Goal: Communication & Community: Answer question/provide support

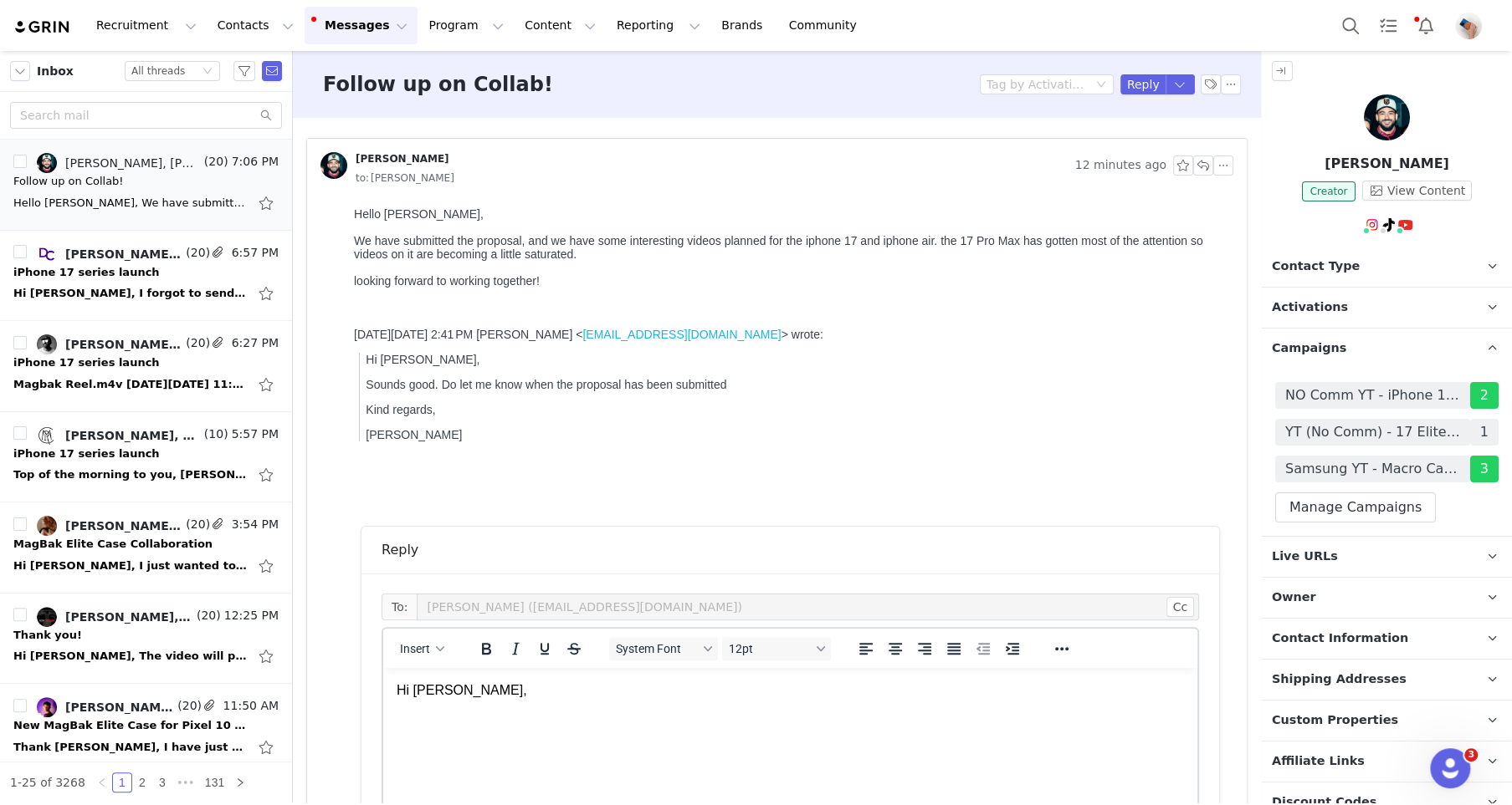
scroll to position [378, 0]
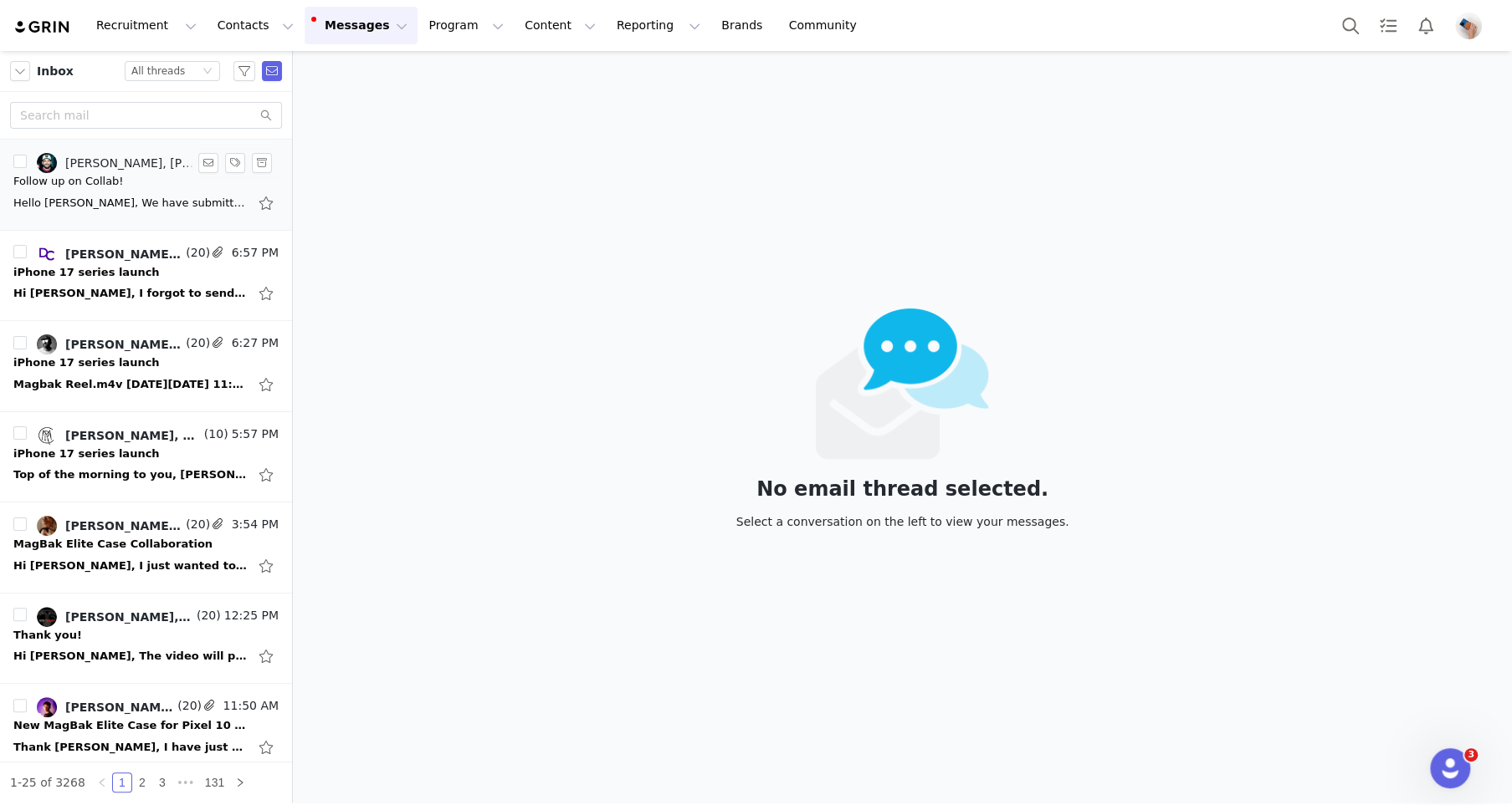
click at [159, 193] on div "Hello [PERSON_NAME], We have submitted the proposal, and we have some interesti…" at bounding box center [145, 203] width 265 height 27
click at [171, 187] on div "Follow up on Collab!" at bounding box center [145, 181] width 265 height 17
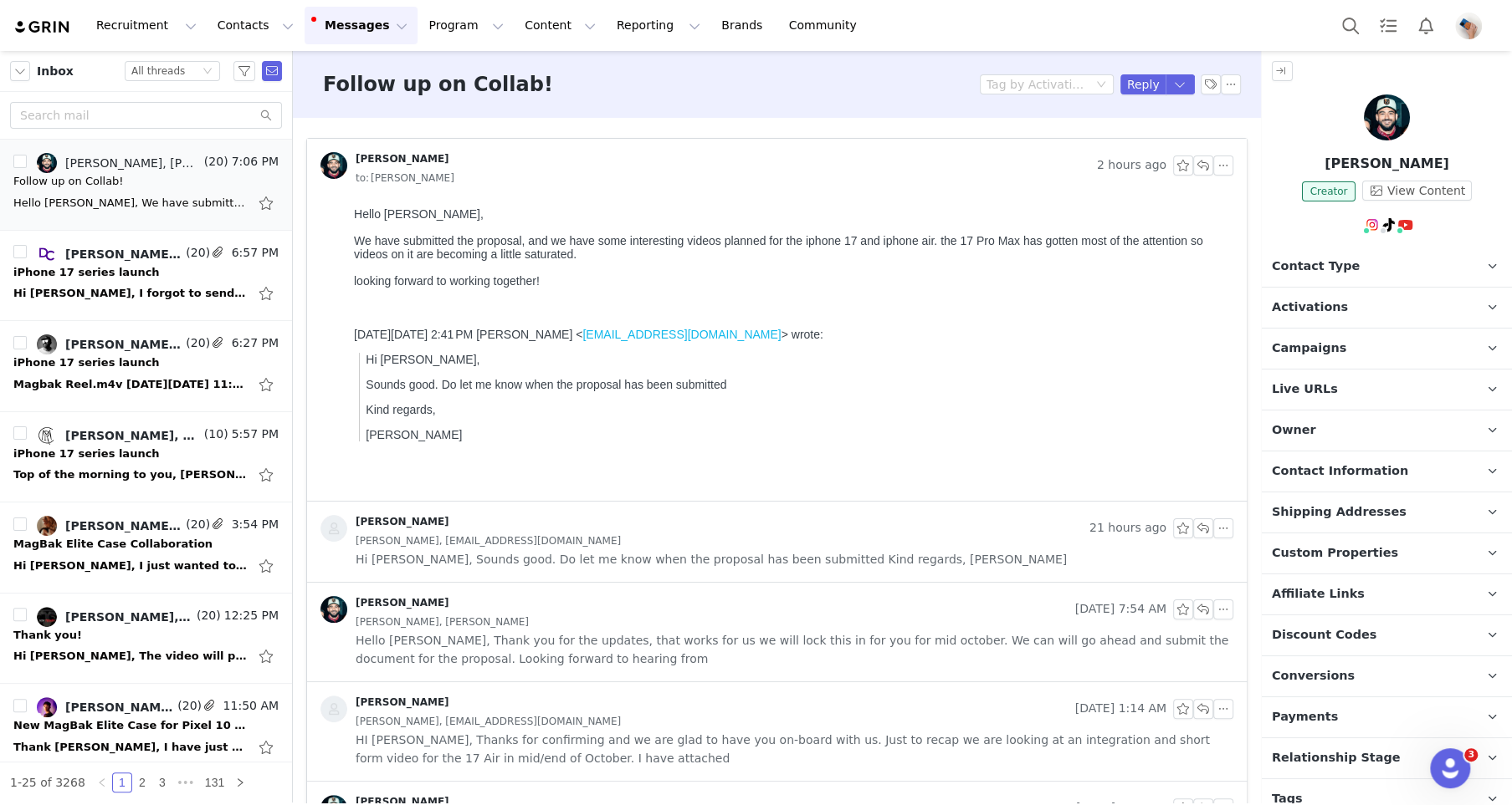
click at [1345, 354] on p "Campaigns Any campaigns associated with a contact will be available to them via…" at bounding box center [1367, 348] width 210 height 40
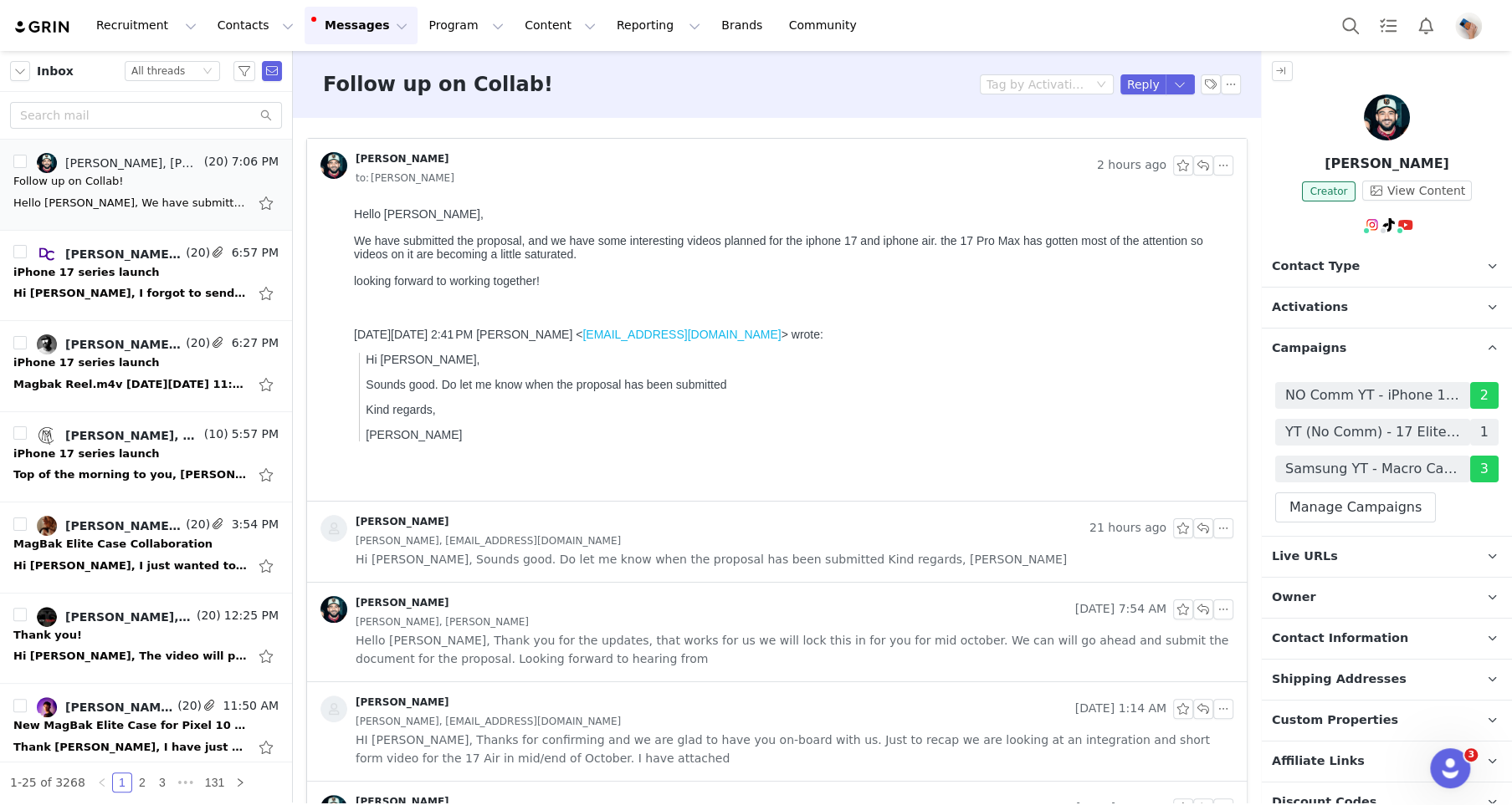
click at [362, 21] on button "Messages Messages" at bounding box center [361, 26] width 113 height 38
click at [482, 67] on div "Follow up on Collab! Tag by Activation Reply" at bounding box center [776, 84] width 968 height 66
click at [824, 228] on div at bounding box center [790, 228] width 873 height 13
click at [150, 289] on div "Hi [PERSON_NAME], I forgot to send the download links to both videos: [URL][DOM…" at bounding box center [130, 293] width 235 height 17
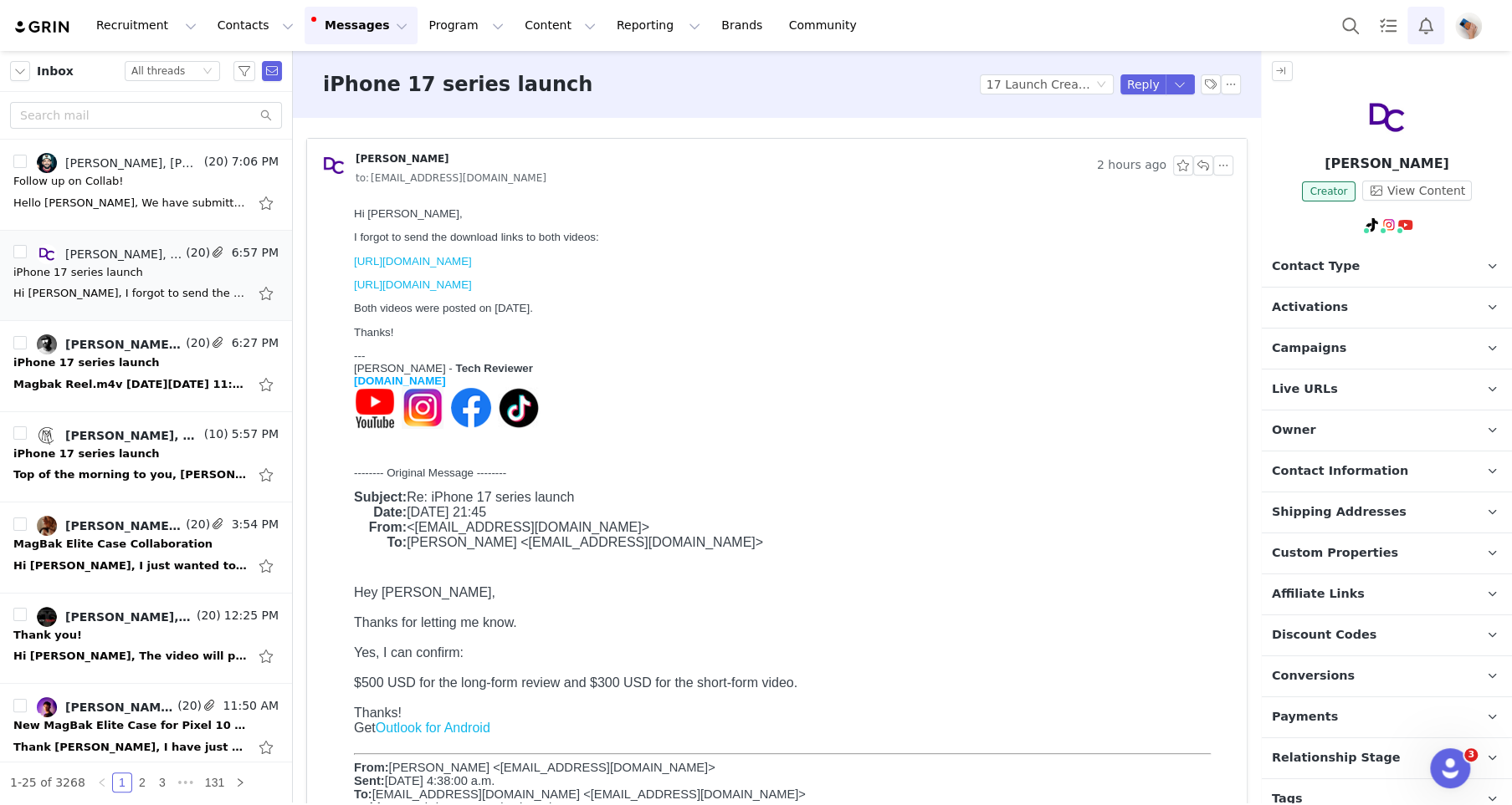
click at [1425, 28] on button "Notifications" at bounding box center [1426, 26] width 37 height 38
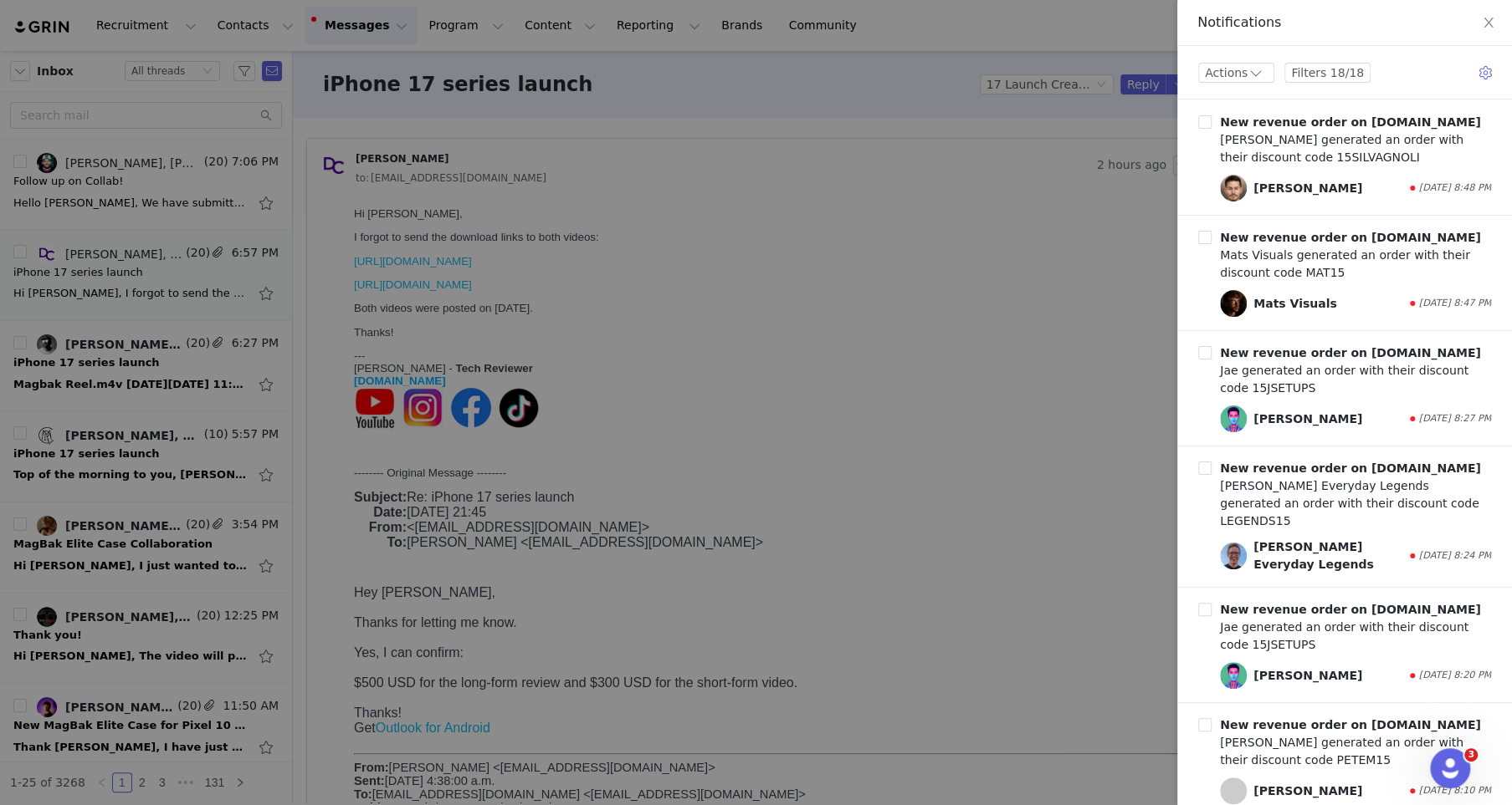
click at [884, 408] on div at bounding box center [756, 402] width 1512 height 805
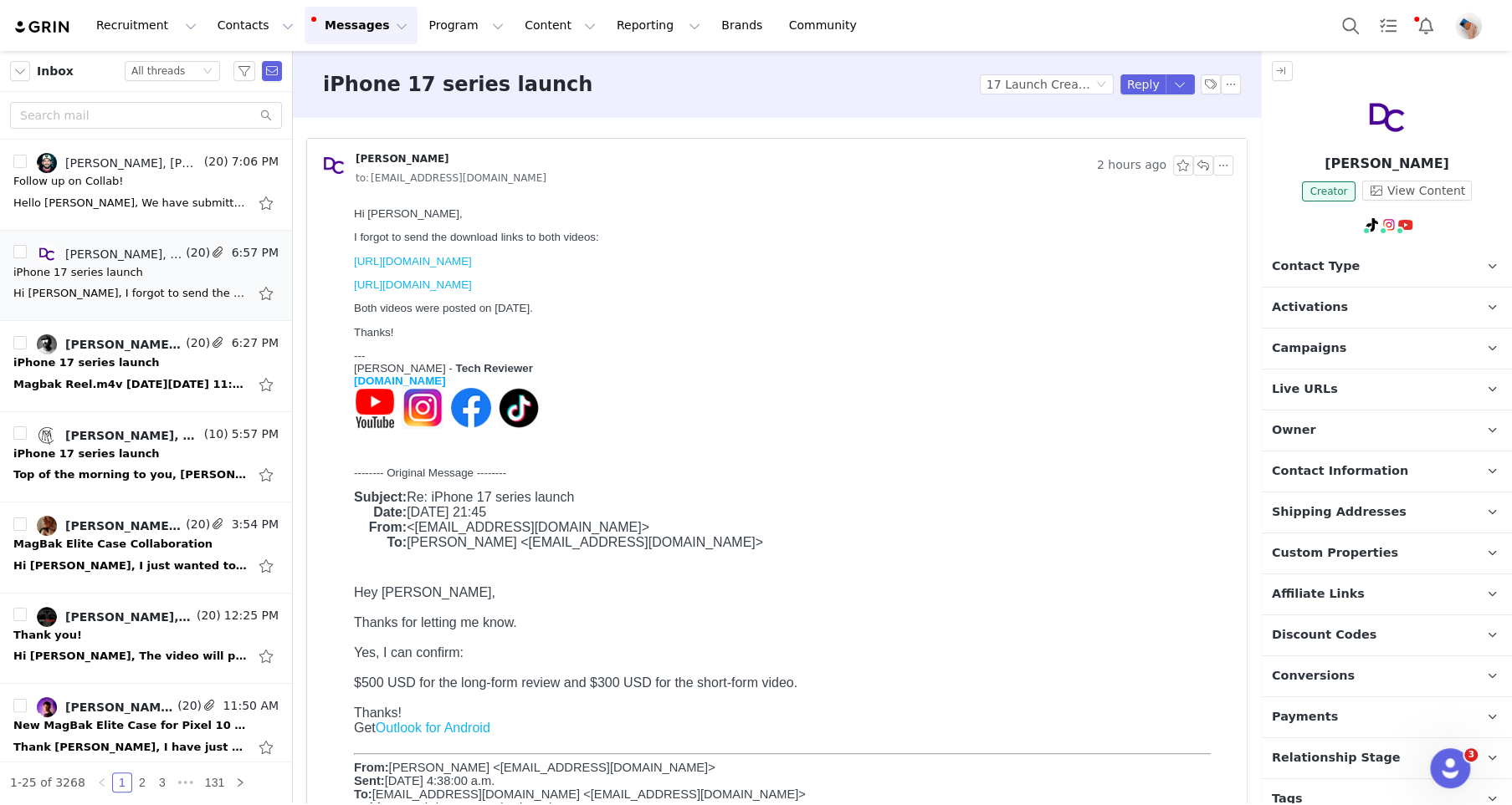
click at [1370, 349] on p "Campaigns Any campaigns associated with a contact will be available to them via…" at bounding box center [1367, 348] width 210 height 40
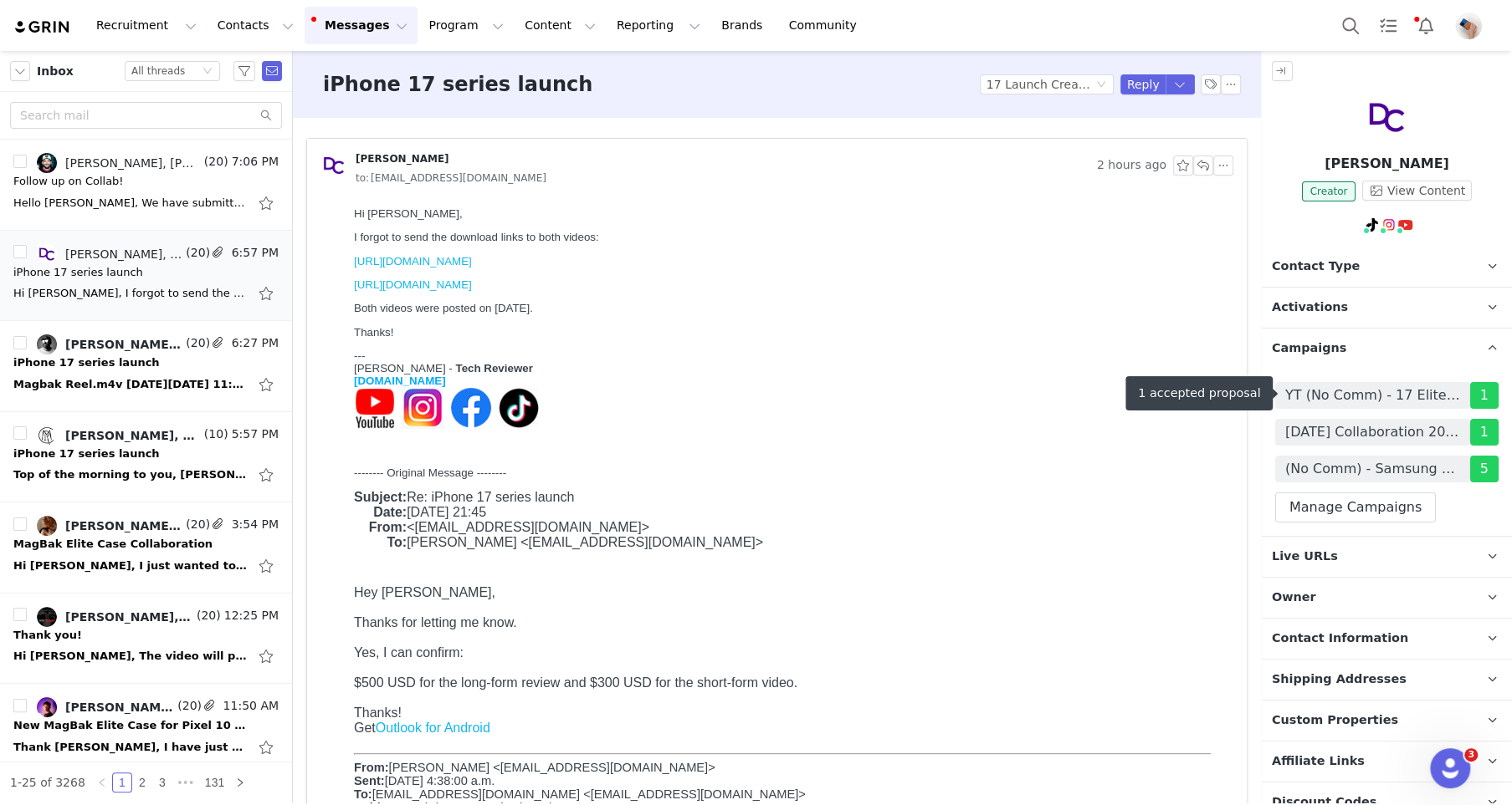
click at [1388, 400] on span "YT (No Comm) - 17 Elite Case - 06/2025" at bounding box center [1372, 395] width 175 height 20
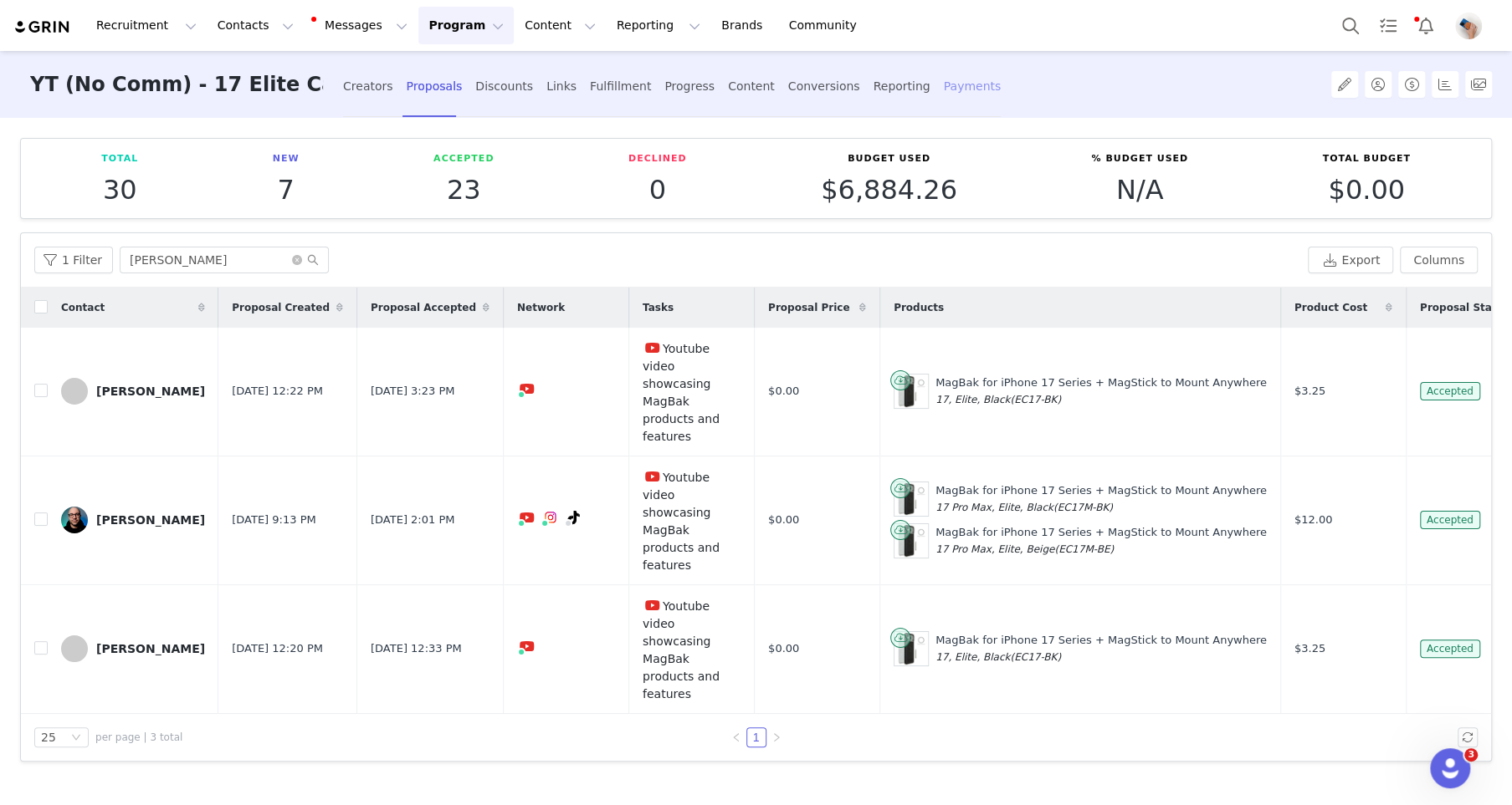
click at [944, 89] on div "Payments" at bounding box center [973, 86] width 58 height 45
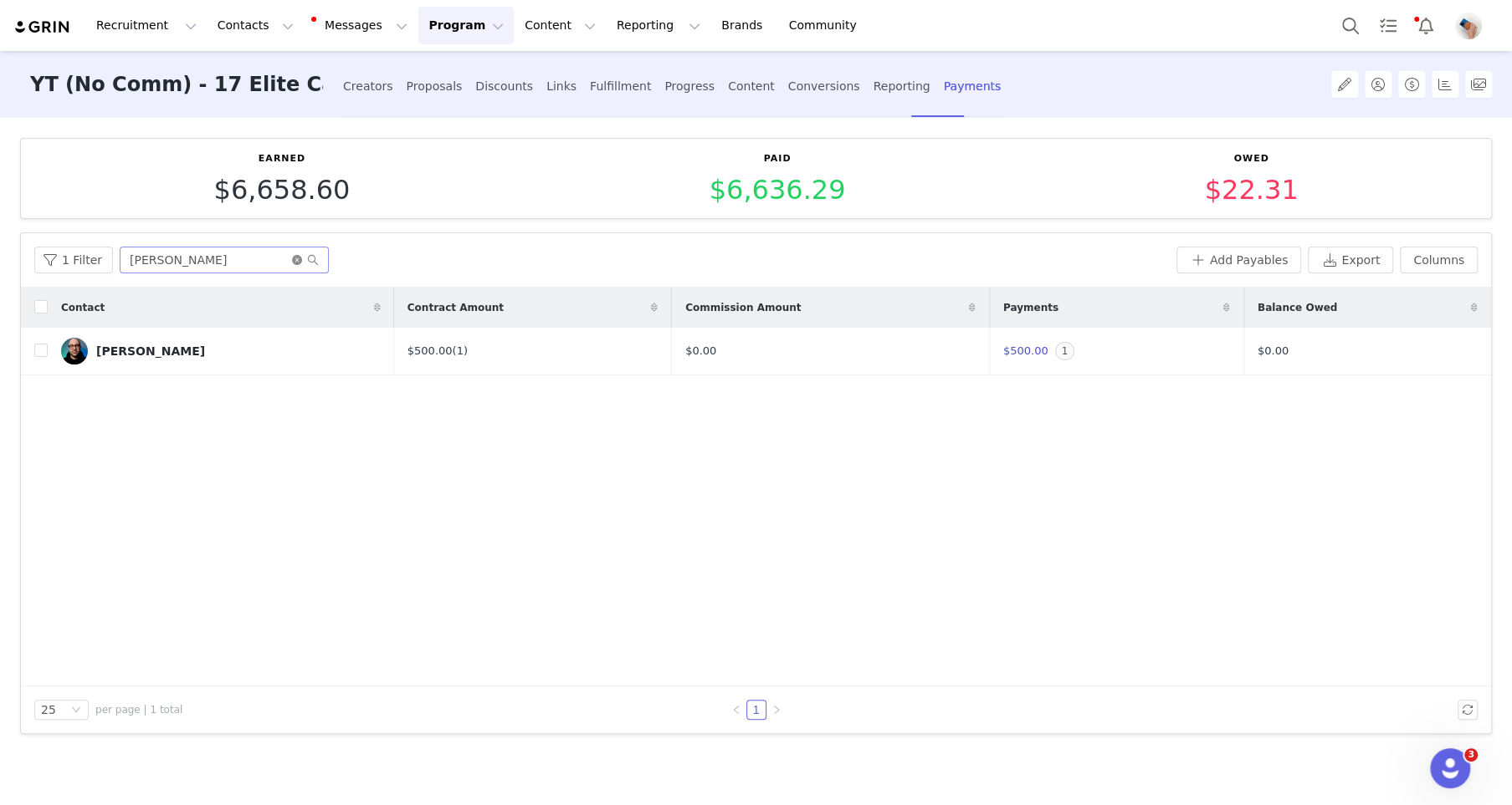
click at [292, 260] on icon "icon: close-circle" at bounding box center [296, 260] width 10 height 10
click at [249, 257] on input "text" at bounding box center [224, 260] width 209 height 27
type input "adrian"
click at [1230, 250] on button "Add Payables" at bounding box center [1239, 260] width 125 height 27
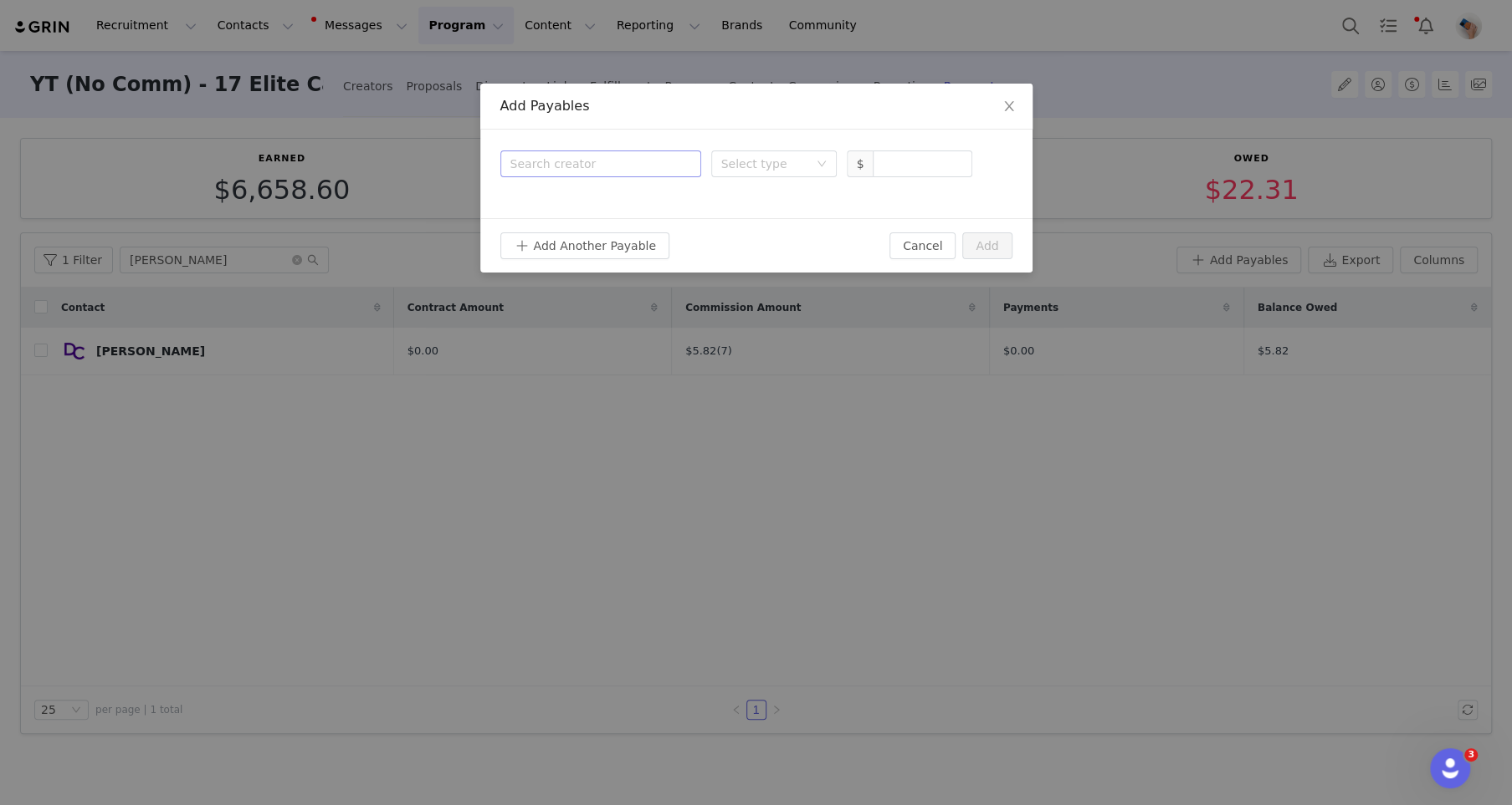
click at [614, 170] on div "Search creator" at bounding box center [596, 164] width 173 height 17
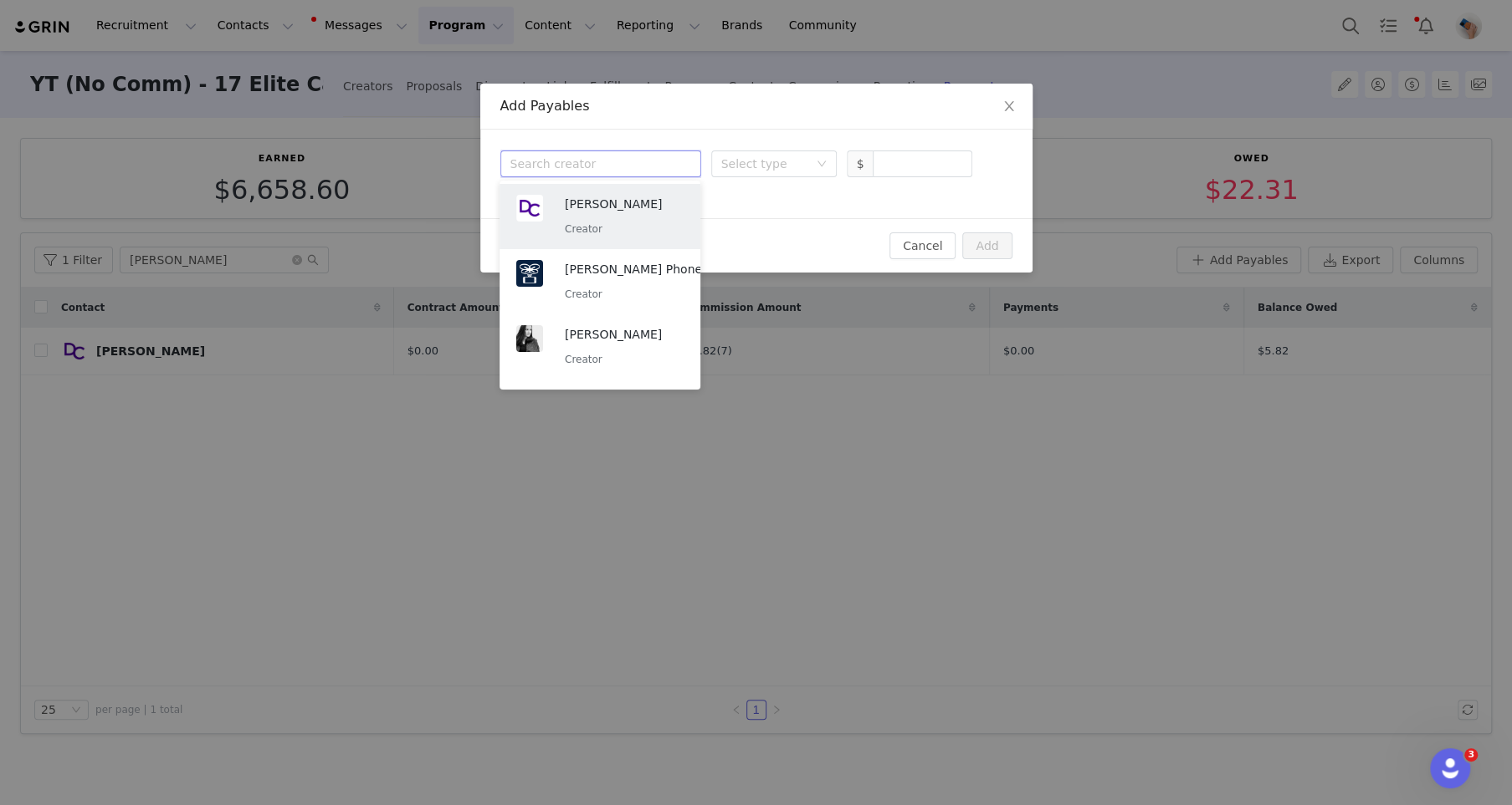
type input "a"
click at [604, 211] on p "Adrian Balraj" at bounding box center [624, 203] width 119 height 18
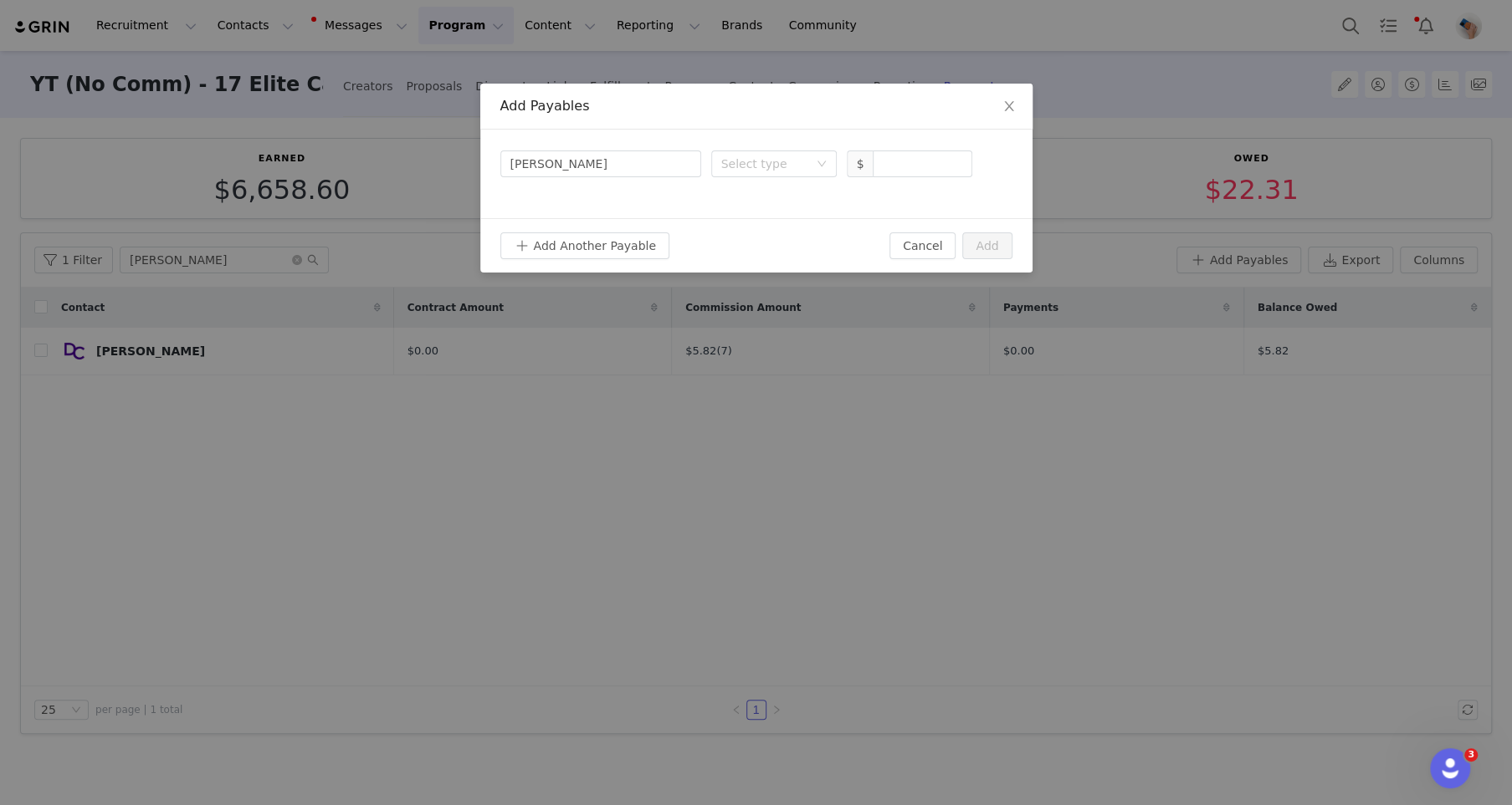
click at [750, 182] on div "Search creator Adrian Balraj Select type $" at bounding box center [756, 174] width 552 height 88
click at [750, 172] on div "Select type" at bounding box center [768, 163] width 95 height 25
click at [750, 188] on li "Proposal" at bounding box center [773, 197] width 125 height 27
click at [907, 172] on input at bounding box center [922, 163] width 97 height 25
type input "800"
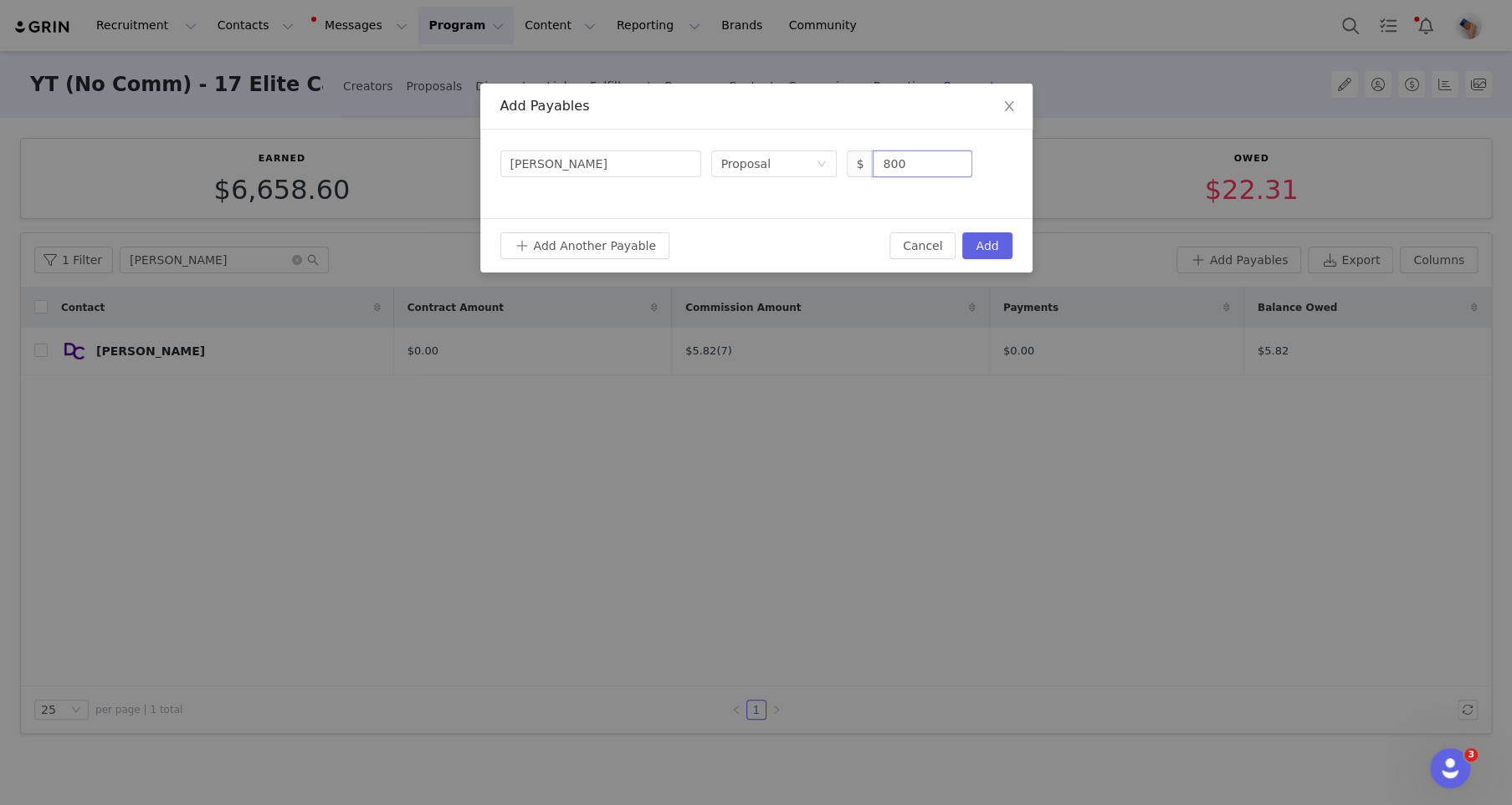
click at [871, 203] on div "Search creator Adrian Balraj Select type Proposal $ 800" at bounding box center [756, 174] width 552 height 88
click at [1011, 247] on button "Add" at bounding box center [987, 246] width 49 height 27
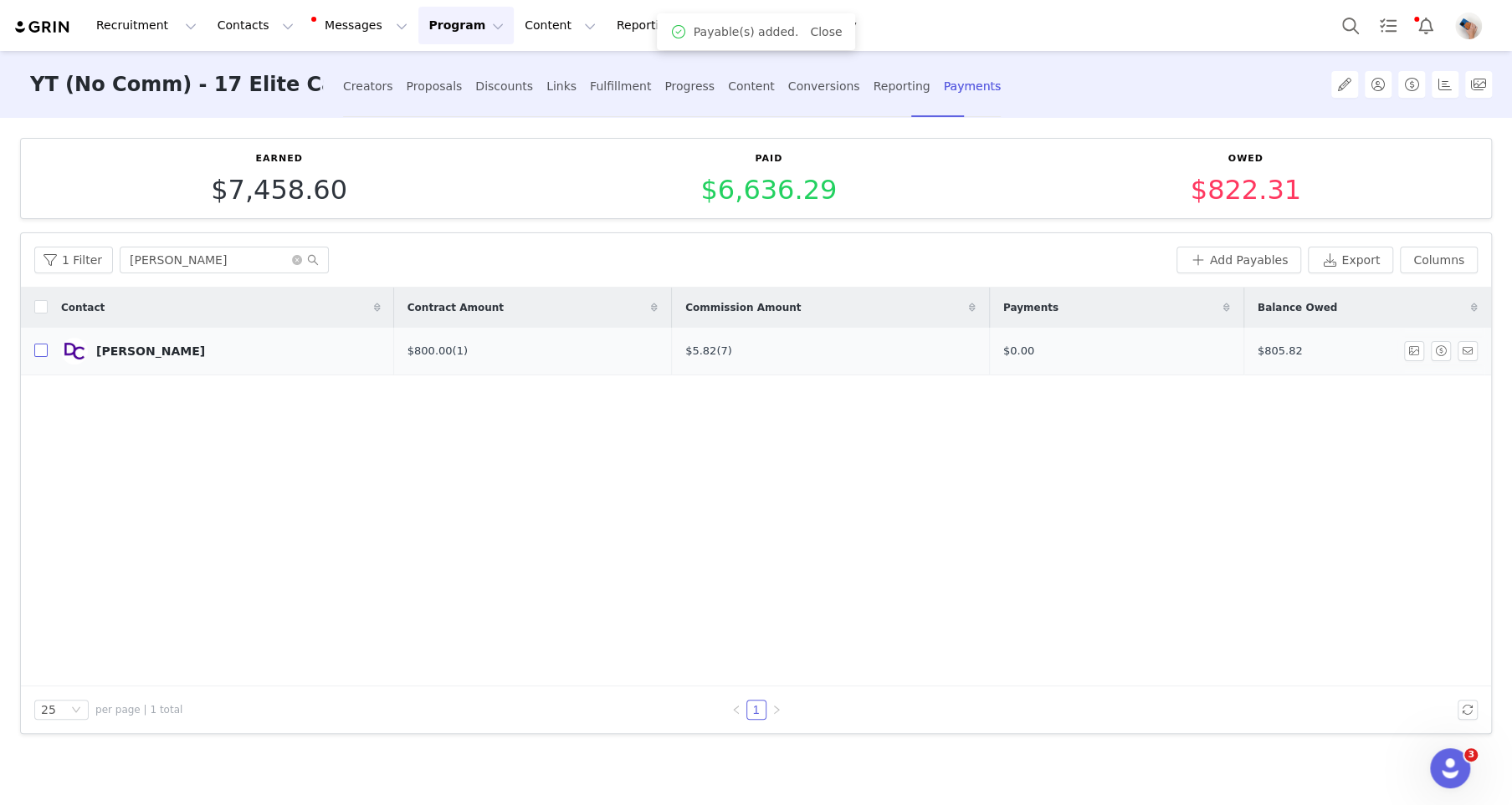
click at [43, 350] on input "checkbox" at bounding box center [41, 350] width 13 height 13
checkbox input "true"
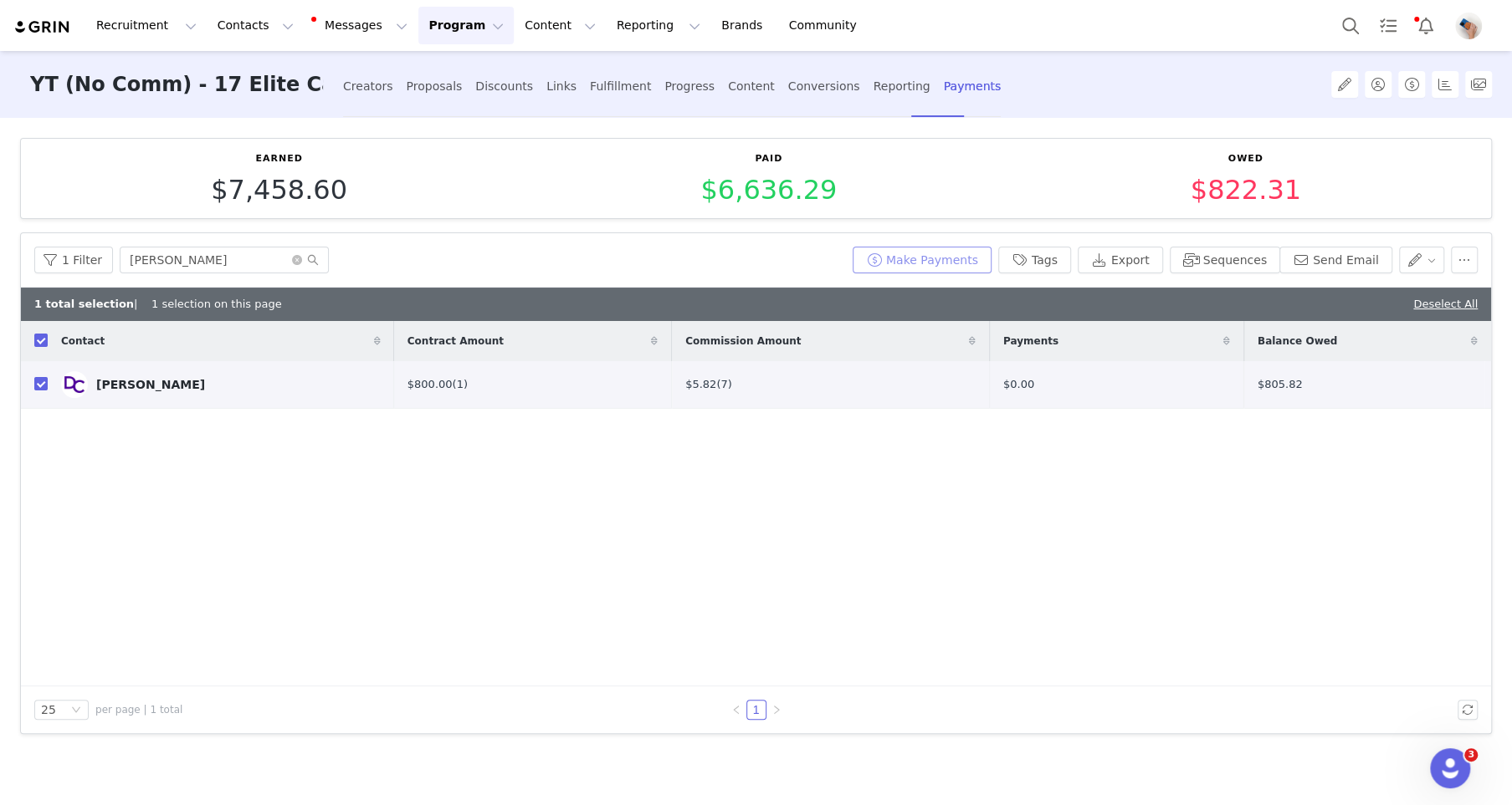
click at [913, 256] on button "Make Payments" at bounding box center [922, 260] width 139 height 27
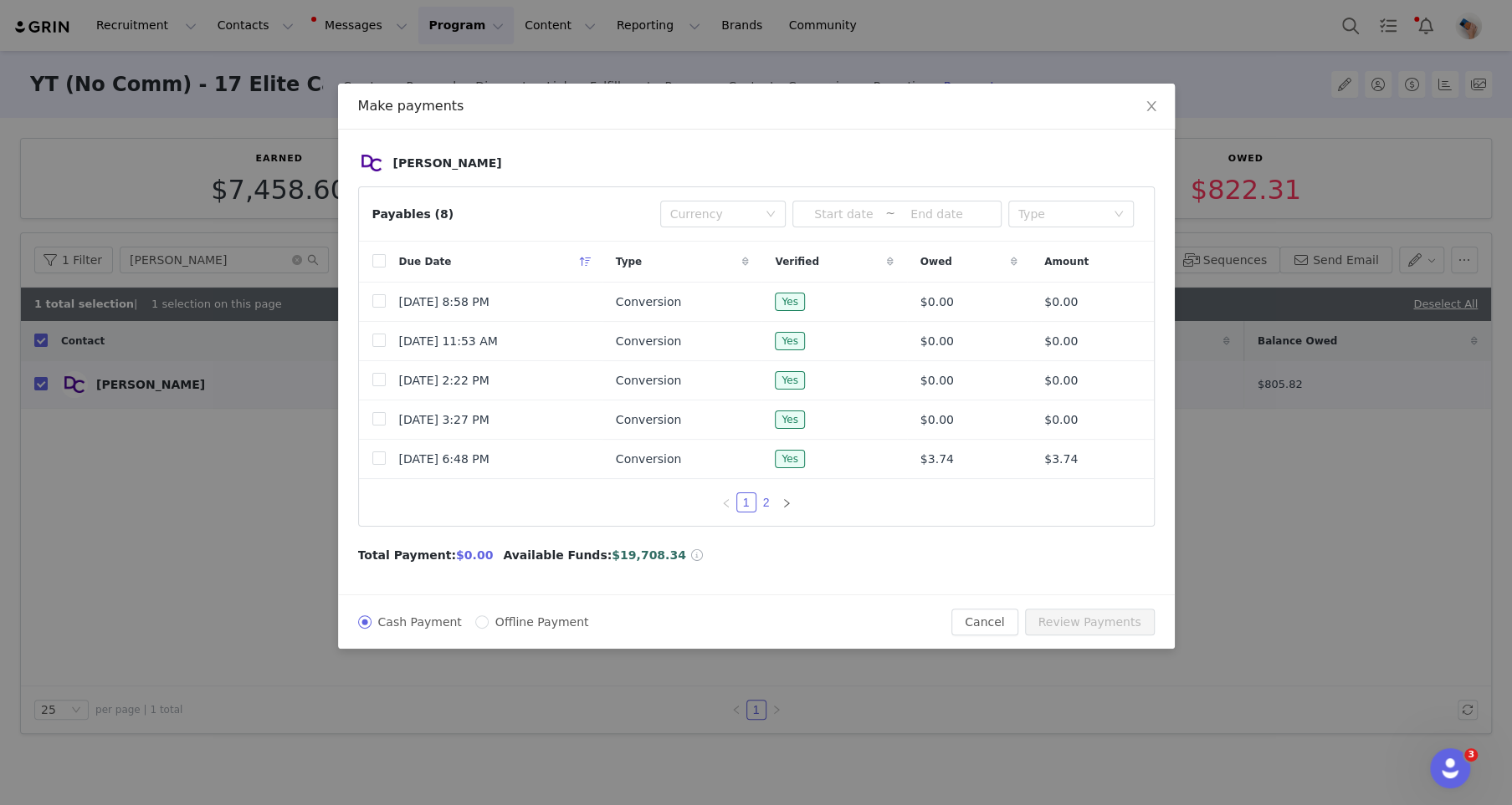
click at [770, 496] on link "2" at bounding box center [765, 502] width 18 height 18
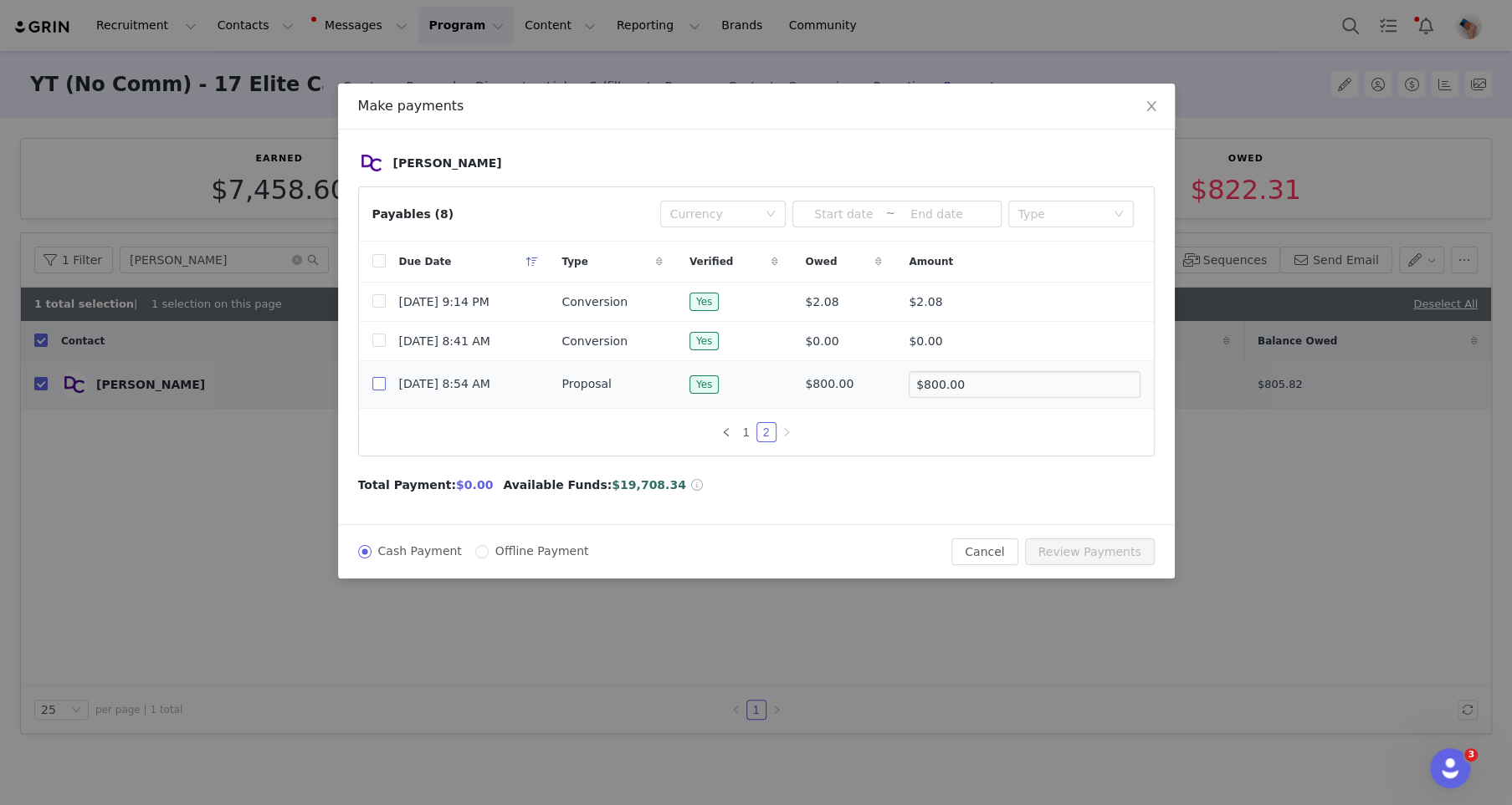
click at [378, 385] on input "checkbox" at bounding box center [379, 384] width 13 height 13
checkbox input "true"
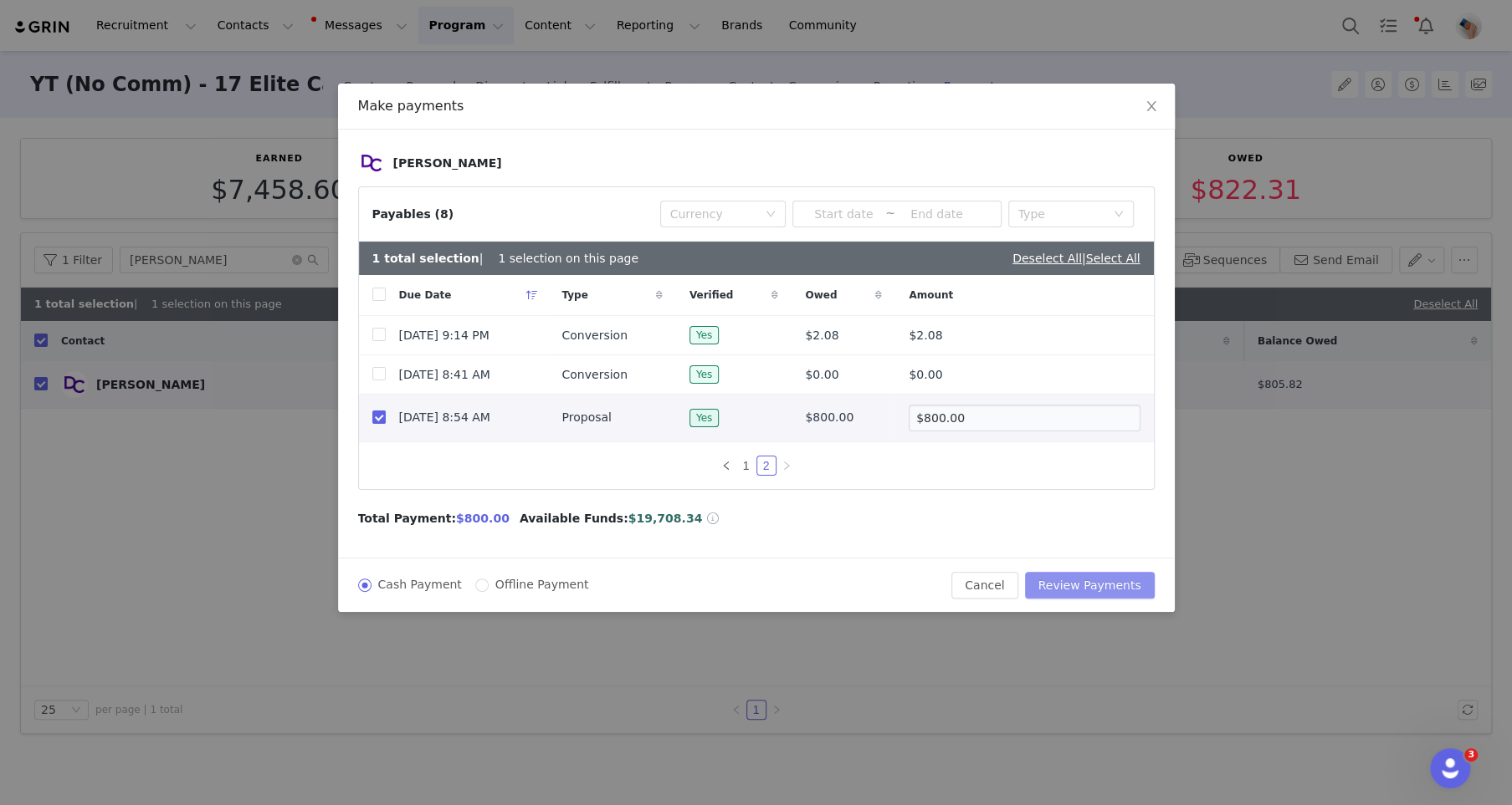
click at [1068, 580] on button "Review Payments" at bounding box center [1089, 586] width 130 height 27
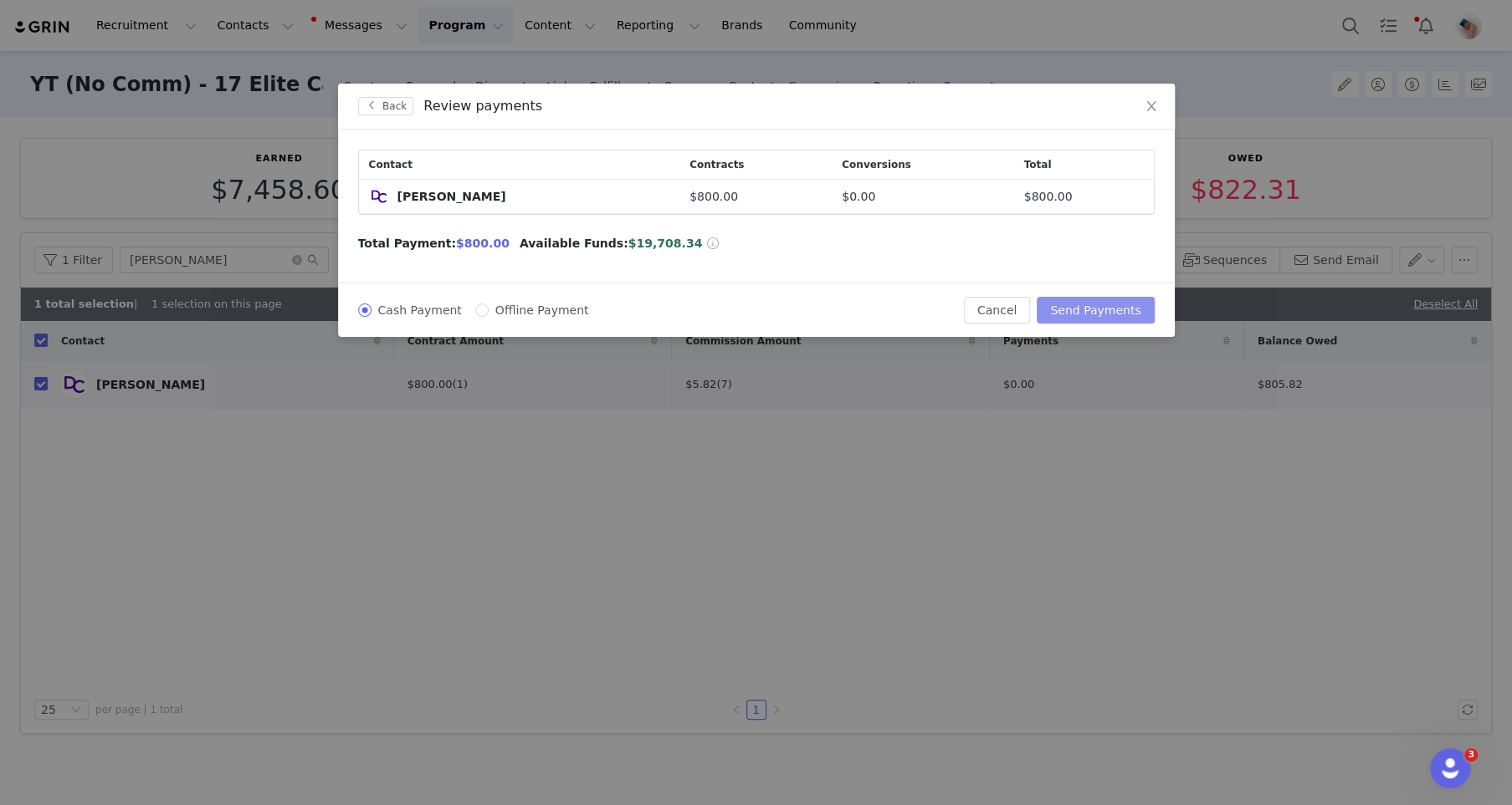
click at [1078, 306] on button "Send Payments" at bounding box center [1095, 310] width 117 height 27
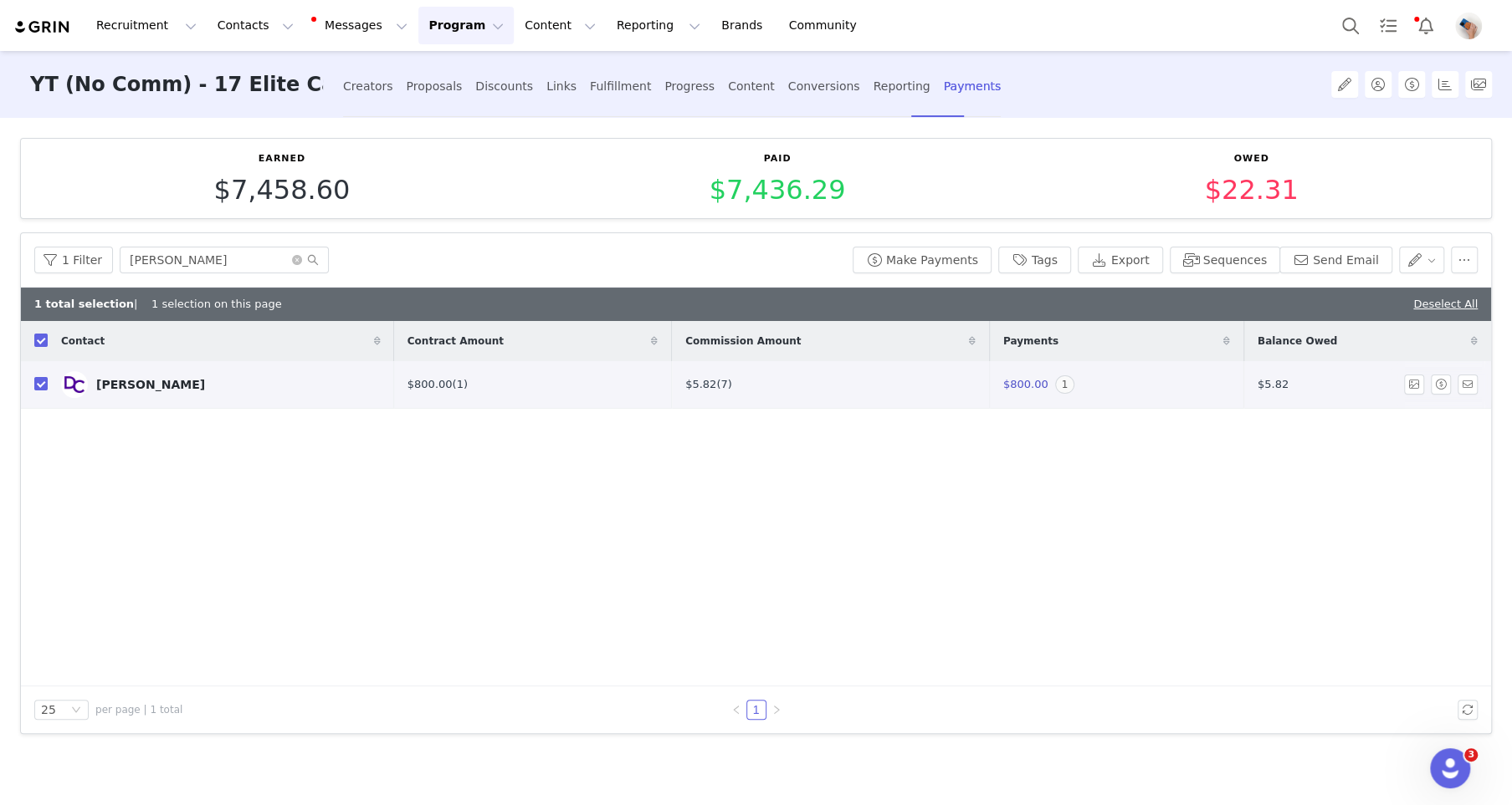
click at [126, 390] on link "Adrian Balraj" at bounding box center [220, 384] width 320 height 27
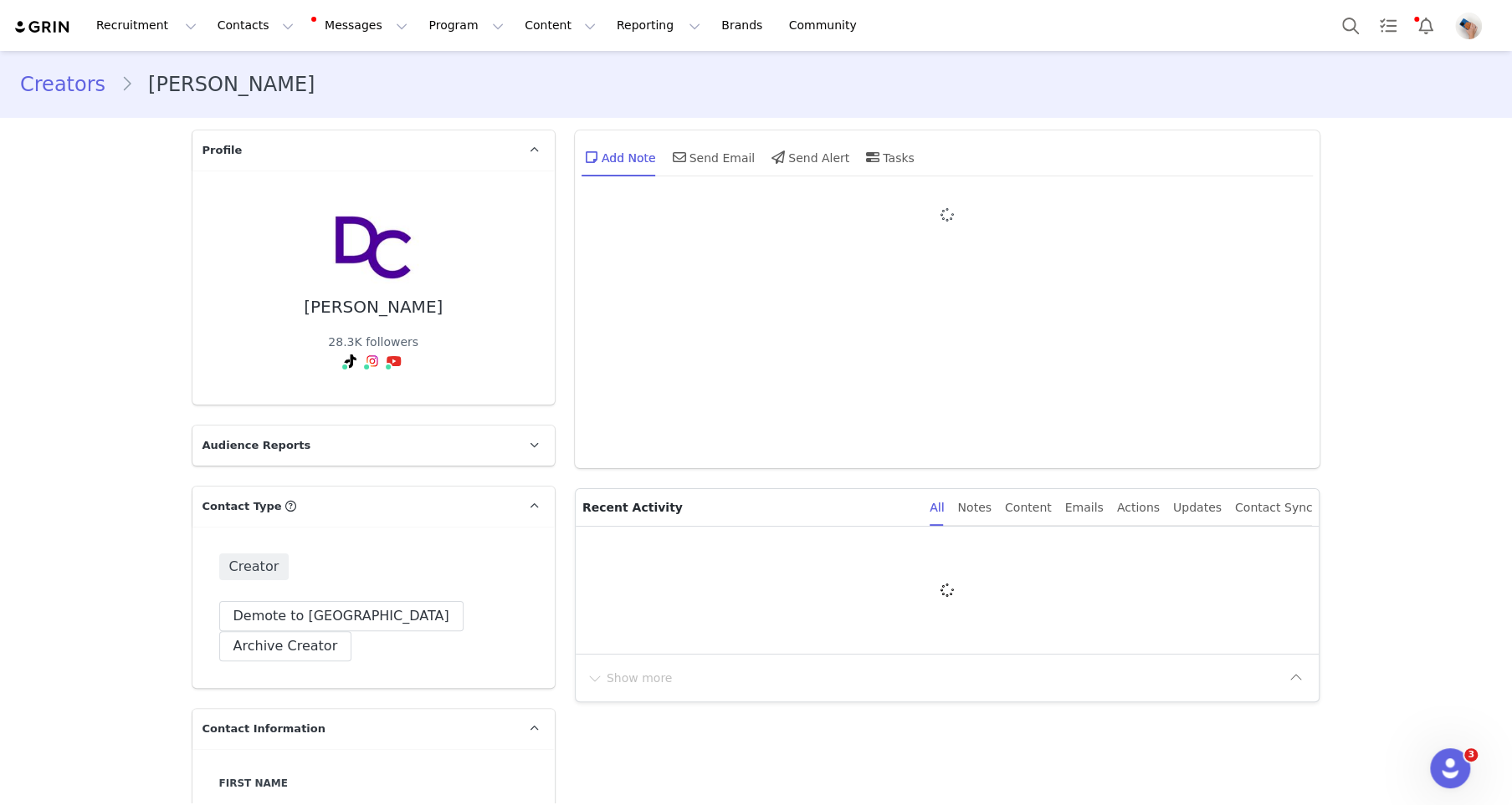
type input "+1 ([GEOGRAPHIC_DATA])"
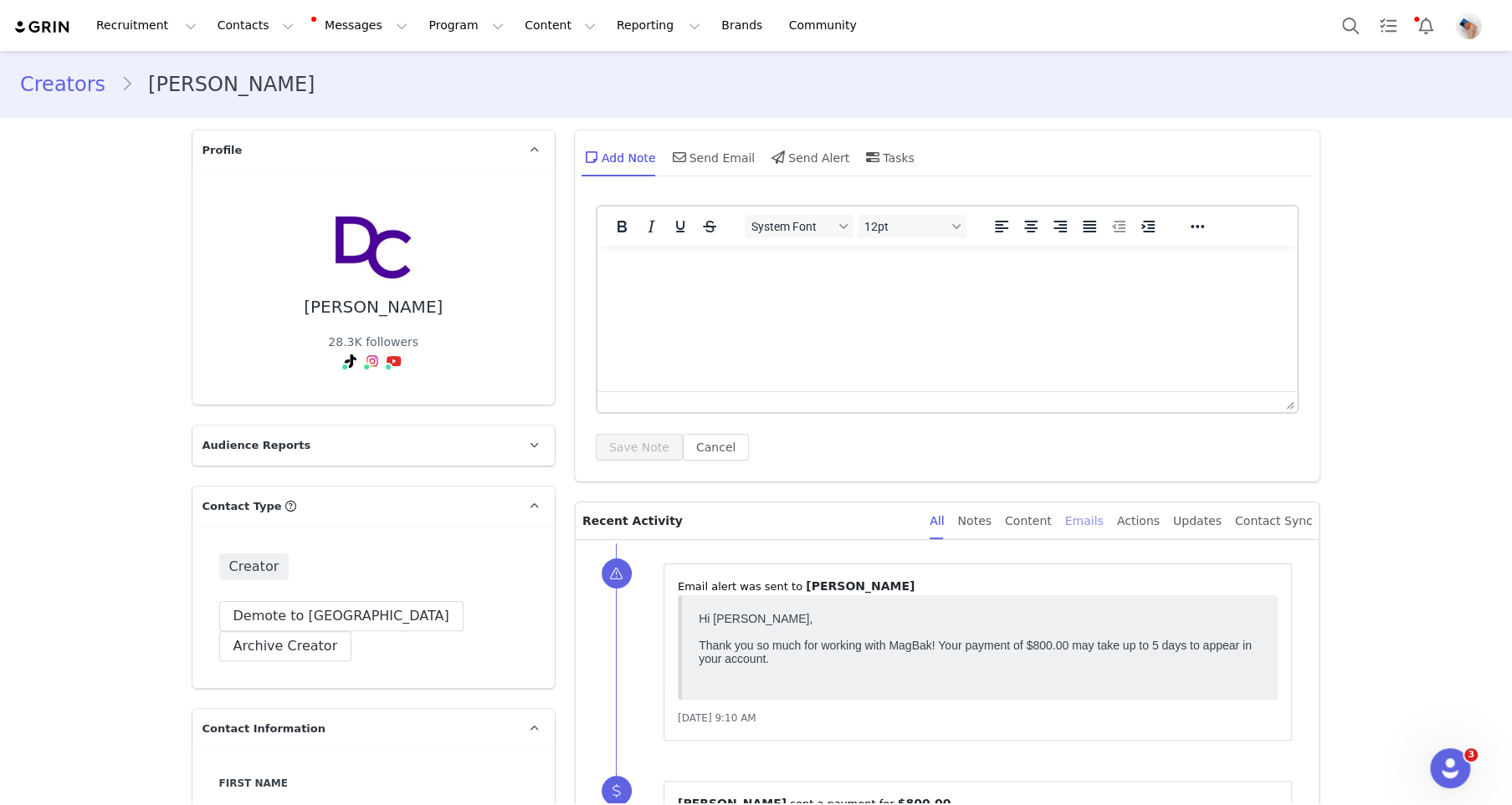
click at [1083, 524] on div "Emails" at bounding box center [1085, 522] width 39 height 38
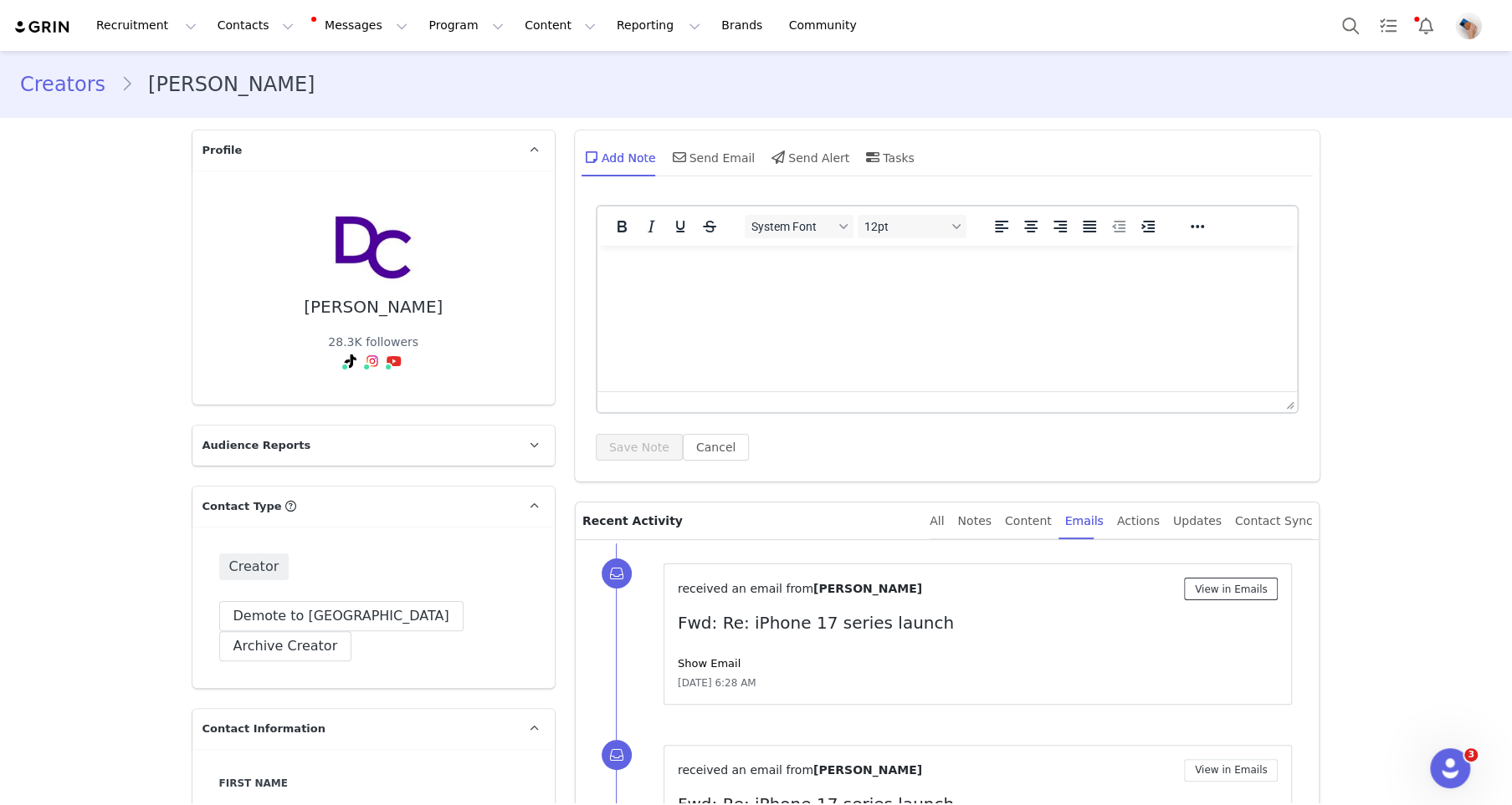
click at [1223, 587] on button "View in Emails" at bounding box center [1232, 590] width 95 height 23
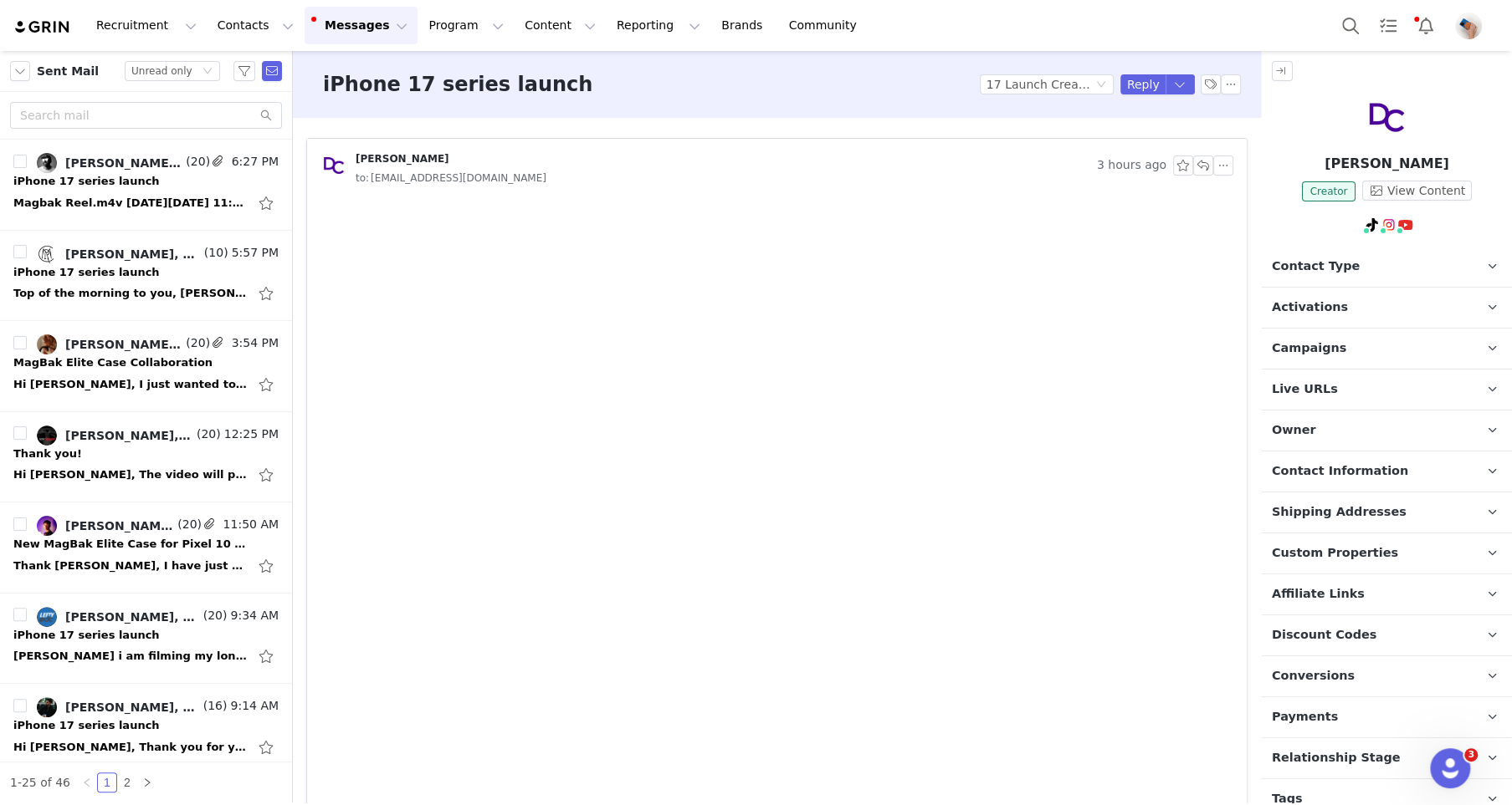
click at [7, 83] on div "Sent Mail Status Unread only" at bounding box center [145, 71] width 292 height 41
click at [15, 79] on button "button" at bounding box center [20, 70] width 20 height 20
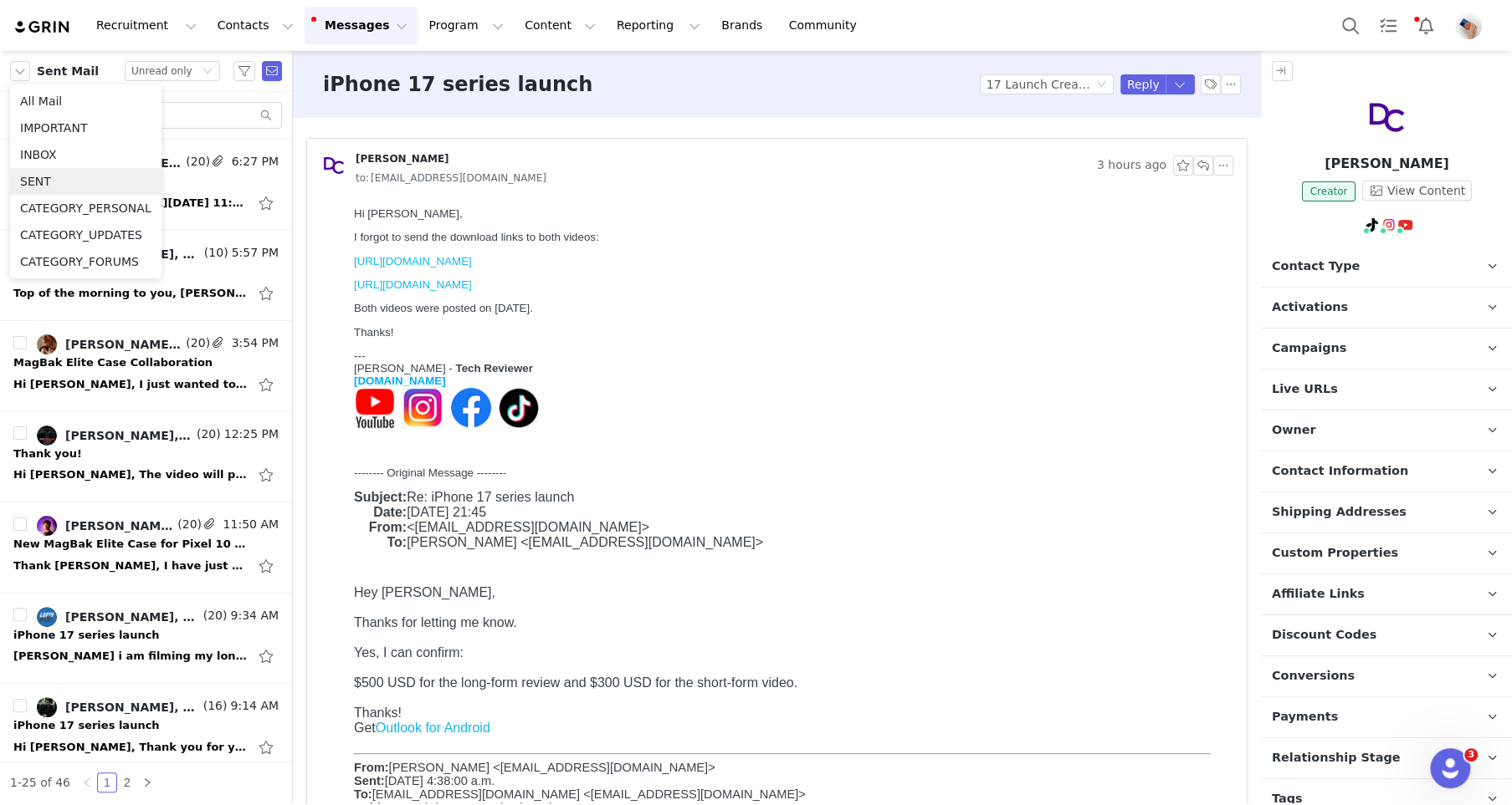
click at [47, 161] on li "INBOX" at bounding box center [85, 155] width 151 height 27
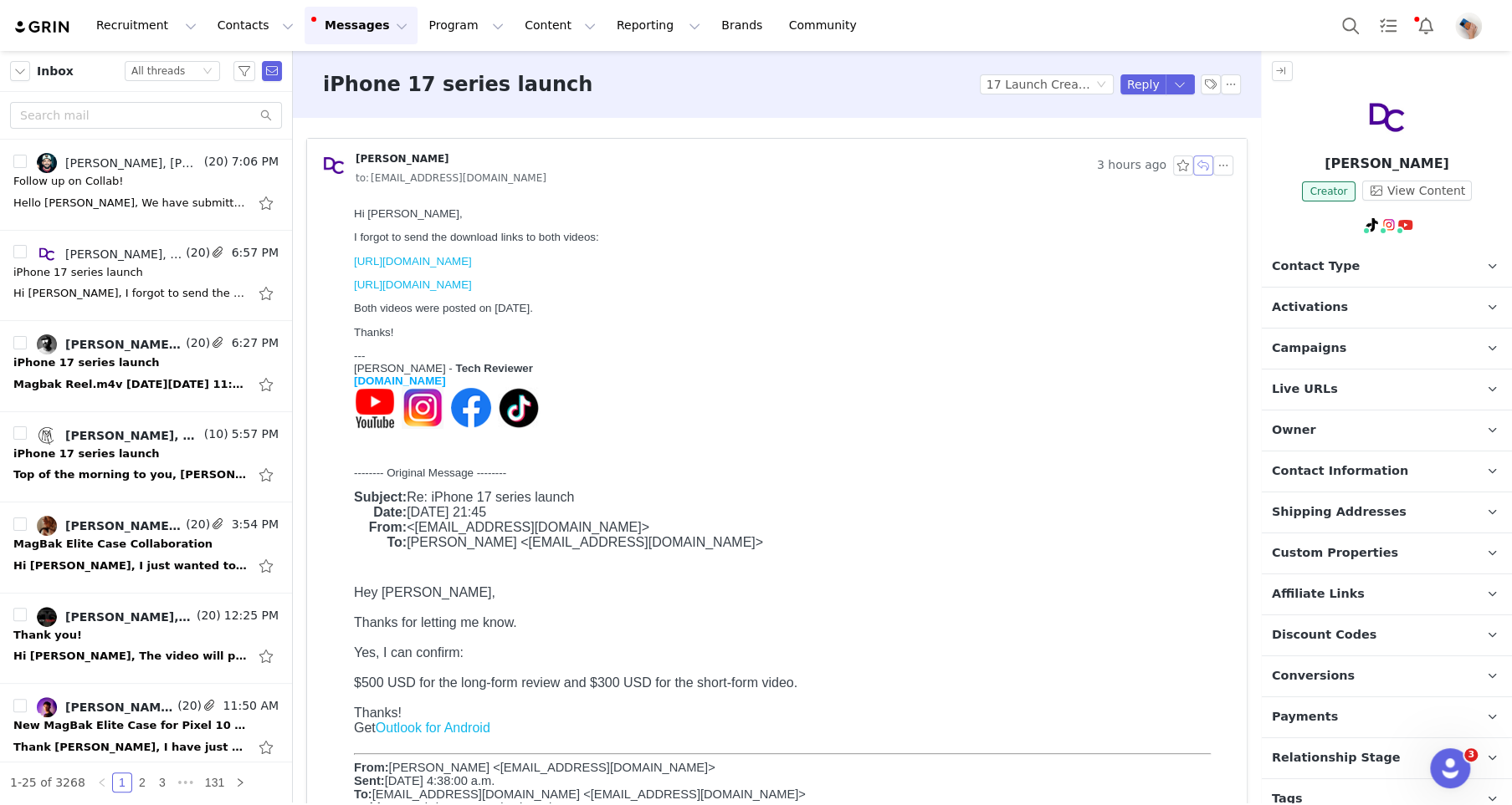
click at [1199, 165] on button "button" at bounding box center [1202, 165] width 20 height 20
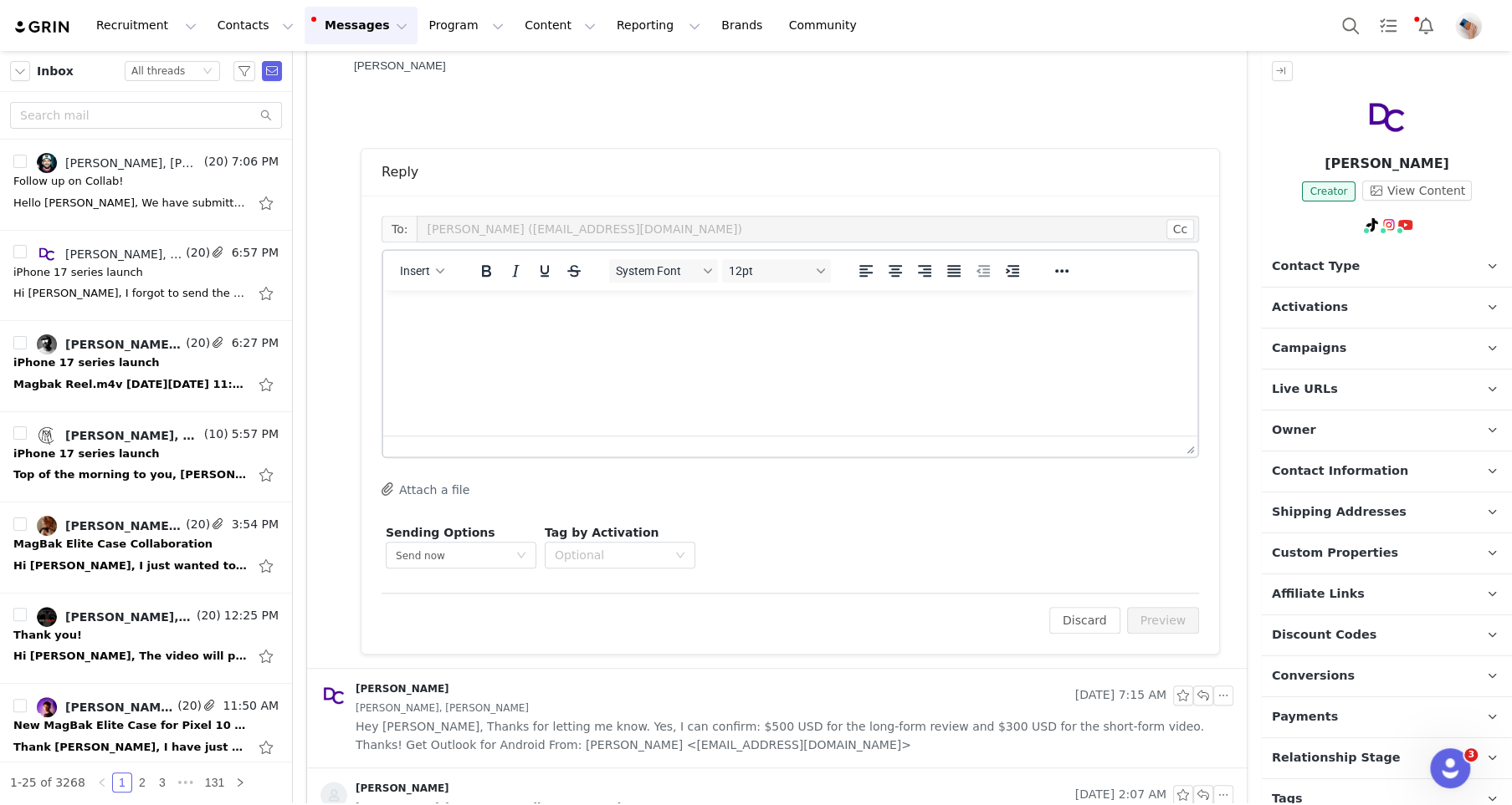
click at [501, 335] on html at bounding box center [790, 313] width 814 height 46
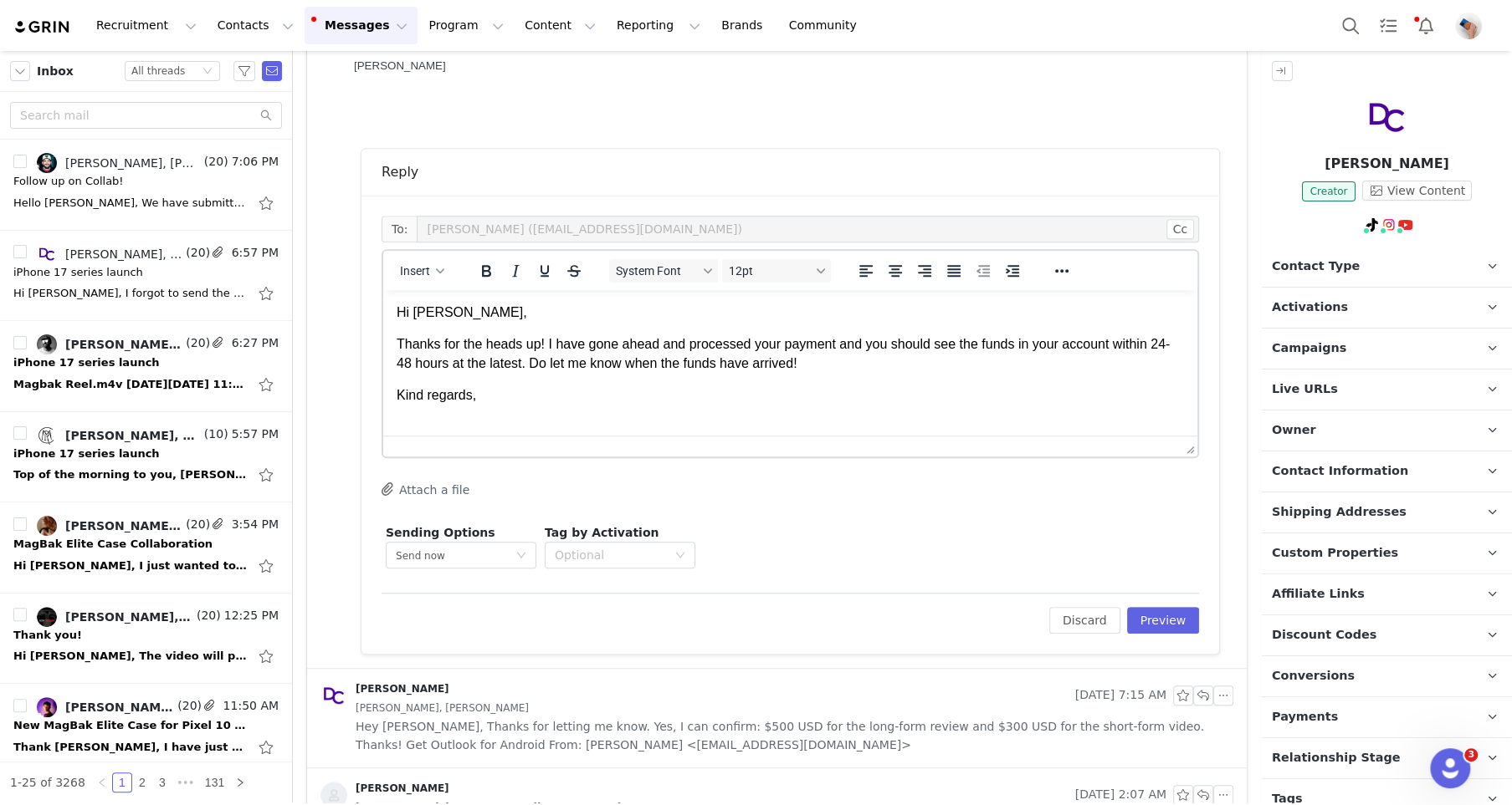
scroll to position [2, 0]
click at [1166, 629] on button "Preview" at bounding box center [1163, 621] width 73 height 27
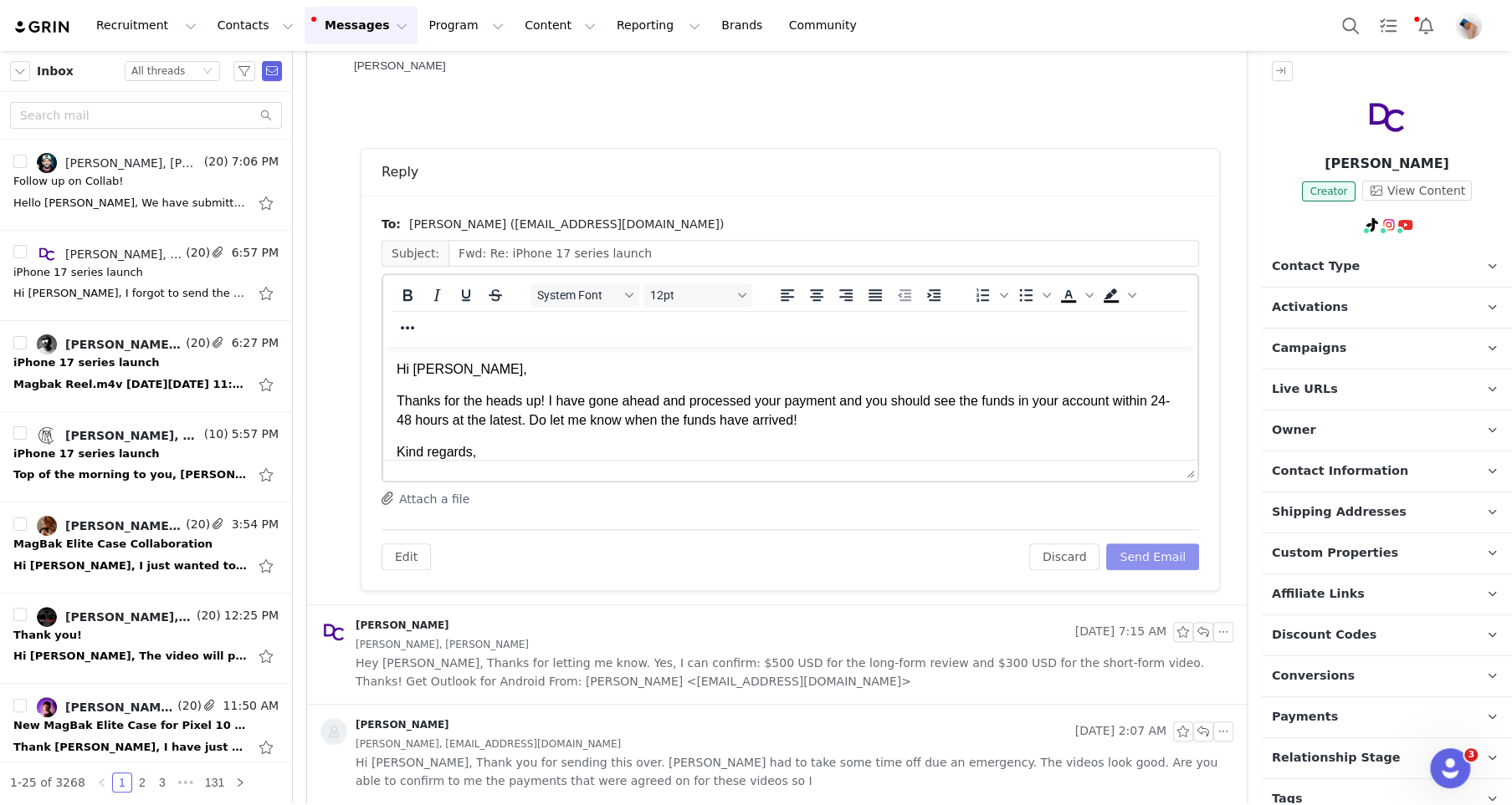
scroll to position [0, 0]
click at [1151, 556] on button "Send Email" at bounding box center [1153, 557] width 93 height 27
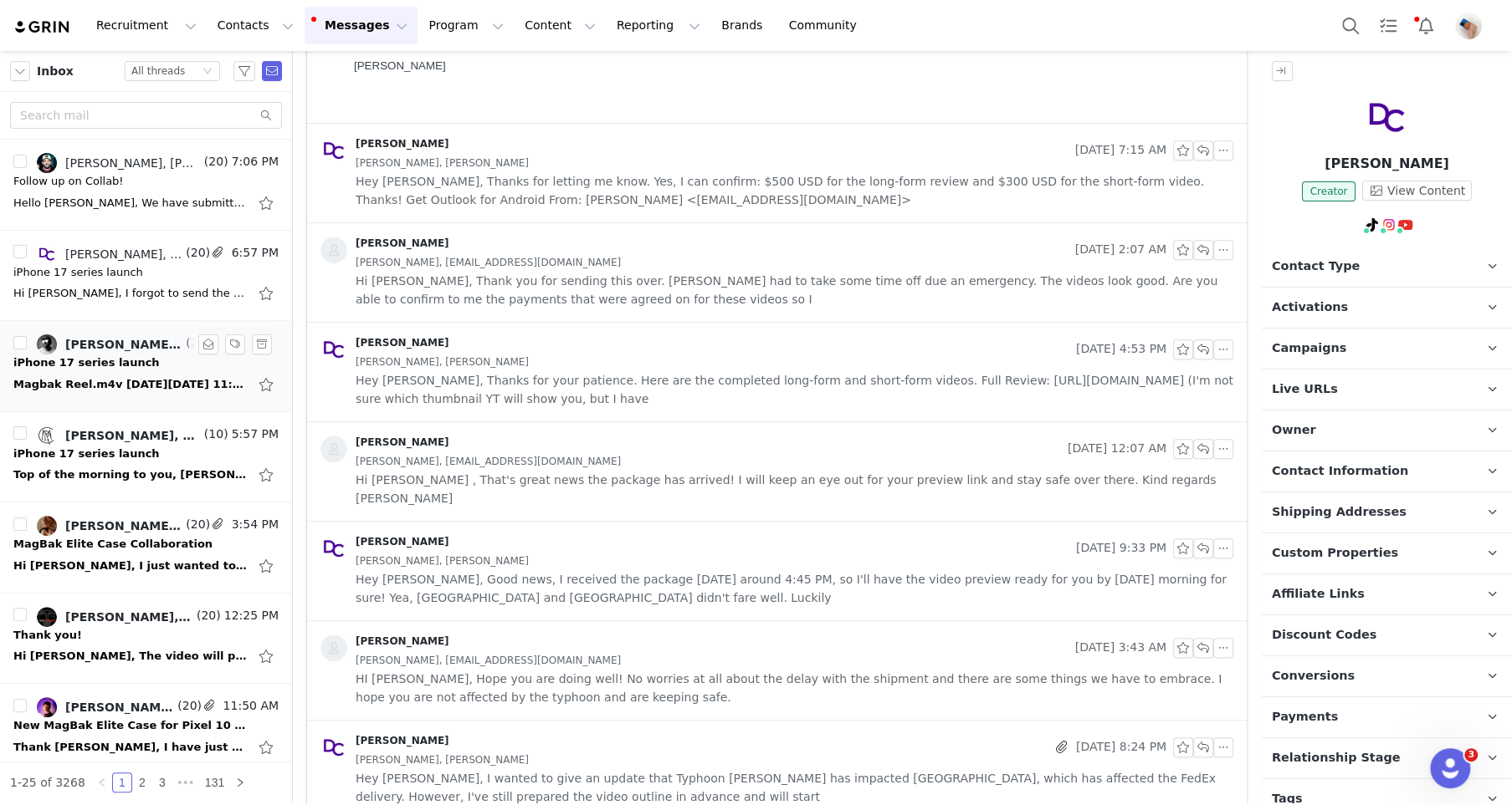
click at [131, 347] on div "[PERSON_NAME], [PERSON_NAME], [PERSON_NAME]" at bounding box center [123, 345] width 117 height 13
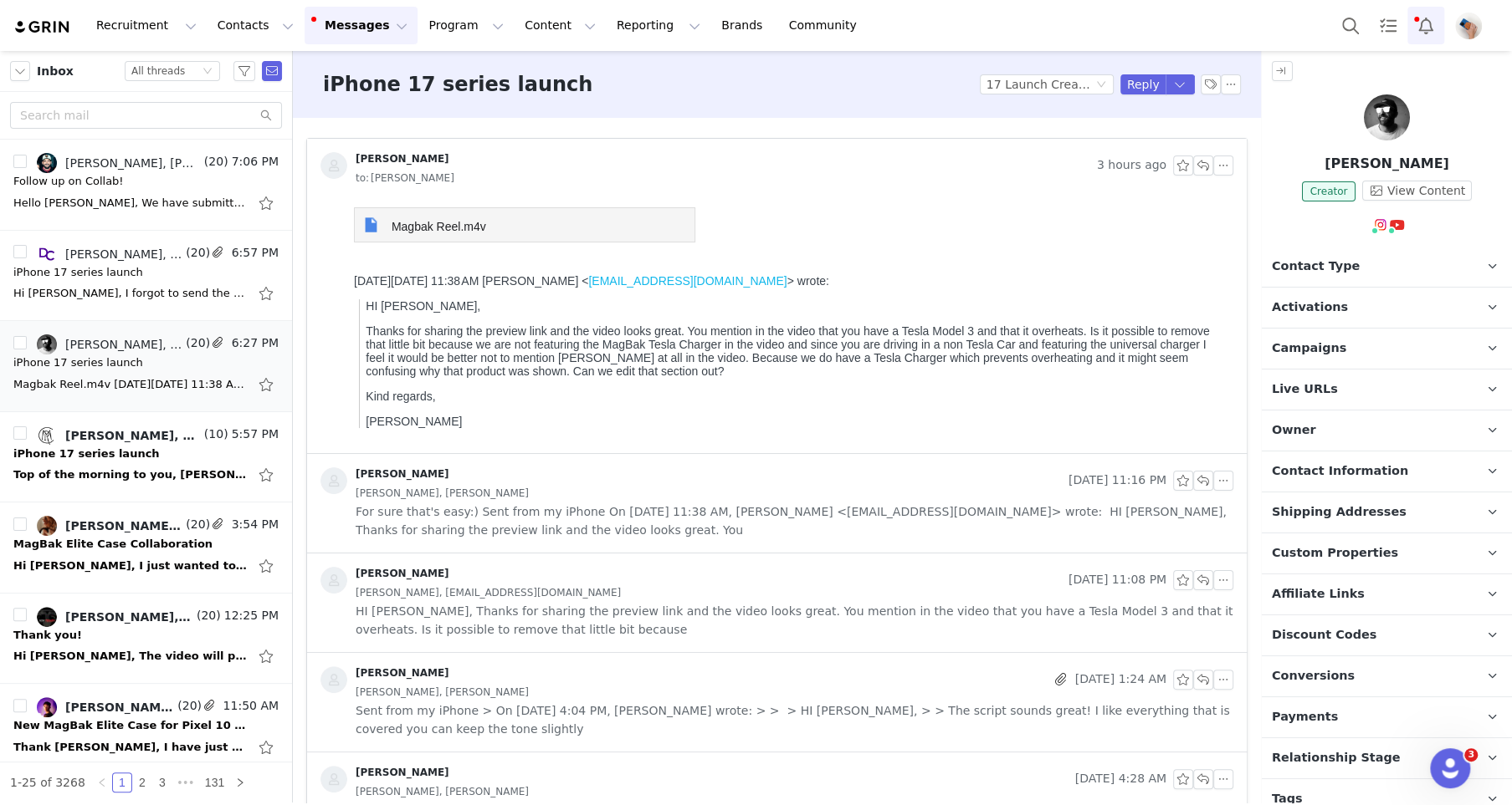
click at [1418, 18] on button "Notifications" at bounding box center [1426, 26] width 37 height 38
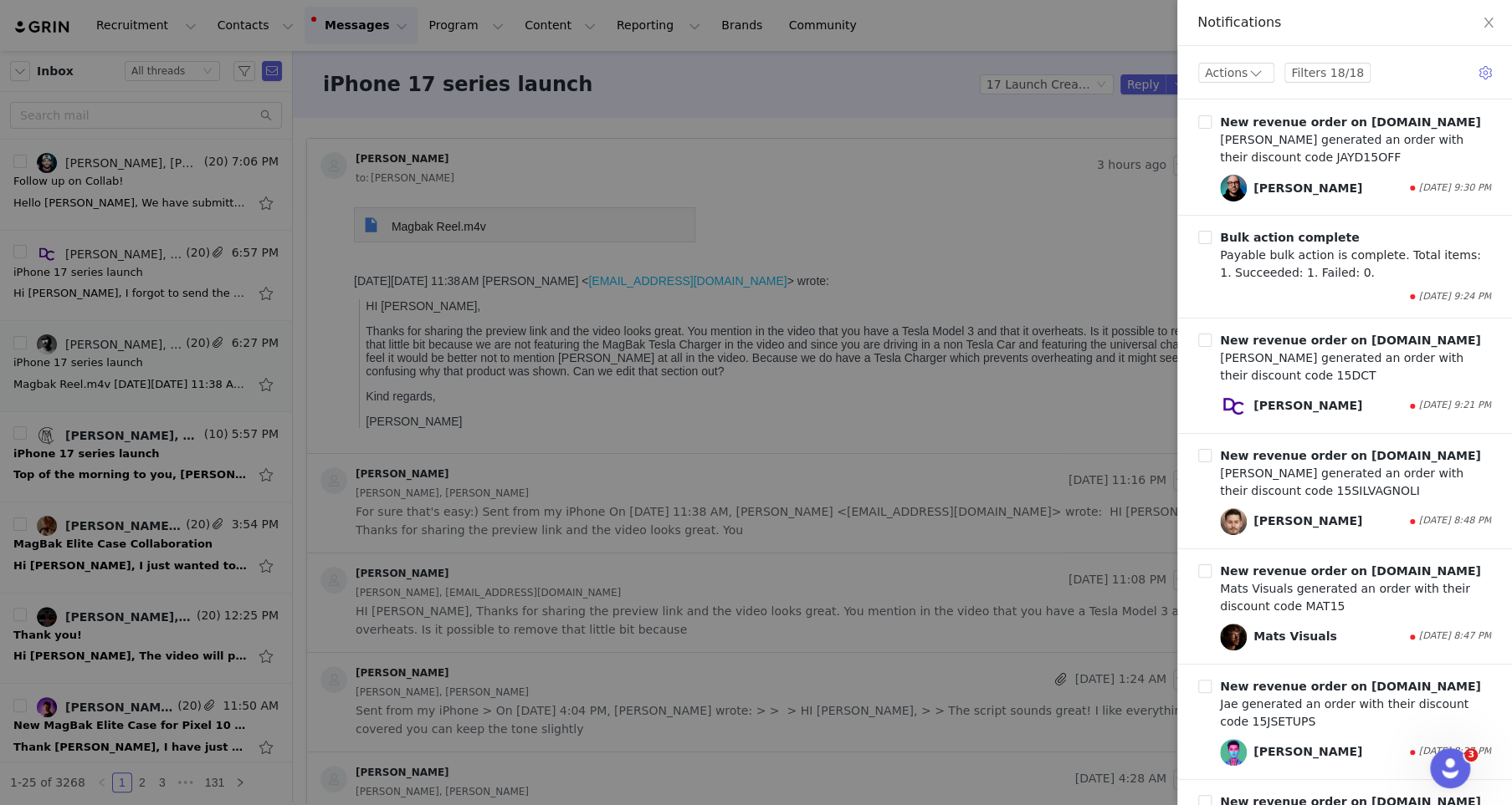
click at [1038, 318] on div at bounding box center [756, 402] width 1512 height 805
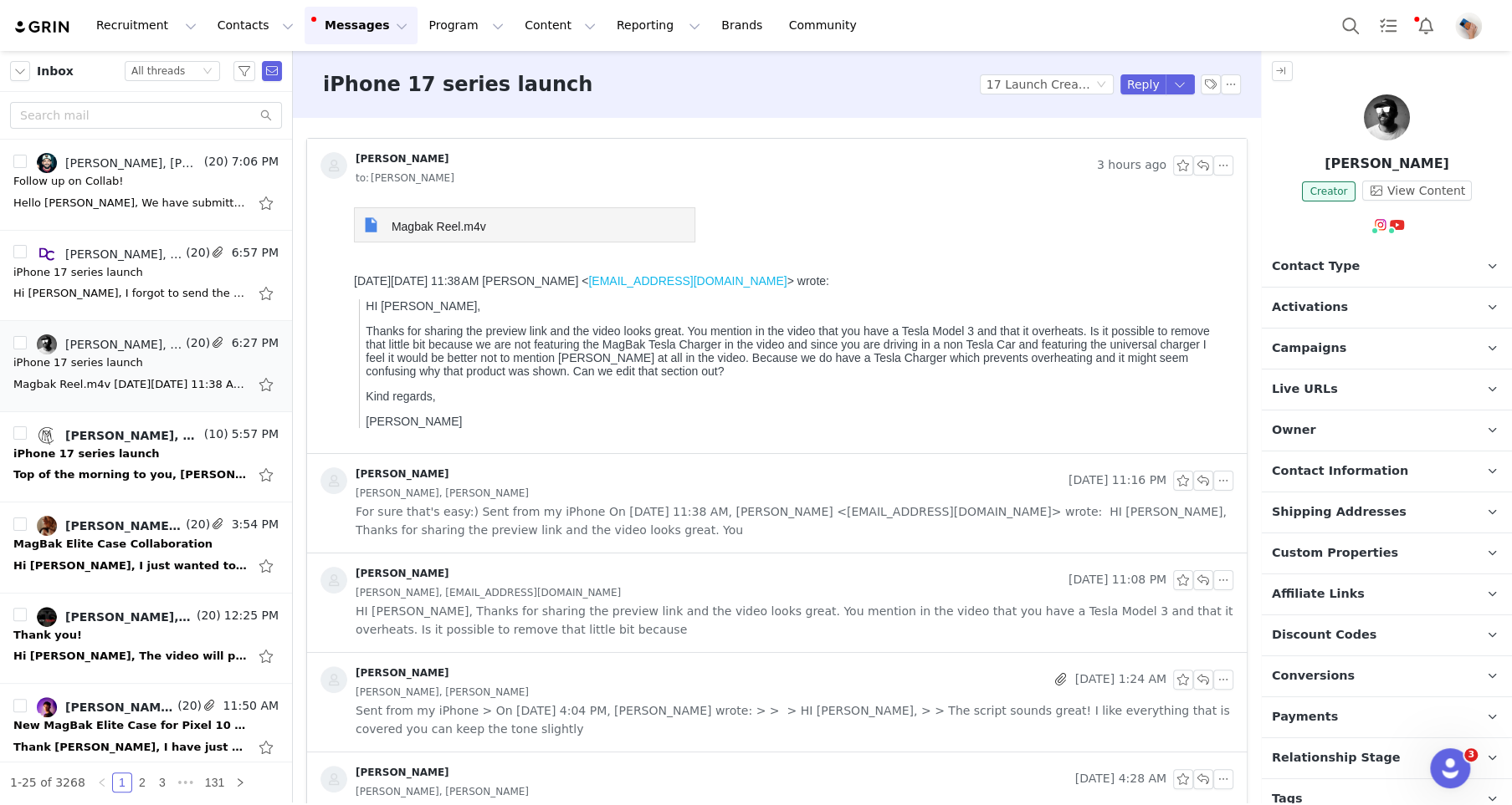
click at [444, 200] on html "Magbak Reel.m4v On Mon, Sep 29, 2025 at 11:38 AM Angie J < angiej@1lss.com > wr…" at bounding box center [790, 327] width 886 height 253
click at [444, 228] on span "Magbak Reel.m4v" at bounding box center [439, 227] width 95 height 13
click at [1205, 164] on button "button" at bounding box center [1202, 165] width 20 height 20
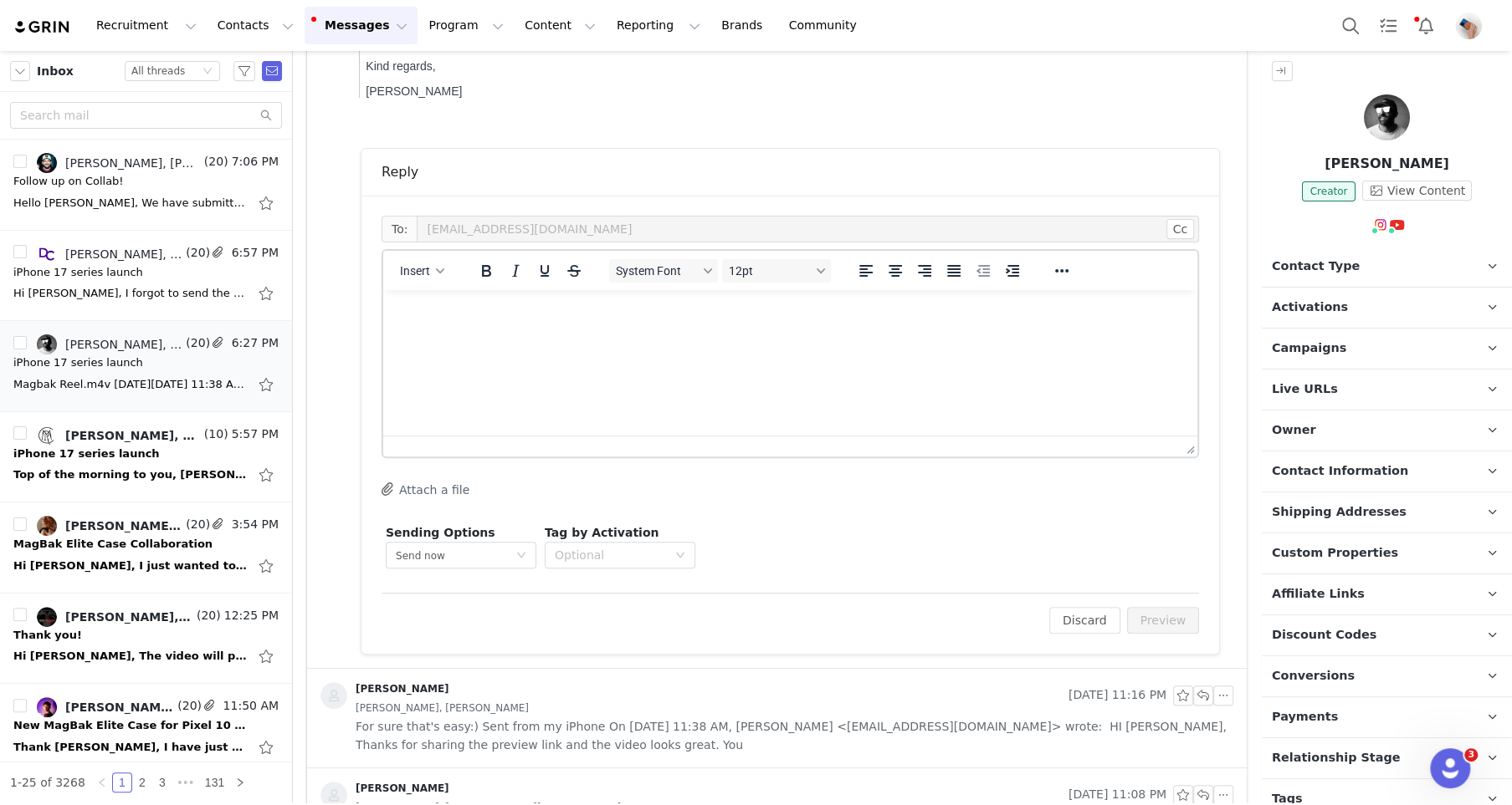
click at [489, 335] on html at bounding box center [790, 313] width 814 height 46
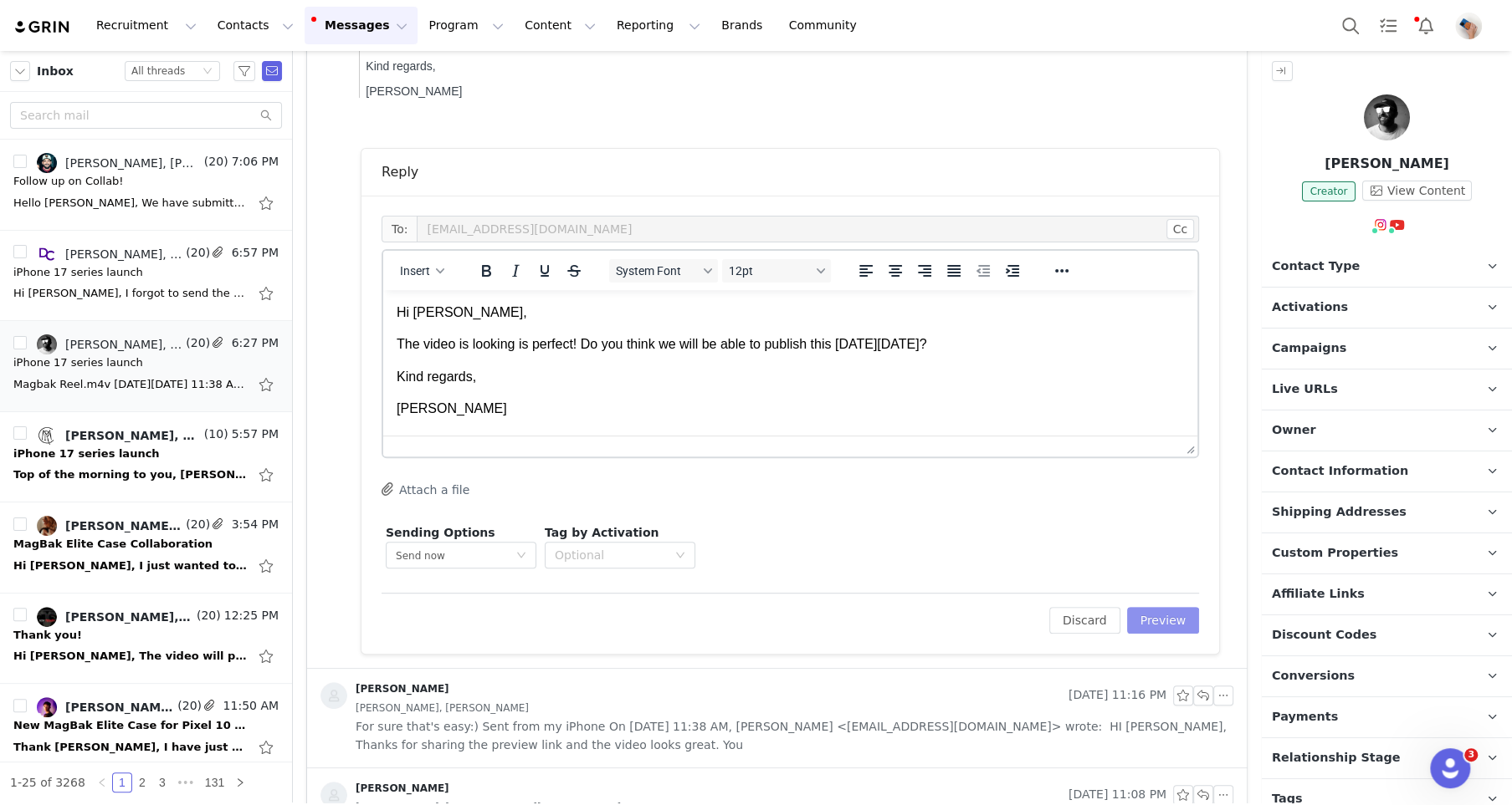
click at [1162, 621] on button "Preview" at bounding box center [1163, 621] width 73 height 27
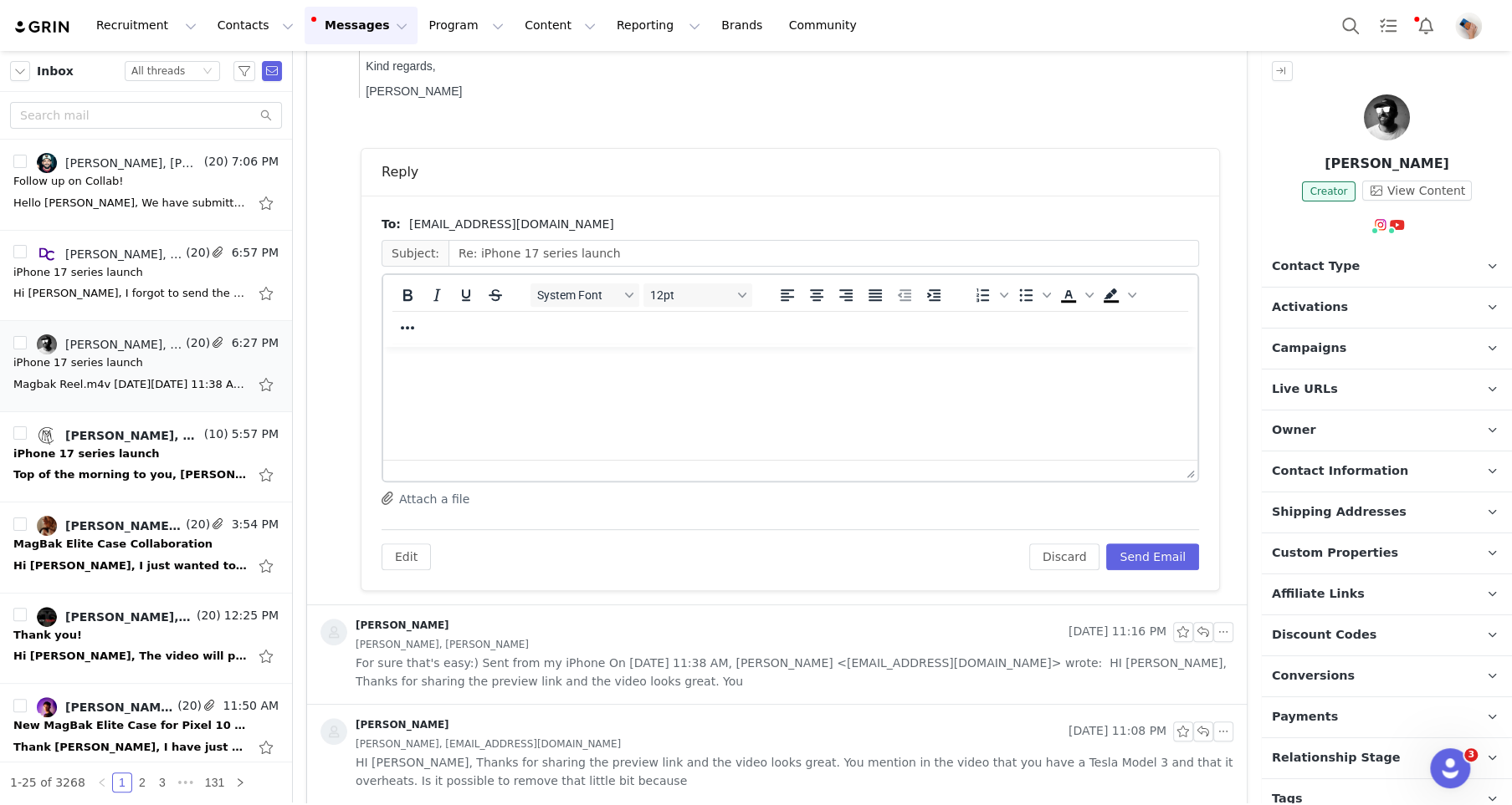
click at [1147, 530] on div "Edit Discard Send Email" at bounding box center [790, 550] width 818 height 41
click at [1147, 552] on button "Send Email" at bounding box center [1153, 557] width 93 height 27
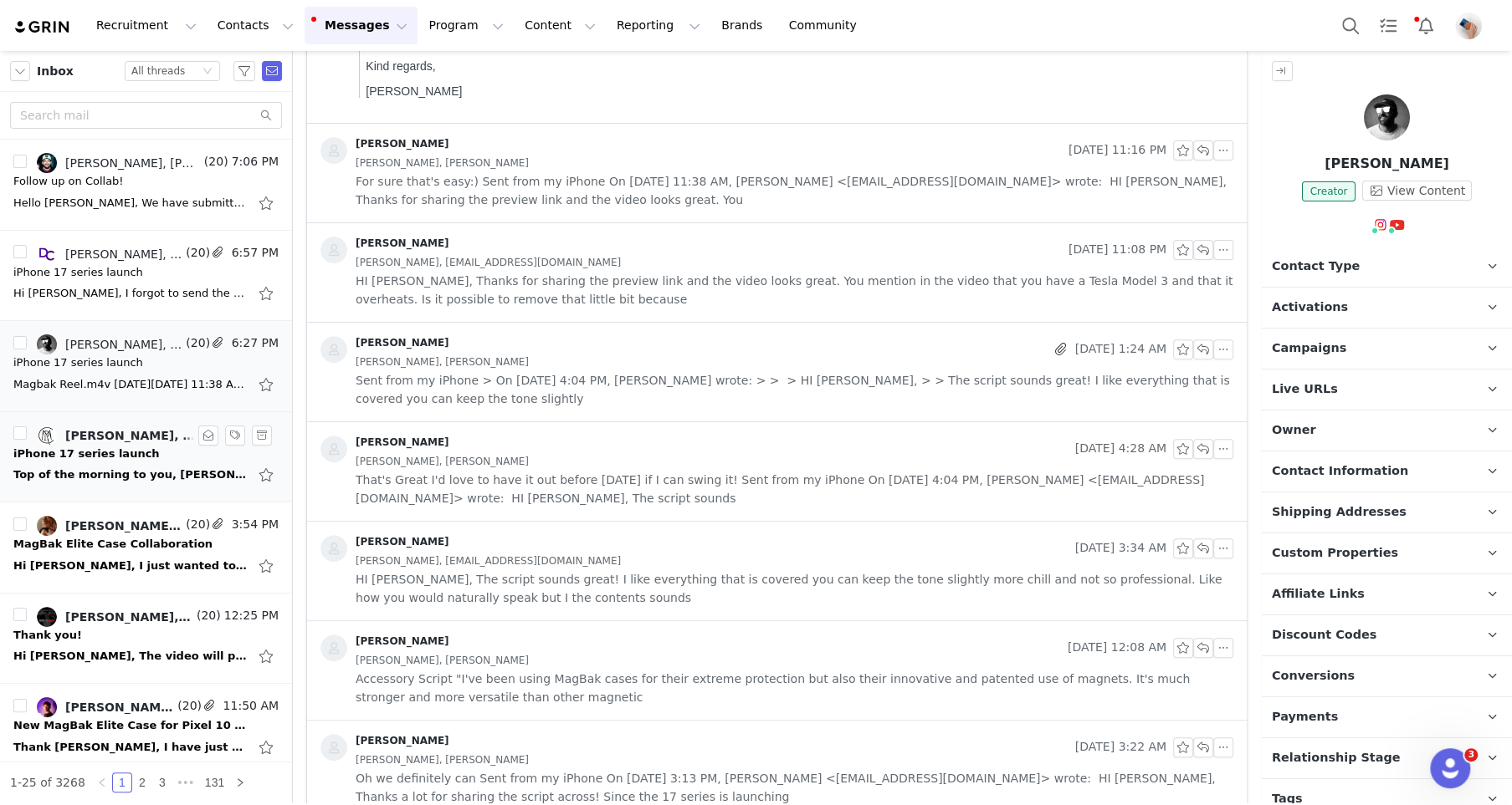
click at [125, 479] on div "Top of the morning to you, Angie! I just wanted to let you know that I filled o…" at bounding box center [130, 476] width 235 height 17
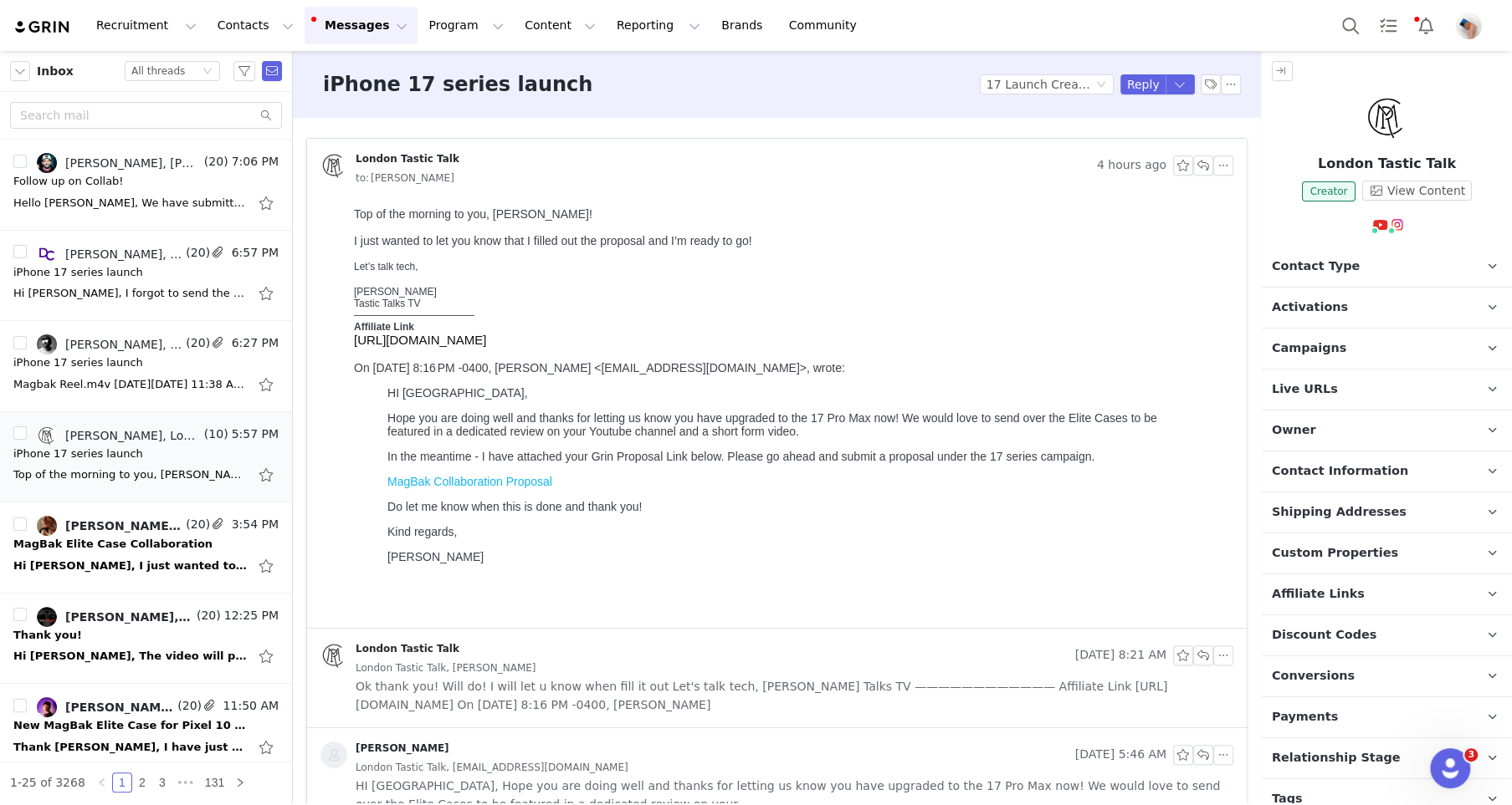
click at [1305, 348] on span "Campaigns" at bounding box center [1309, 348] width 74 height 18
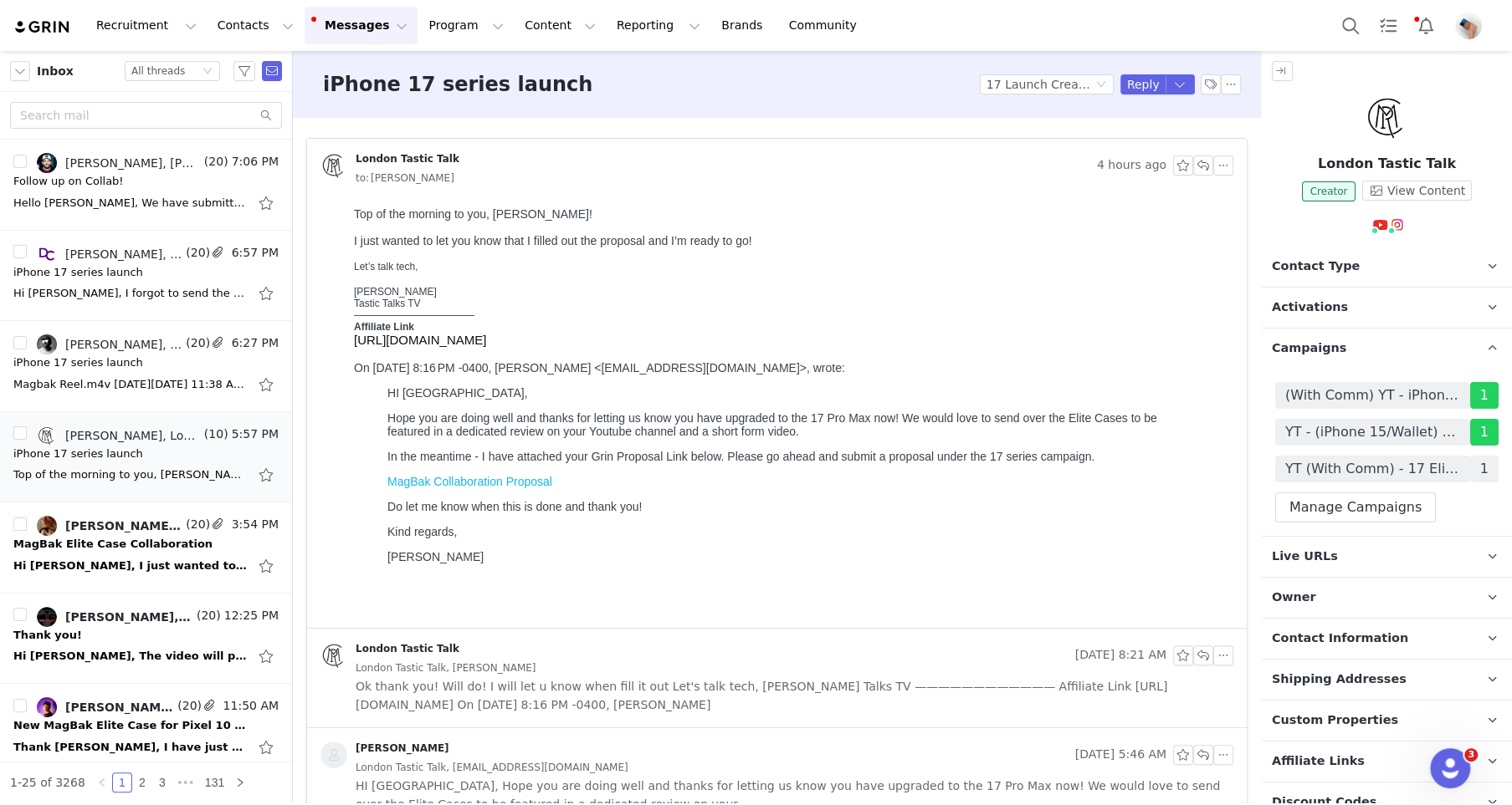
click at [1305, 348] on span "Campaigns" at bounding box center [1309, 348] width 74 height 18
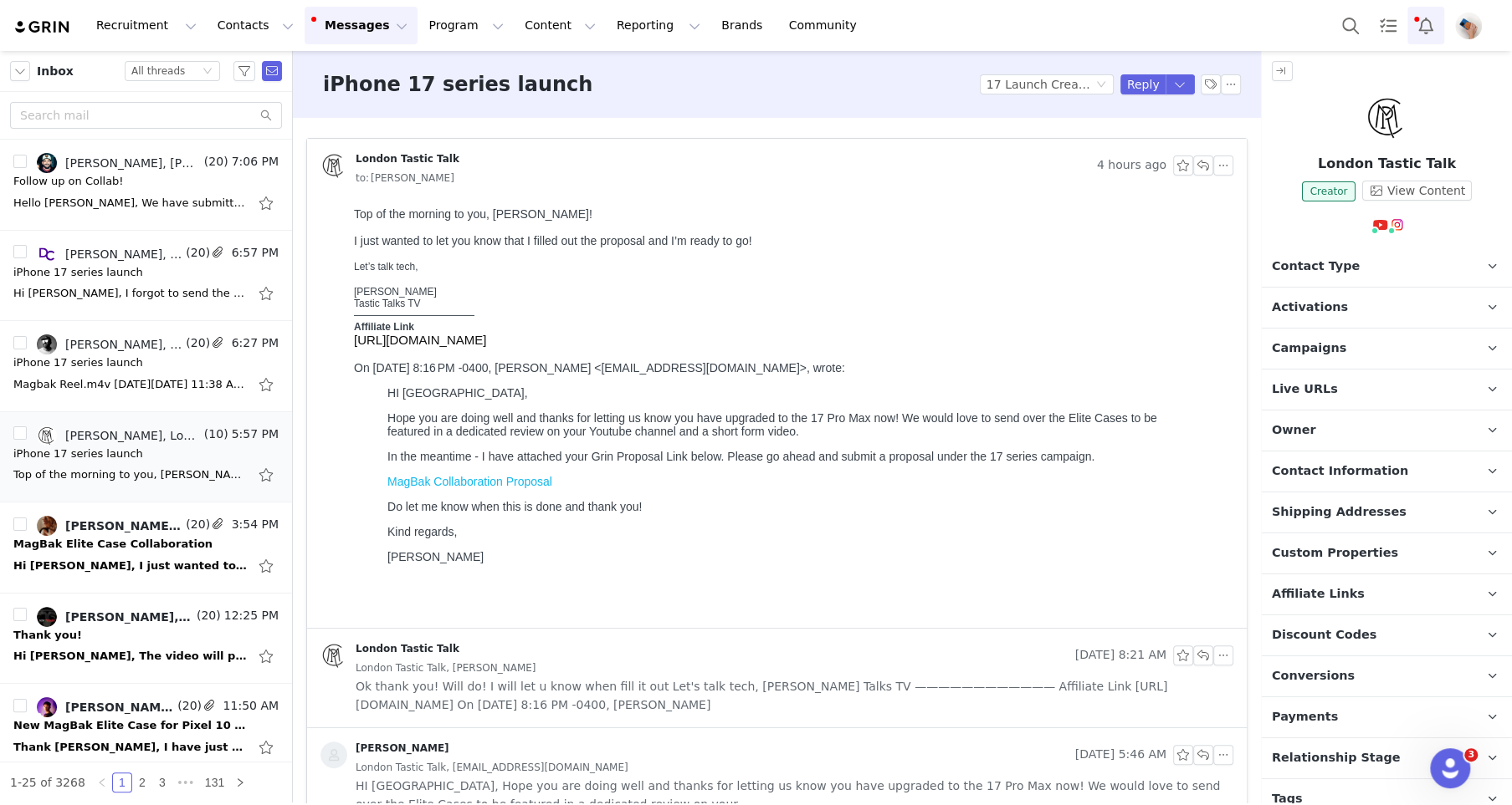
click at [1431, 22] on button "Notifications" at bounding box center [1426, 26] width 37 height 38
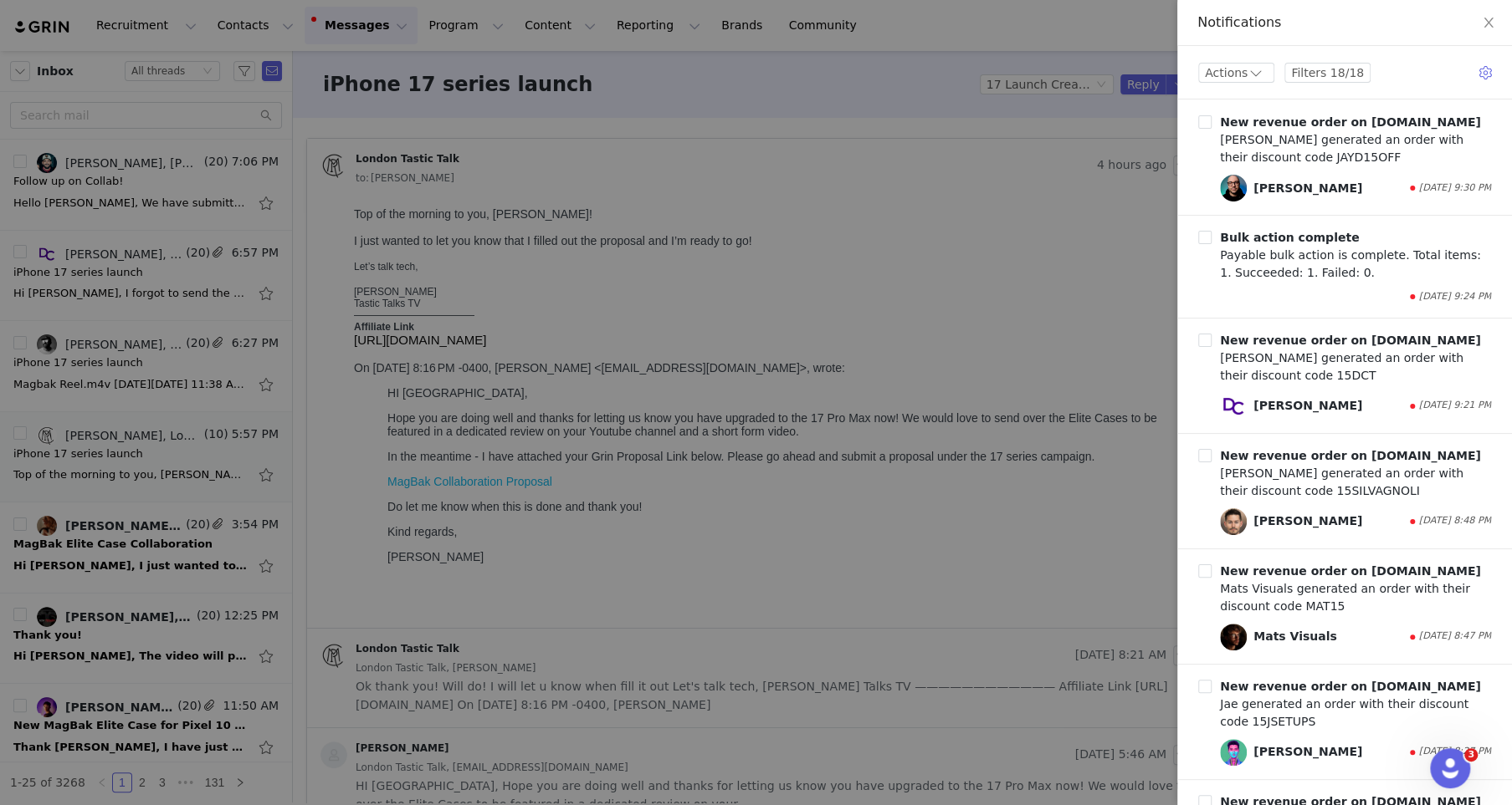
click at [954, 325] on div at bounding box center [756, 402] width 1512 height 805
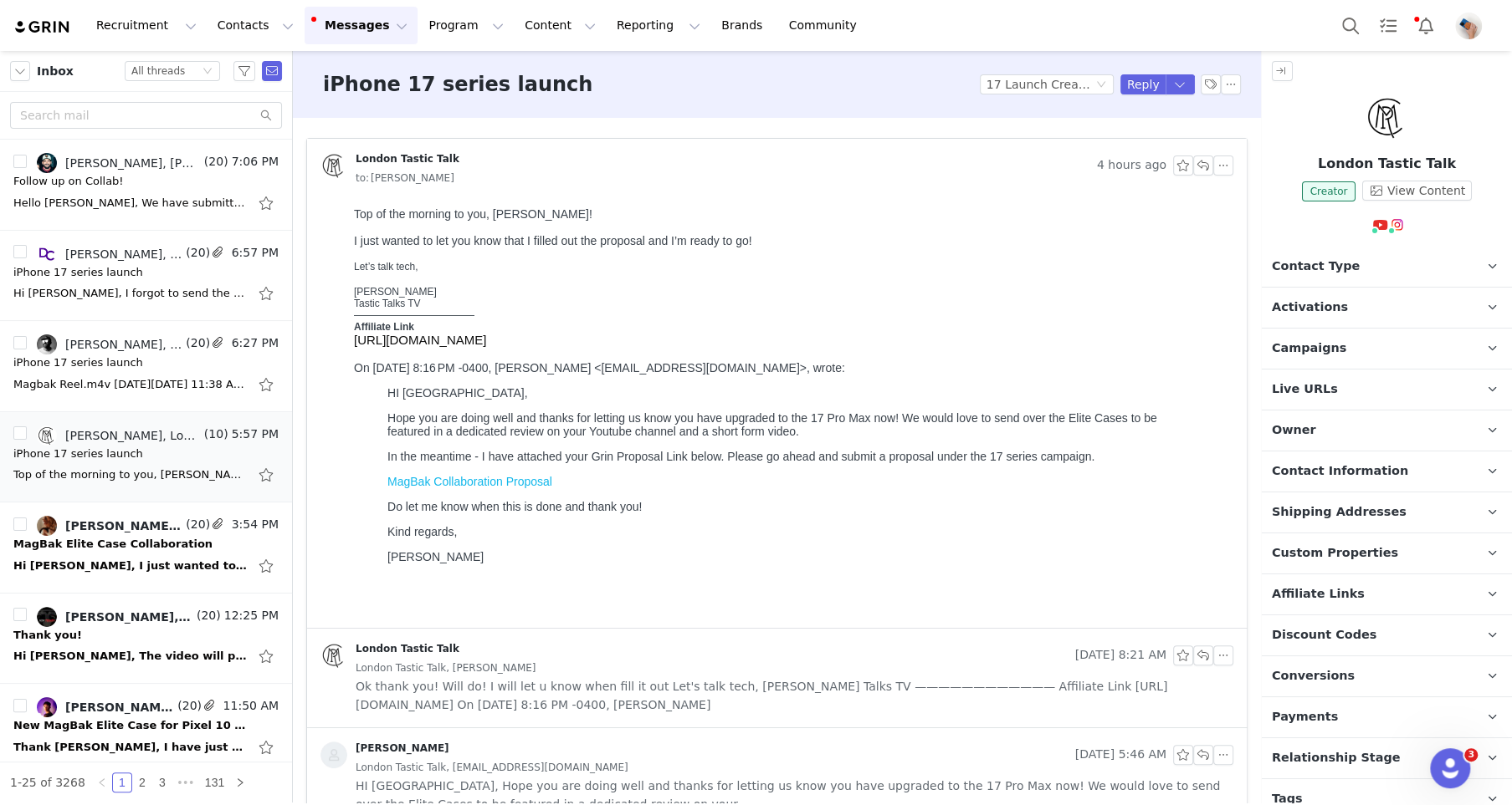
click at [351, 36] on button "Messages Messages" at bounding box center [361, 26] width 113 height 38
click at [1325, 350] on span "Campaigns" at bounding box center [1309, 348] width 74 height 18
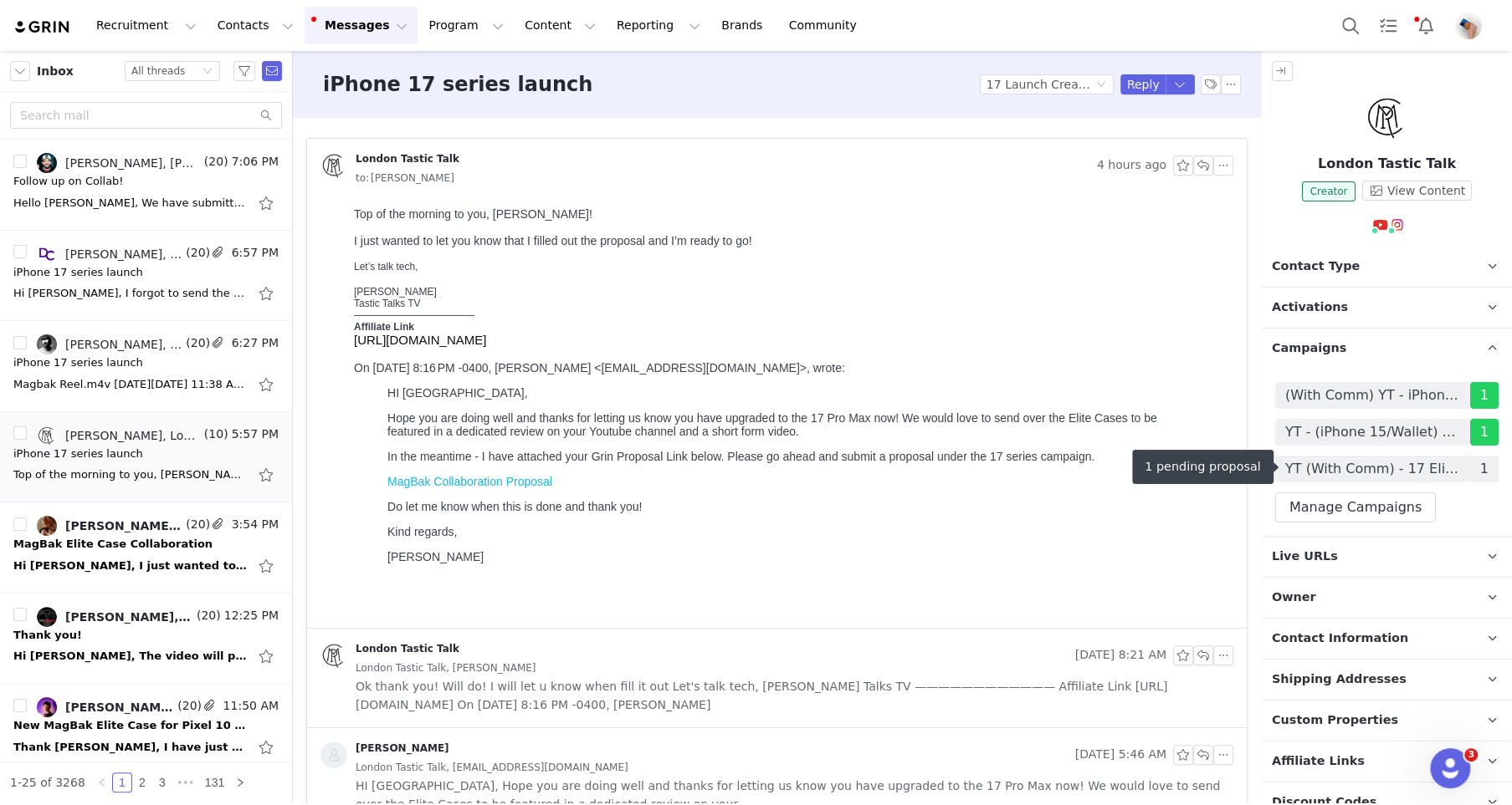
click at [1341, 462] on span "YT (With Comm) - 17 Elite Case - 06/2025" at bounding box center [1372, 469] width 175 height 20
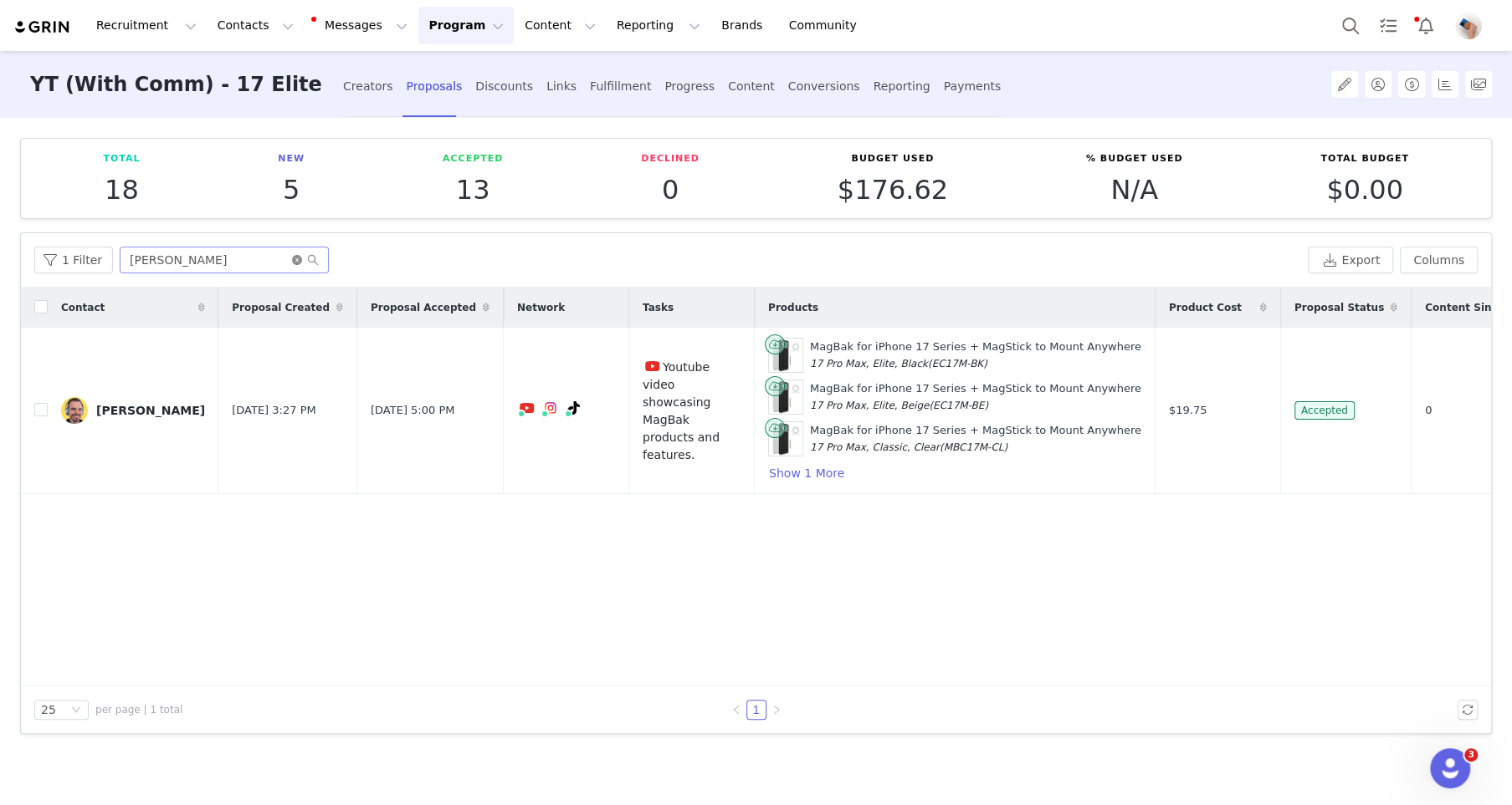
click at [292, 256] on icon "icon: close-circle" at bounding box center [296, 260] width 10 height 10
click at [247, 255] on input "text" at bounding box center [224, 260] width 209 height 27
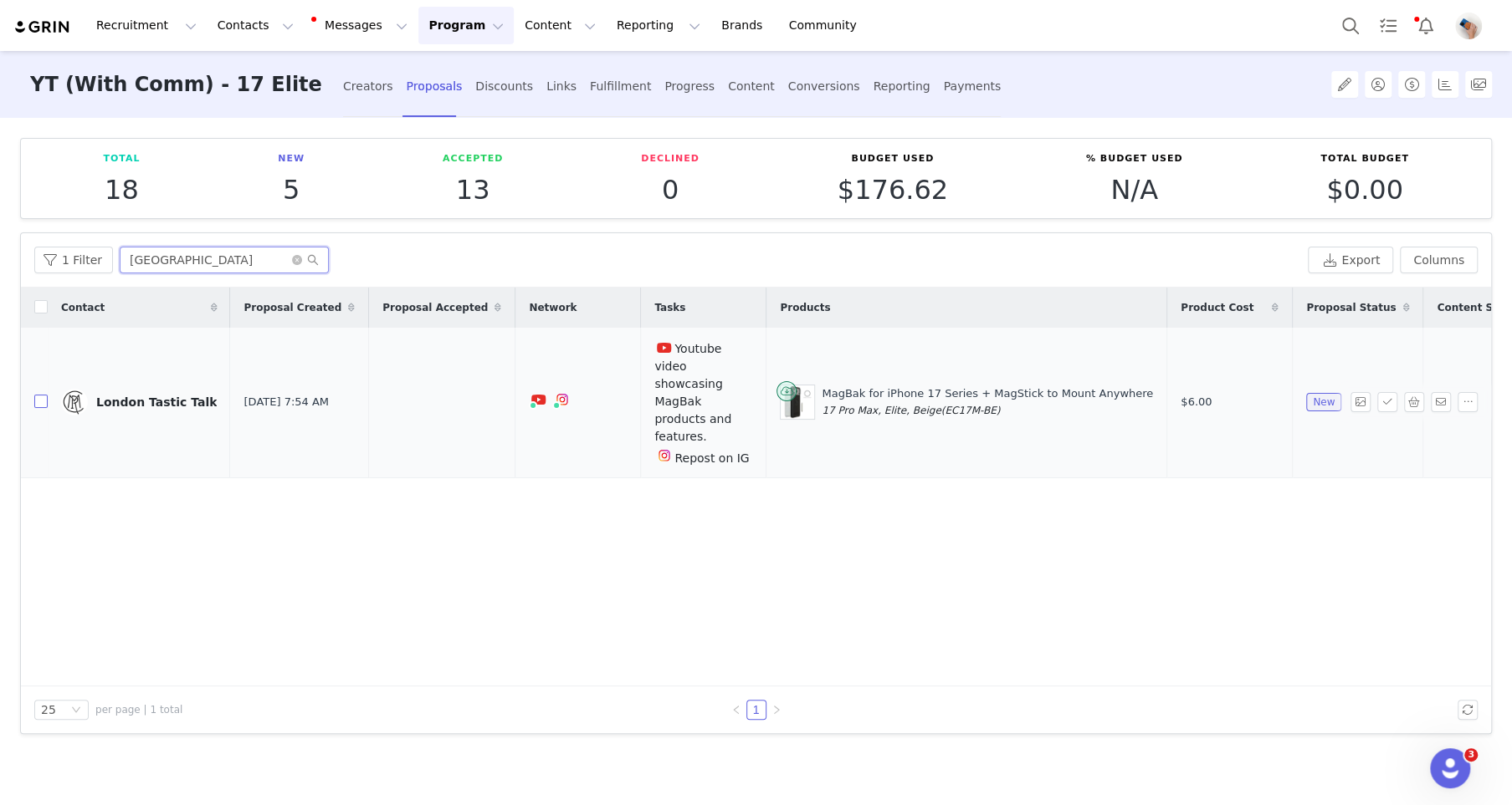
type input "london"
click at [39, 395] on input "checkbox" at bounding box center [41, 402] width 13 height 13
checkbox input "true"
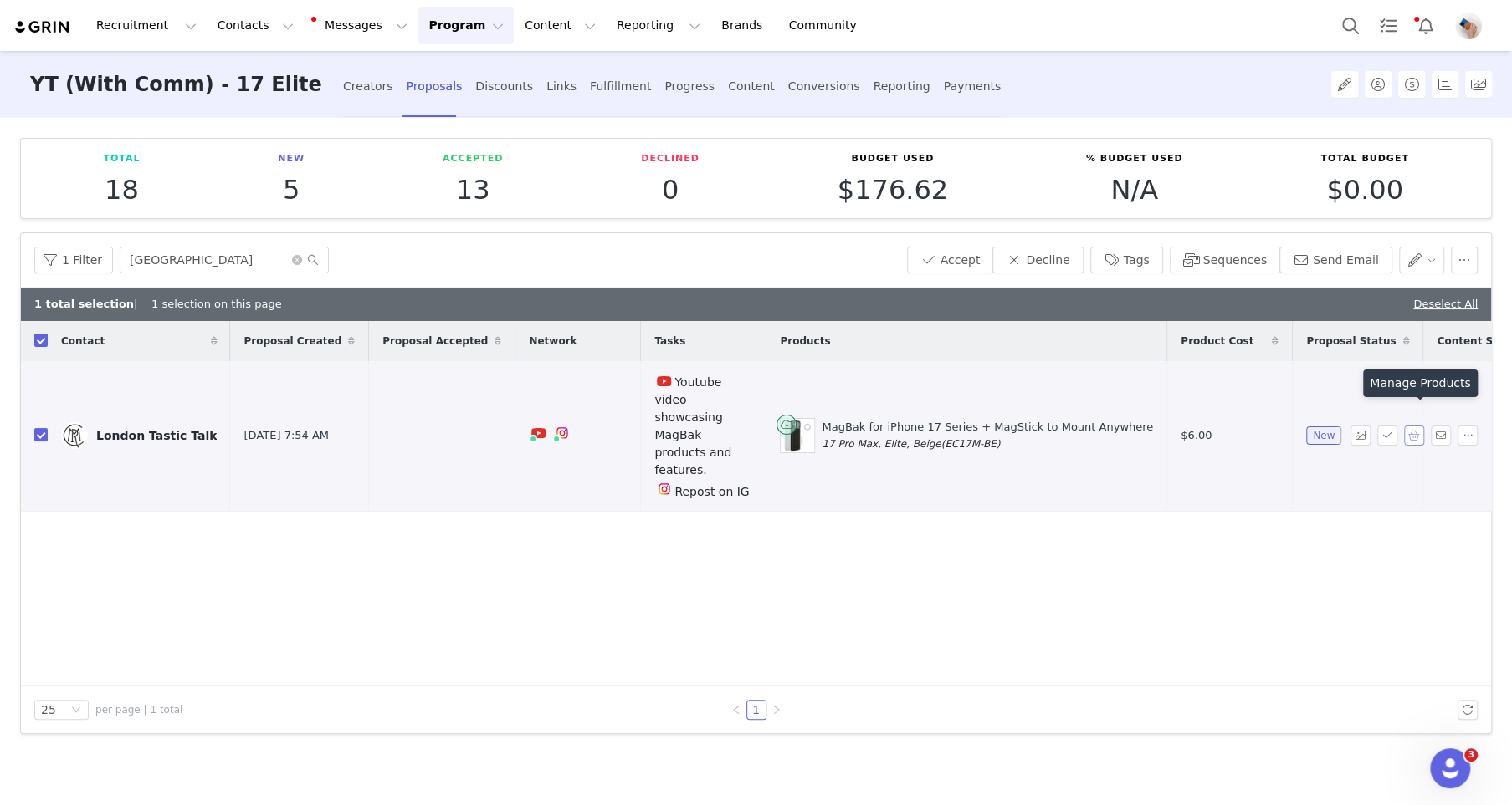
click at [1410, 425] on button "button" at bounding box center [1413, 435] width 20 height 20
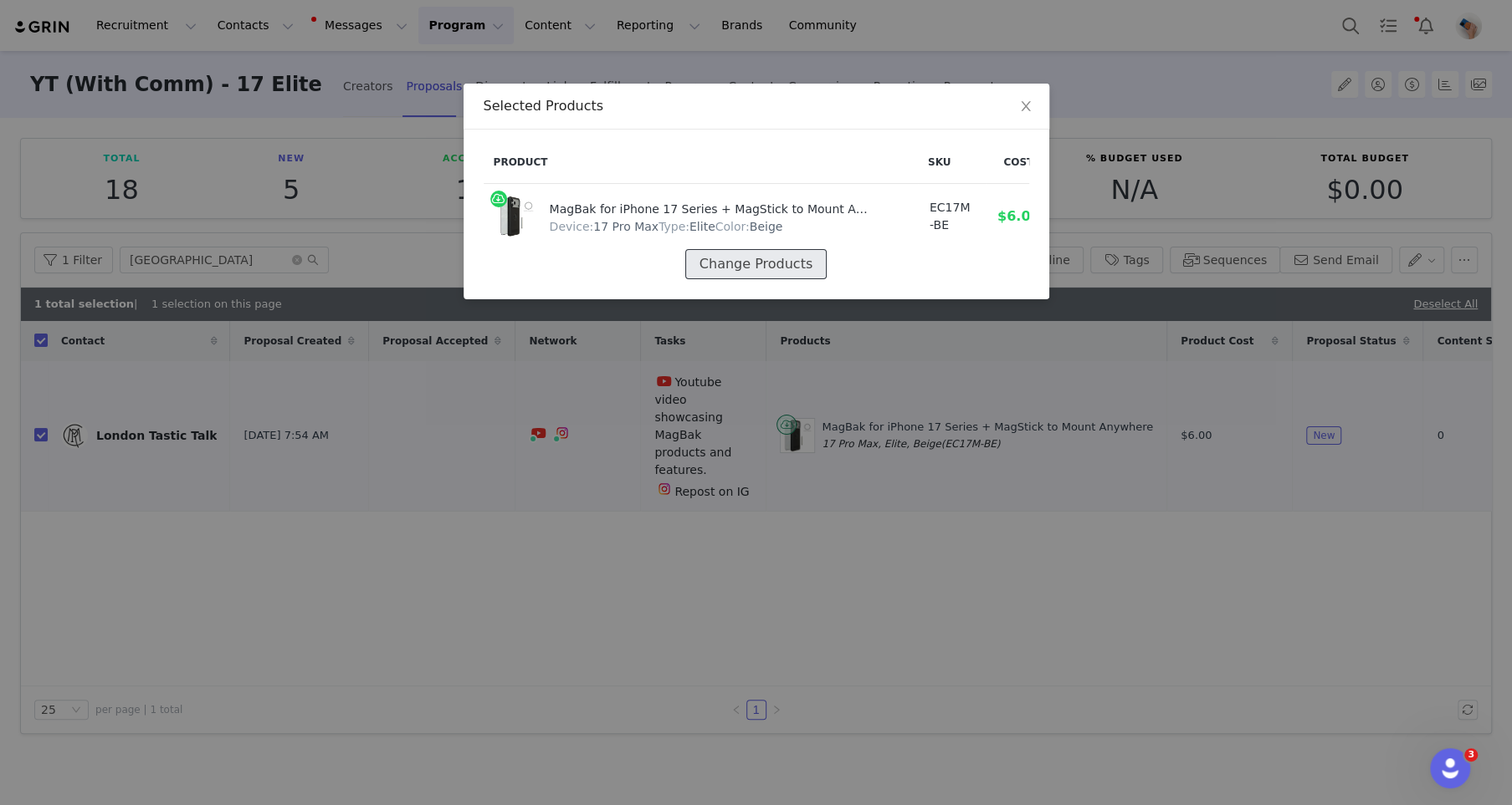
click at [787, 278] on button "Change Products" at bounding box center [756, 265] width 142 height 30
select select "28628386"
select select "28628390"
select select "28628393"
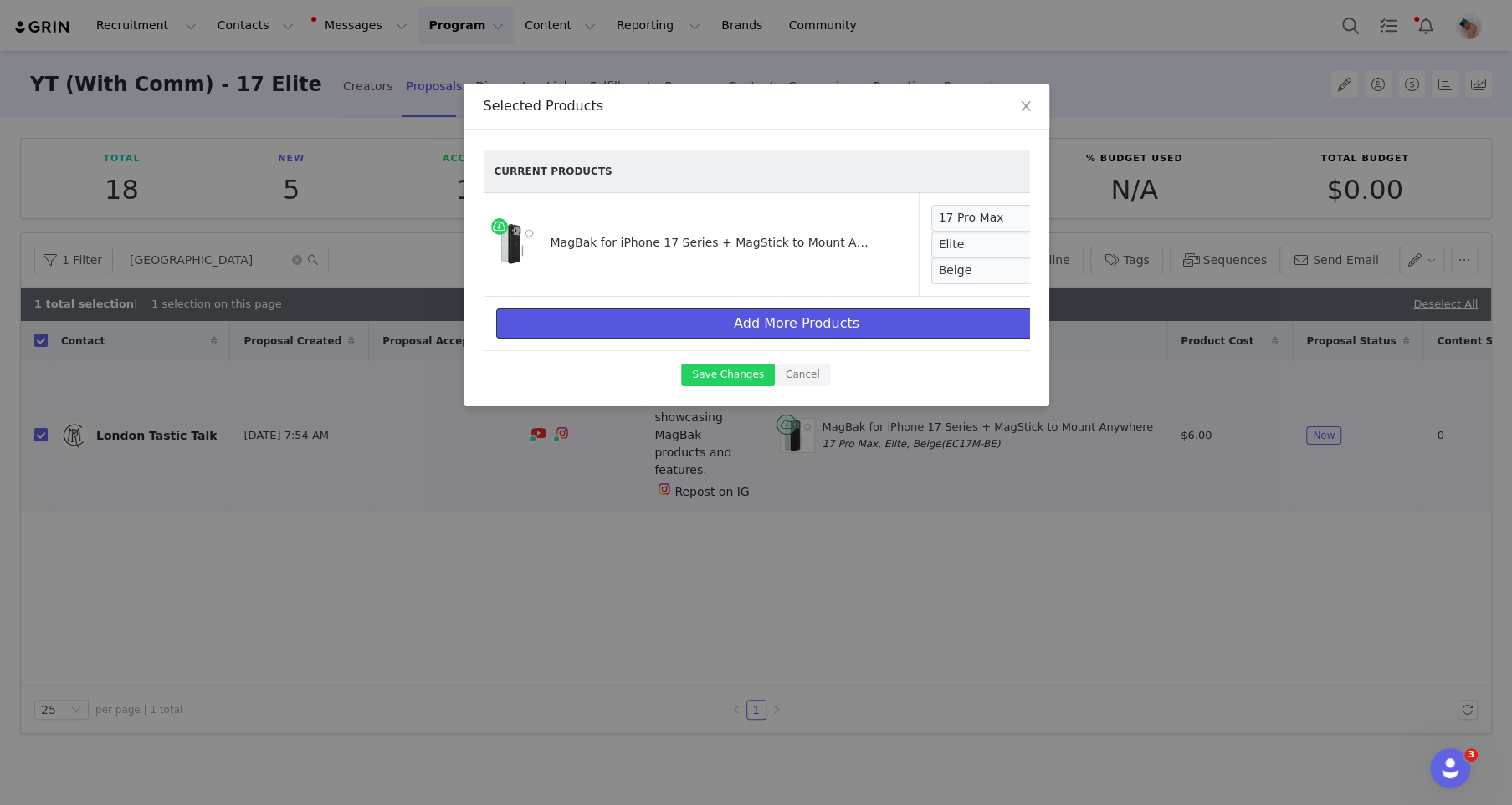
click at [786, 328] on button "Add More Products" at bounding box center [796, 324] width 601 height 30
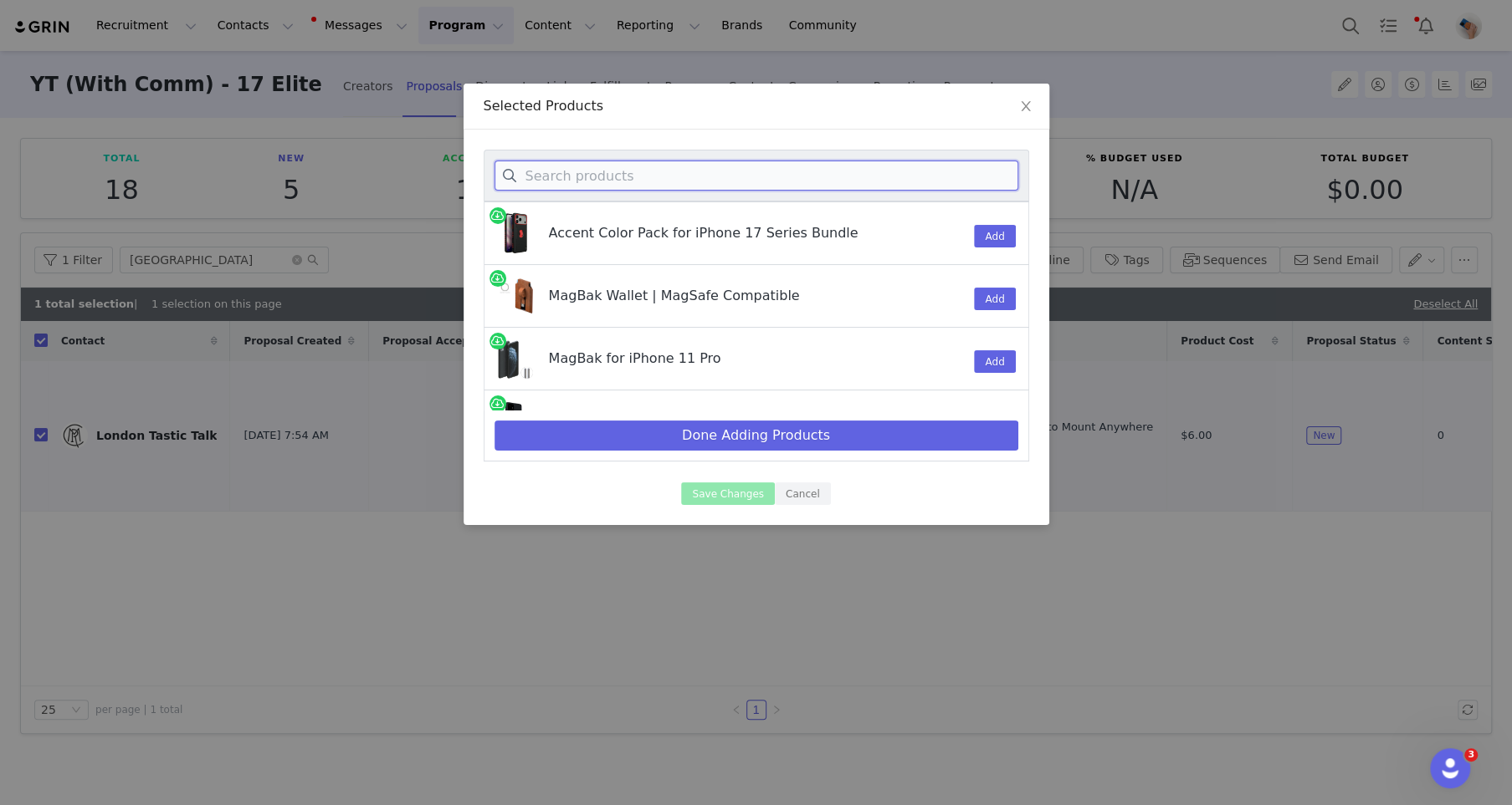
click at [813, 168] on input at bounding box center [757, 176] width 524 height 30
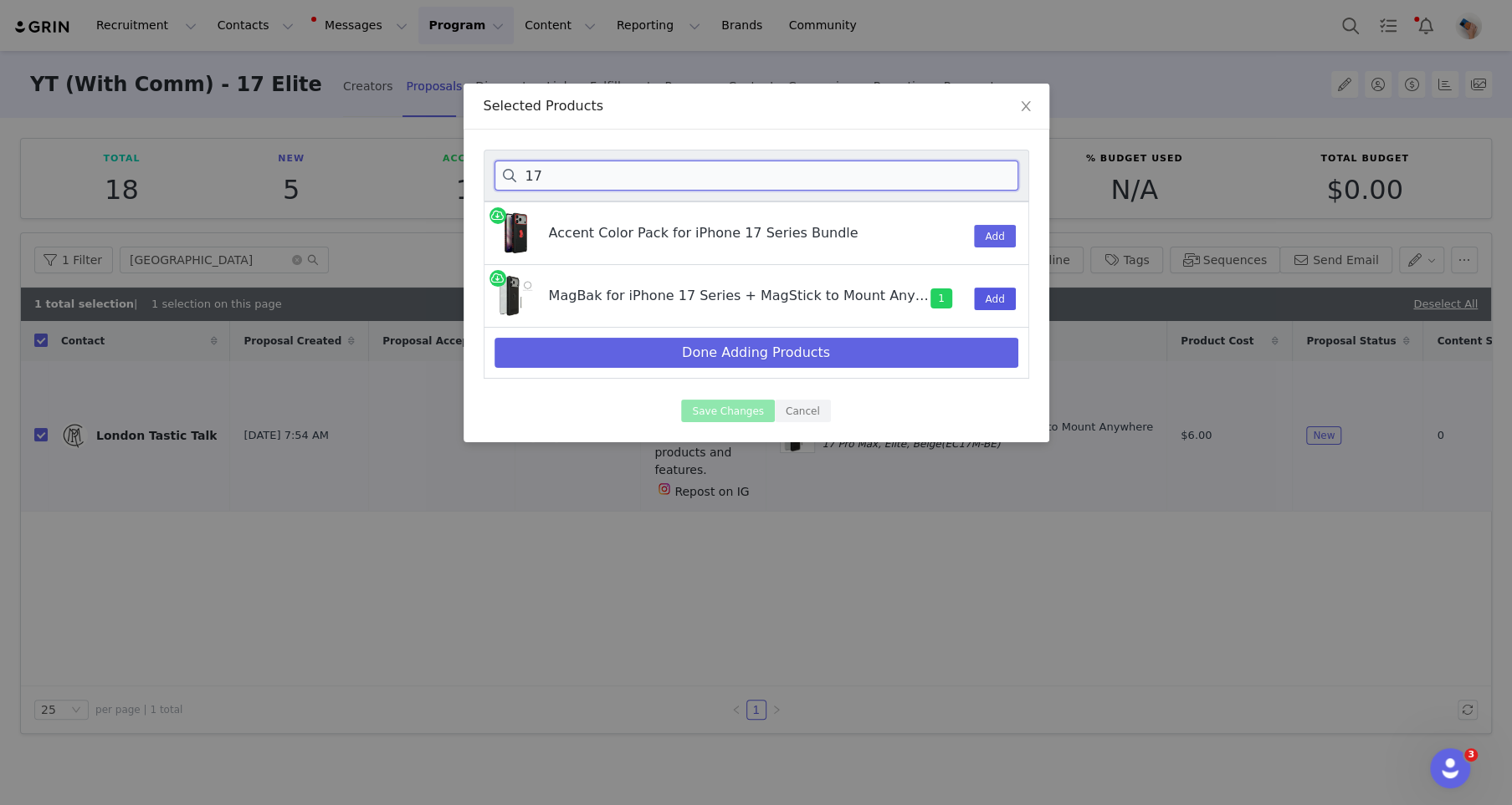
type input "17"
click at [992, 292] on button "Add" at bounding box center [994, 299] width 41 height 23
click at [826, 350] on button "Done Adding Products" at bounding box center [757, 353] width 524 height 30
select select "28628386"
select select "28628390"
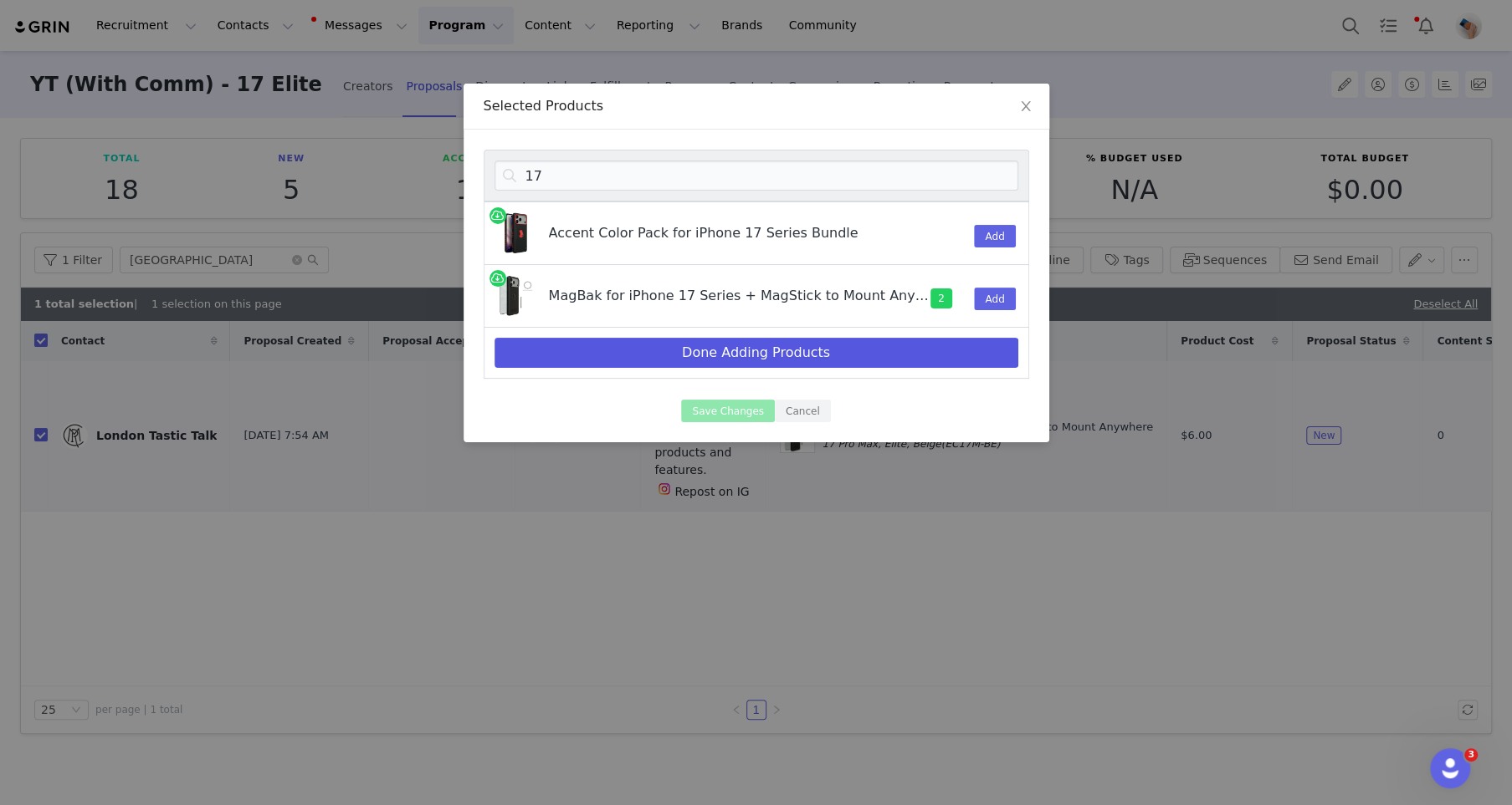
select select "28628393"
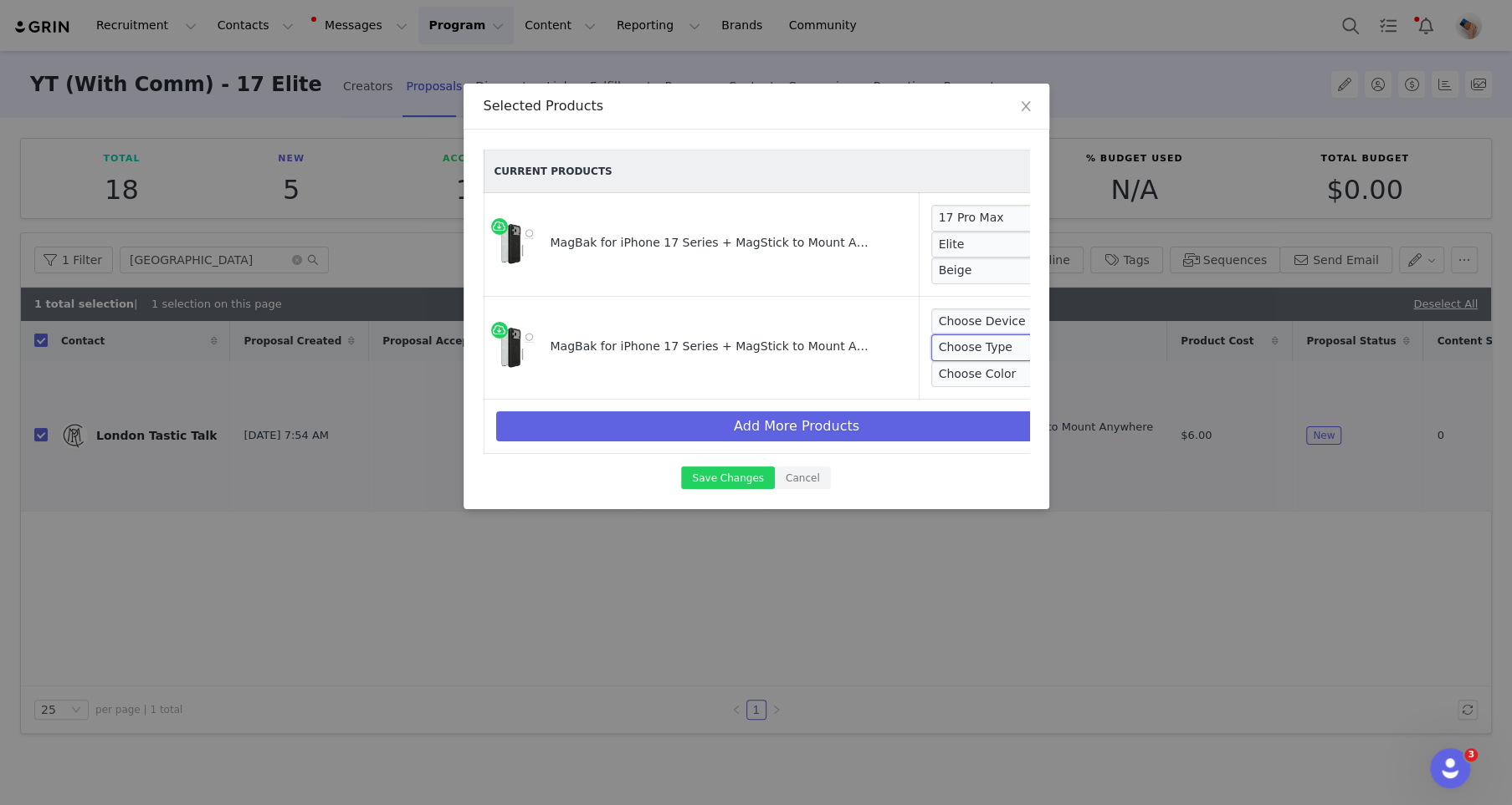
click at [955, 334] on select "Choose Type Elite Classic" at bounding box center [988, 347] width 112 height 27
select select "28628390"
click at [932, 334] on select "Choose Type Elite Classic" at bounding box center [988, 347] width 112 height 27
click at [936, 322] on select "Choose Device 17 Pro Max 17 Pro 17 Air 17" at bounding box center [994, 322] width 125 height 27
select select "28628386"
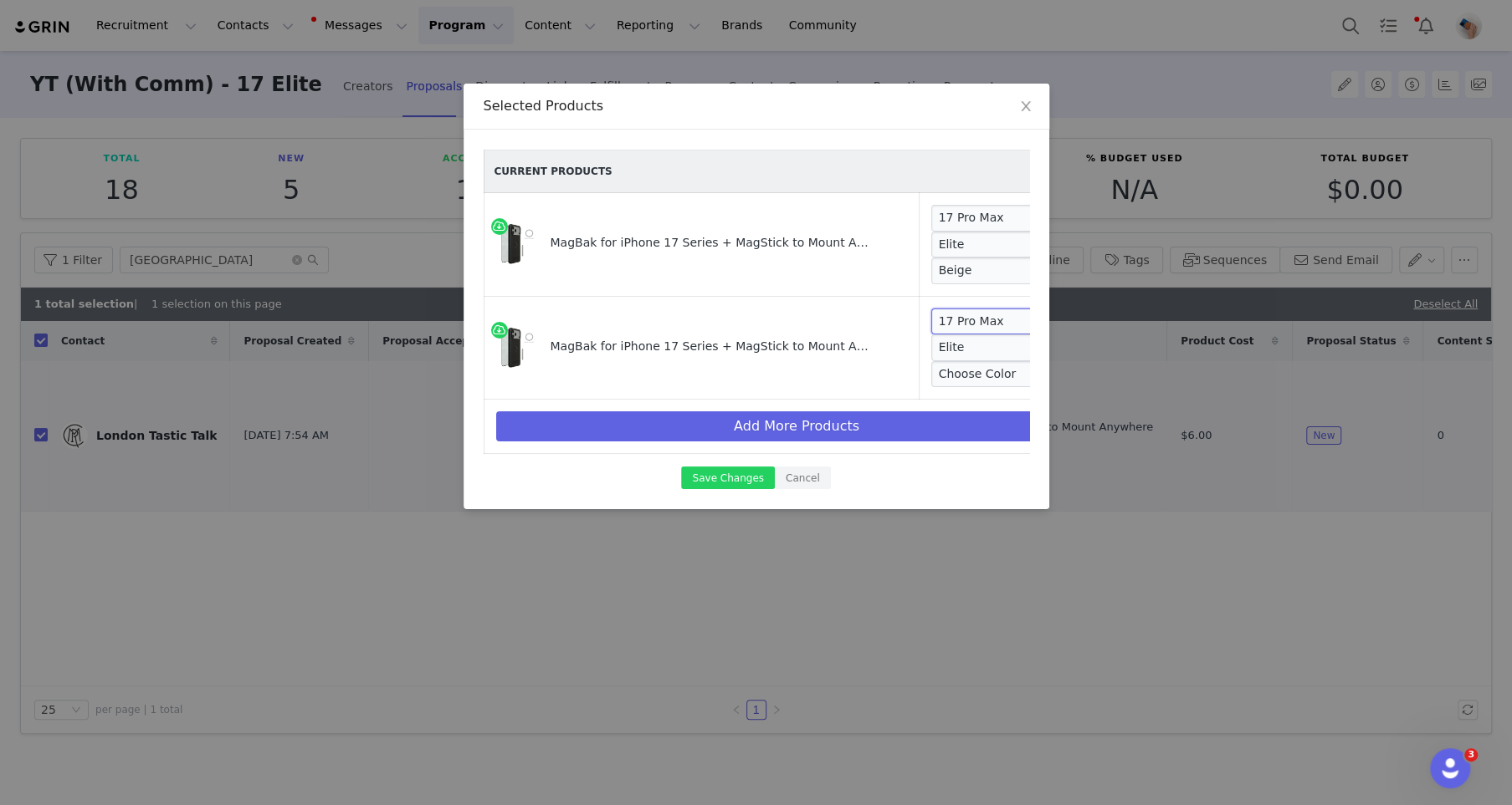
click at [932, 309] on select "Choose Device 17 Pro Max 17 Pro 17 Air 17" at bounding box center [994, 322] width 125 height 27
click at [936, 369] on select "Choose Color Black Beige Blue Red Purple Clear" at bounding box center [990, 375] width 116 height 27
select select "28628392"
click at [932, 362] on select "Choose Color Black Beige Blue Red Purple Clear" at bounding box center [990, 375] width 116 height 27
click at [724, 478] on button "Save Changes" at bounding box center [728, 478] width 93 height 23
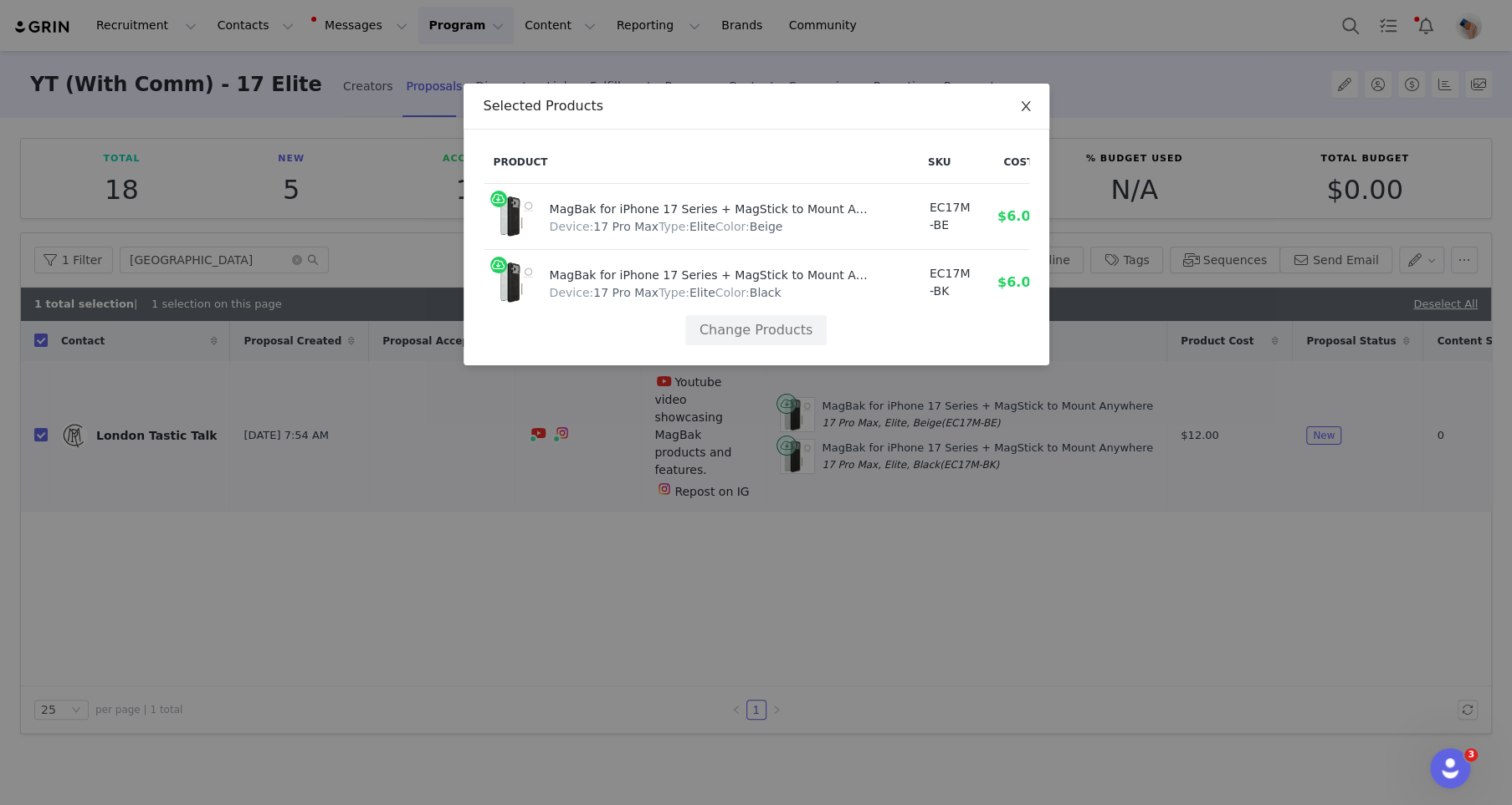
click at [1022, 114] on span "Close" at bounding box center [1026, 106] width 47 height 47
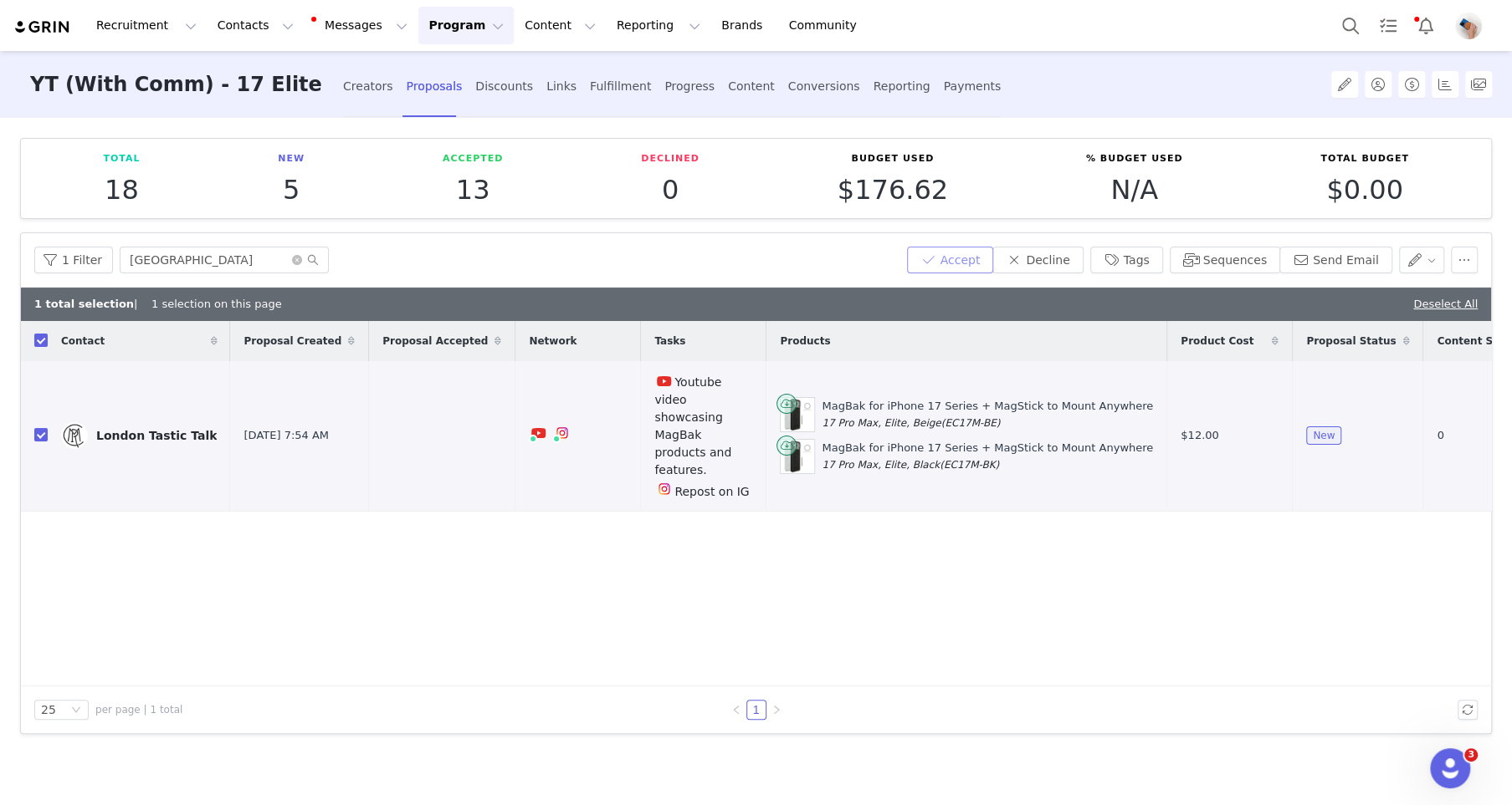
click at [949, 257] on button "Accept" at bounding box center [951, 260] width 87 height 27
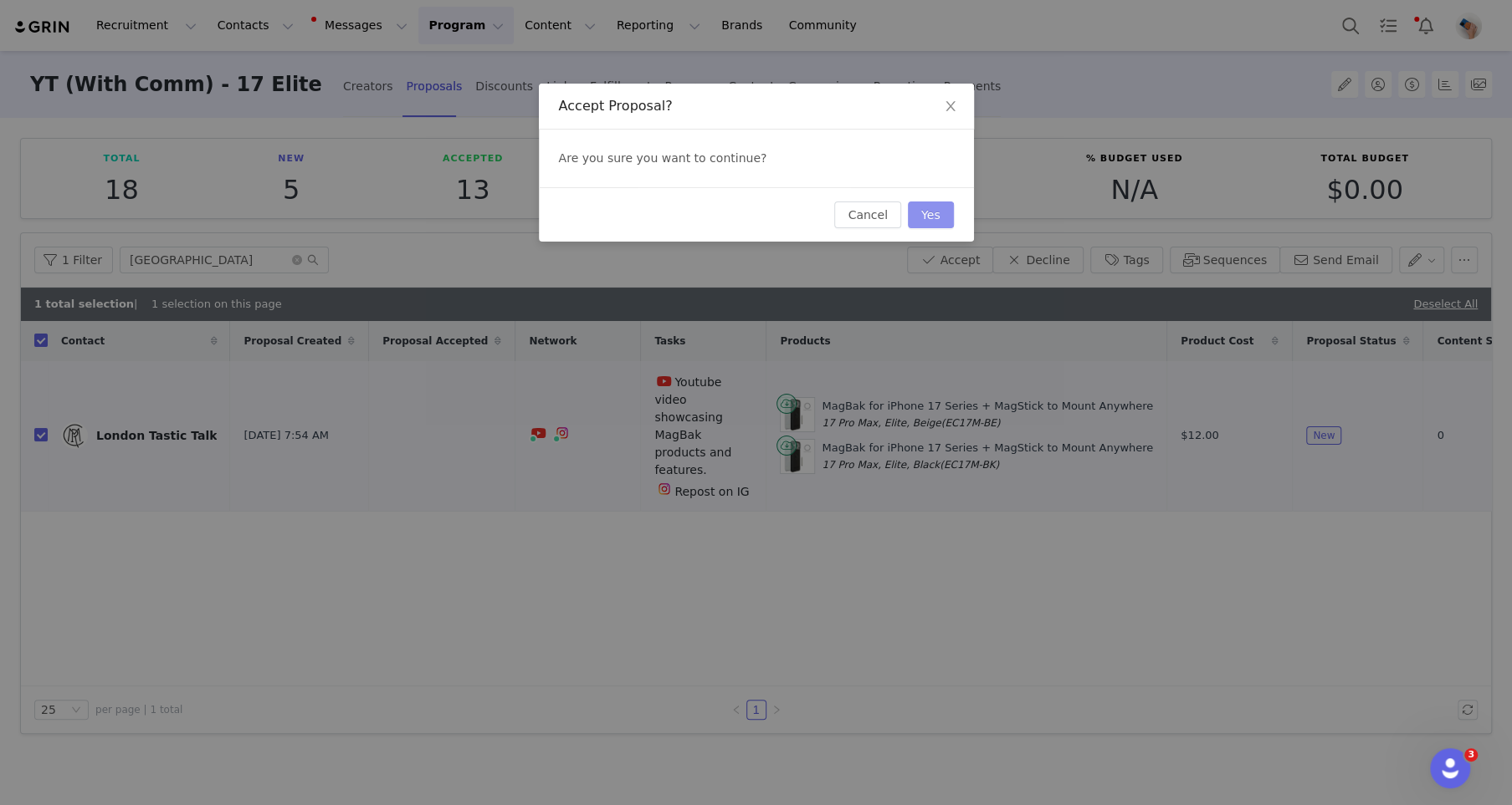
click at [925, 213] on button "Yes" at bounding box center [931, 215] width 46 height 27
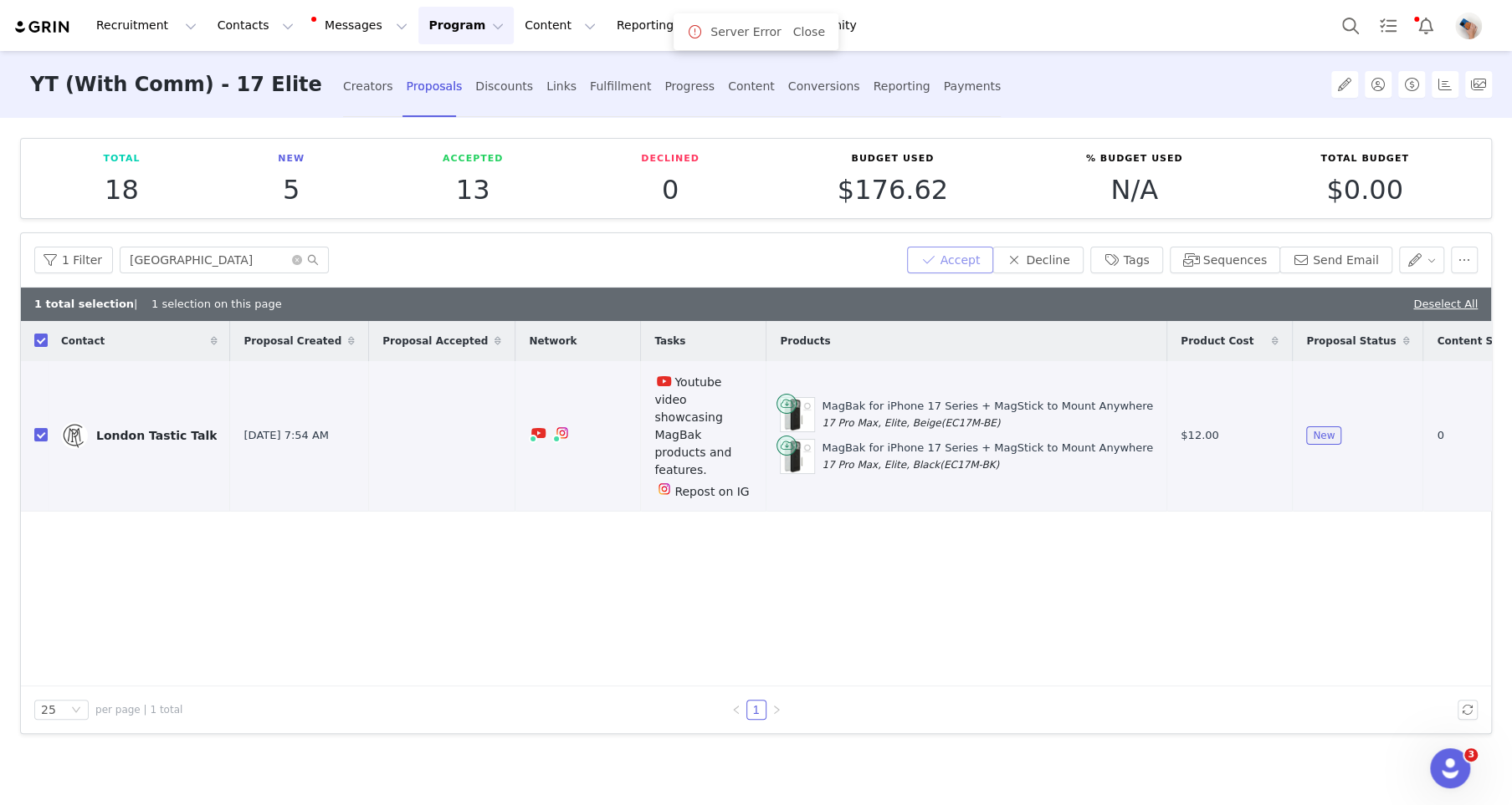
click at [952, 257] on button "Accept" at bounding box center [951, 260] width 87 height 27
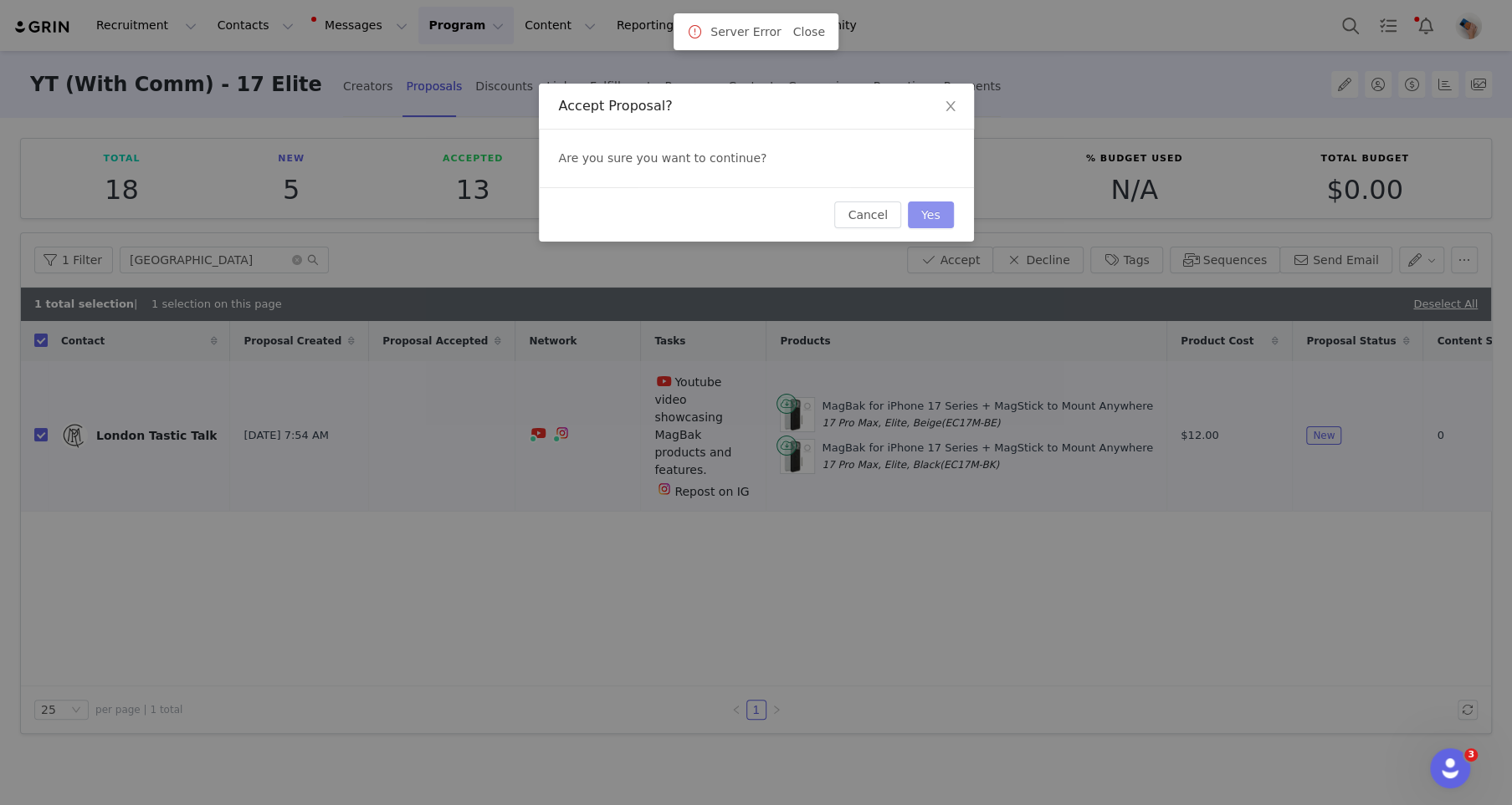
click at [925, 215] on button "Yes" at bounding box center [931, 215] width 46 height 27
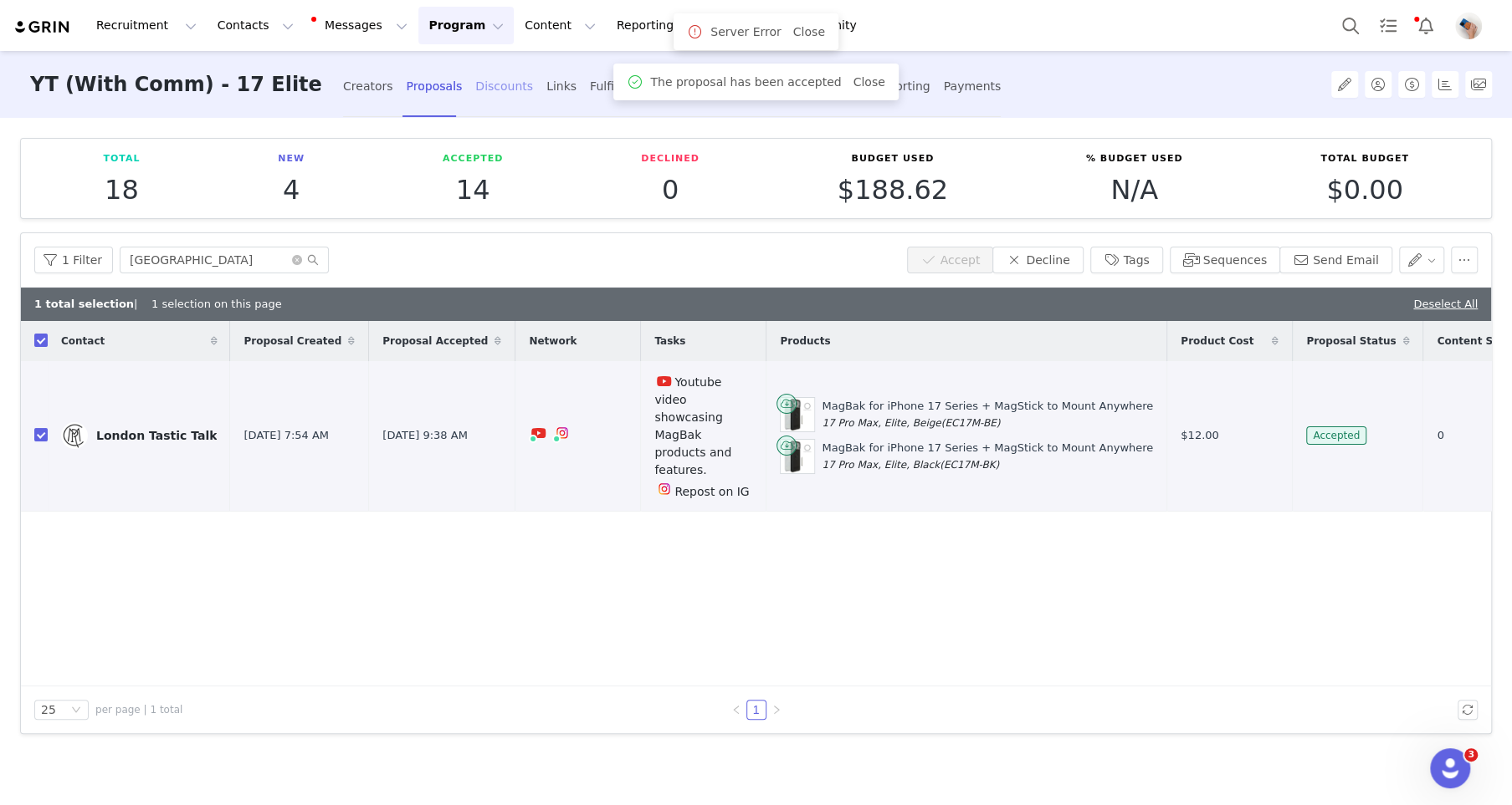
click at [498, 87] on div "Discounts" at bounding box center [503, 86] width 58 height 45
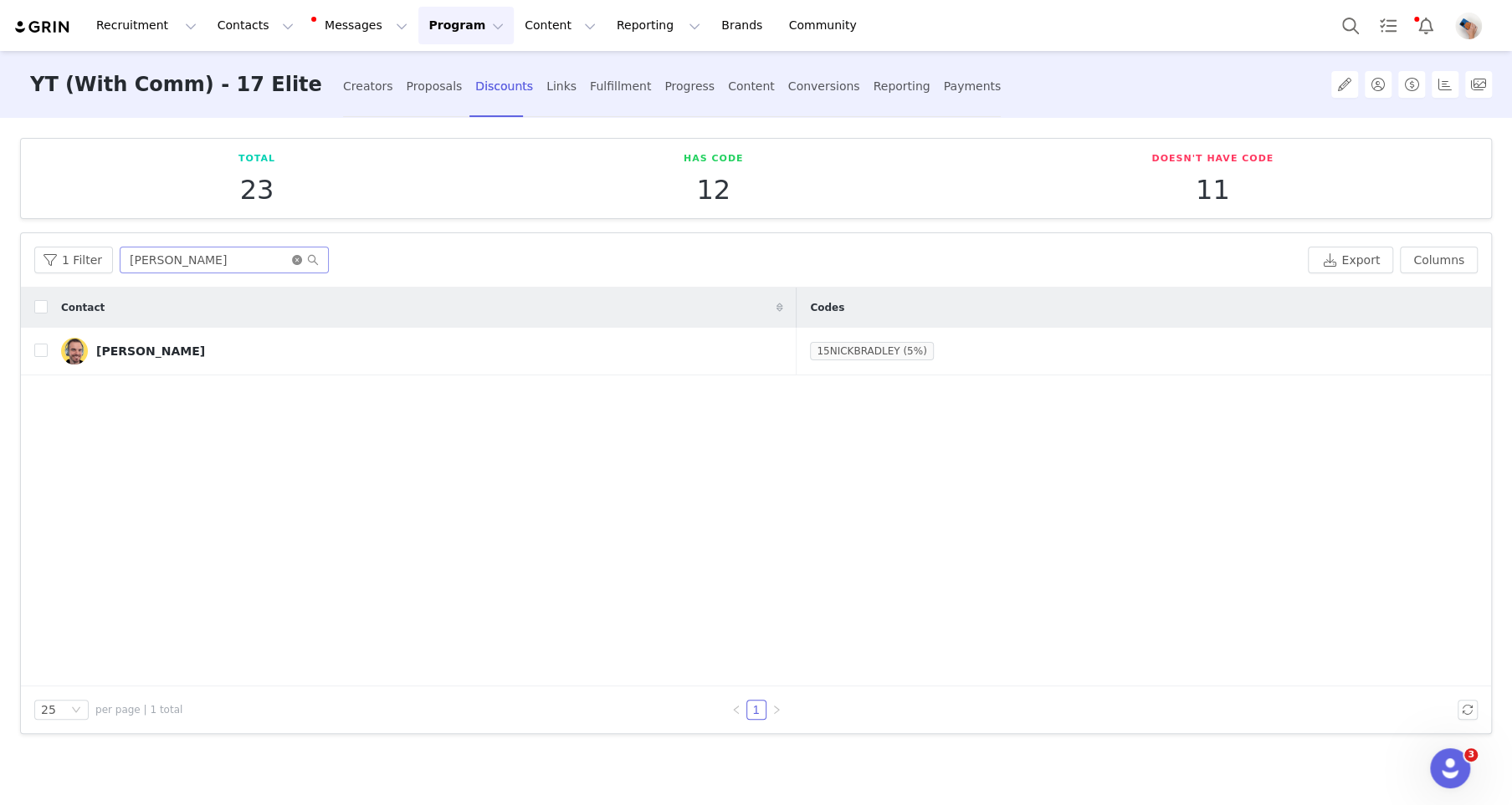
click at [292, 257] on icon "icon: close-circle" at bounding box center [296, 260] width 10 height 10
click at [265, 257] on input "text" at bounding box center [224, 260] width 209 height 27
type input "lon"
click at [39, 349] on input "checkbox" at bounding box center [41, 350] width 13 height 13
checkbox input "true"
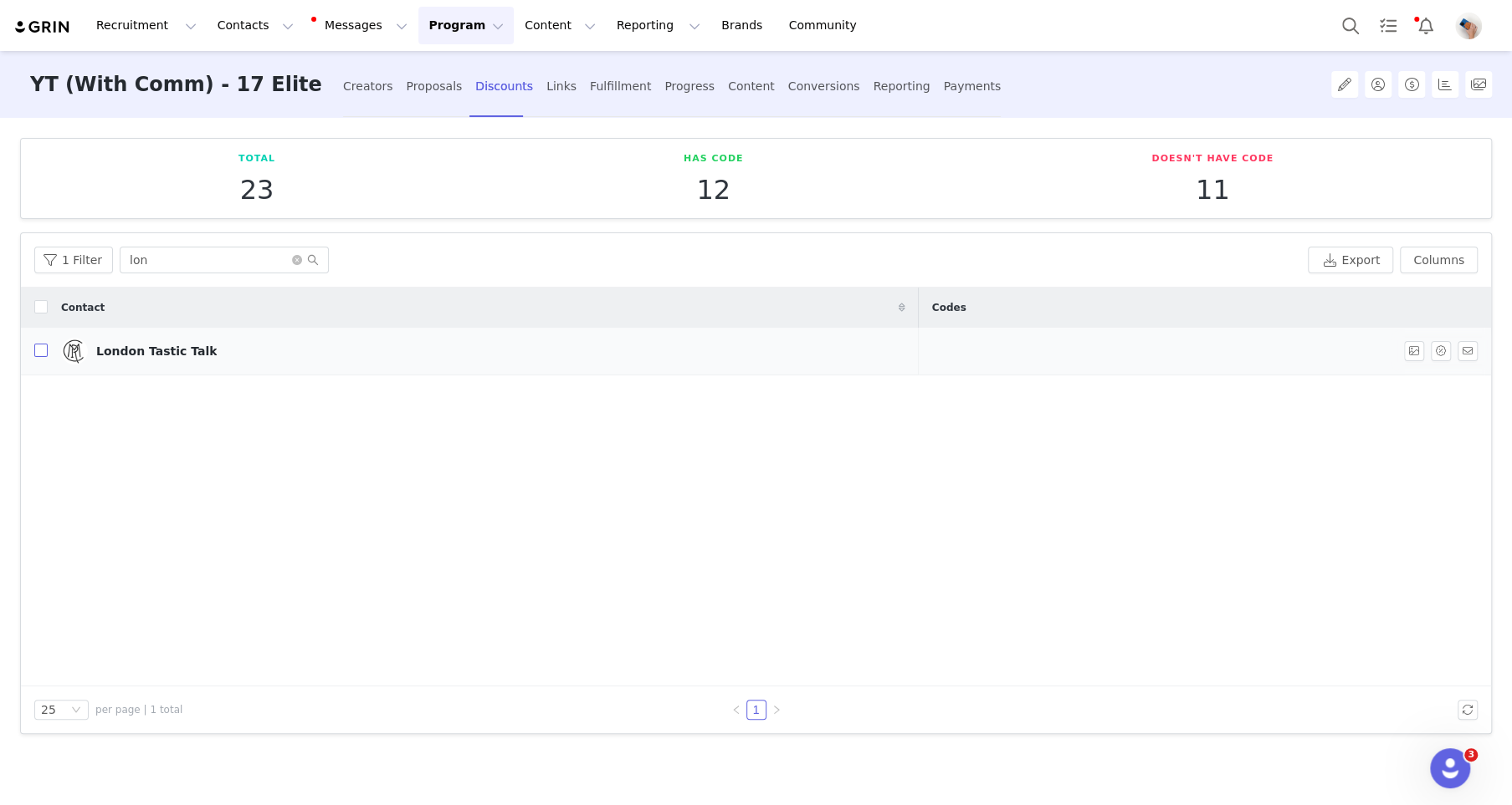
checkbox input "true"
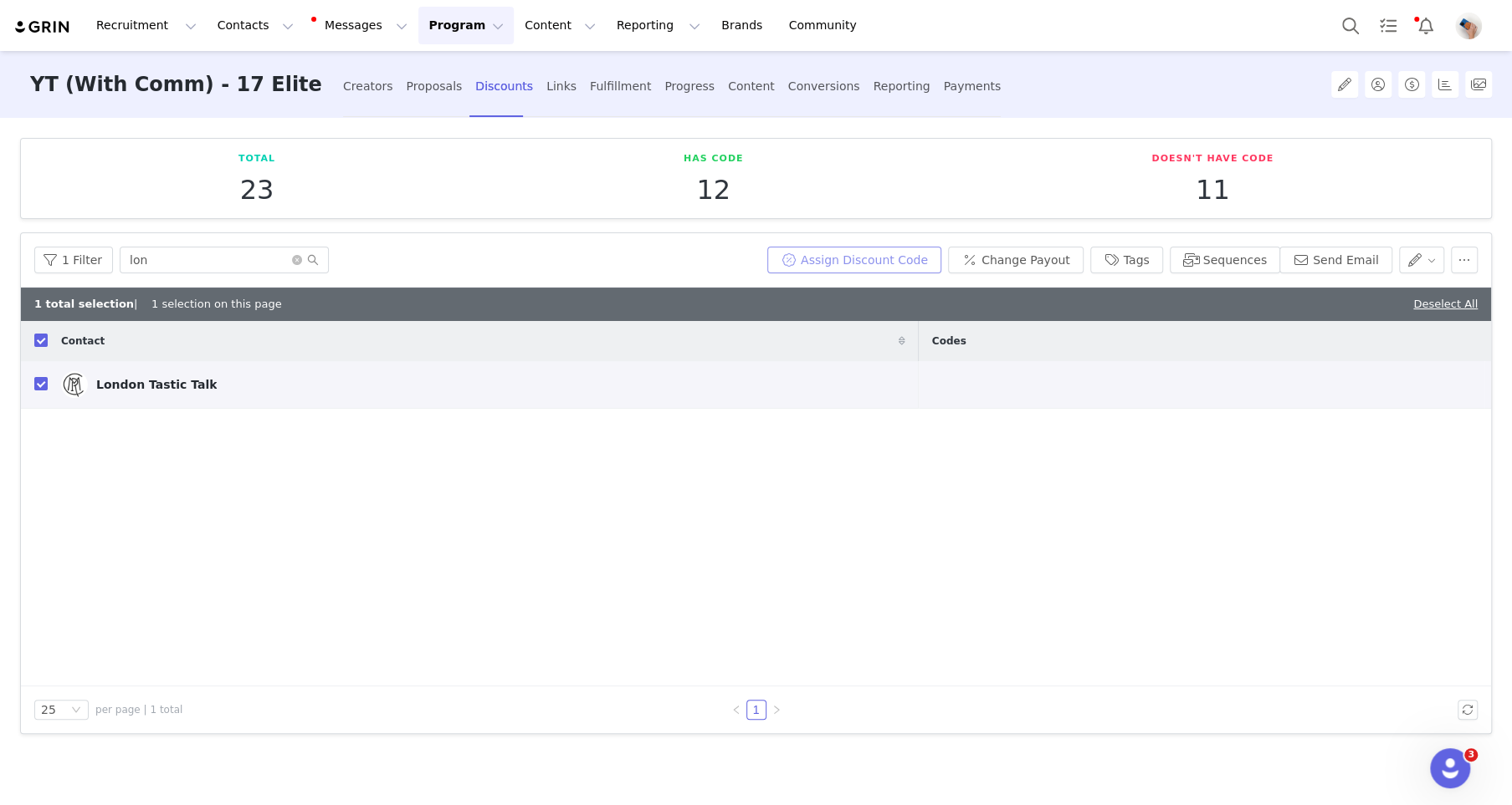
click at [841, 264] on button "Assign Discount Code" at bounding box center [854, 260] width 174 height 27
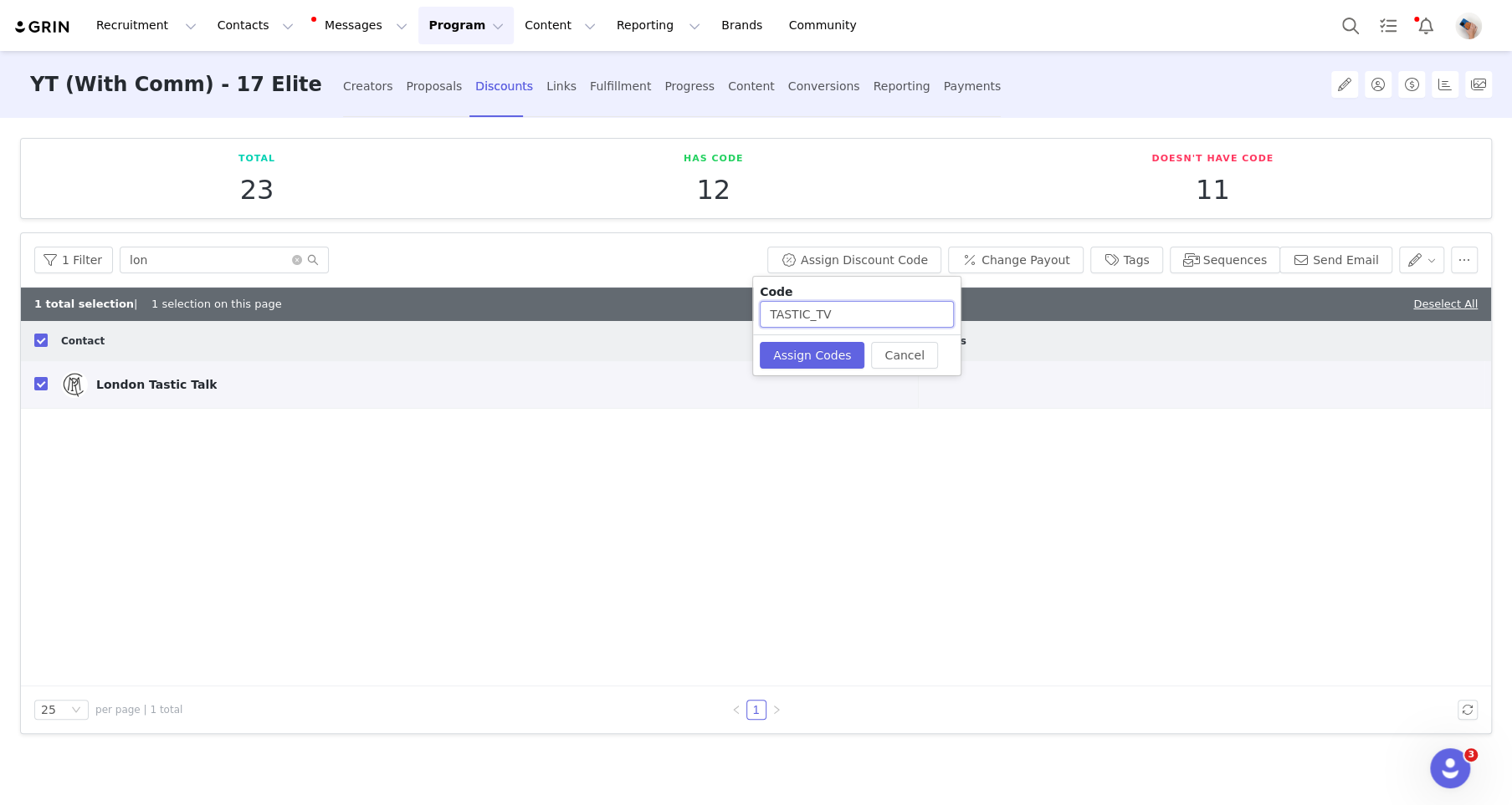
click at [841, 313] on input "TASTIC_TV" at bounding box center [857, 314] width 194 height 27
click at [826, 364] on button "Assign Codes" at bounding box center [812, 355] width 104 height 27
drag, startPoint x: 813, startPoint y: 311, endPoint x: 848, endPoint y: 311, distance: 35.0
click at [848, 311] on input "TASTIC15" at bounding box center [857, 314] width 194 height 27
drag, startPoint x: 846, startPoint y: 316, endPoint x: 810, endPoint y: 320, distance: 36.2
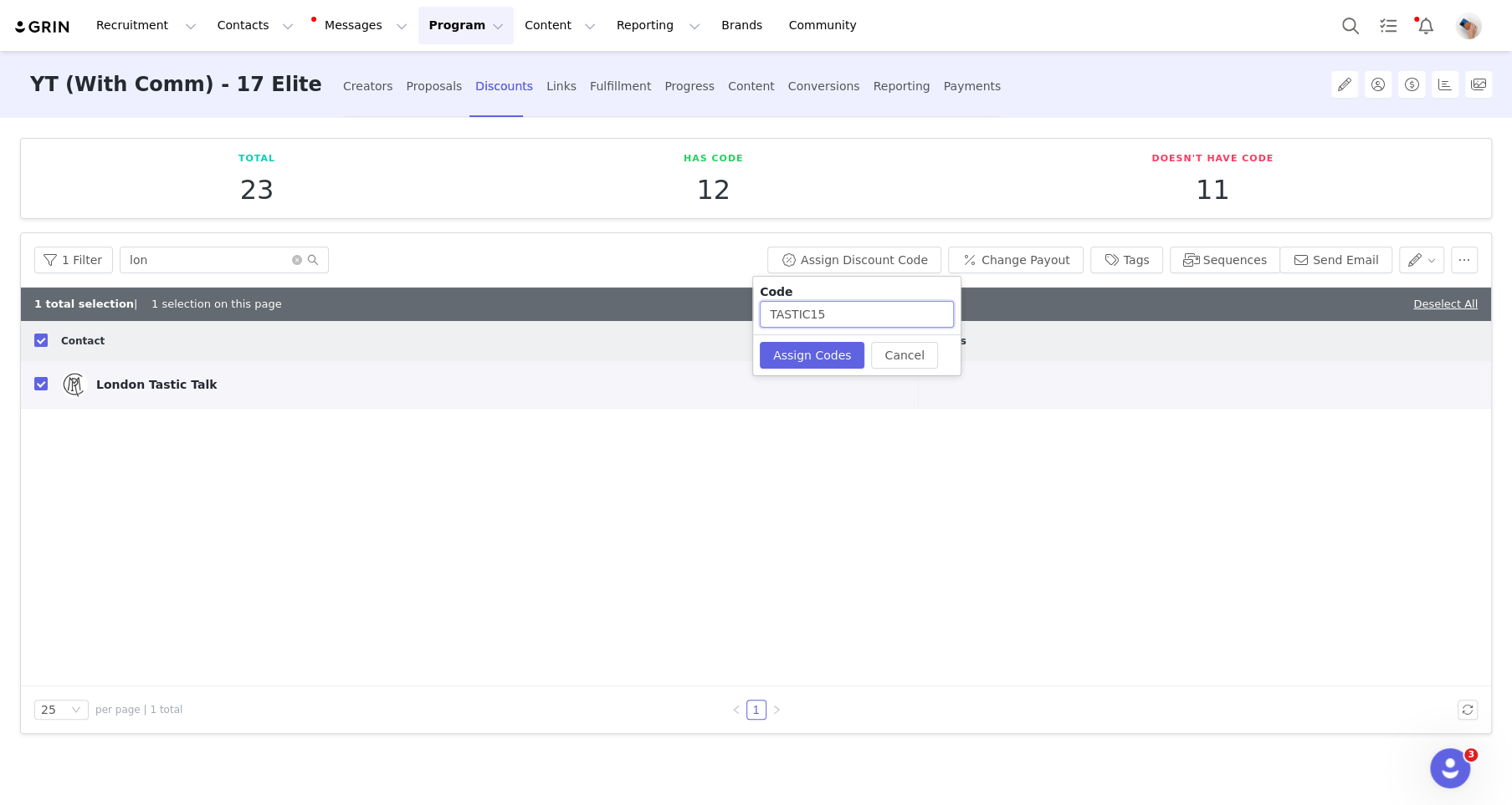
click at [810, 320] on input "TASTIC15" at bounding box center [857, 314] width 194 height 27
paste input "15"
type input "15TASTIC"
click at [822, 354] on button "Assign Codes" at bounding box center [812, 355] width 104 height 27
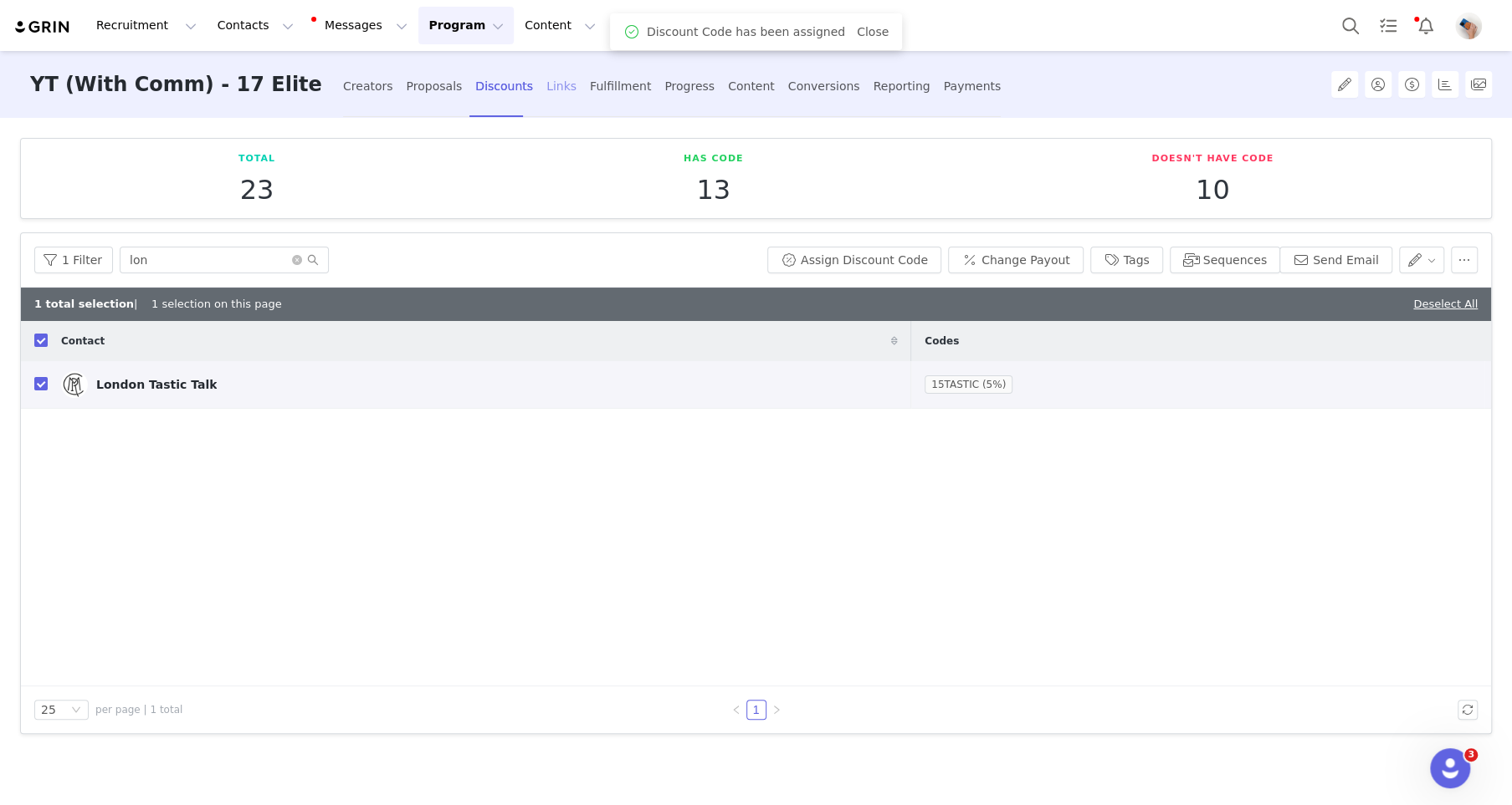
click at [549, 88] on div "Links" at bounding box center [561, 86] width 30 height 45
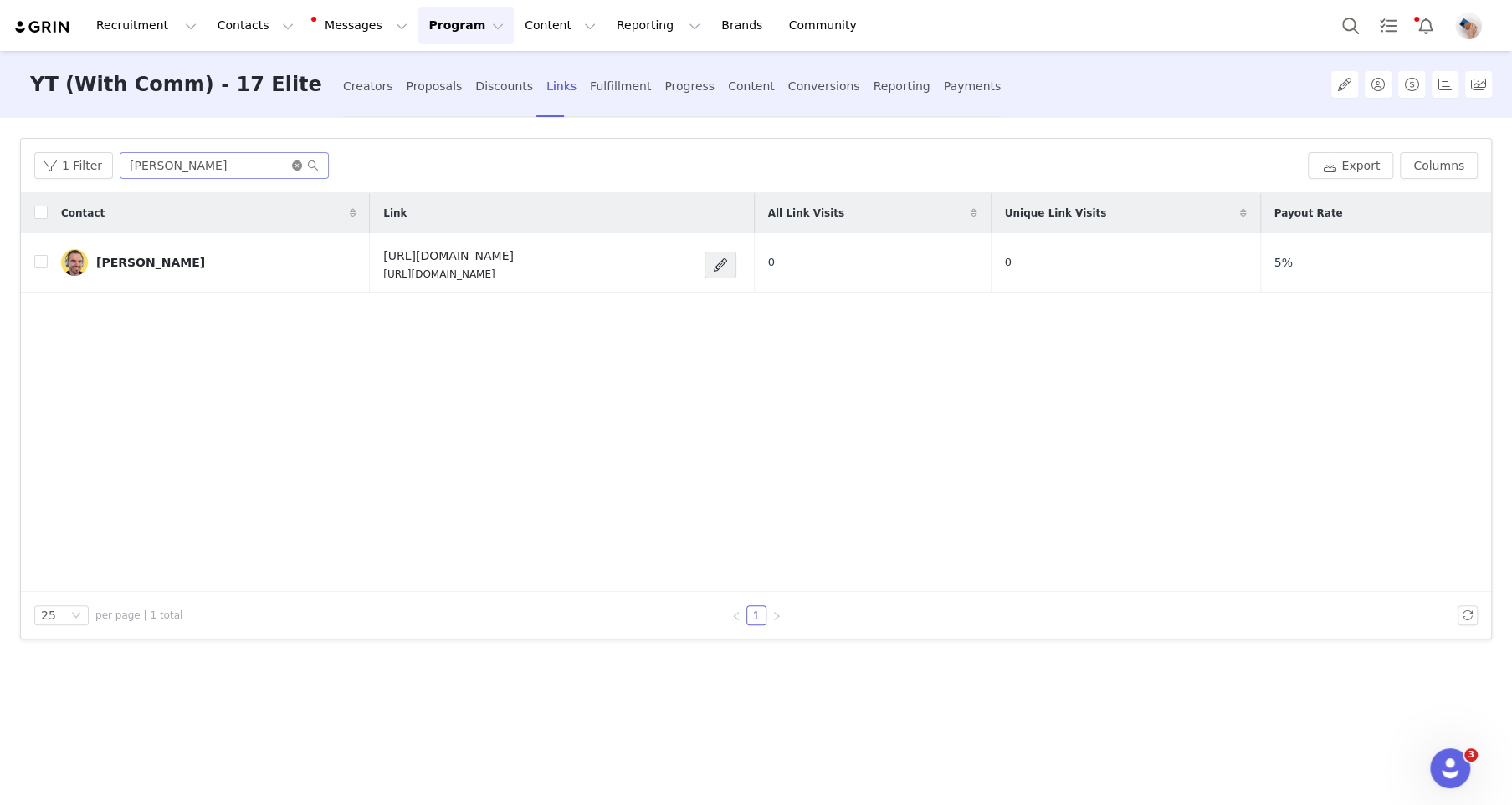
click at [292, 168] on icon "icon: close-circle" at bounding box center [296, 165] width 10 height 10
click at [281, 168] on input "text" at bounding box center [224, 165] width 209 height 27
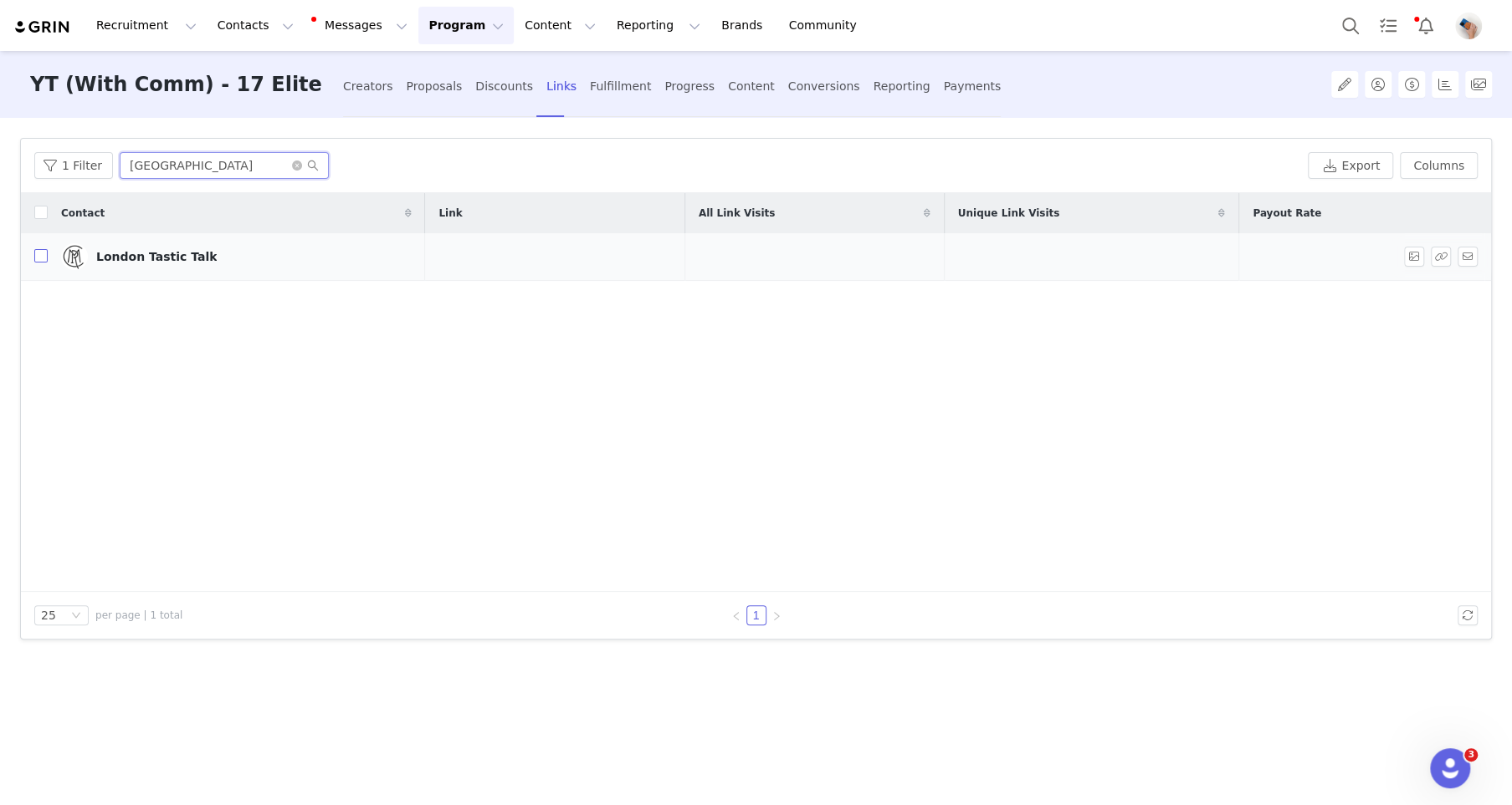
type input "london"
click at [37, 256] on input "checkbox" at bounding box center [41, 256] width 13 height 13
checkbox input "true"
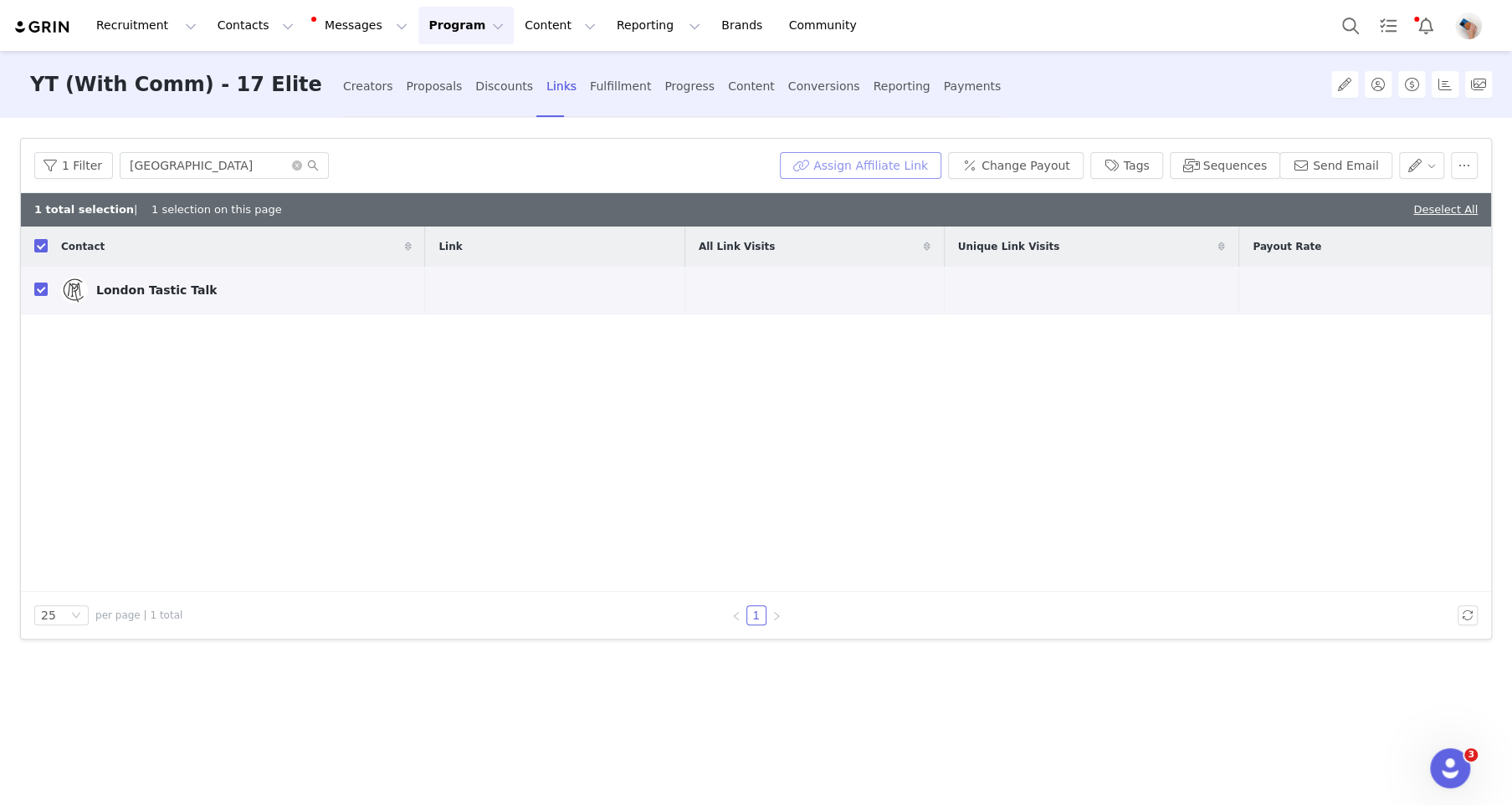
click at [859, 168] on button "Assign Affiliate Link" at bounding box center [860, 165] width 161 height 27
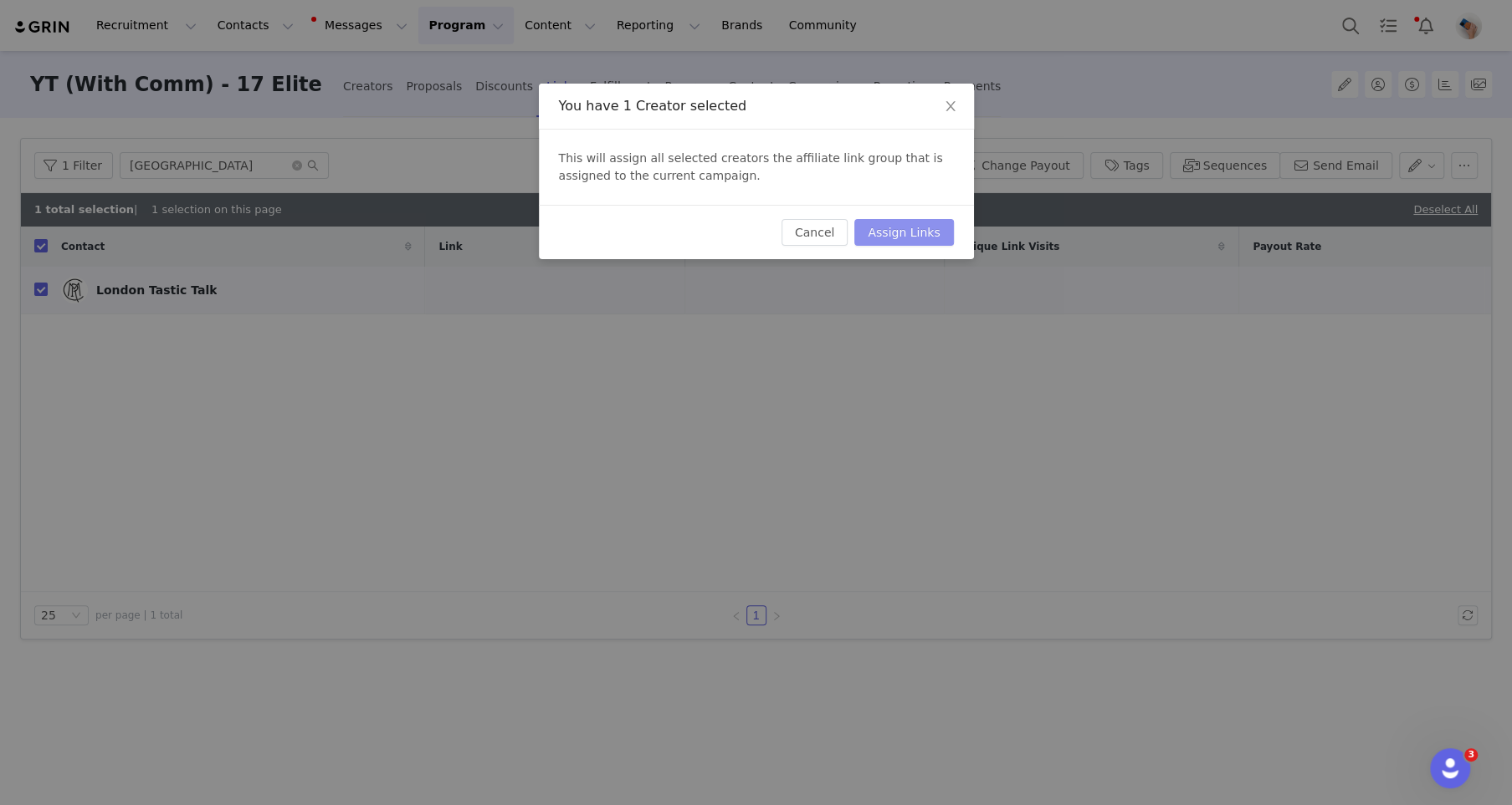
click at [877, 222] on button "Assign Links" at bounding box center [904, 233] width 99 height 27
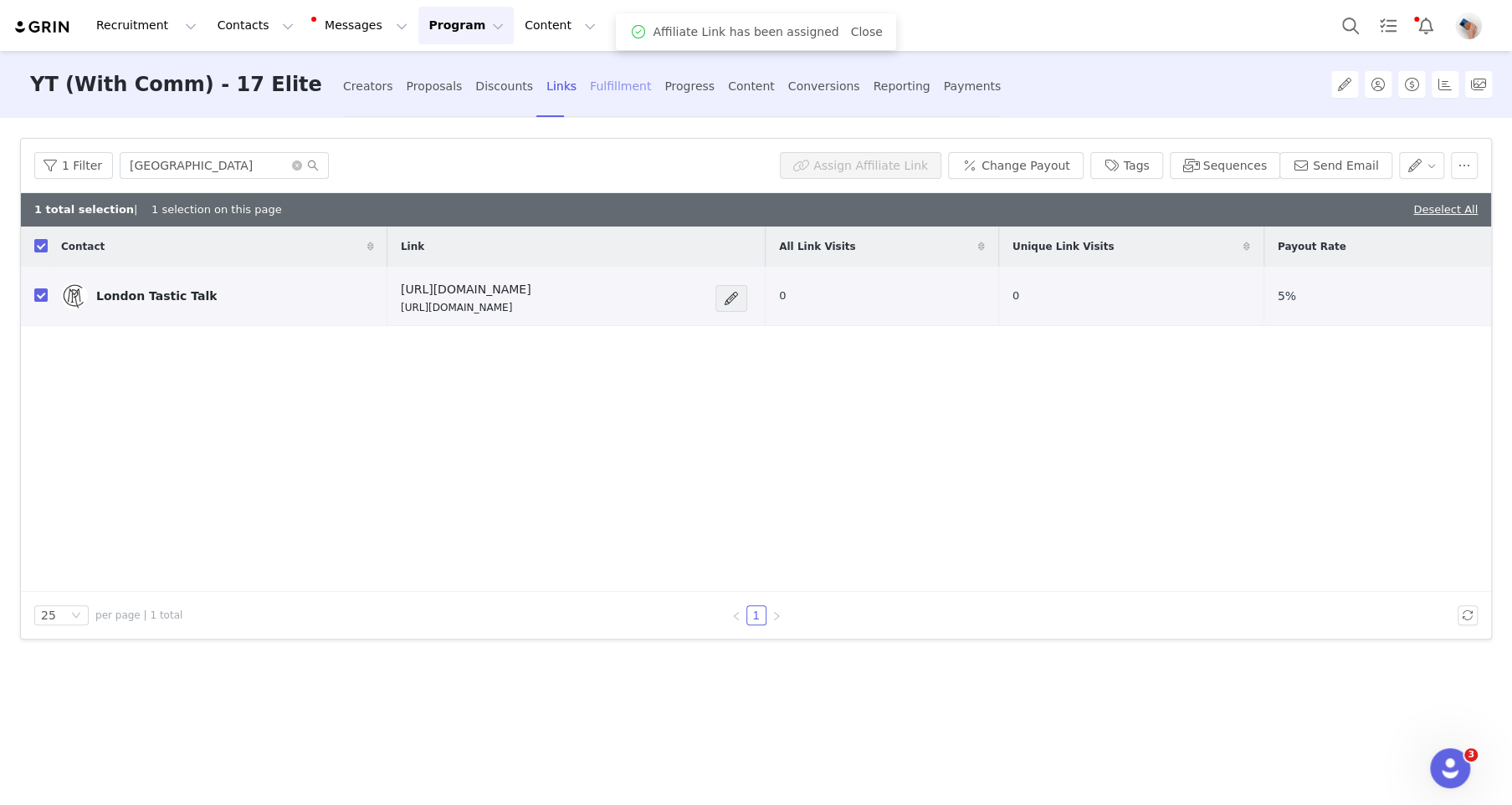
click at [608, 83] on div "Fulfillment" at bounding box center [620, 86] width 61 height 45
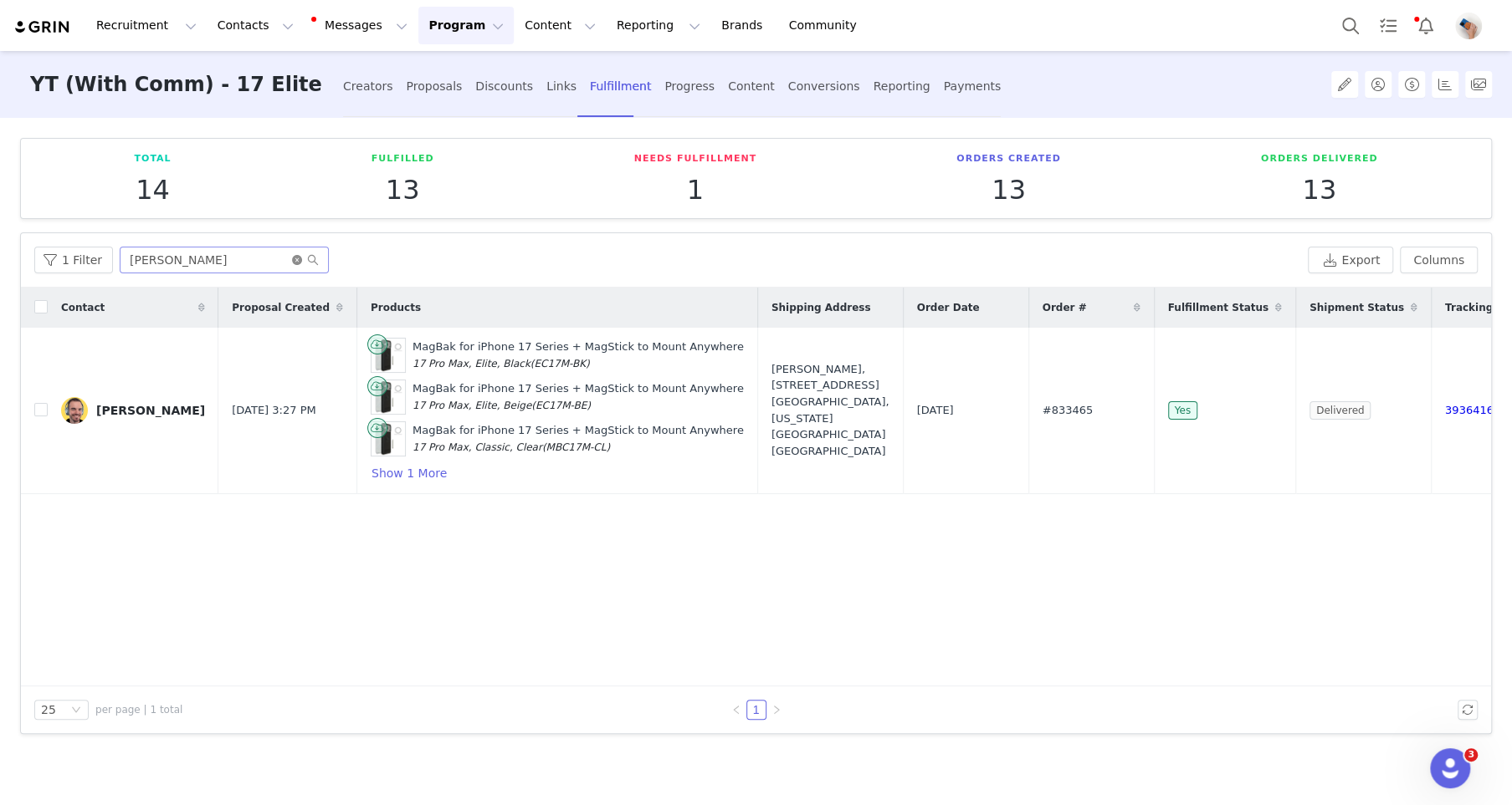
click at [292, 261] on icon "icon: close-circle" at bounding box center [296, 260] width 10 height 10
click at [256, 261] on input "text" at bounding box center [224, 260] width 209 height 27
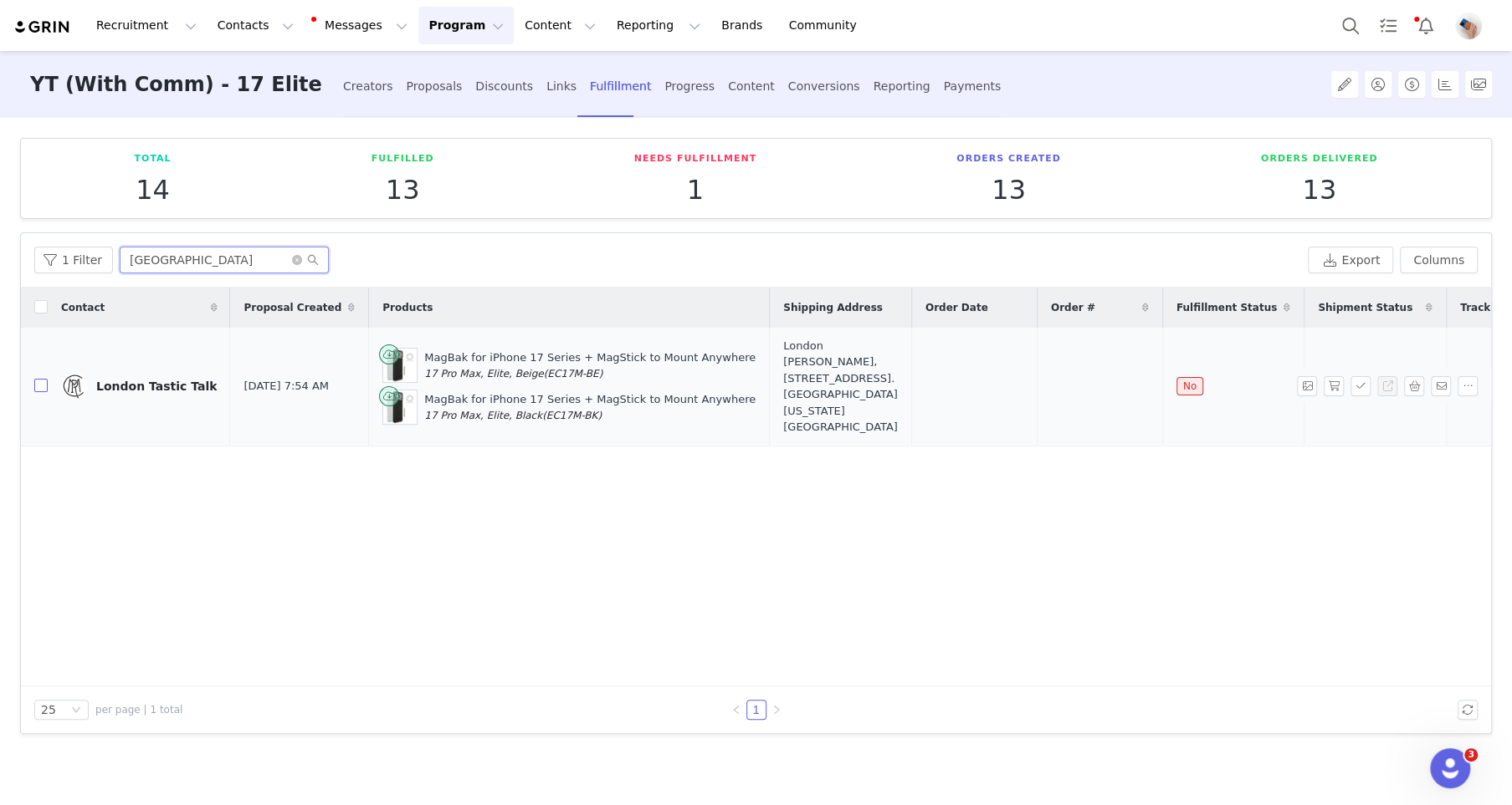
type input "london"
click at [39, 379] on input "checkbox" at bounding box center [41, 385] width 13 height 13
checkbox input "true"
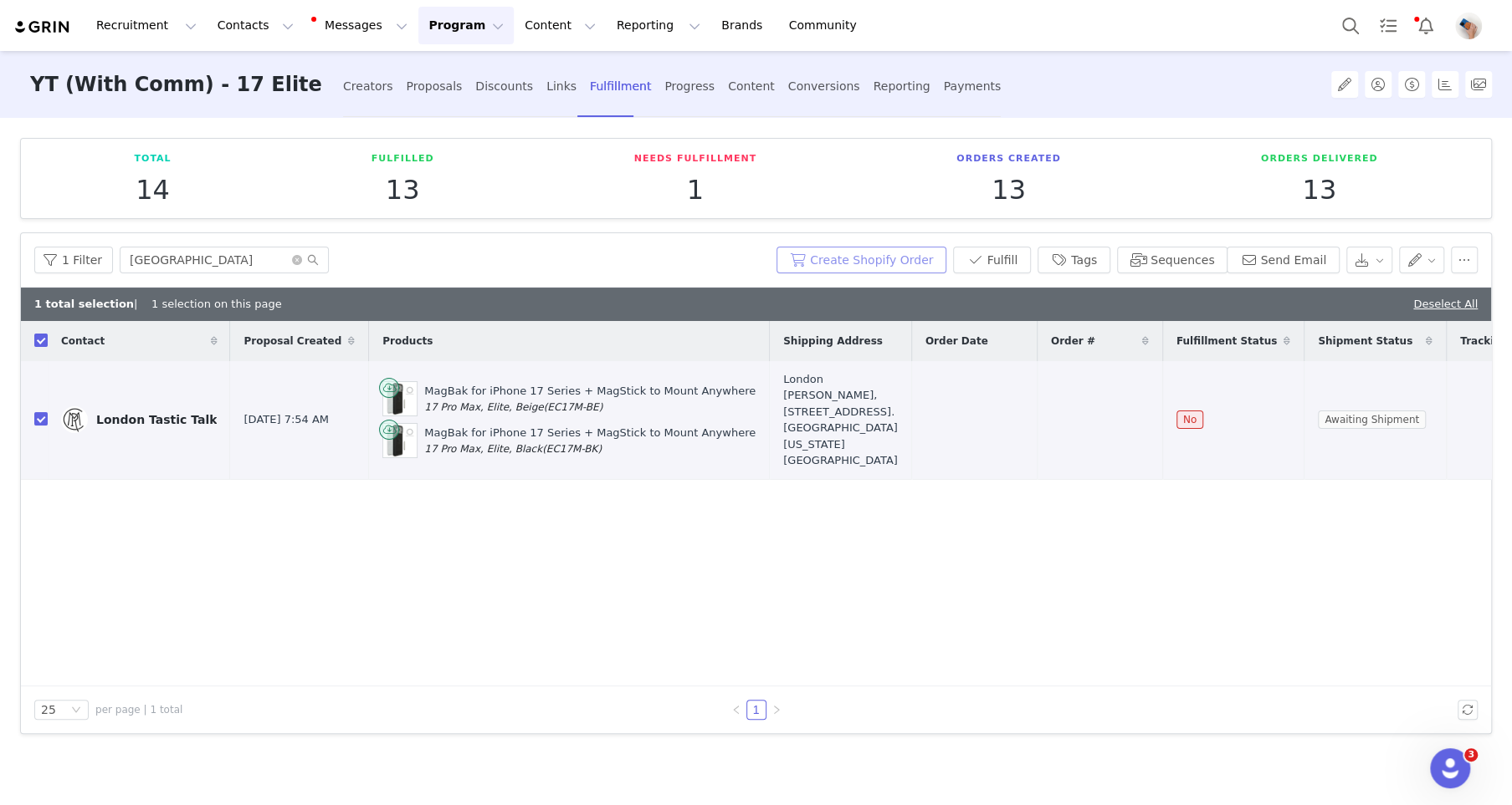
click at [900, 257] on button "Create Shopify Order" at bounding box center [861, 260] width 170 height 27
drag, startPoint x: 1047, startPoint y: 419, endPoint x: 971, endPoint y: 419, distance: 76.0
click at [971, 419] on tr "London Tastic Talk Sep 27, 2025 7:54 AM MagBak for iPhone 17 Series + MagStick …" at bounding box center [796, 421] width 1551 height 119
copy tr "#837078"
click at [130, 413] on div "London Tastic Talk" at bounding box center [156, 420] width 121 height 13
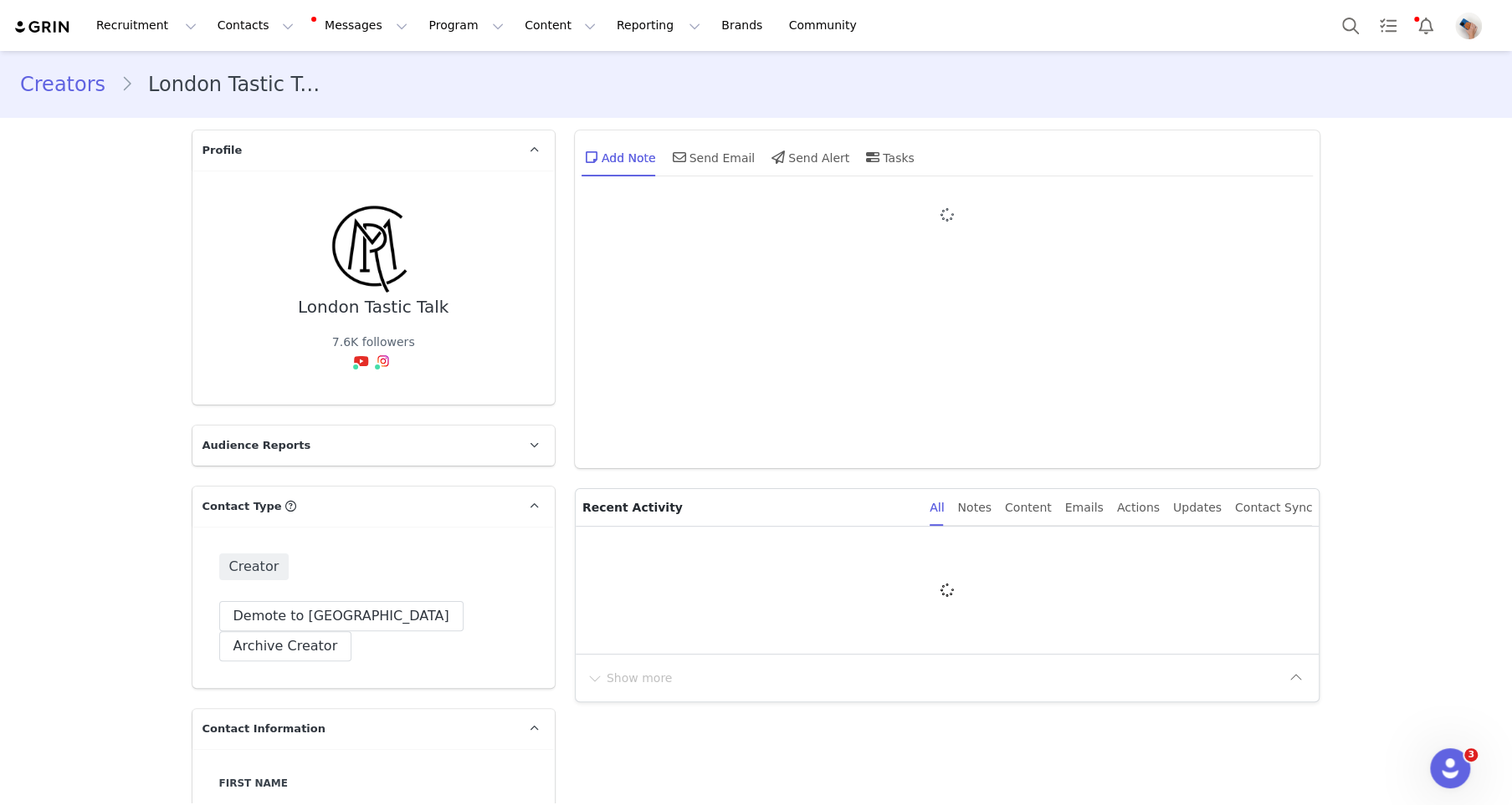
type input "+1 ([GEOGRAPHIC_DATA])"
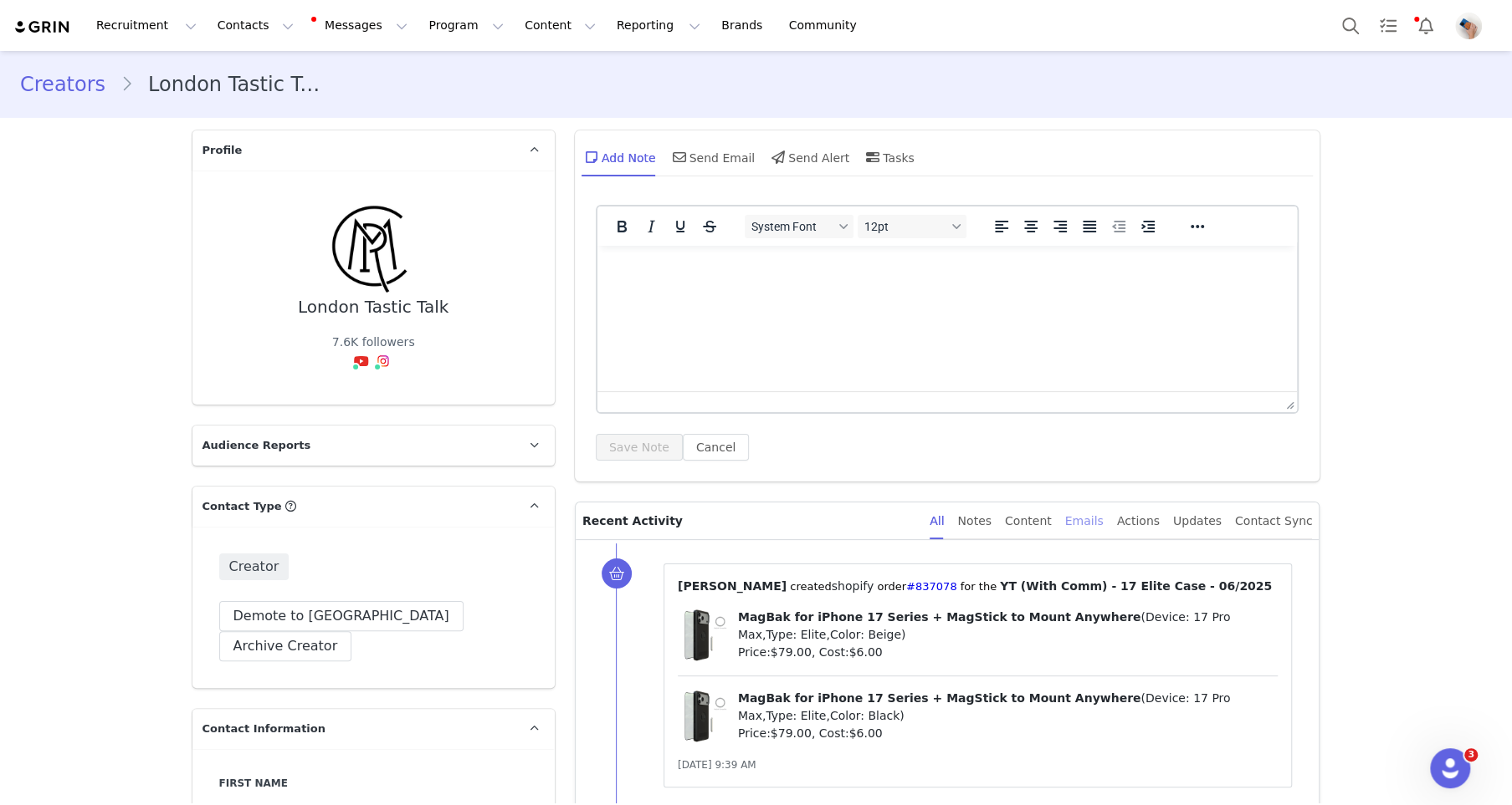
click at [1094, 517] on div "Emails" at bounding box center [1085, 522] width 39 height 38
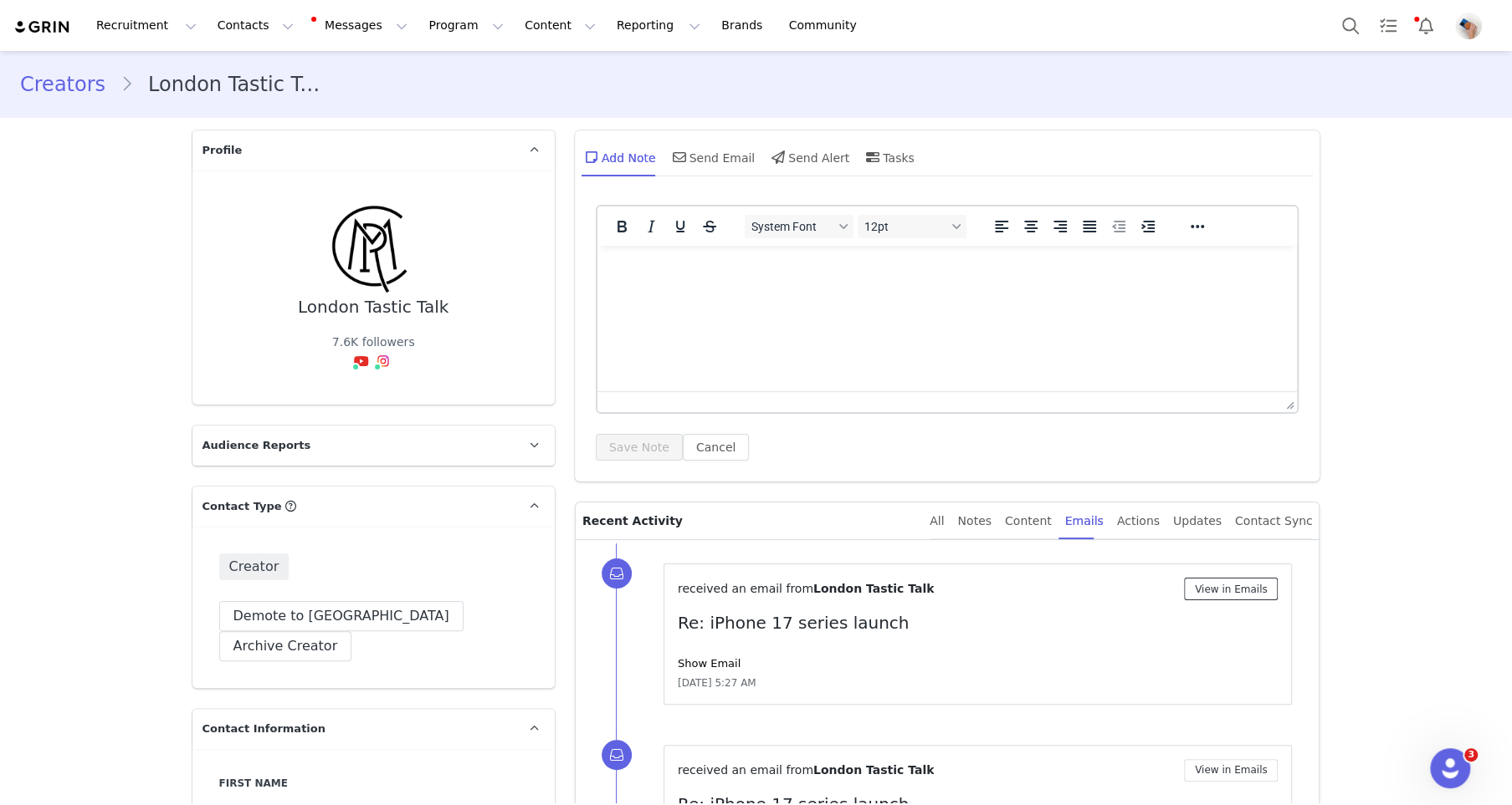
click at [1249, 596] on button "View in Emails" at bounding box center [1232, 590] width 95 height 23
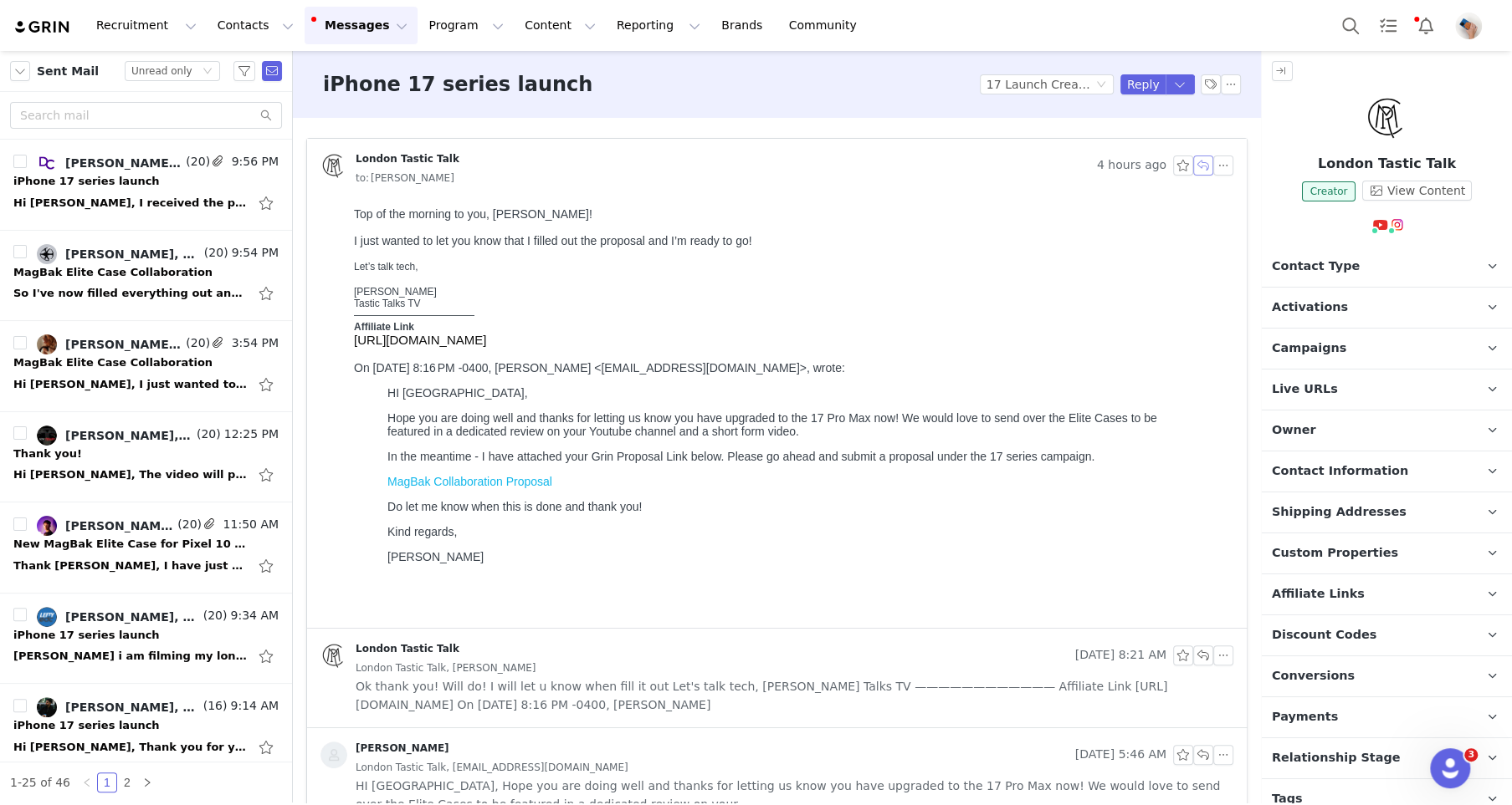
click at [1200, 170] on button "button" at bounding box center [1202, 165] width 20 height 20
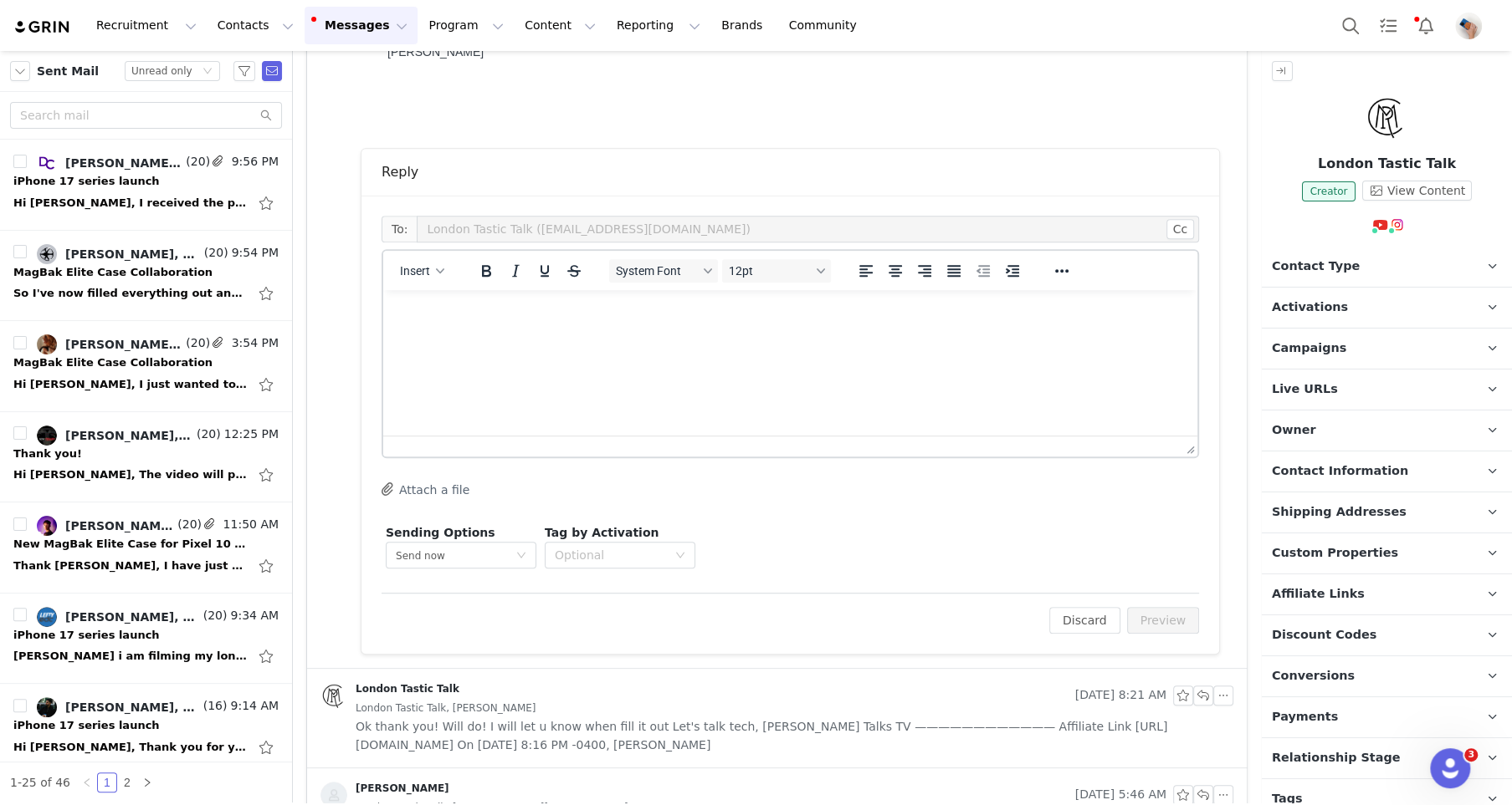
click at [492, 335] on html at bounding box center [790, 313] width 814 height 46
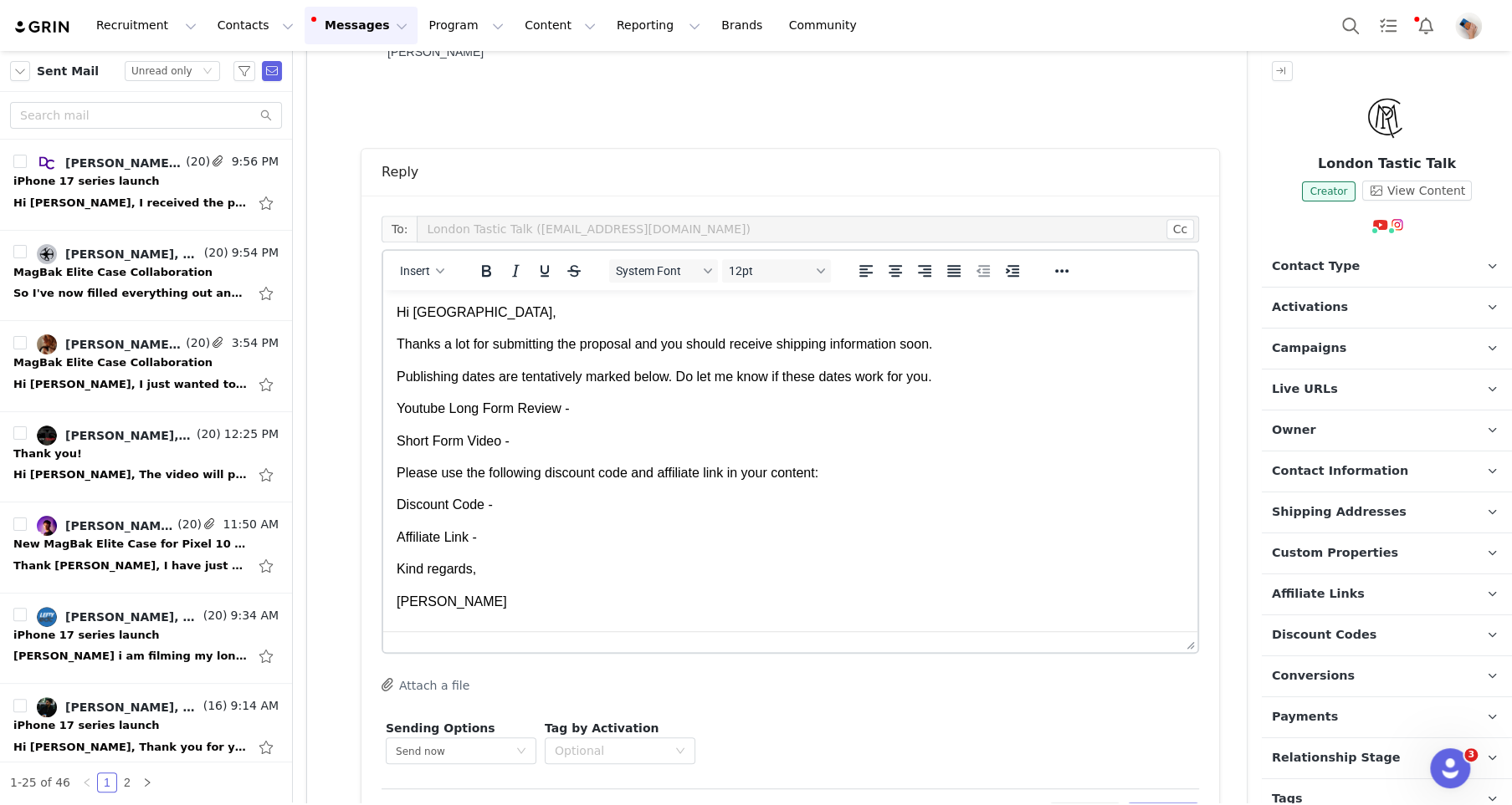
drag, startPoint x: 1189, startPoint y: 445, endPoint x: 1155, endPoint y: 642, distance: 199.9
click at [551, 374] on p "Publishing dates are tentatively marked below. Do let me know if these dates wo…" at bounding box center [790, 377] width 787 height 18
click at [532, 281] on div at bounding box center [530, 271] width 137 height 32
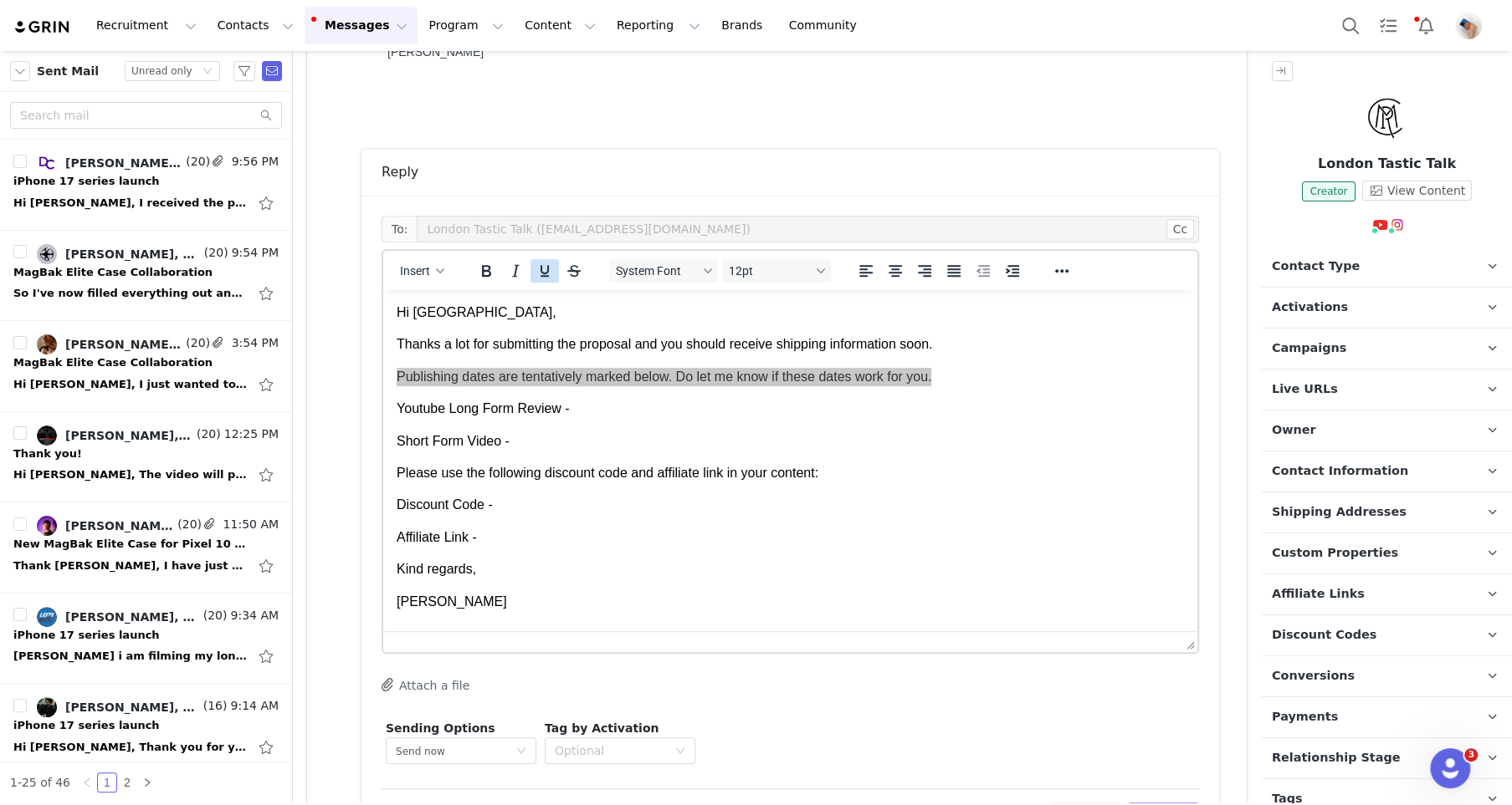
click at [535, 278] on icon "Underline" at bounding box center [544, 271] width 20 height 20
click at [527, 471] on p "Please use the following discount code and affiliate link in your content:" at bounding box center [790, 473] width 787 height 18
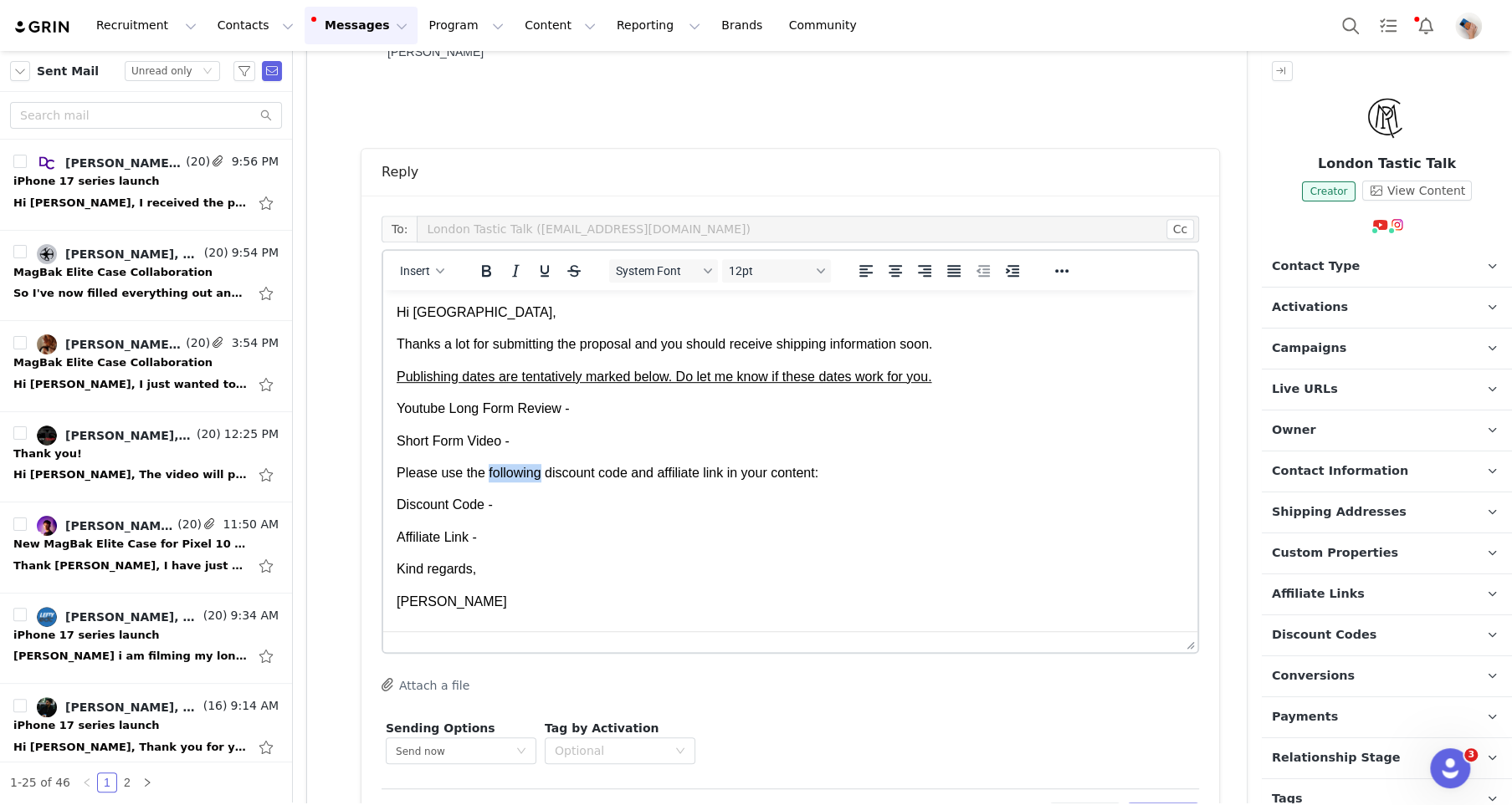
click at [527, 471] on p "Please use the following discount code and affiliate link in your content:" at bounding box center [790, 473] width 787 height 18
click at [532, 271] on button "Underline" at bounding box center [545, 271] width 28 height 24
click at [615, 413] on p "Youtube Long Form Review -" at bounding box center [790, 408] width 787 height 18
click at [608, 434] on p "Short Form Video -" at bounding box center [790, 441] width 787 height 18
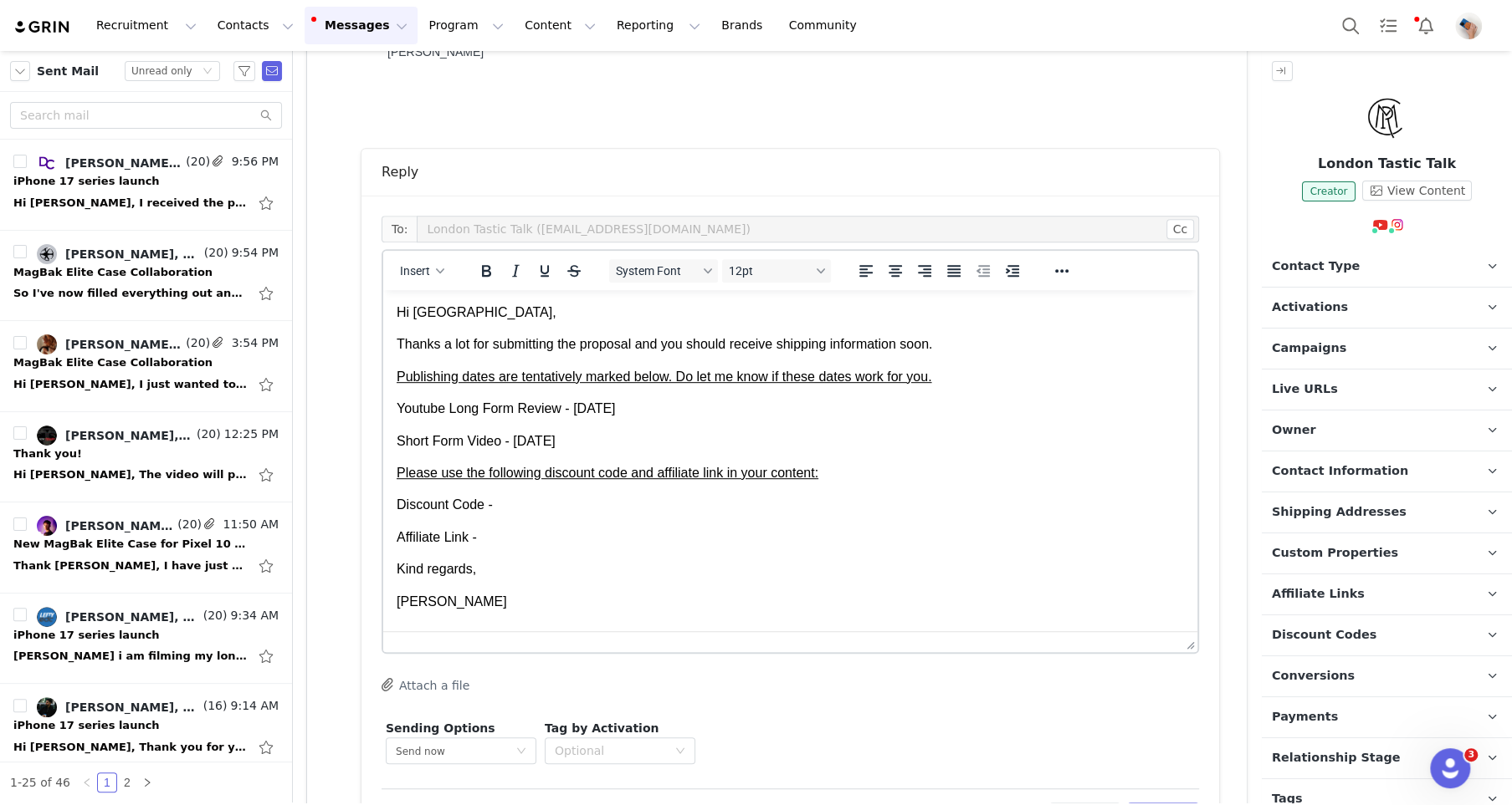
click at [1359, 638] on span "Discount Codes" at bounding box center [1324, 635] width 104 height 18
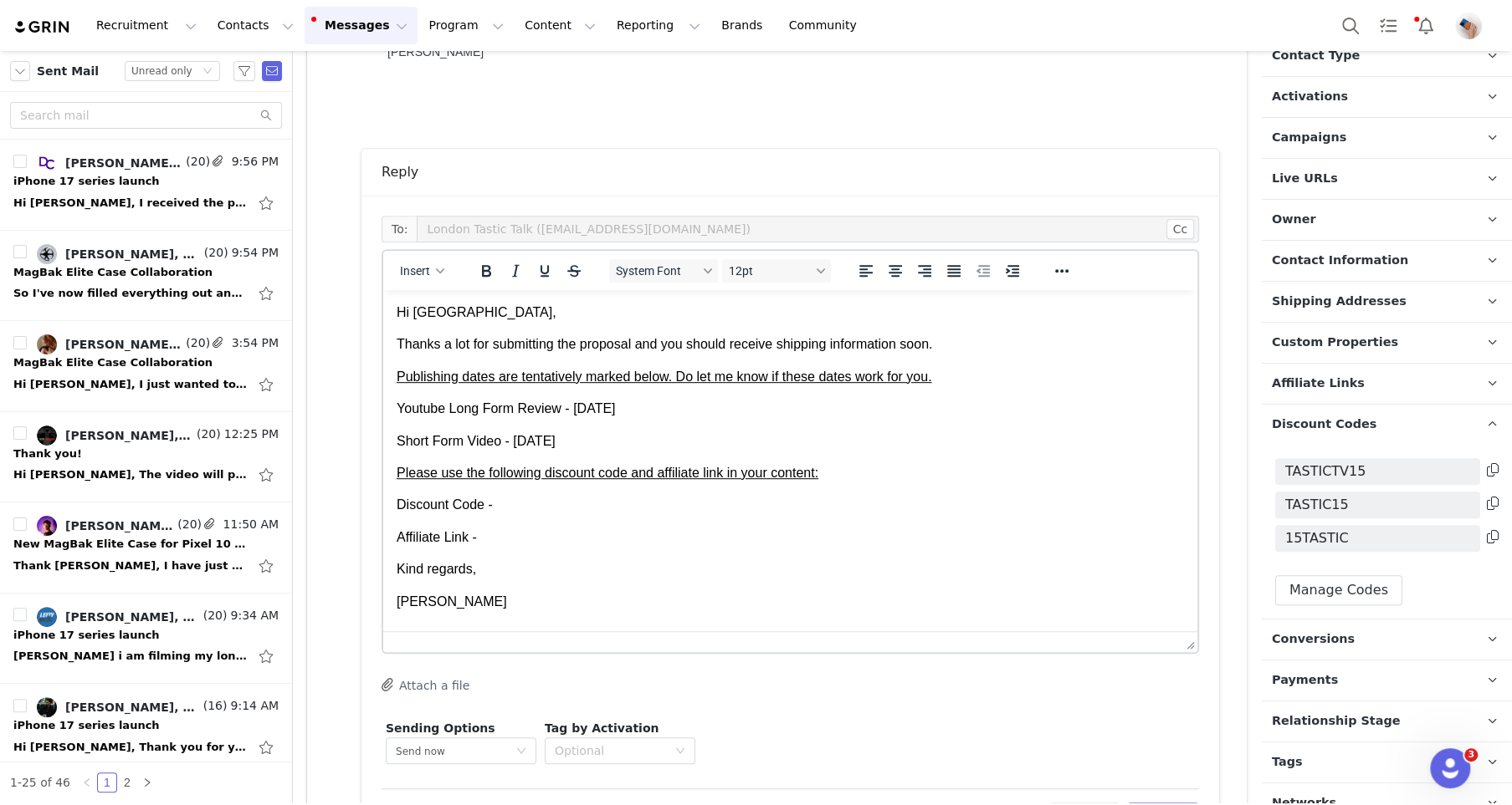
scroll to position [227, 0]
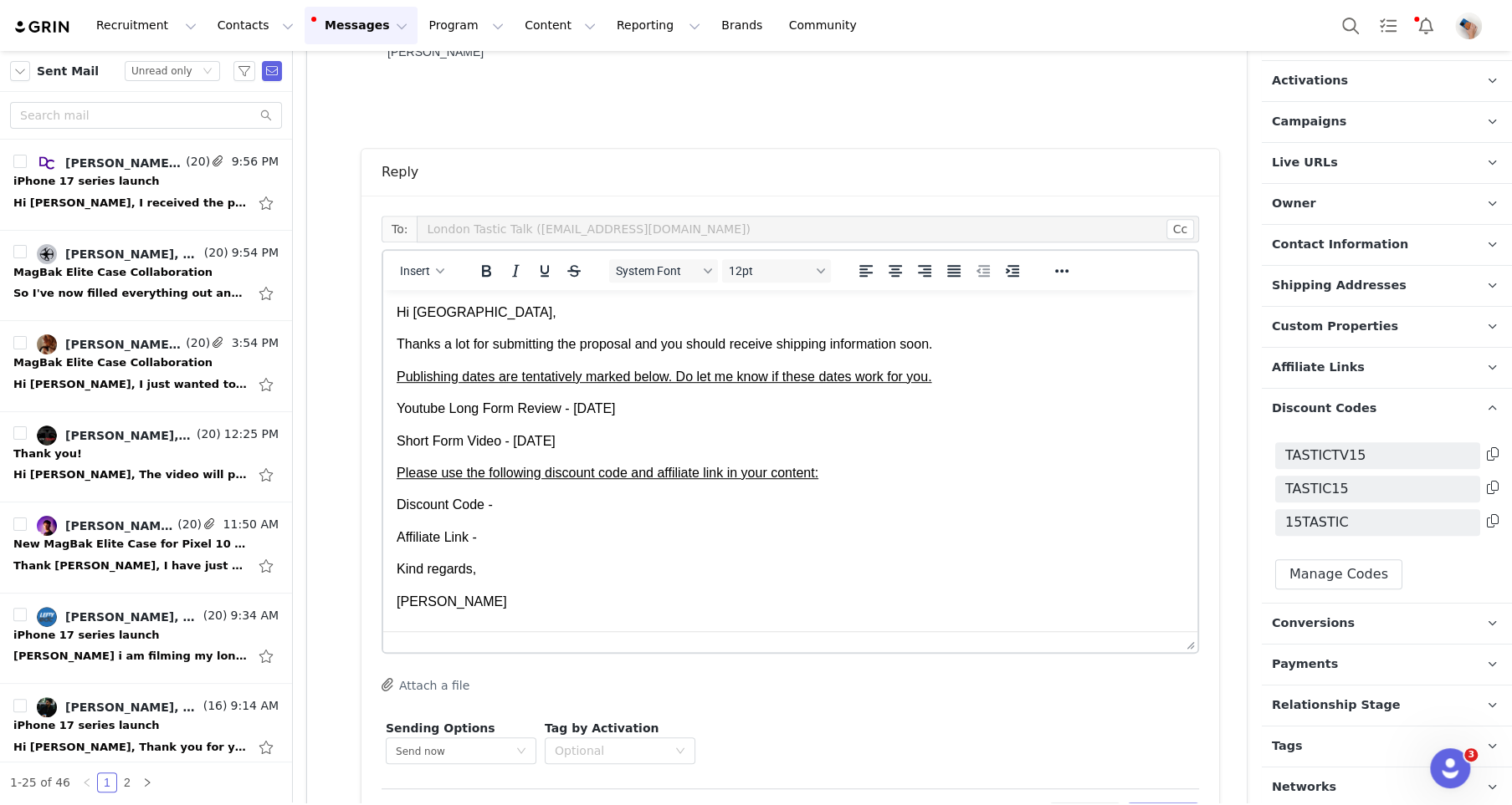
click at [1488, 520] on icon at bounding box center [1493, 521] width 11 height 13
click at [561, 503] on p "Discount Code -" at bounding box center [790, 504] width 787 height 18
click at [1367, 364] on p "Affiliate Links Affiliate links associated with this Creator" at bounding box center [1367, 368] width 210 height 40
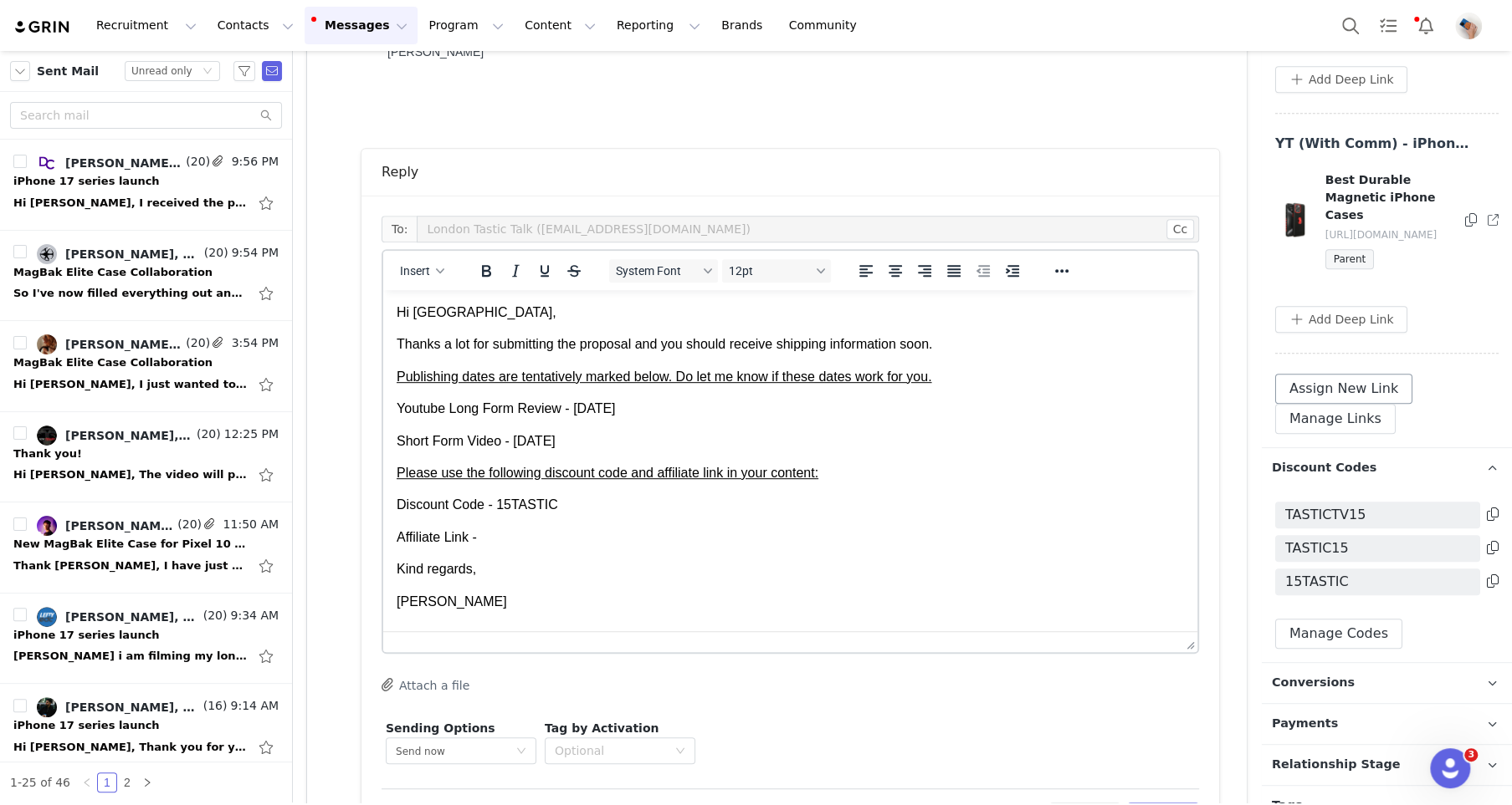
scroll to position [1024, 0]
click at [1352, 309] on button "Add Deep Link" at bounding box center [1341, 323] width 132 height 27
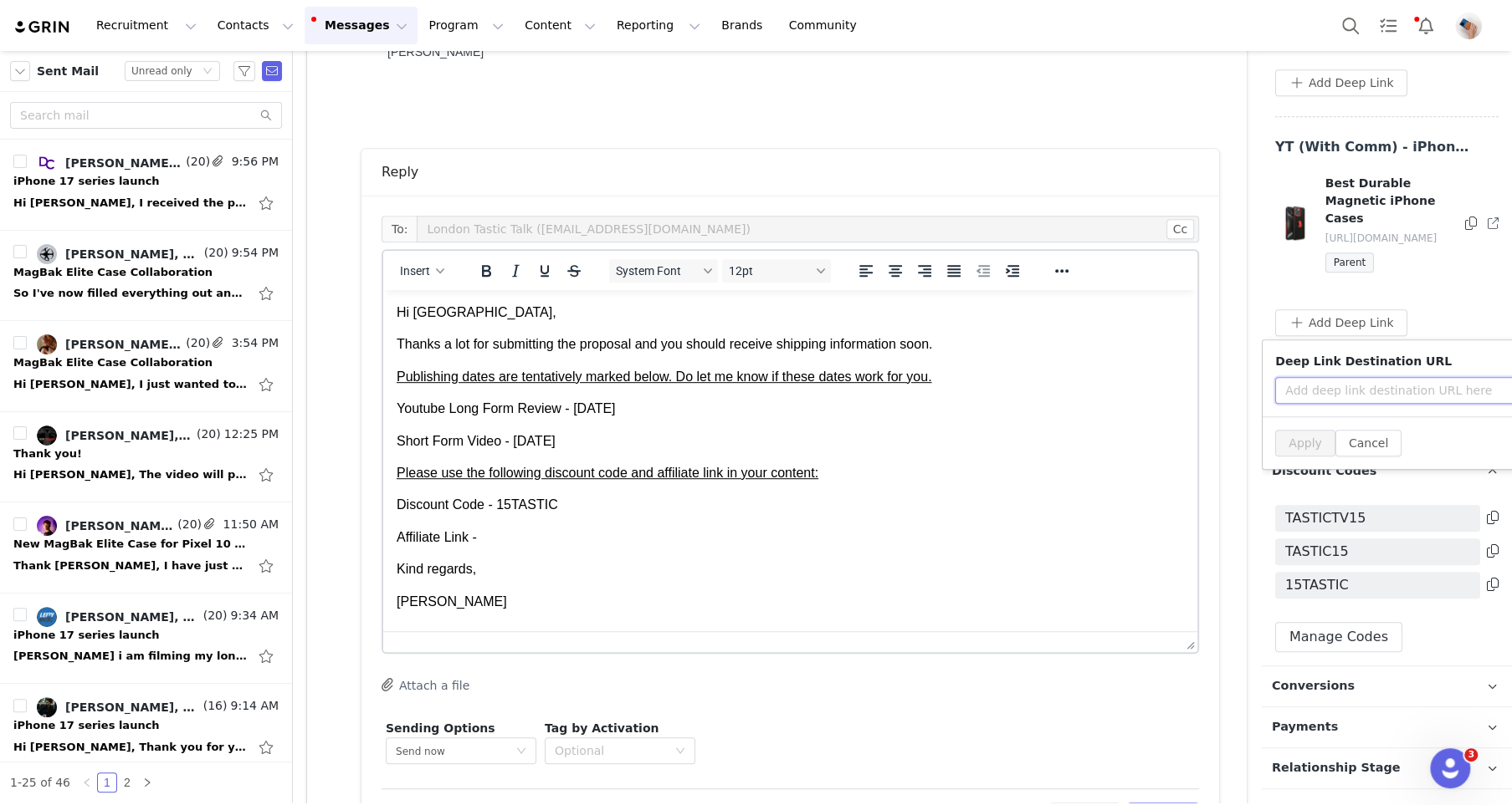
click at [1342, 377] on input "text" at bounding box center [1409, 390] width 268 height 27
paste input "https://magbak.com/products/magbak-for-iphone-17-series"
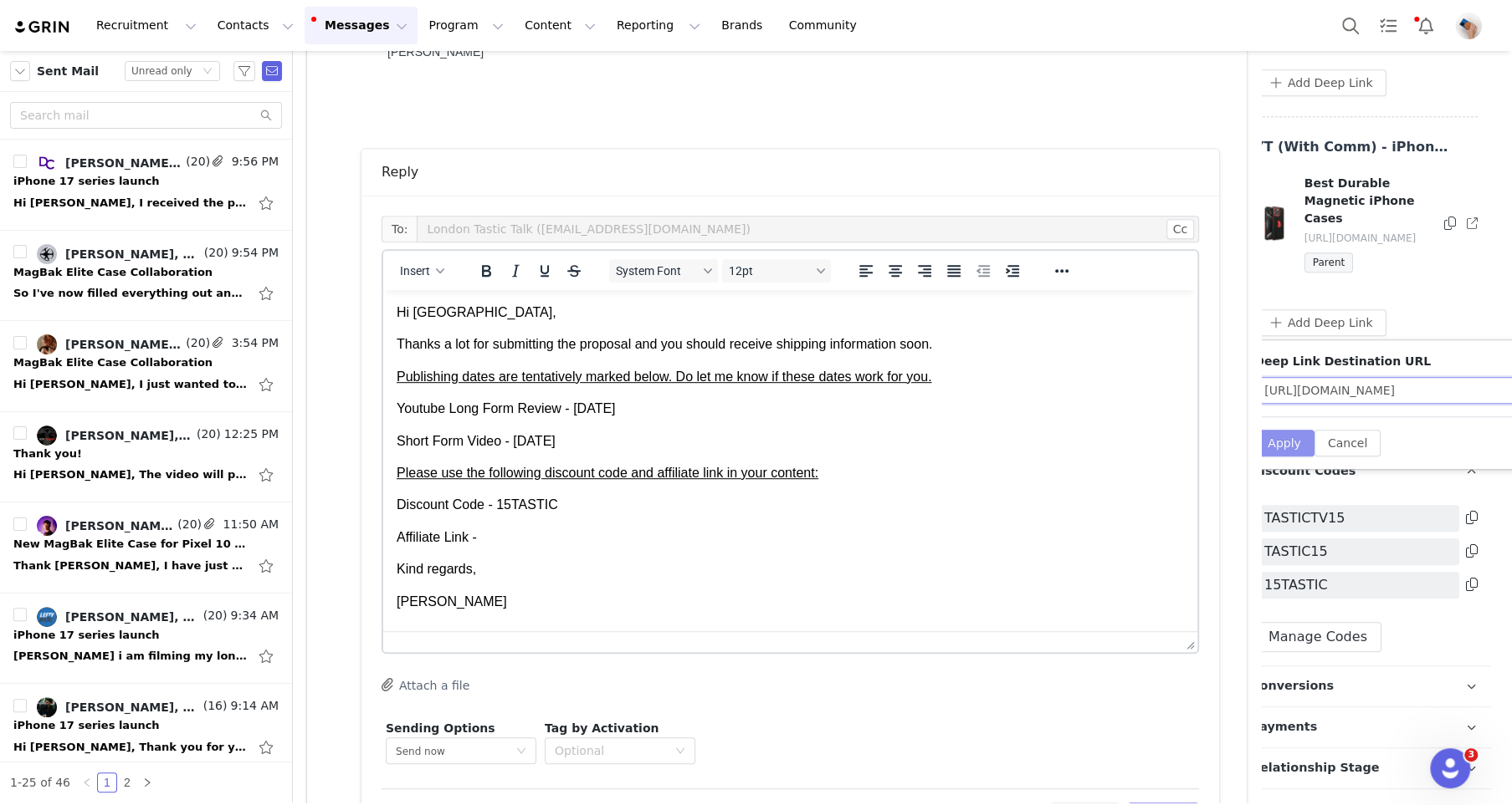
type input "https://magbak.com/products/magbak-for-iphone-17-series"
click at [1291, 431] on button "Apply" at bounding box center [1284, 443] width 60 height 27
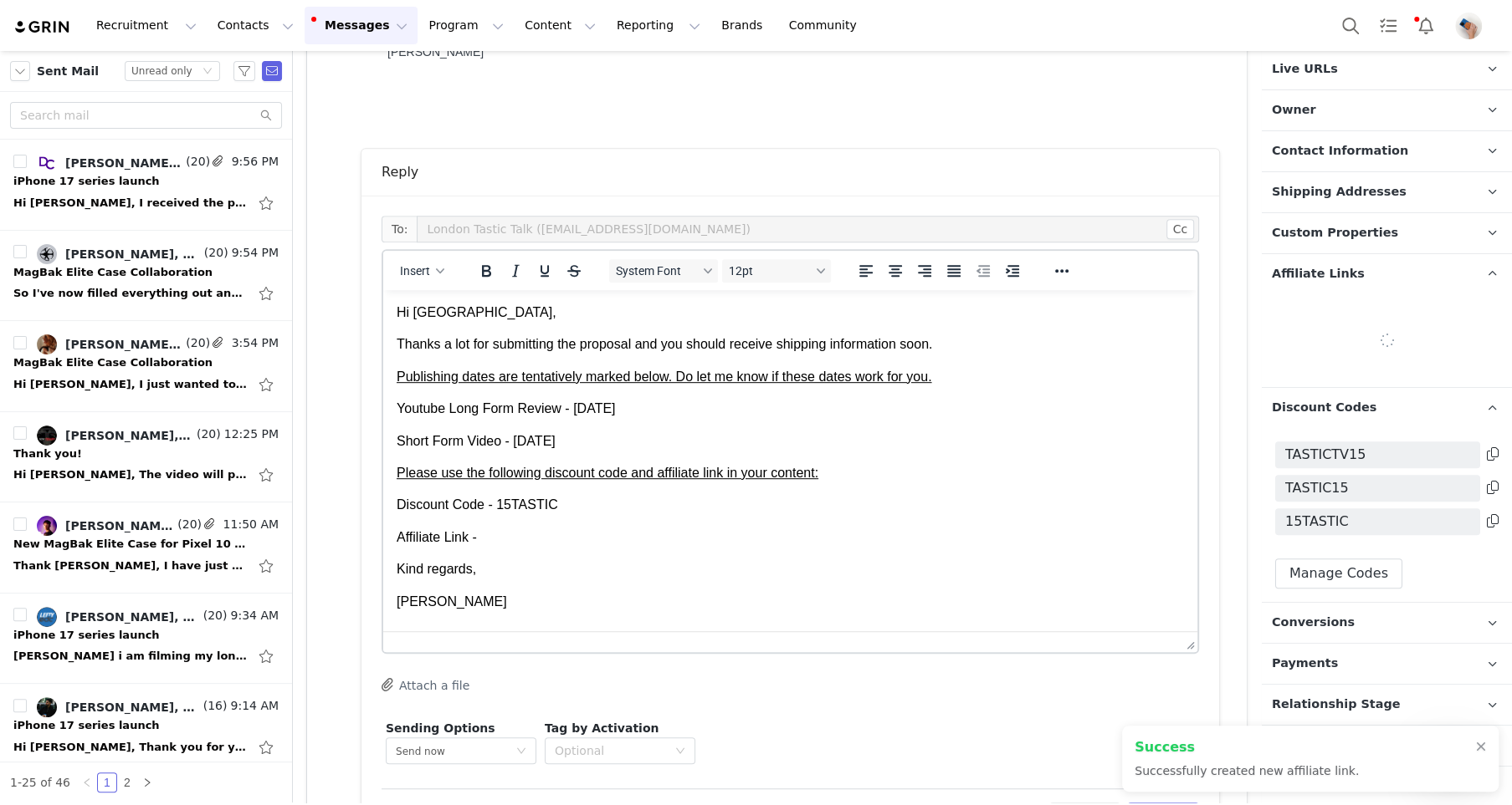
scroll to position [1024, 0]
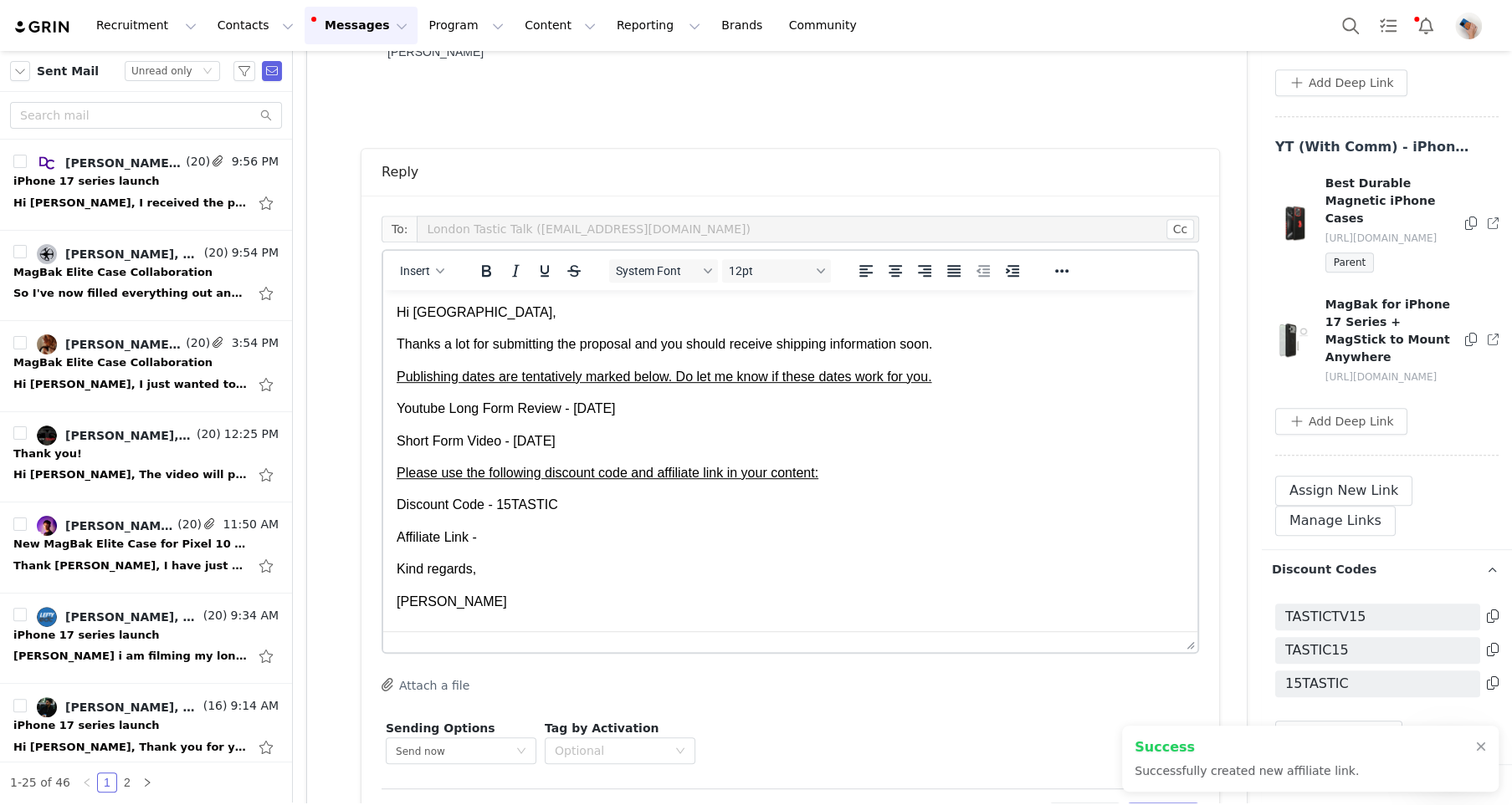
click at [1475, 333] on icon at bounding box center [1471, 340] width 11 height 13
click at [580, 535] on p "Affiliate Link -" at bounding box center [790, 537] width 787 height 18
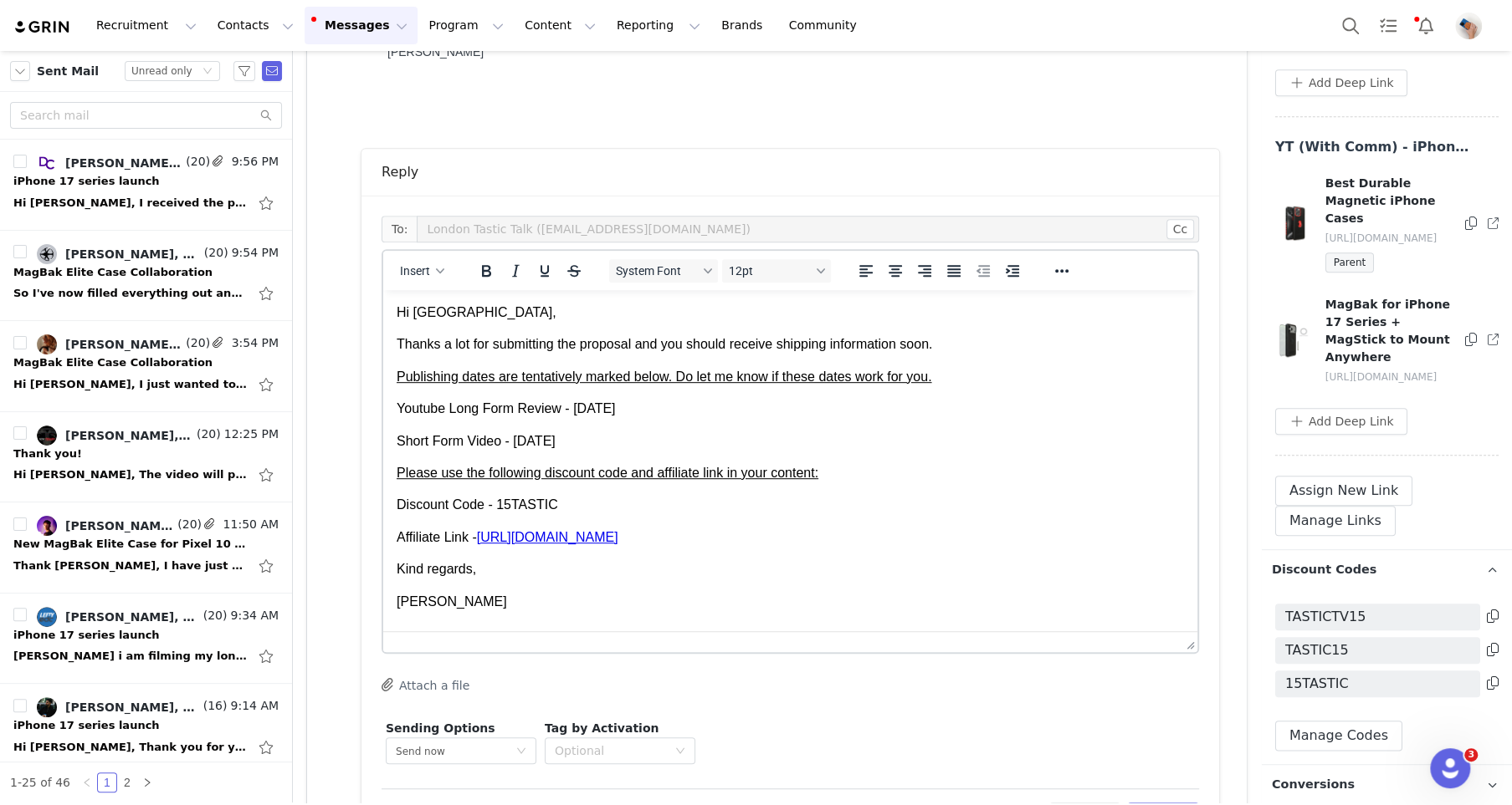
drag, startPoint x: 574, startPoint y: 405, endPoint x: 772, endPoint y: 410, distance: 198.1
click at [772, 410] on p "Youtube Long Form Review - Sunday 26th October" at bounding box center [790, 408] width 787 height 18
click at [485, 262] on icon "Bold" at bounding box center [485, 271] width 20 height 20
drag, startPoint x: 519, startPoint y: 446, endPoint x: 704, endPoint y: 437, distance: 185.2
click at [704, 437] on p "Short Form Video - Thursday 30th October" at bounding box center [790, 441] width 787 height 18
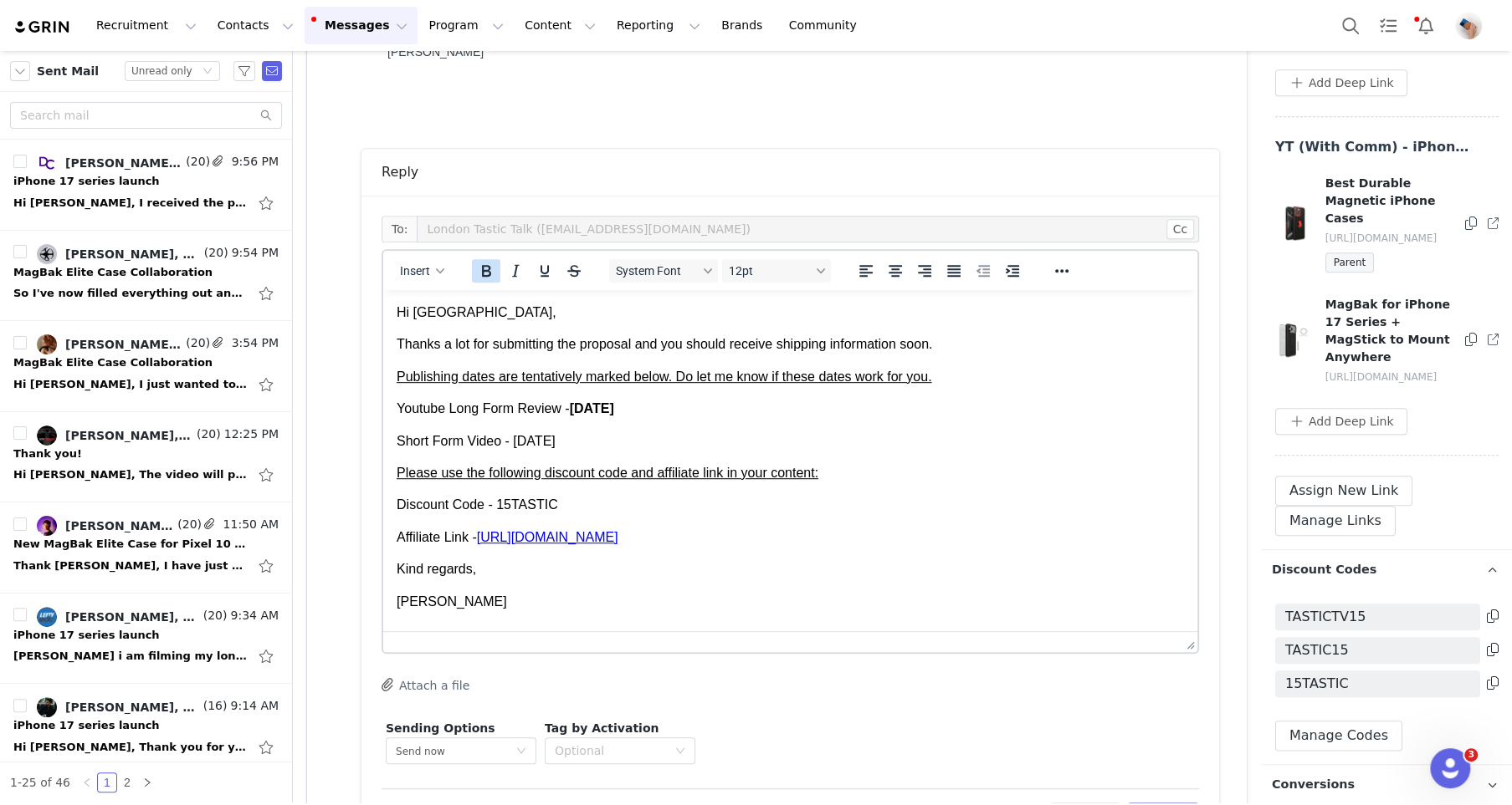
click at [484, 276] on icon "Bold" at bounding box center [485, 271] width 20 height 20
click at [686, 600] on p "[PERSON_NAME]" at bounding box center [790, 602] width 787 height 18
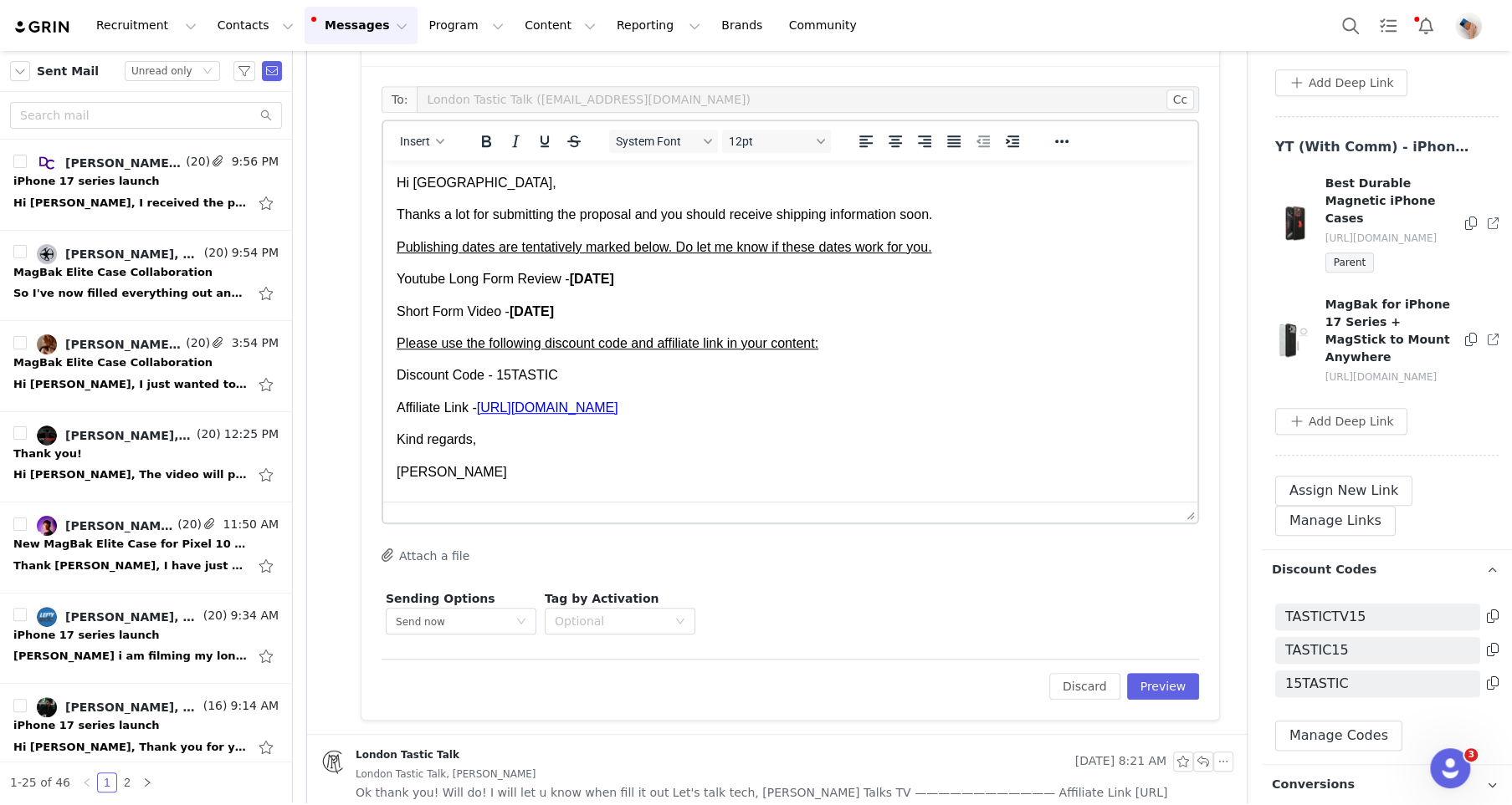
scroll to position [644, 0]
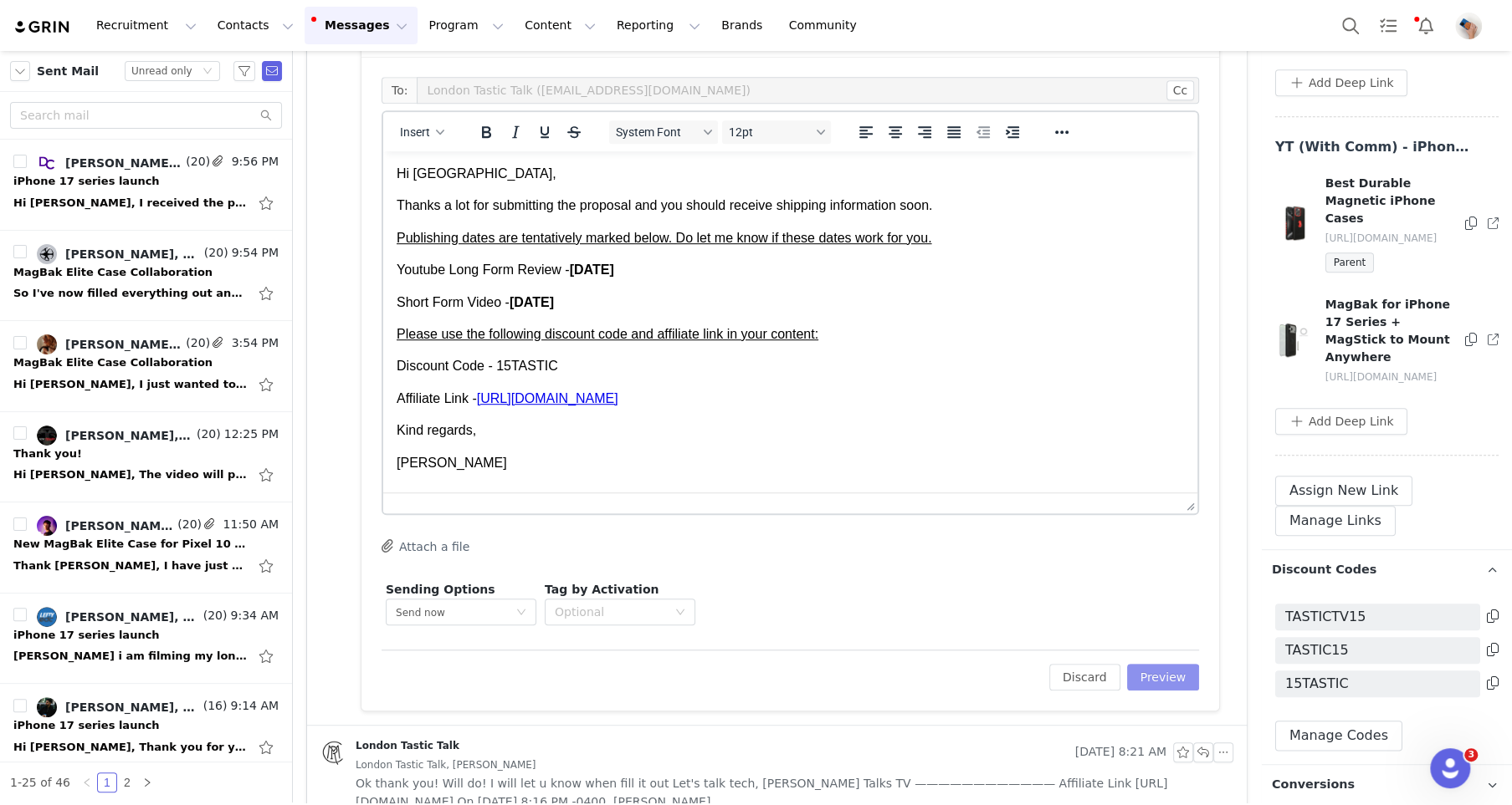
click at [1146, 671] on button "Preview" at bounding box center [1163, 678] width 73 height 27
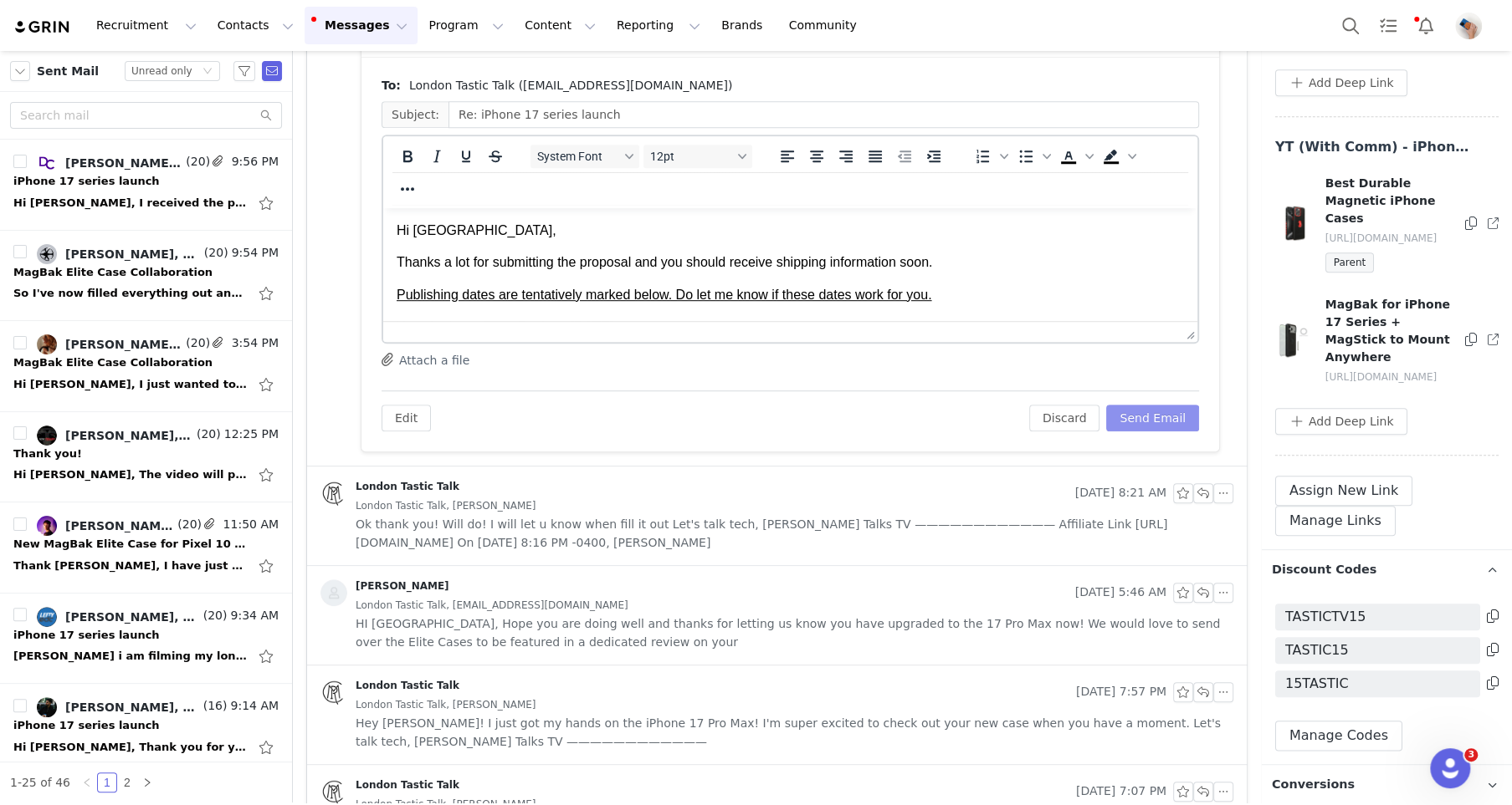
scroll to position [0, 0]
click at [1143, 420] on button "Send Email" at bounding box center [1153, 418] width 93 height 27
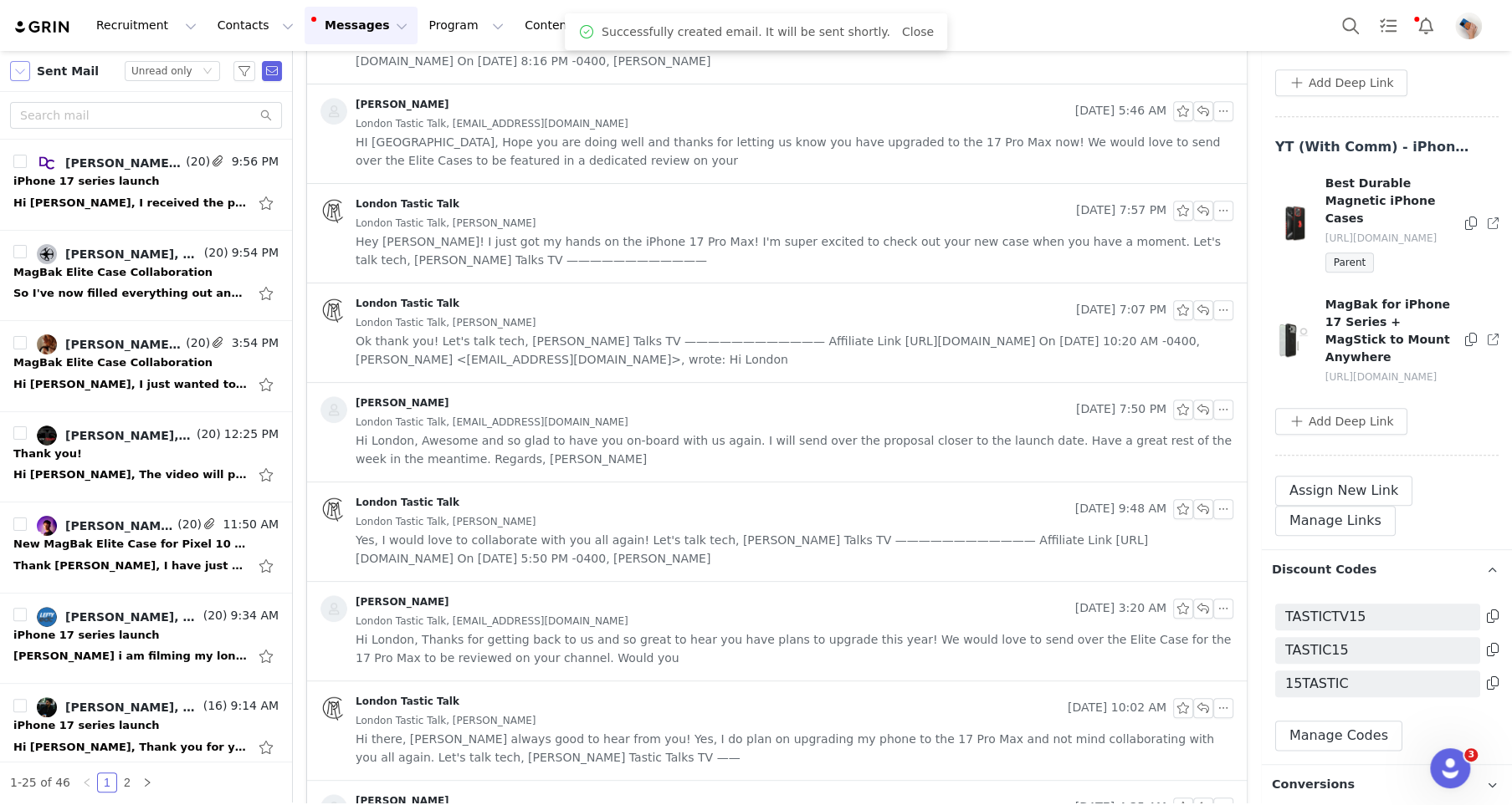
click at [14, 75] on button "button" at bounding box center [20, 70] width 20 height 20
click at [52, 159] on li "INBOX" at bounding box center [85, 155] width 151 height 27
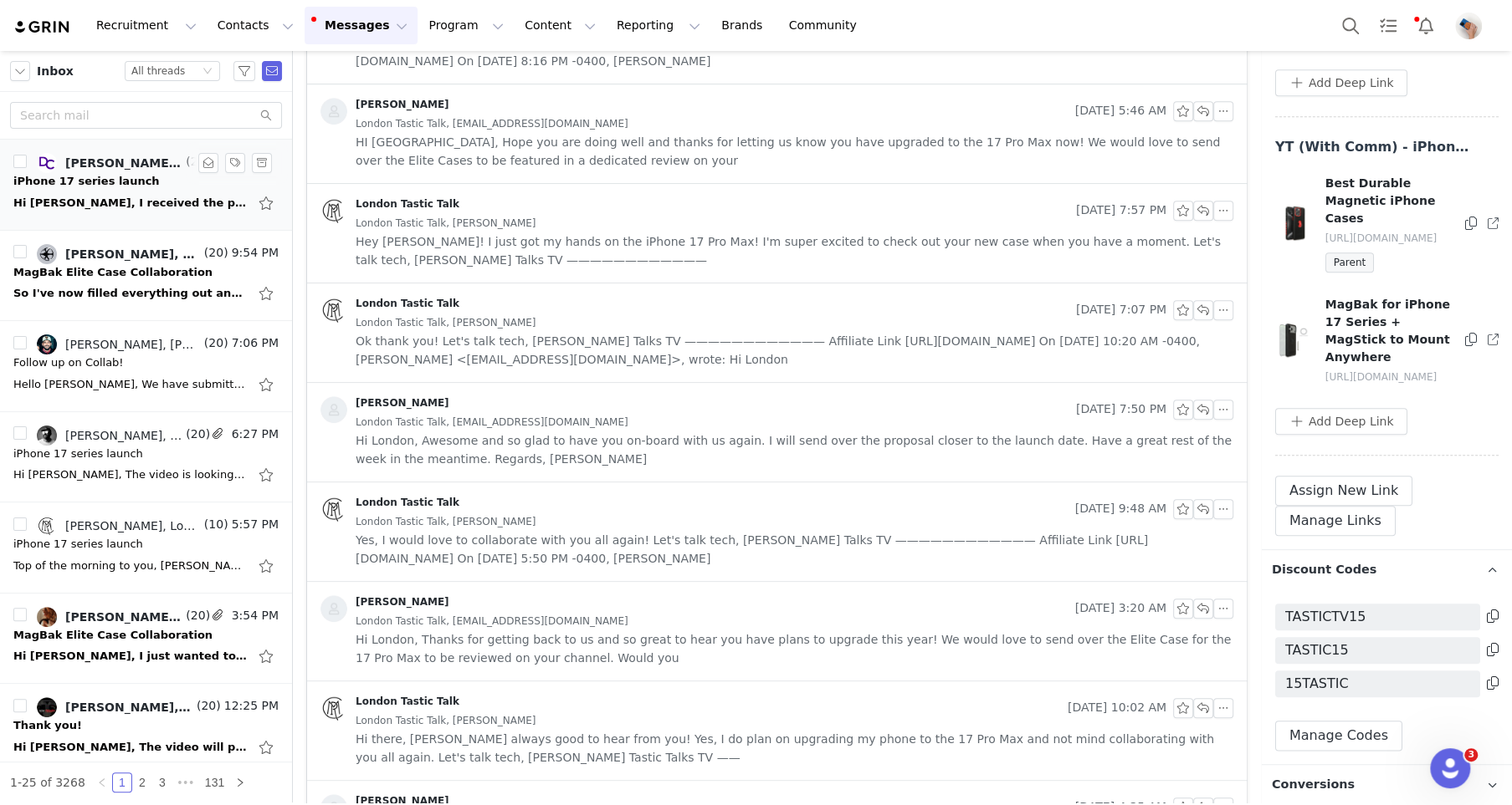
click at [153, 170] on link "[PERSON_NAME], [PERSON_NAME]" at bounding box center [109, 162] width 145 height 20
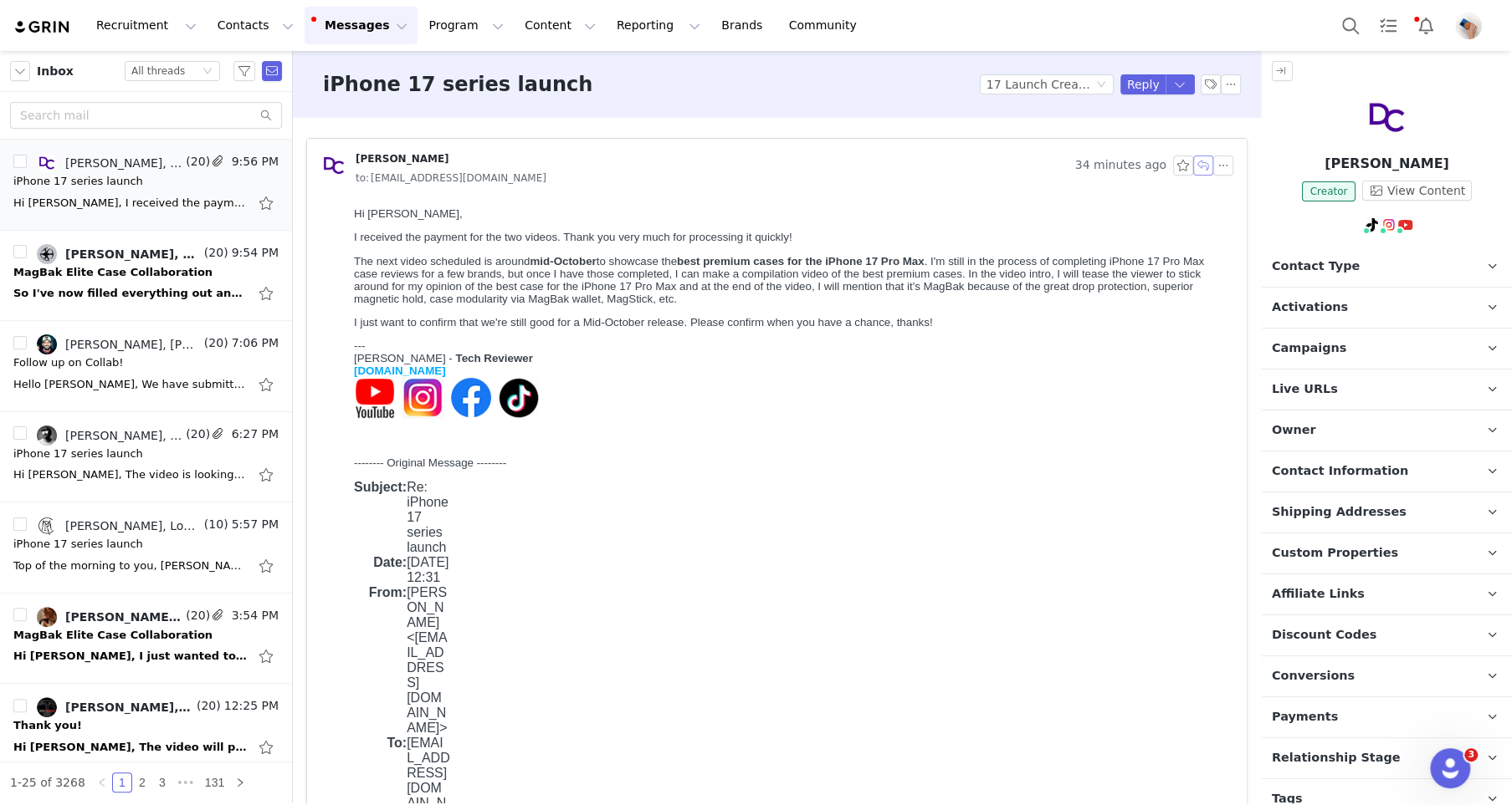
click at [1207, 164] on button "button" at bounding box center [1202, 165] width 20 height 20
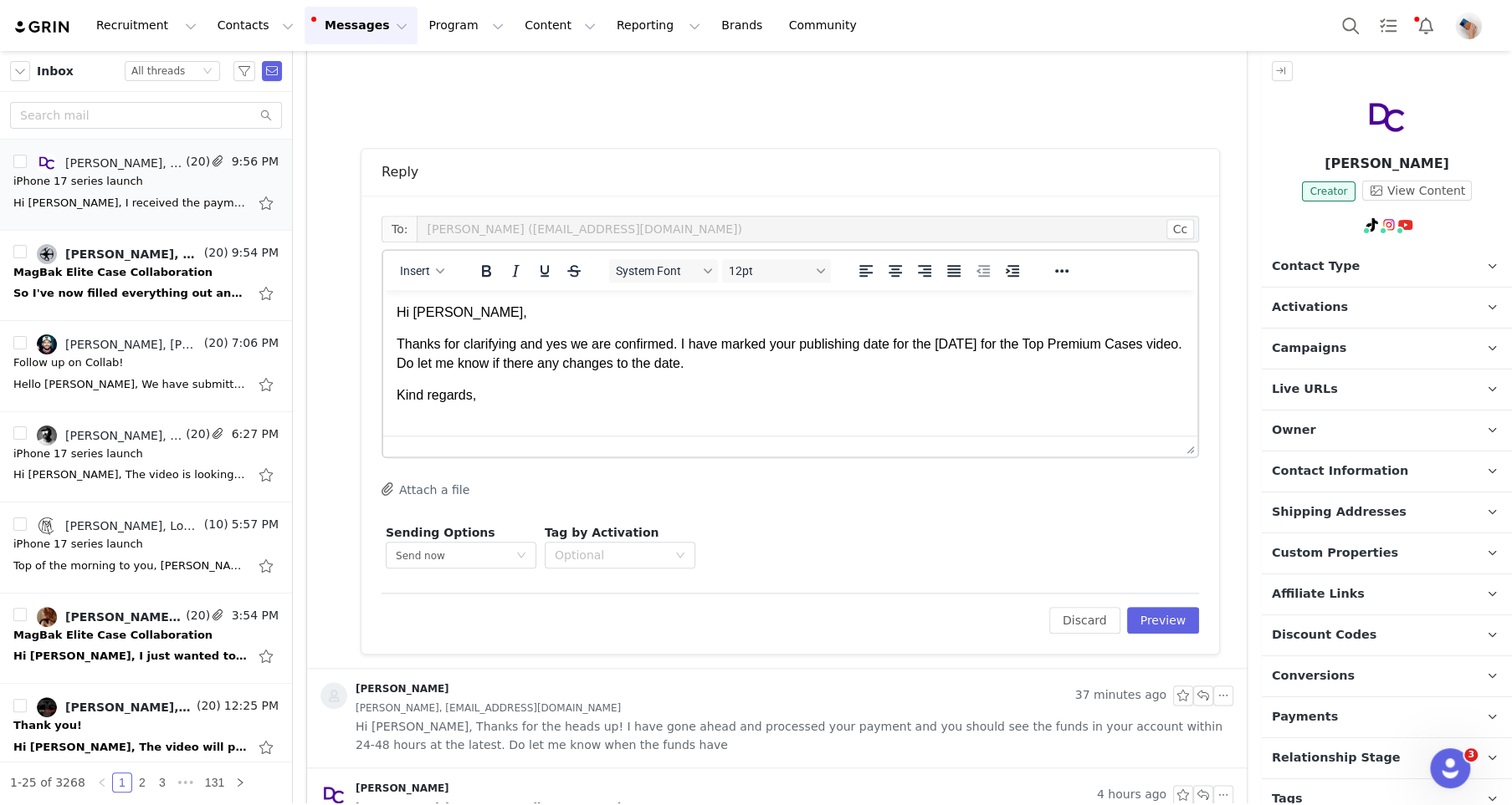
scroll to position [2, 0]
click at [1154, 604] on div "Edit Discard Preview" at bounding box center [790, 613] width 818 height 41
click at [1157, 629] on button "Preview" at bounding box center [1163, 621] width 73 height 27
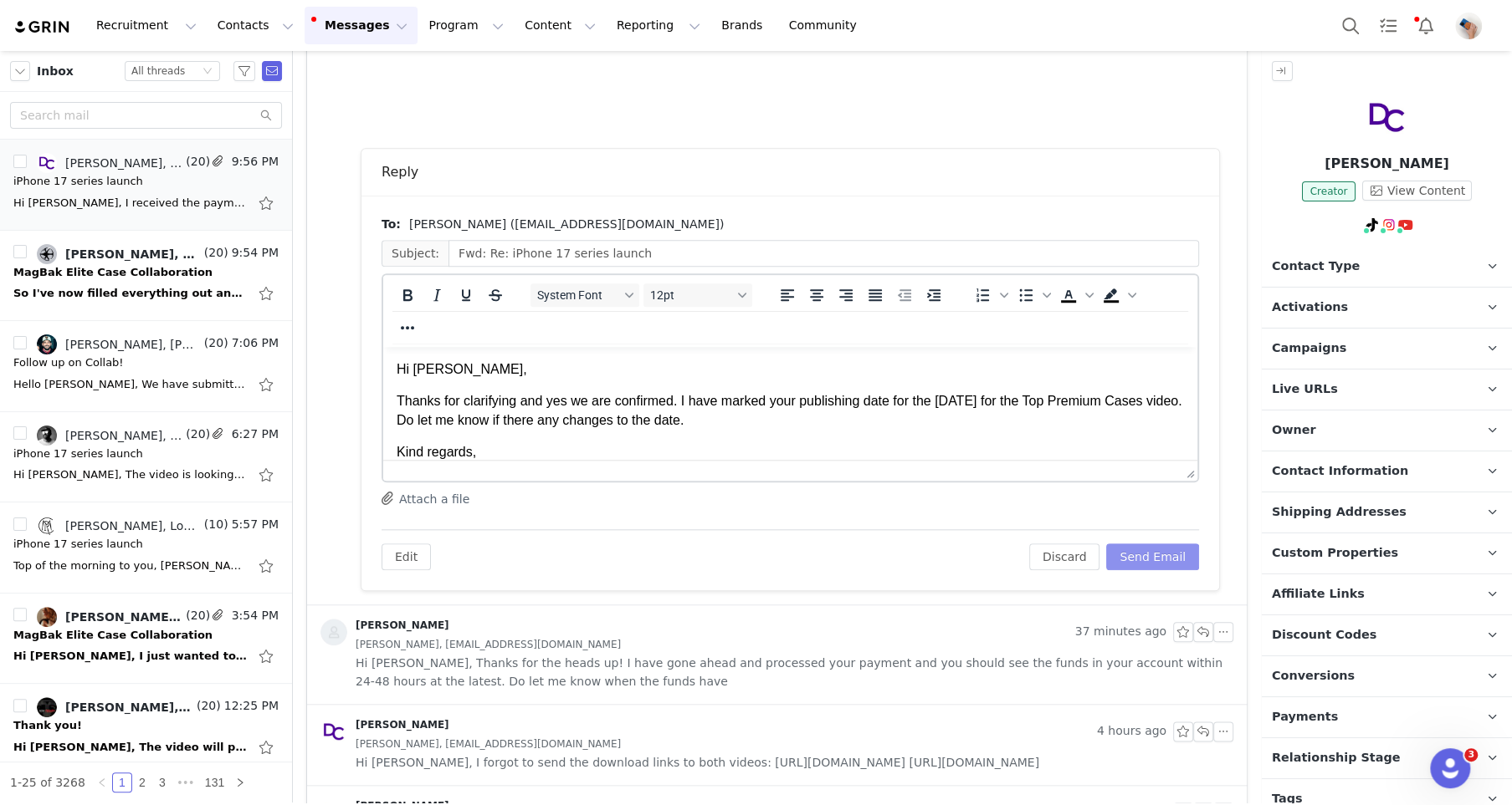
scroll to position [0, 0]
click at [804, 424] on p "Thanks for clarifying and yes we are confirmed. I have marked your publishing d…" at bounding box center [790, 411] width 787 height 38
click at [1157, 548] on button "Send Email" at bounding box center [1153, 557] width 93 height 27
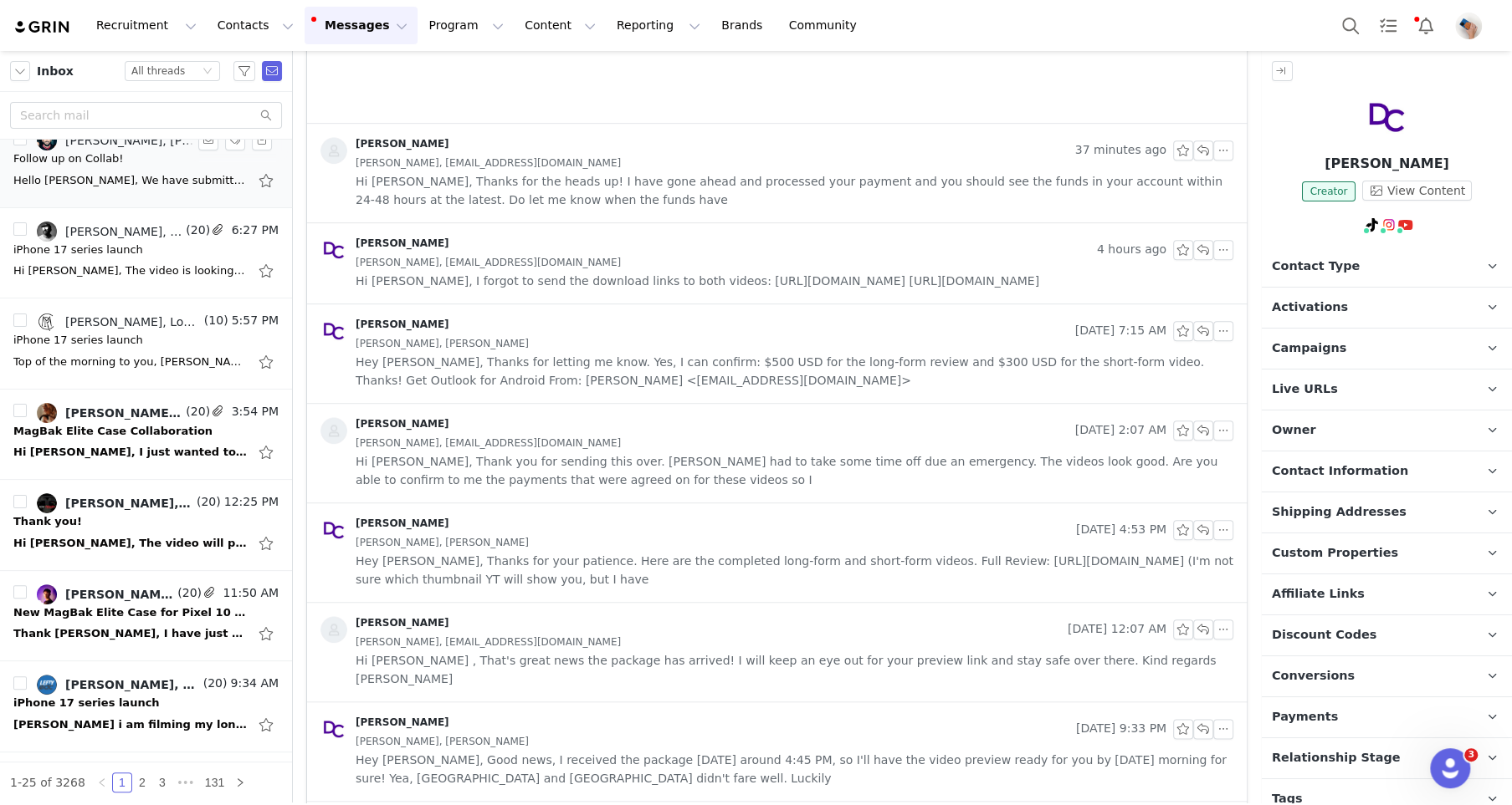
scroll to position [208, 0]
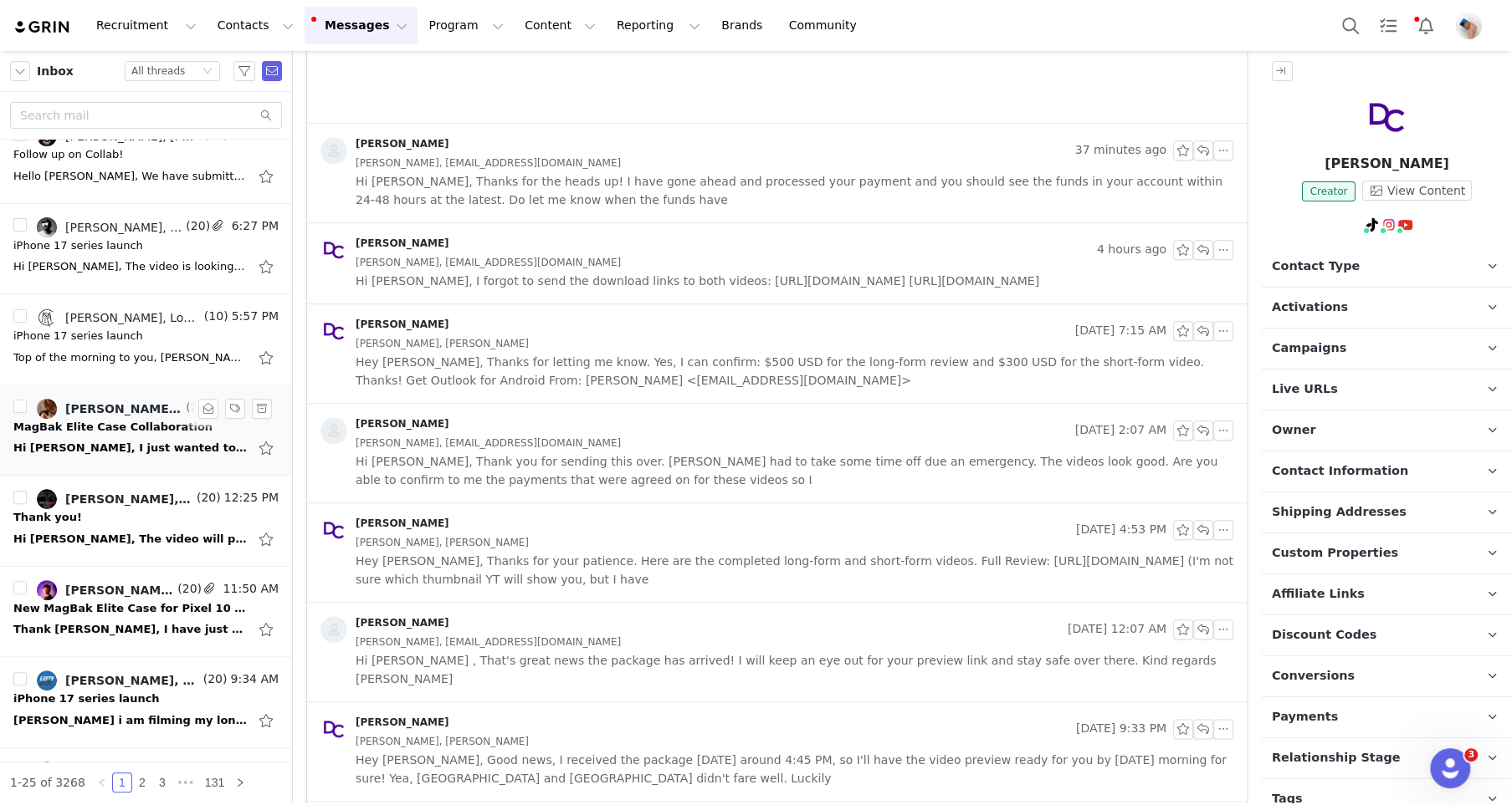
click at [100, 416] on link "[PERSON_NAME] J, [PERSON_NAME]" at bounding box center [109, 408] width 145 height 20
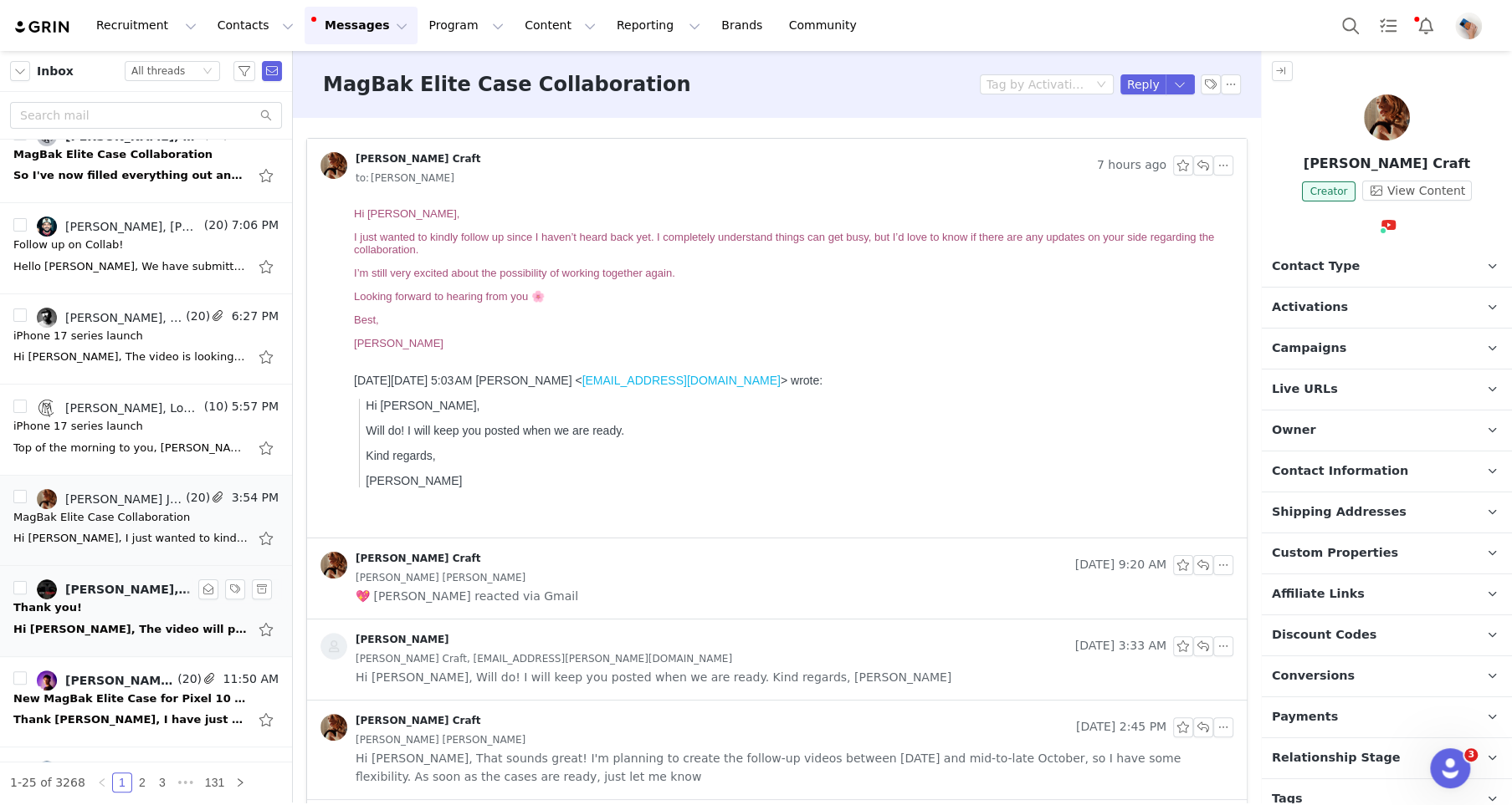
scroll to position [0, 0]
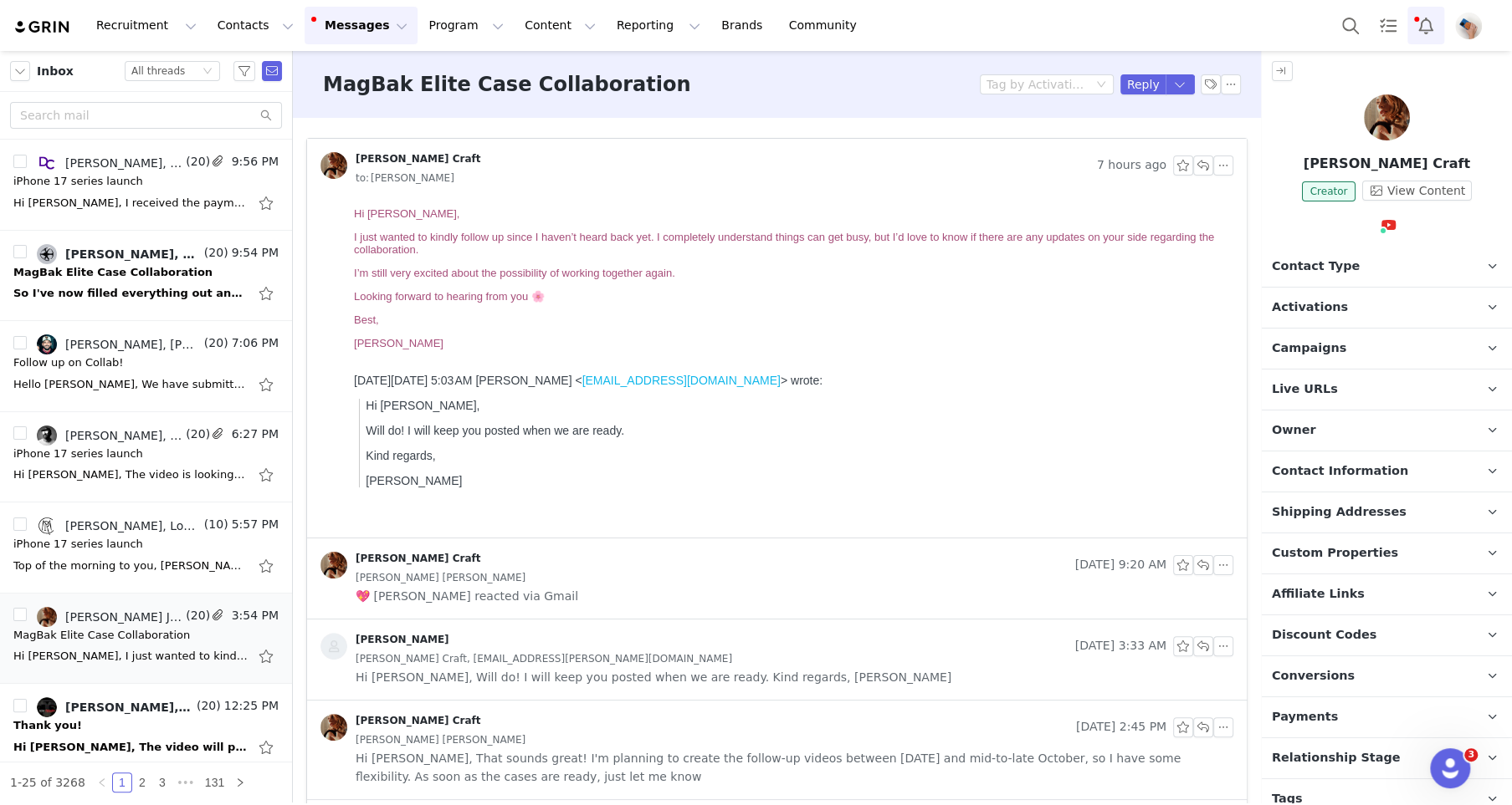
click at [1424, 25] on button "Notifications" at bounding box center [1426, 26] width 37 height 38
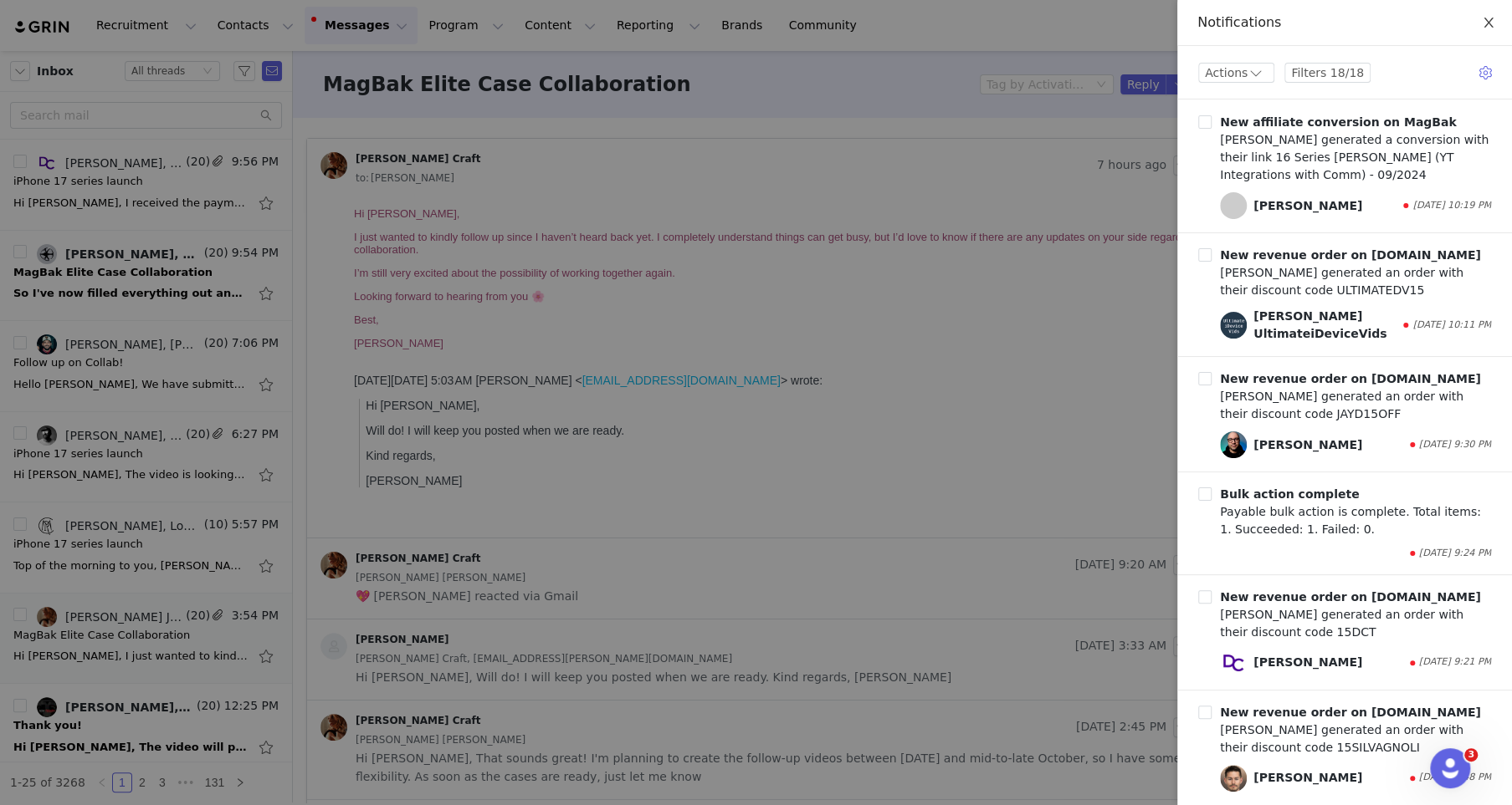
click at [1487, 14] on button "Close" at bounding box center [1488, 23] width 47 height 47
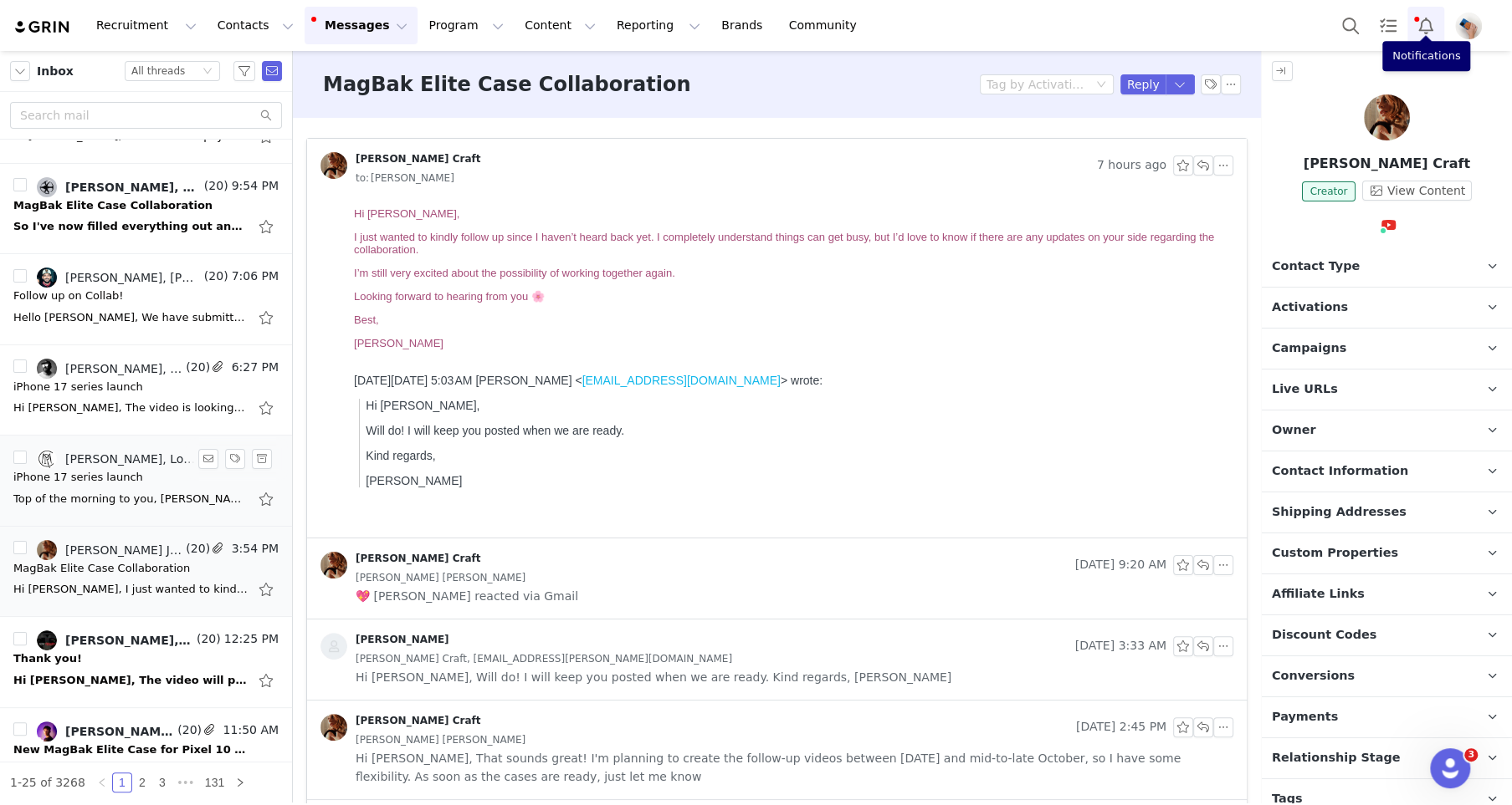
scroll to position [82, 0]
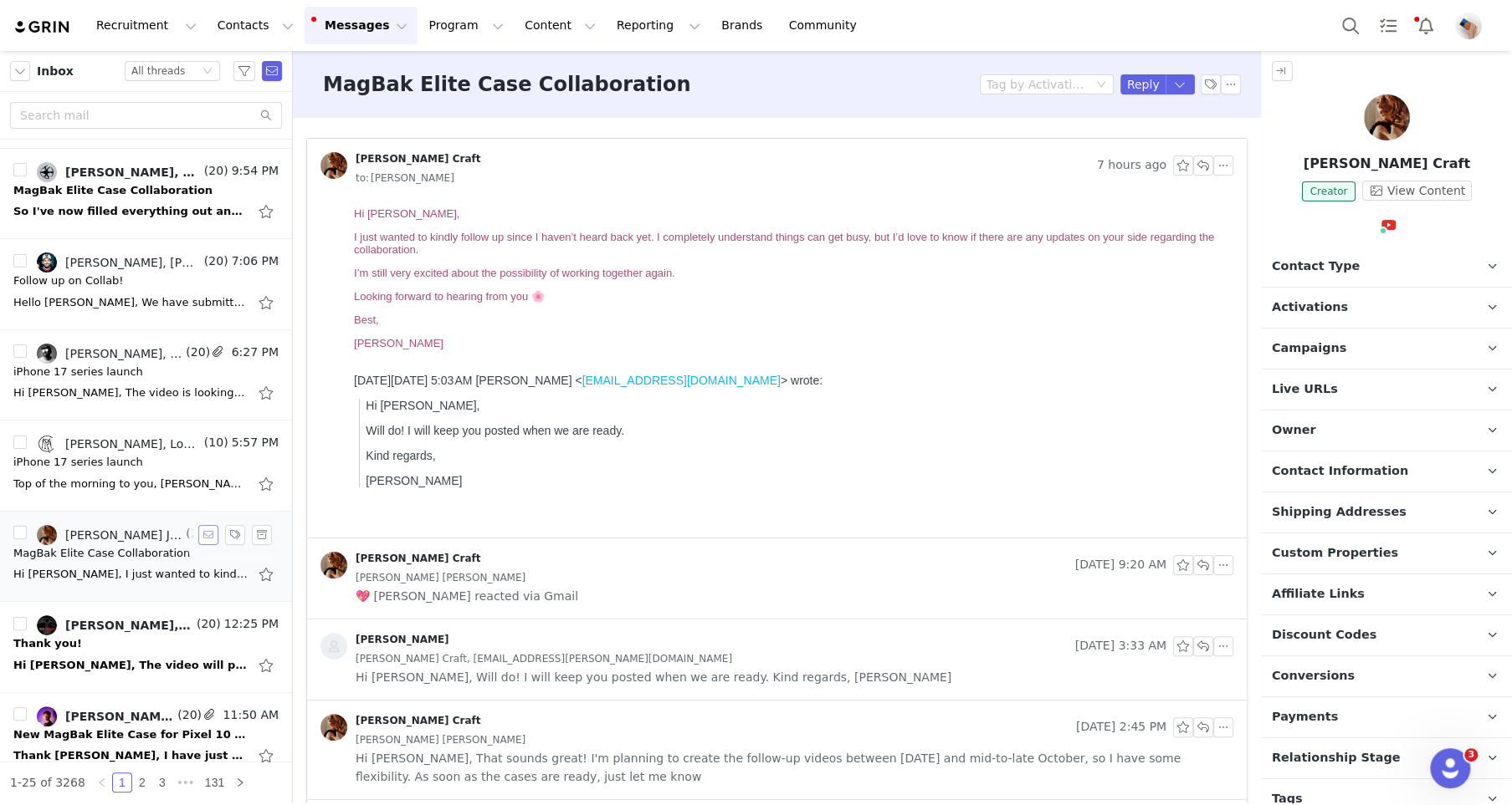
click at [205, 532] on button "button" at bounding box center [208, 534] width 20 height 20
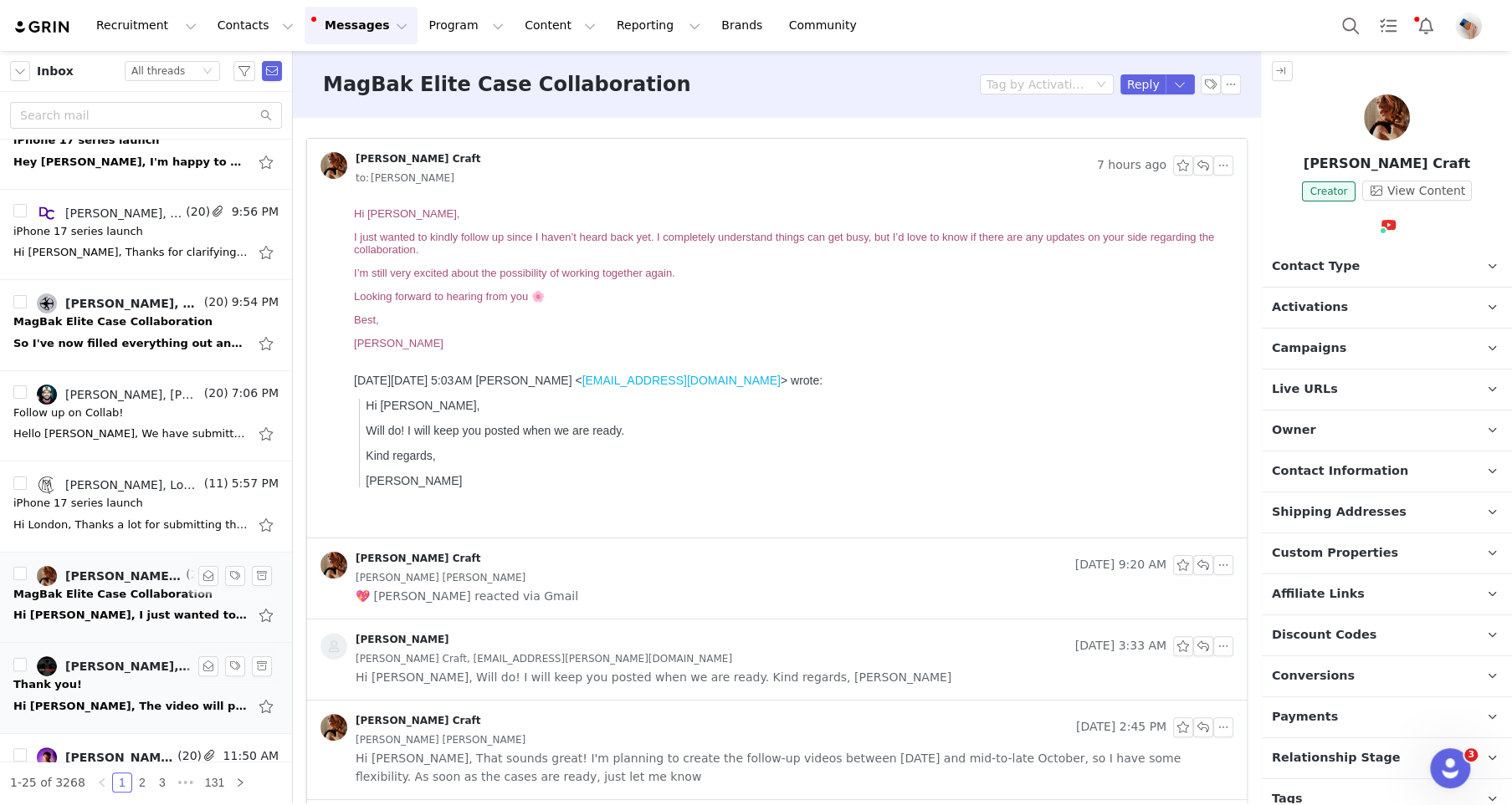
scroll to position [0, 0]
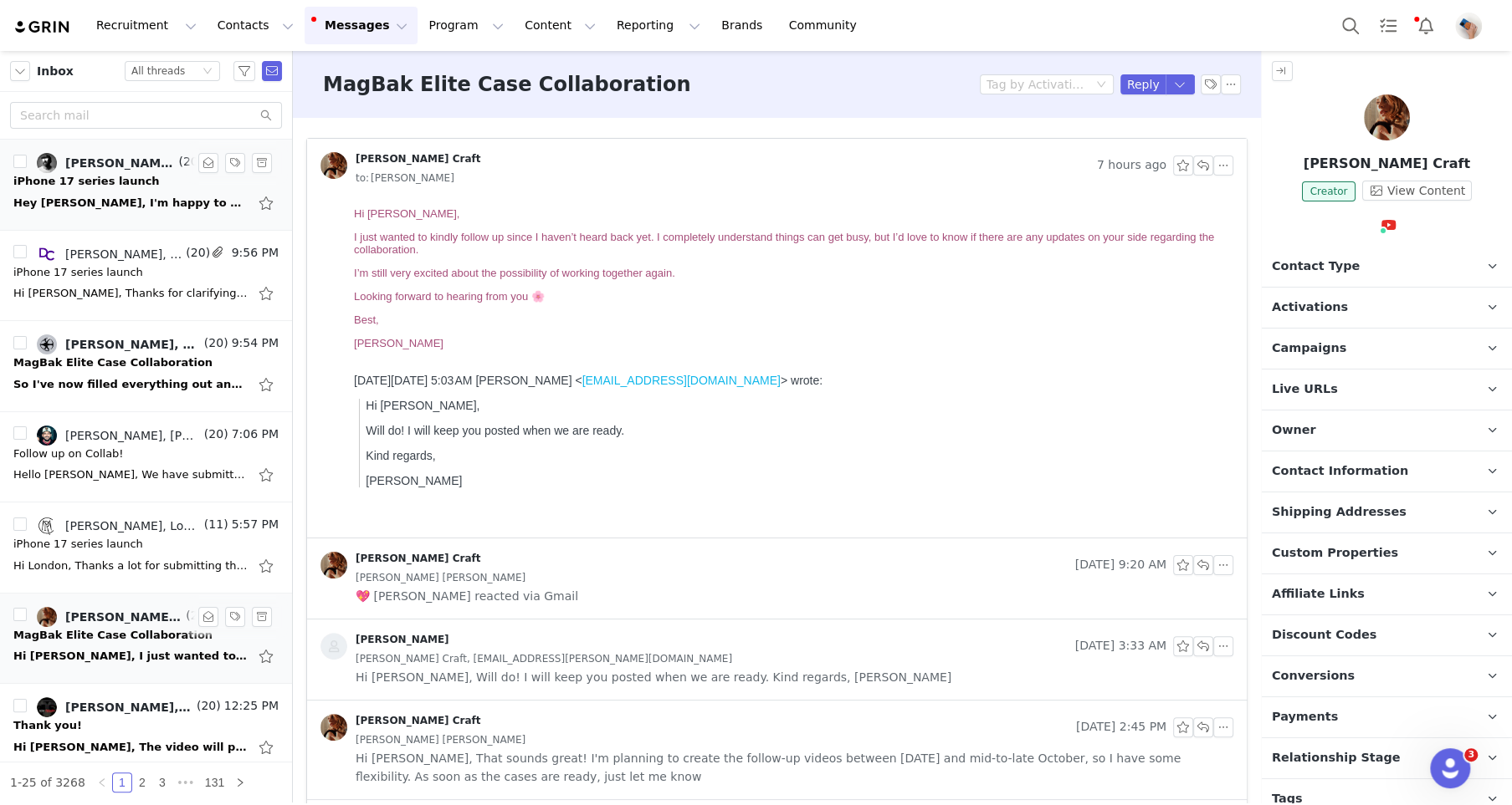
click at [144, 197] on div "Hey Nadia, I'm happy to do so but I will be out of town in an area that gets no…" at bounding box center [130, 203] width 235 height 17
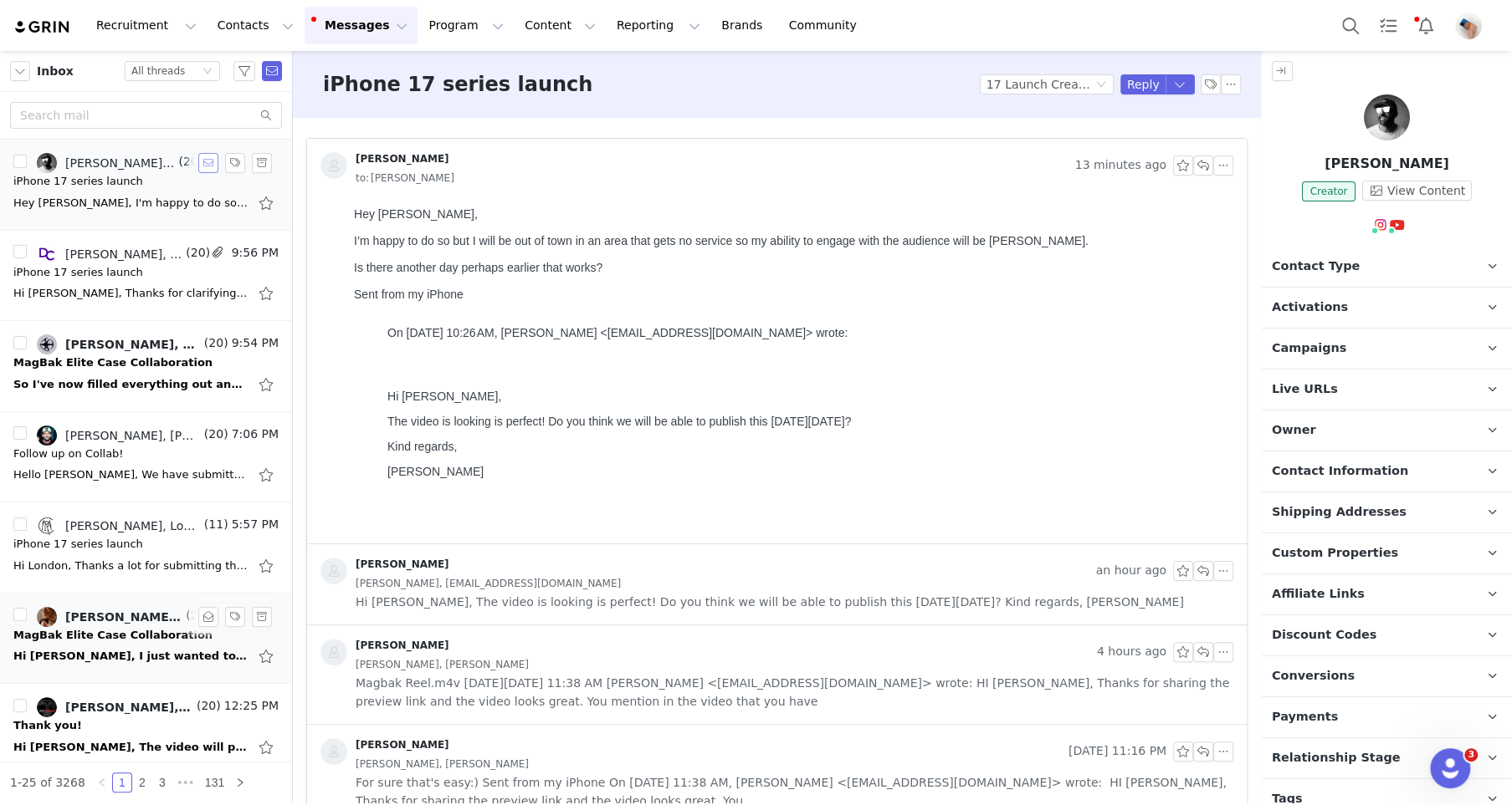
click at [211, 167] on button "button" at bounding box center [208, 162] width 20 height 20
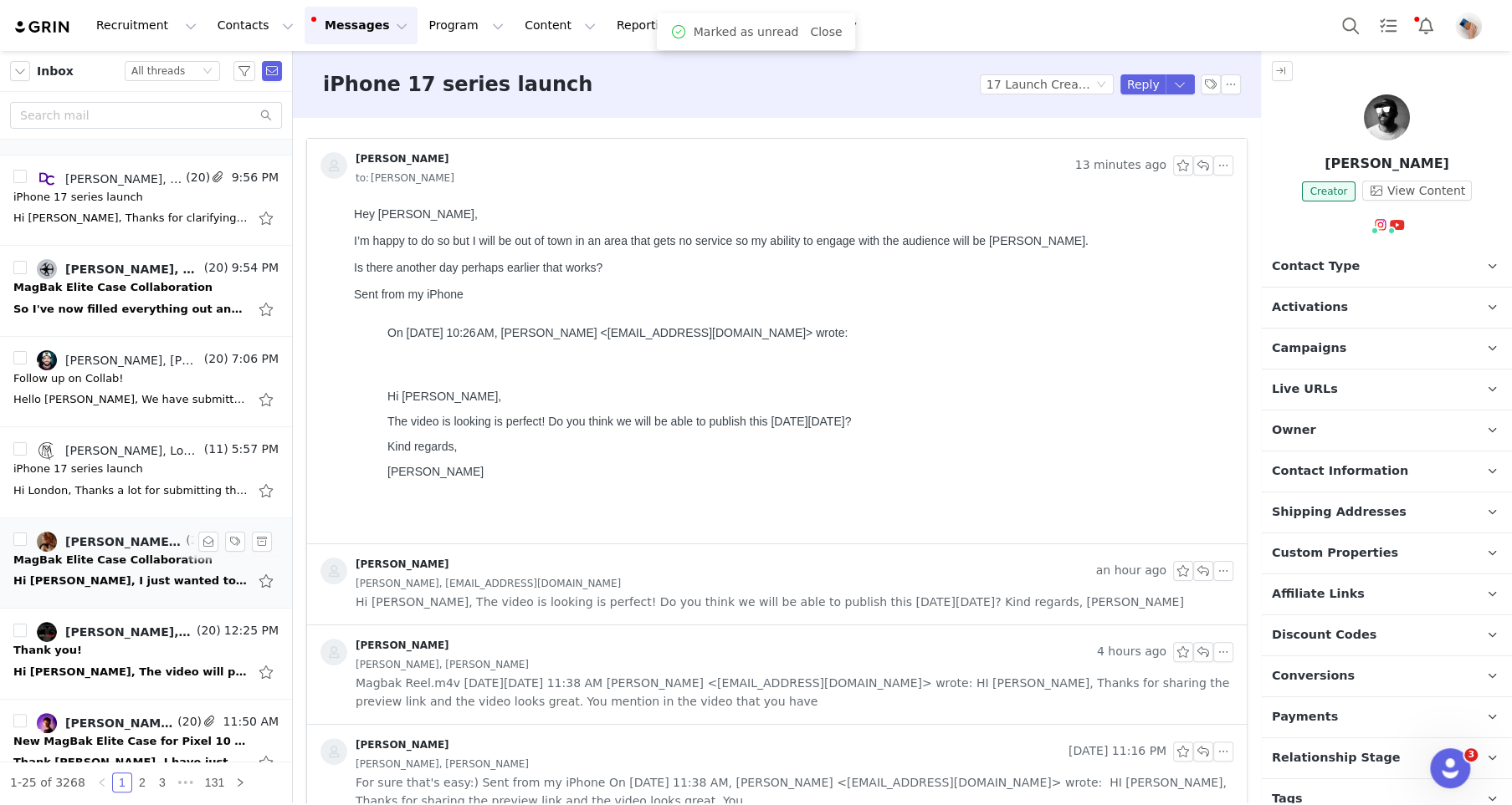
scroll to position [81, 0]
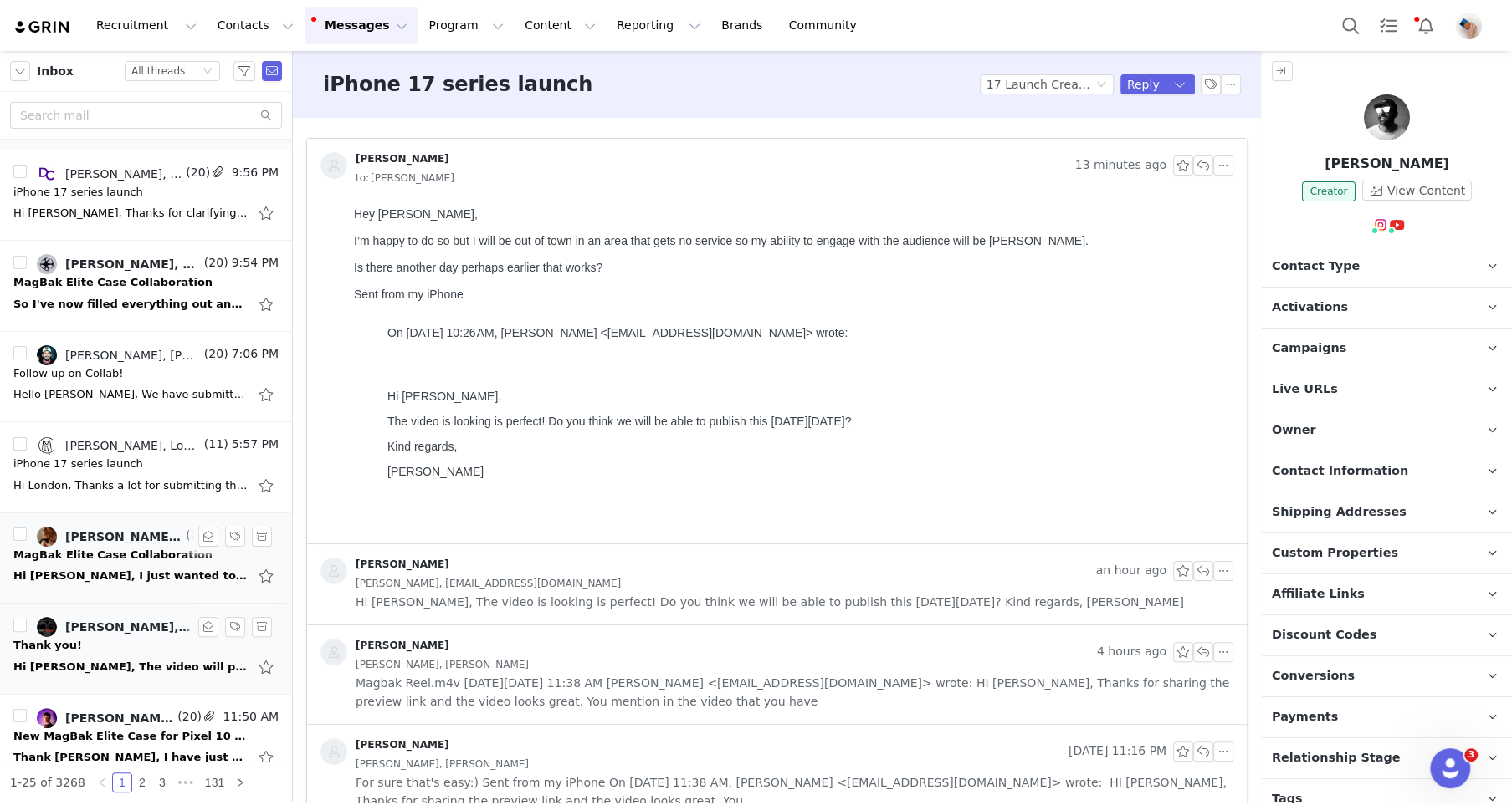
click at [102, 669] on div "Hi [PERSON_NAME], The video will publish [DATE] at 2pm PST! [URL][DOMAIN_NAME] …" at bounding box center [130, 667] width 235 height 17
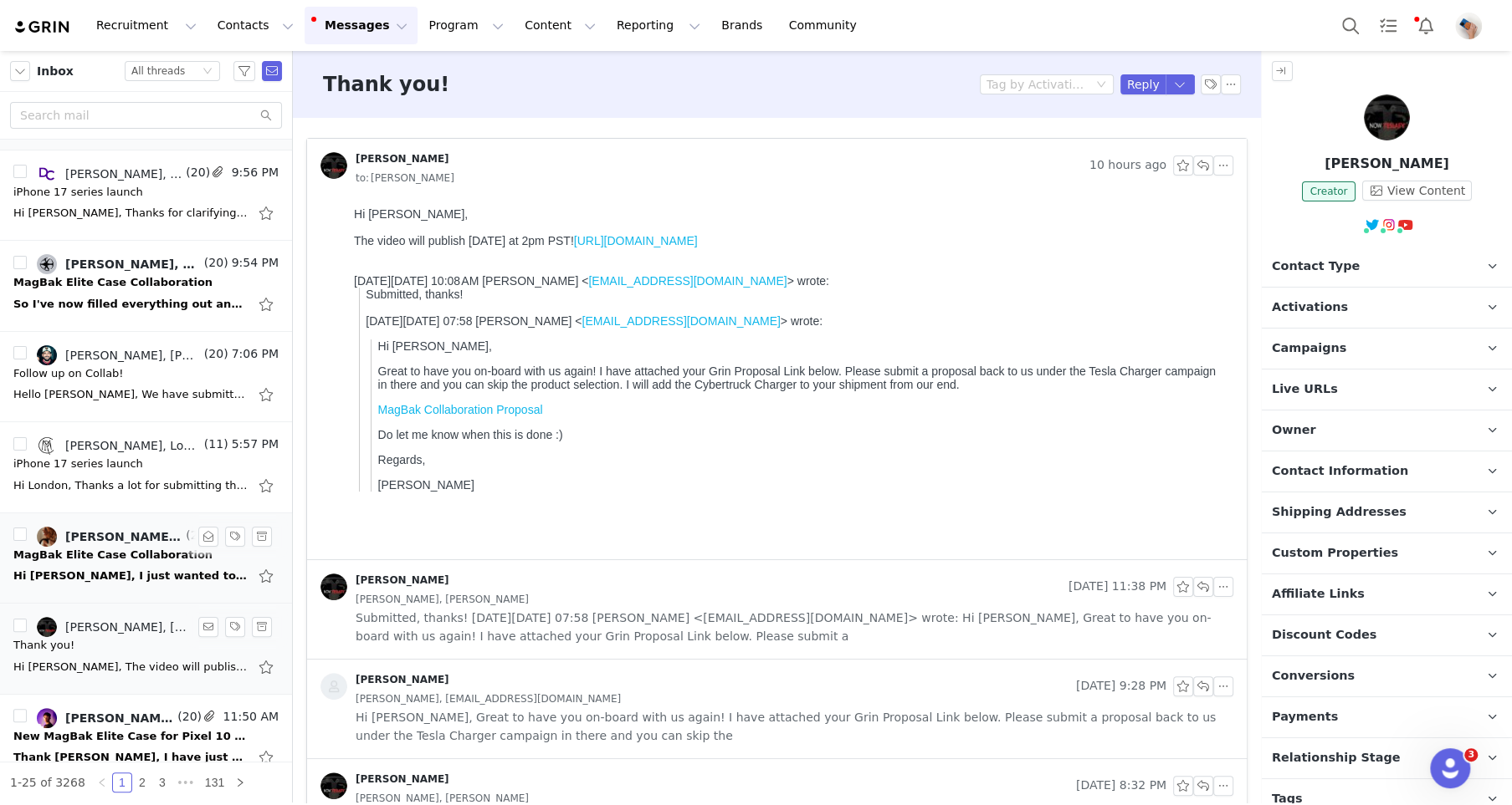
scroll to position [0, 0]
click at [1286, 346] on span "Campaigns" at bounding box center [1309, 348] width 74 height 18
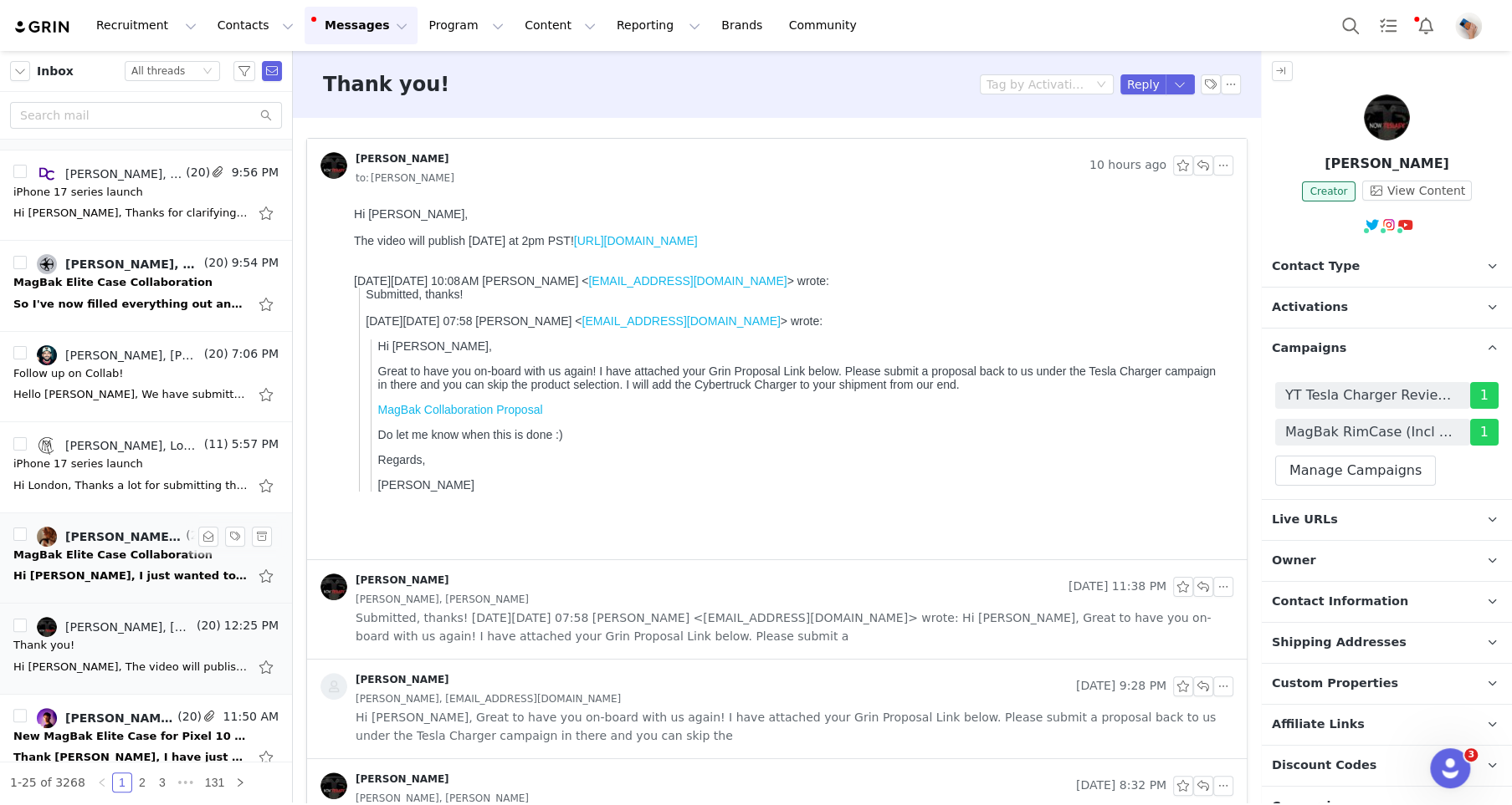
click at [1286, 346] on span "Campaigns" at bounding box center [1309, 348] width 74 height 18
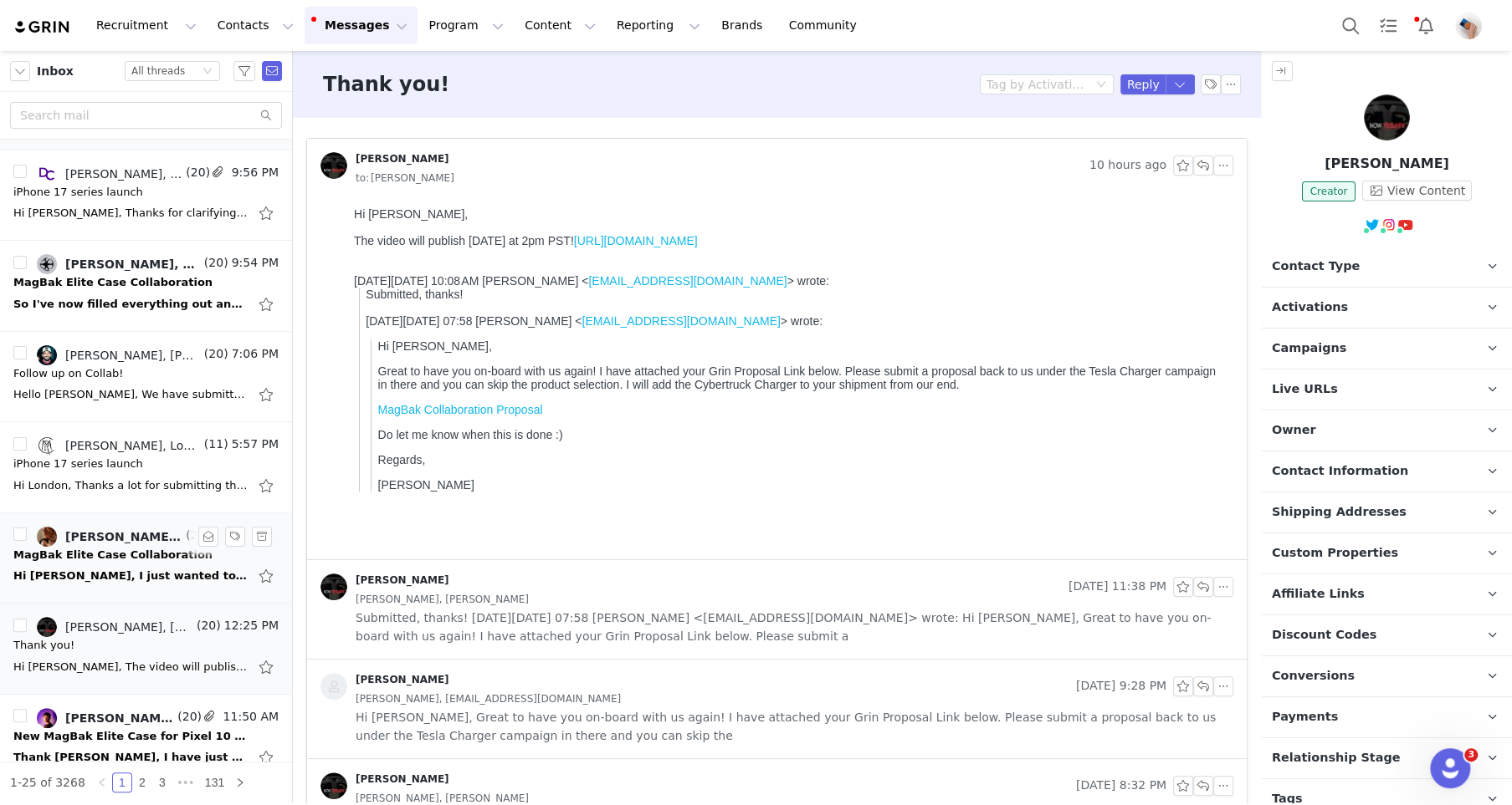
click at [684, 241] on link "https://youtu.be/f-pqxnAA59Q" at bounding box center [635, 241] width 123 height 13
click at [1203, 162] on button "button" at bounding box center [1202, 165] width 20 height 20
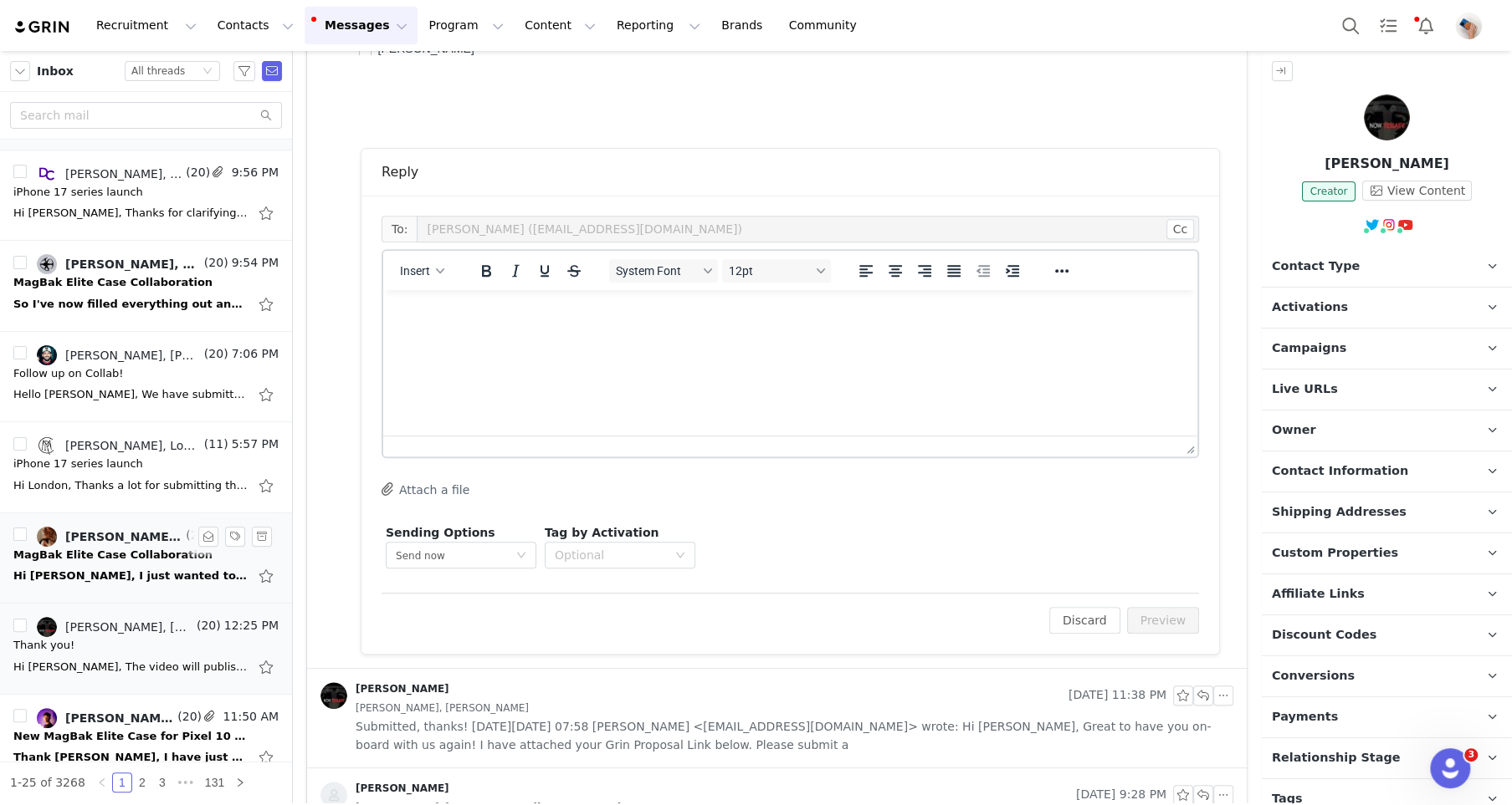
click at [499, 335] on html at bounding box center [790, 313] width 814 height 46
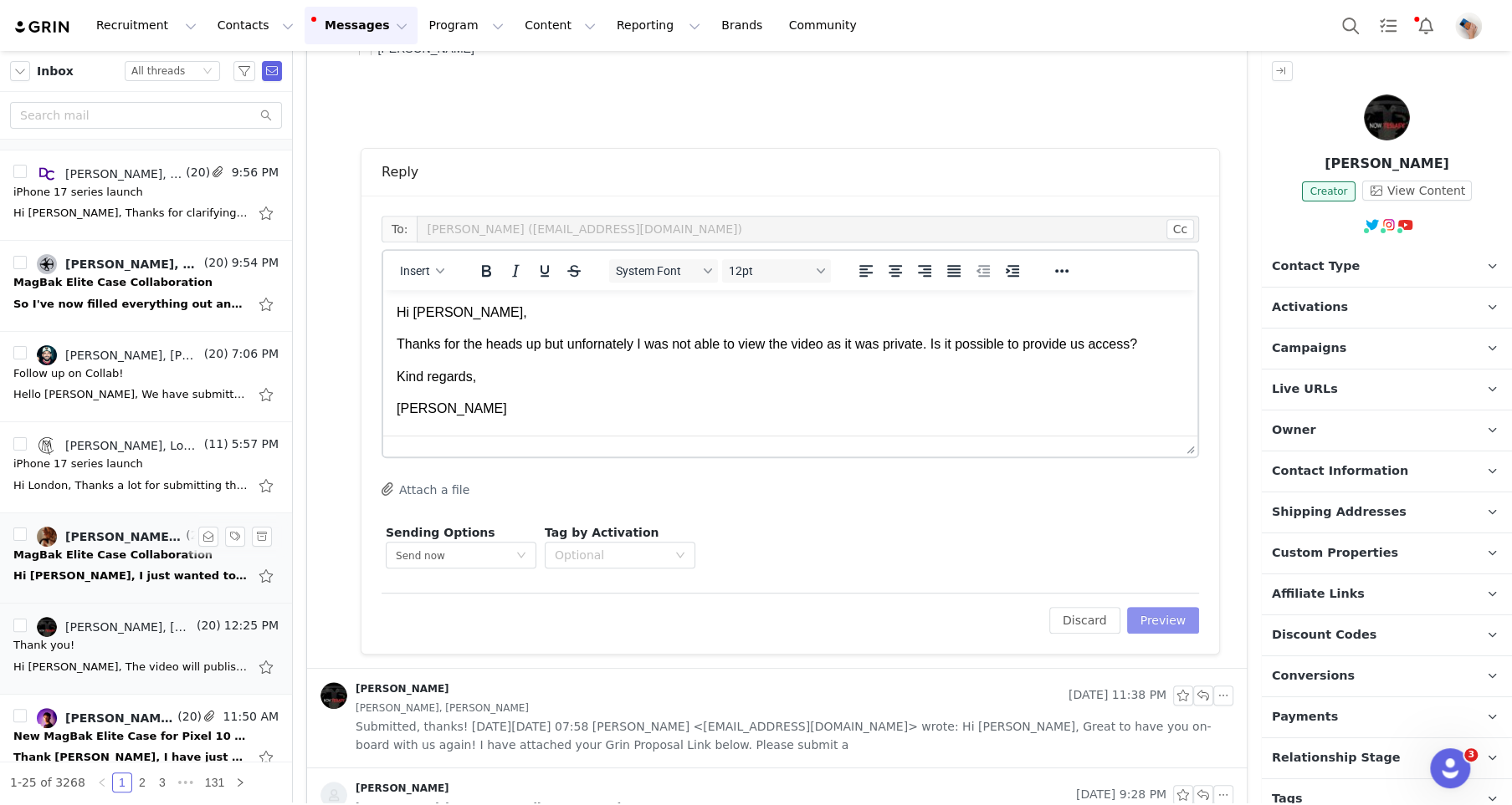
click at [1185, 619] on button "Preview" at bounding box center [1163, 621] width 73 height 27
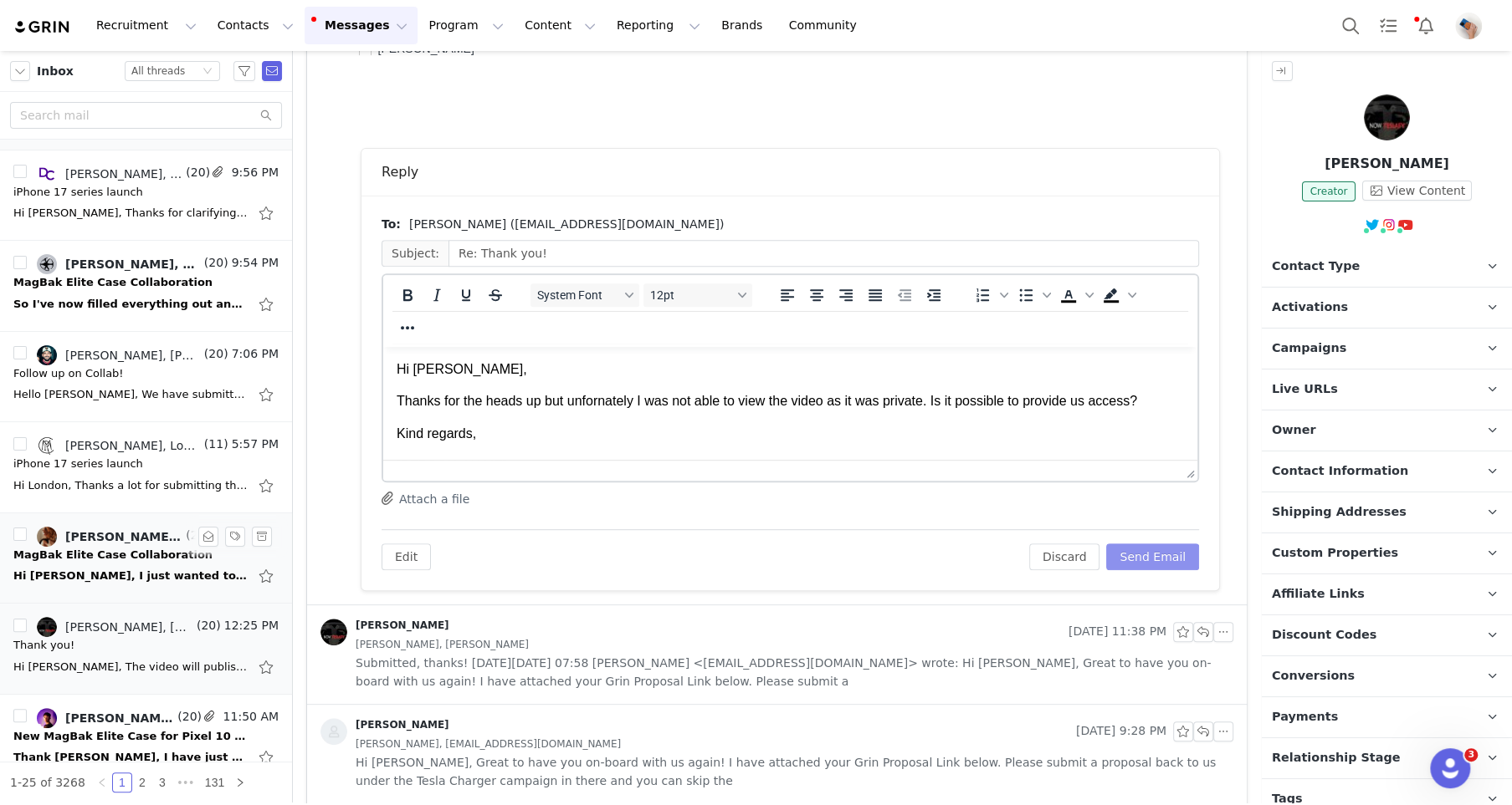
click at [1173, 568] on button "Send Email" at bounding box center [1153, 557] width 93 height 27
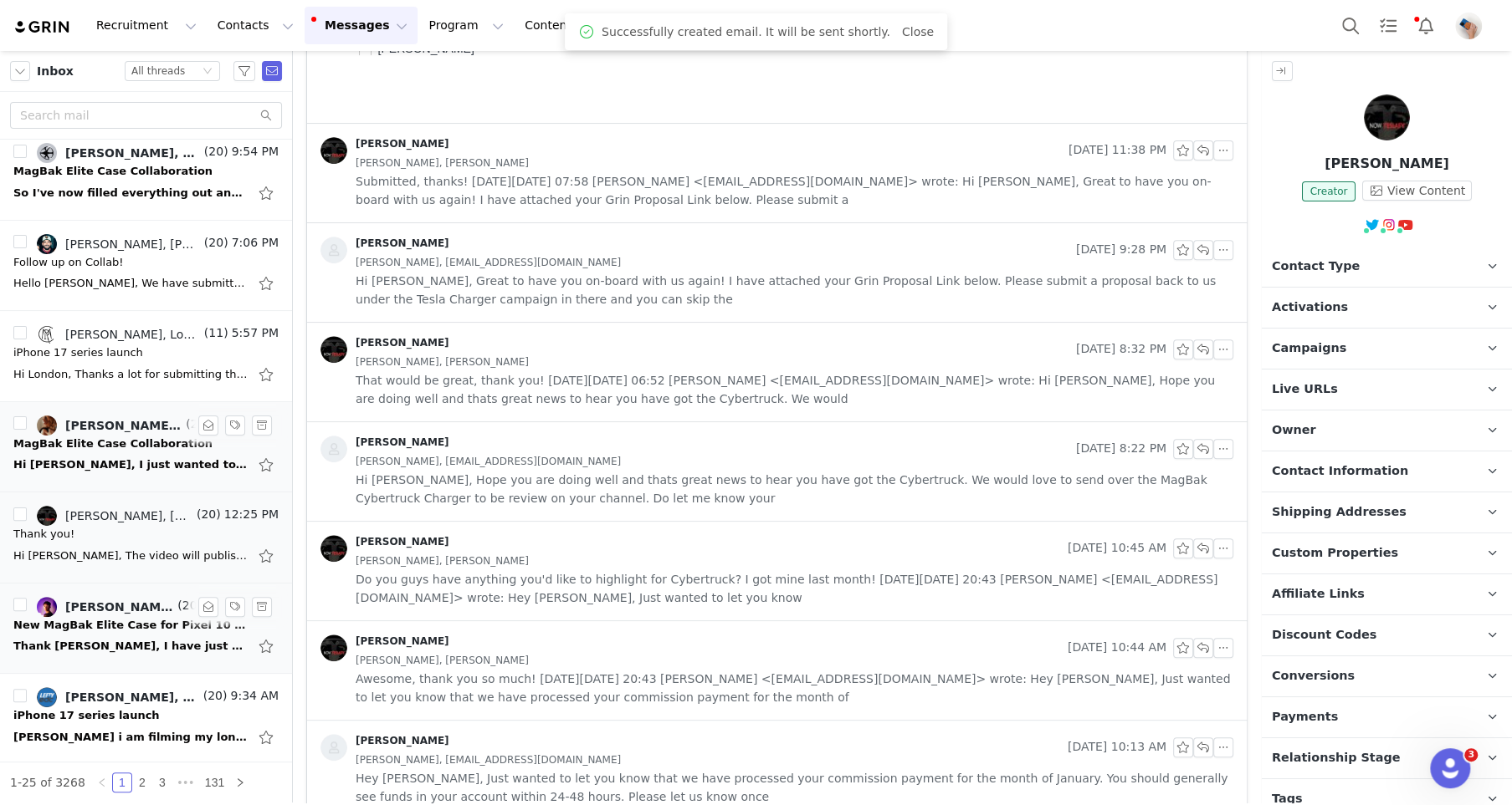
scroll to position [195, 0]
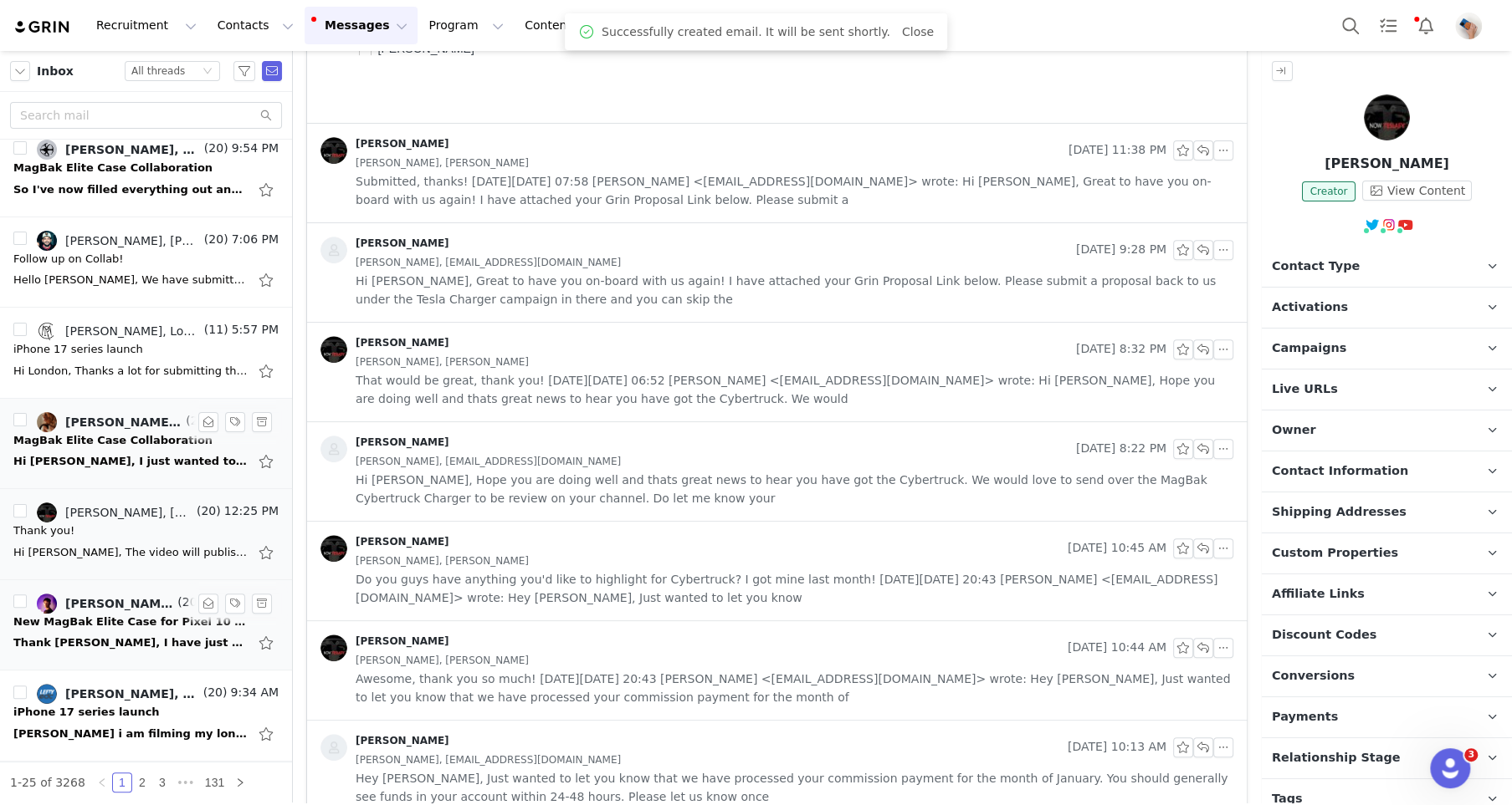
click at [89, 597] on div "[PERSON_NAME], [PERSON_NAME] Upwards." at bounding box center [120, 604] width 109 height 13
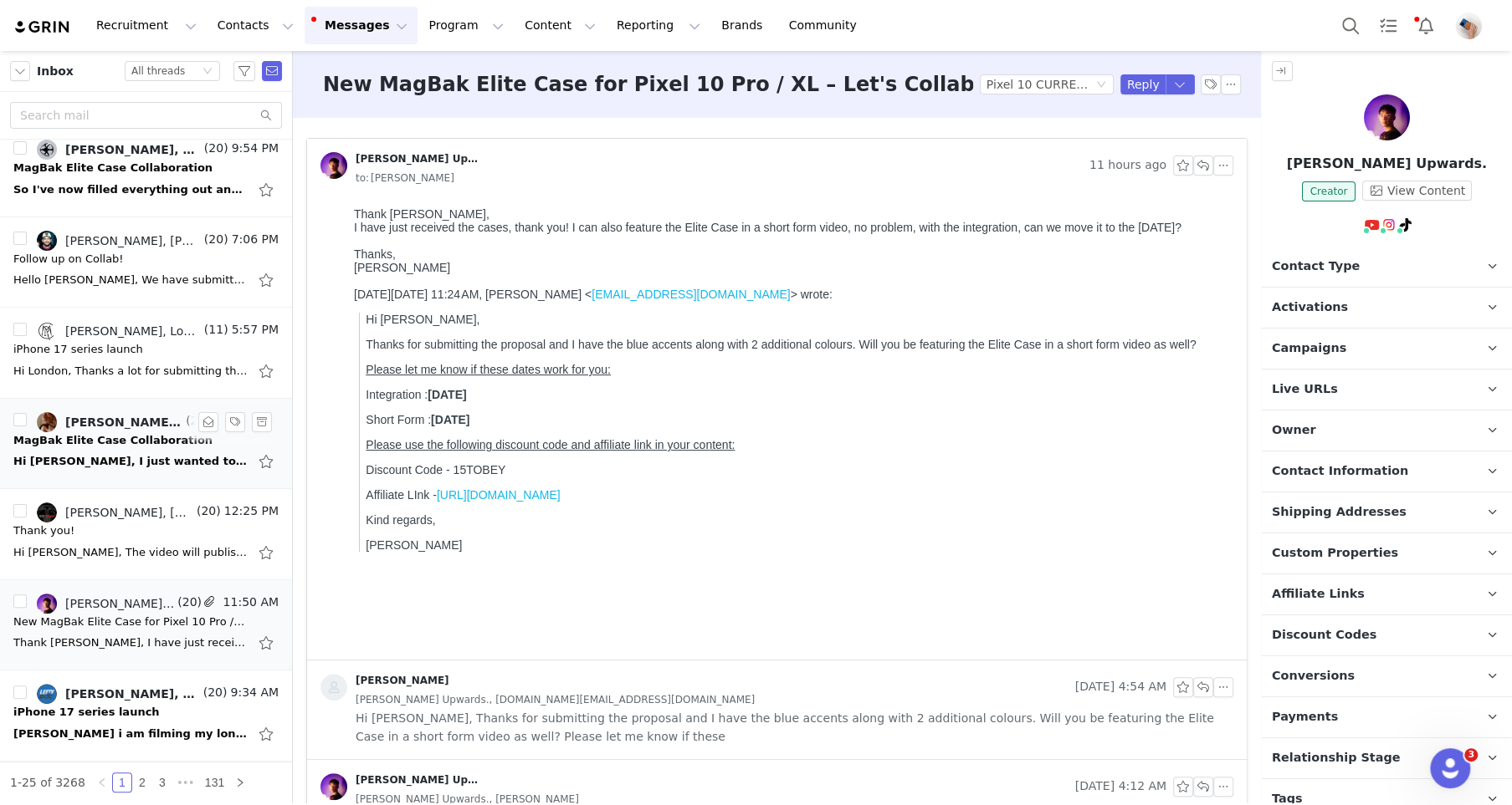
scroll to position [0, 0]
drag, startPoint x: 1205, startPoint y: 169, endPoint x: 255, endPoint y: 179, distance: 950.1
click at [1205, 169] on button "button" at bounding box center [1202, 165] width 20 height 20
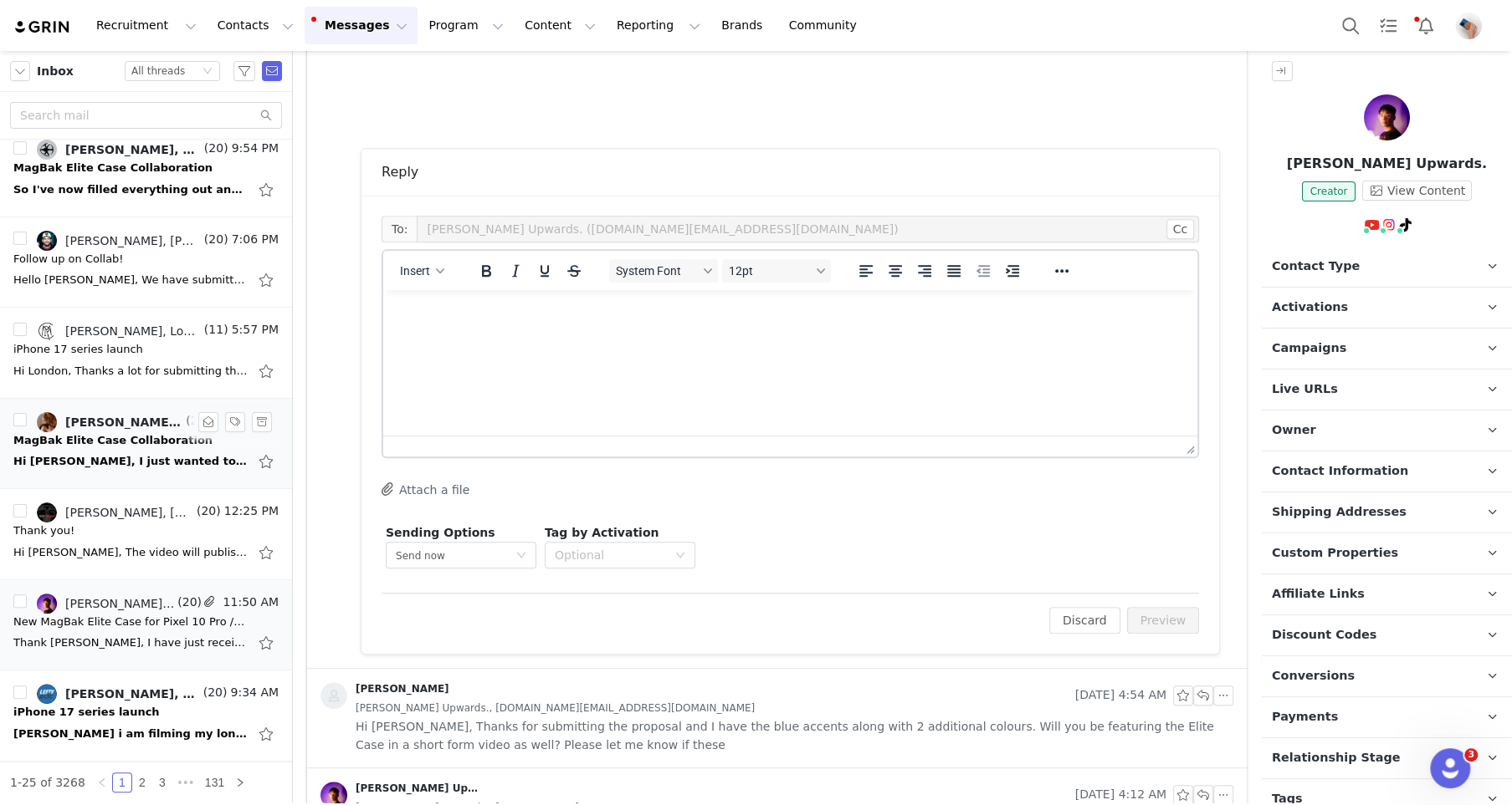
click at [477, 335] on html at bounding box center [790, 313] width 814 height 46
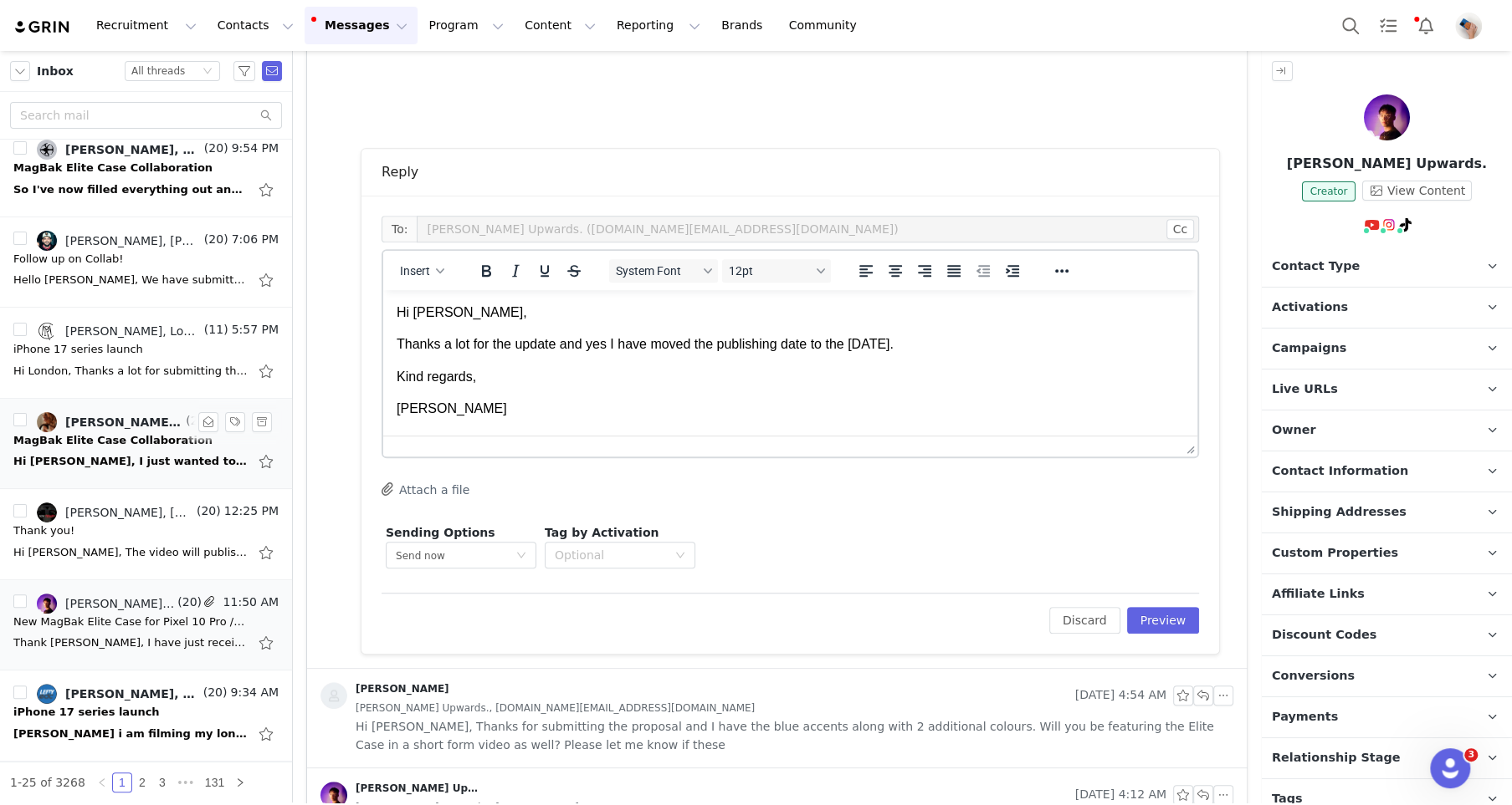
click at [1030, 339] on p "Thanks a lot for the update and yes I have moved the publishing date to the 16t…" at bounding box center [790, 344] width 787 height 18
click at [1171, 608] on button "Preview" at bounding box center [1163, 621] width 73 height 27
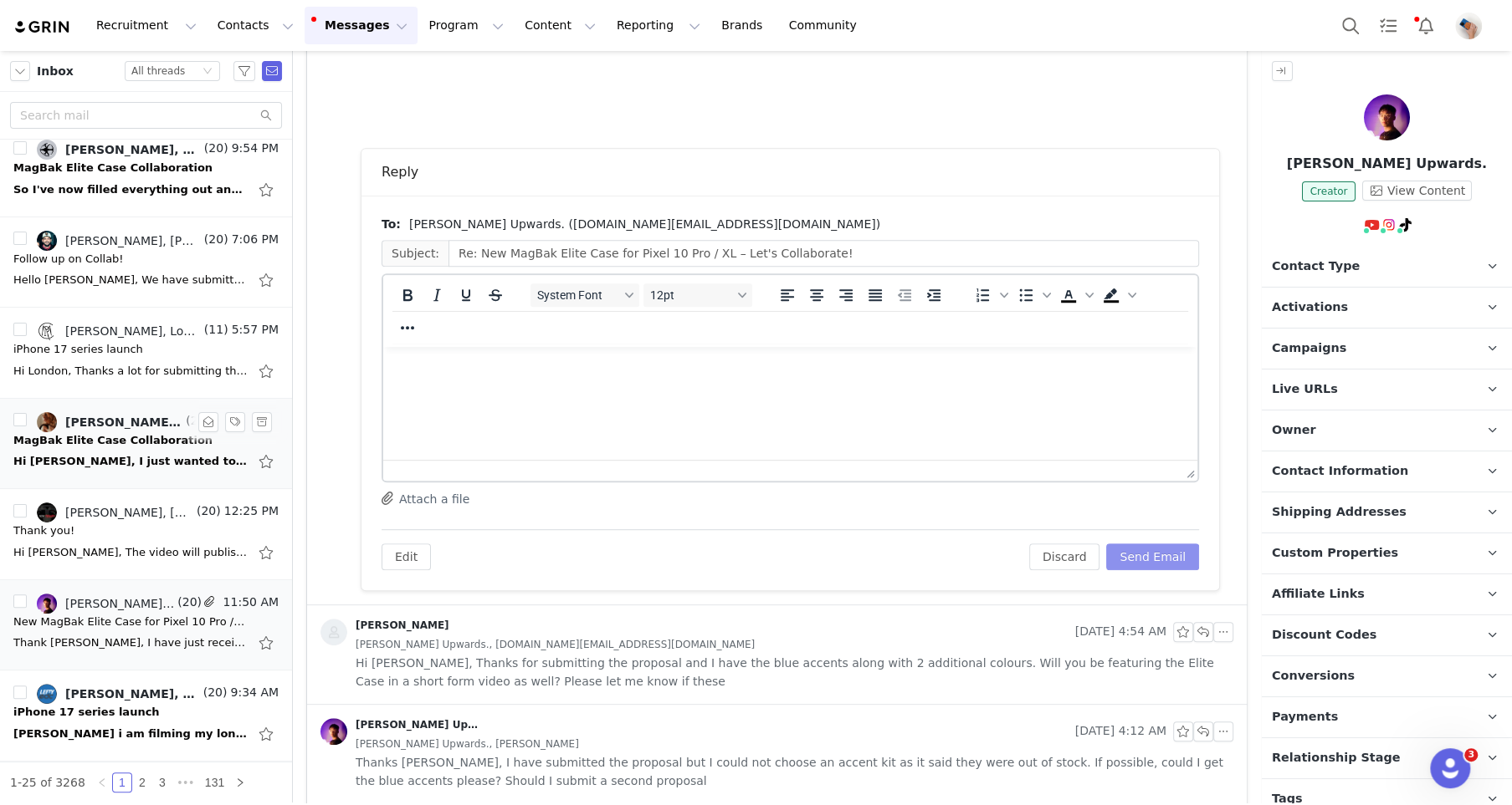
click at [1150, 562] on button "Send Email" at bounding box center [1153, 557] width 93 height 27
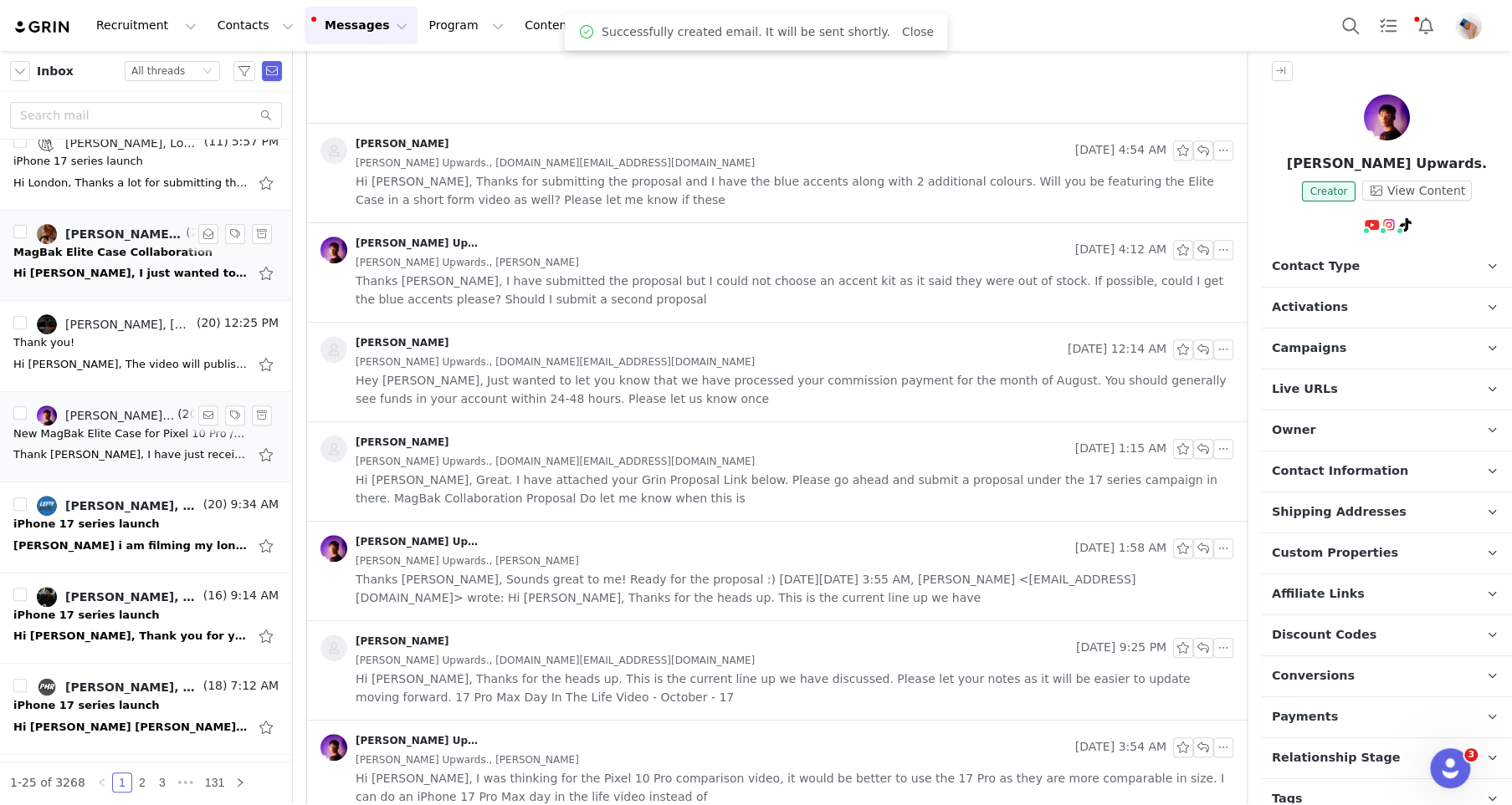
scroll to position [413, 0]
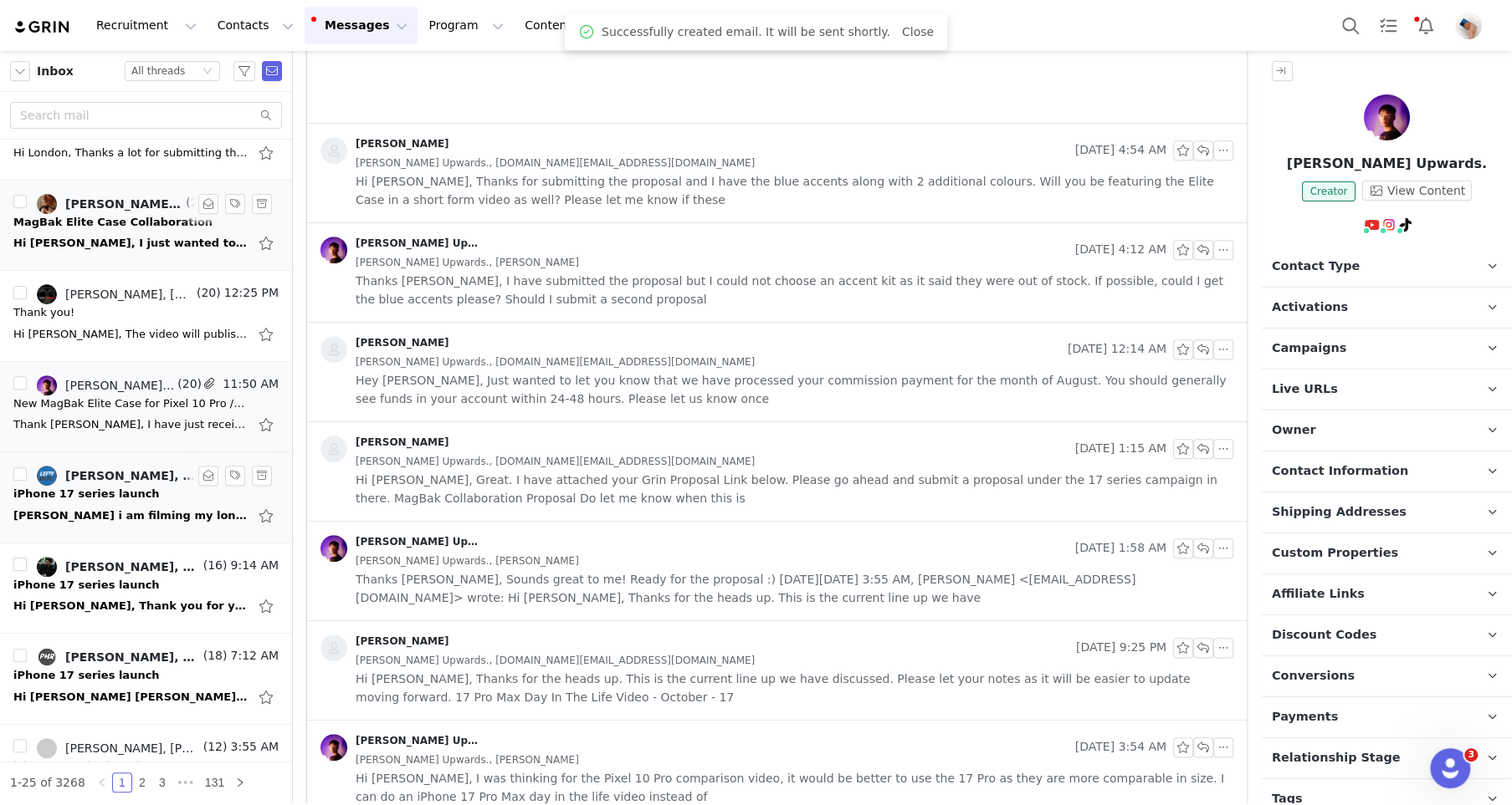
click at [85, 508] on div "Nadia i am filming my long form video. My link does not work currently. Can you…" at bounding box center [130, 516] width 235 height 17
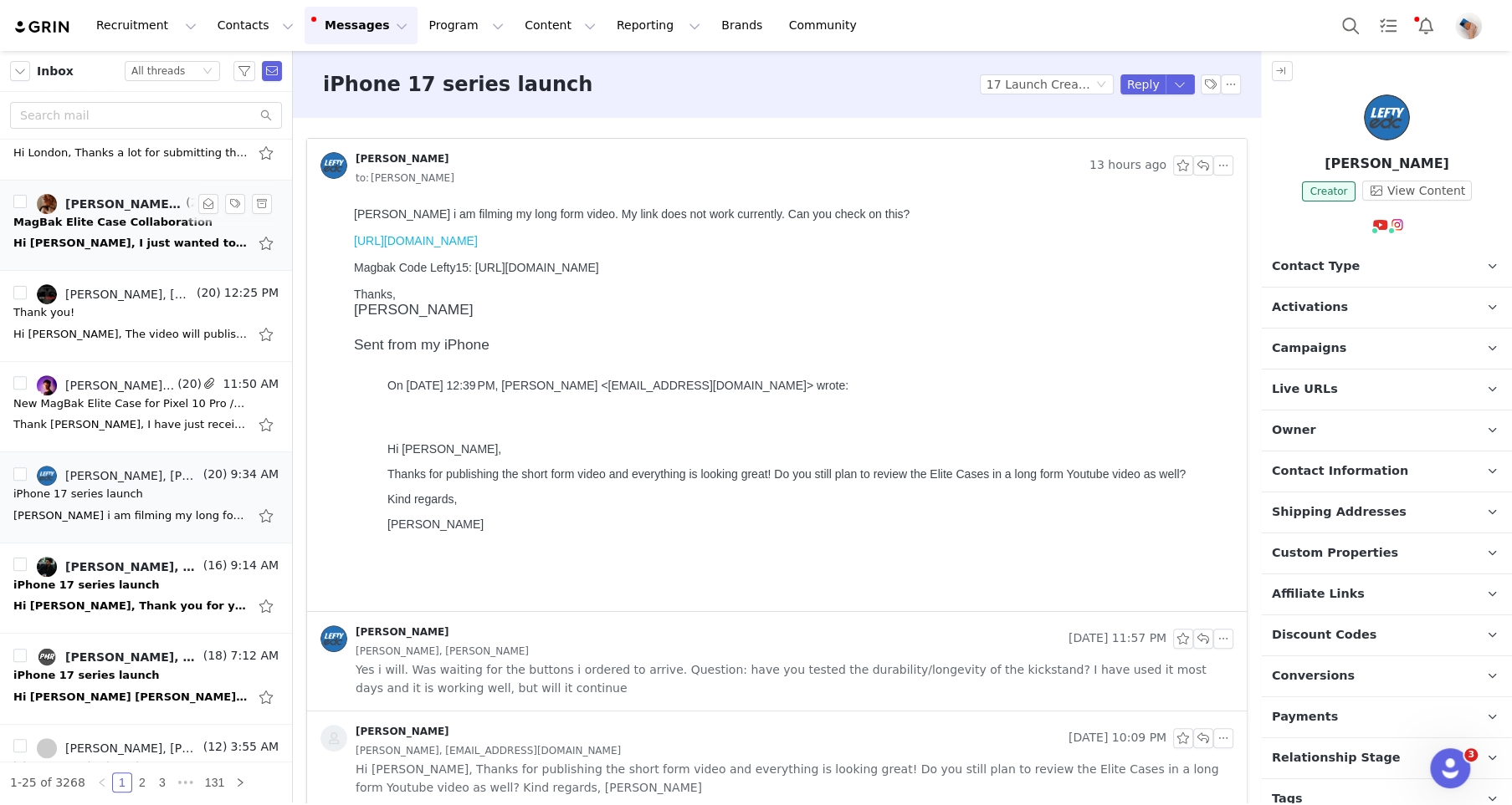
scroll to position [0, 0]
click at [478, 240] on link "https://usw2.nyl.as/t1/136/8bmuzkcc3p5wwi0ryaw8f0qay/0/eaab764ede2fa1aafabb2762…" at bounding box center [416, 241] width 123 height 13
drag, startPoint x: 472, startPoint y: 266, endPoint x: 645, endPoint y: 266, distance: 173.0
click at [645, 266] on p "Magbak Code Lefty15: https://bit.ly/3YbEfAs" at bounding box center [790, 268] width 873 height 13
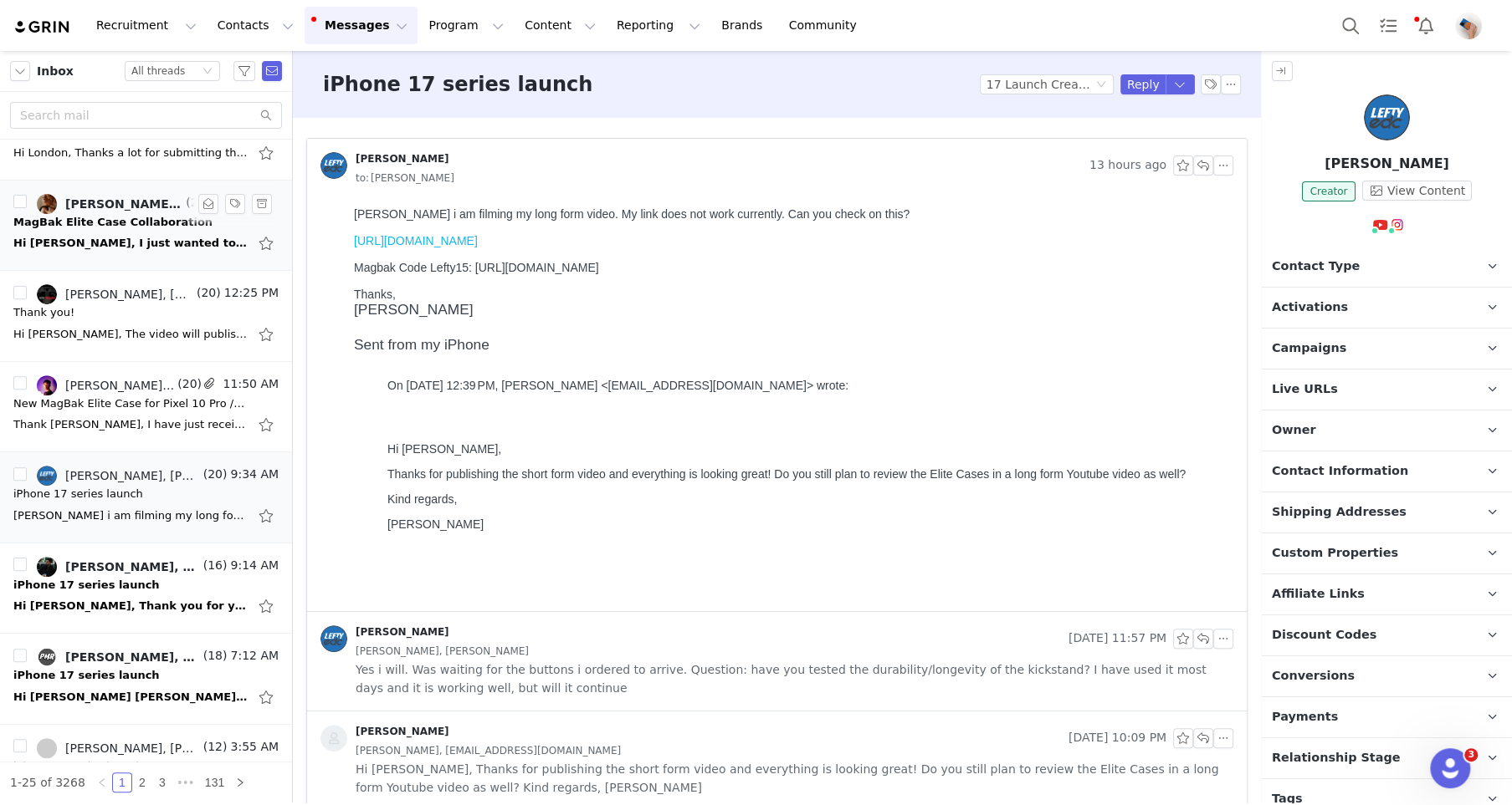
click at [463, 247] on link "https://usw2.nyl.as/t1/136/8bmuzkcc3p5wwi0ryaw8f0qay/0/eaab764ede2fa1aafabb2762…" at bounding box center [416, 241] width 123 height 13
click at [1206, 160] on button "button" at bounding box center [1202, 165] width 20 height 20
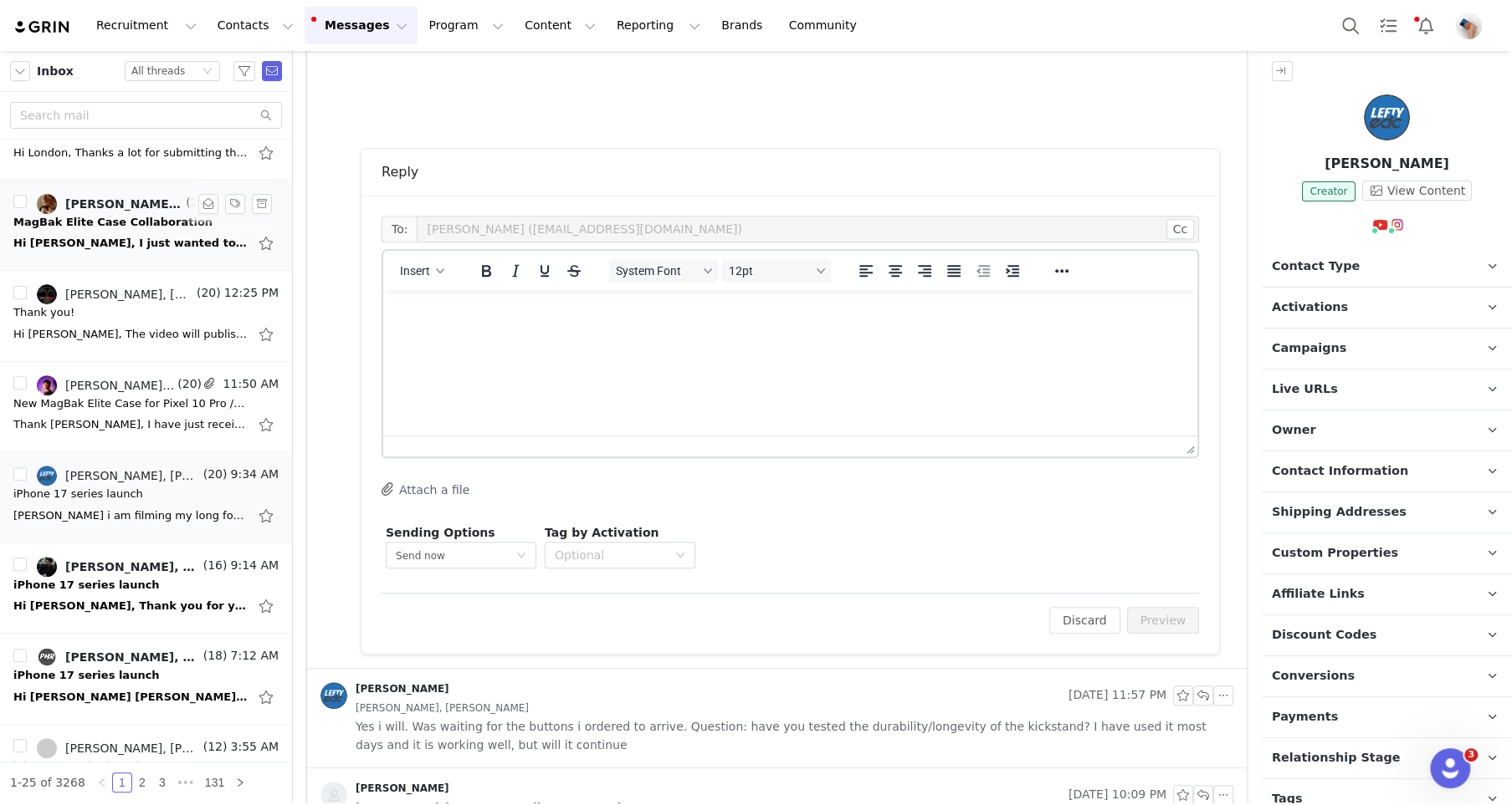
click at [469, 335] on html at bounding box center [790, 313] width 814 height 46
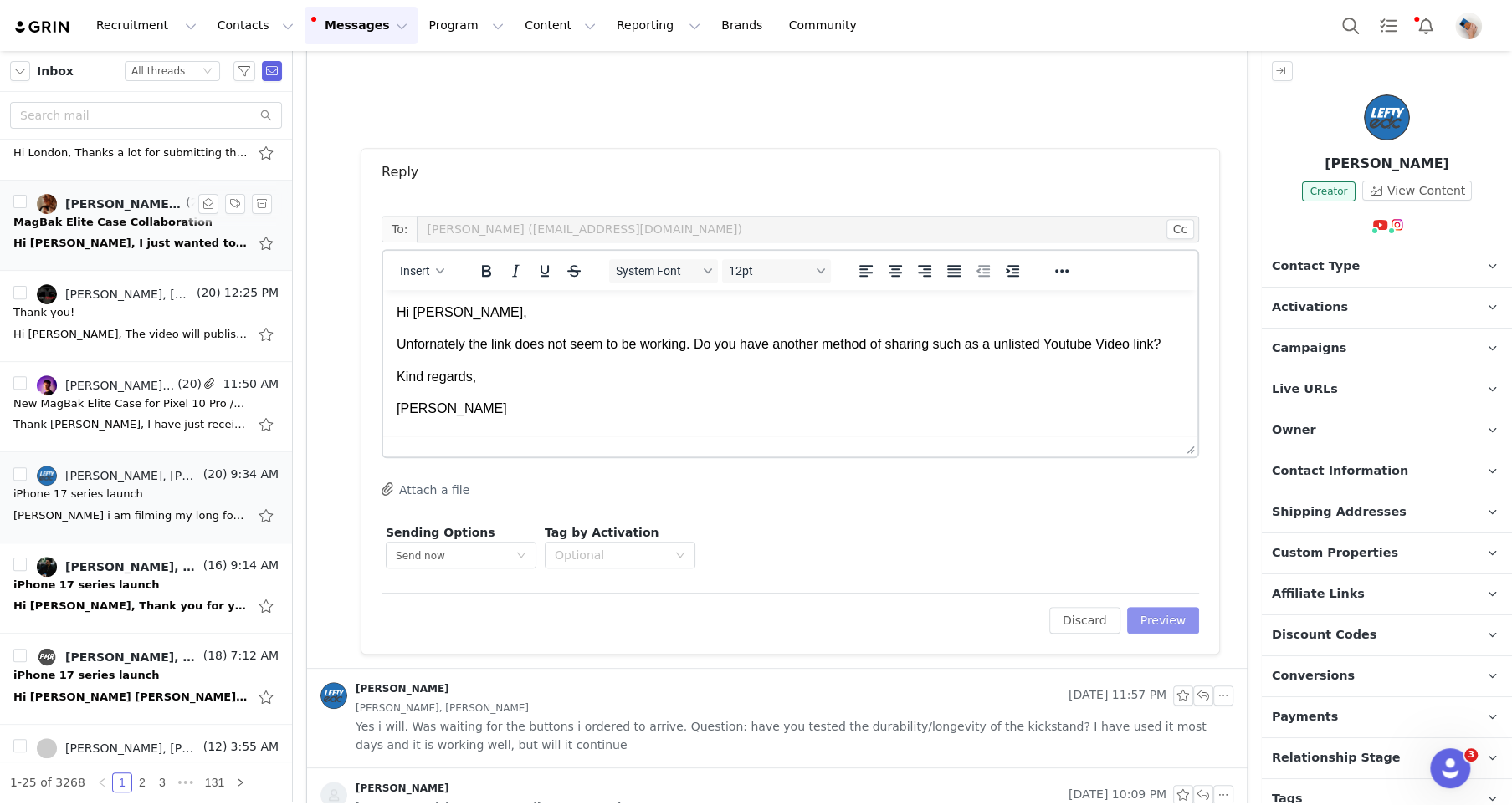
click at [1143, 629] on button "Preview" at bounding box center [1163, 621] width 73 height 27
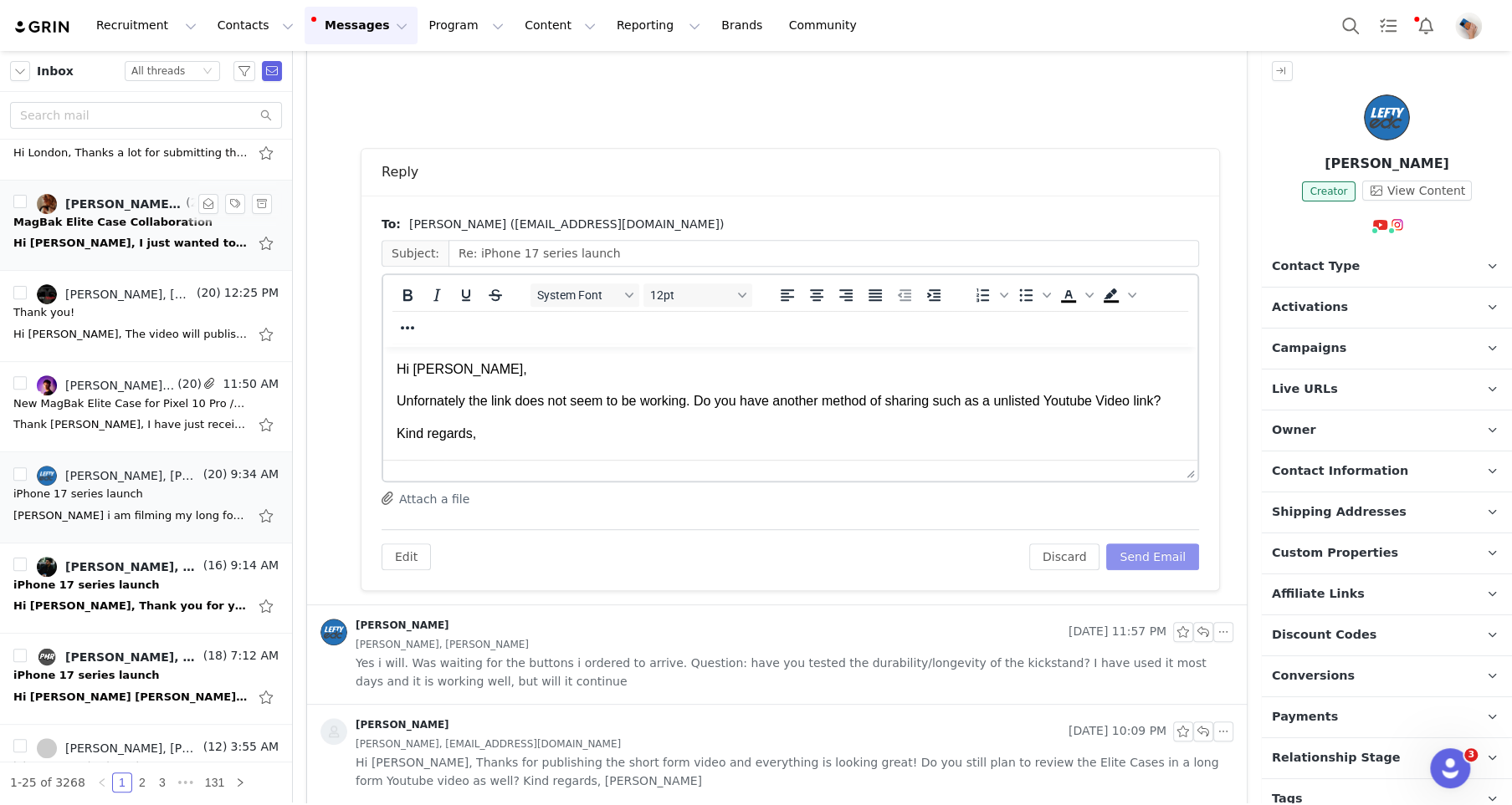
click at [1140, 553] on button "Send Email" at bounding box center [1153, 557] width 93 height 27
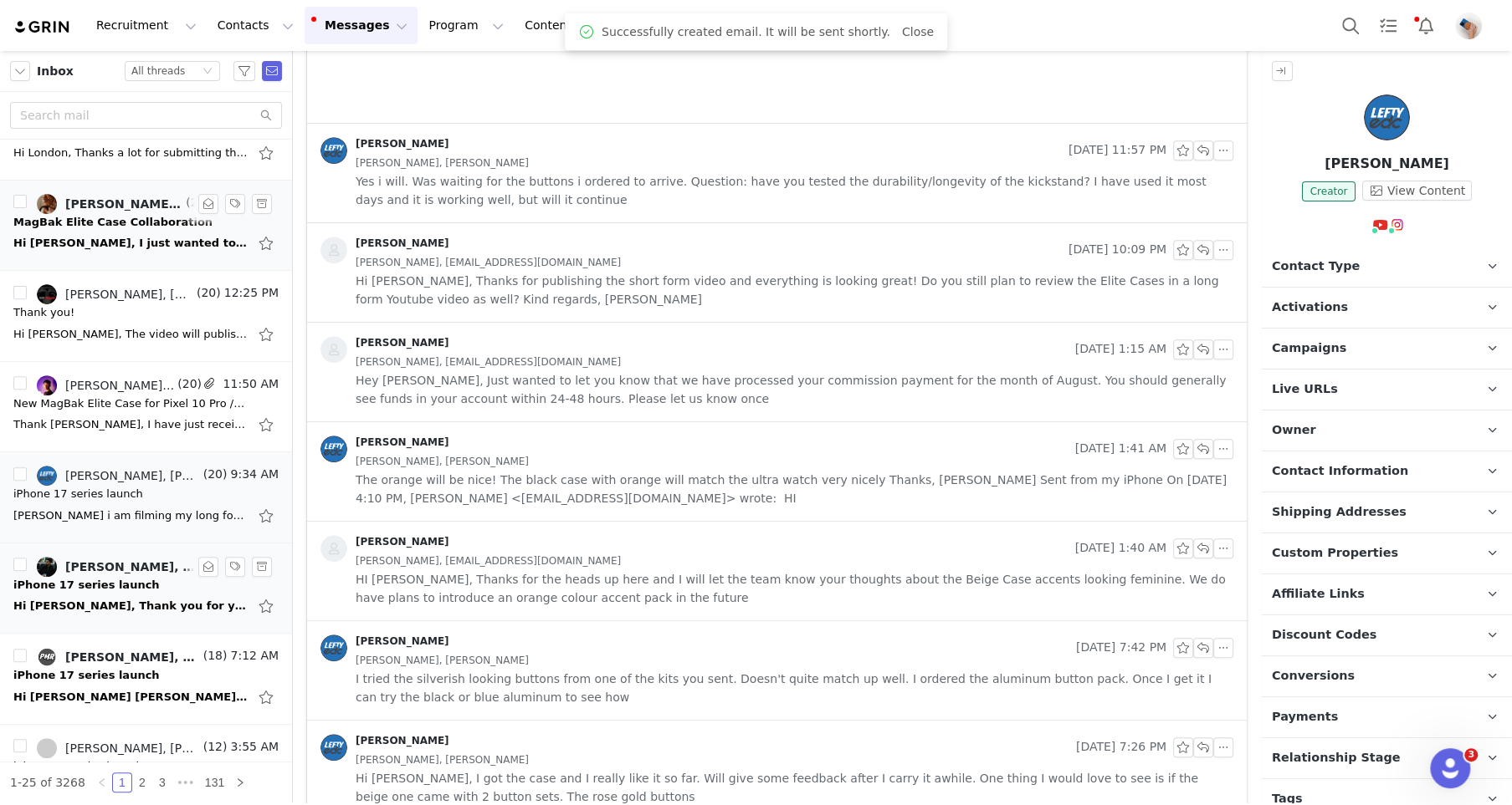
click at [123, 586] on div "iPhone 17 series launch" at bounding box center [86, 586] width 146 height 17
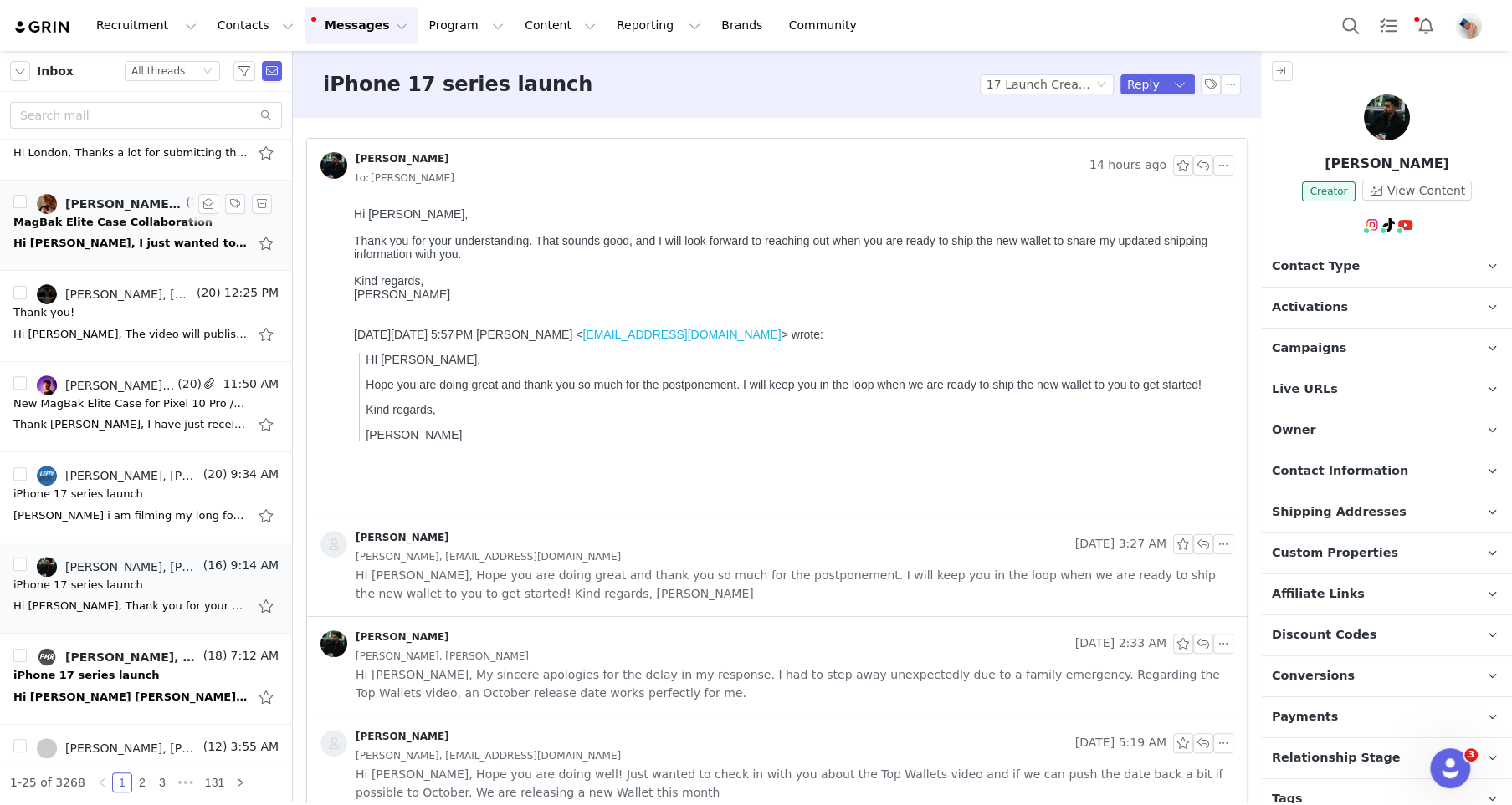
click at [354, 28] on button "Messages Messages" at bounding box center [361, 26] width 113 height 38
click at [492, 89] on h3 "iPhone 17 series launch" at bounding box center [458, 84] width 270 height 30
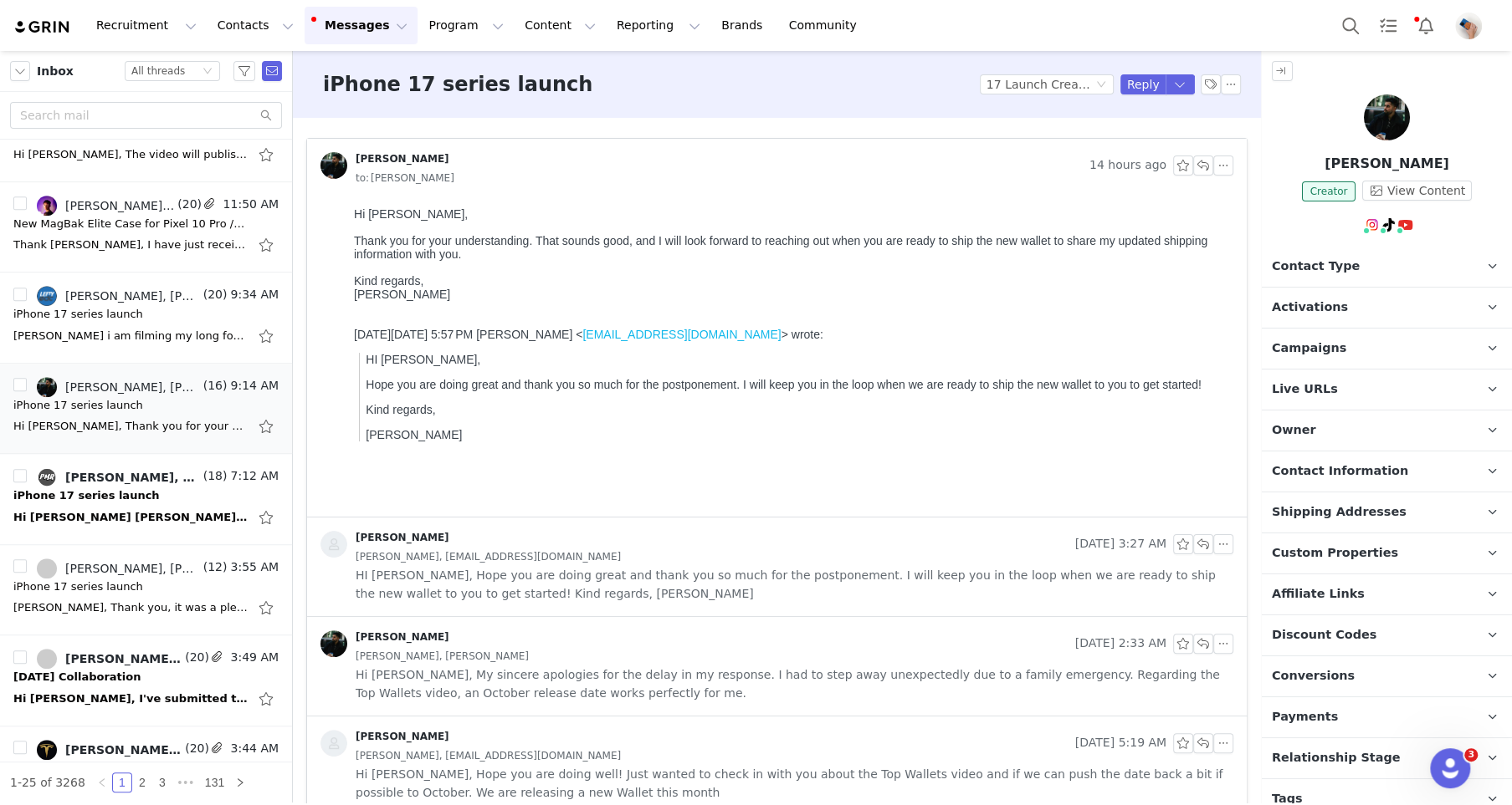
scroll to position [597, 0]
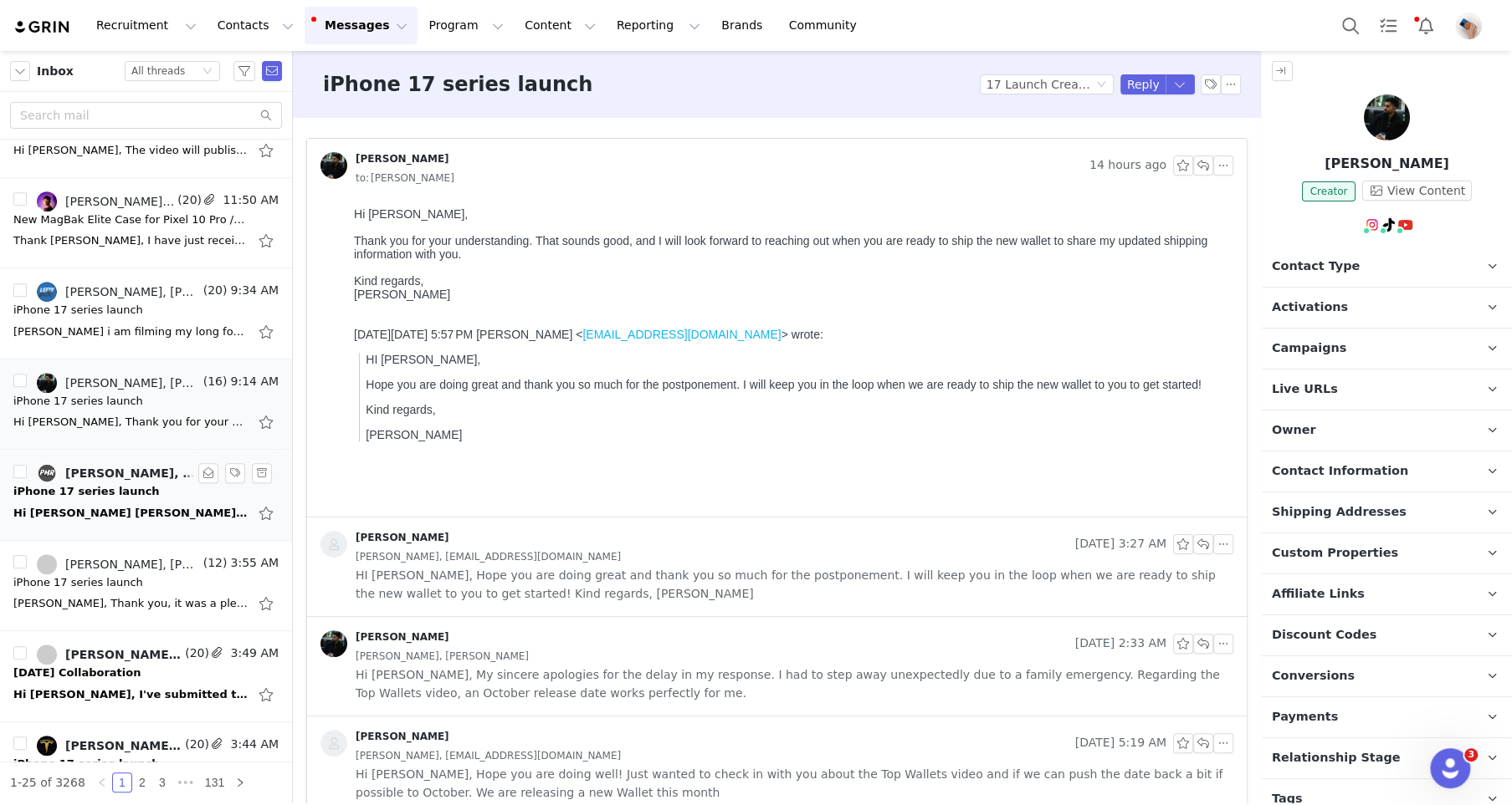
click at [119, 489] on div "iPhone 17 series launch" at bounding box center [86, 492] width 146 height 17
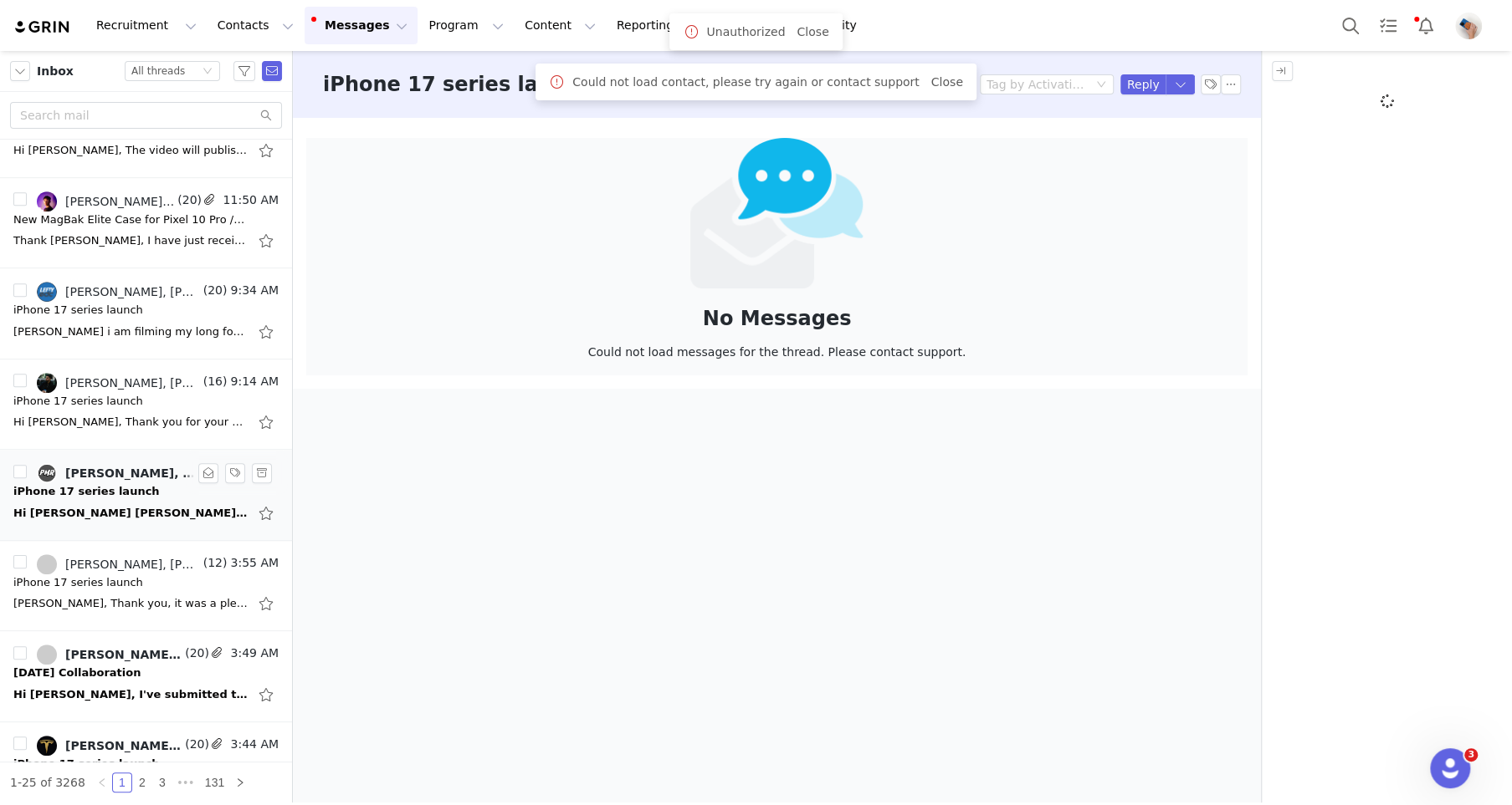
click at [107, 505] on div "Hi Nadia Angie, I hope you had a good weekend, I finished the dedicated video f…" at bounding box center [130, 514] width 235 height 17
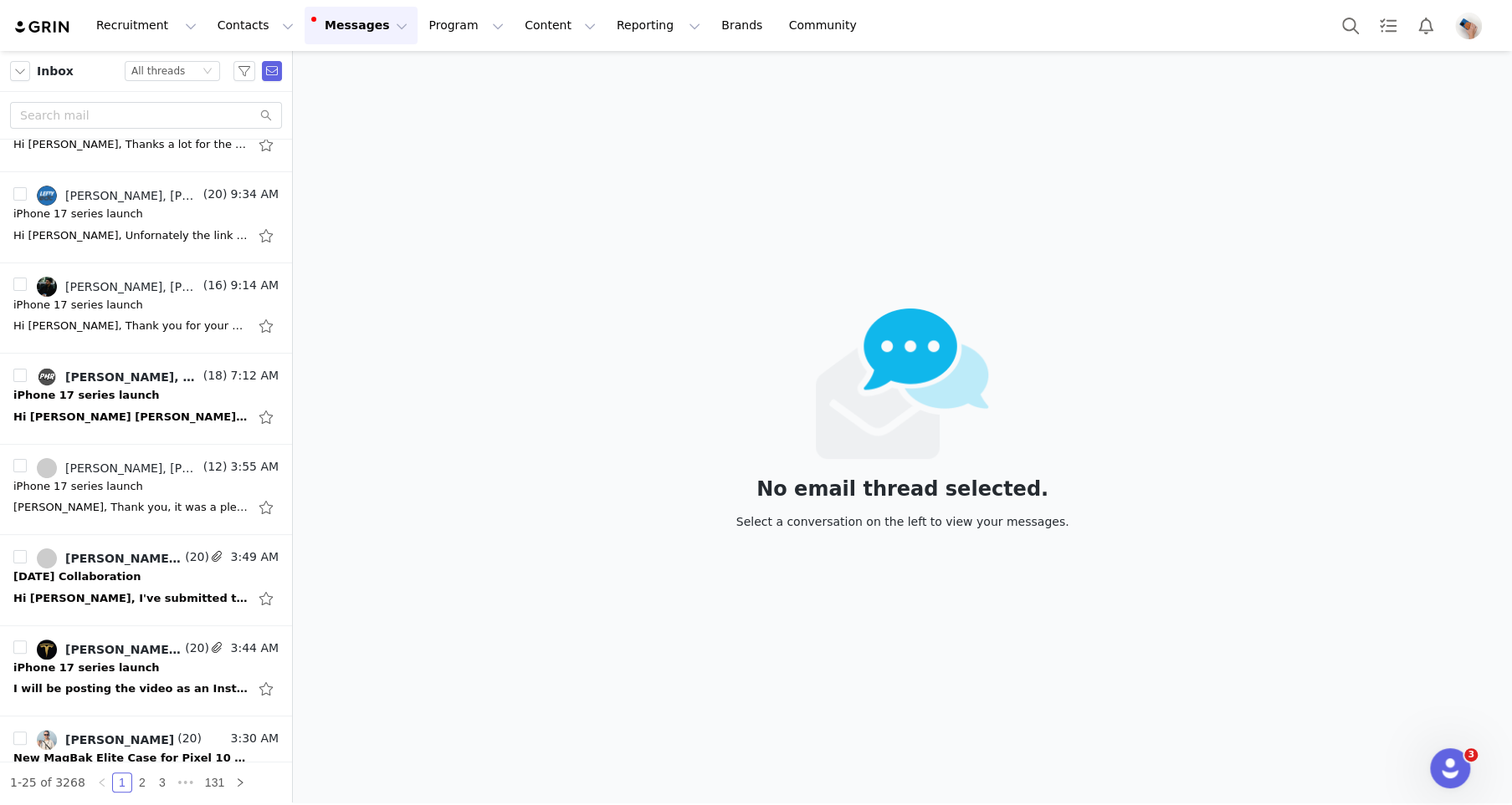
scroll to position [697, 0]
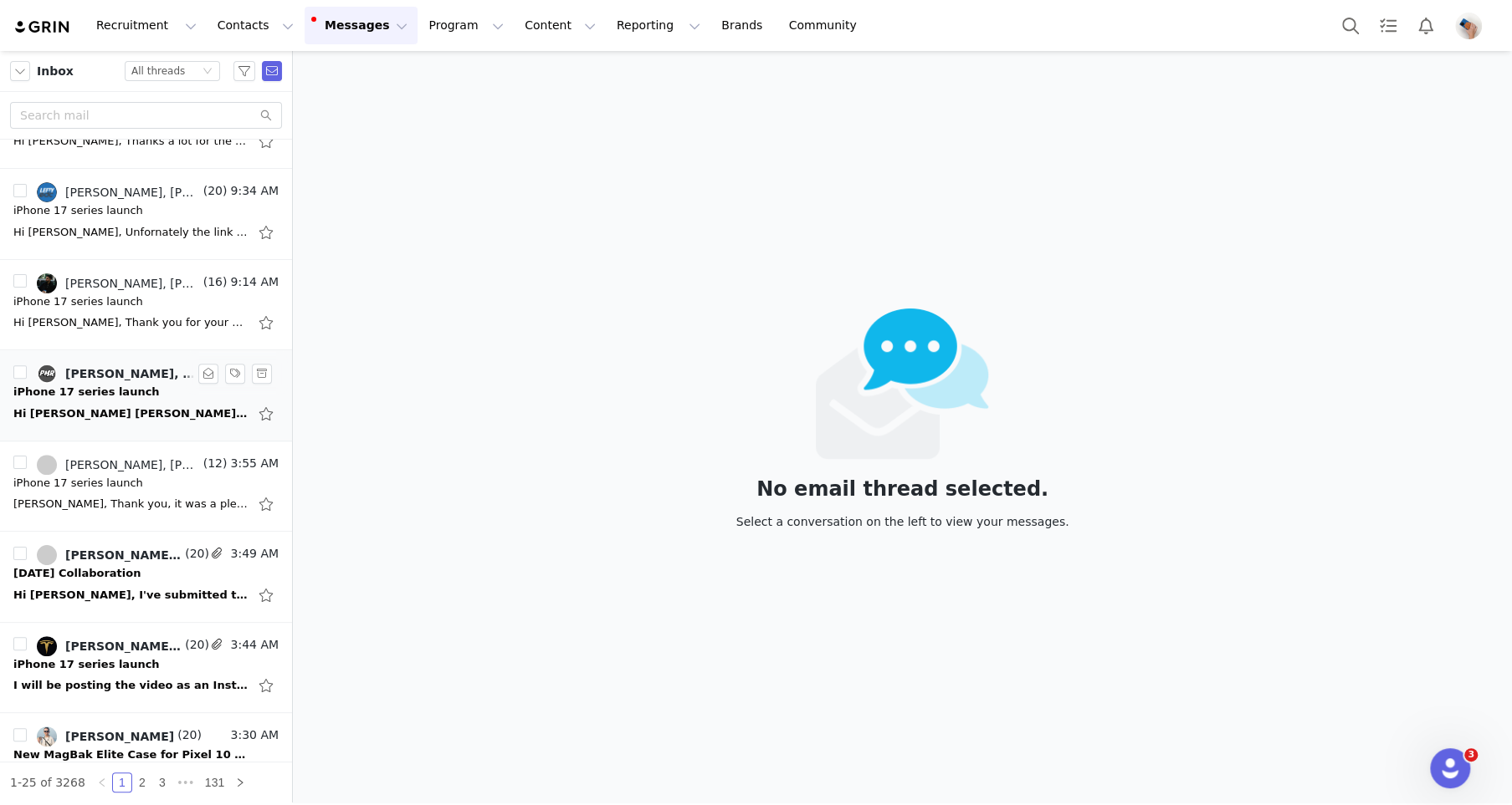
click at [116, 390] on div "iPhone 17 series launch" at bounding box center [86, 392] width 146 height 17
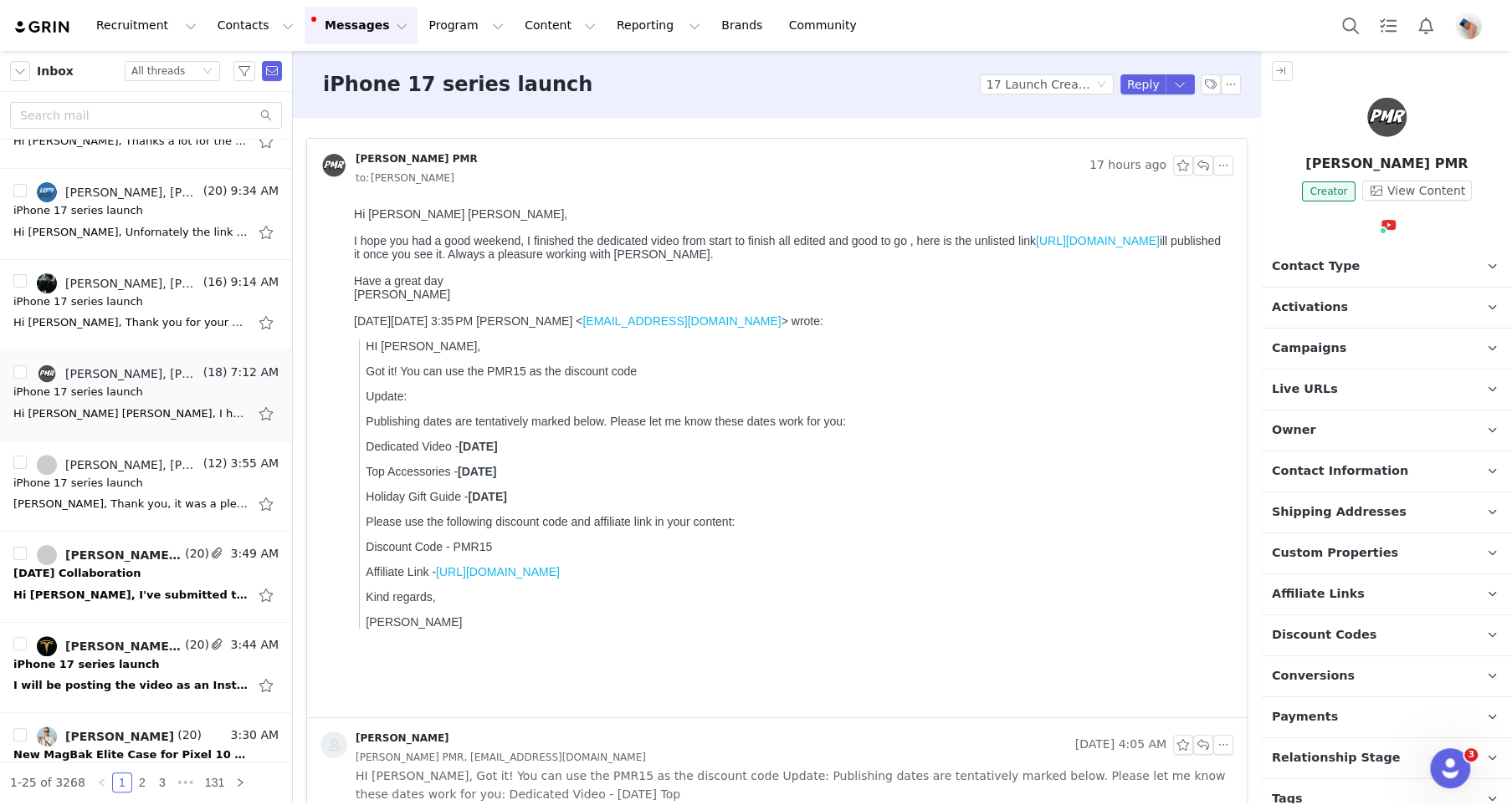
scroll to position [0, 0]
click at [1101, 234] on link "https://youtu.be/ZaClZ28OJuM" at bounding box center [1098, 241] width 123 height 13
click at [1200, 165] on button "button" at bounding box center [1202, 165] width 20 height 20
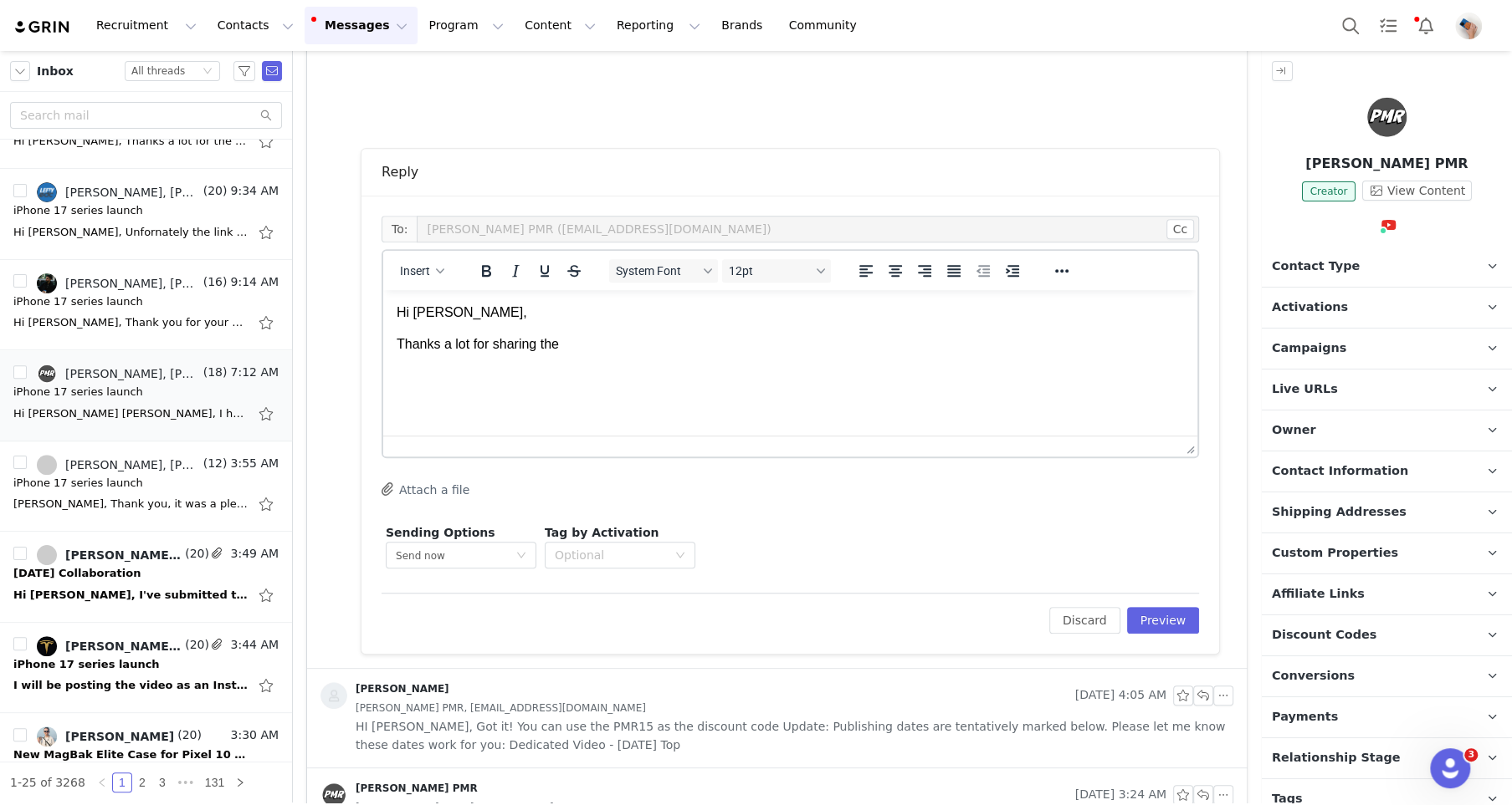
scroll to position [53, 0]
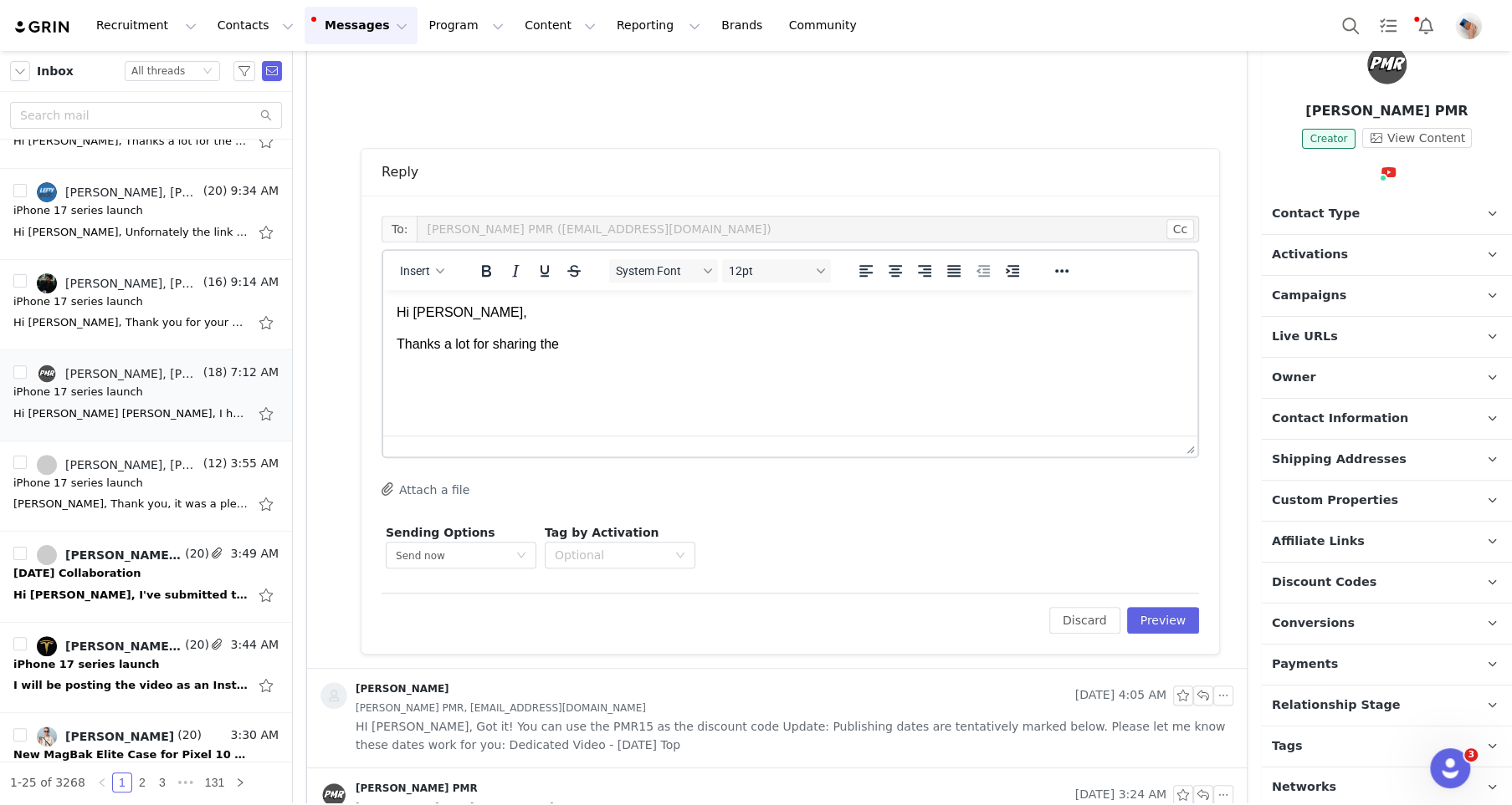
click at [1352, 615] on p "Conversions" at bounding box center [1367, 624] width 210 height 40
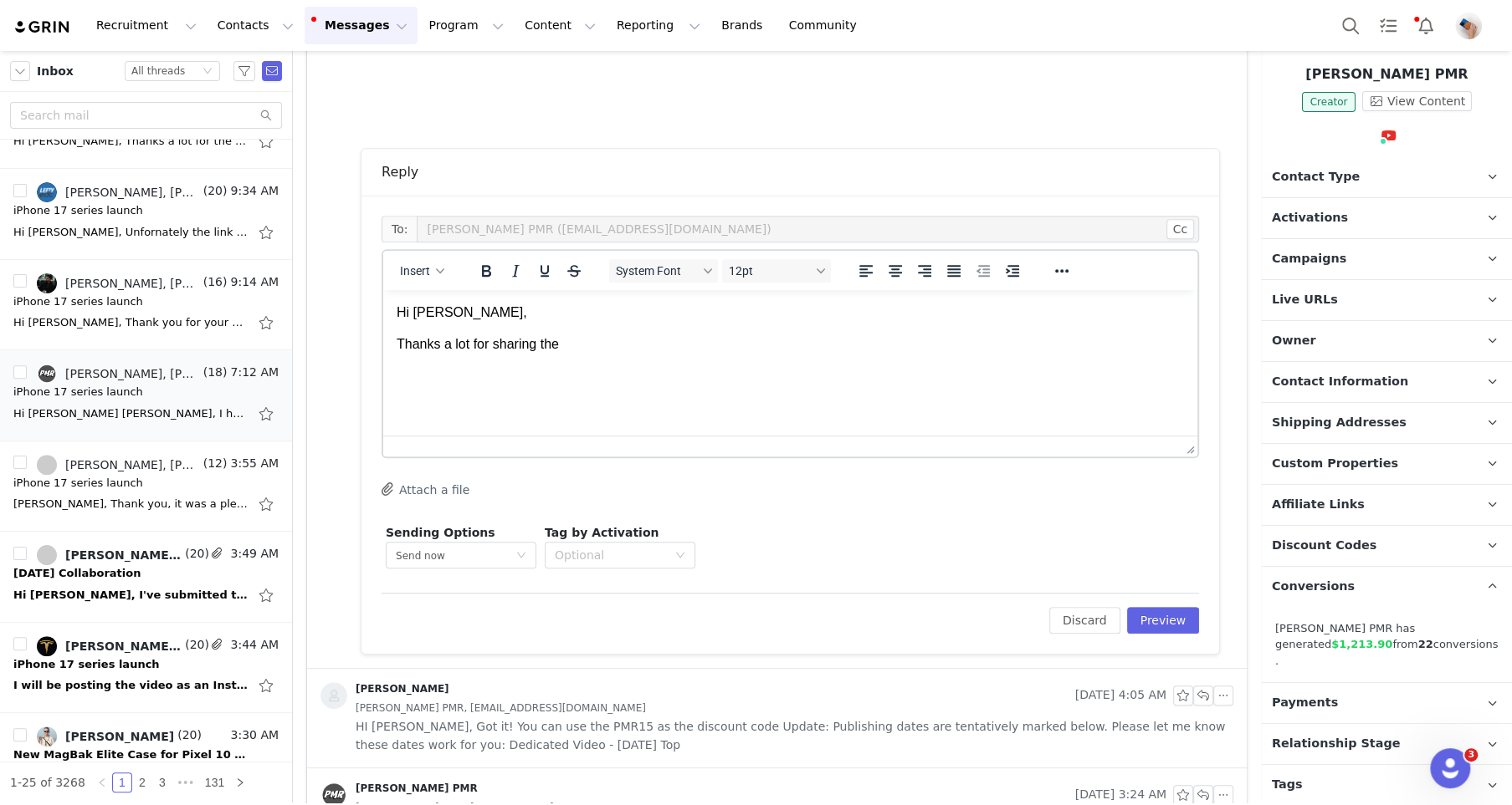
scroll to position [112, 0]
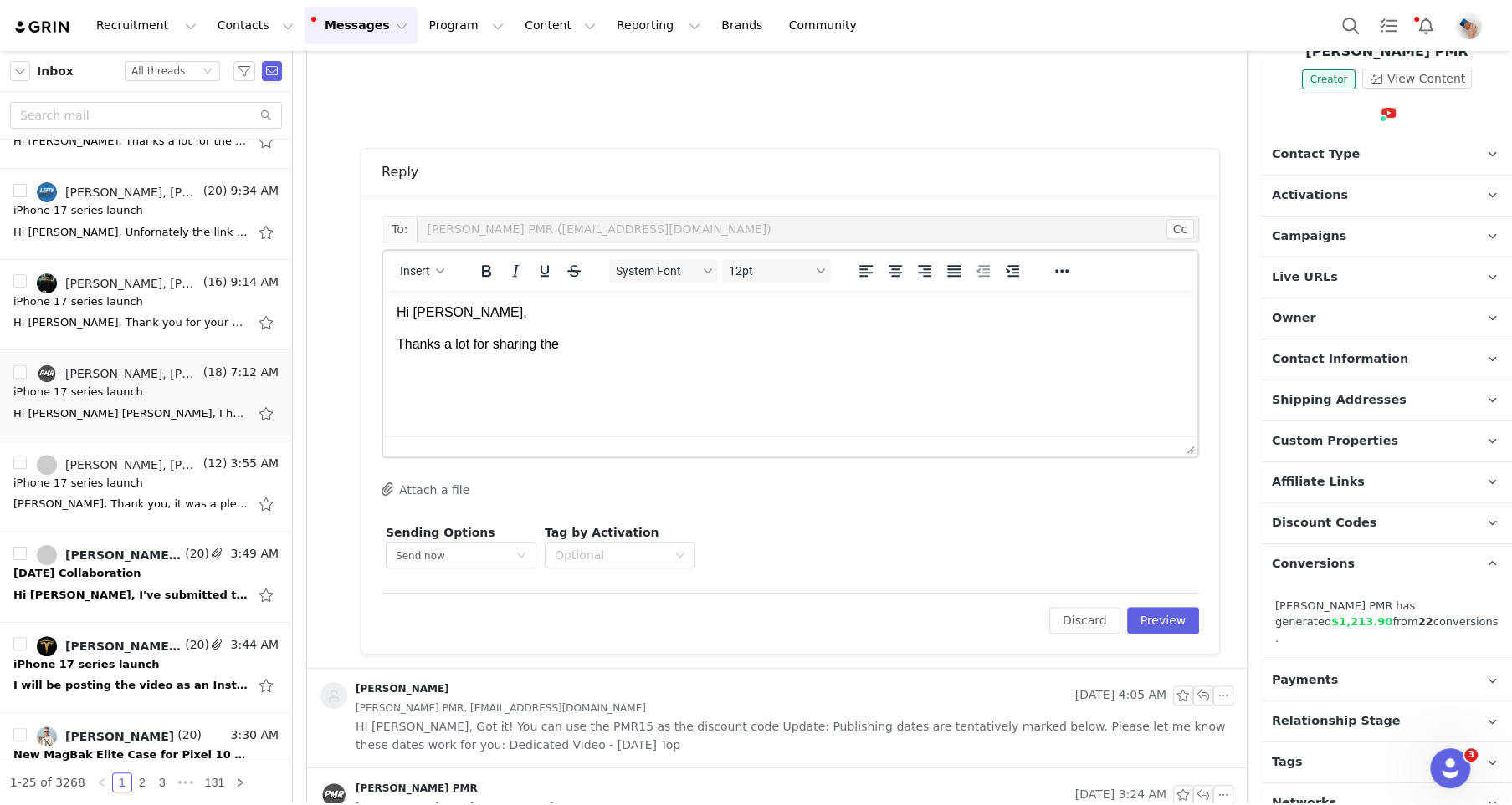
click at [1332, 488] on p "Affiliate Links Affiliate links associated with this Creator" at bounding box center [1367, 482] width 210 height 40
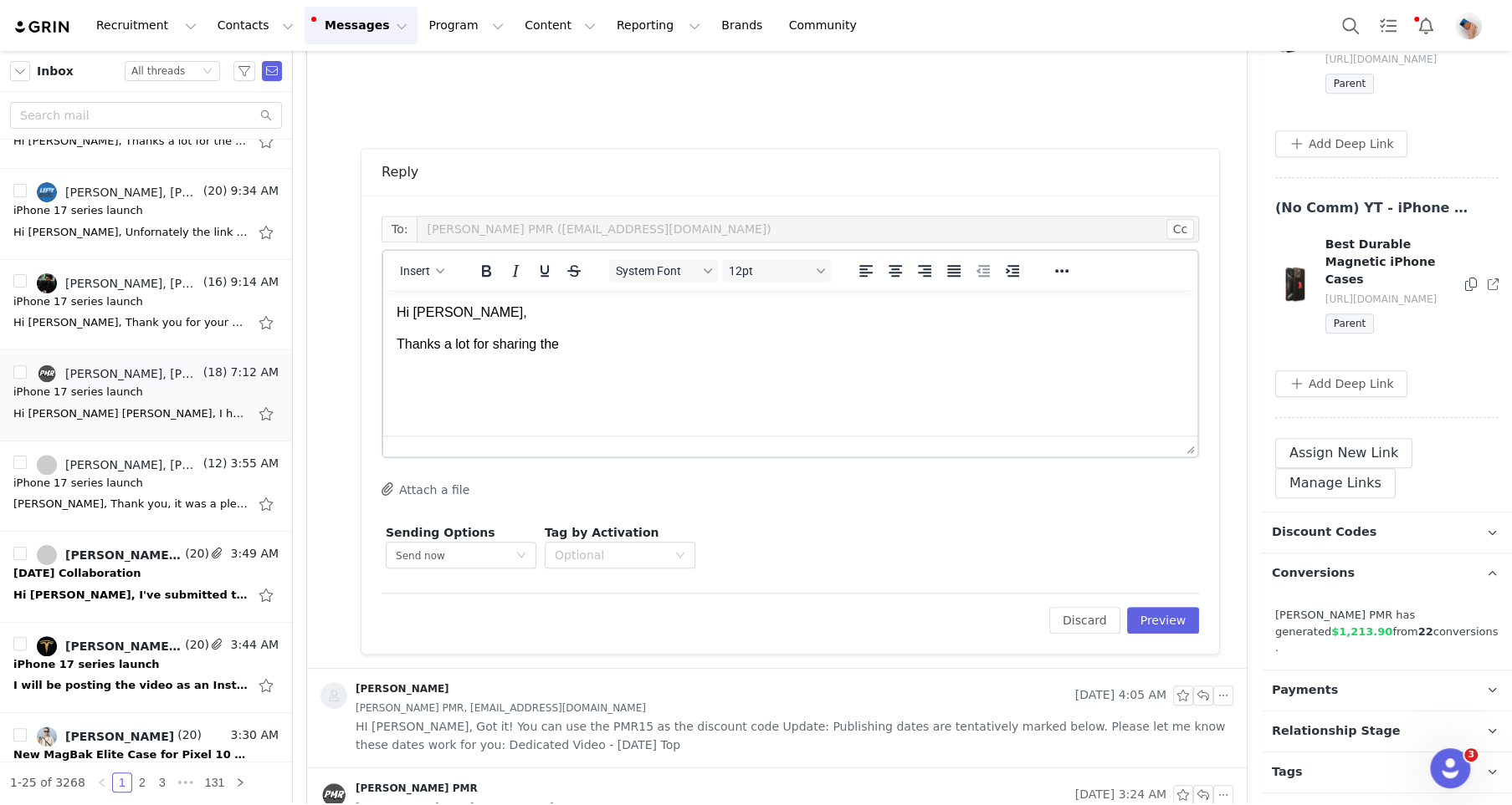
scroll to position [896, 0]
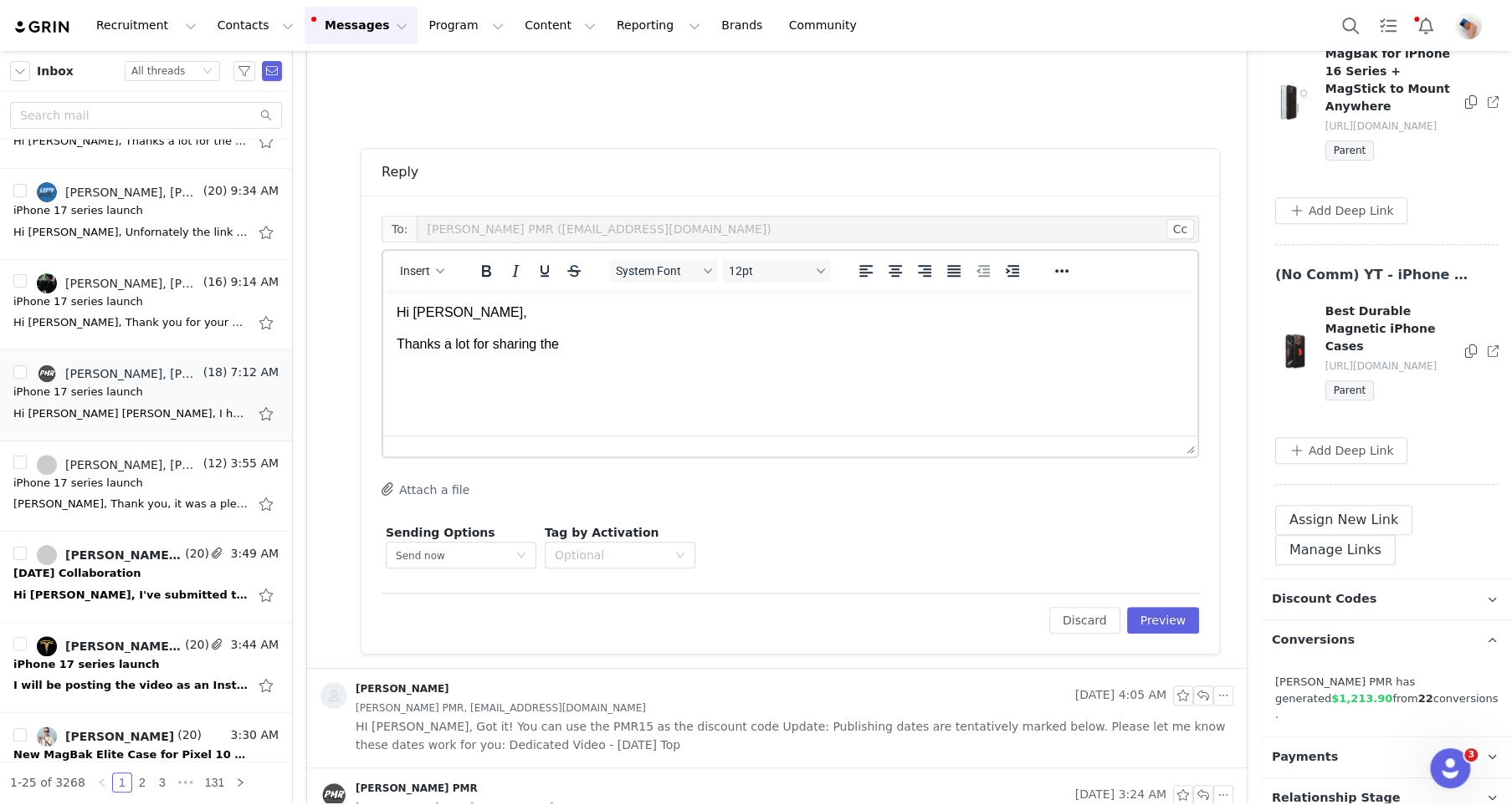
click at [1370, 421] on div "(No Comm) YT - iPhone 17 Elite Case/ Wallet - (IG/ TT) 06/2025 Best Durable Mag…" at bounding box center [1387, 375] width 223 height 221
click at [1369, 438] on button "Add Deep Link" at bounding box center [1341, 451] width 132 height 27
click at [1355, 505] on input "text" at bounding box center [1409, 518] width 268 height 27
paste input "https://magbak.com/products/magbak-for-iphone-17-series"
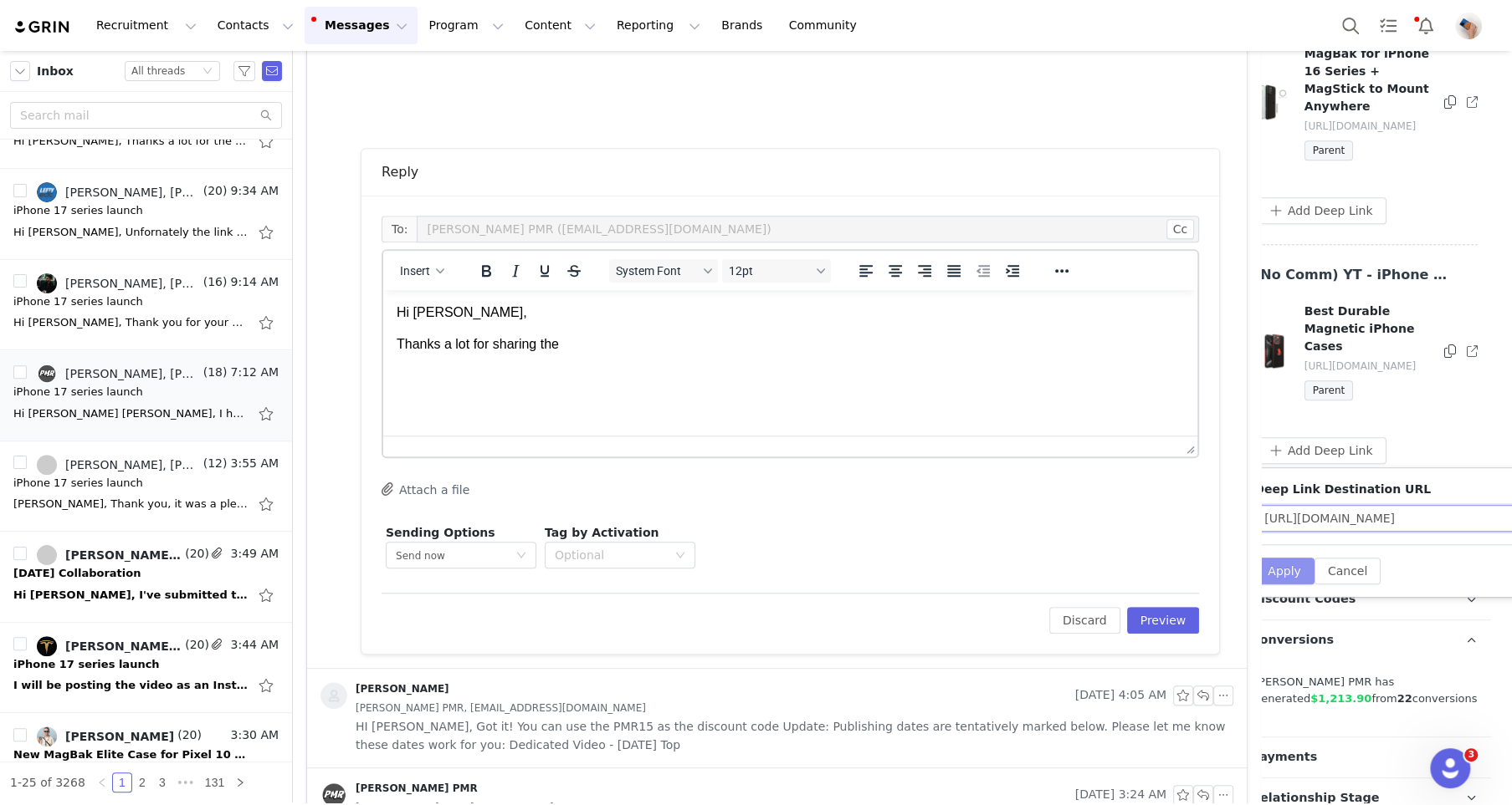
type input "https://magbak.com/products/magbak-for-iphone-17-series"
click at [1284, 558] on button "Apply" at bounding box center [1284, 571] width 60 height 27
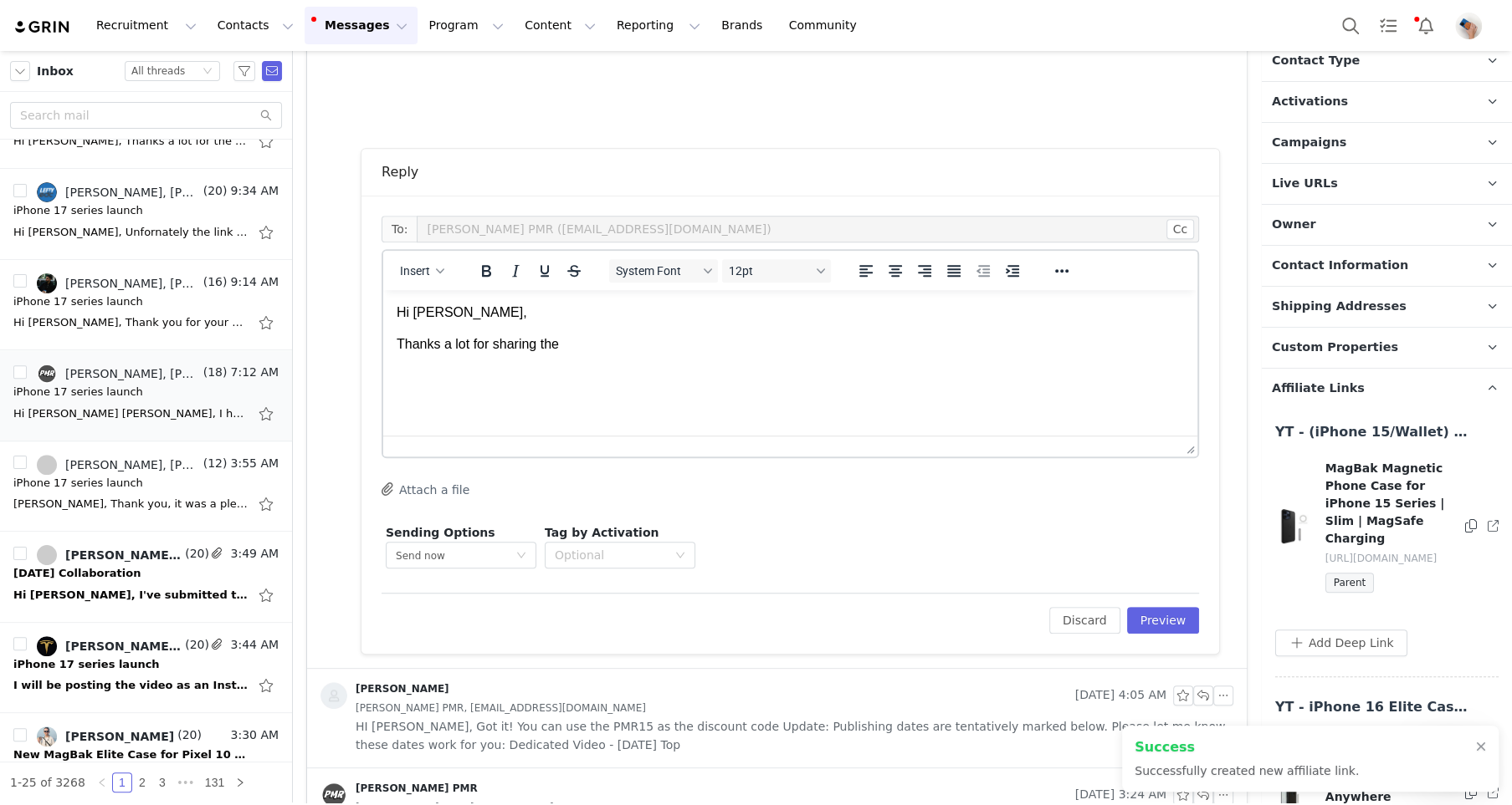
scroll to position [896, 0]
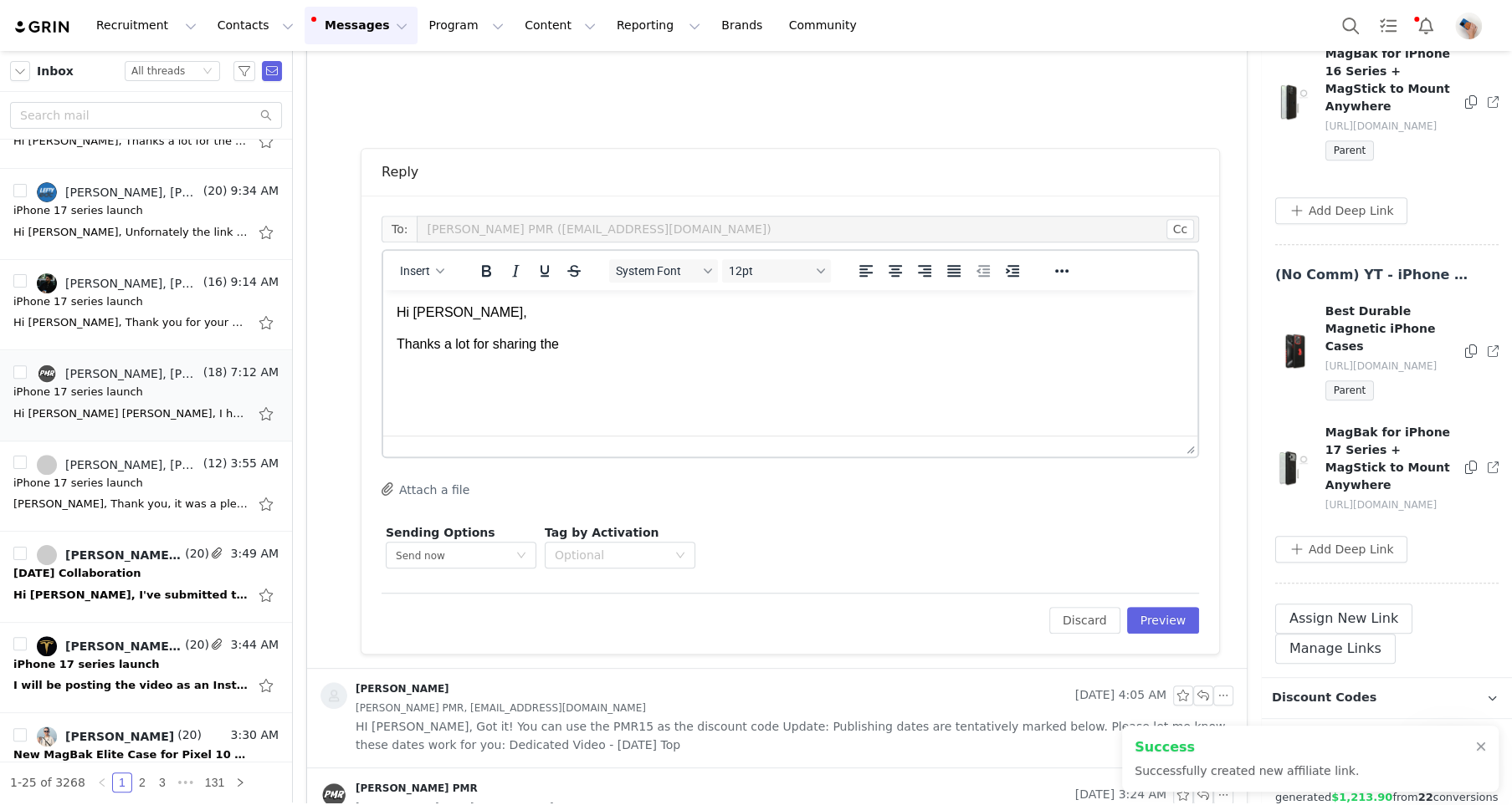
click at [671, 344] on p "Thanks a lot for sharing the" at bounding box center [790, 344] width 787 height 18
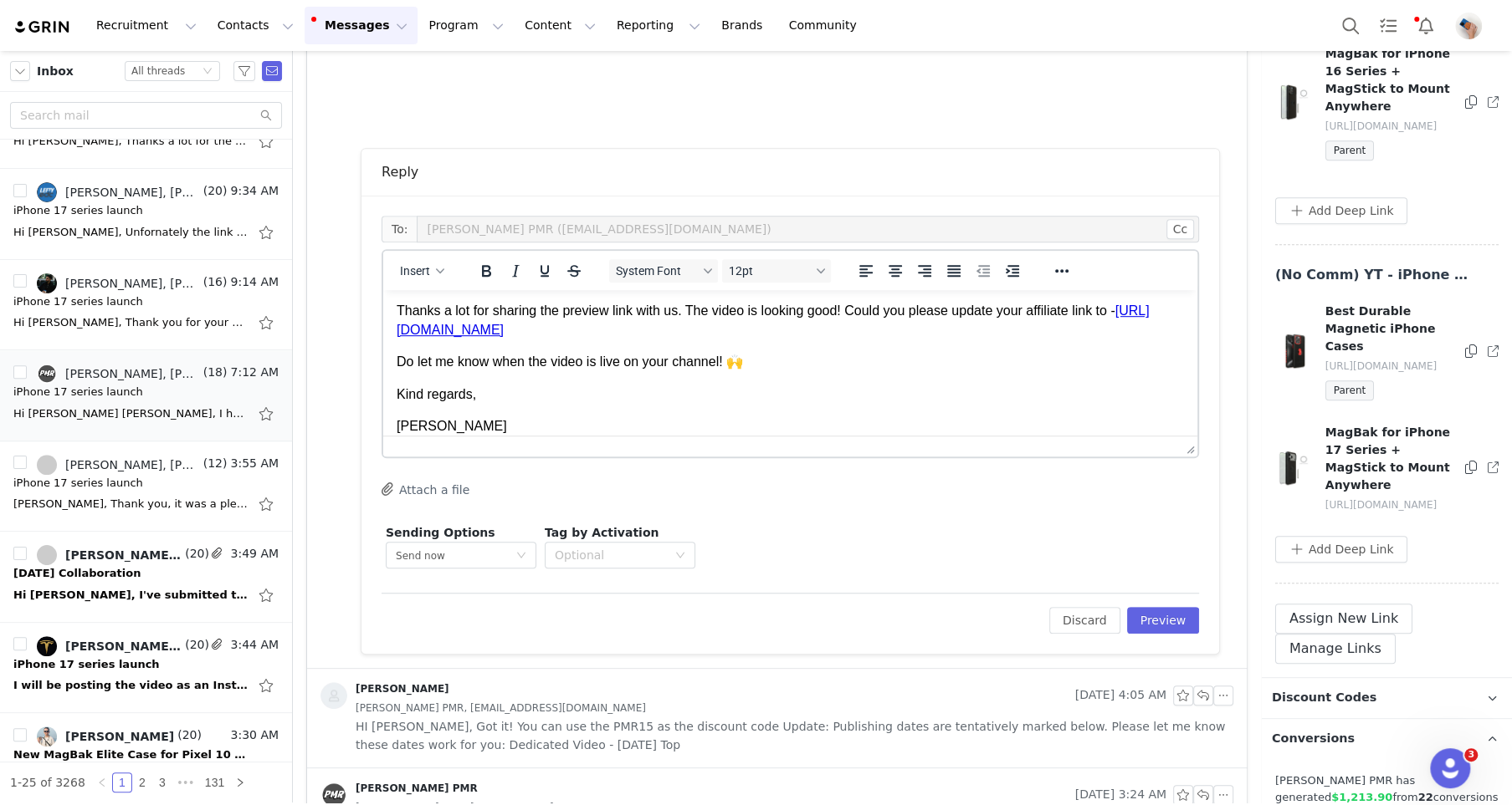
scroll to position [0, 0]
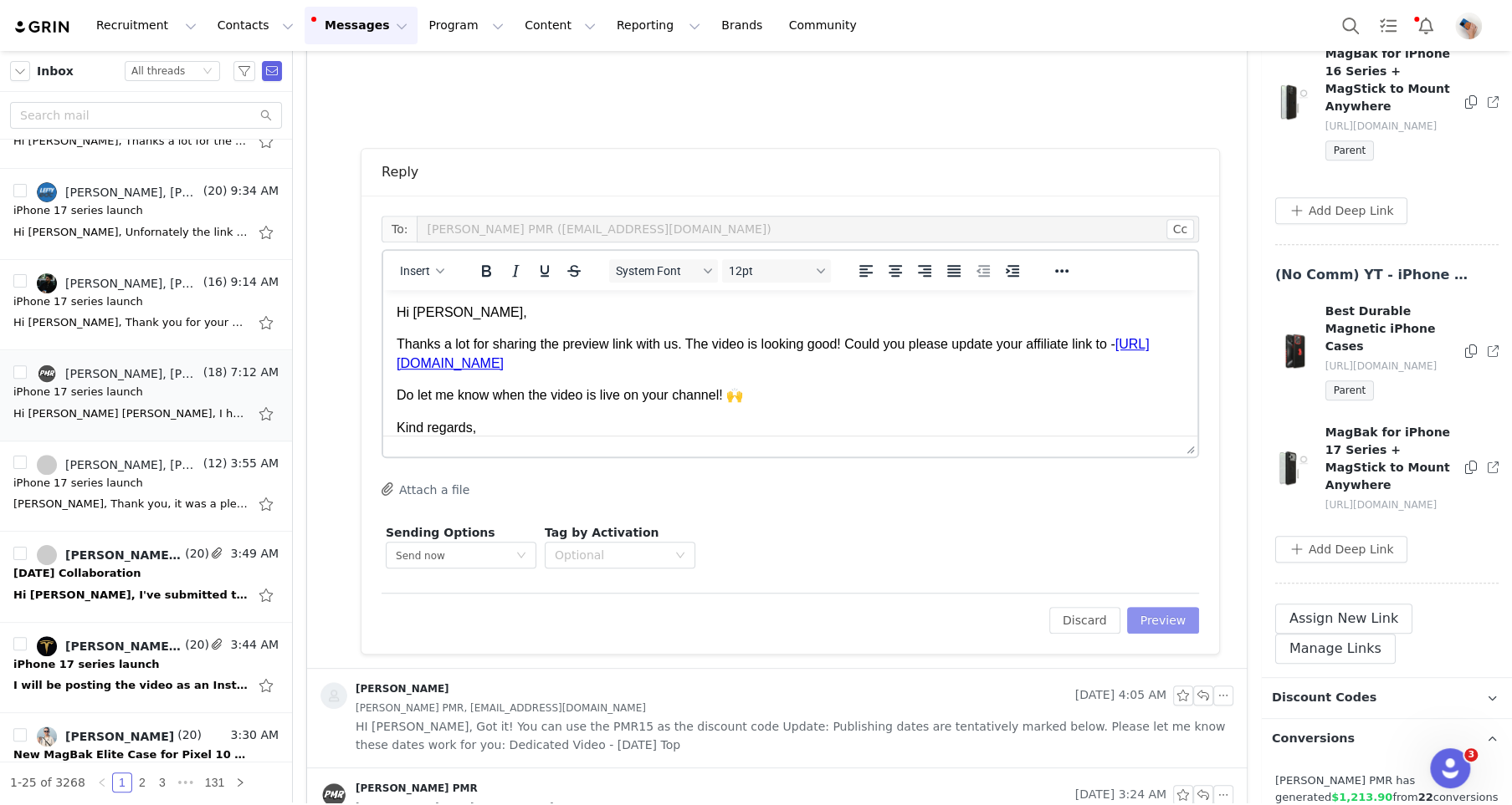
click at [1148, 612] on button "Preview" at bounding box center [1163, 621] width 73 height 27
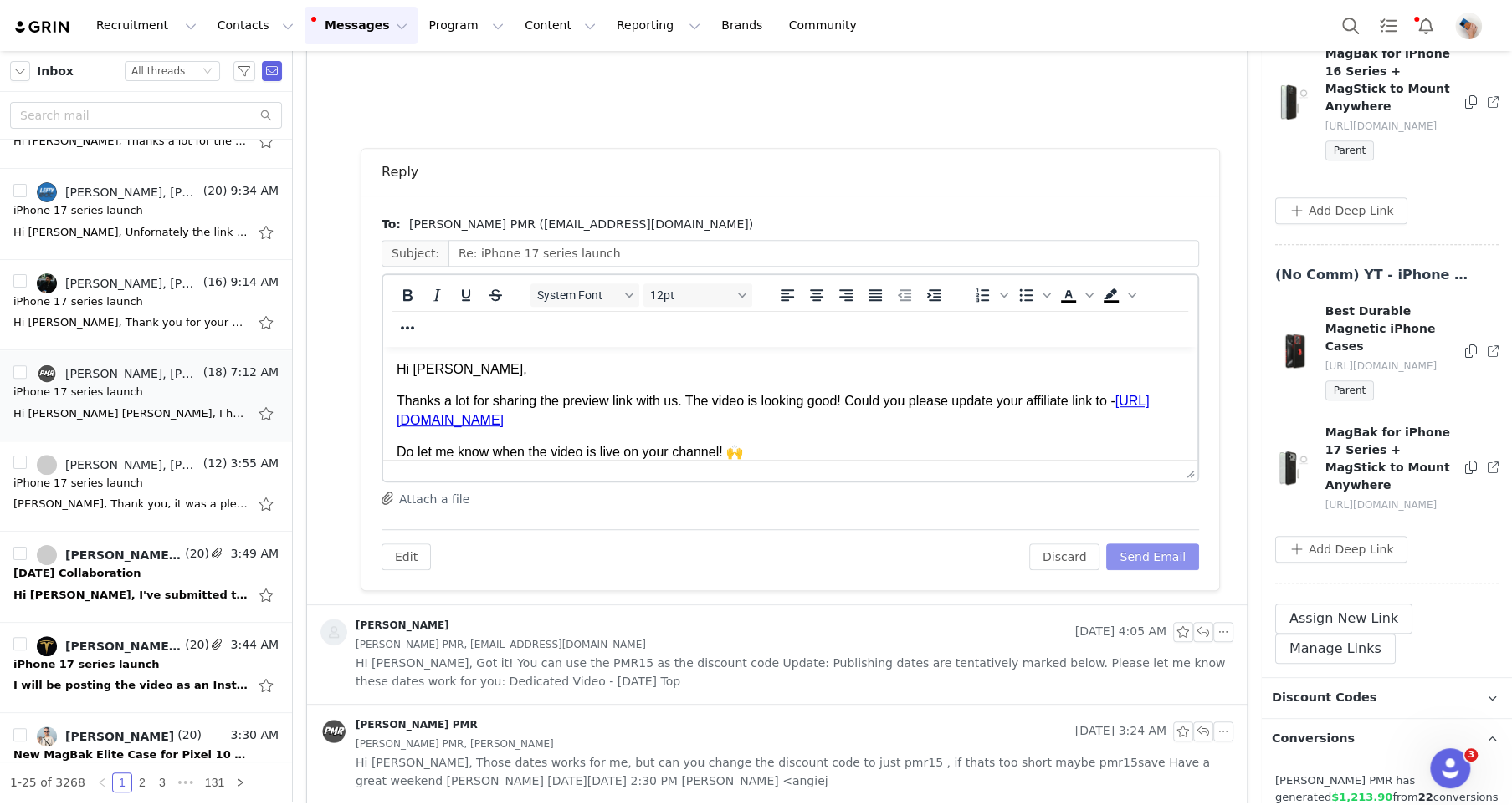
click at [1143, 560] on button "Send Email" at bounding box center [1153, 557] width 93 height 27
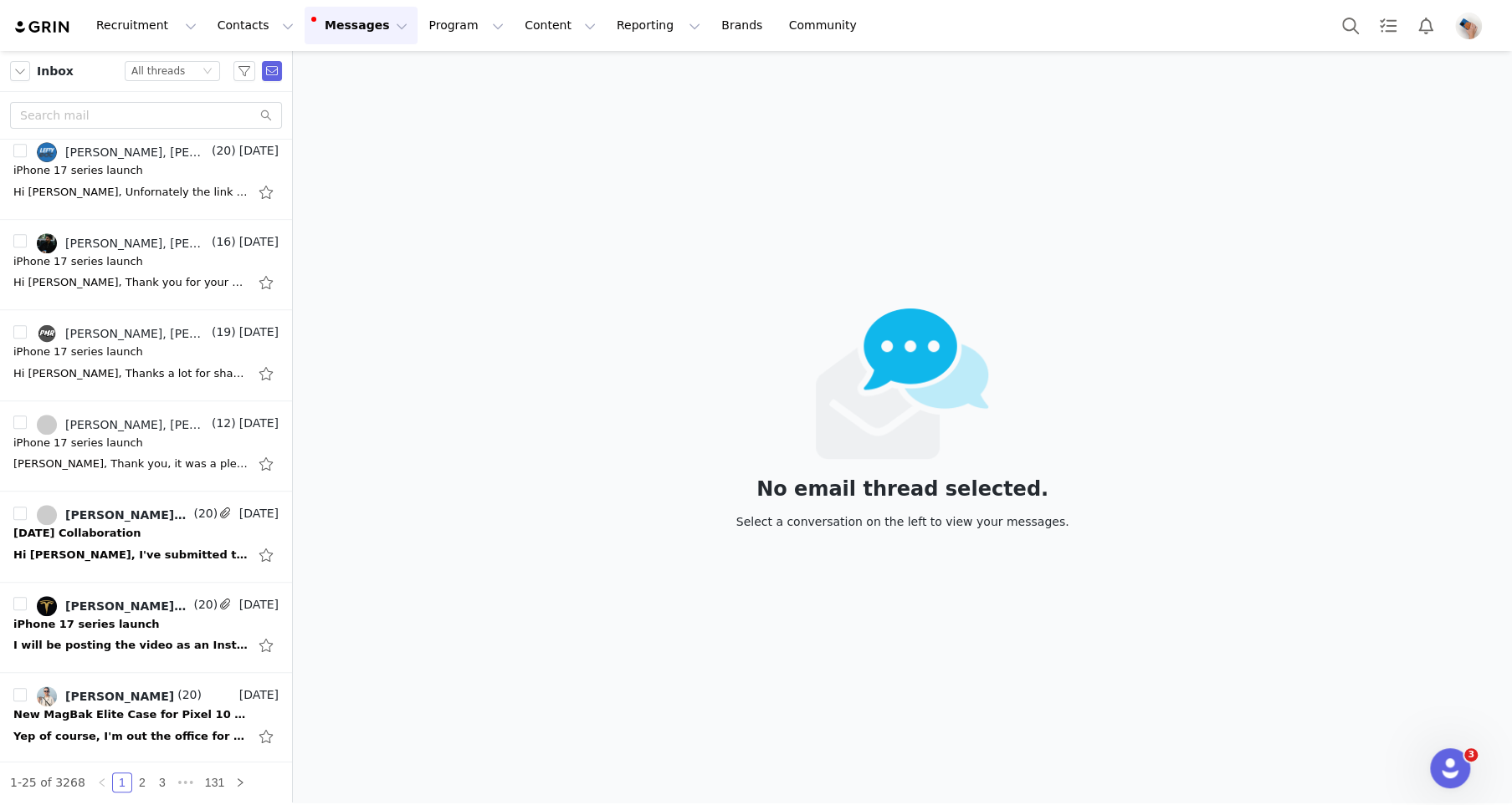
scroll to position [740, 0]
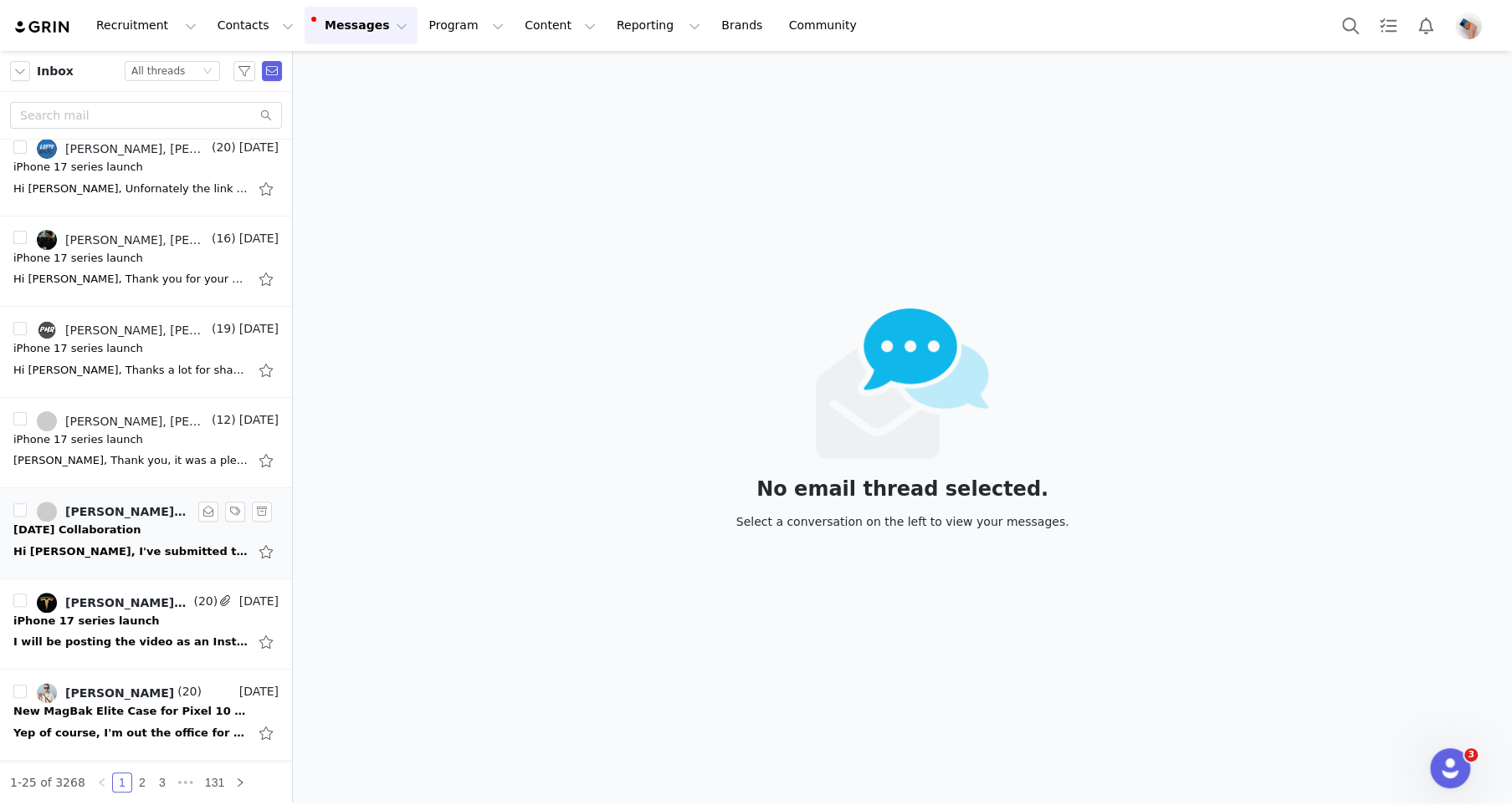
click at [110, 550] on div "Hi [PERSON_NAME], I've submitted the proposal,Could you please confirm receipt …" at bounding box center [130, 552] width 235 height 17
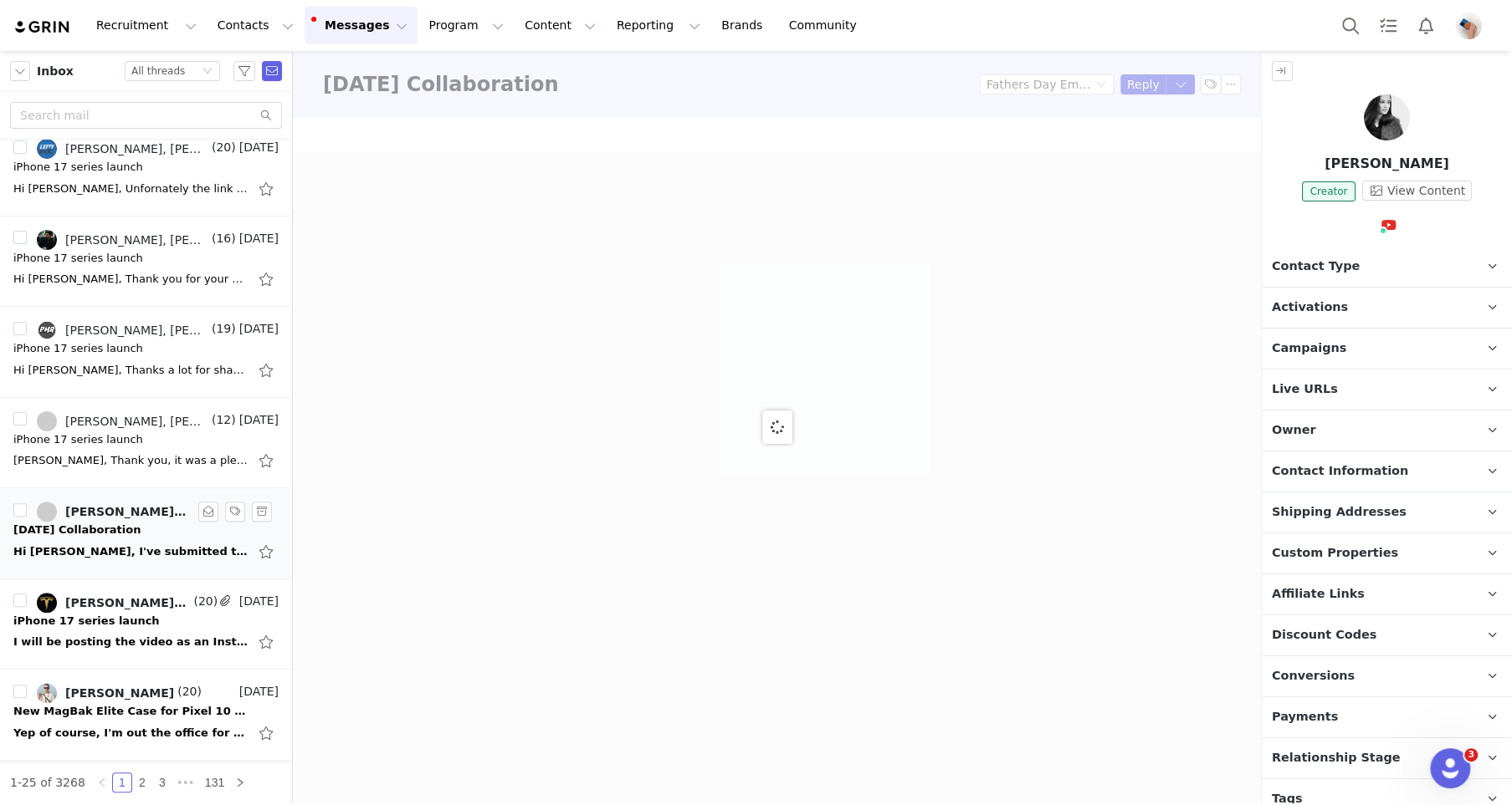
click at [105, 544] on div "Hi [PERSON_NAME], I've submitted the proposal,Could you please confirm receipt …" at bounding box center [130, 552] width 235 height 17
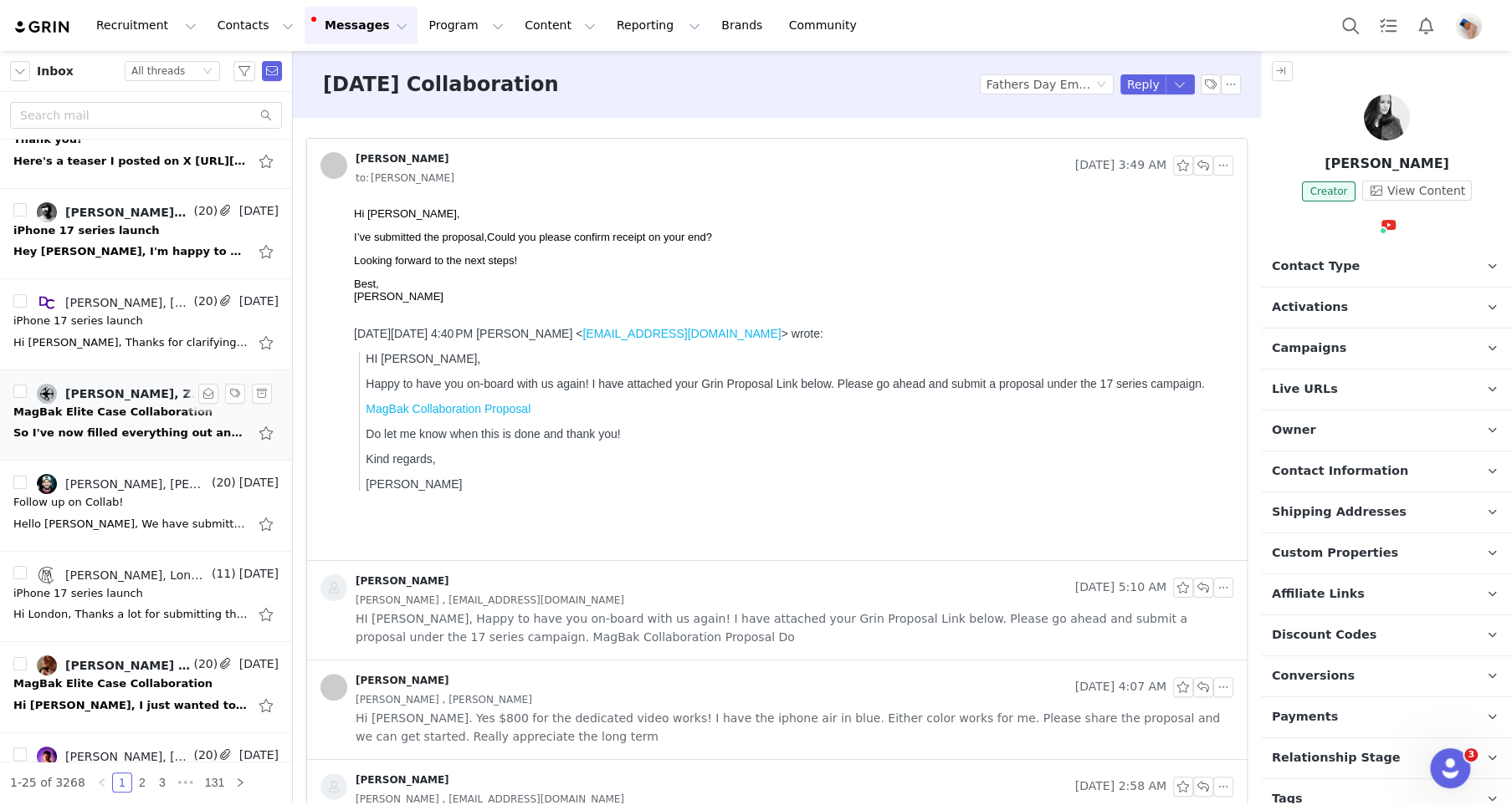
scroll to position [0, 0]
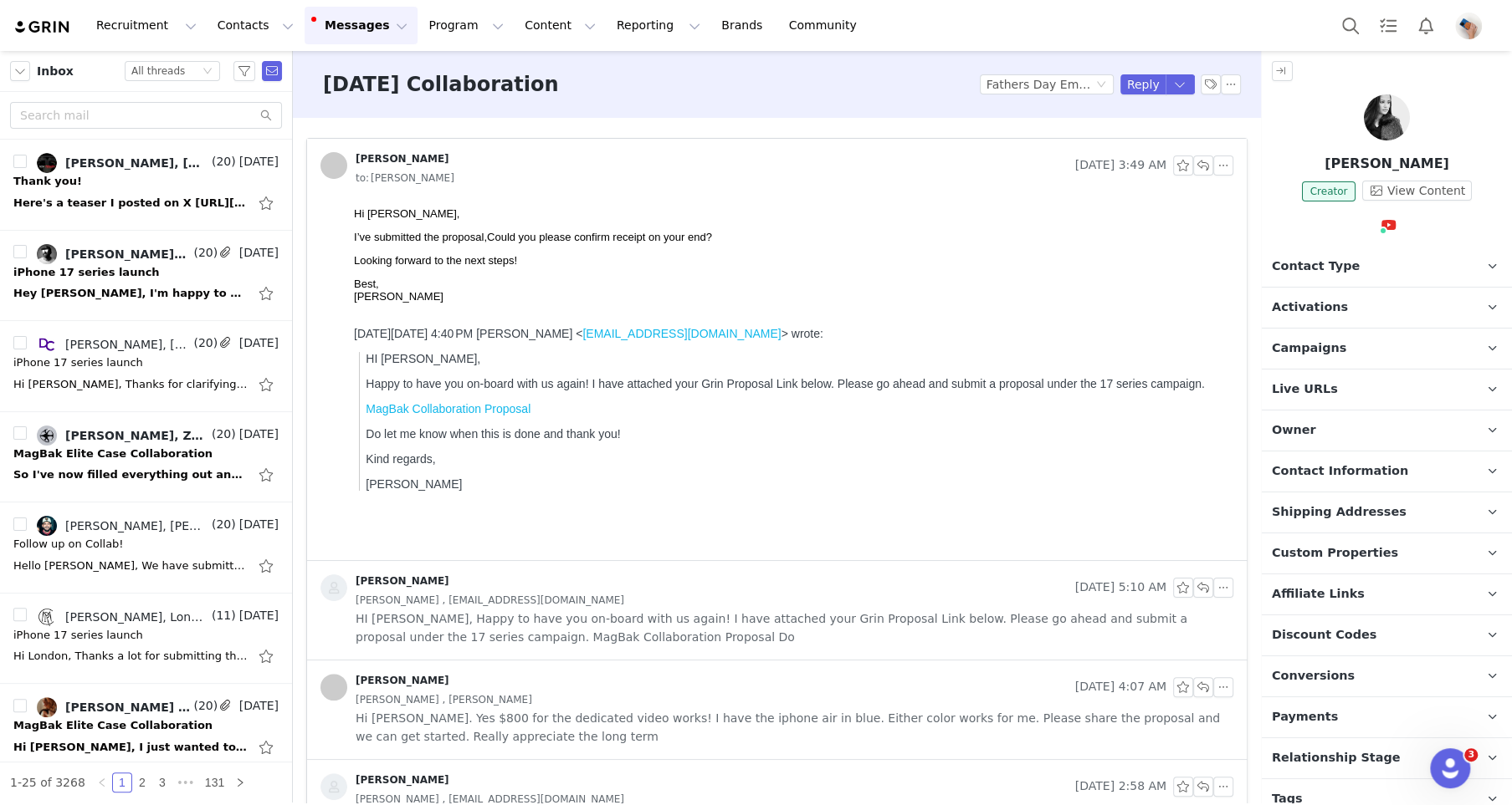
click at [334, 33] on button "Messages Messages" at bounding box center [361, 26] width 113 height 38
click at [493, 114] on div "Father's Day Collaboration Tag by Activation Fathers Day Email Blast Reply" at bounding box center [776, 84] width 968 height 66
click at [1346, 334] on p "Campaigns Any campaigns associated with a contact will be available to them via…" at bounding box center [1367, 348] width 210 height 40
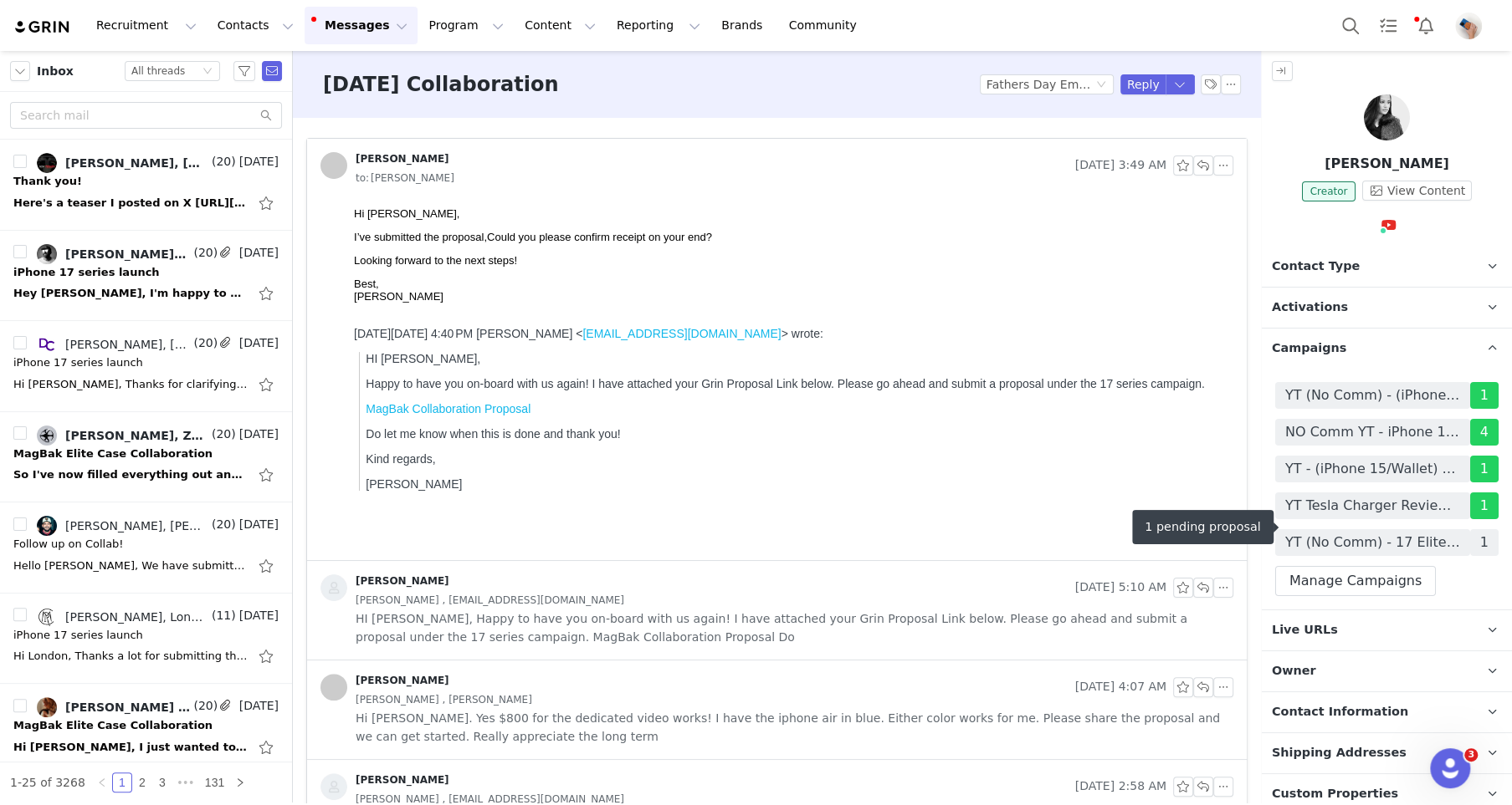
click at [1361, 533] on span "YT (No Comm) - 17 Elite Case - 06/2025" at bounding box center [1372, 542] width 175 height 20
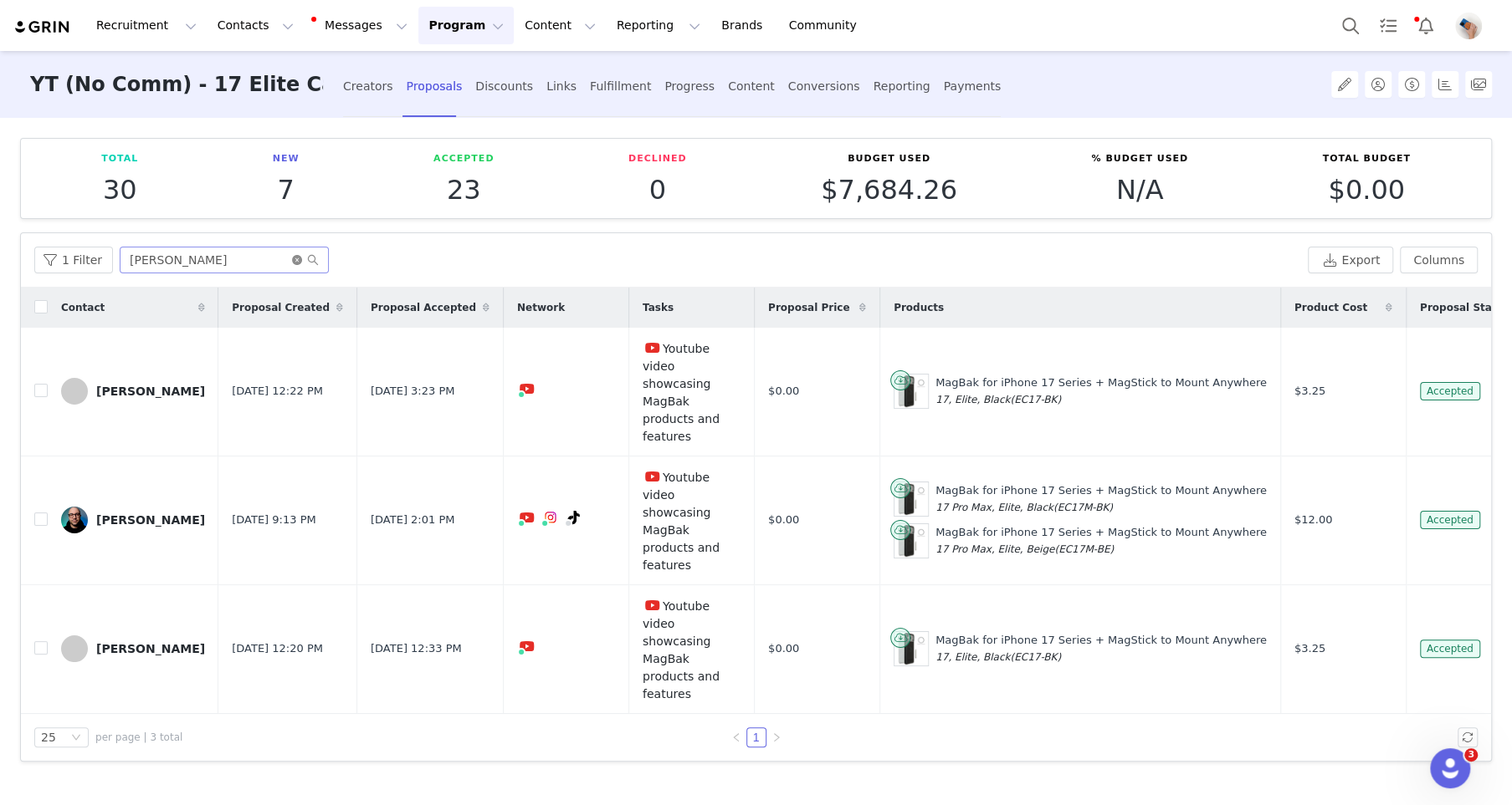
click at [292, 256] on icon "icon: close-circle" at bounding box center [296, 260] width 10 height 10
click at [265, 256] on input "text" at bounding box center [224, 260] width 209 height 27
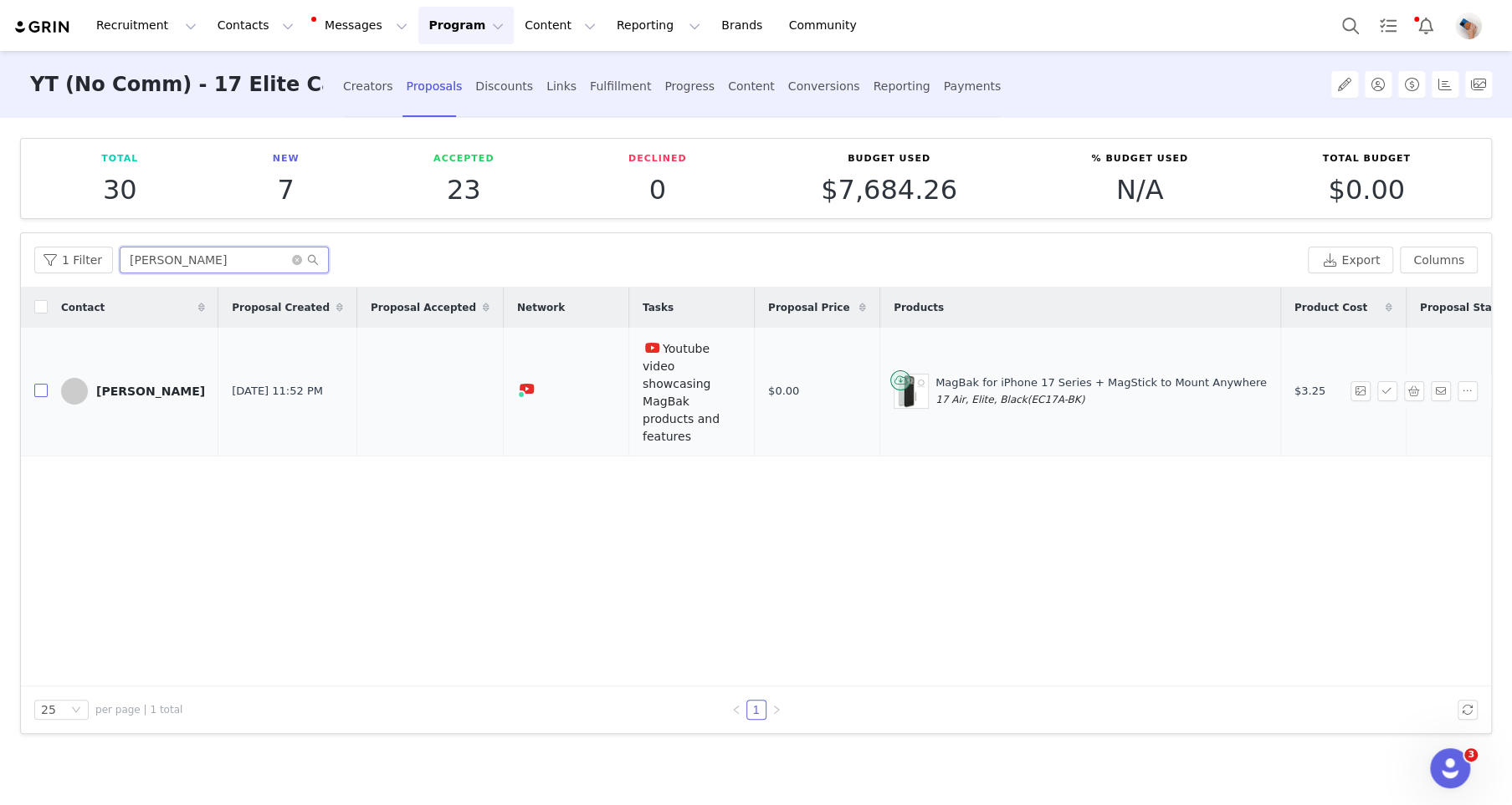
type input "anjana"
click at [39, 384] on input "checkbox" at bounding box center [41, 390] width 13 height 13
checkbox input "true"
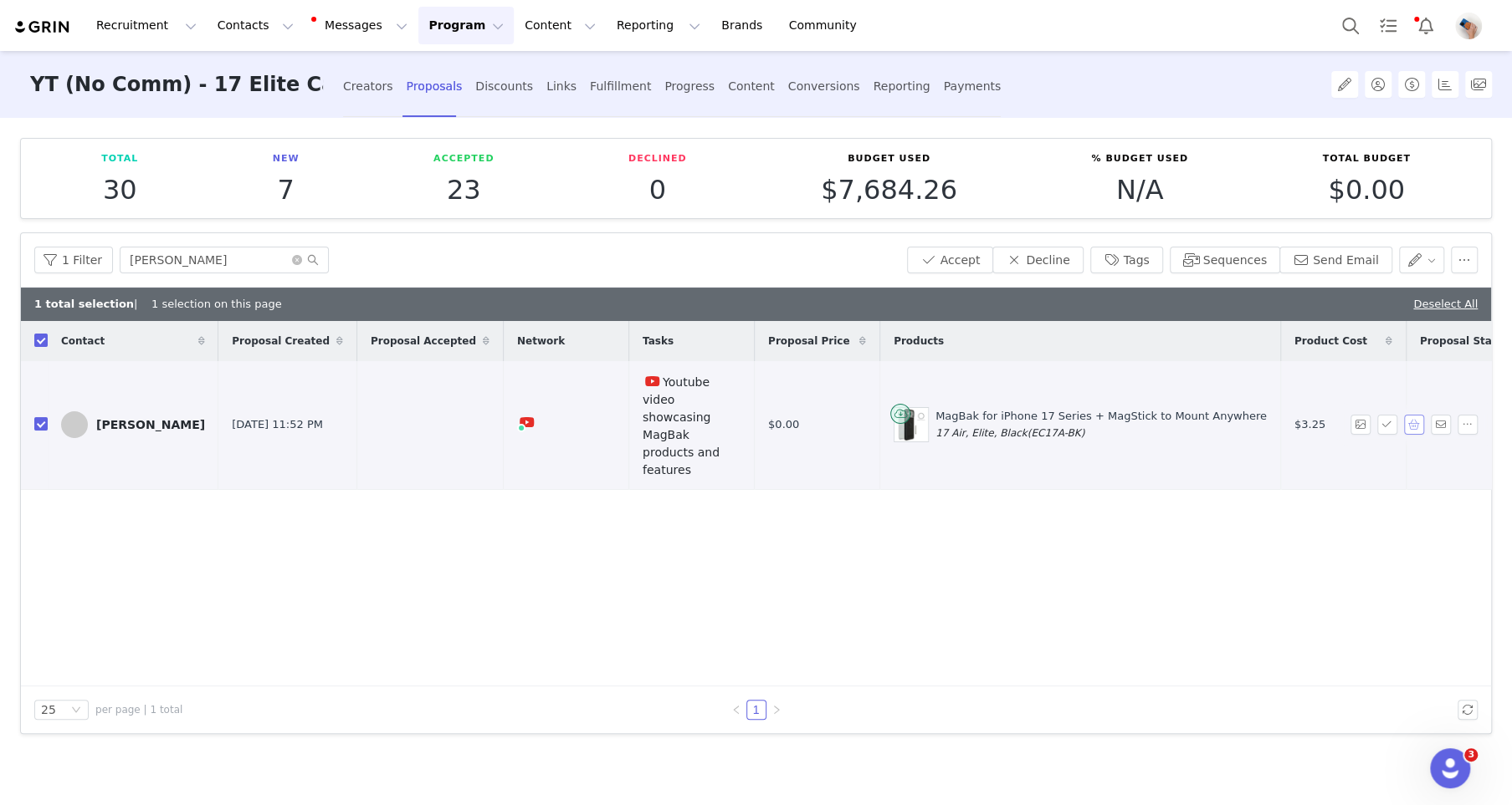
click at [1411, 415] on button "button" at bounding box center [1413, 424] width 20 height 20
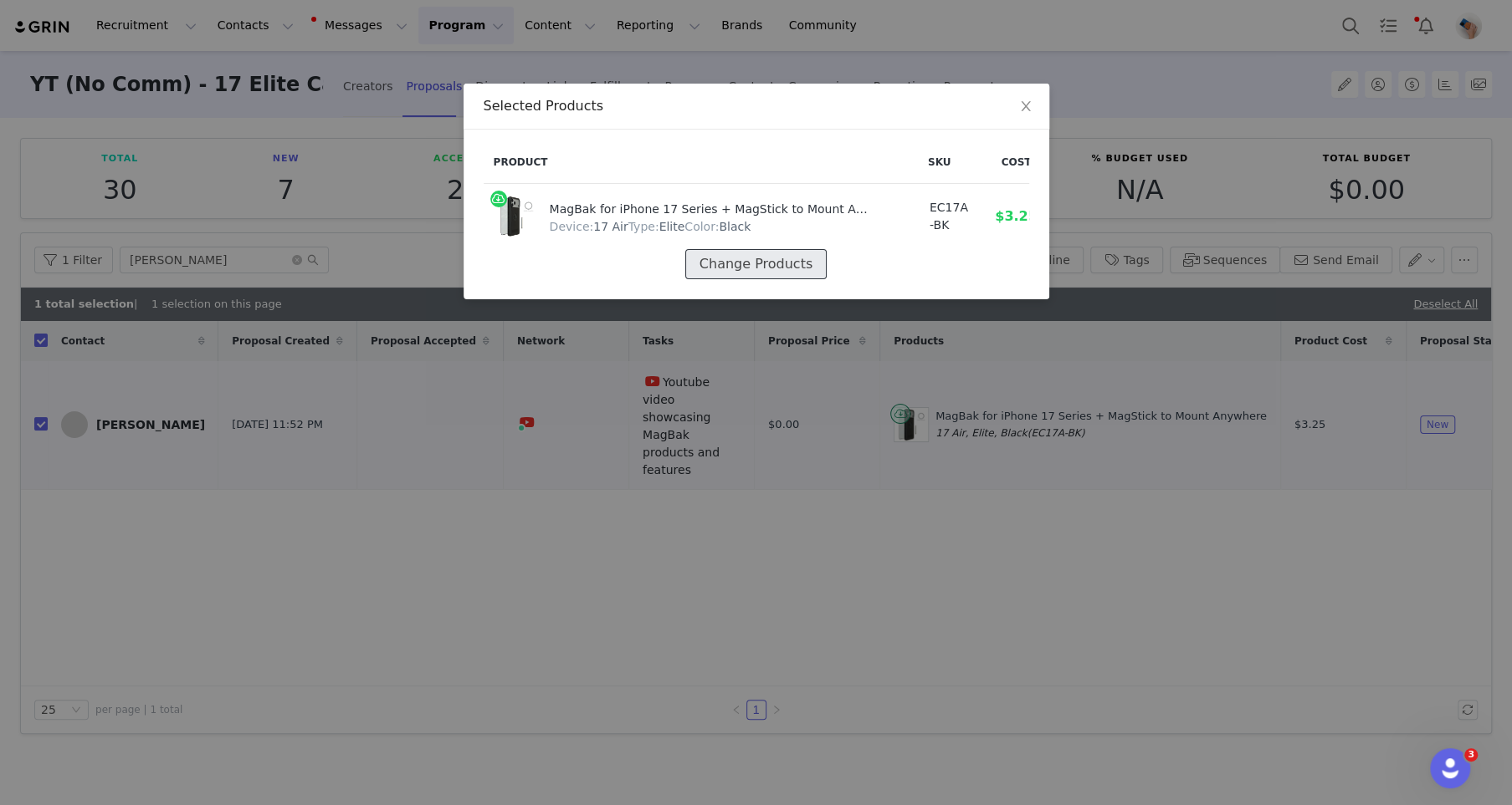
click at [727, 258] on button "Change Products" at bounding box center [756, 265] width 142 height 30
select select "28628388"
select select "28628390"
select select "28628392"
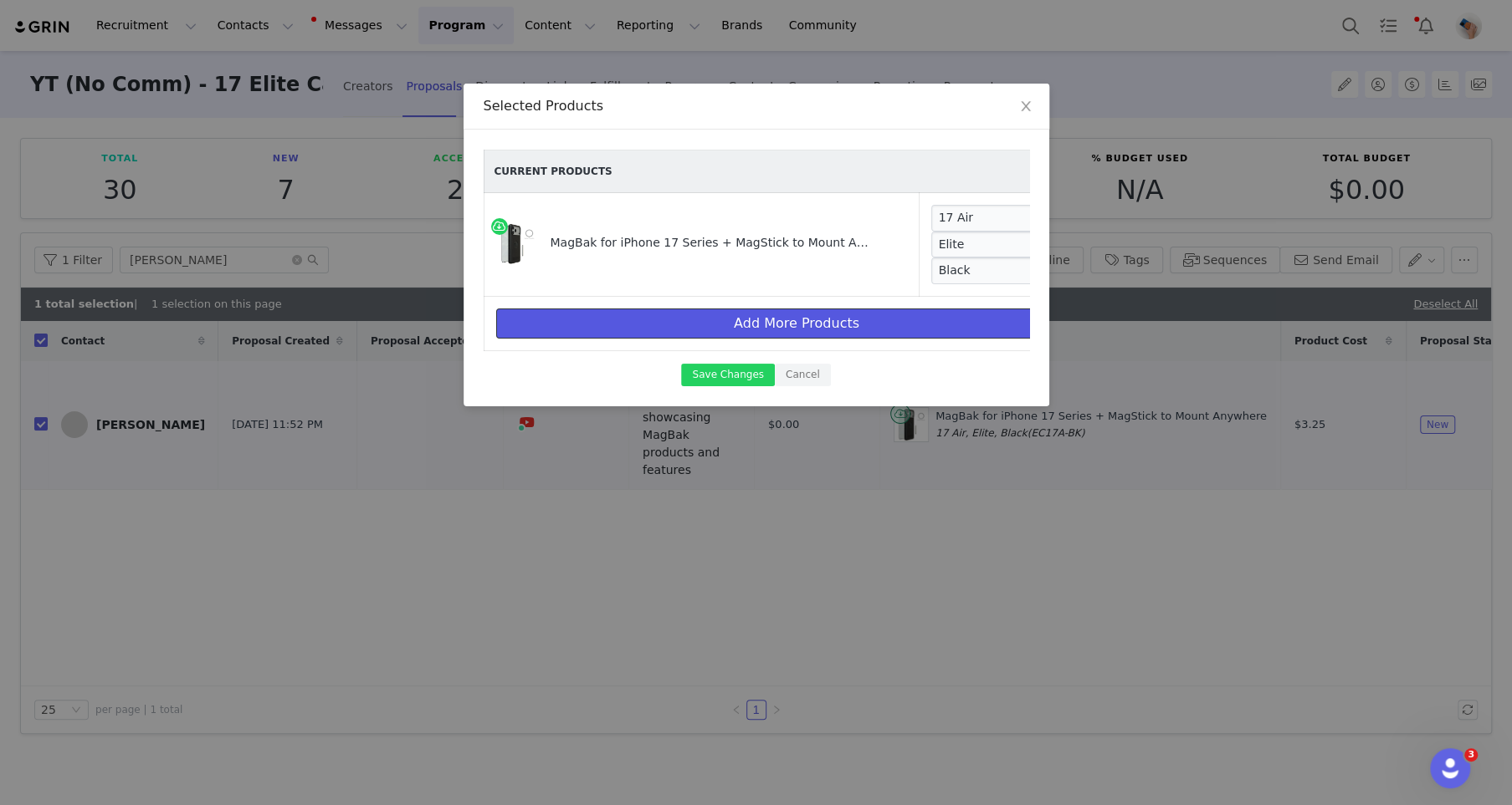
click at [721, 325] on button "Add More Products" at bounding box center [796, 324] width 601 height 30
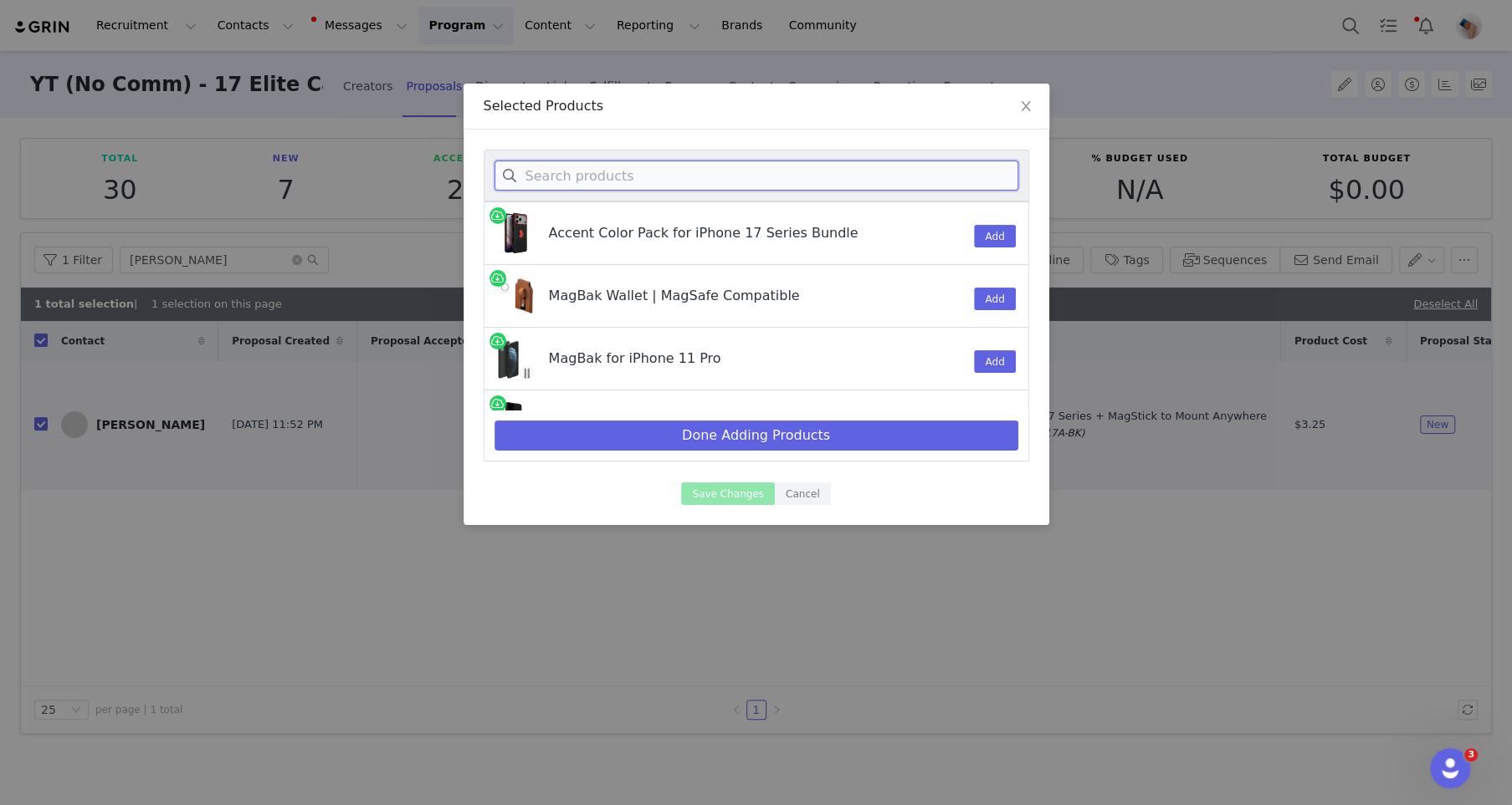
click at [687, 161] on input at bounding box center [757, 176] width 524 height 30
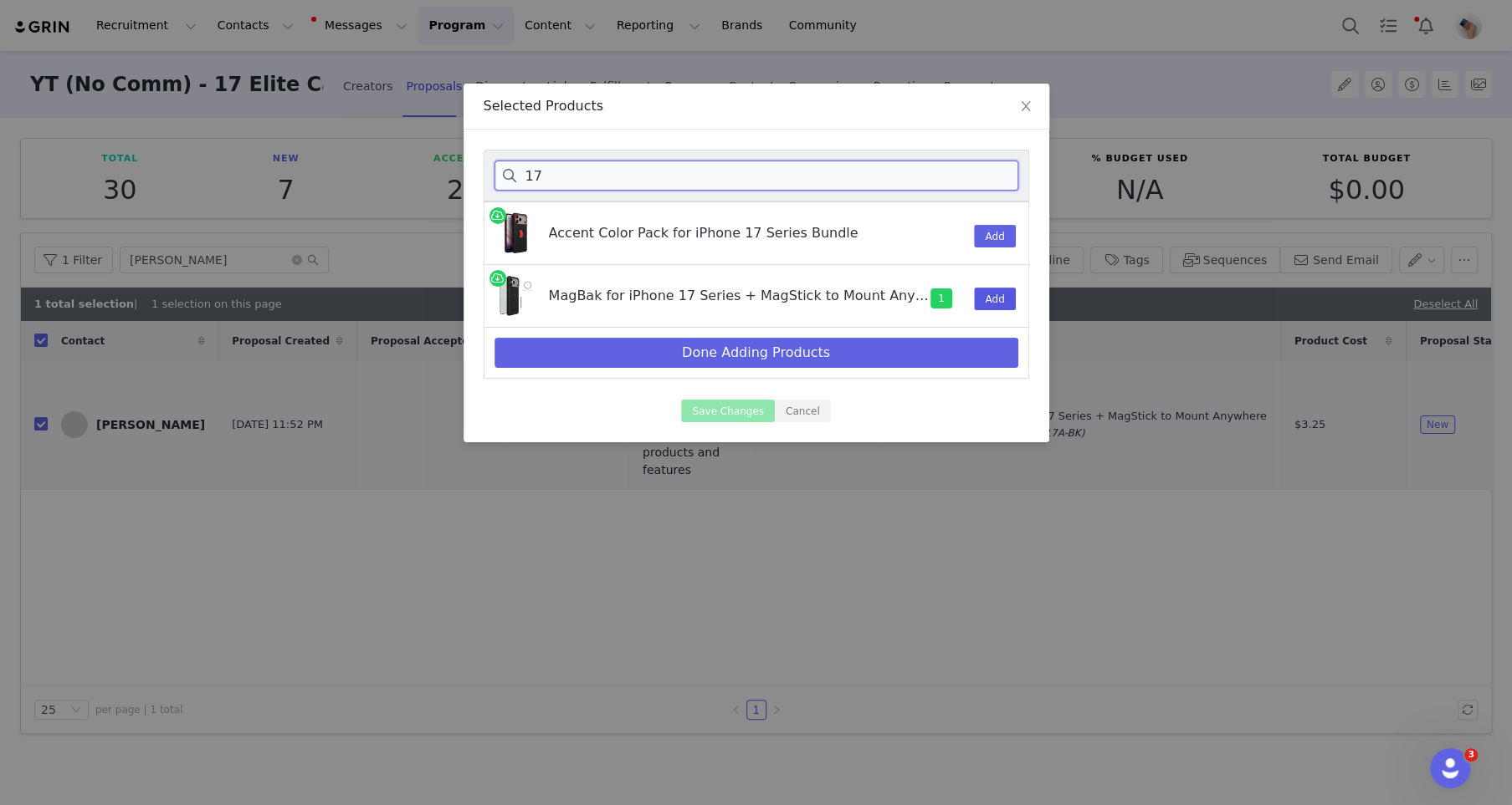
type input "17"
click at [994, 301] on button "Add" at bounding box center [994, 299] width 41 height 23
click at [879, 343] on button "Done Adding Products" at bounding box center [757, 353] width 524 height 30
select select "28628388"
select select "28628390"
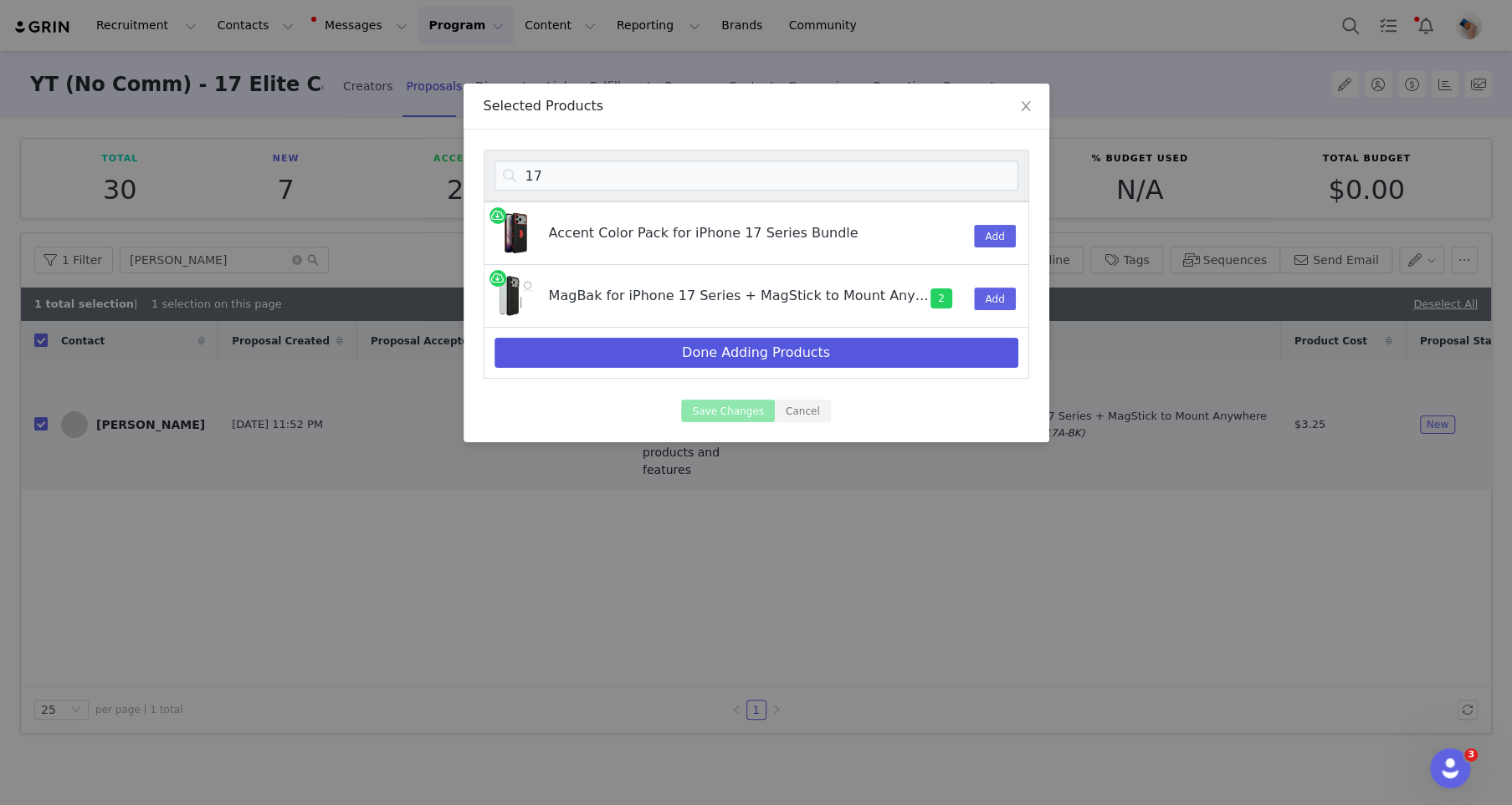
select select "28628392"
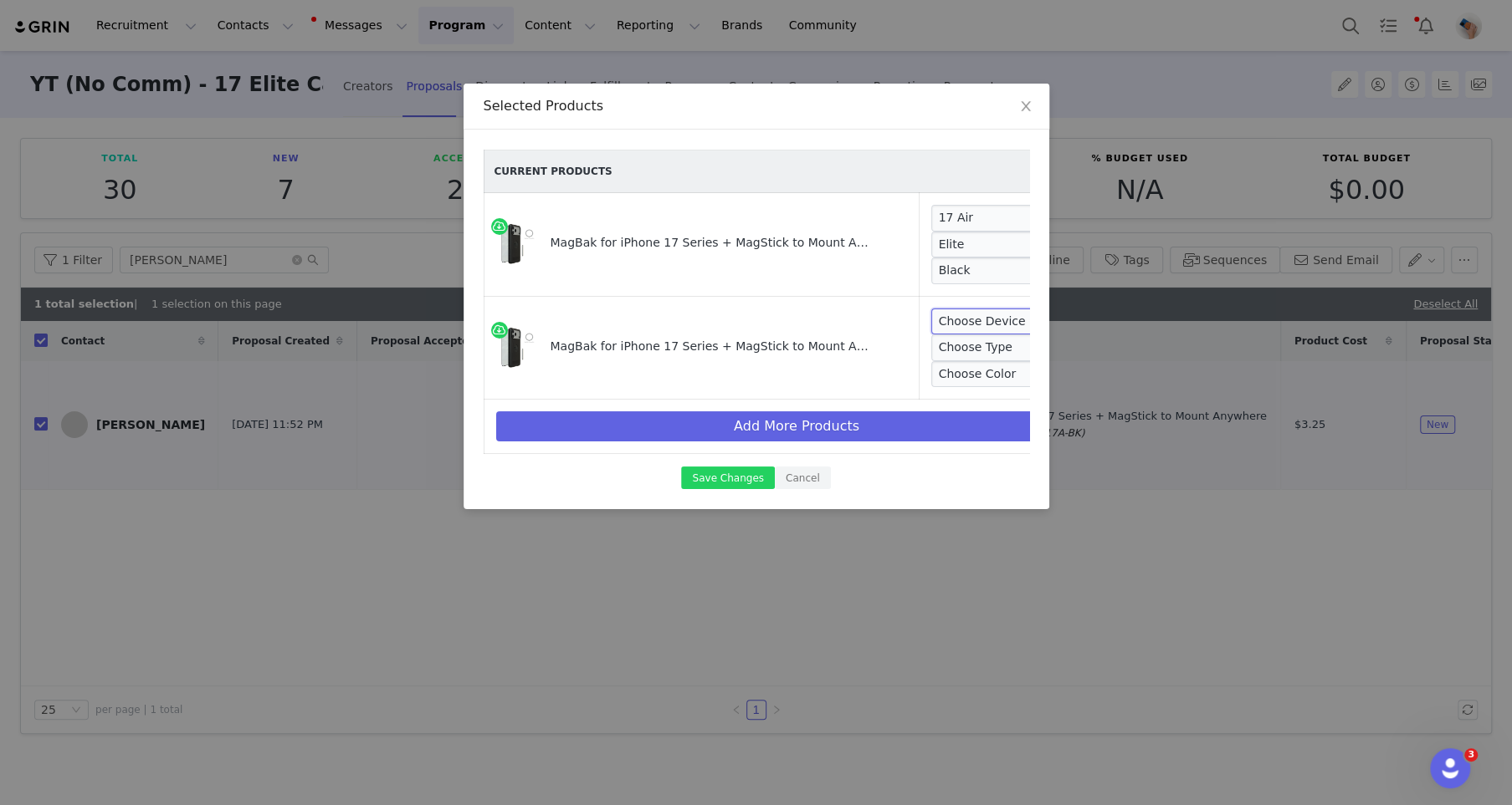
click at [980, 323] on select "Choose Device 17 Pro Max 17 Pro 17 Air 17" at bounding box center [994, 322] width 125 height 27
select select "28628388"
click at [932, 309] on select "Choose Device 17 Pro Max 17 Pro 17 Air 17" at bounding box center [994, 322] width 125 height 27
click at [960, 353] on select "Choose Type Elite Classic" at bounding box center [988, 347] width 112 height 27
select select "28628390"
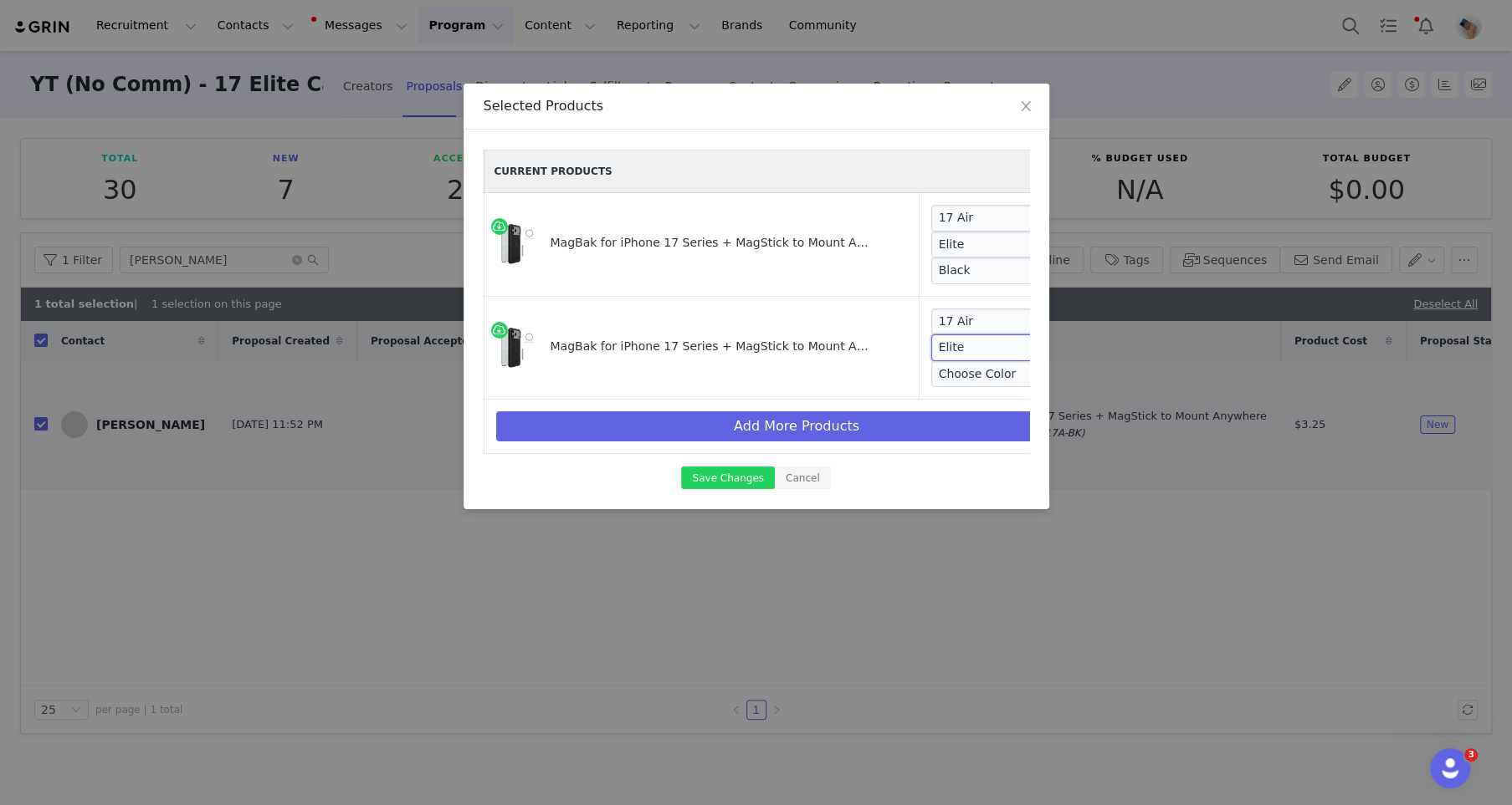
click at [932, 334] on select "Choose Type Elite Classic" at bounding box center [988, 347] width 112 height 27
click at [960, 384] on select "Choose Color Black Beige Blue Red Purple Clear" at bounding box center [990, 375] width 116 height 27
select select "28628393"
click at [932, 362] on select "Choose Color Black Beige Blue Red Purple Clear" at bounding box center [990, 375] width 116 height 27
click at [713, 477] on button "Save Changes" at bounding box center [728, 478] width 93 height 23
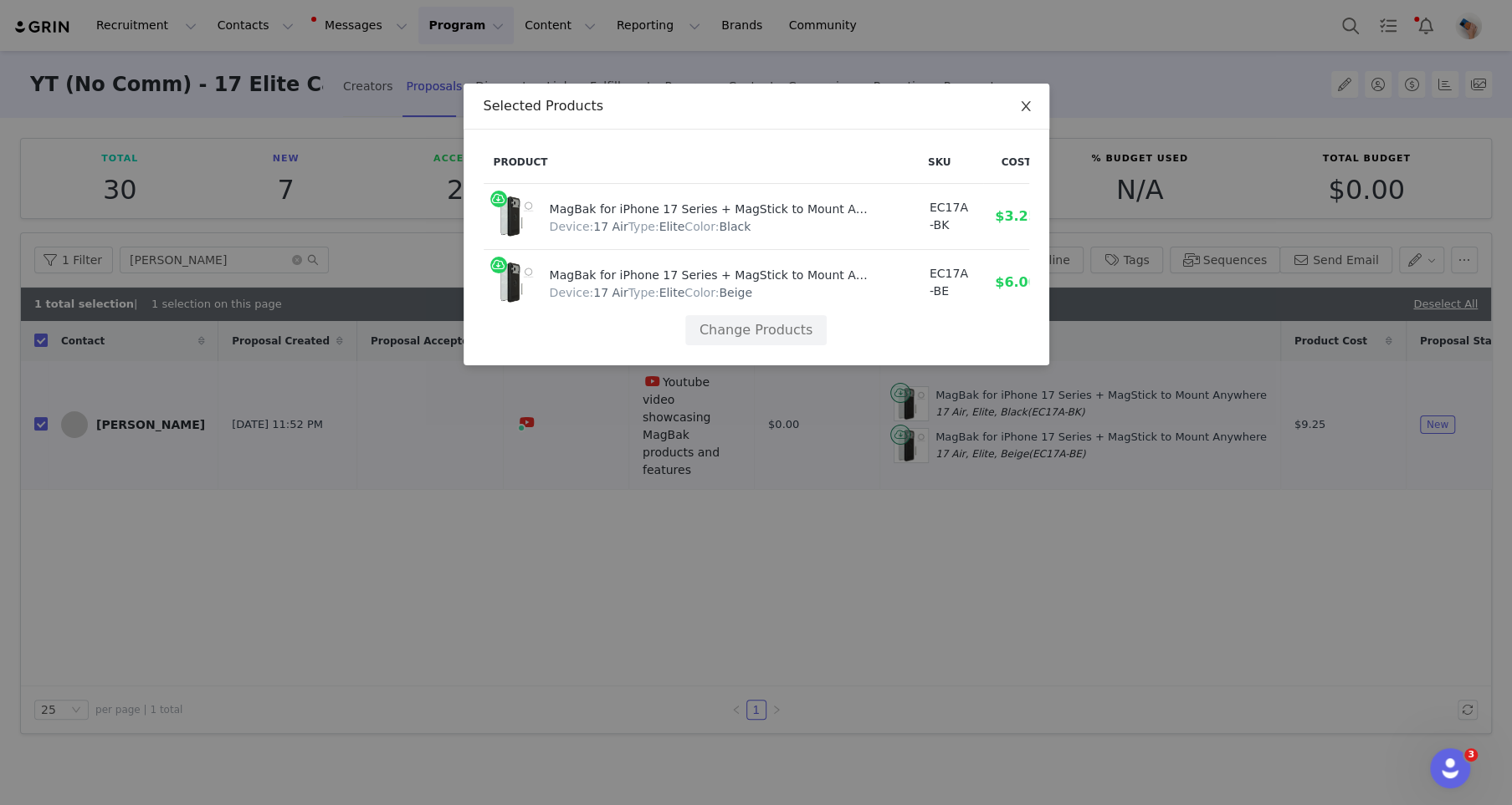
click at [1027, 114] on span "Close" at bounding box center [1026, 106] width 47 height 47
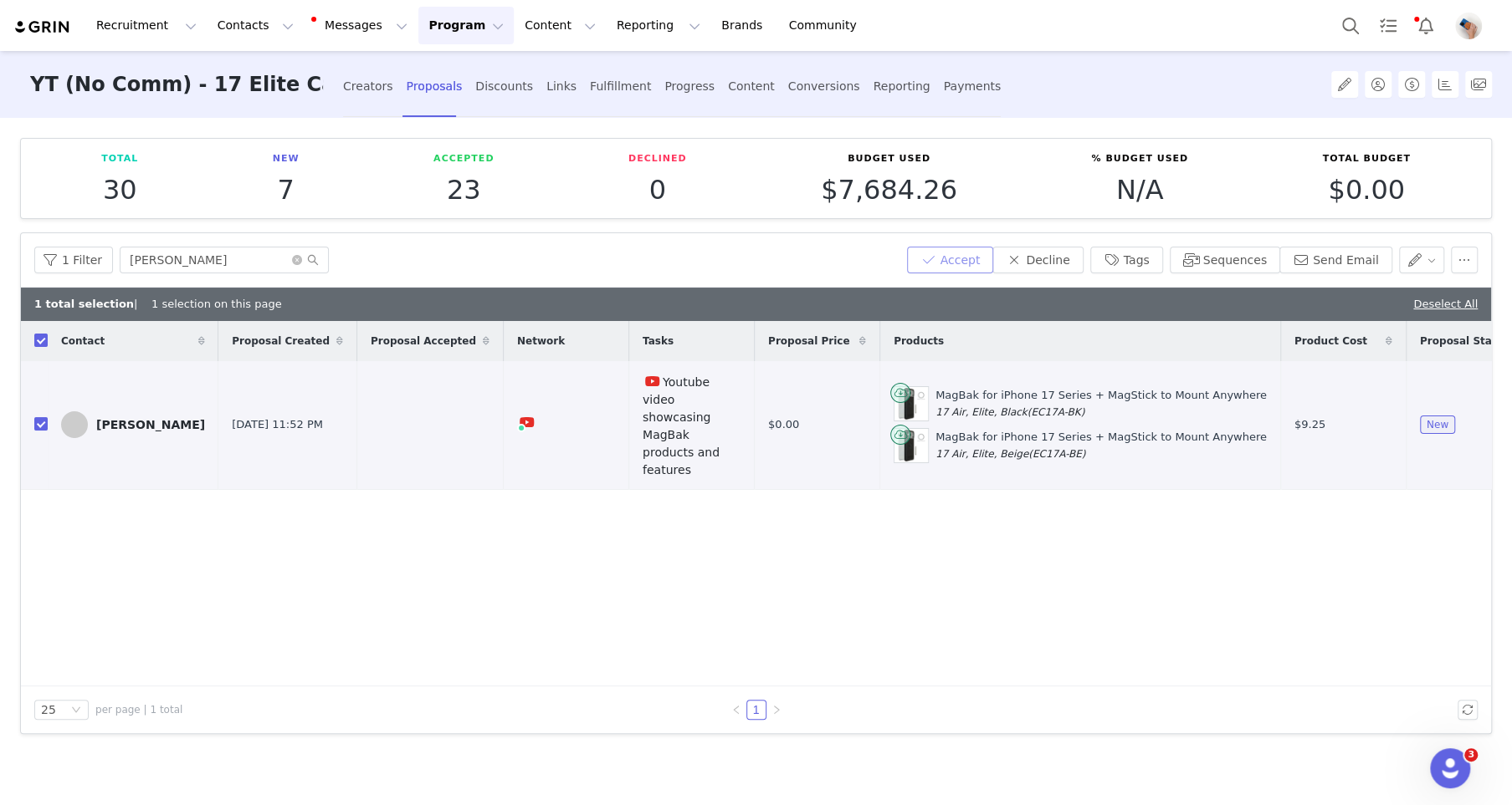
click at [973, 256] on button "Accept" at bounding box center [951, 260] width 87 height 27
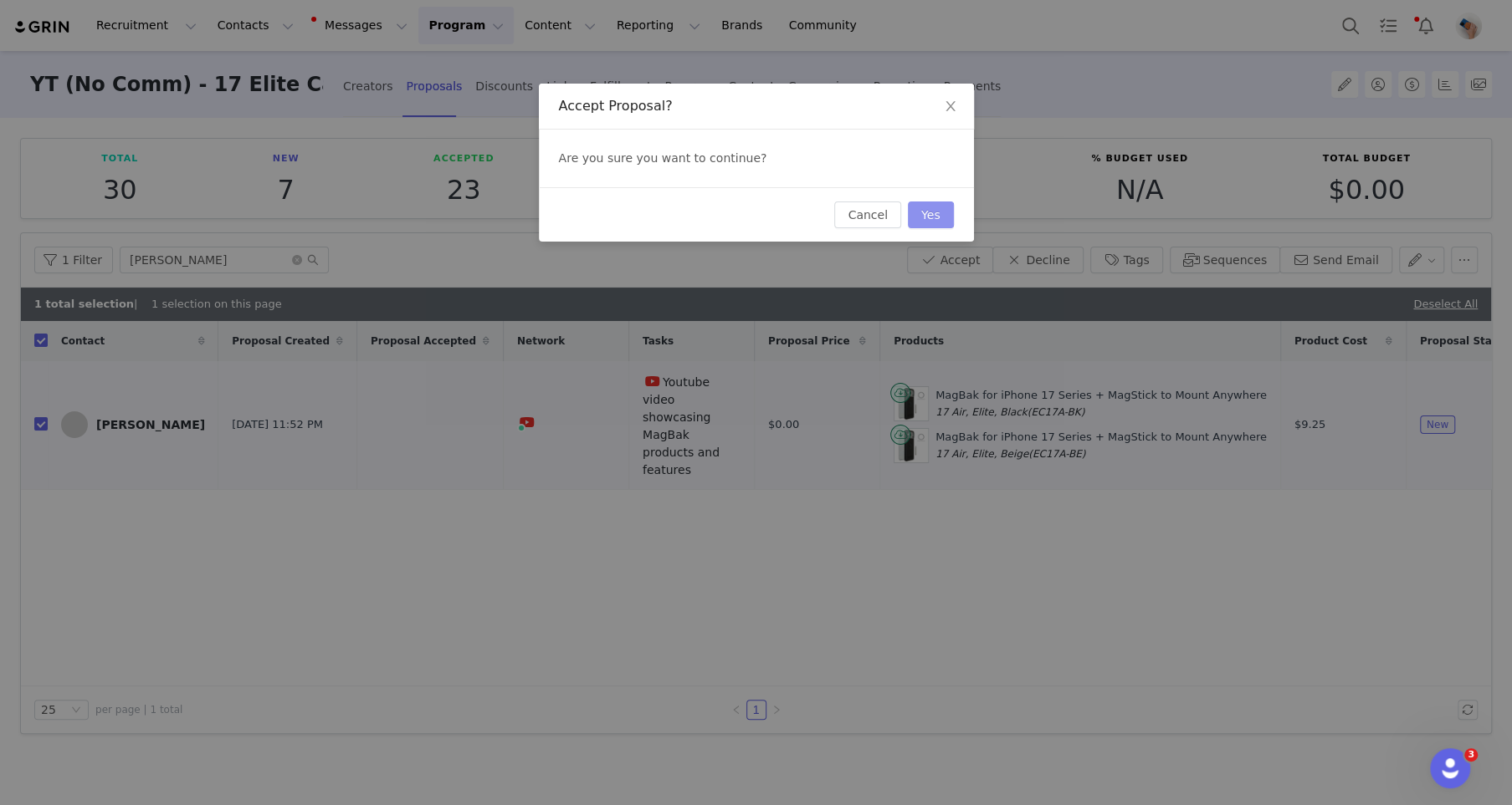
click at [927, 218] on button "Yes" at bounding box center [931, 215] width 46 height 27
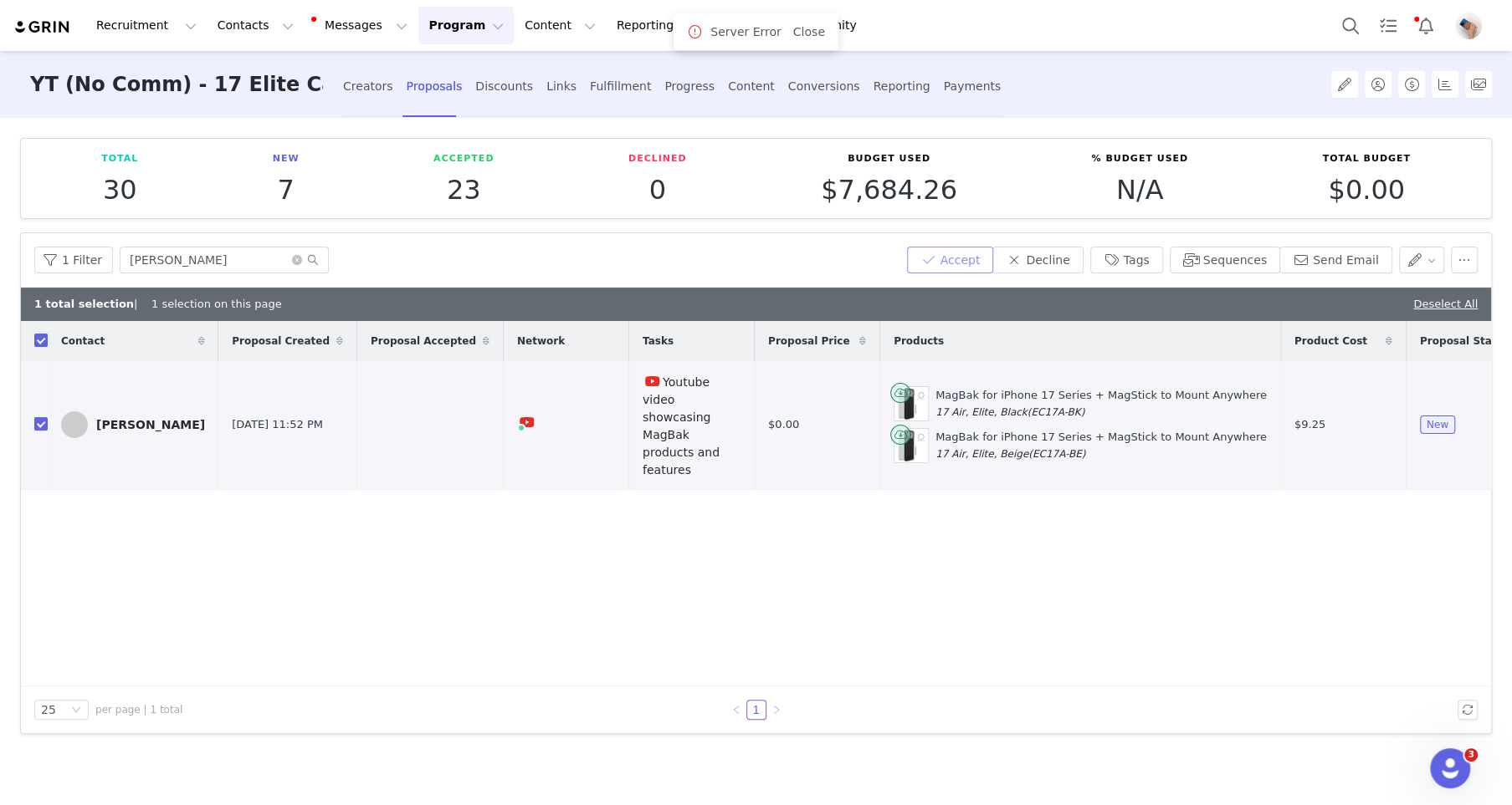
click at [964, 256] on button "Accept" at bounding box center [951, 260] width 87 height 27
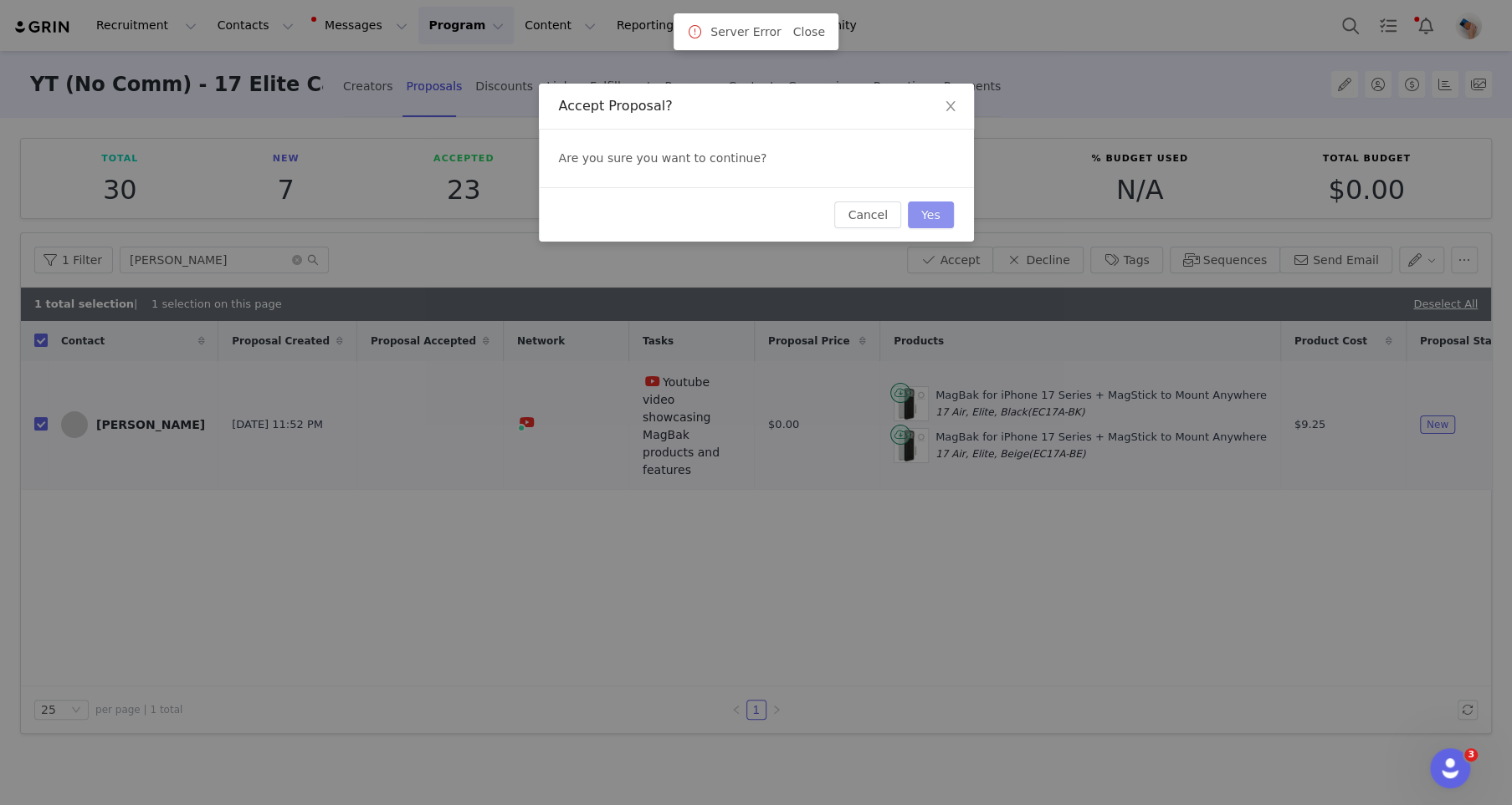
click at [927, 213] on button "Yes" at bounding box center [931, 215] width 46 height 27
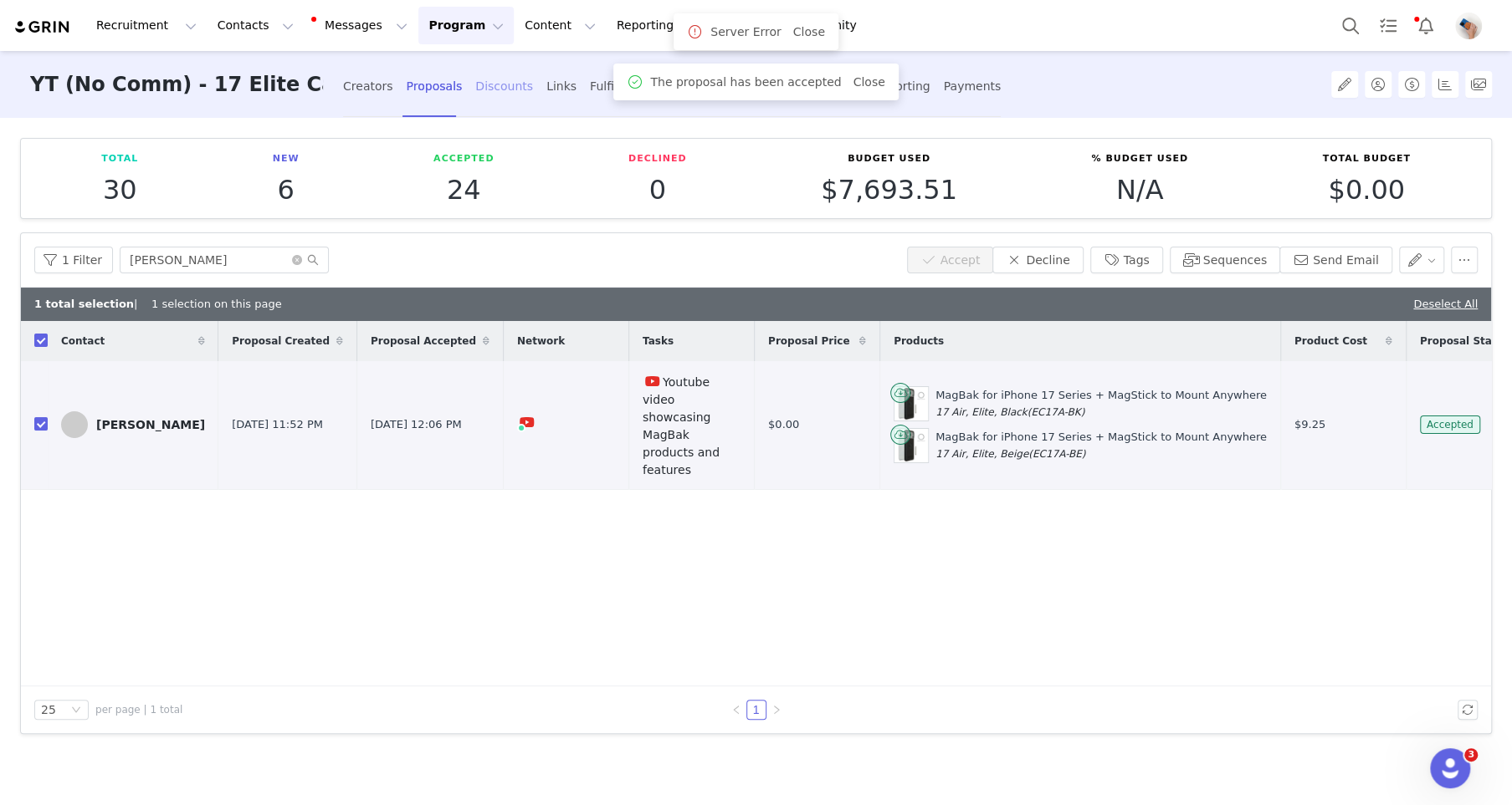
click at [475, 93] on div "Discounts" at bounding box center [503, 86] width 58 height 45
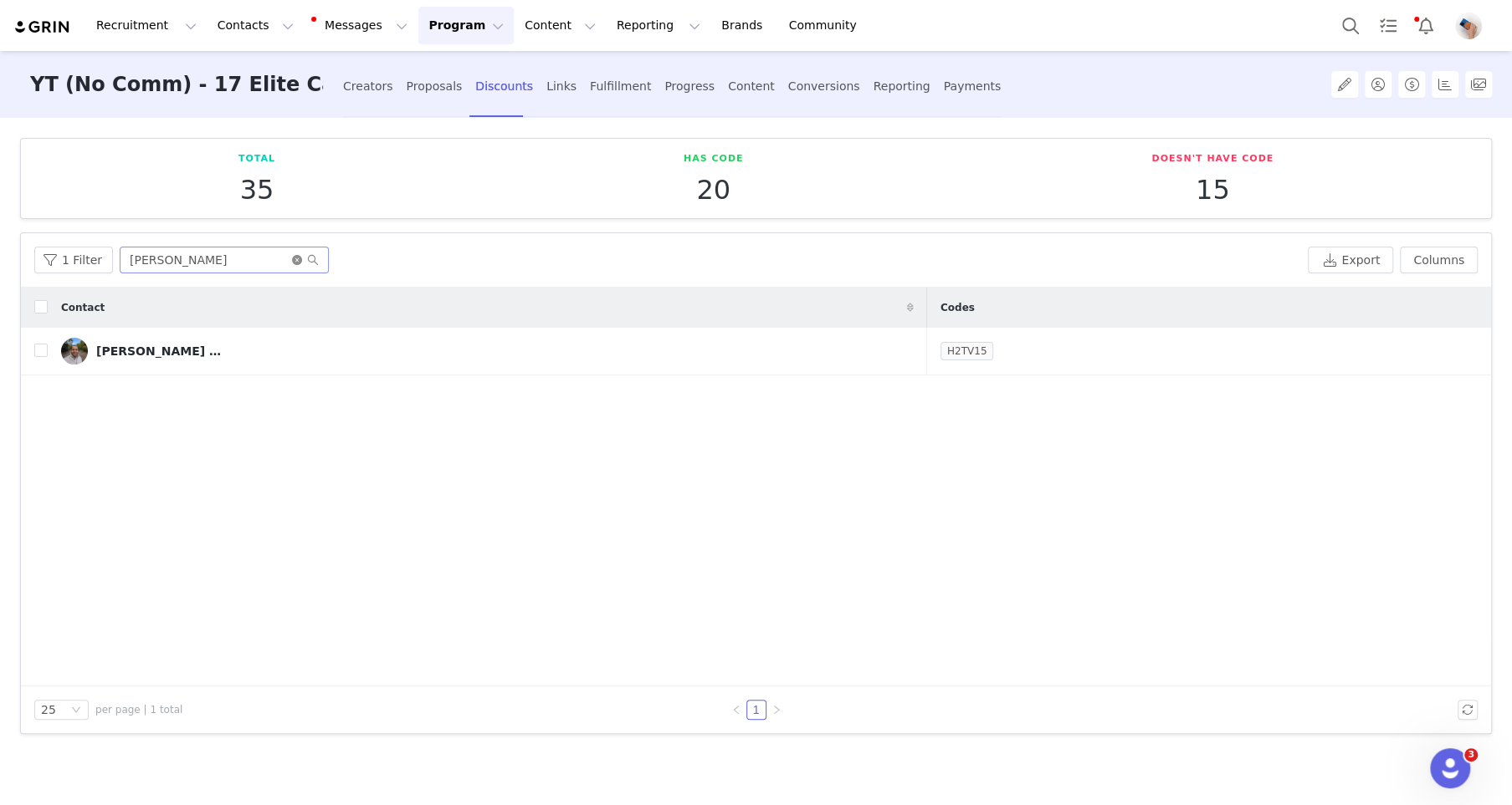
click at [292, 259] on icon "icon: close-circle" at bounding box center [296, 260] width 10 height 10
click at [277, 259] on input "text" at bounding box center [224, 260] width 209 height 27
type input "anjana"
click at [39, 355] on input "checkbox" at bounding box center [41, 350] width 13 height 13
checkbox input "true"
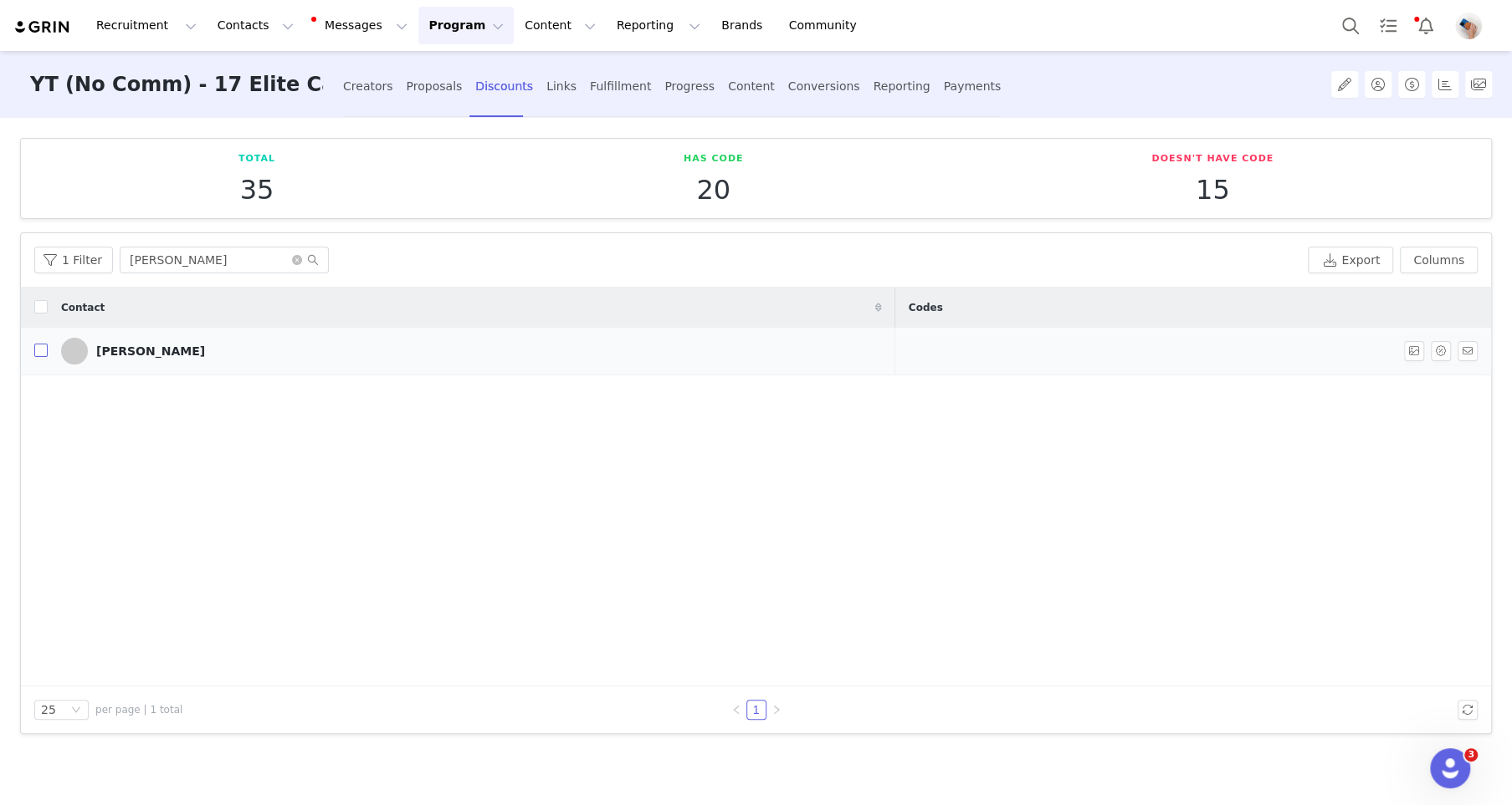
checkbox input "true"
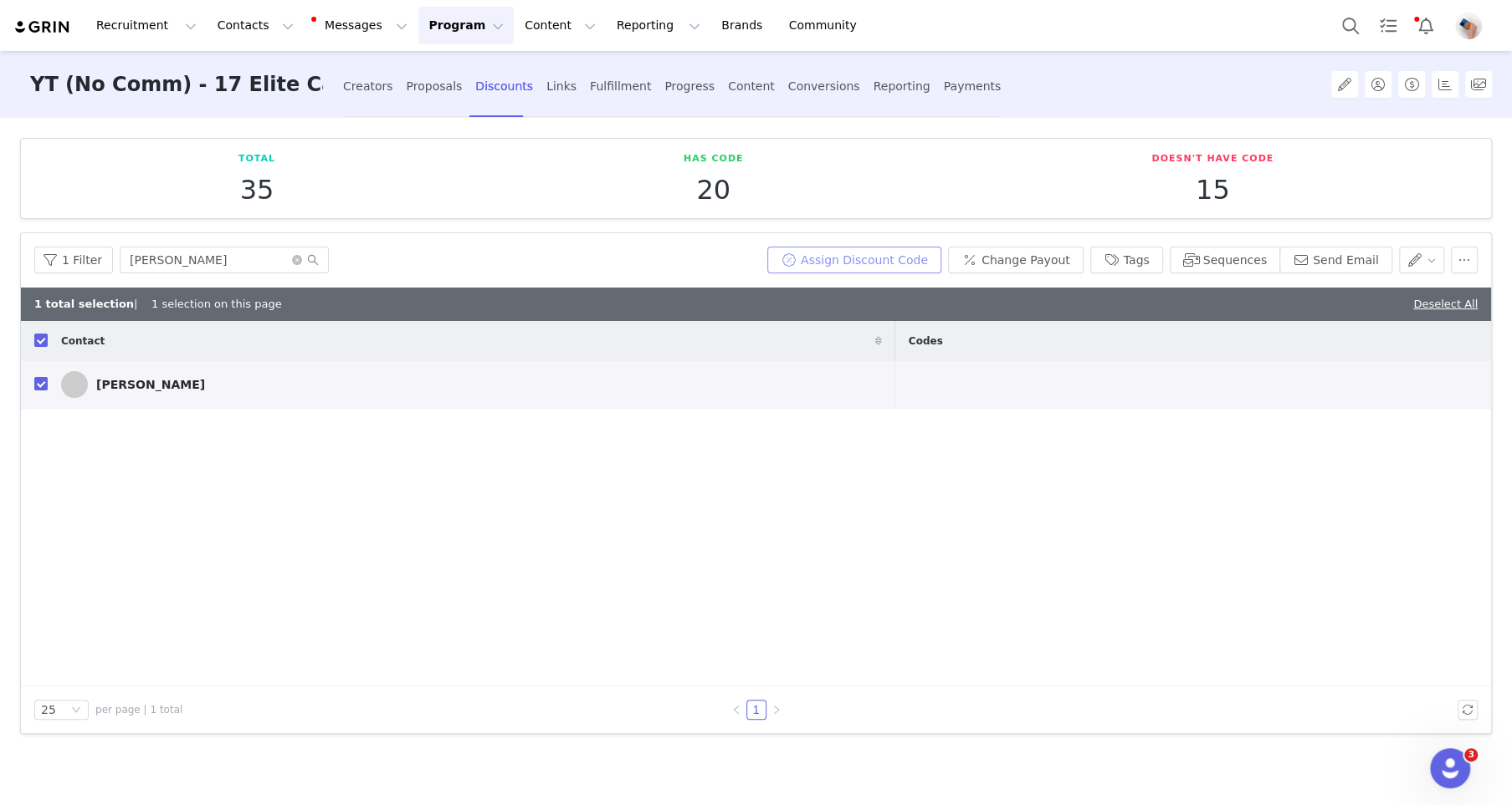
click at [928, 259] on button "Assign Discount Code" at bounding box center [854, 260] width 174 height 27
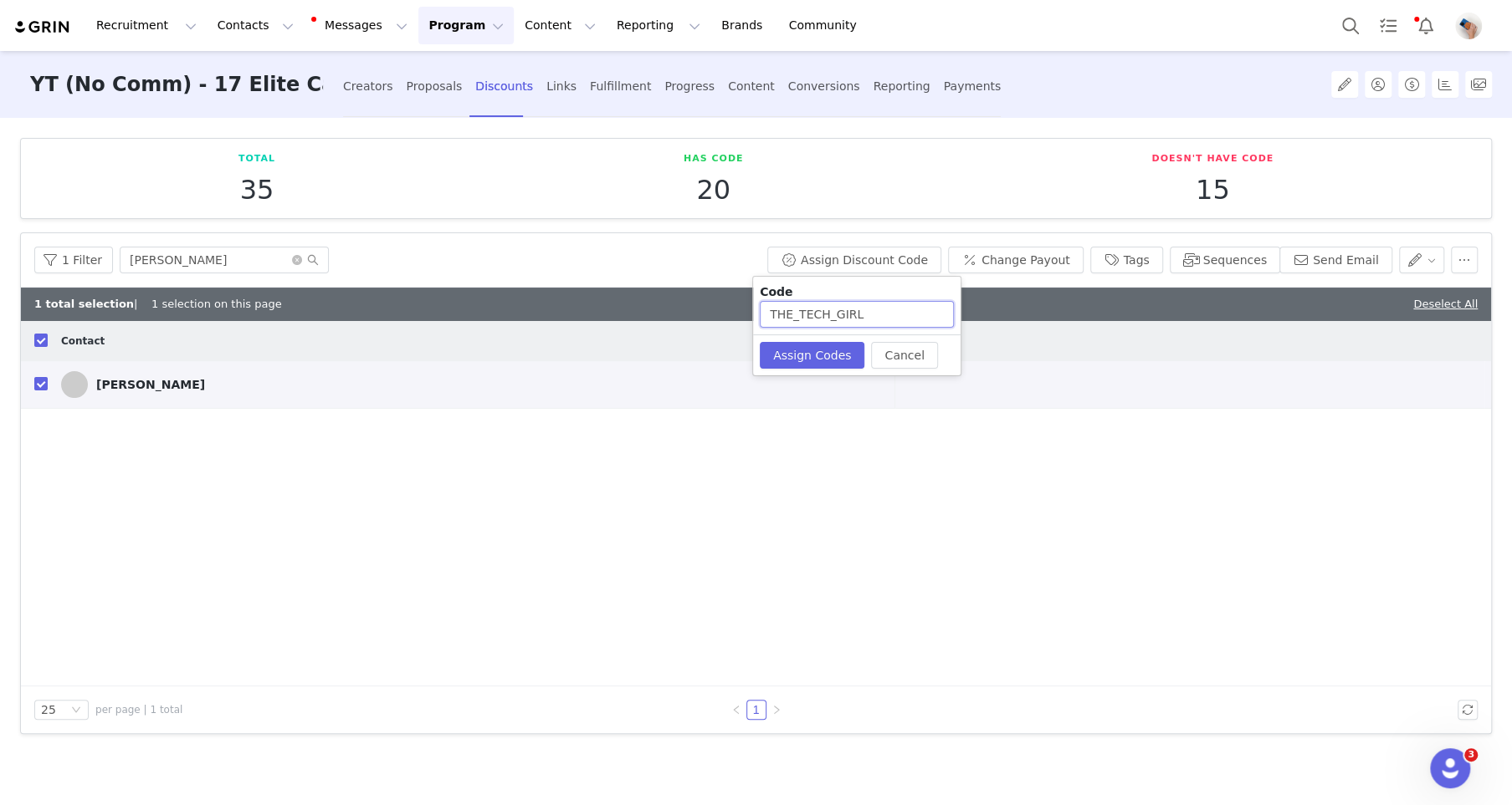
drag, startPoint x: 875, startPoint y: 324, endPoint x: 757, endPoint y: 305, distance: 119.5
click at [757, 305] on div "Code THE_TECH_GIRL" at bounding box center [857, 306] width 208 height 58
click at [794, 355] on button "Assign Codes" at bounding box center [812, 355] width 104 height 27
drag, startPoint x: 795, startPoint y: 313, endPoint x: 822, endPoint y: 313, distance: 27.0
click at [822, 313] on input "TTG15" at bounding box center [857, 314] width 194 height 27
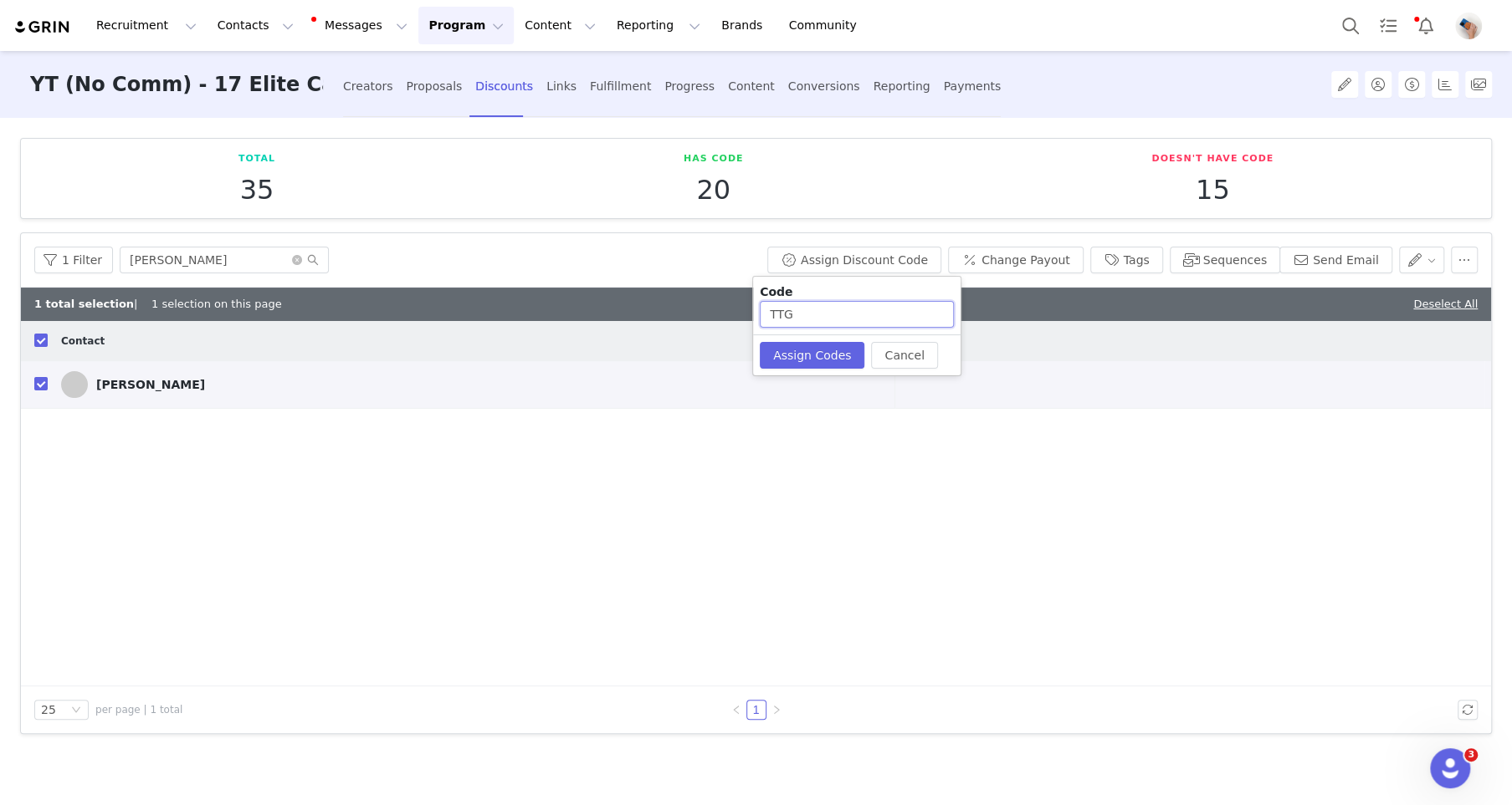
paste input "15"
type input "15TTG"
click at [843, 354] on button "Assign Codes" at bounding box center [812, 355] width 104 height 27
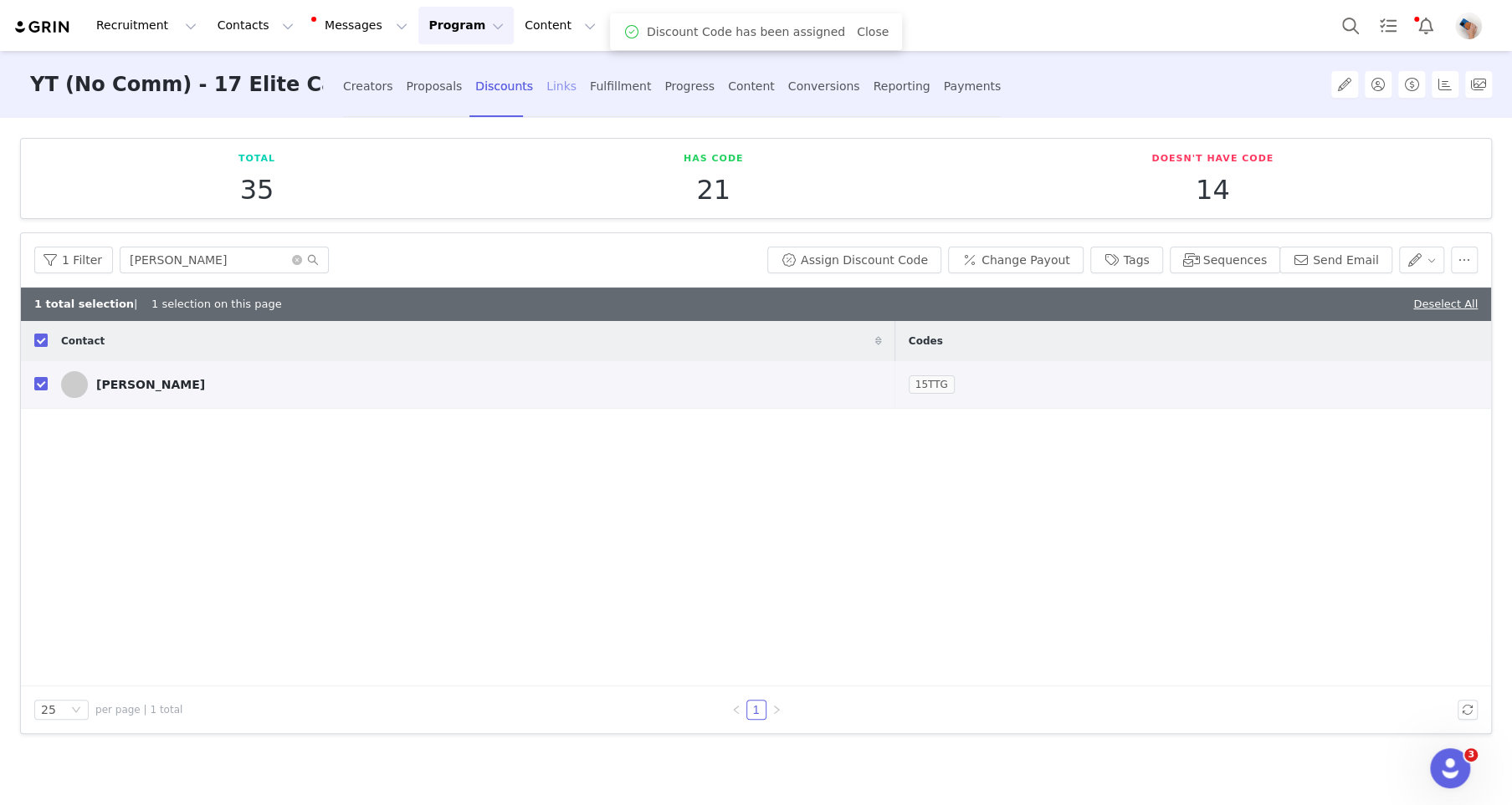
click at [548, 87] on div "Links" at bounding box center [561, 86] width 30 height 45
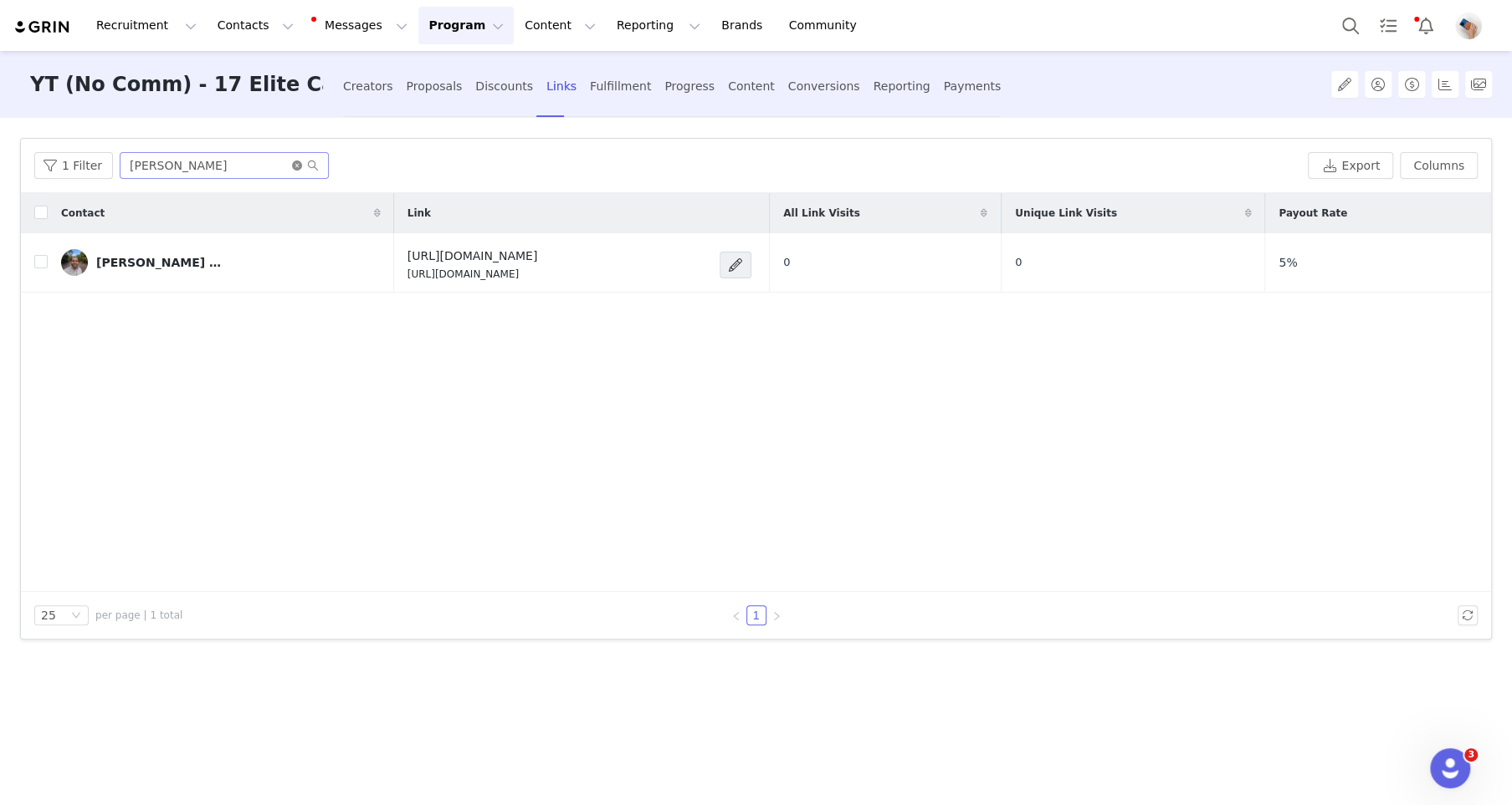
click at [292, 165] on icon "icon: close-circle" at bounding box center [296, 165] width 10 height 10
click at [285, 165] on input "text" at bounding box center [224, 165] width 209 height 27
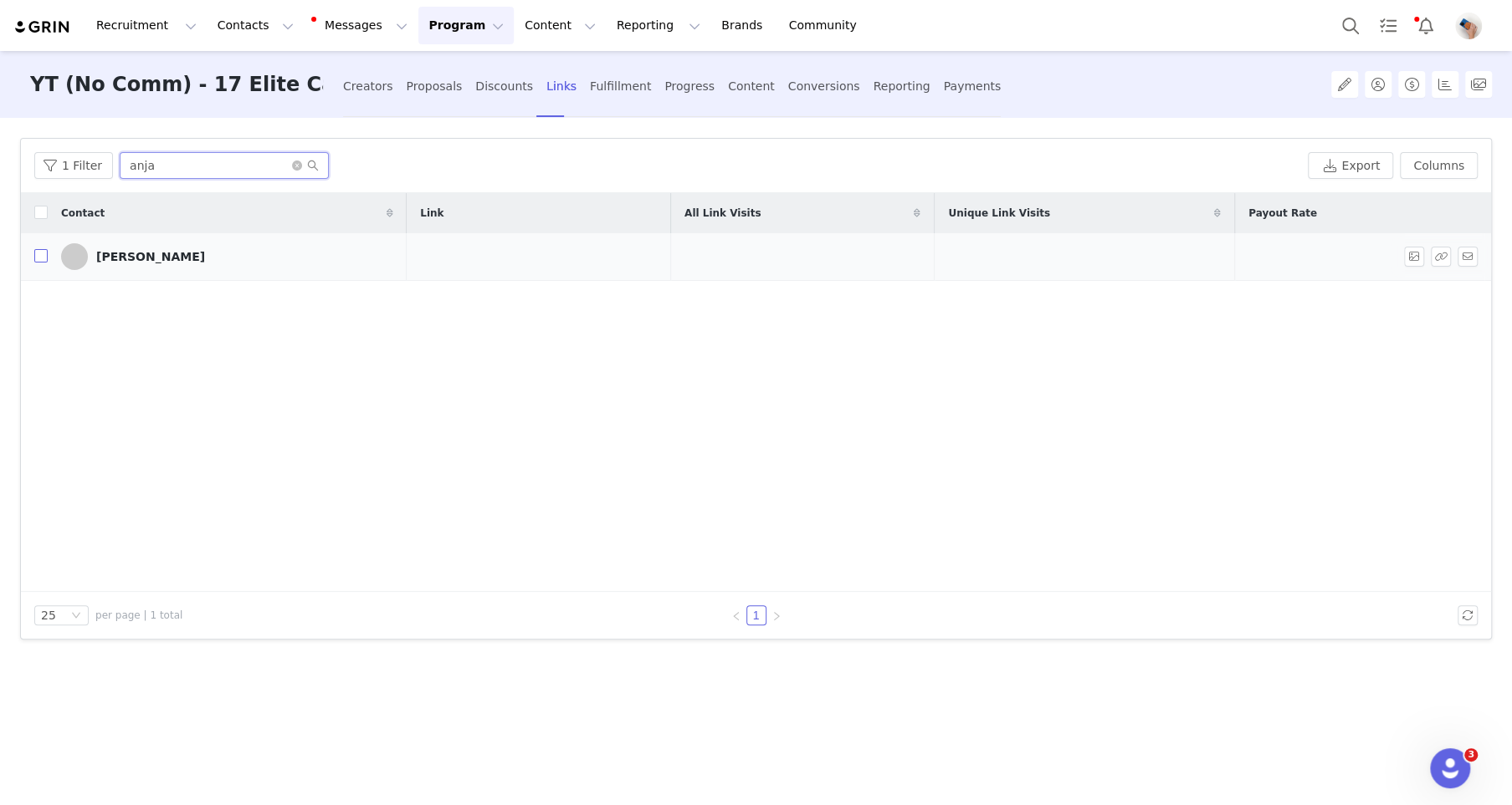
type input "anja"
click at [37, 256] on input "checkbox" at bounding box center [41, 256] width 13 height 13
checkbox input "true"
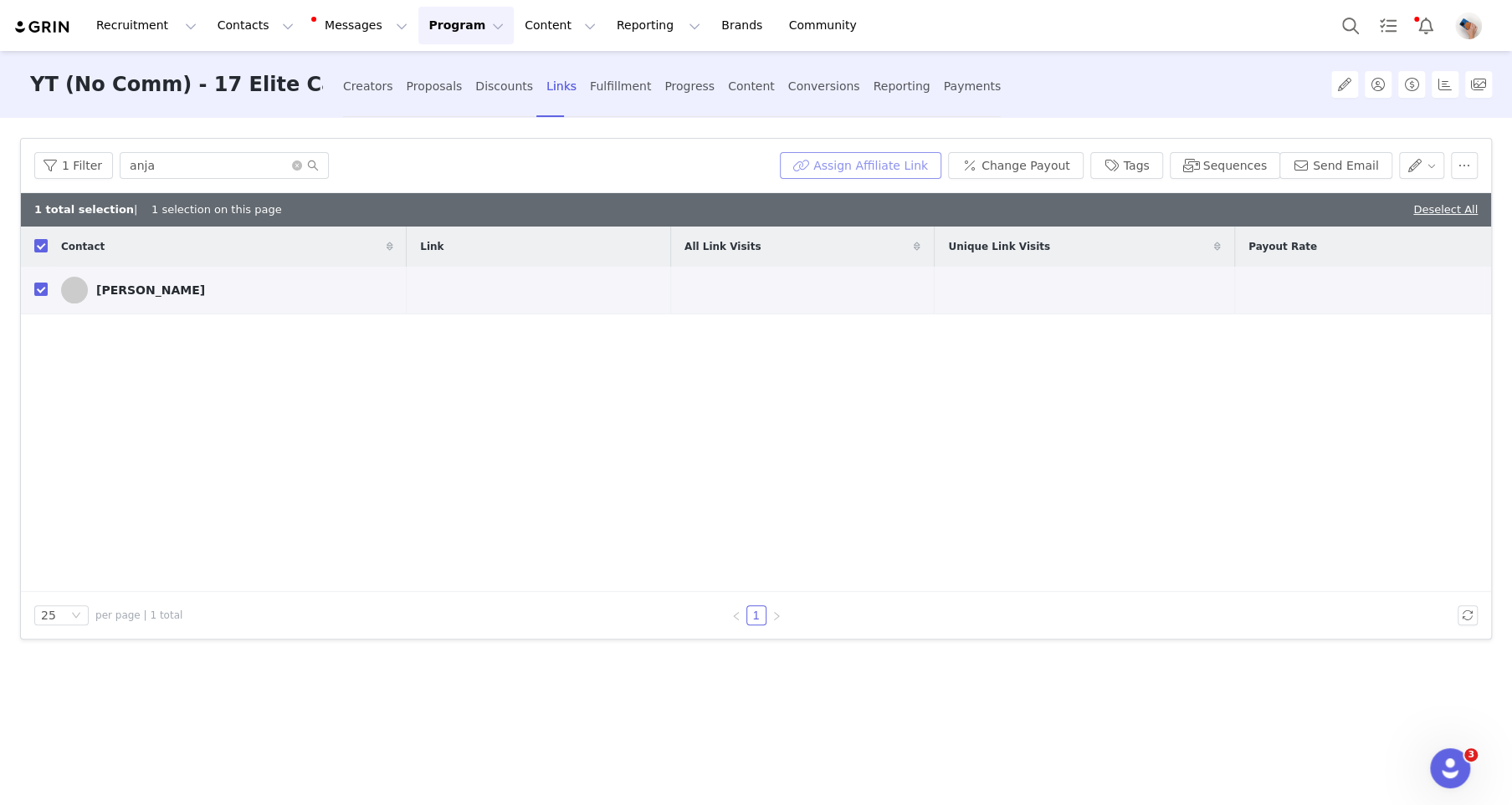
click at [899, 166] on button "Assign Affiliate Link" at bounding box center [860, 165] width 161 height 27
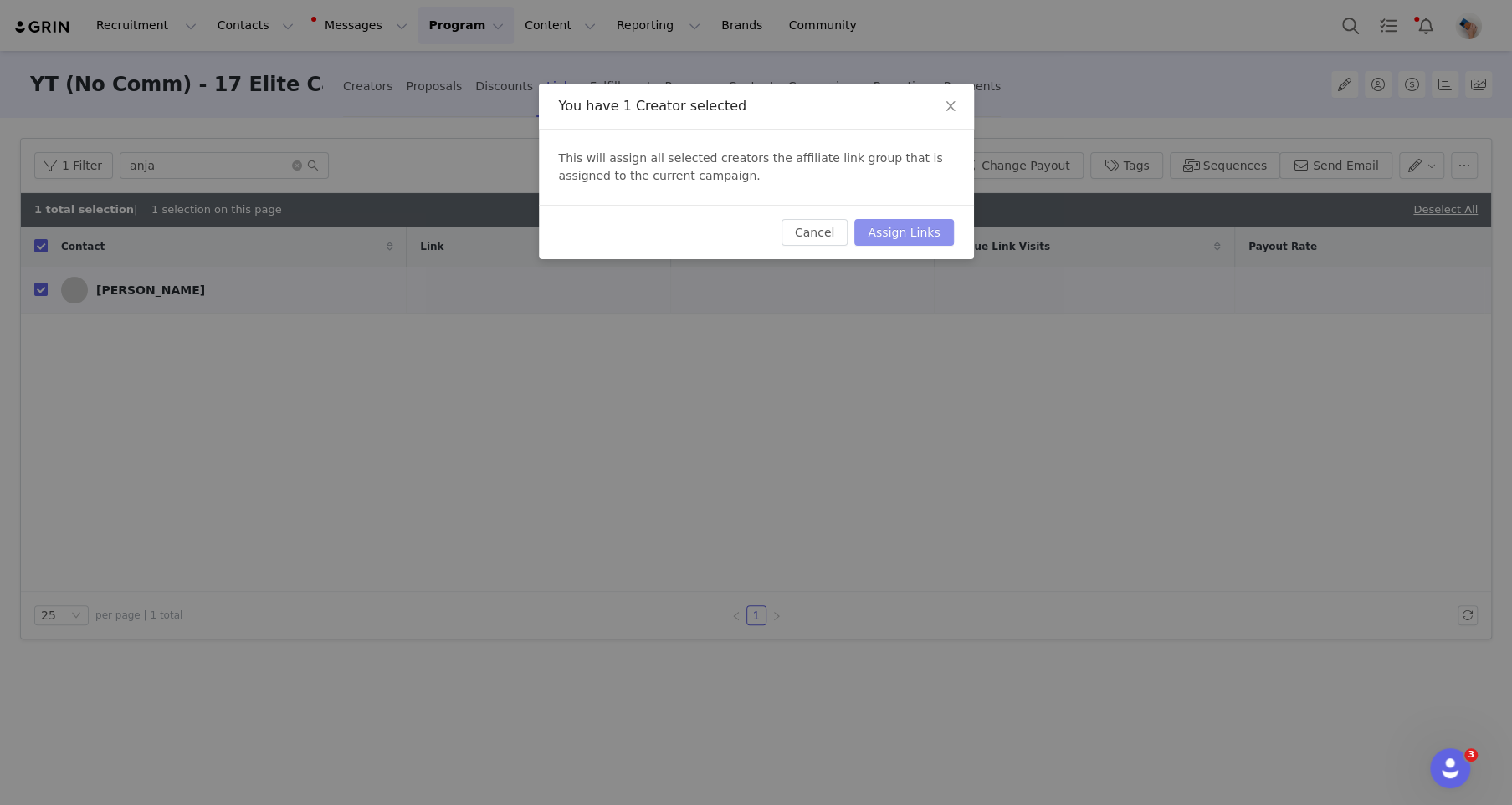
click at [918, 242] on button "Assign Links" at bounding box center [904, 233] width 99 height 27
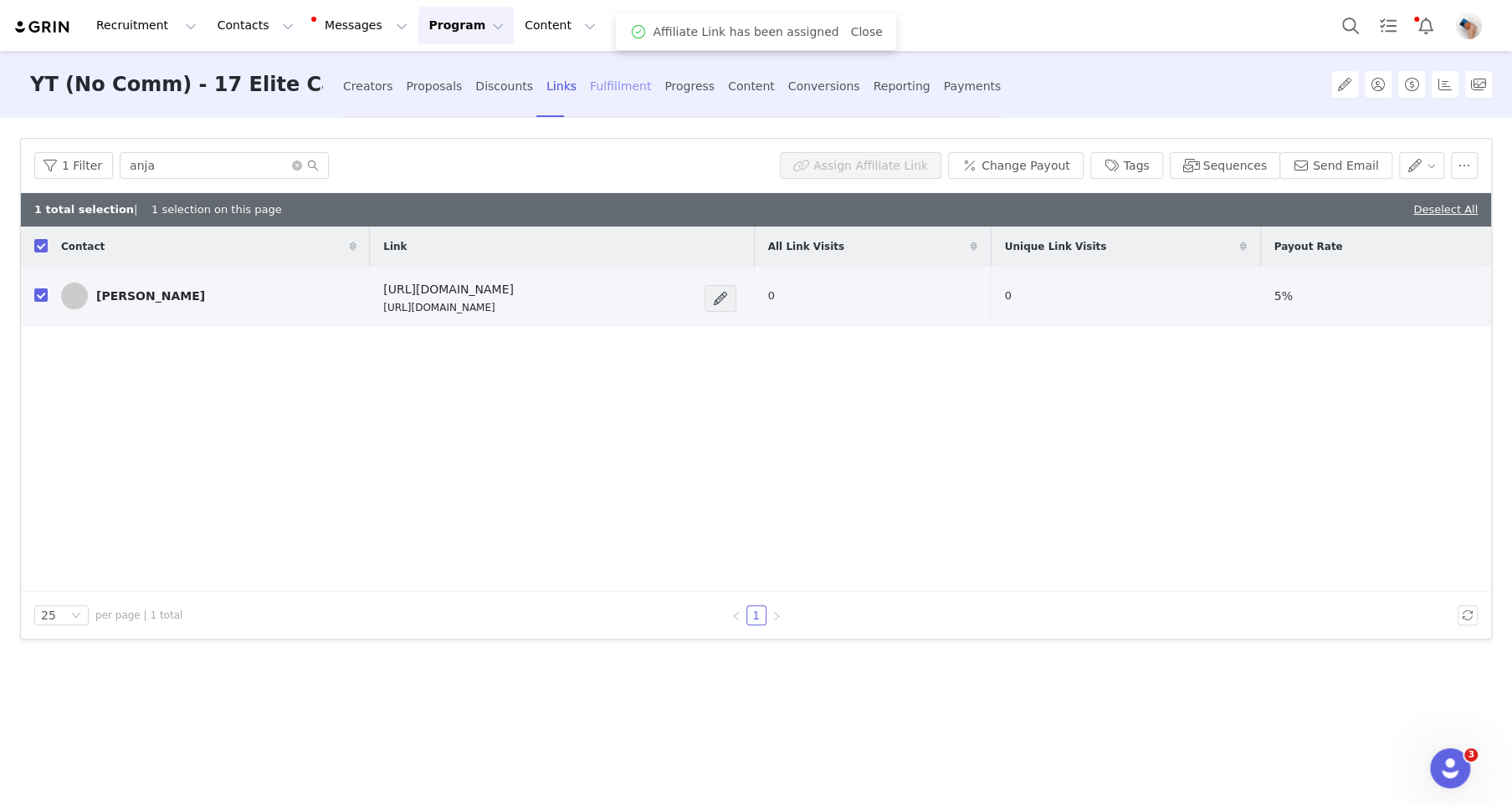
click at [590, 85] on div "Fulfillment" at bounding box center [620, 86] width 61 height 45
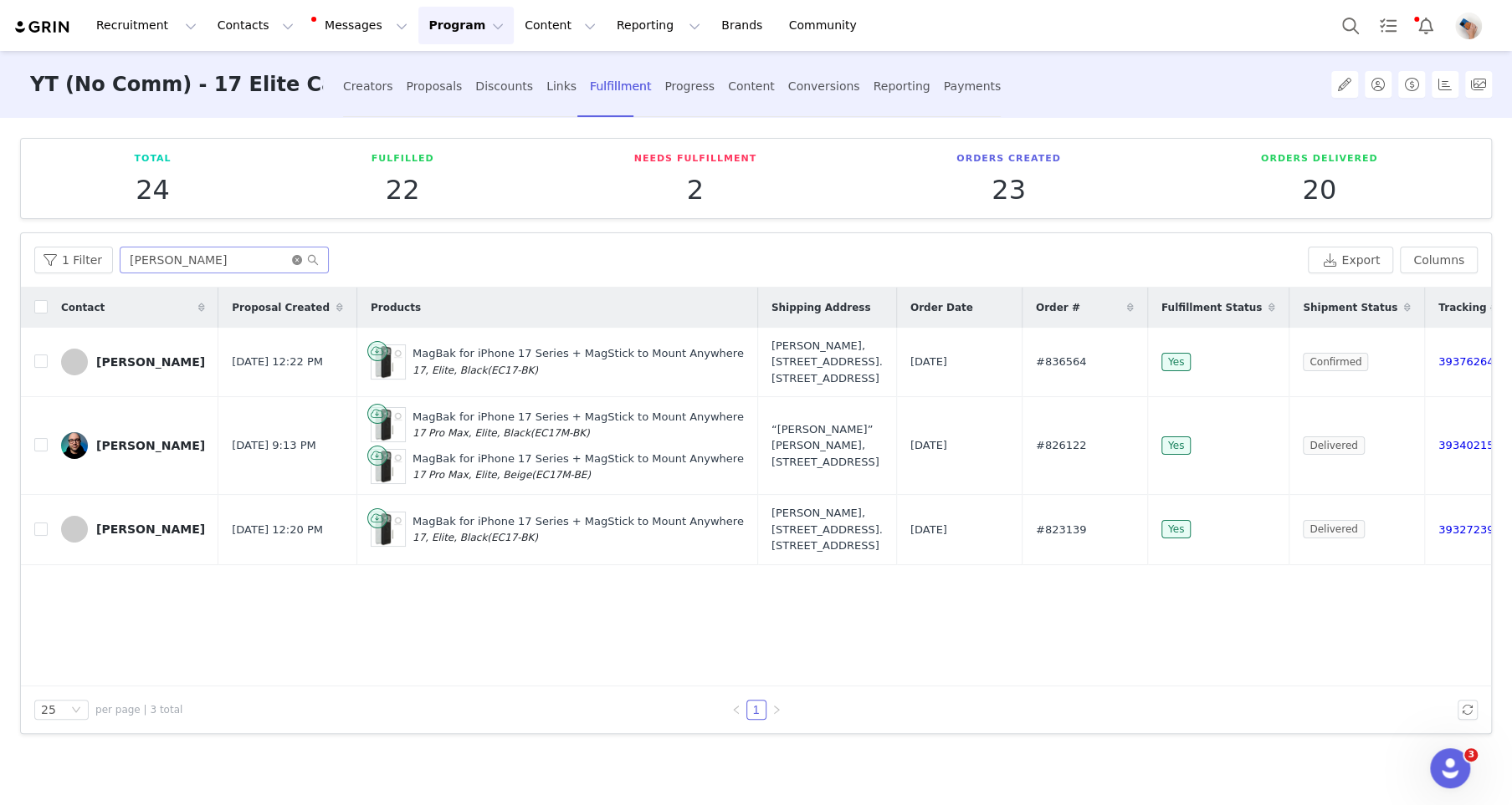
click at [292, 256] on icon "icon: close-circle" at bounding box center [296, 260] width 10 height 10
click at [265, 256] on input "text" at bounding box center [224, 260] width 209 height 27
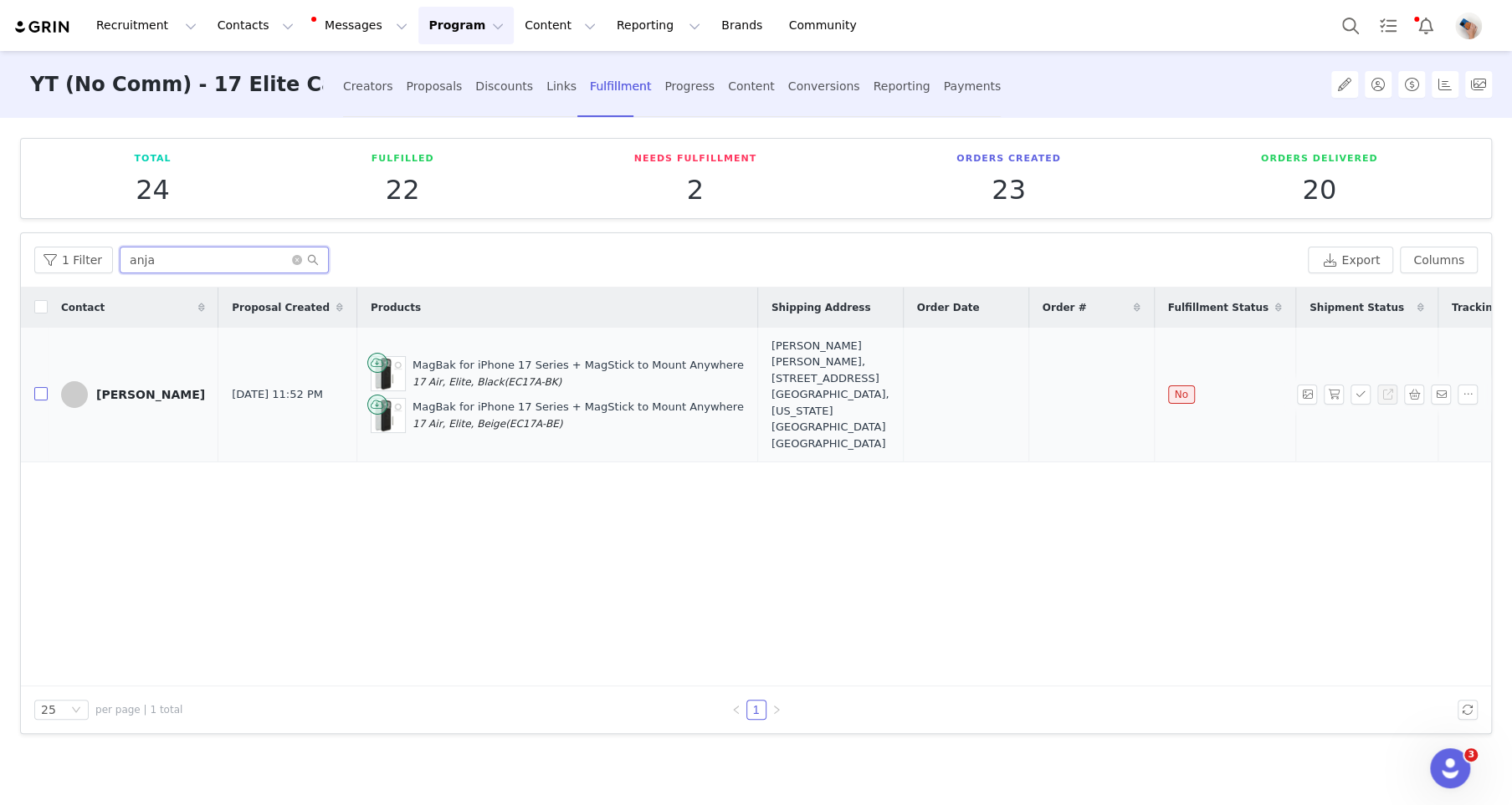
type input "anja"
click at [39, 387] on input "checkbox" at bounding box center [41, 394] width 13 height 13
checkbox input "true"
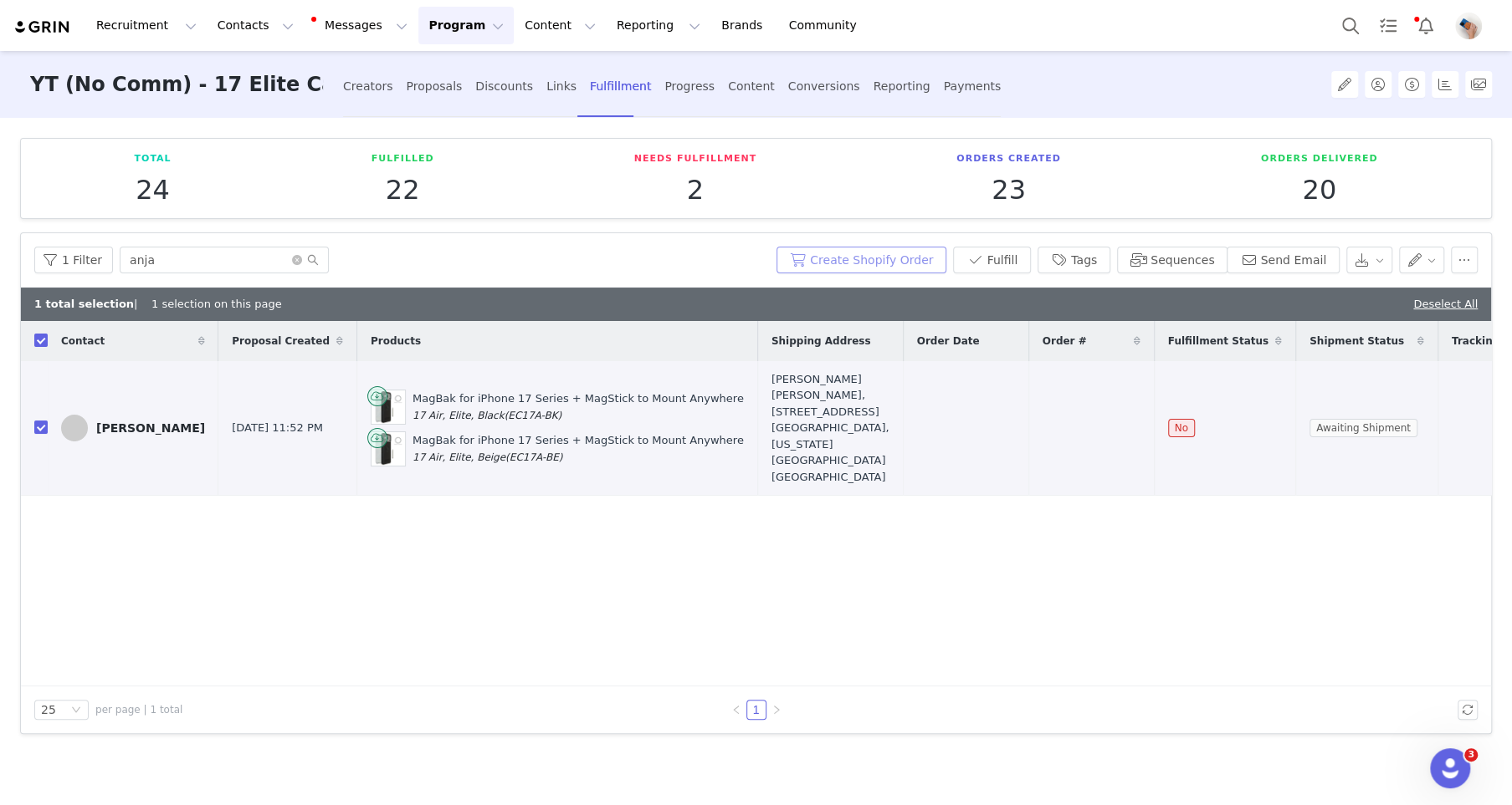
click at [876, 255] on button "Create Shopify Order" at bounding box center [861, 260] width 170 height 27
drag, startPoint x: 1040, startPoint y: 411, endPoint x: 954, endPoint y: 410, distance: 86.0
click at [954, 410] on tr "Anjana Sep 25, 2025 11:52 PM MagBak for iPhone 17 Series + MagStick to Mount An…" at bounding box center [792, 429] width 1542 height 135
copy tr "#837189"
click at [113, 421] on div "Anjana" at bounding box center [150, 428] width 109 height 13
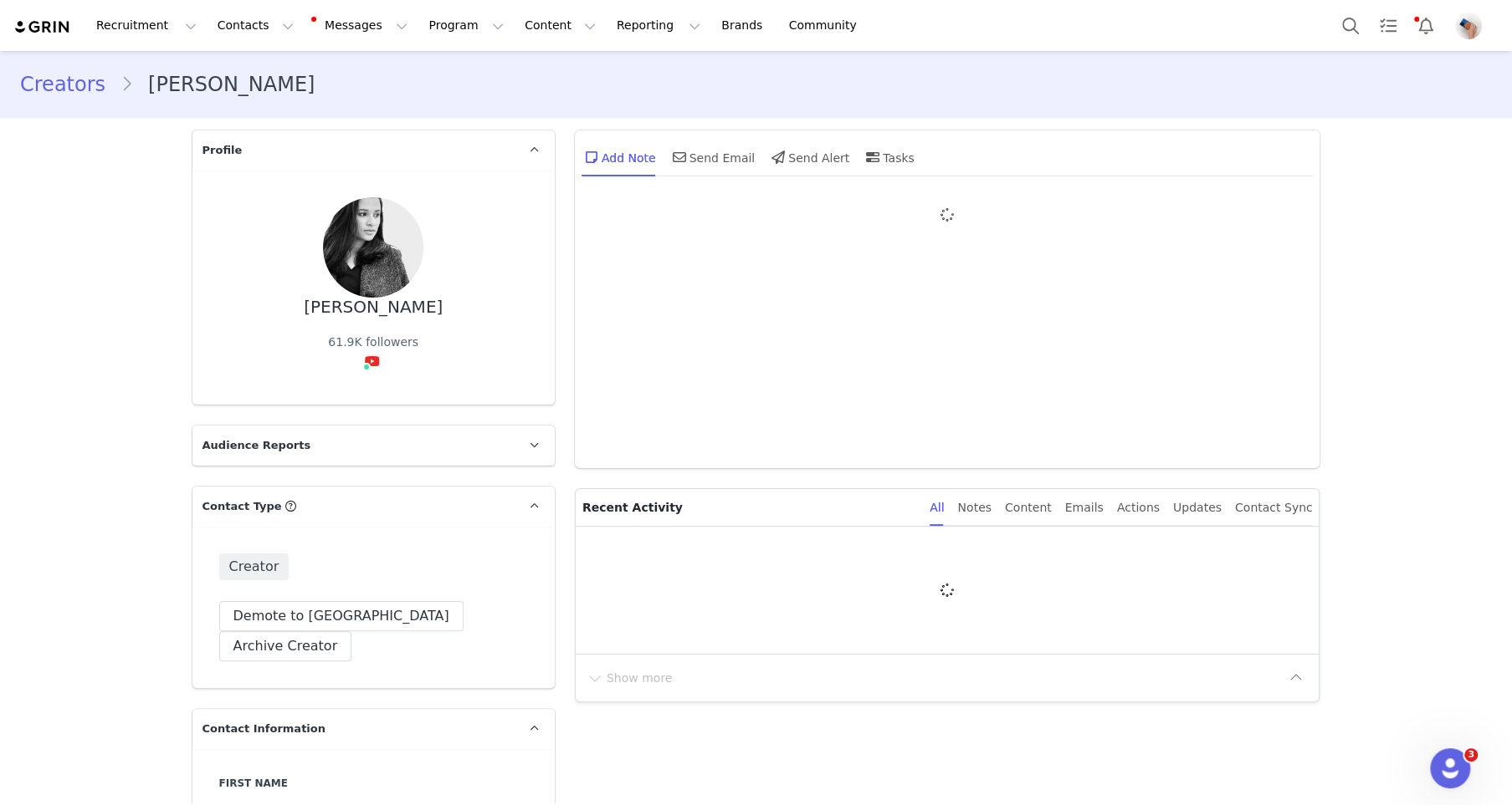
type input "+1 ([GEOGRAPHIC_DATA])"
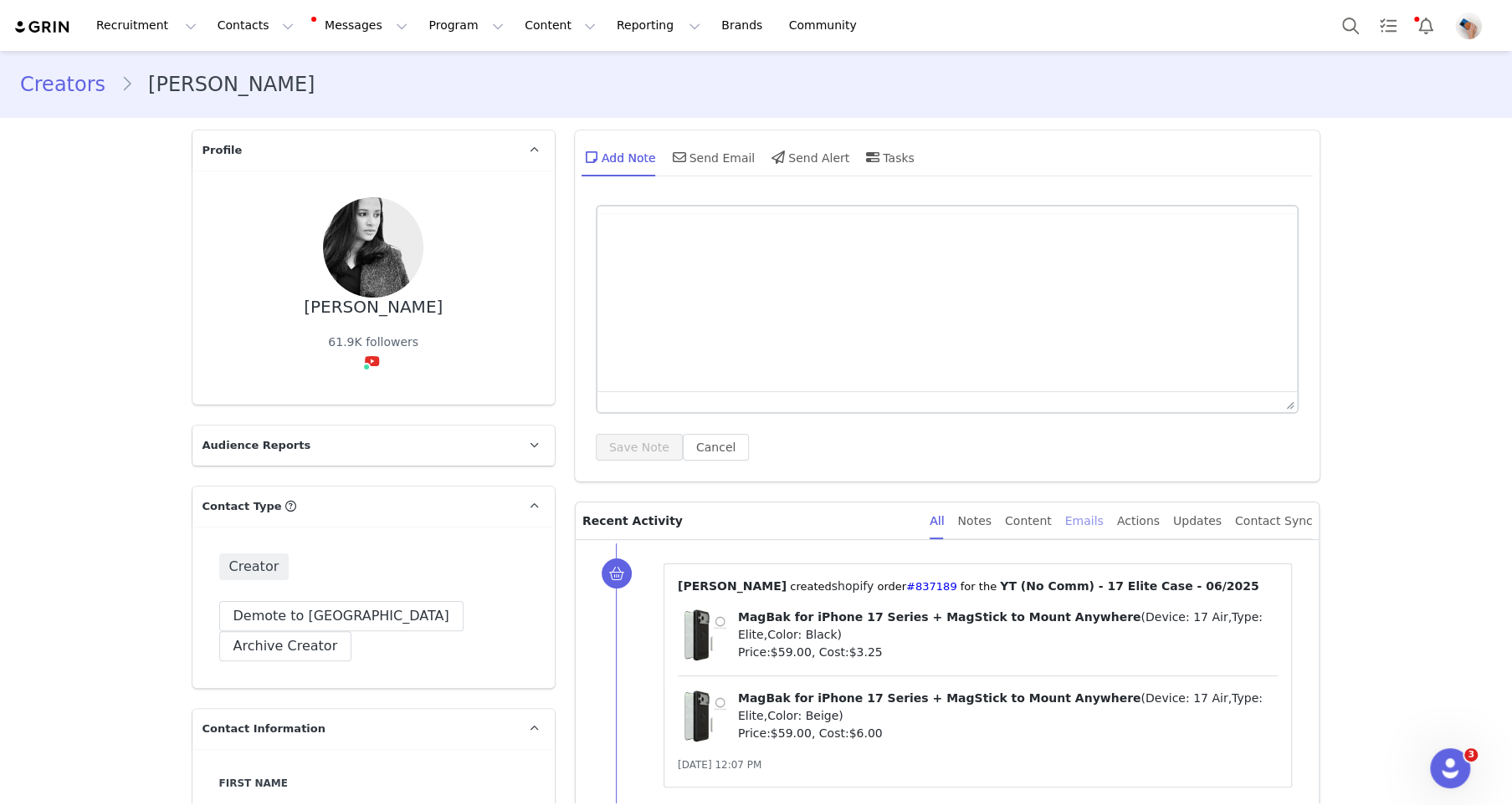
click at [1090, 522] on div "Emails" at bounding box center [1085, 522] width 39 height 38
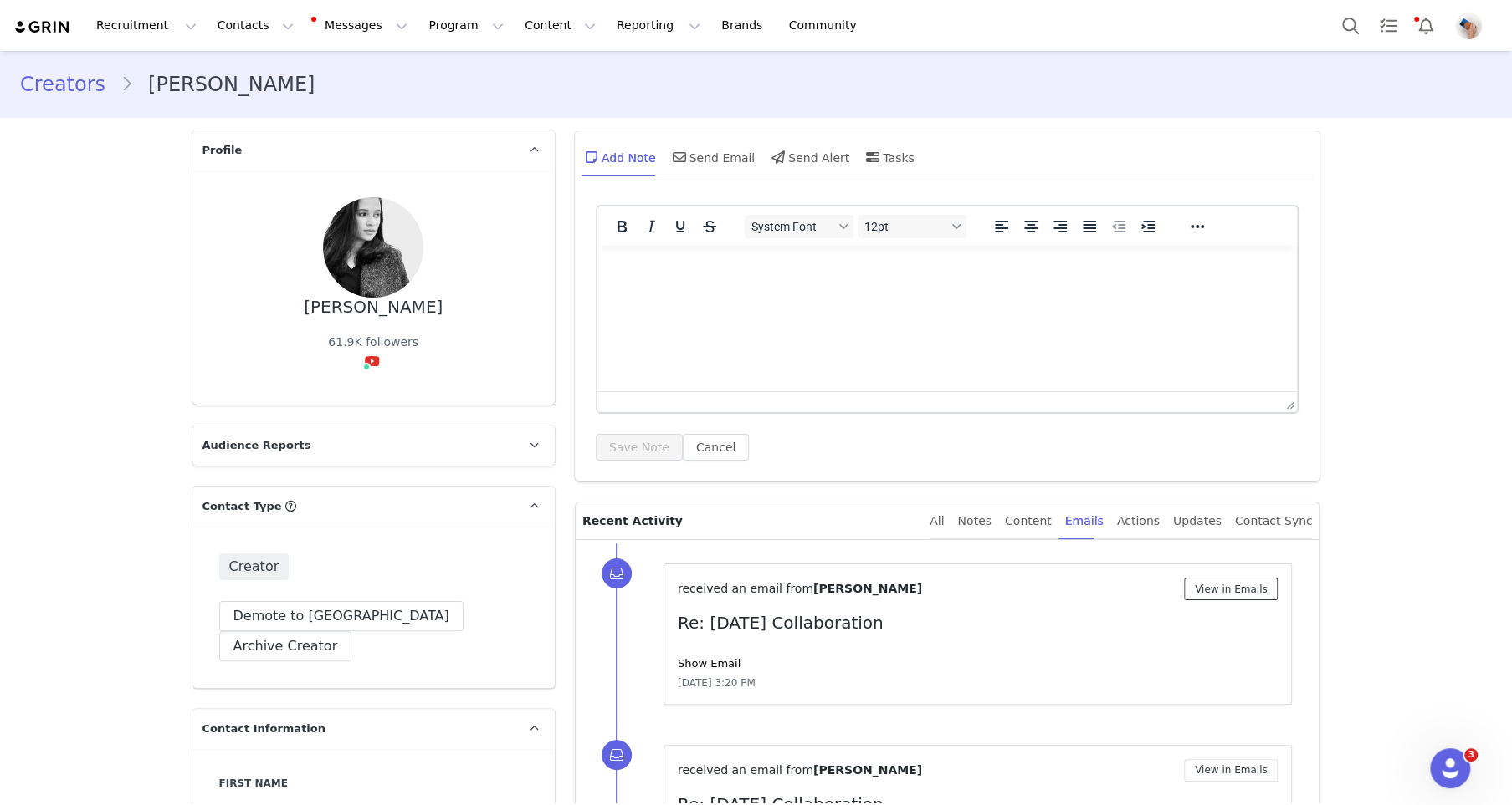
click at [1224, 583] on button "View in Emails" at bounding box center [1232, 590] width 95 height 23
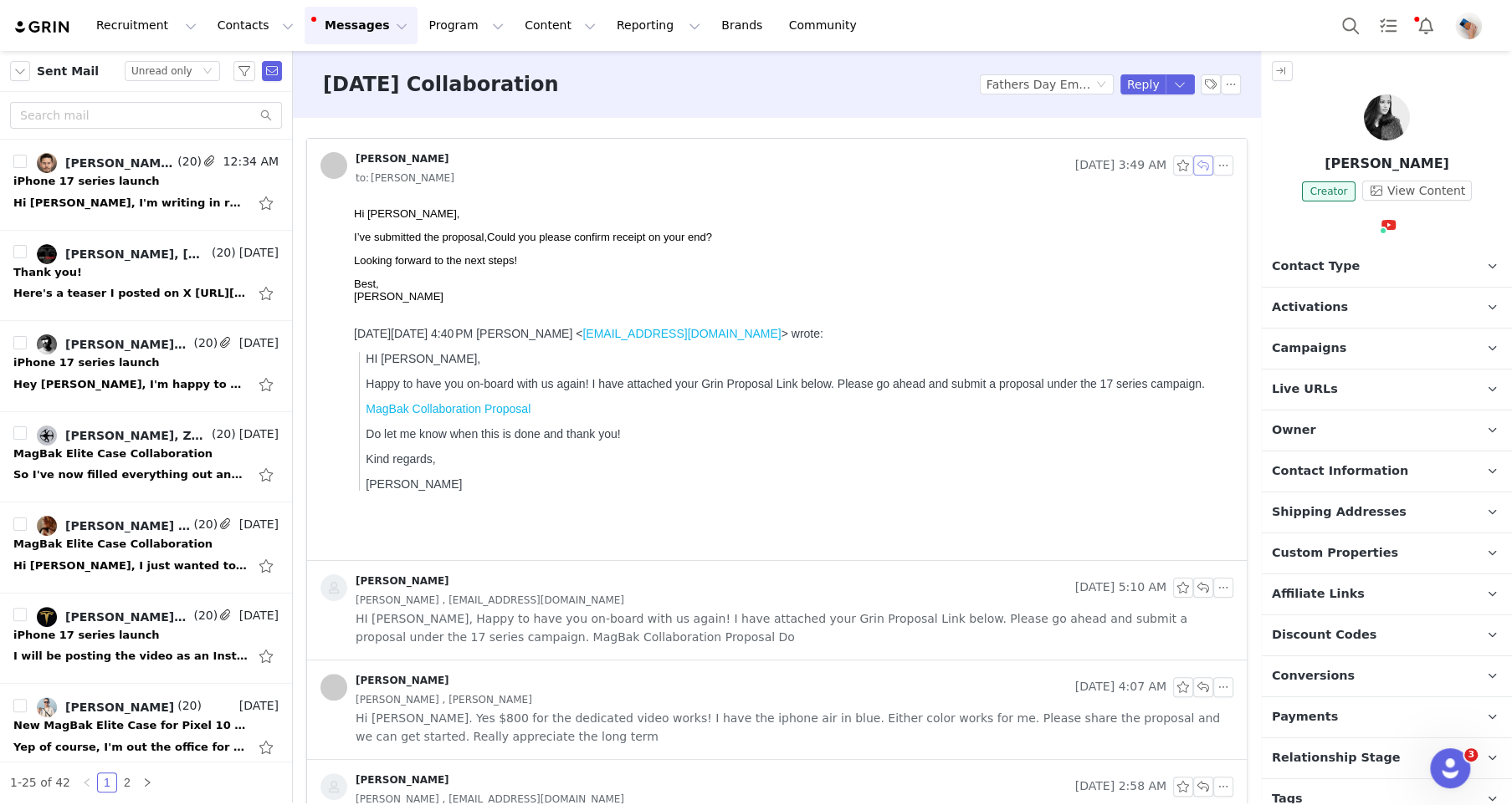
click at [1198, 163] on button "button" at bounding box center [1202, 165] width 20 height 20
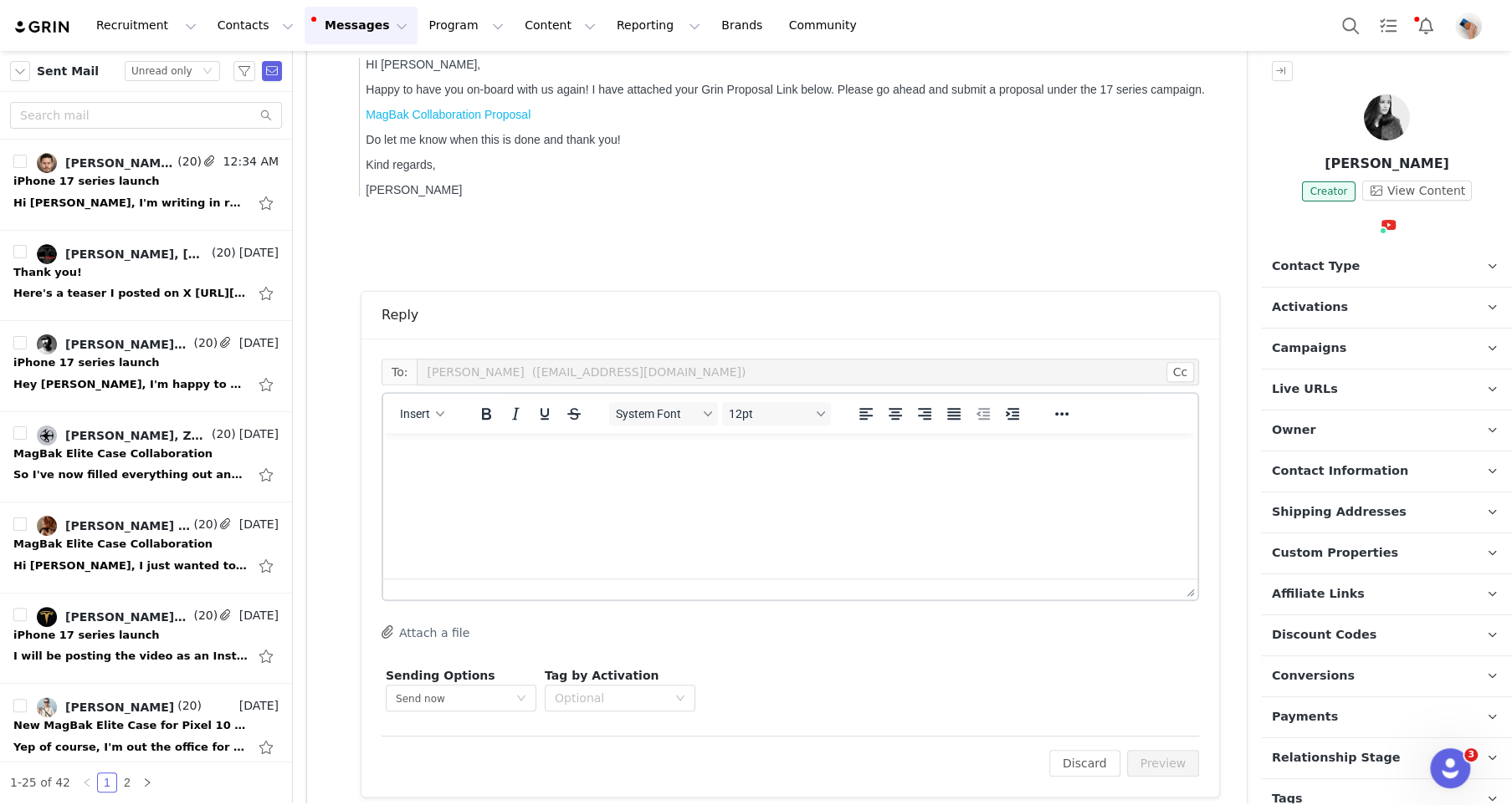
click at [459, 473] on html at bounding box center [790, 456] width 814 height 46
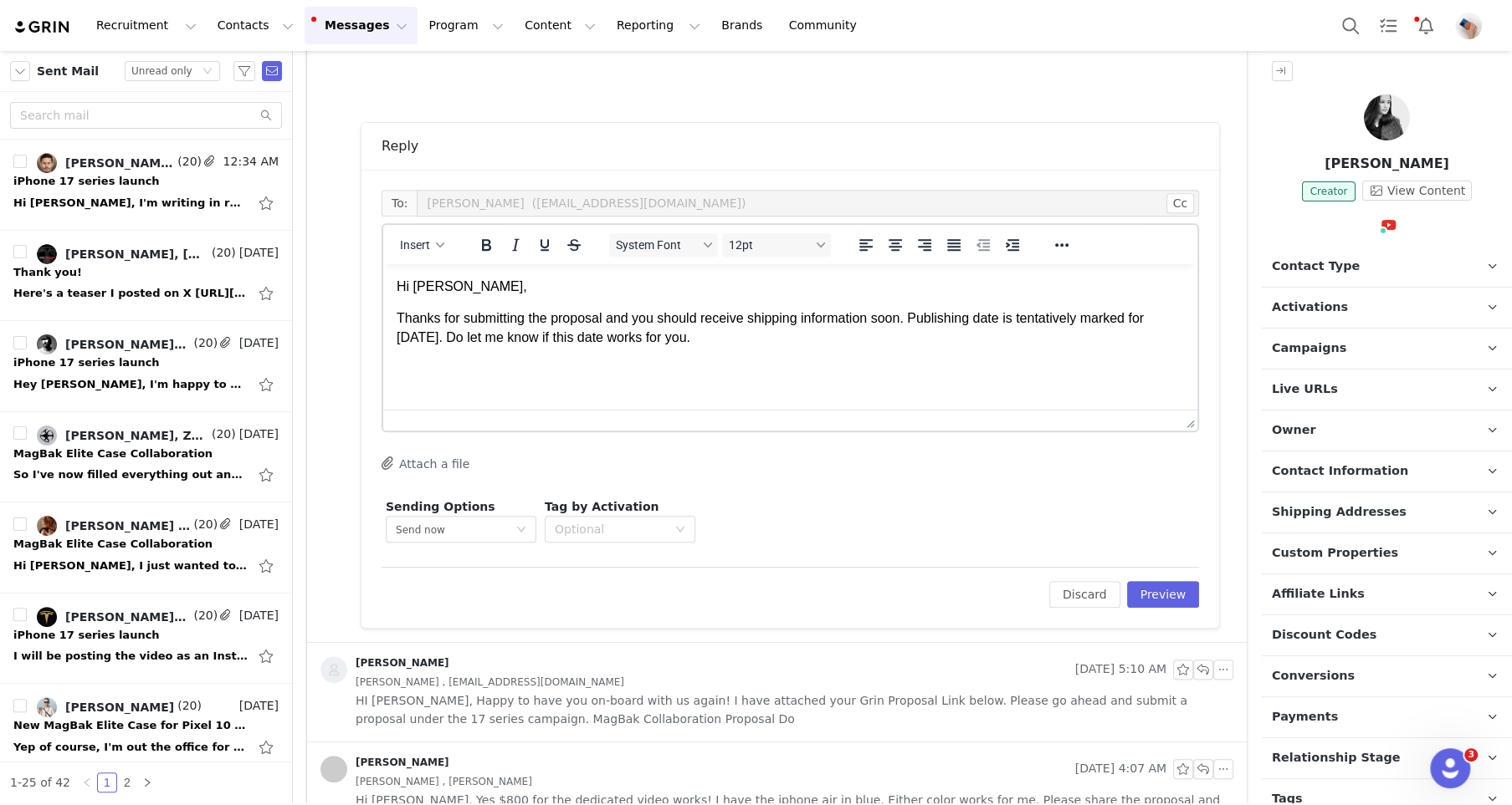
scroll to position [530, 0]
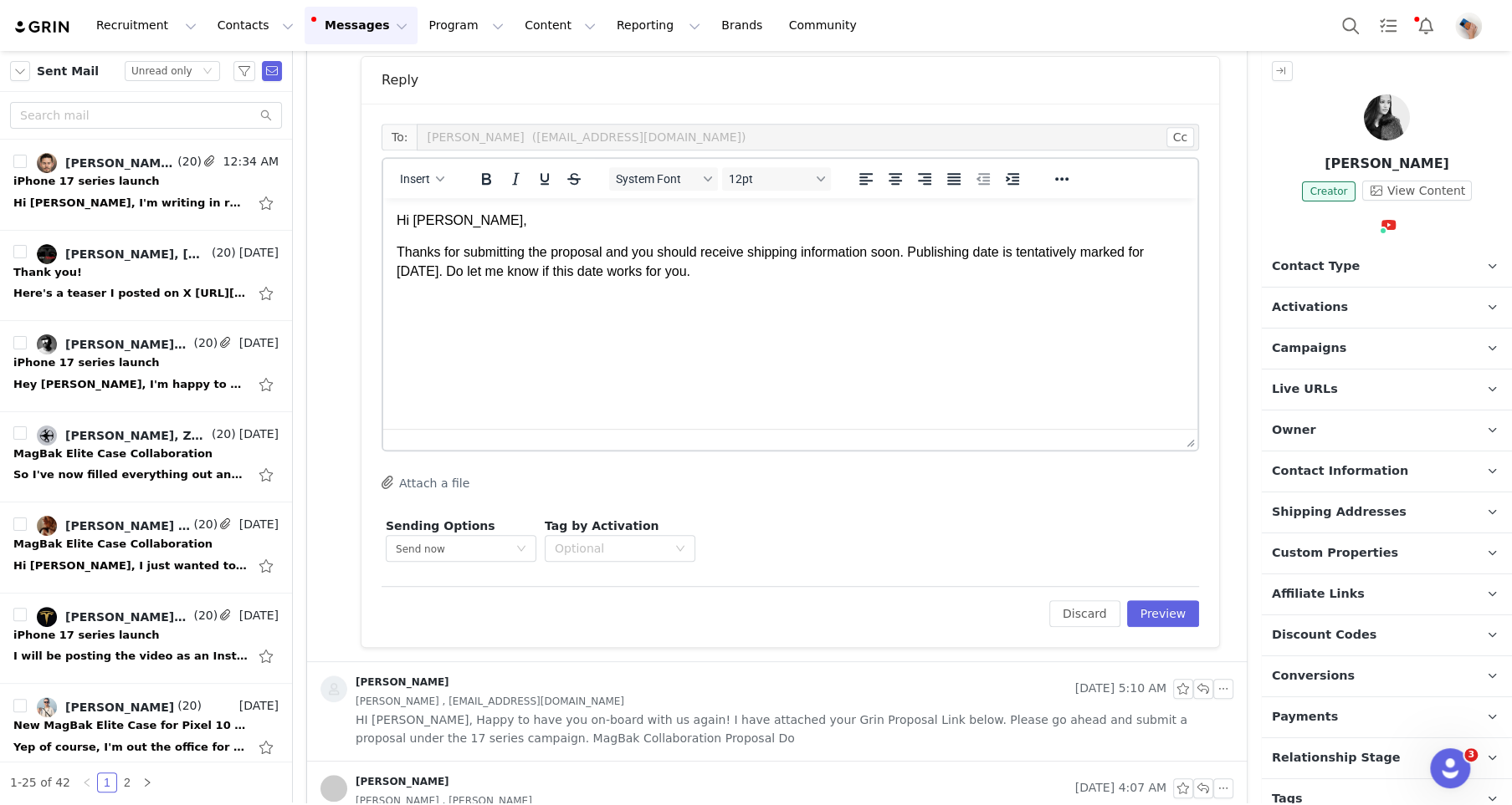
drag, startPoint x: 1191, startPoint y: 356, endPoint x: 1172, endPoint y: 475, distance: 120.5
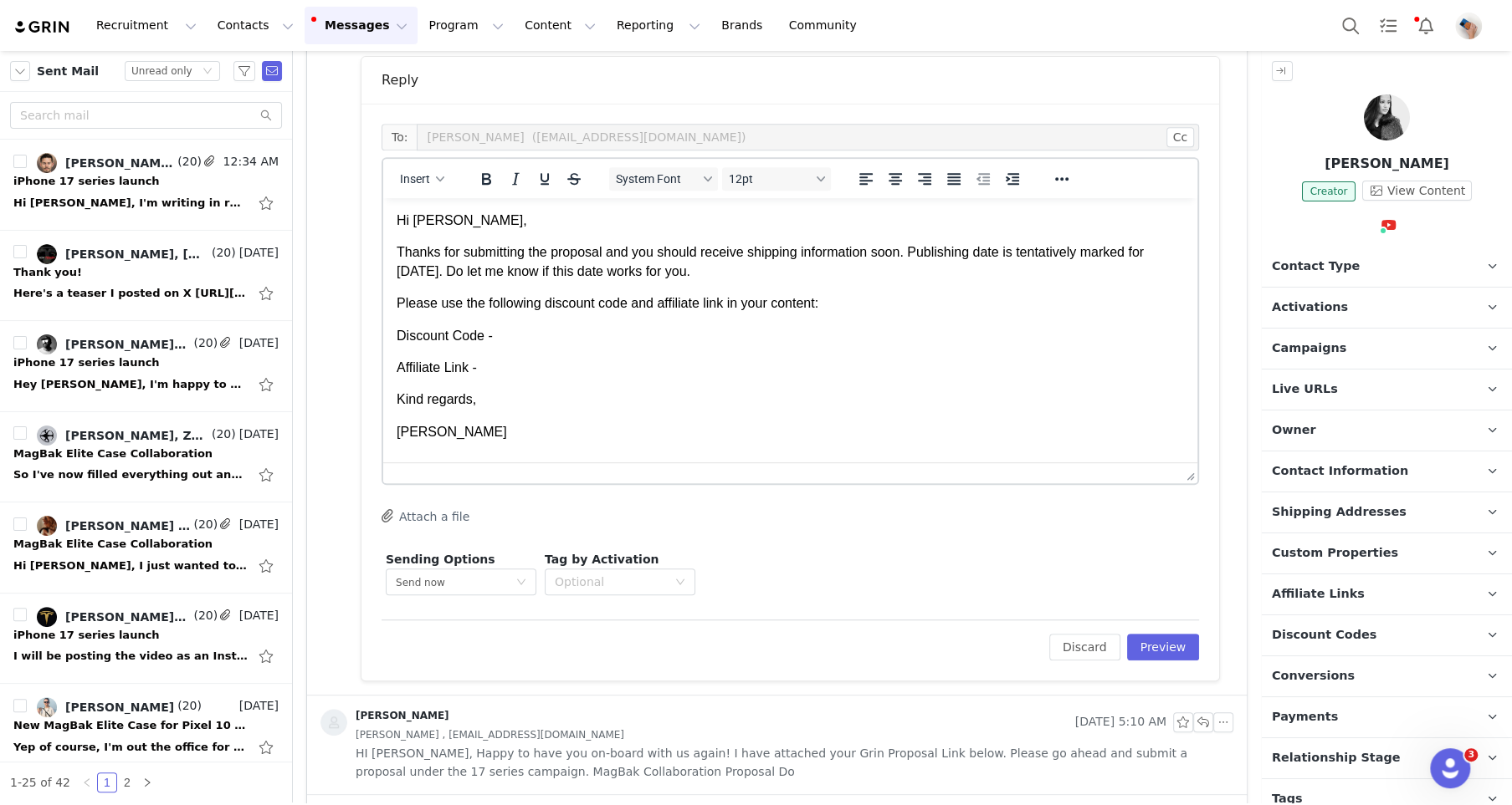
click at [553, 307] on p "Please use the following discount code and affiliate link in your content:" at bounding box center [790, 303] width 787 height 18
click at [535, 180] on icon "Underline" at bounding box center [544, 178] width 20 height 20
drag, startPoint x: 400, startPoint y: 271, endPoint x: 537, endPoint y: 276, distance: 137.1
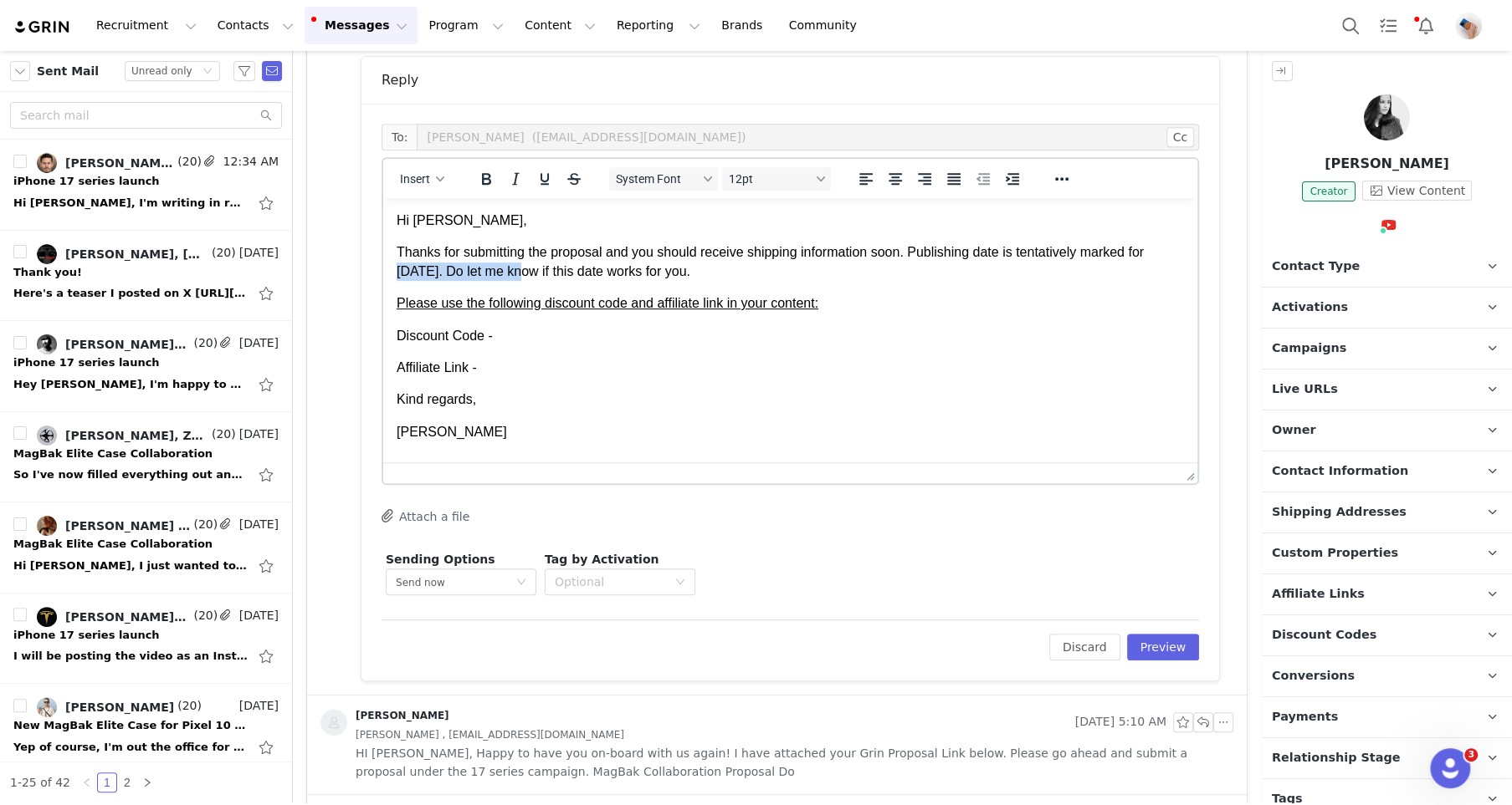
click at [537, 276] on p "Thanks for submitting the proposal and you should receive shipping information …" at bounding box center [790, 262] width 787 height 38
click at [482, 187] on icon "Bold" at bounding box center [485, 178] width 20 height 20
click at [519, 343] on p "Discount Code -" at bounding box center [790, 335] width 787 height 18
click at [1314, 627] on span "Discount Codes" at bounding box center [1324, 635] width 104 height 18
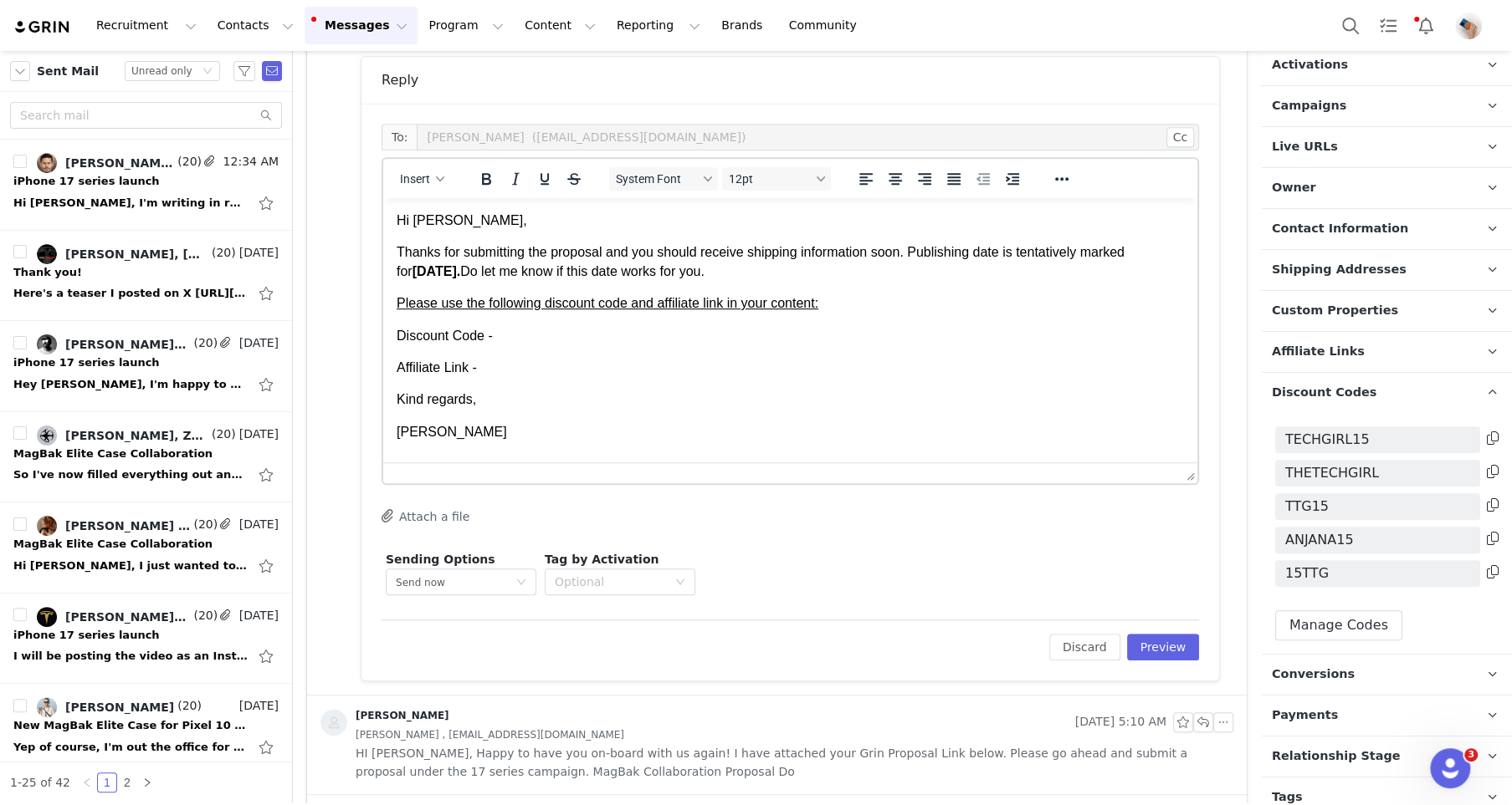
scroll to position [280, 0]
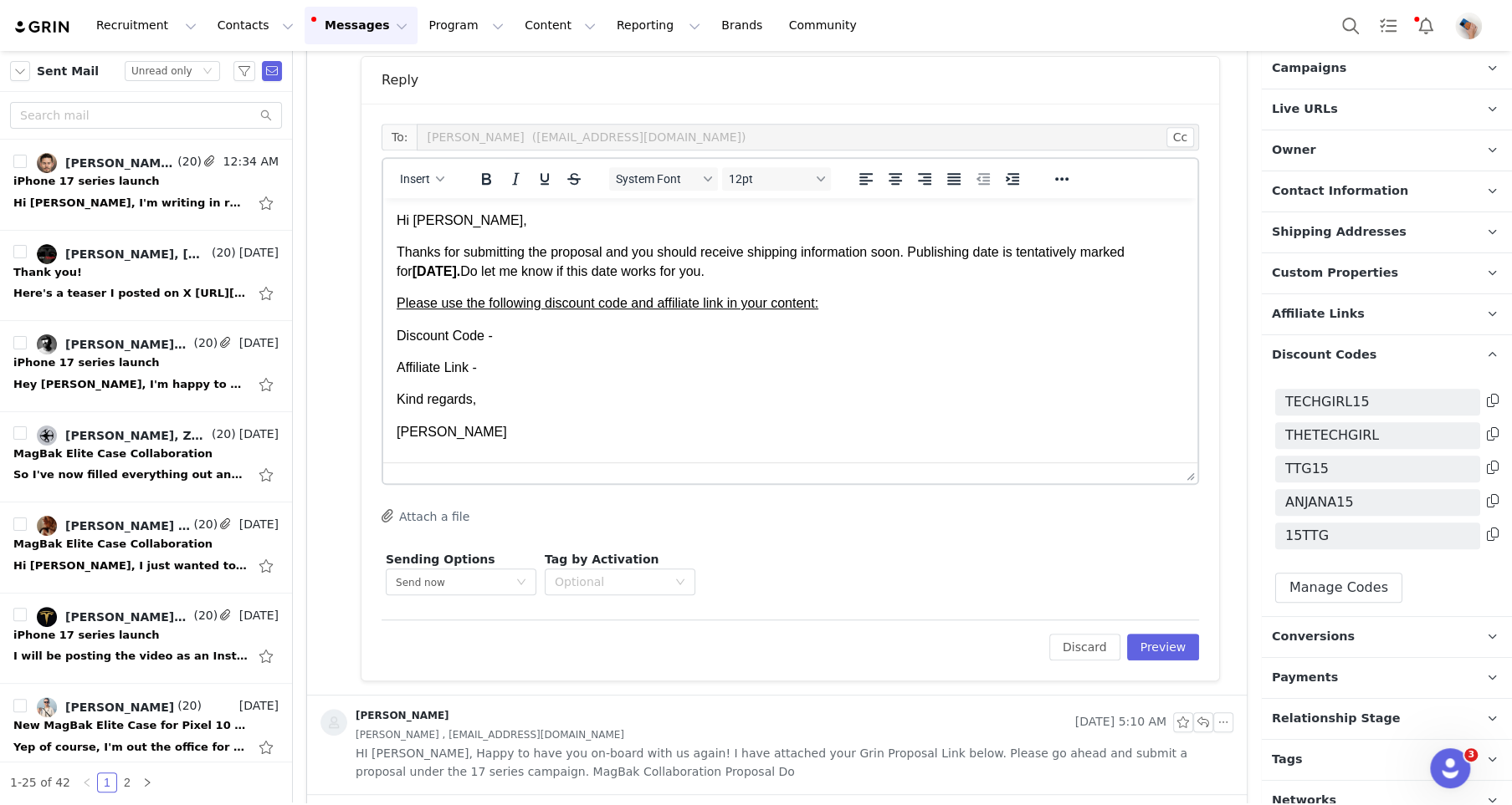
click at [1492, 528] on icon at bounding box center [1493, 534] width 11 height 13
click at [541, 334] on p "Discount Code -" at bounding box center [790, 335] width 787 height 18
click at [1314, 306] on span "Affiliate Links" at bounding box center [1318, 314] width 93 height 18
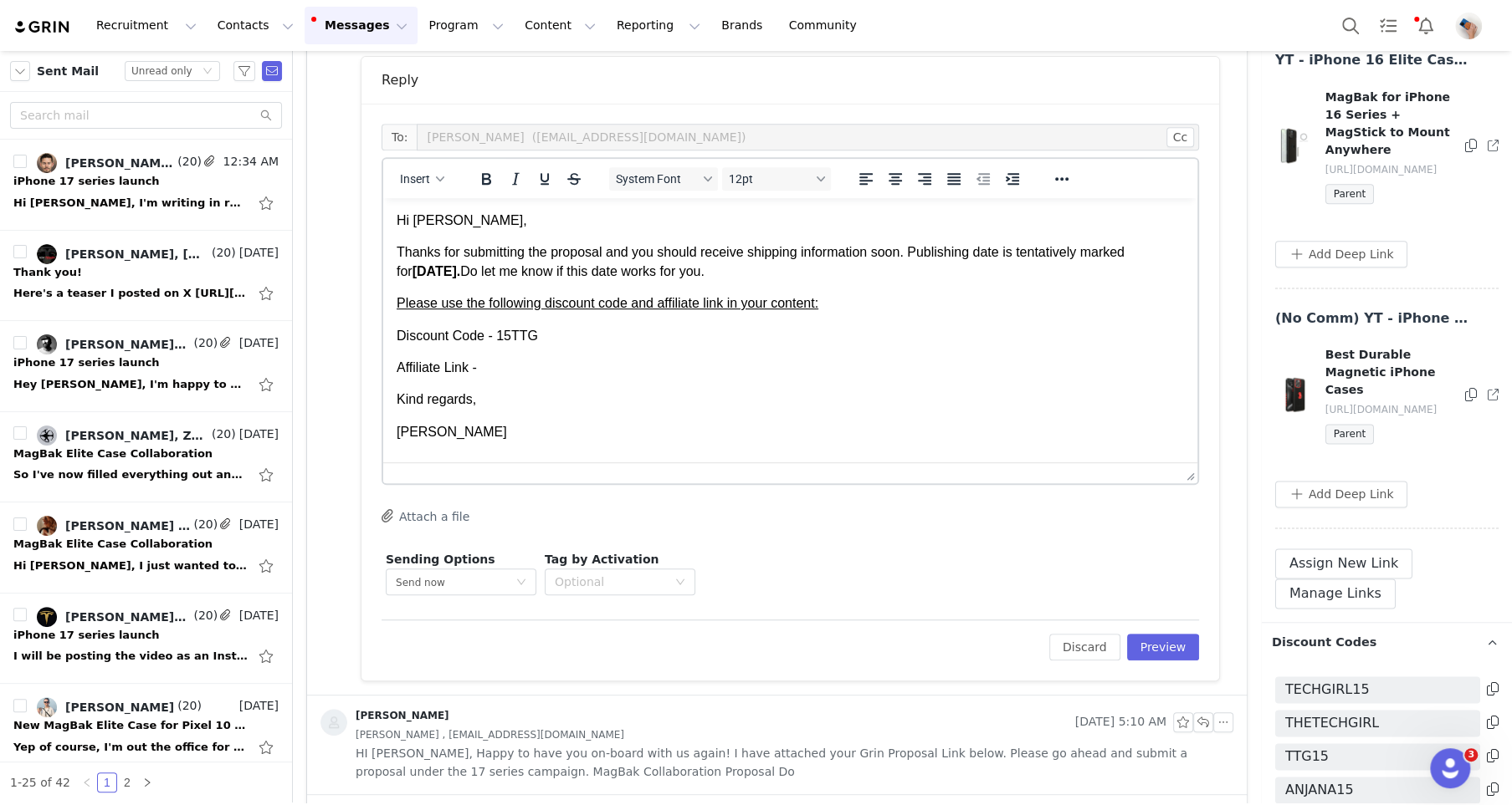
scroll to position [1504, 0]
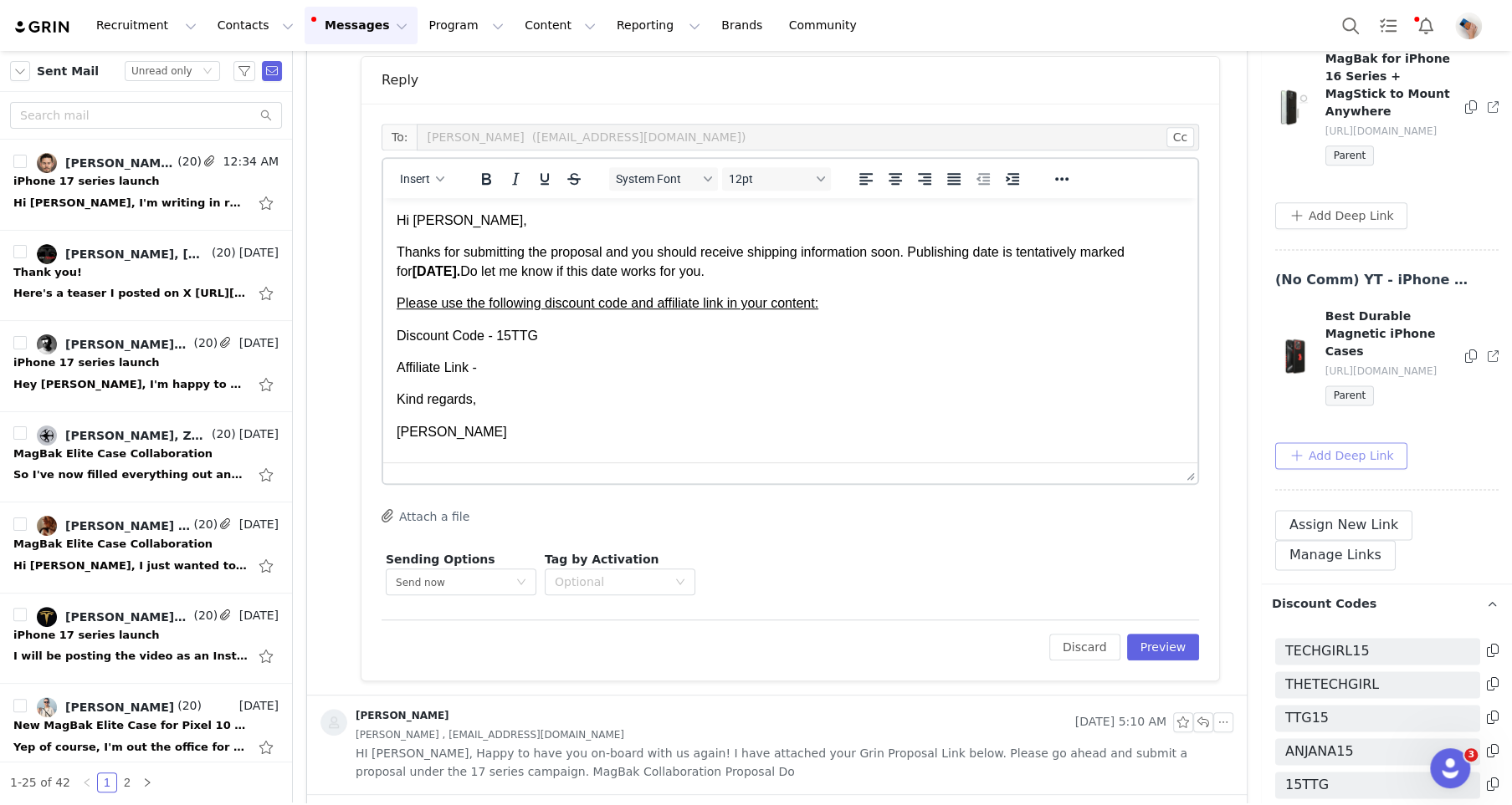
click at [1352, 461] on button "Add Deep Link" at bounding box center [1341, 456] width 132 height 27
click at [1350, 529] on input "text" at bounding box center [1409, 523] width 268 height 27
paste input "https://magbak.com/products/magbak-for-iphone-17-series"
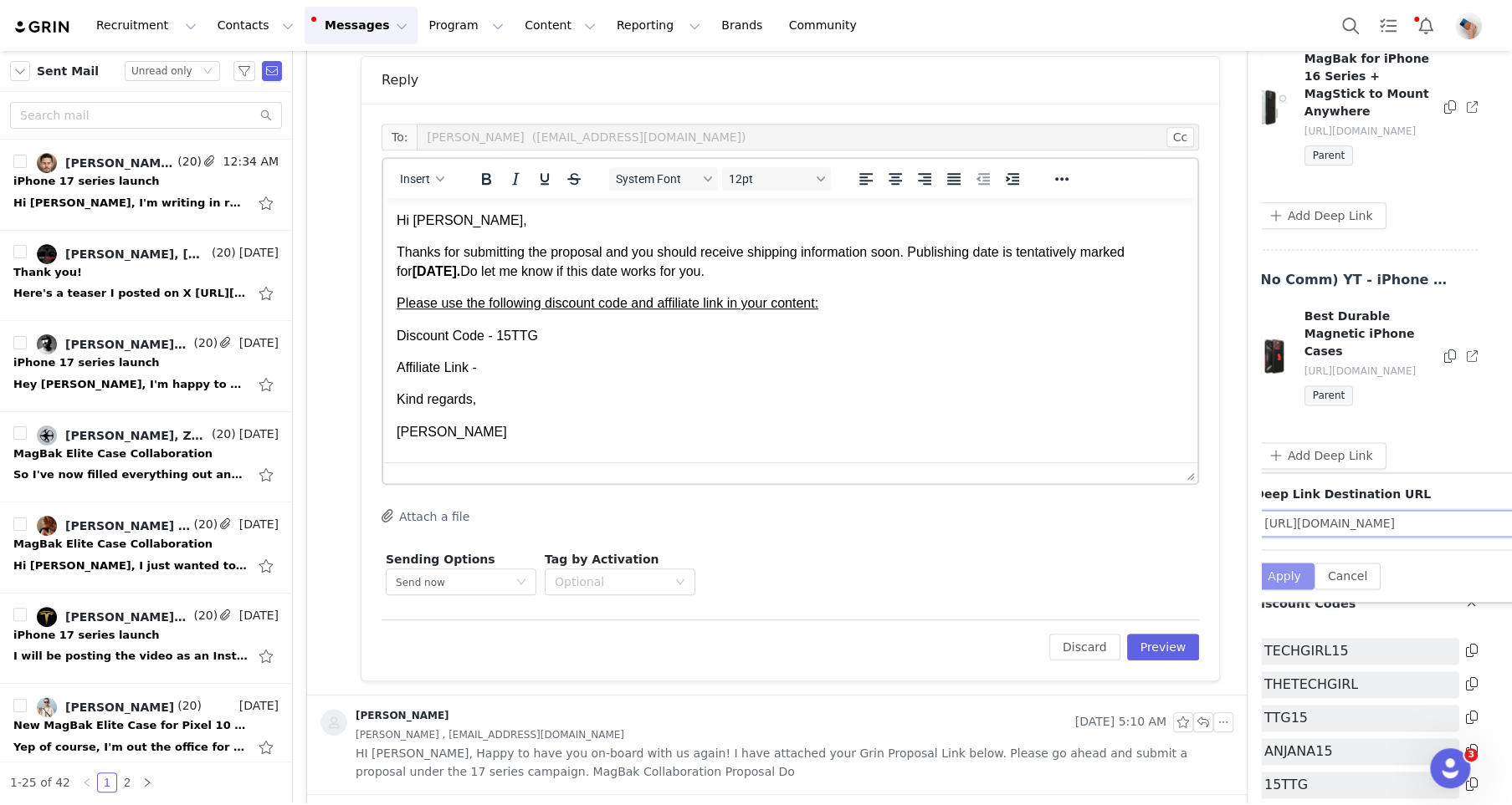
type input "https://magbak.com/products/magbak-for-iphone-17-series"
click at [1294, 582] on button "Apply" at bounding box center [1284, 576] width 60 height 27
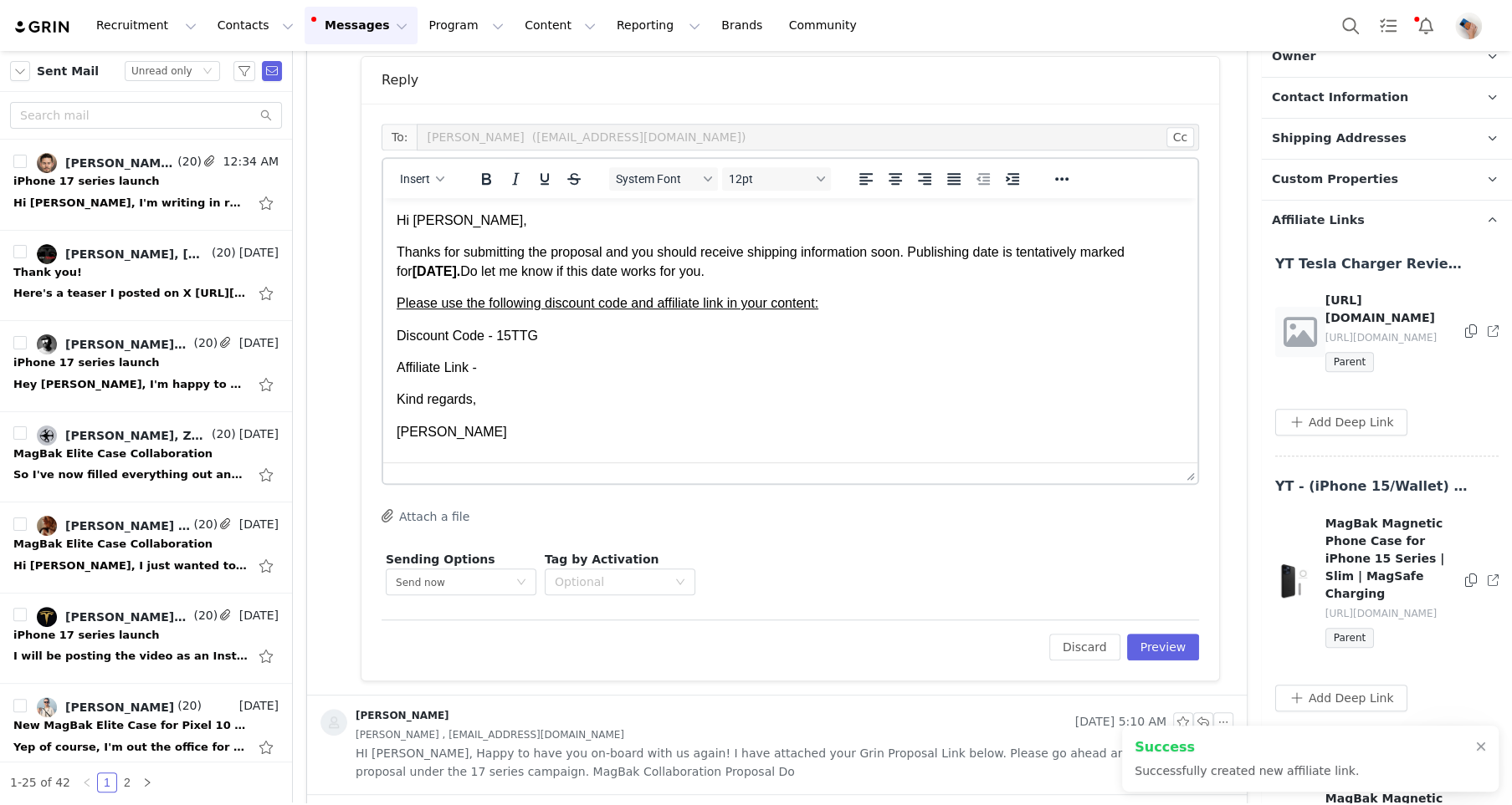
scroll to position [1504, 0]
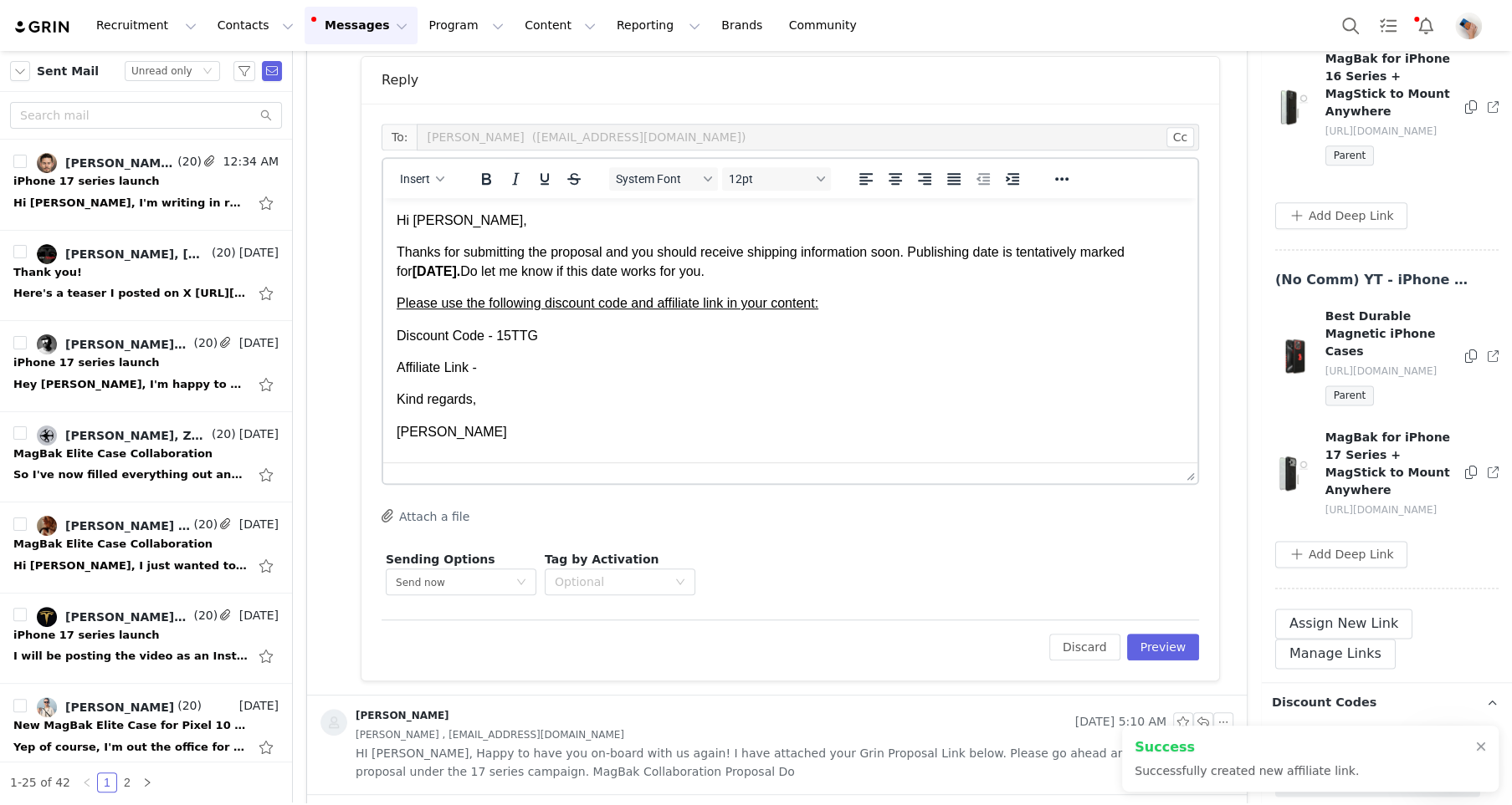
click at [1471, 477] on icon at bounding box center [1471, 473] width 11 height 13
click at [522, 371] on p "Affiliate Link -" at bounding box center [790, 367] width 787 height 18
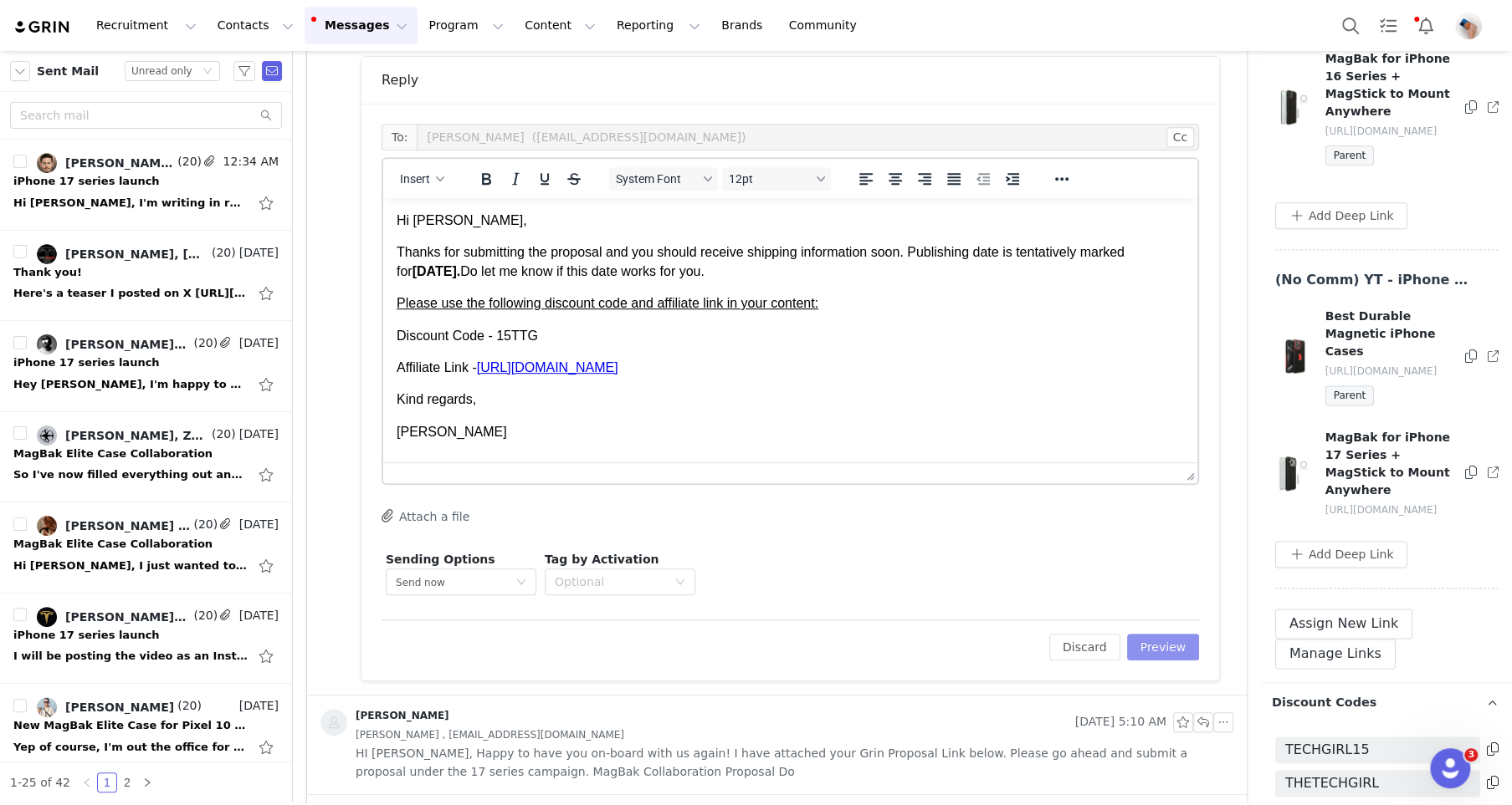
click at [1177, 653] on button "Preview" at bounding box center [1163, 647] width 73 height 27
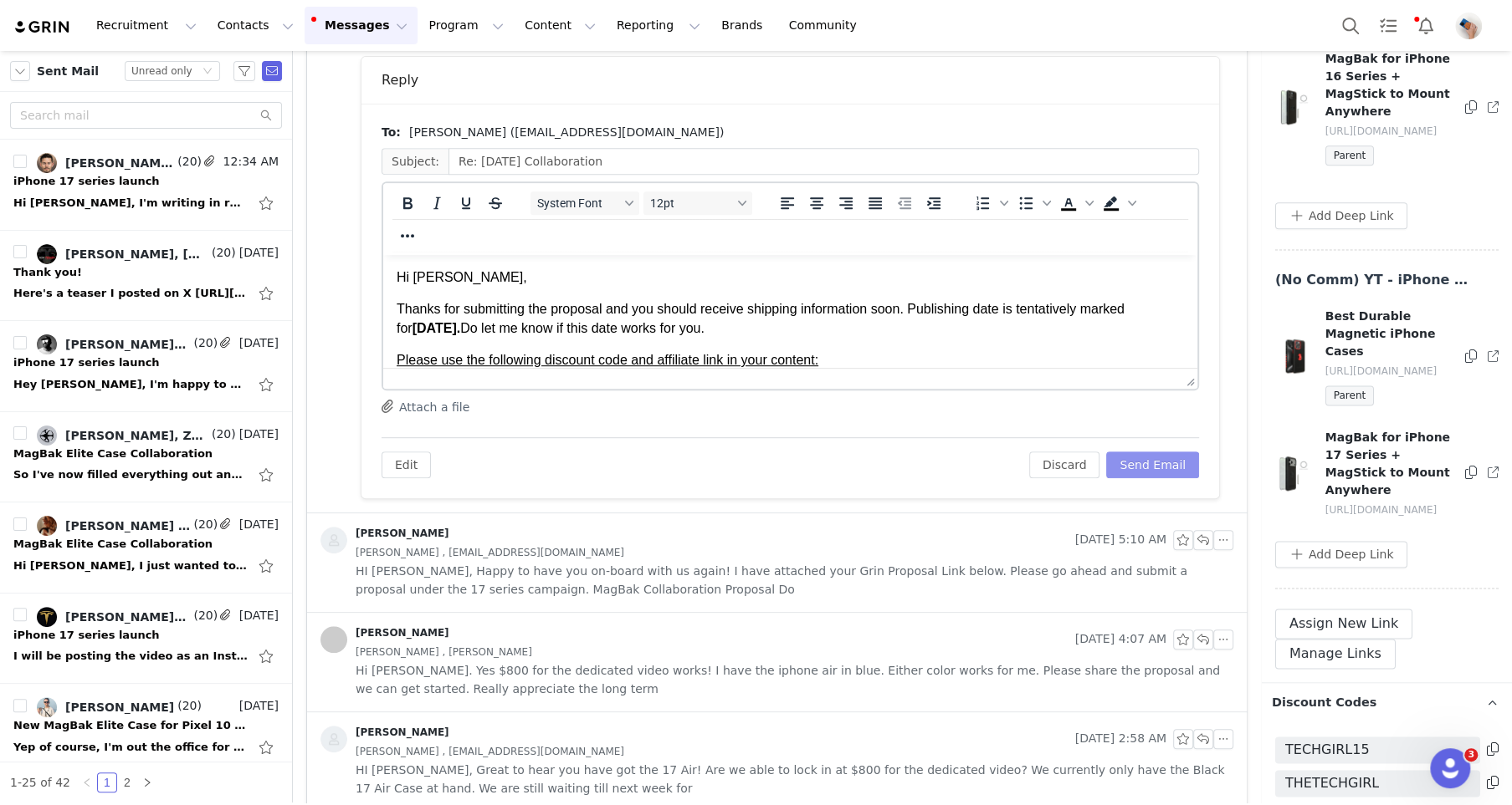
scroll to position [0, 0]
click at [1164, 464] on button "Send Email" at bounding box center [1153, 465] width 93 height 27
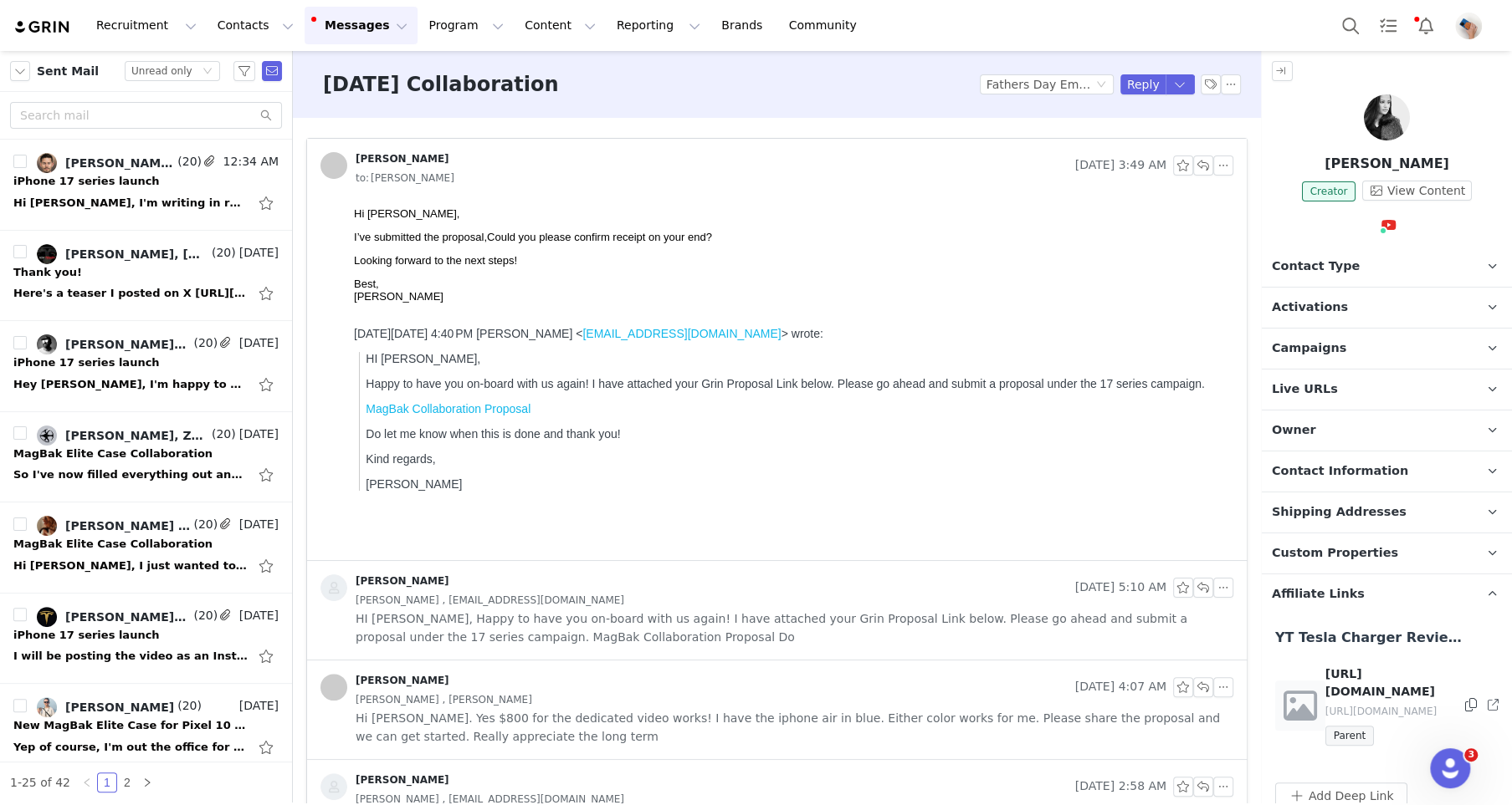
click at [1391, 82] on div at bounding box center [1387, 71] width 250 height 40
click at [1383, 99] on img at bounding box center [1387, 118] width 46 height 46
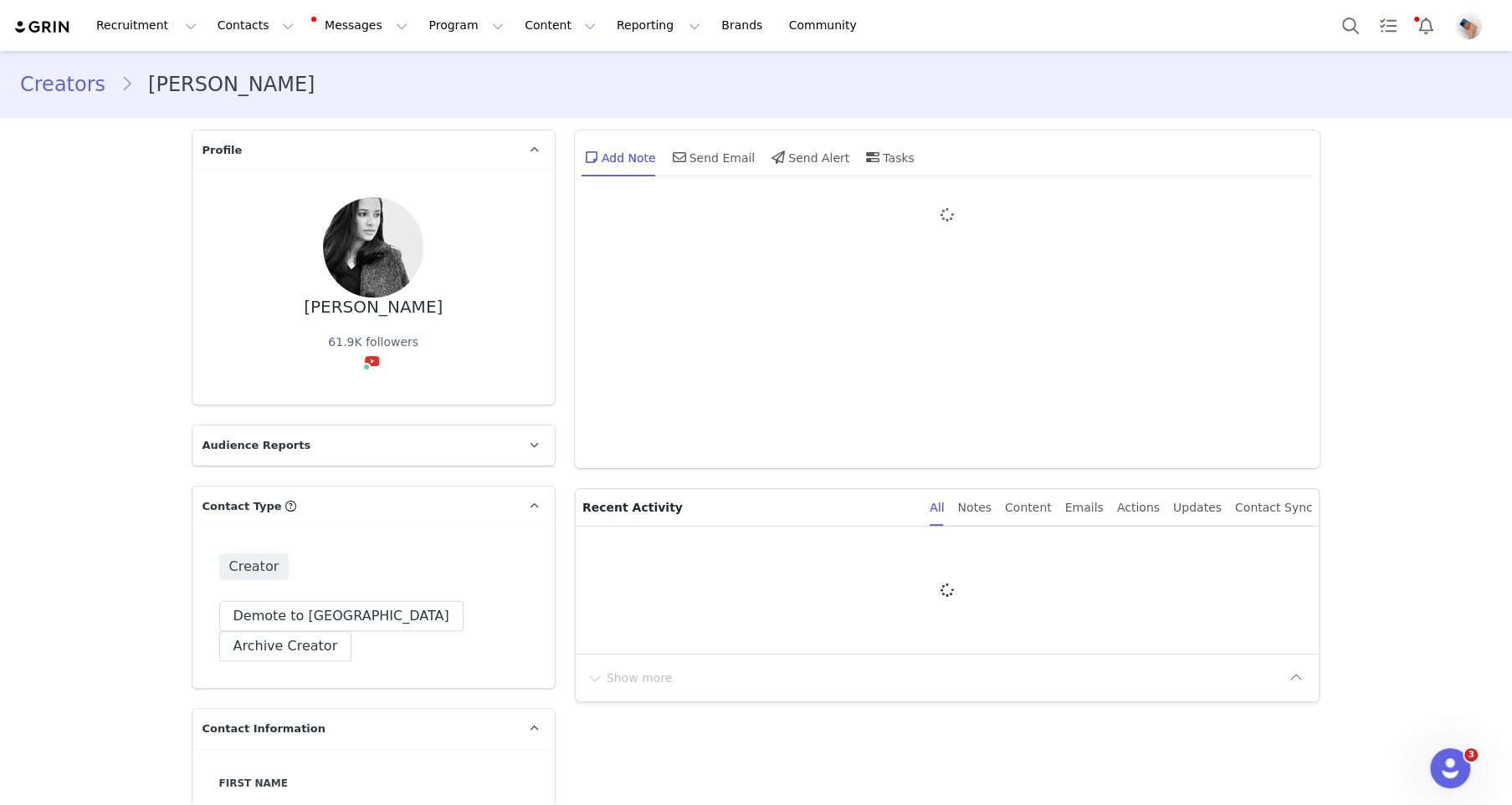
type input "+1 ([GEOGRAPHIC_DATA])"
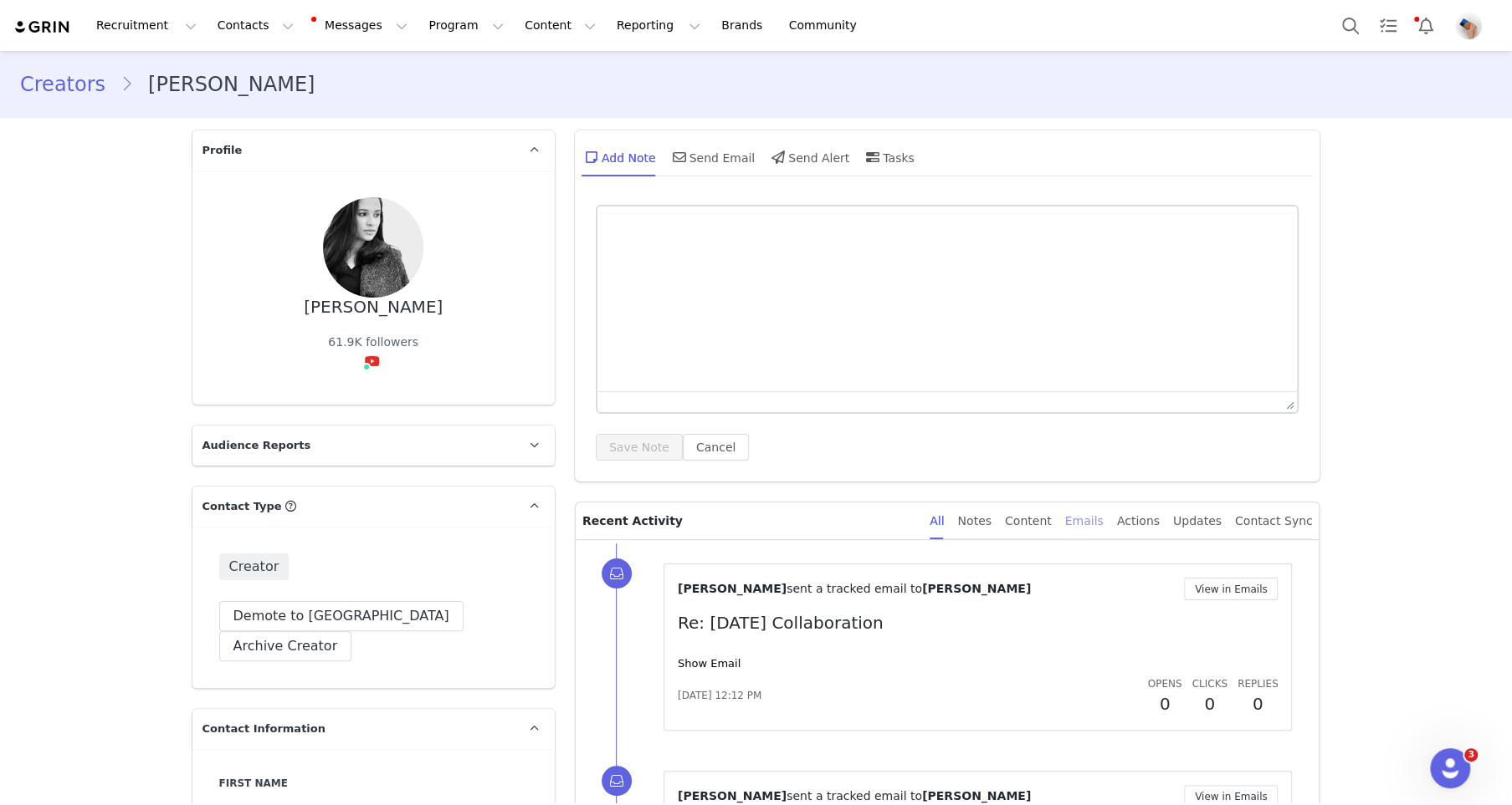
click at [1087, 527] on div "Emails" at bounding box center [1085, 522] width 39 height 38
click at [728, 658] on link "Show Email" at bounding box center [709, 664] width 63 height 12
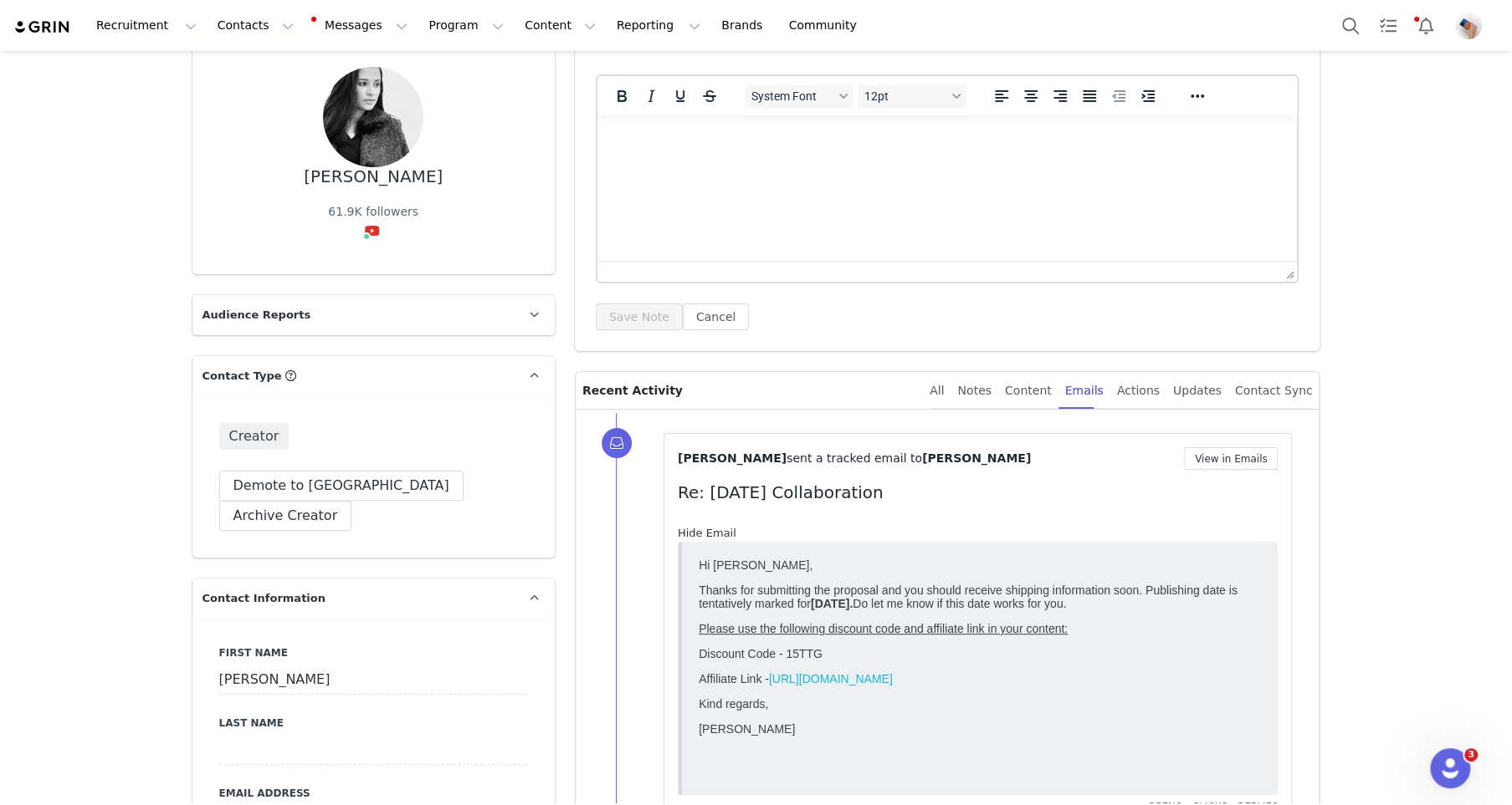
scroll to position [132, 0]
click at [376, 36] on button "Messages Messages" at bounding box center [361, 26] width 113 height 38
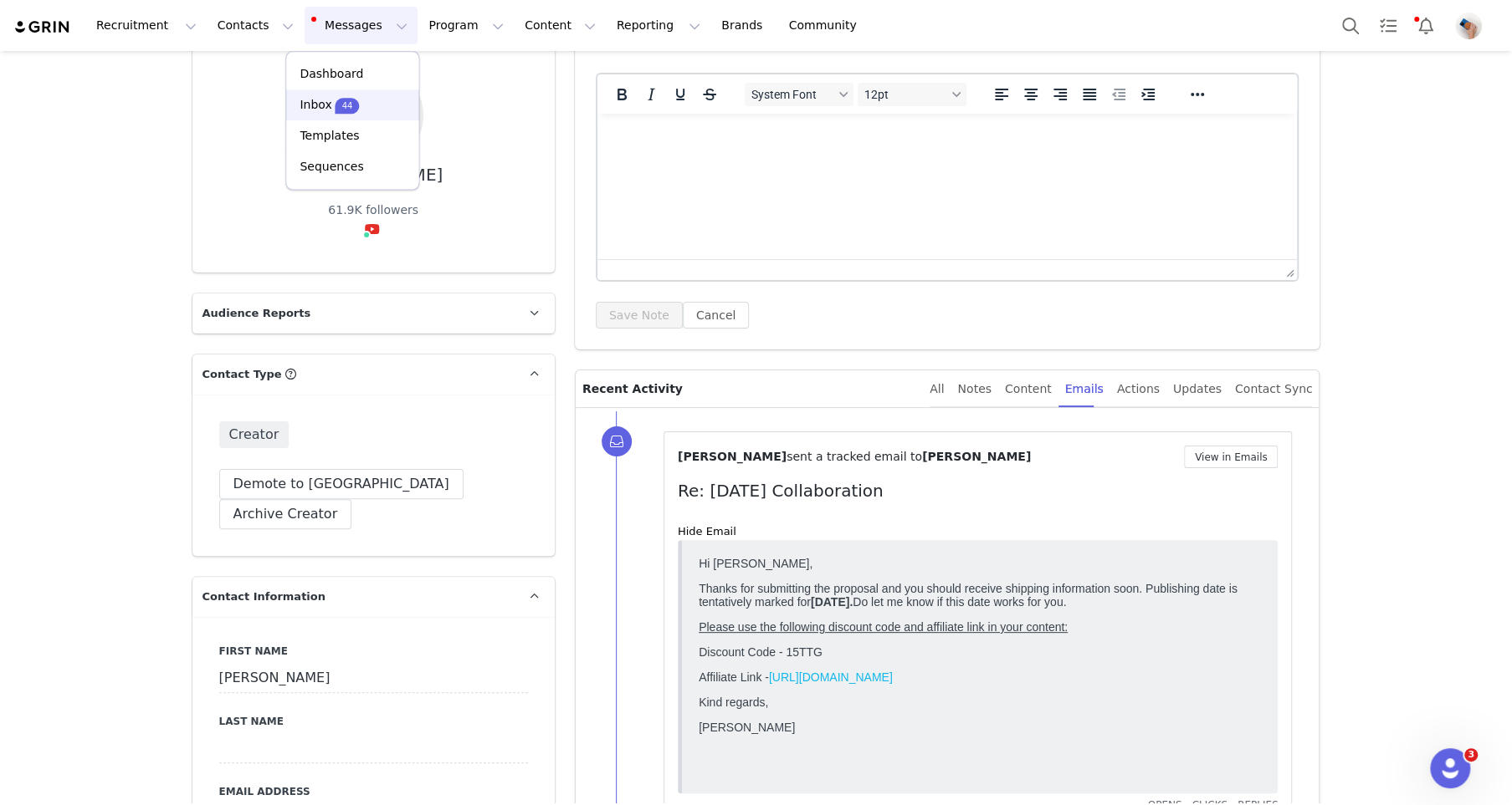
click at [376, 111] on div "Inbox 44" at bounding box center [352, 104] width 112 height 18
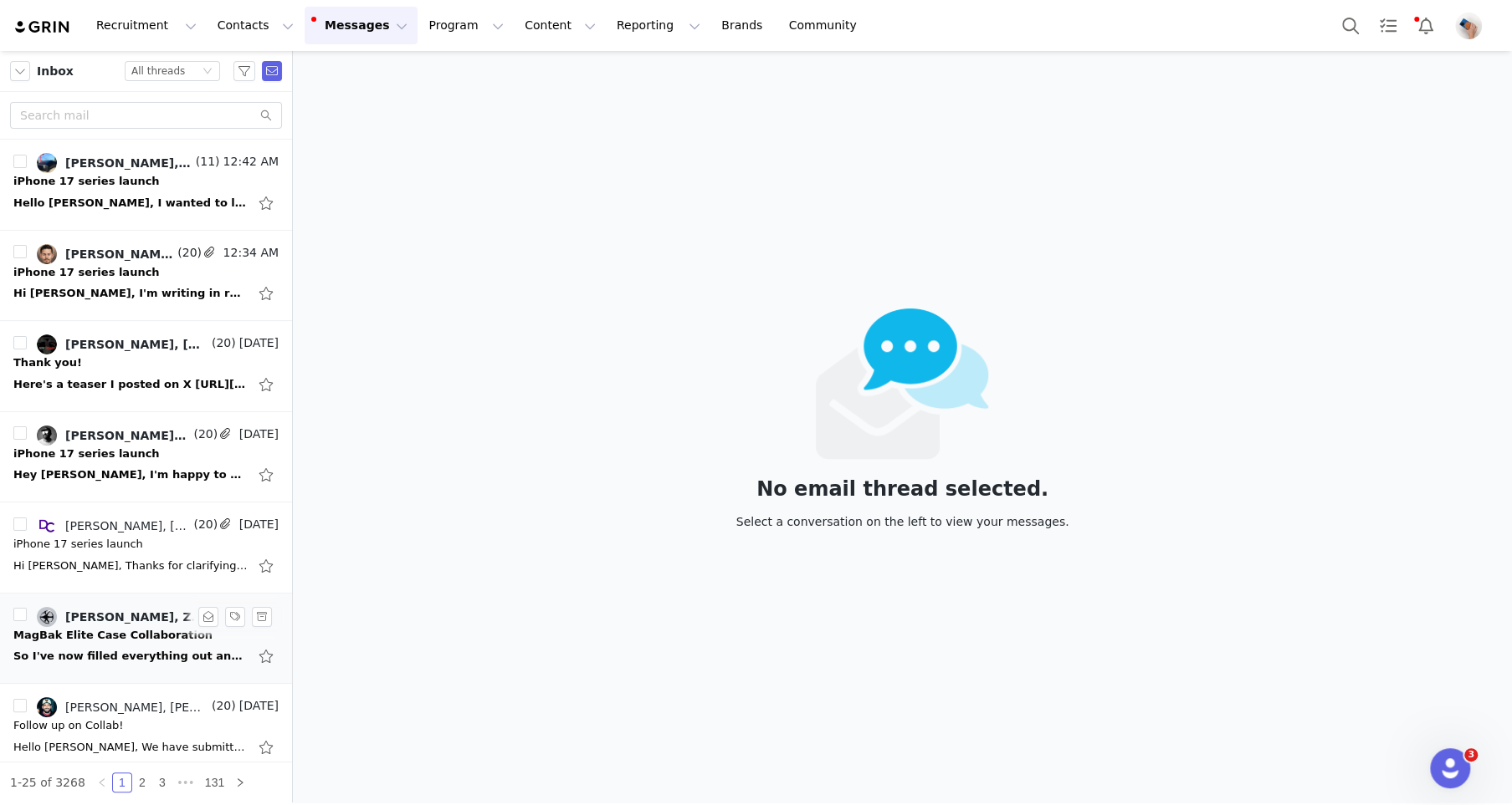
click at [109, 644] on div "So I've now filled everything out and registered. Before I submit my proposal, …" at bounding box center [145, 657] width 265 height 27
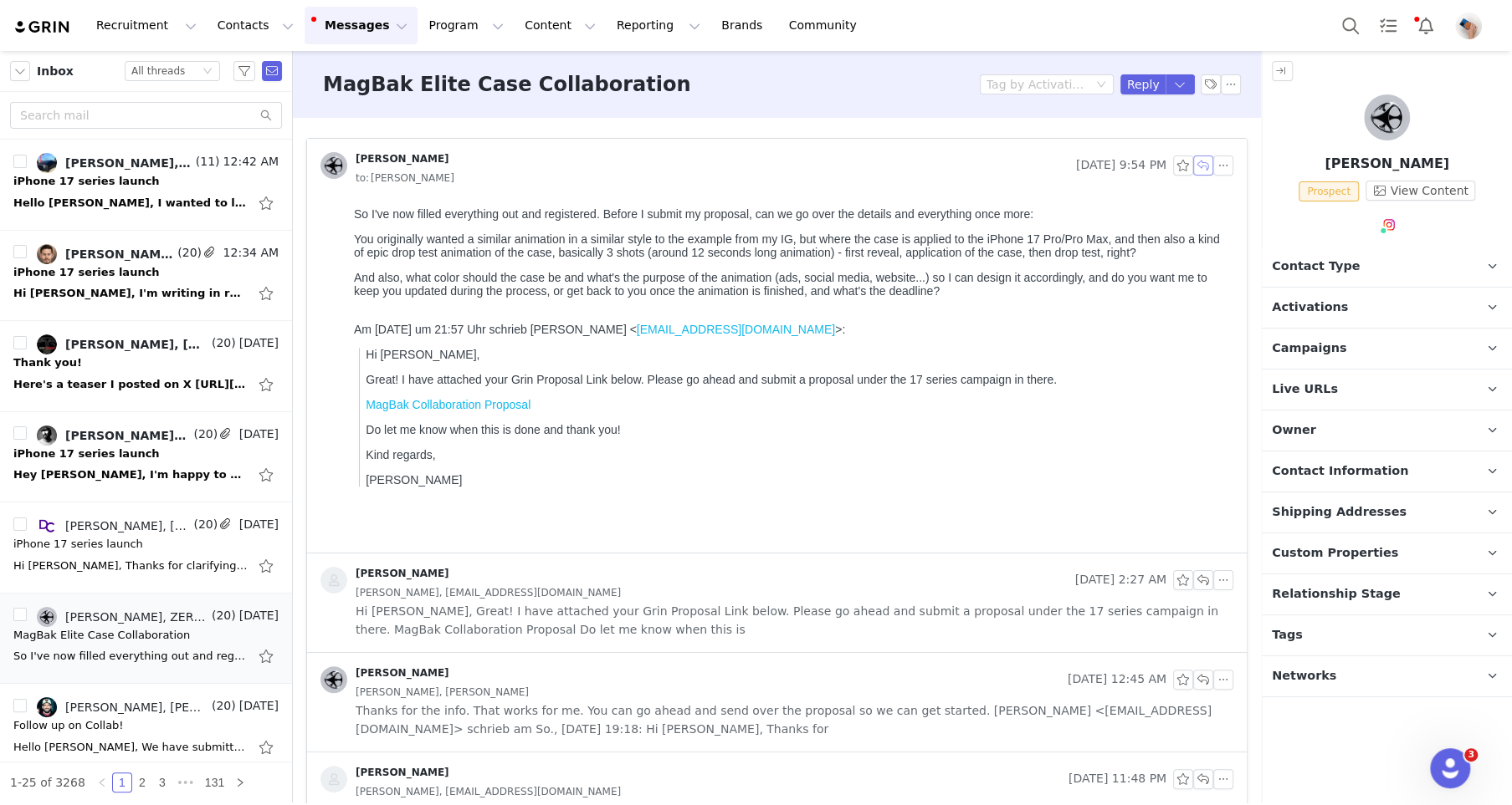
click at [1200, 165] on button "button" at bounding box center [1202, 165] width 20 height 20
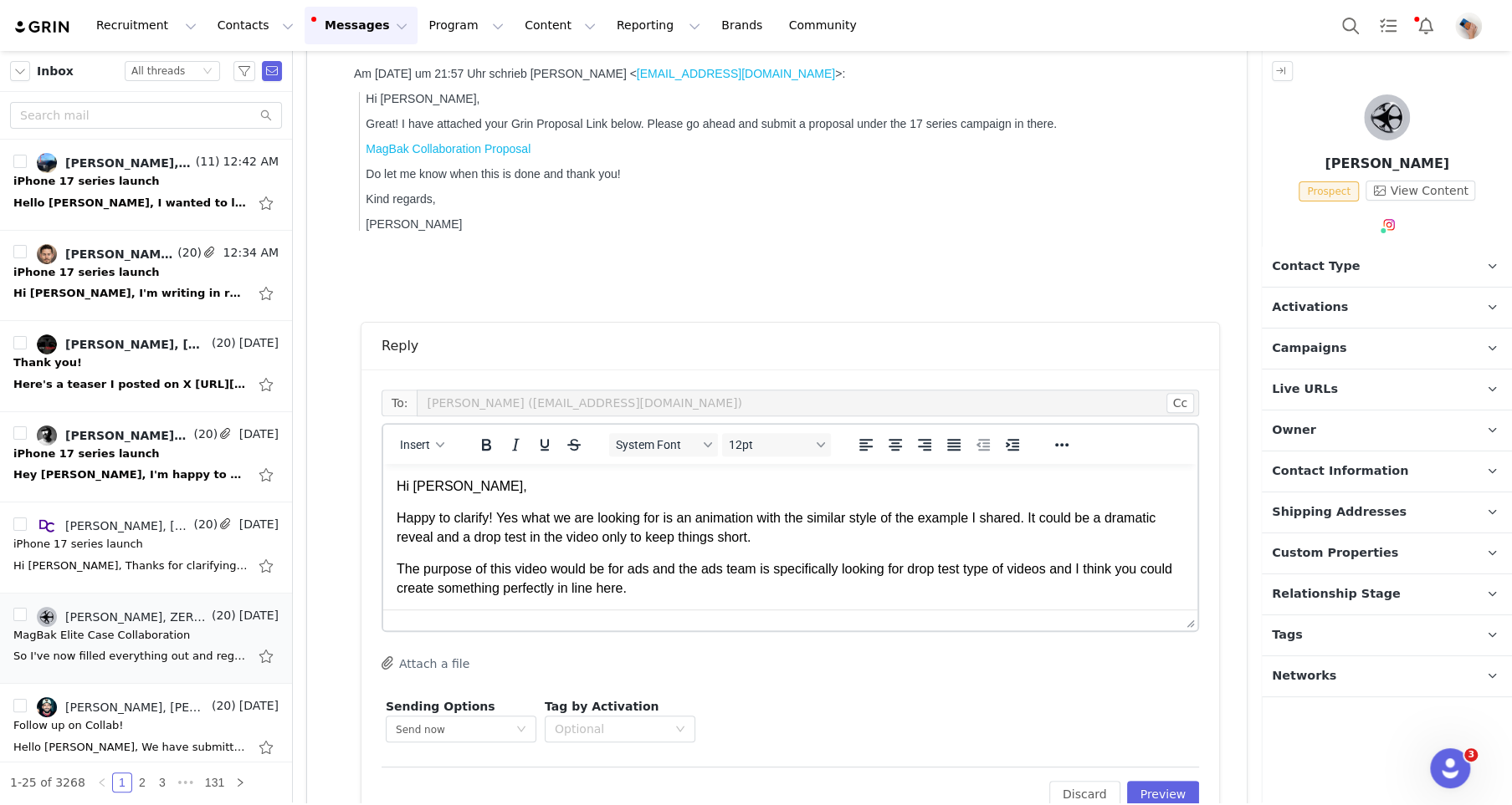
scroll to position [343, 0]
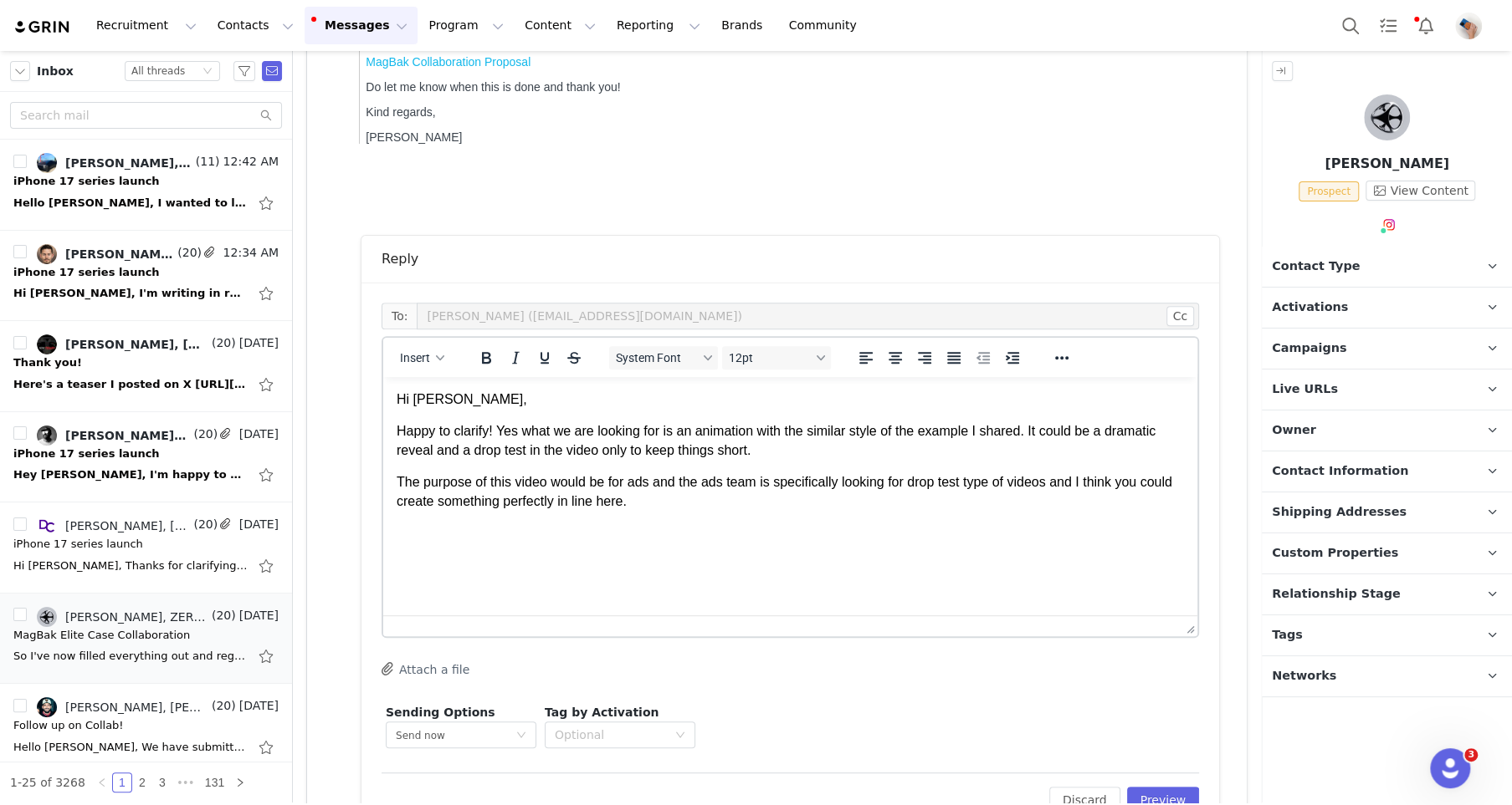
drag, startPoint x: 1189, startPoint y: 530, endPoint x: 1150, endPoint y: 712, distance: 186.1
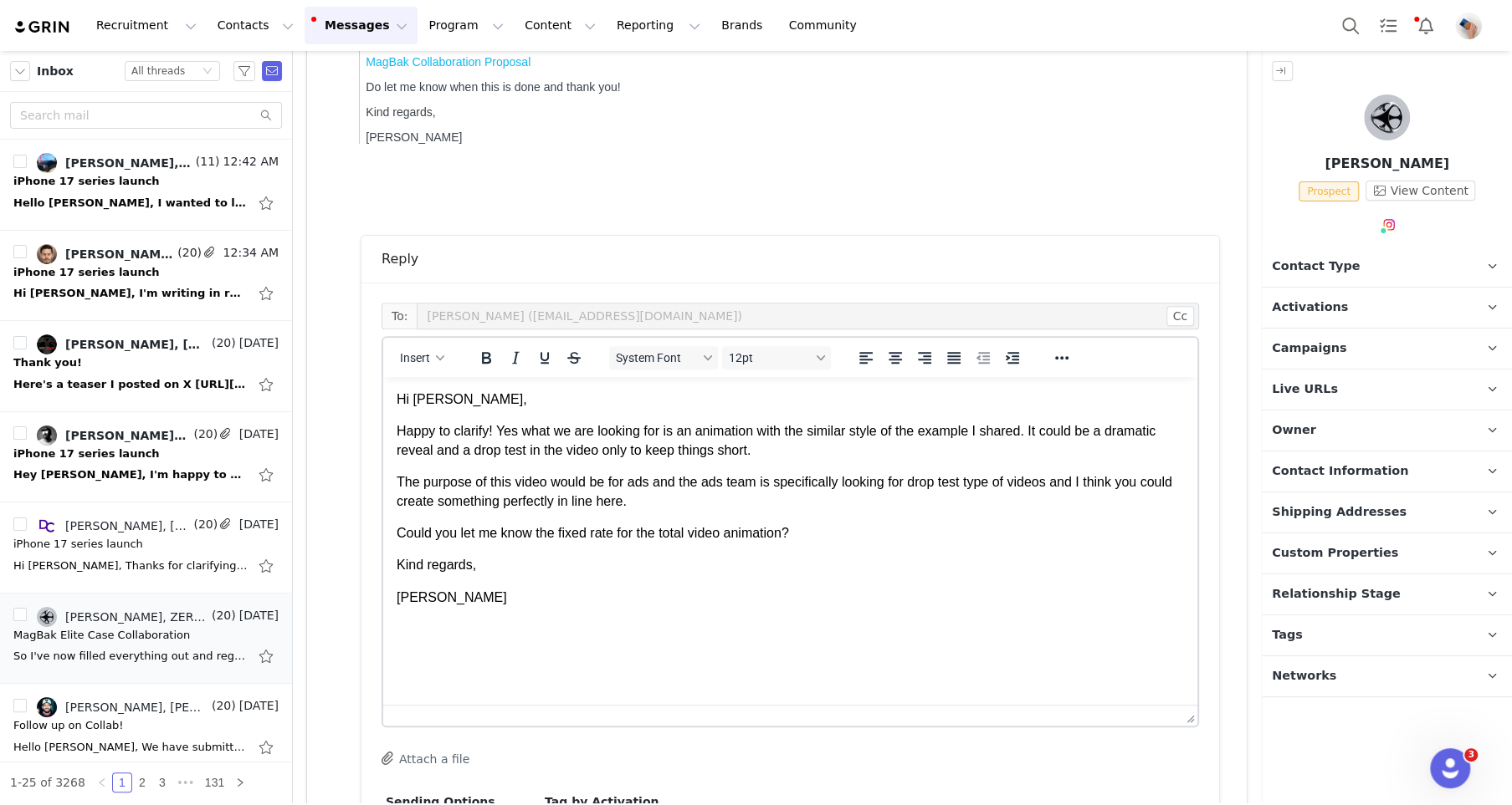
click at [831, 533] on p "Could you let me know the fixed rate for the total video animation?" at bounding box center [790, 533] width 787 height 18
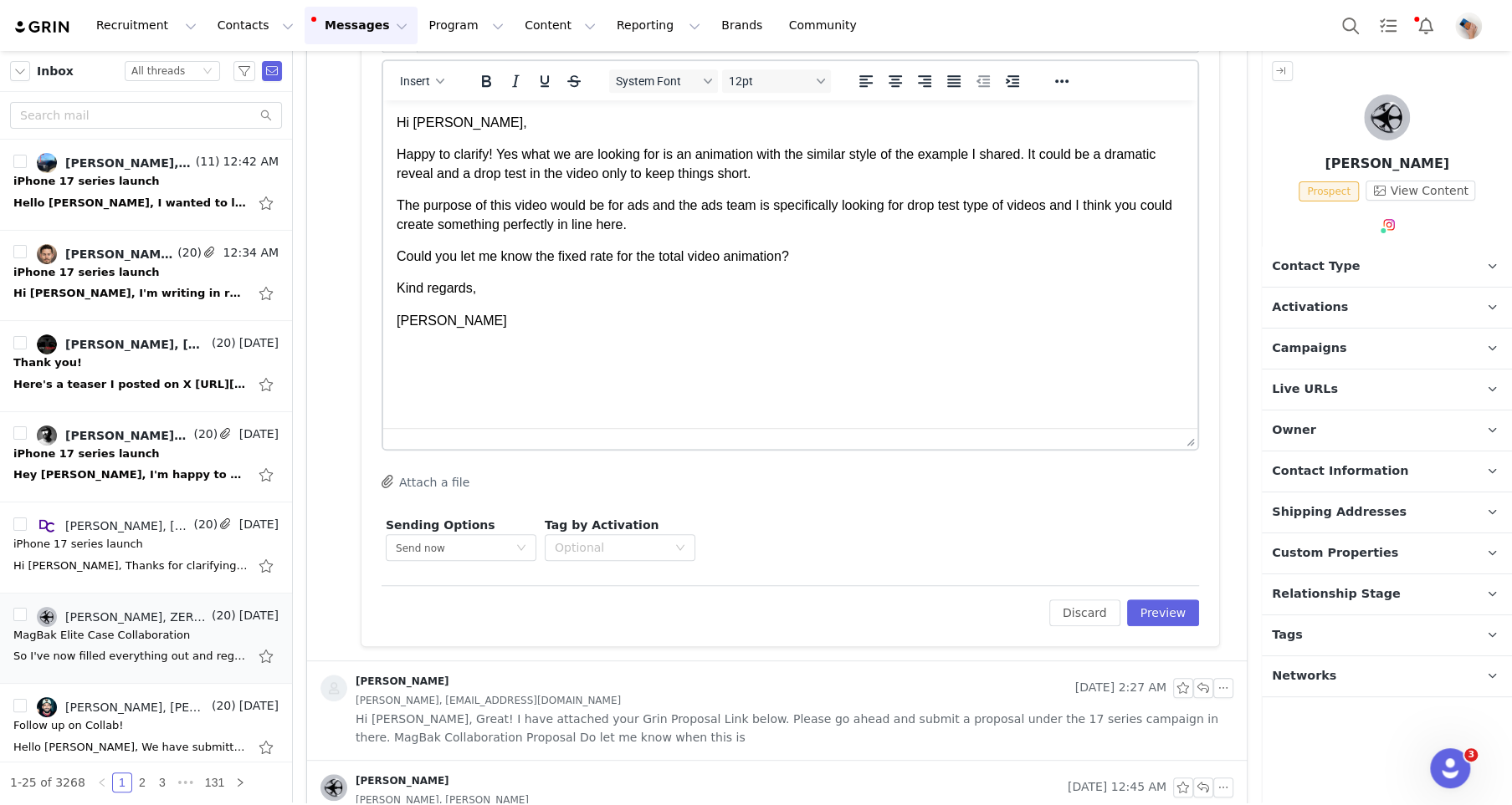
scroll to position [646, 0]
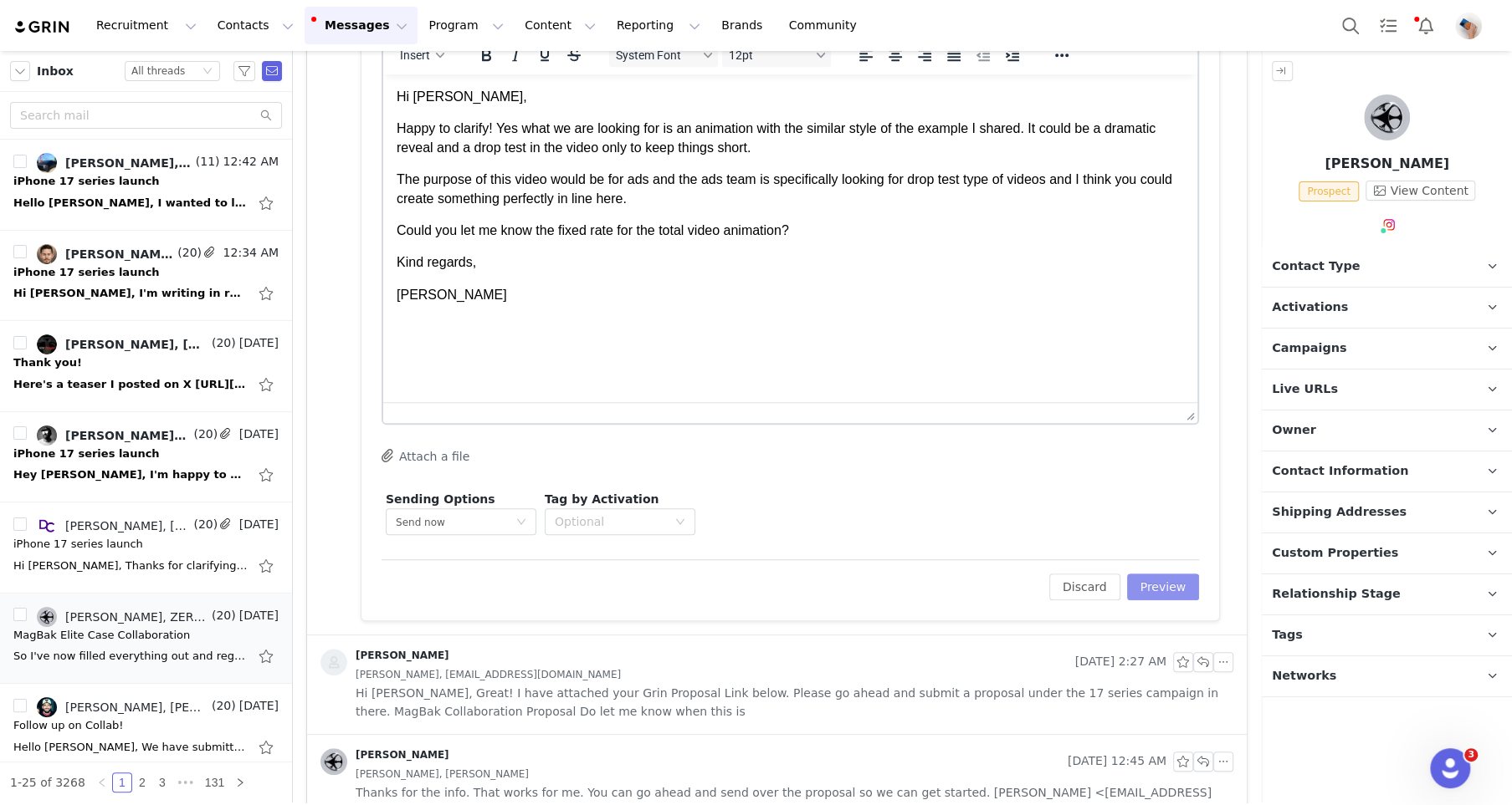
click at [1175, 592] on button "Preview" at bounding box center [1163, 587] width 73 height 27
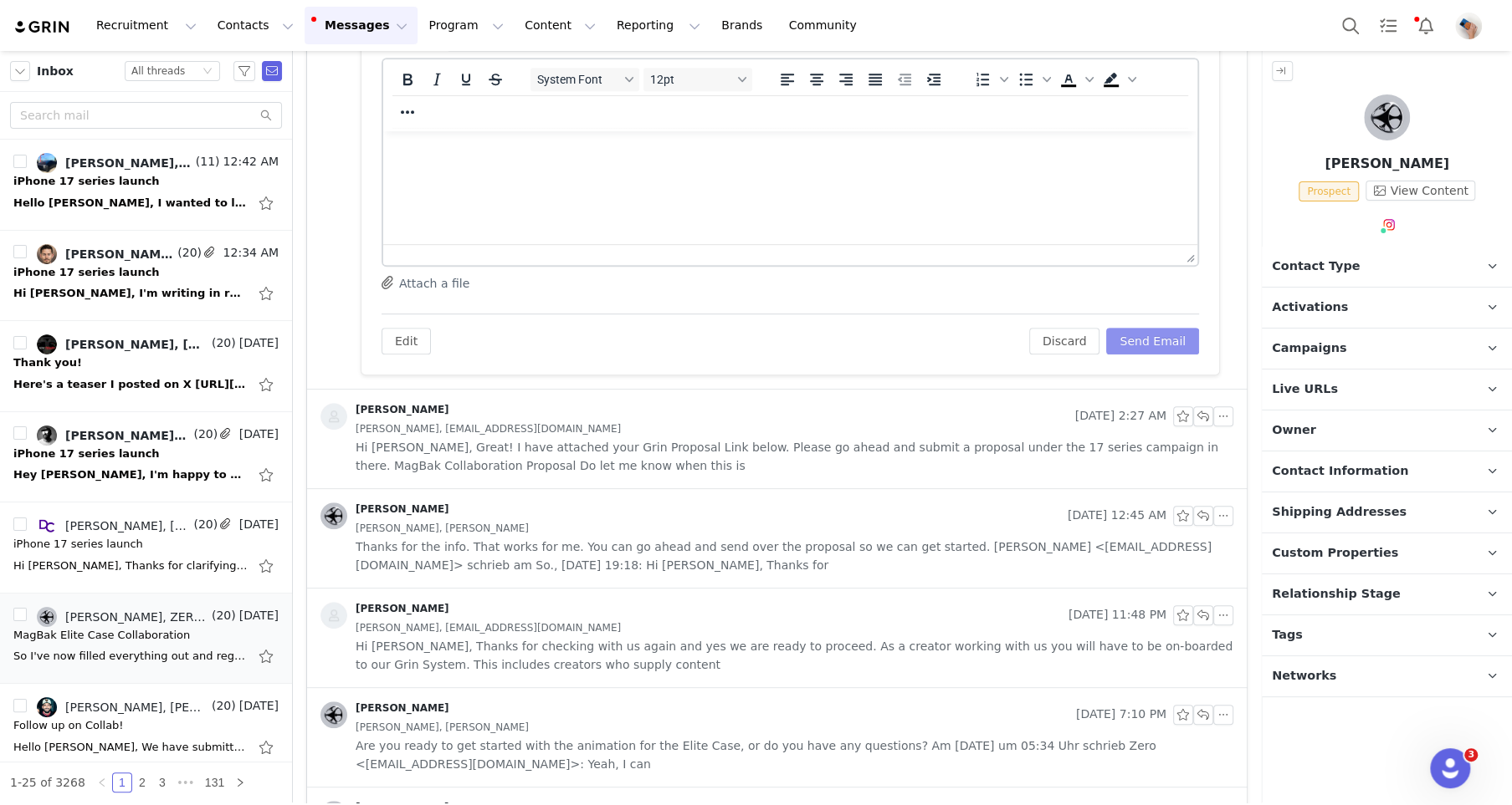
scroll to position [400, 0]
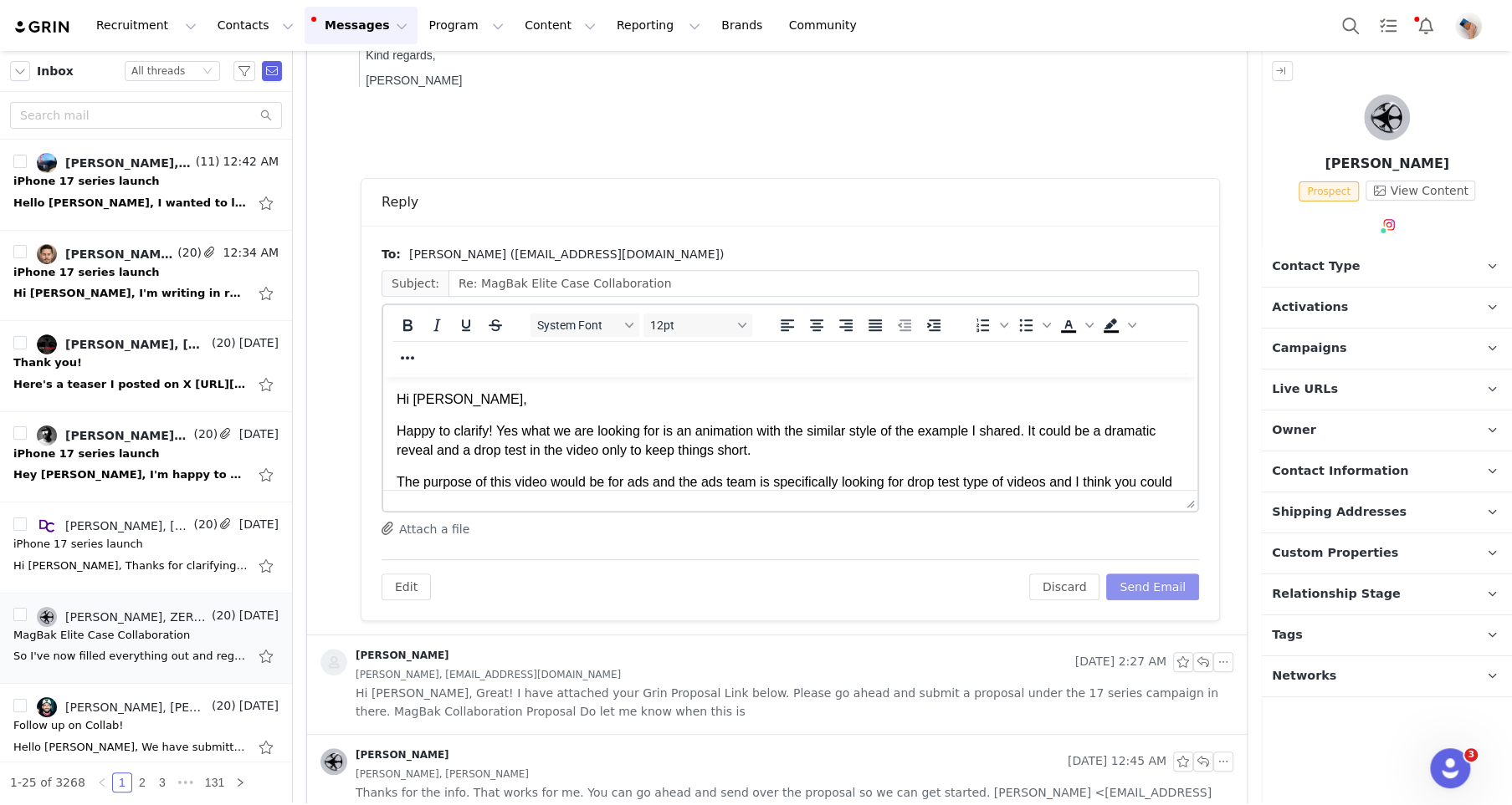
click at [1167, 580] on button "Send Email" at bounding box center [1153, 587] width 93 height 27
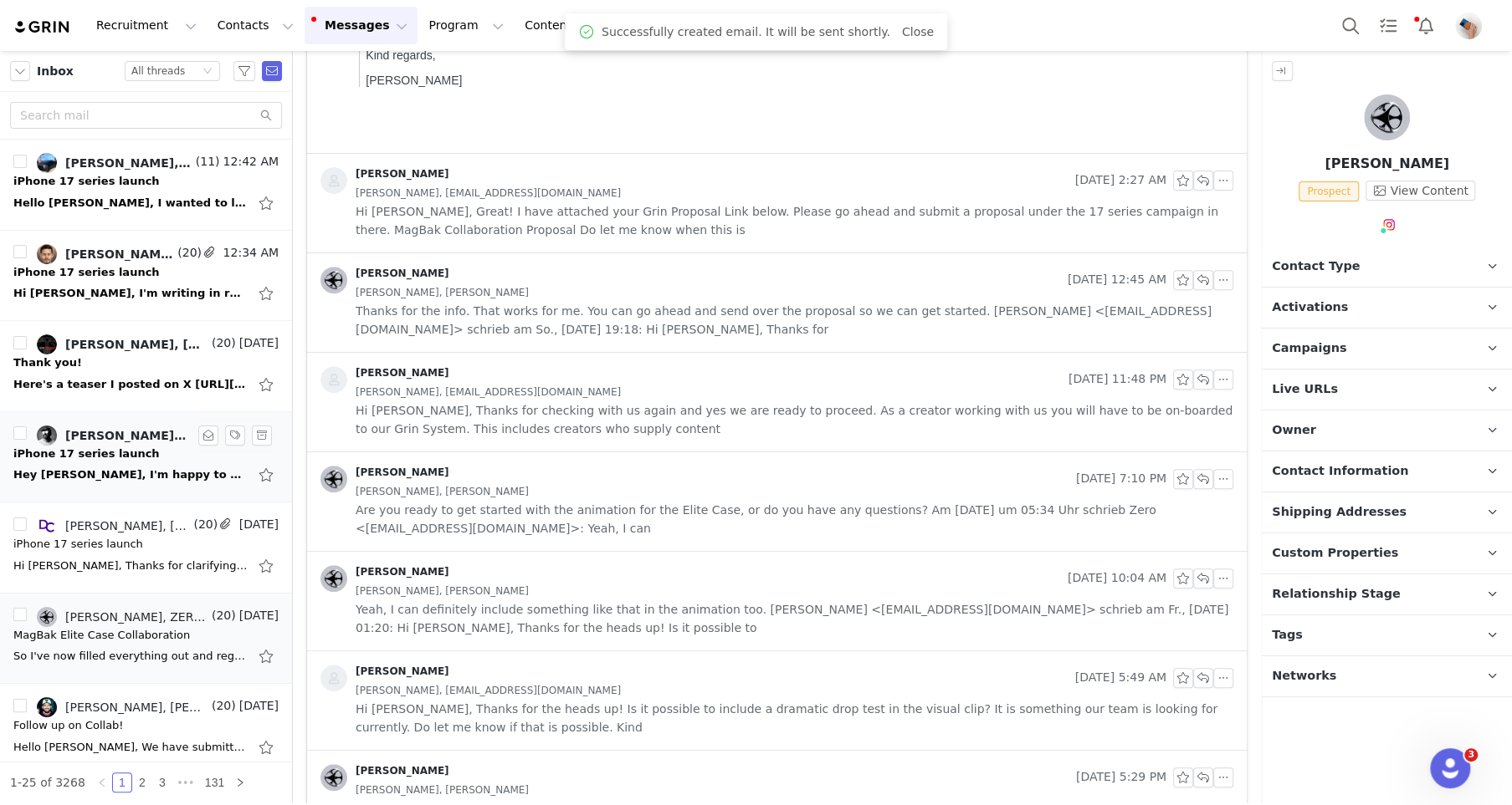
click at [85, 469] on div "Hey Nadia, I'm happy to do so but I will be out of town in an area that gets no…" at bounding box center [130, 476] width 235 height 17
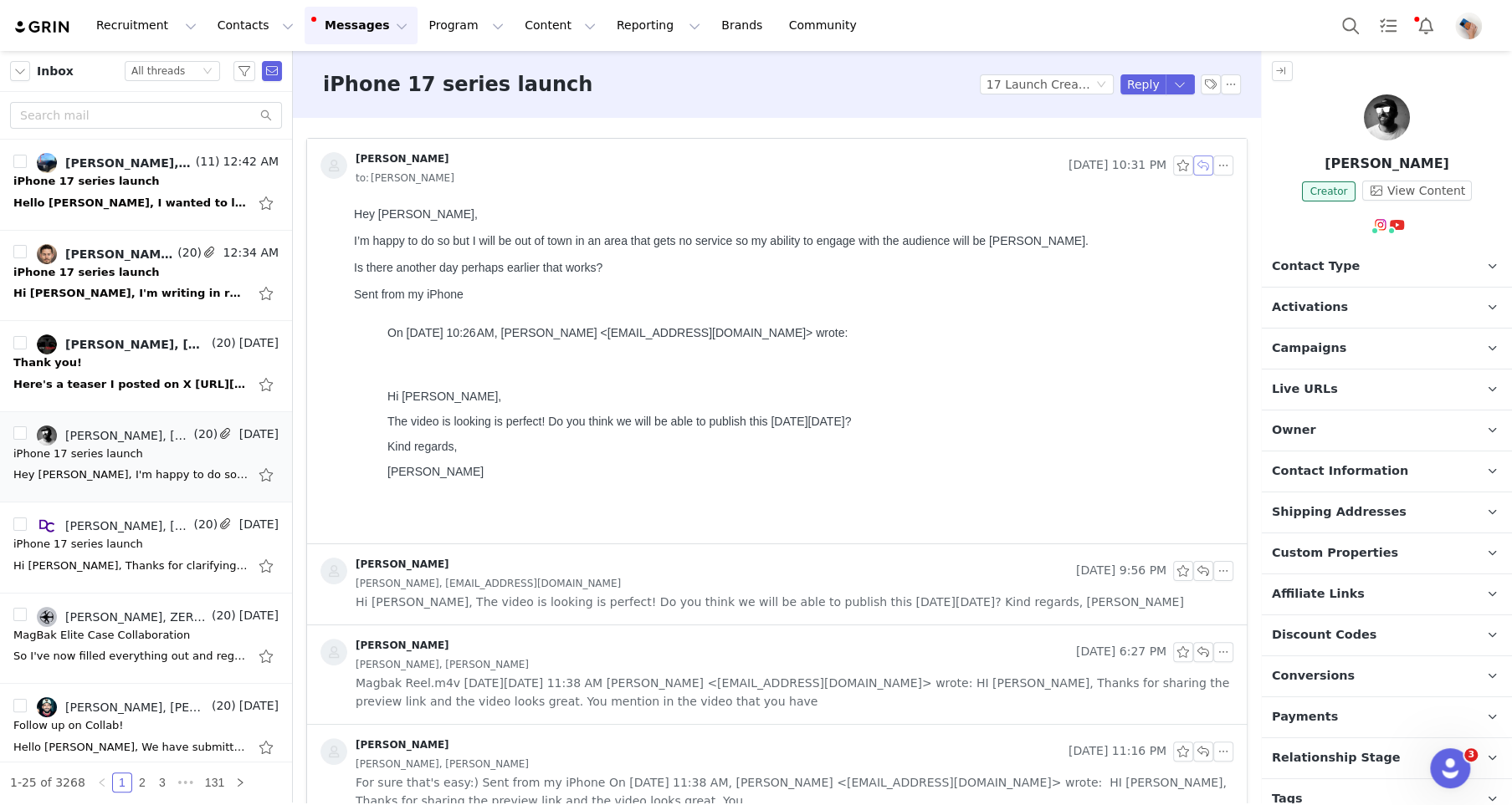
click at [1195, 171] on button "button" at bounding box center [1202, 165] width 20 height 20
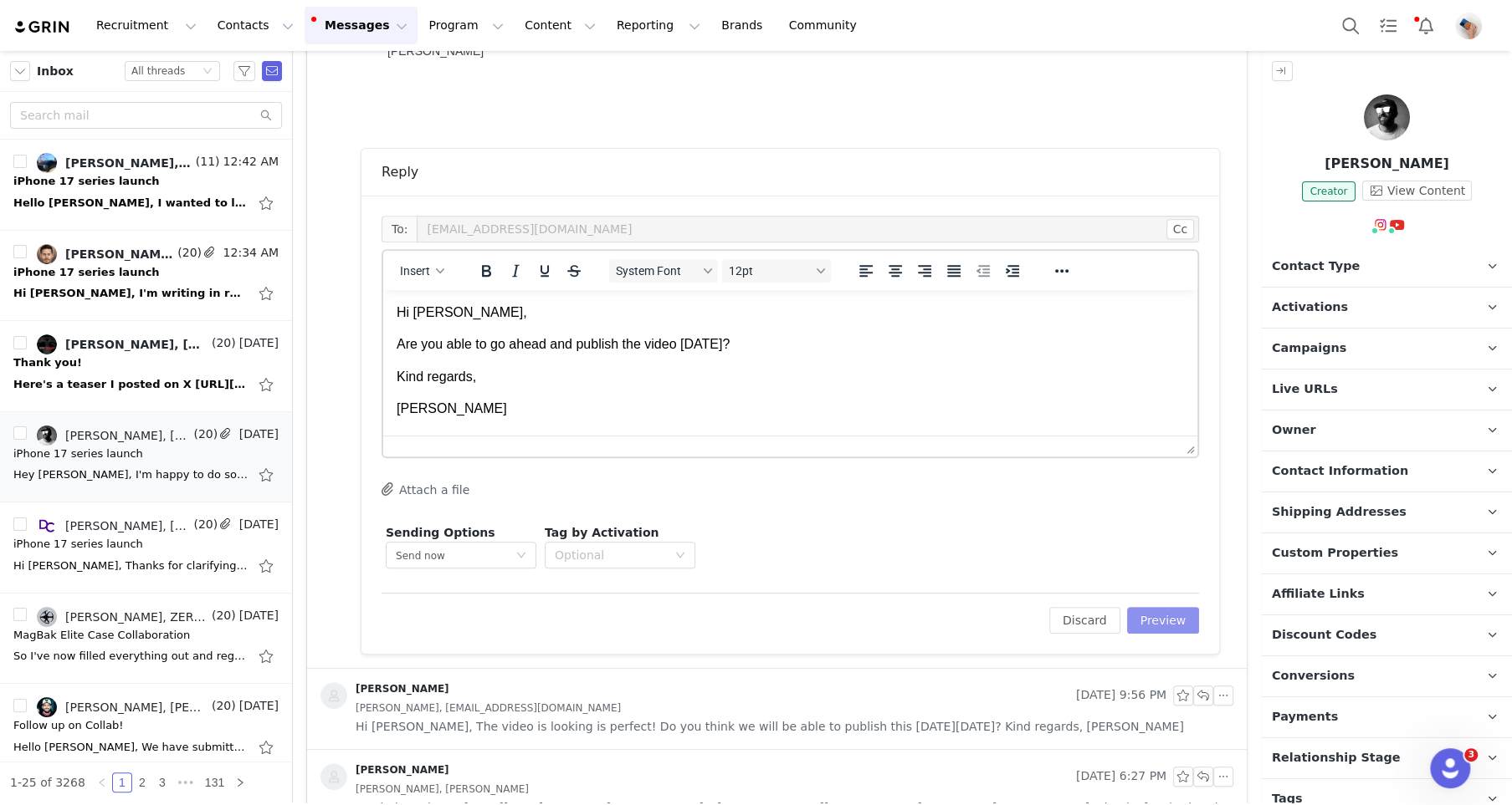
click at [1177, 620] on button "Preview" at bounding box center [1163, 621] width 73 height 27
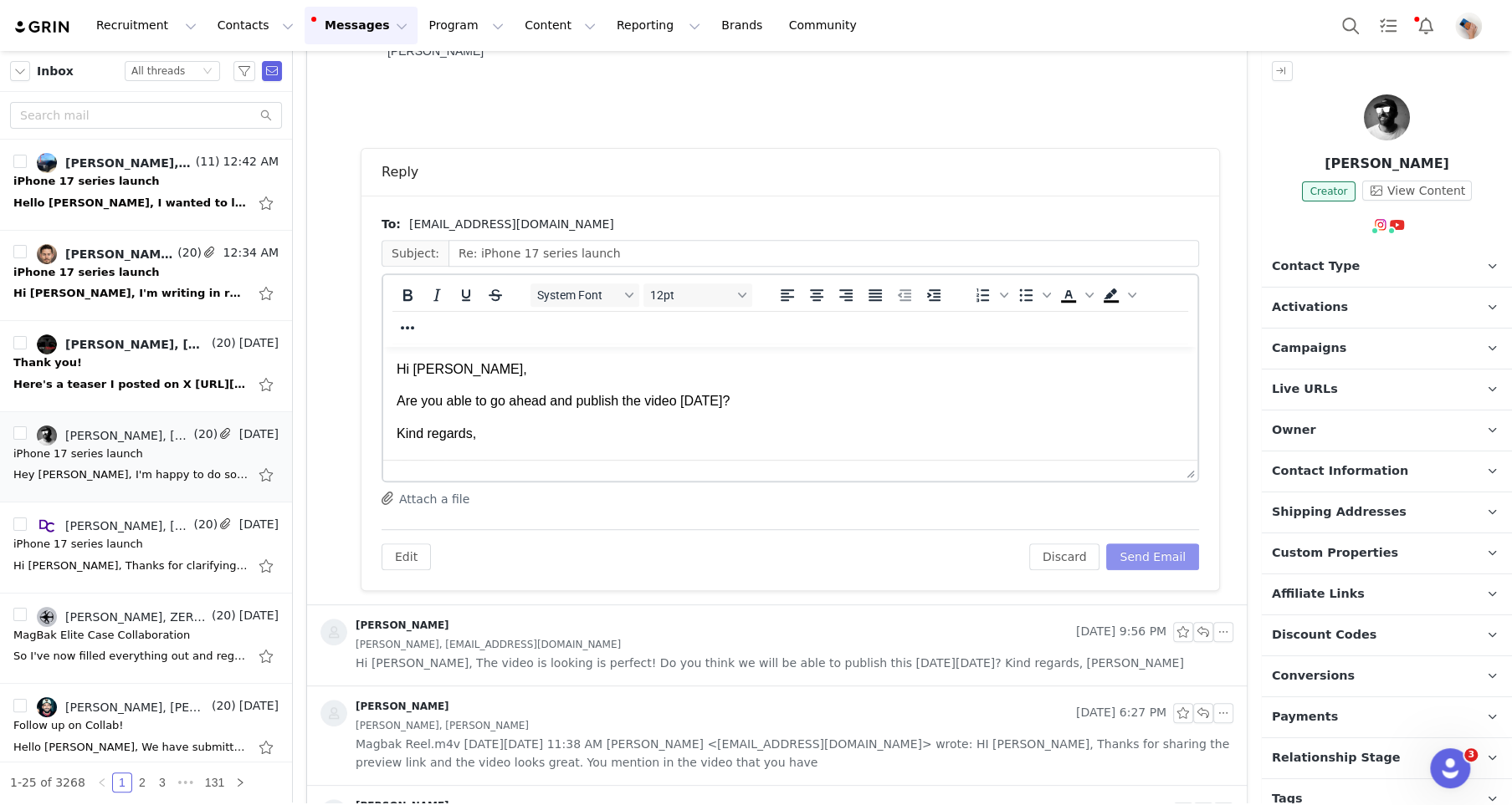
click at [1162, 557] on button "Send Email" at bounding box center [1153, 557] width 93 height 27
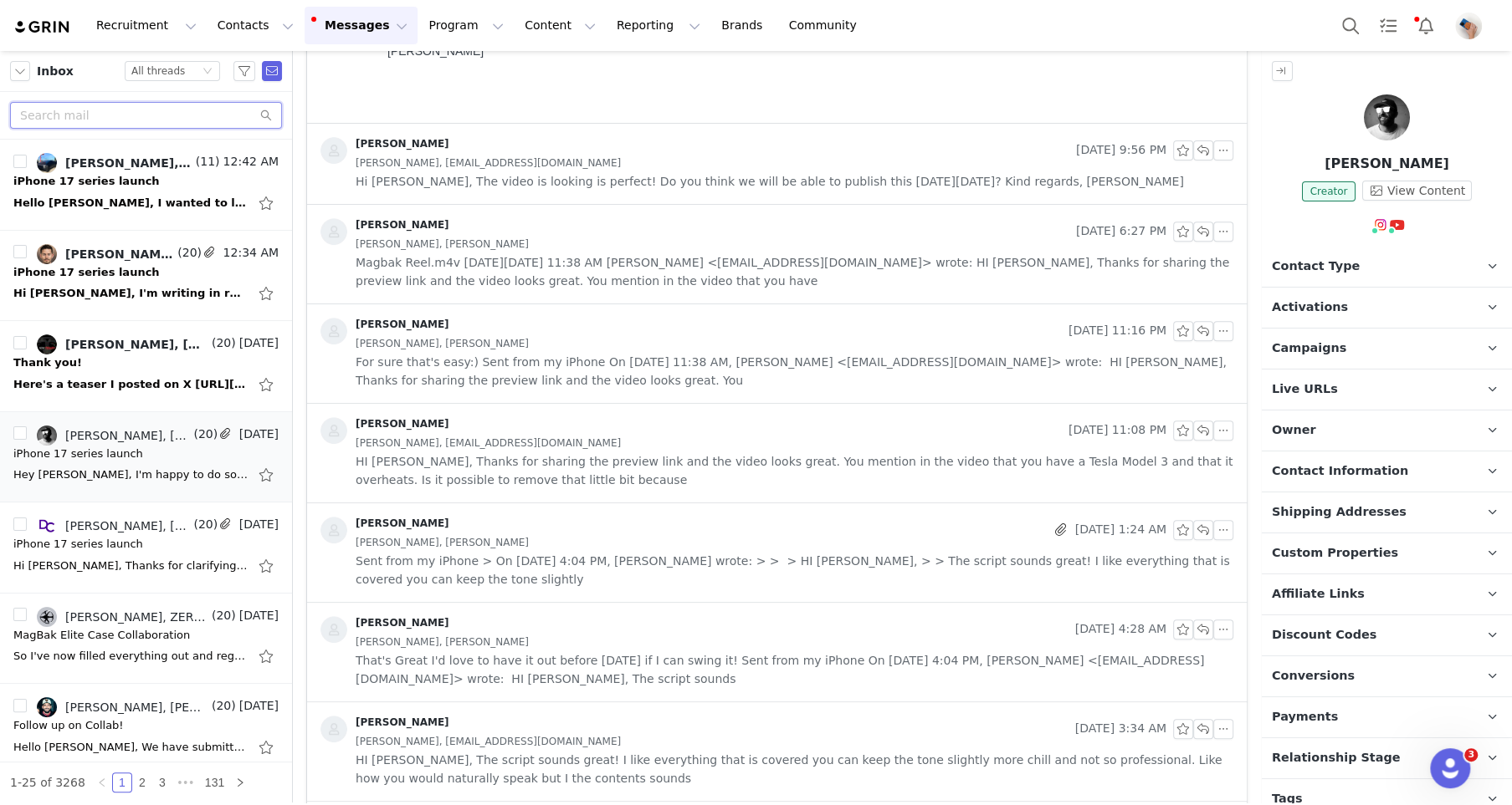
click at [125, 123] on input "text" at bounding box center [146, 115] width 272 height 27
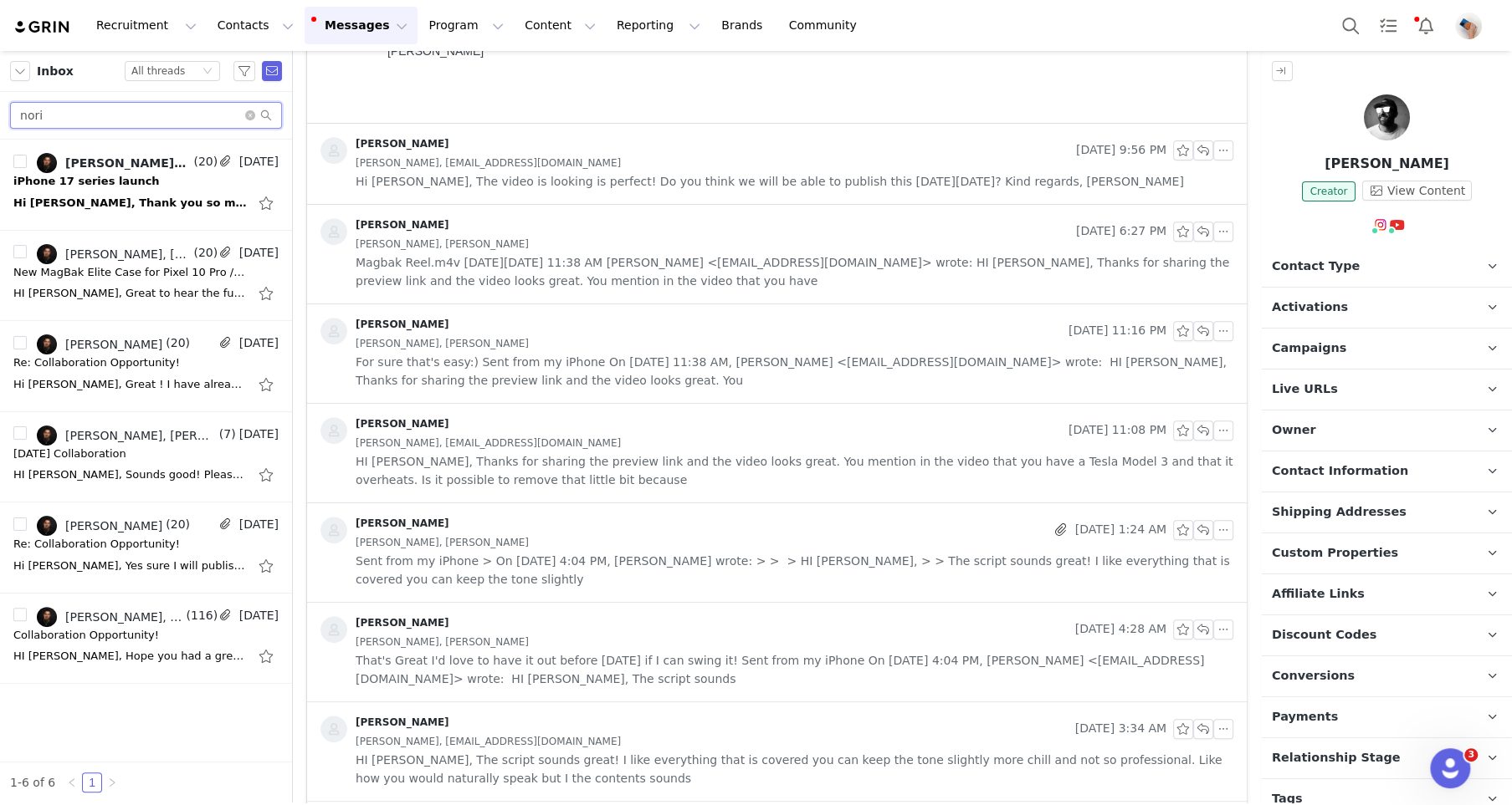
type input "nori"
click at [123, 179] on div "iPhone 17 series launch" at bounding box center [86, 181] width 146 height 17
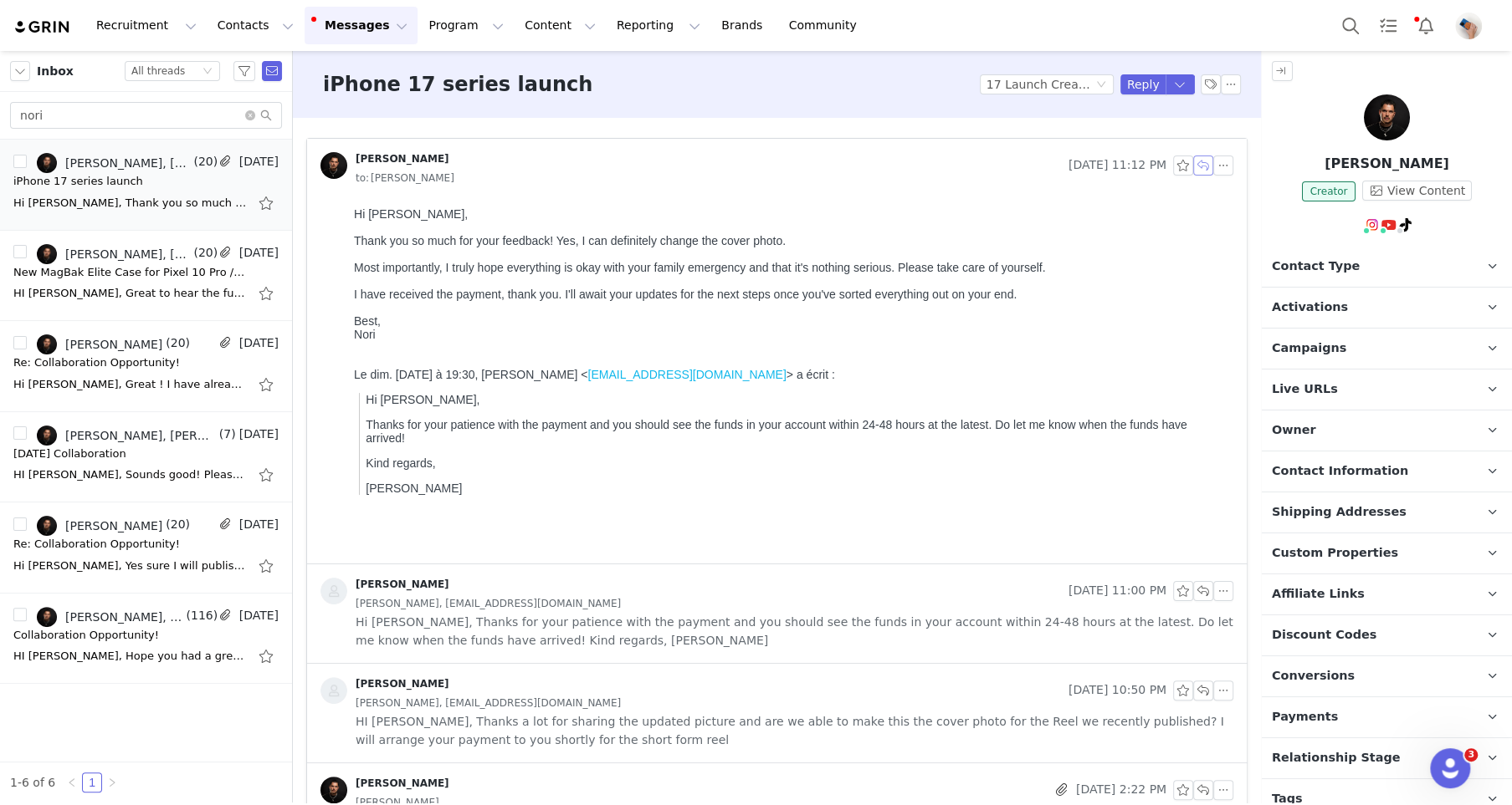
click at [1201, 165] on button "button" at bounding box center [1202, 165] width 20 height 20
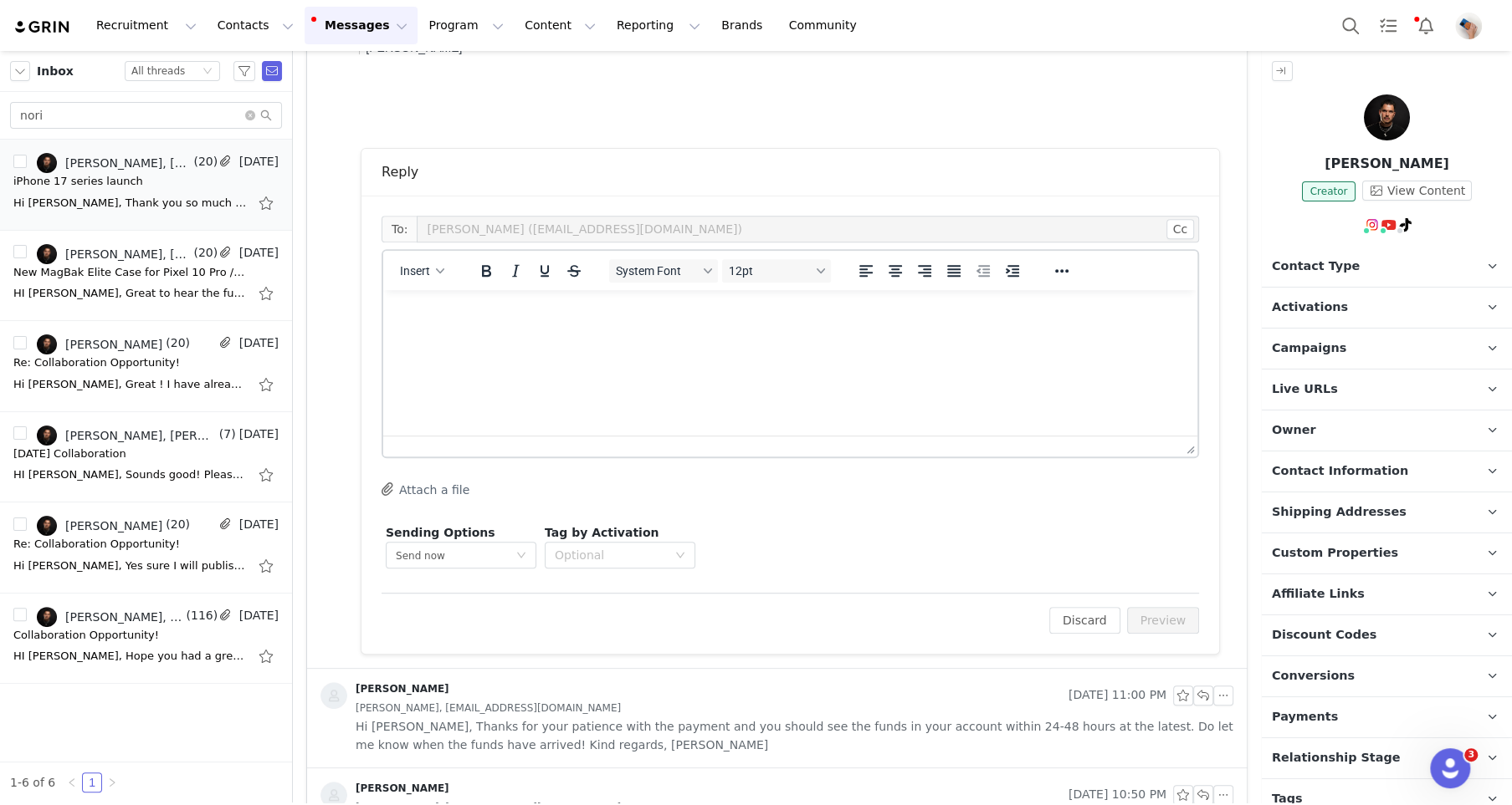
click at [530, 335] on html at bounding box center [790, 313] width 814 height 46
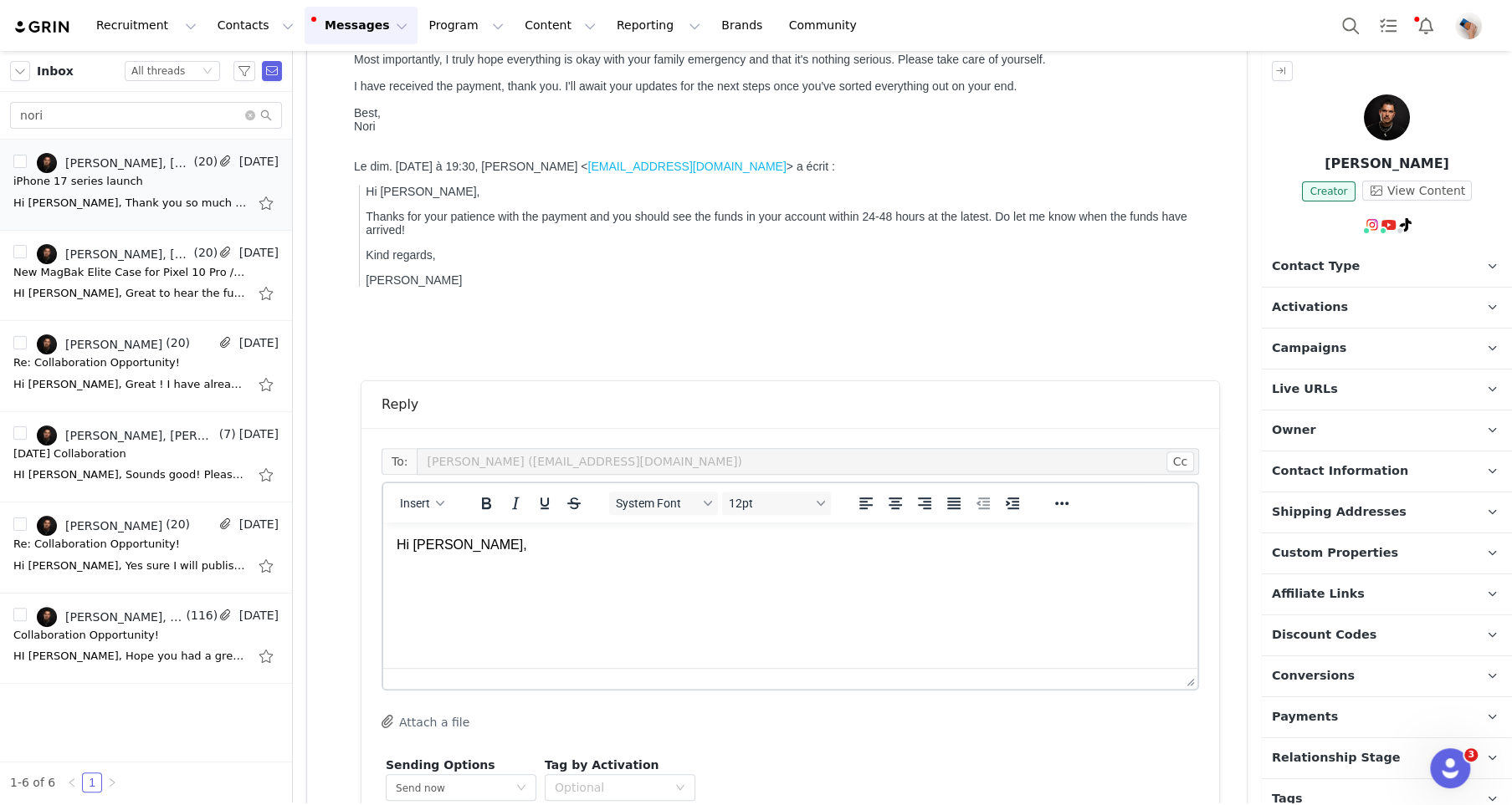
scroll to position [215, 0]
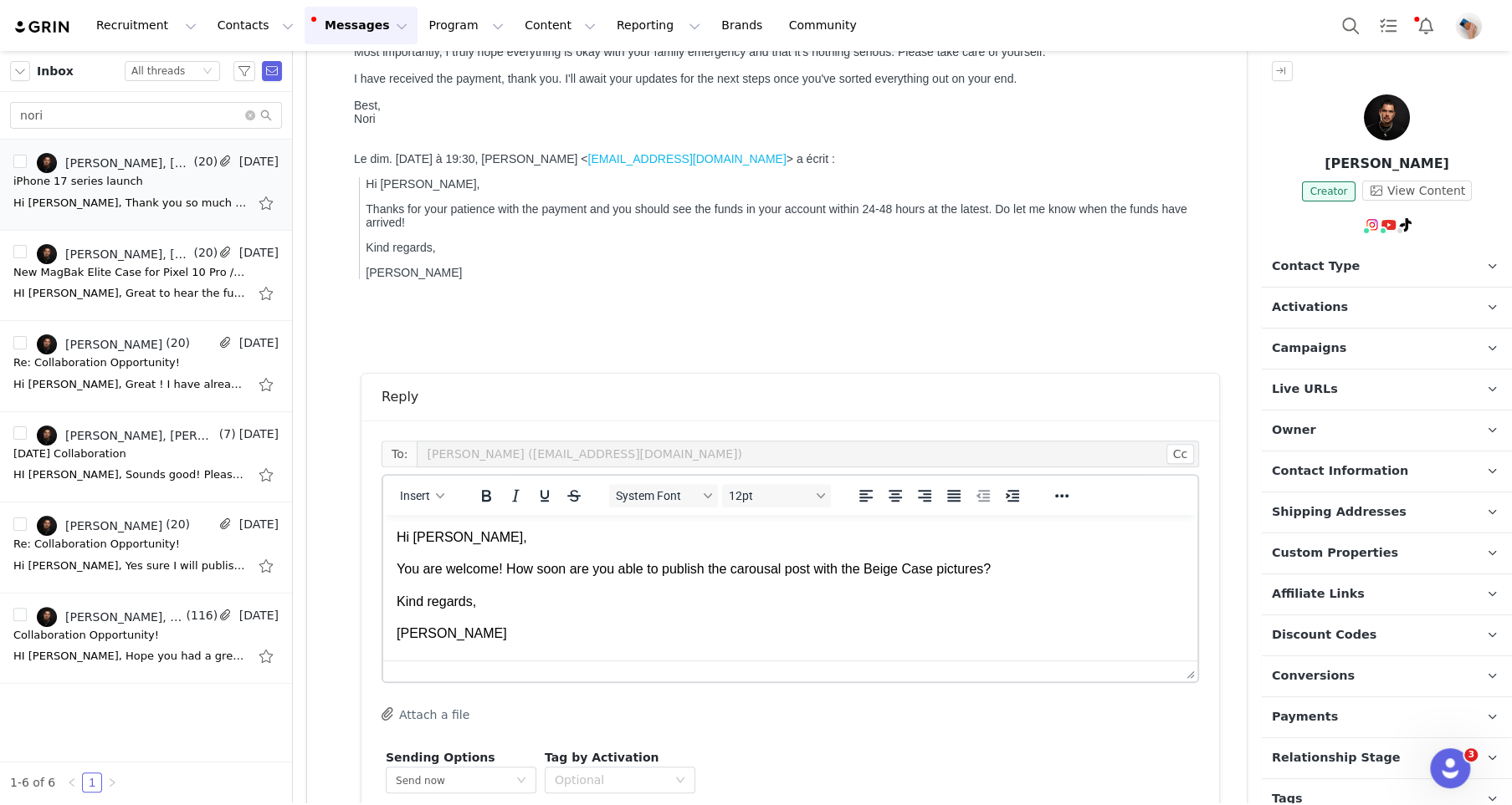
click at [1030, 572] on p "You are welcome! How soon are you able to publish the carousal post with the Be…" at bounding box center [790, 569] width 787 height 18
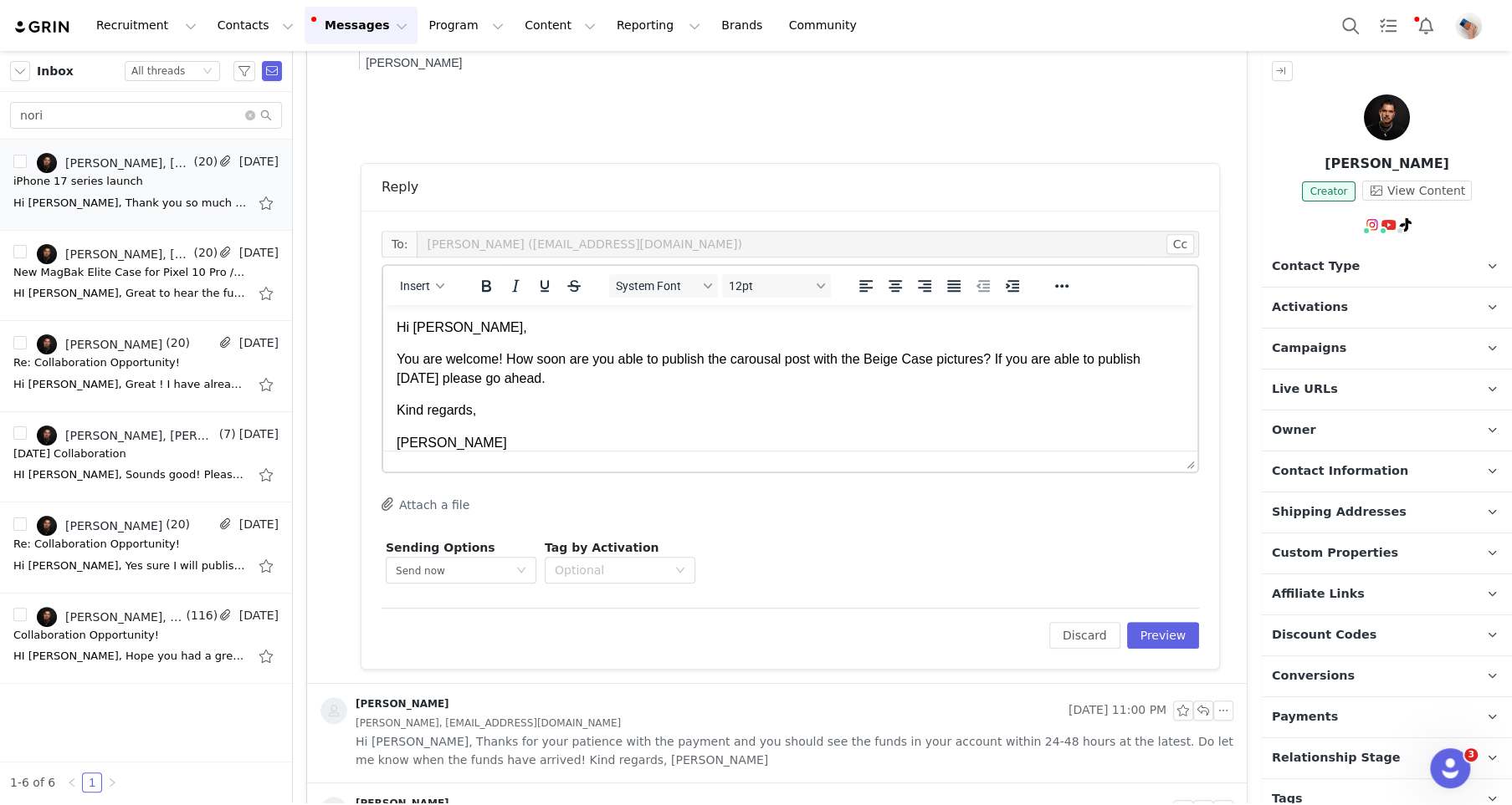
scroll to position [510, 0]
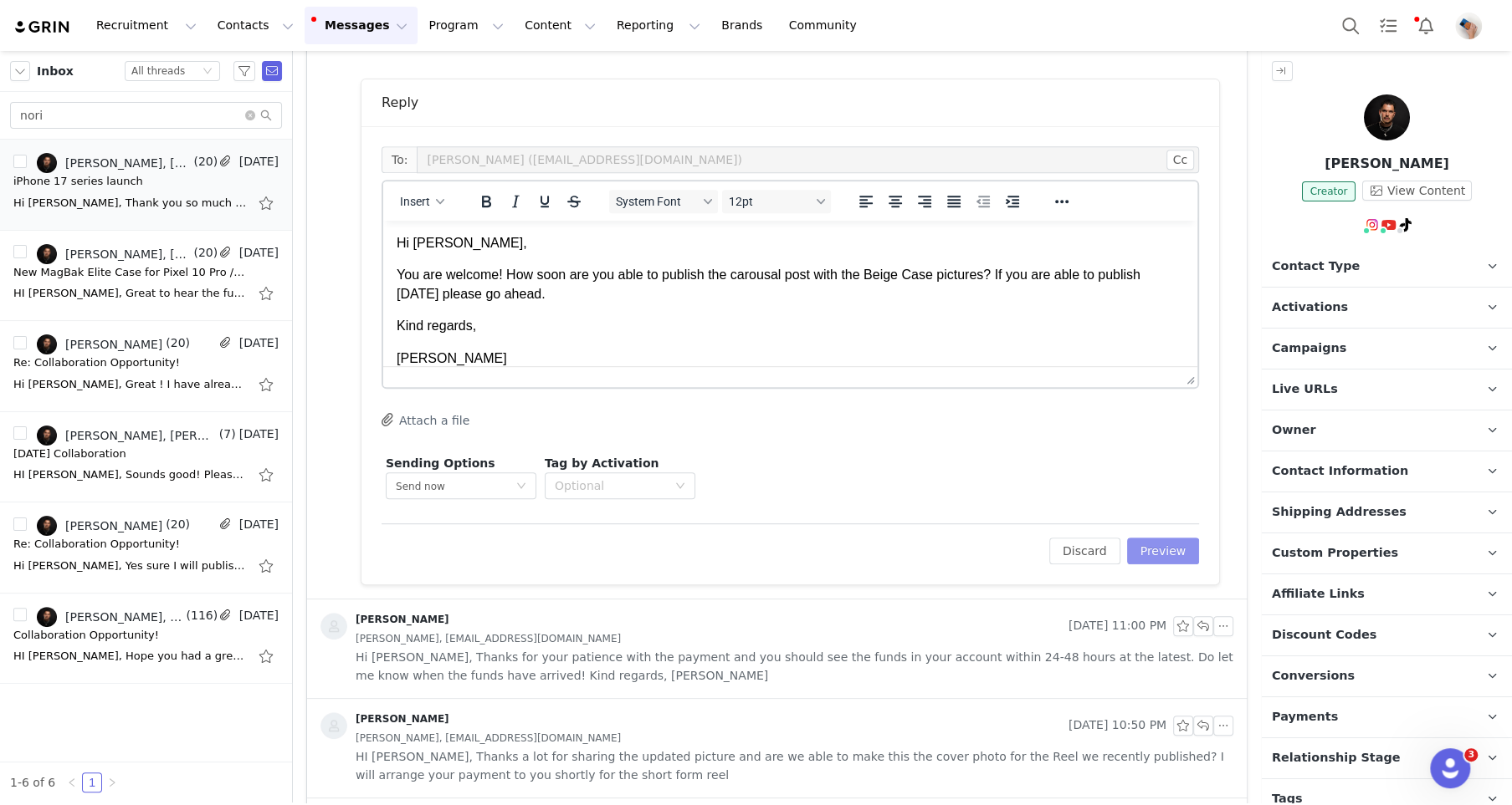
click at [1180, 538] on button "Preview" at bounding box center [1163, 552] width 73 height 27
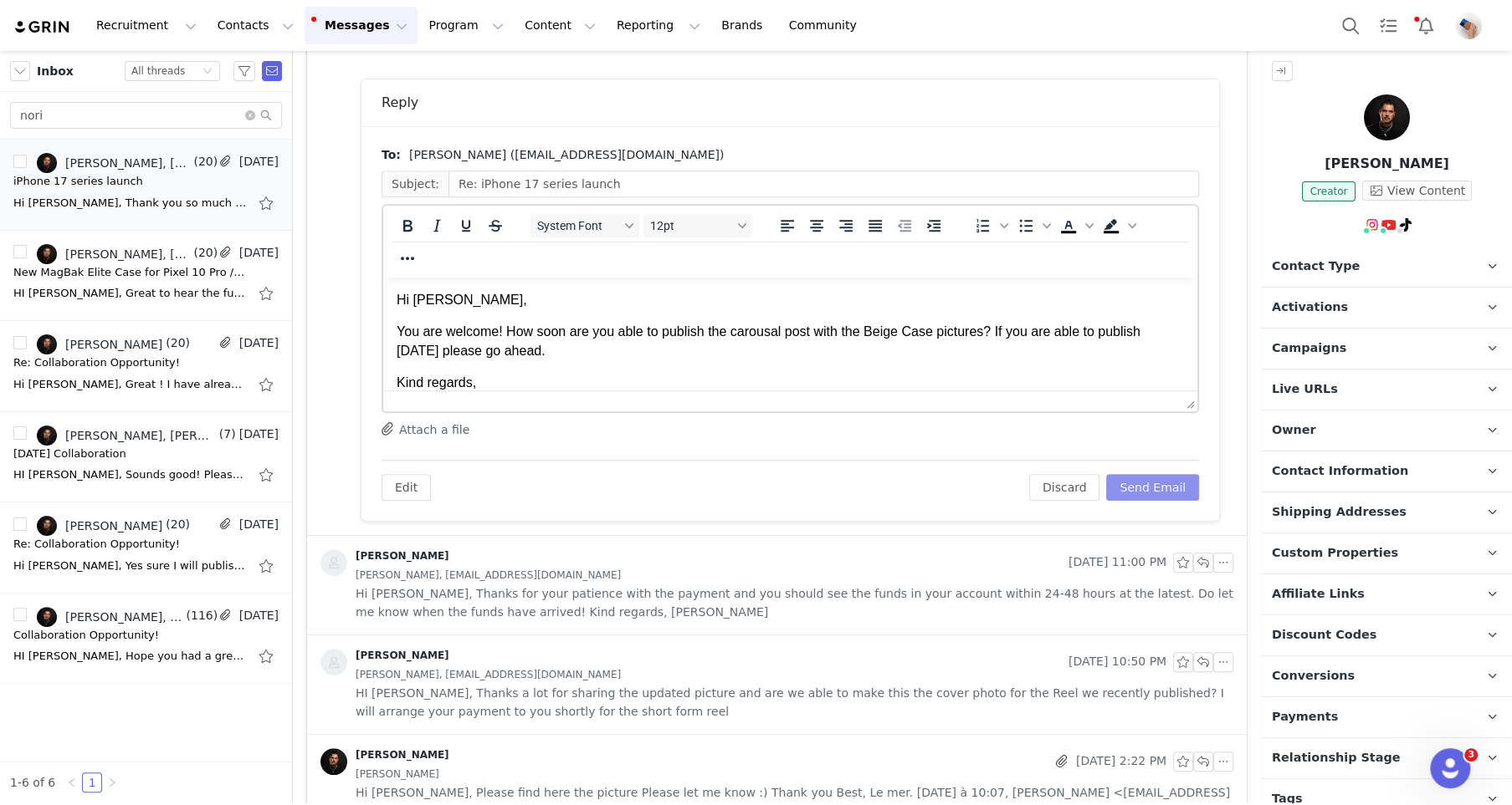
scroll to position [0, 0]
click at [1156, 475] on button "Send Email" at bounding box center [1153, 488] width 93 height 27
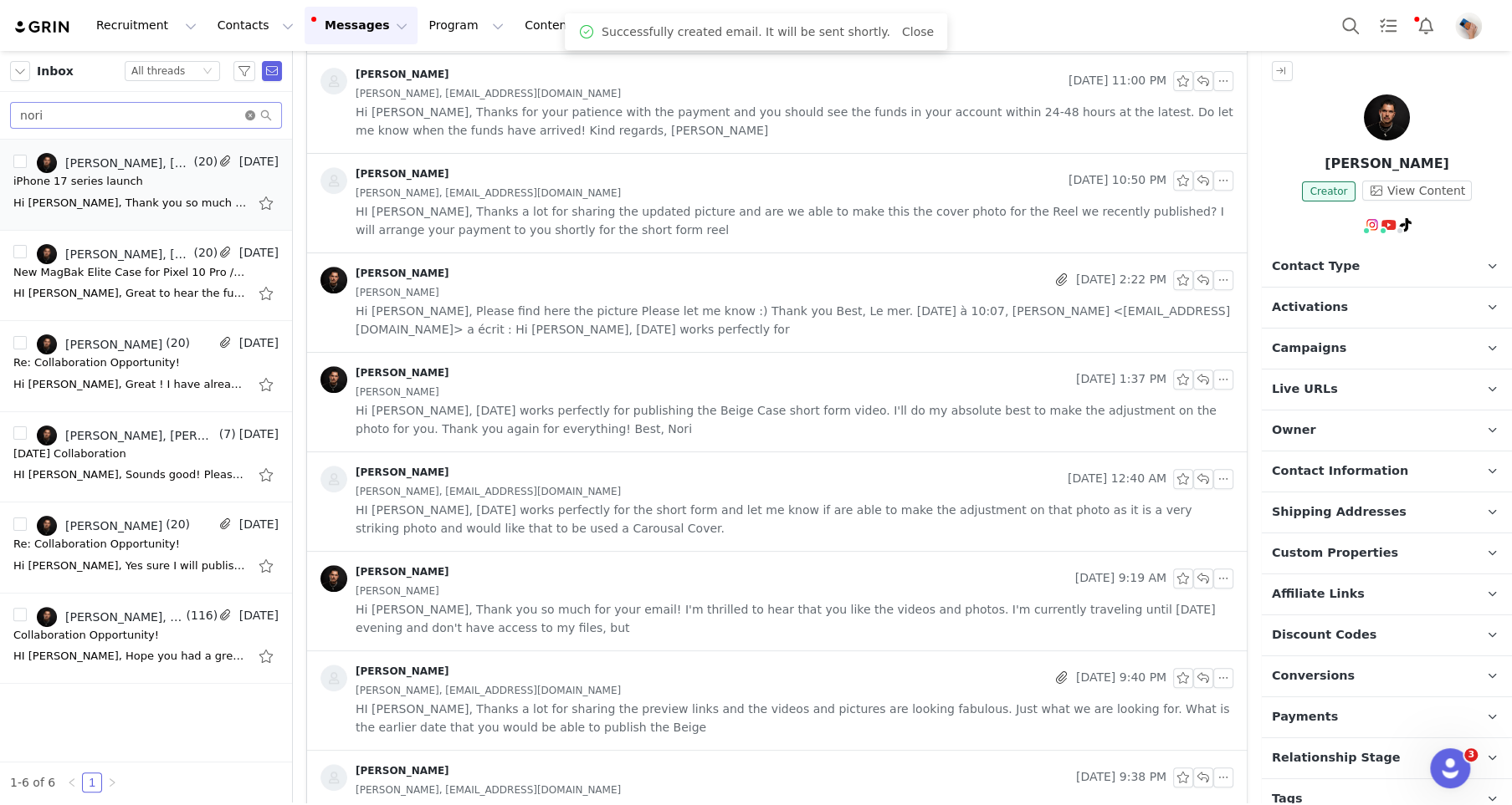
click at [249, 111] on icon "icon: close-circle" at bounding box center [250, 115] width 10 height 10
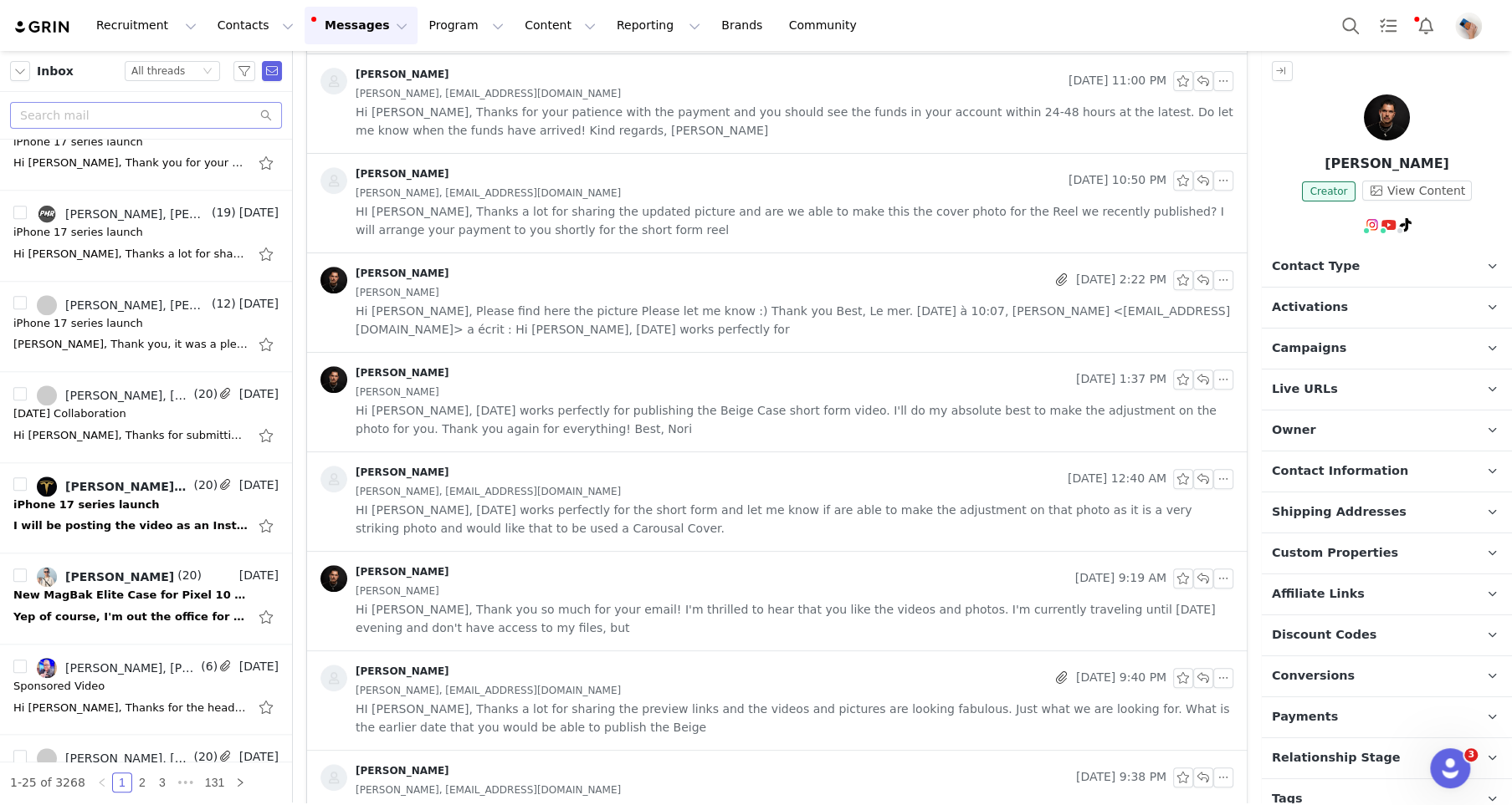
scroll to position [1039, 0]
click at [98, 499] on div "iPhone 17 series launch" at bounding box center [86, 504] width 146 height 17
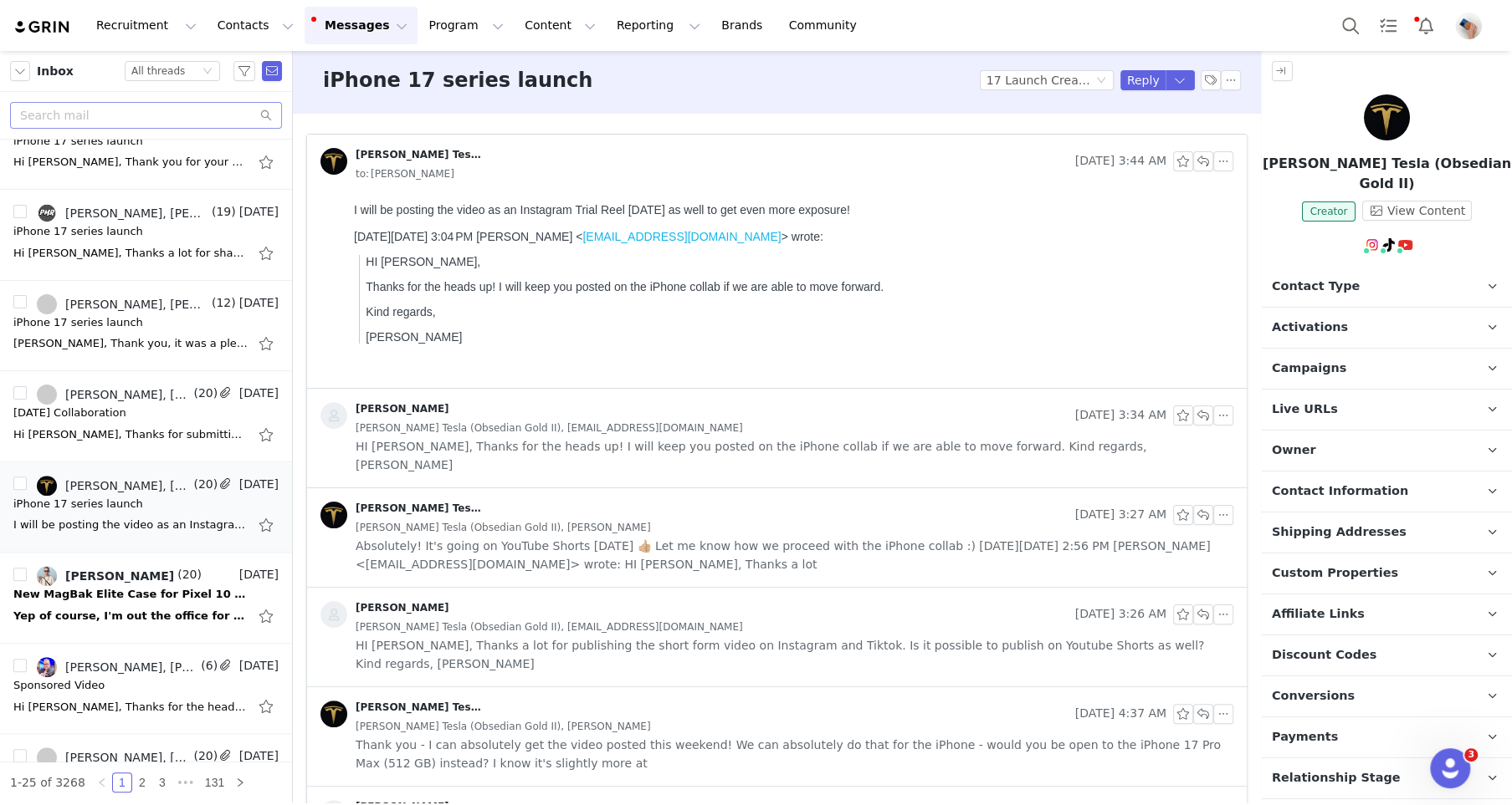
scroll to position [0, 0]
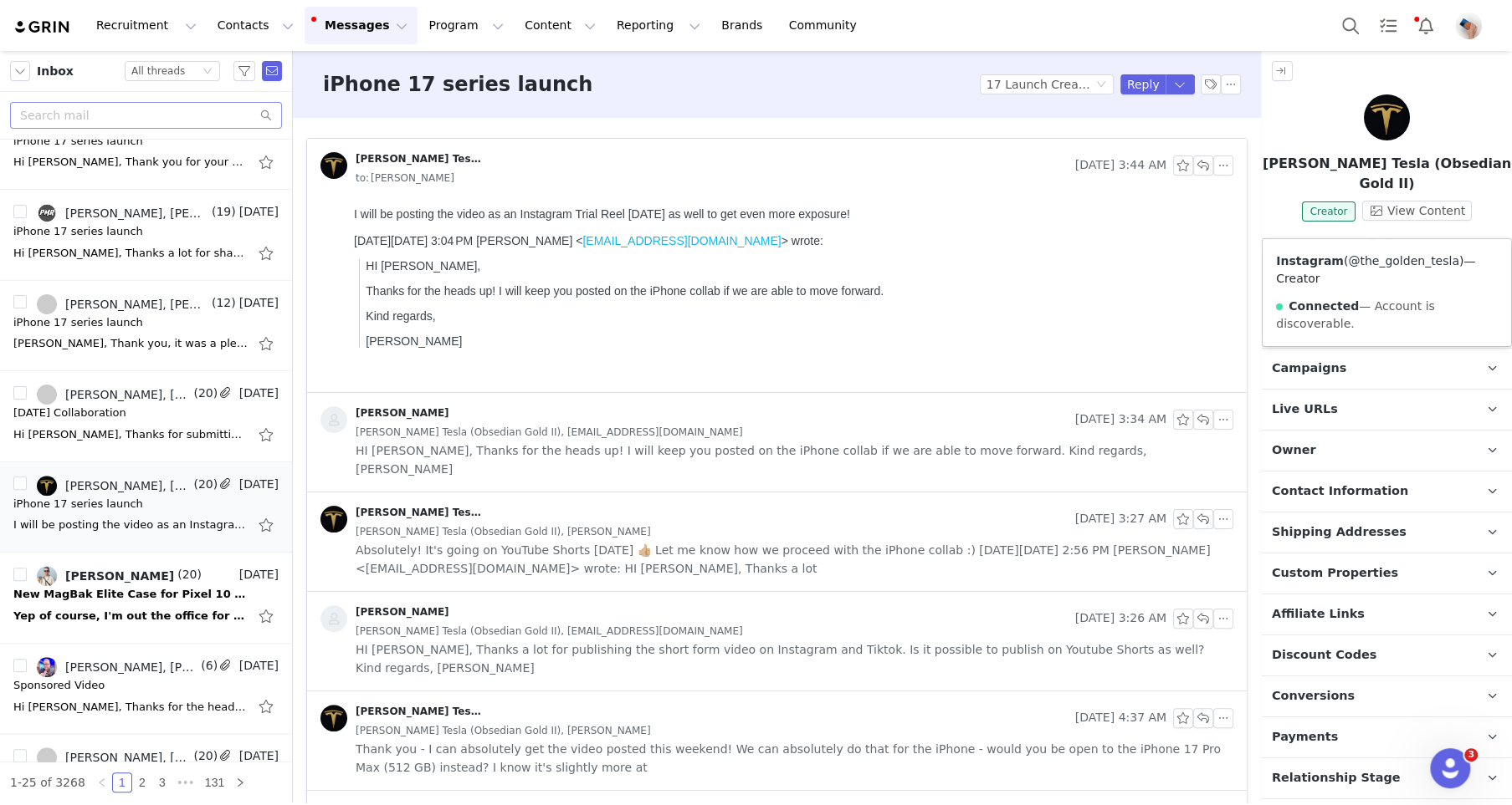
click at [1366, 256] on link "@the_golden_tesla" at bounding box center [1403, 261] width 111 height 13
click at [1206, 167] on button "button" at bounding box center [1202, 165] width 20 height 20
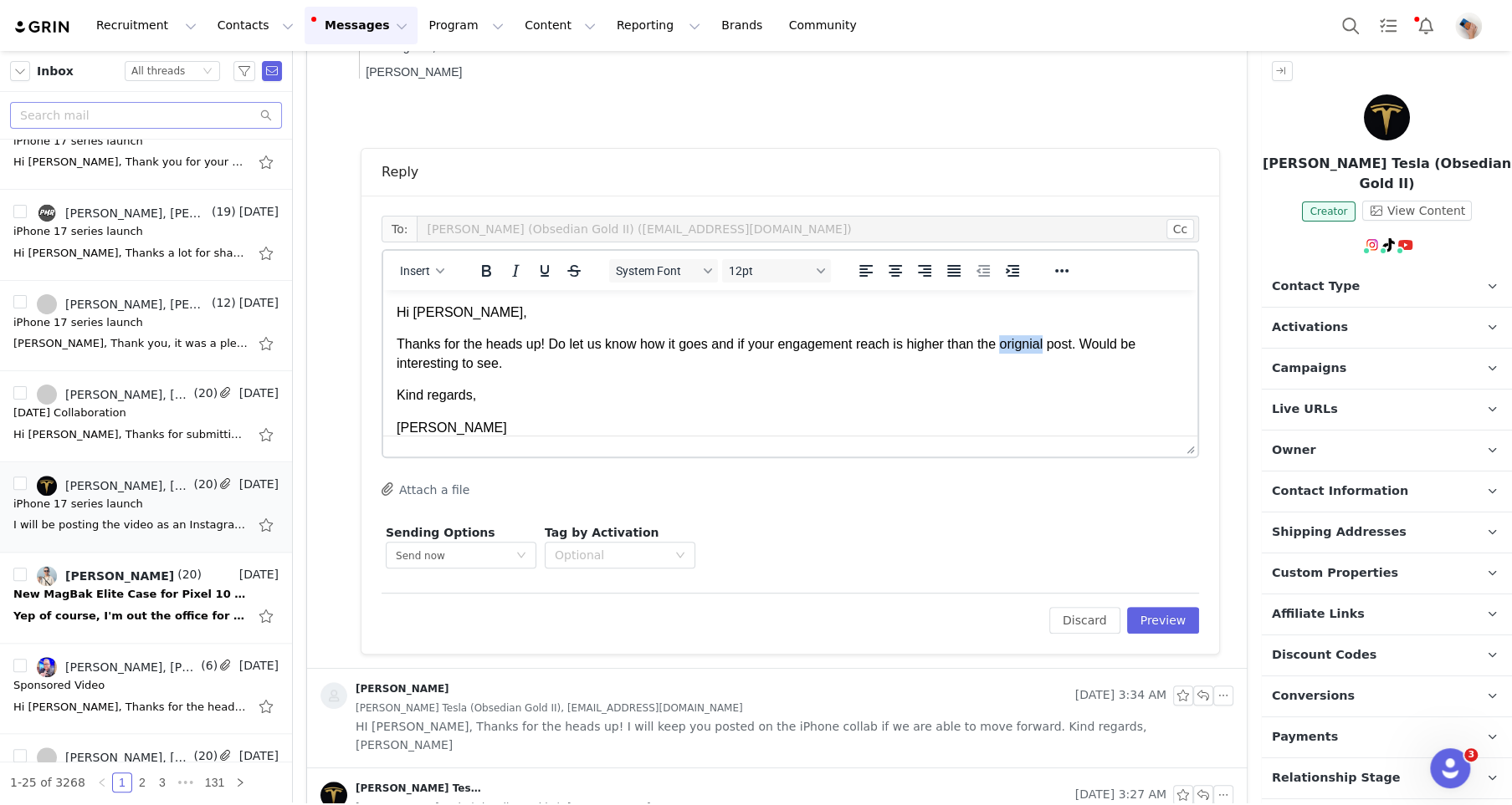
click at [1045, 351] on p "Thanks for the heads up! Do let us know how it goes and if your engagement reac…" at bounding box center [790, 354] width 787 height 38
click at [1000, 381] on body "Hi Simon, Thanks for the heads up! Do let us know how it goes and if your engag…" at bounding box center [790, 370] width 787 height 134
click at [1045, 346] on p "Thanks for the heads up! Do let us know how it goes and if your engagement reac…" at bounding box center [790, 354] width 787 height 38
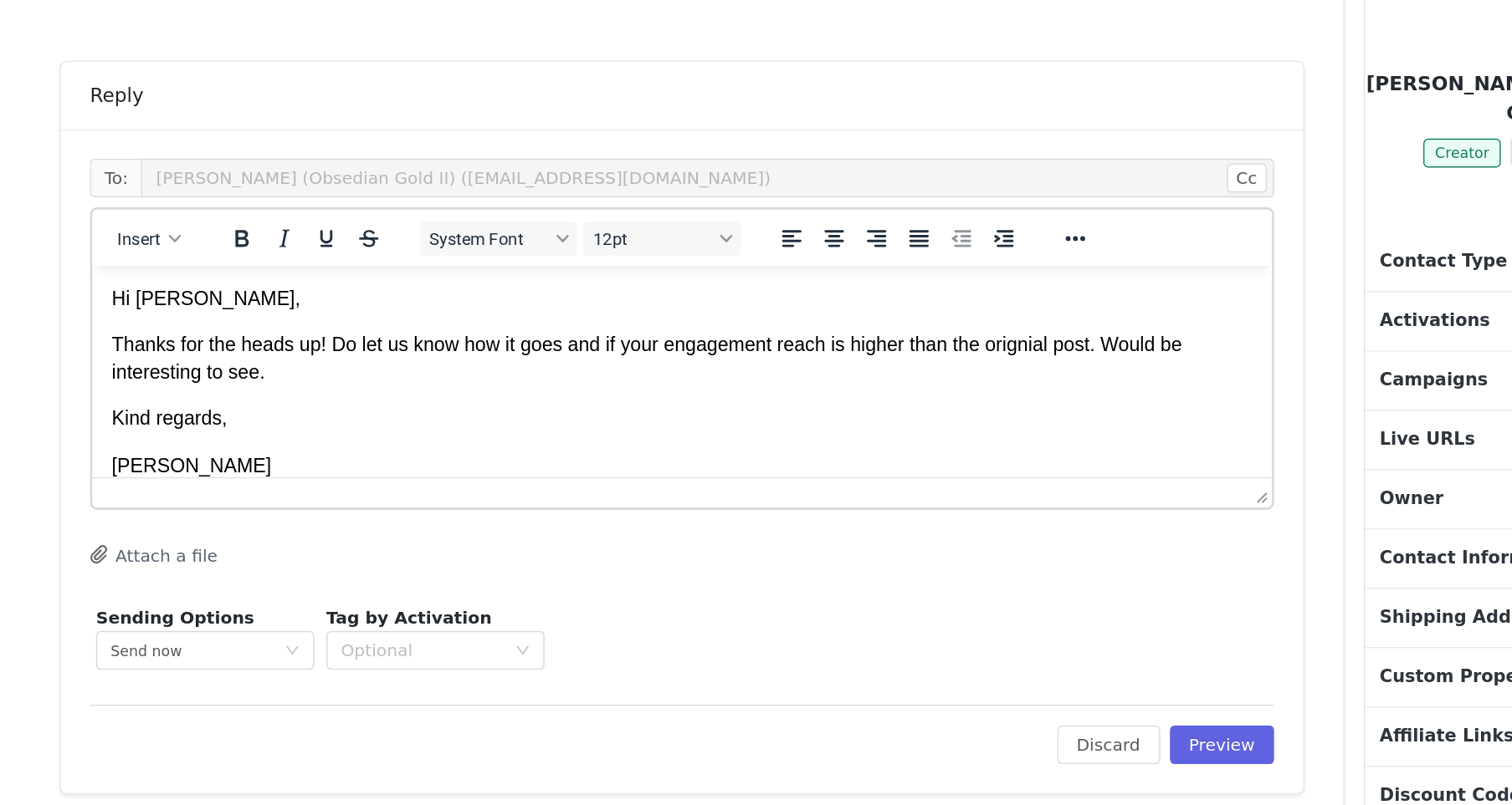
click at [743, 320] on p "Thanks for the heads up! Do let us know how it goes and if your engagement reac…" at bounding box center [499, 331] width 787 height 38
click at [680, 391] on body "Hi Simon, Thanks for the heads up! Do let us know how it goes and if your engag…" at bounding box center [499, 346] width 787 height 134
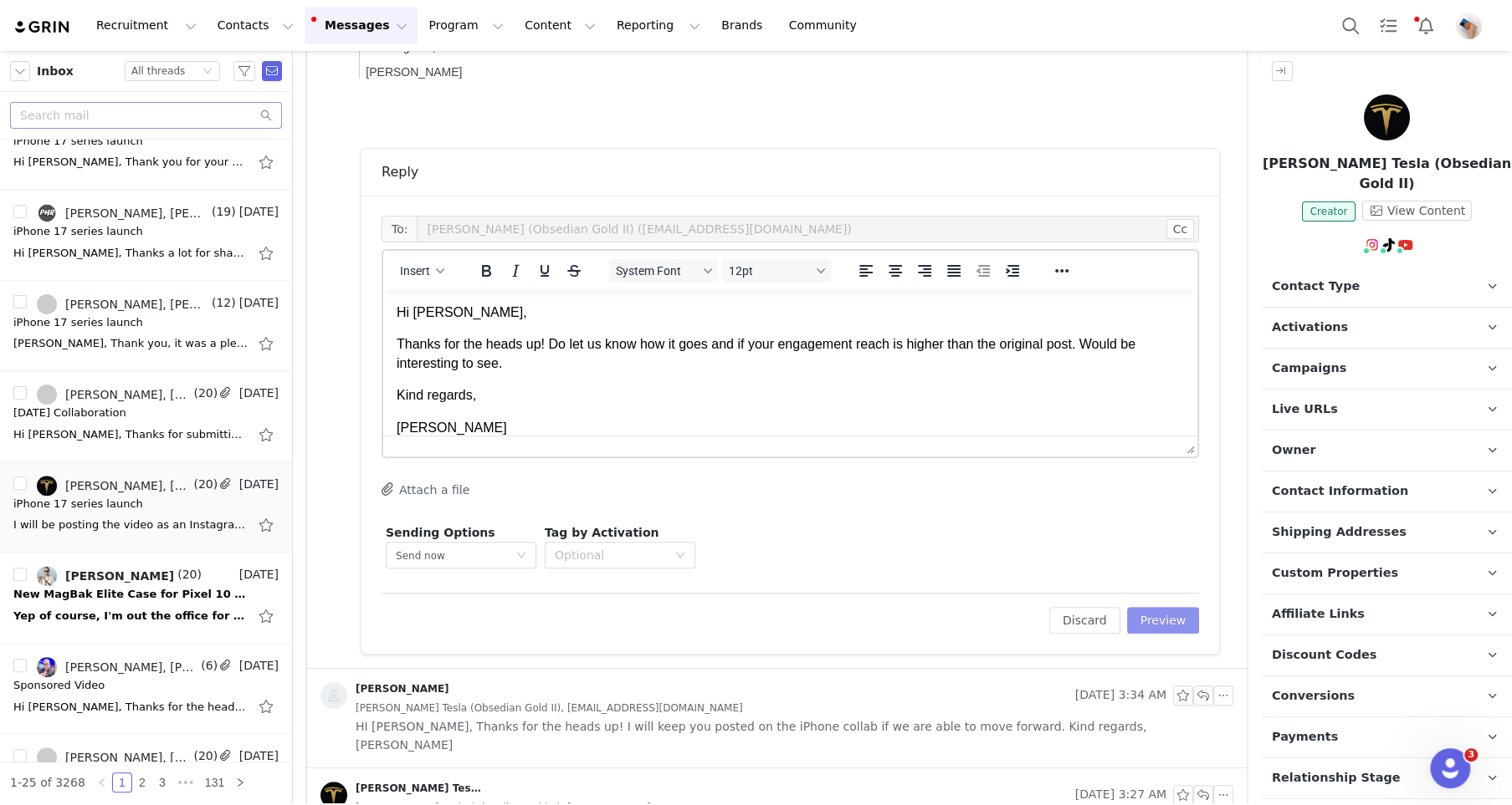
click at [1153, 615] on button "Preview" at bounding box center [1163, 621] width 73 height 27
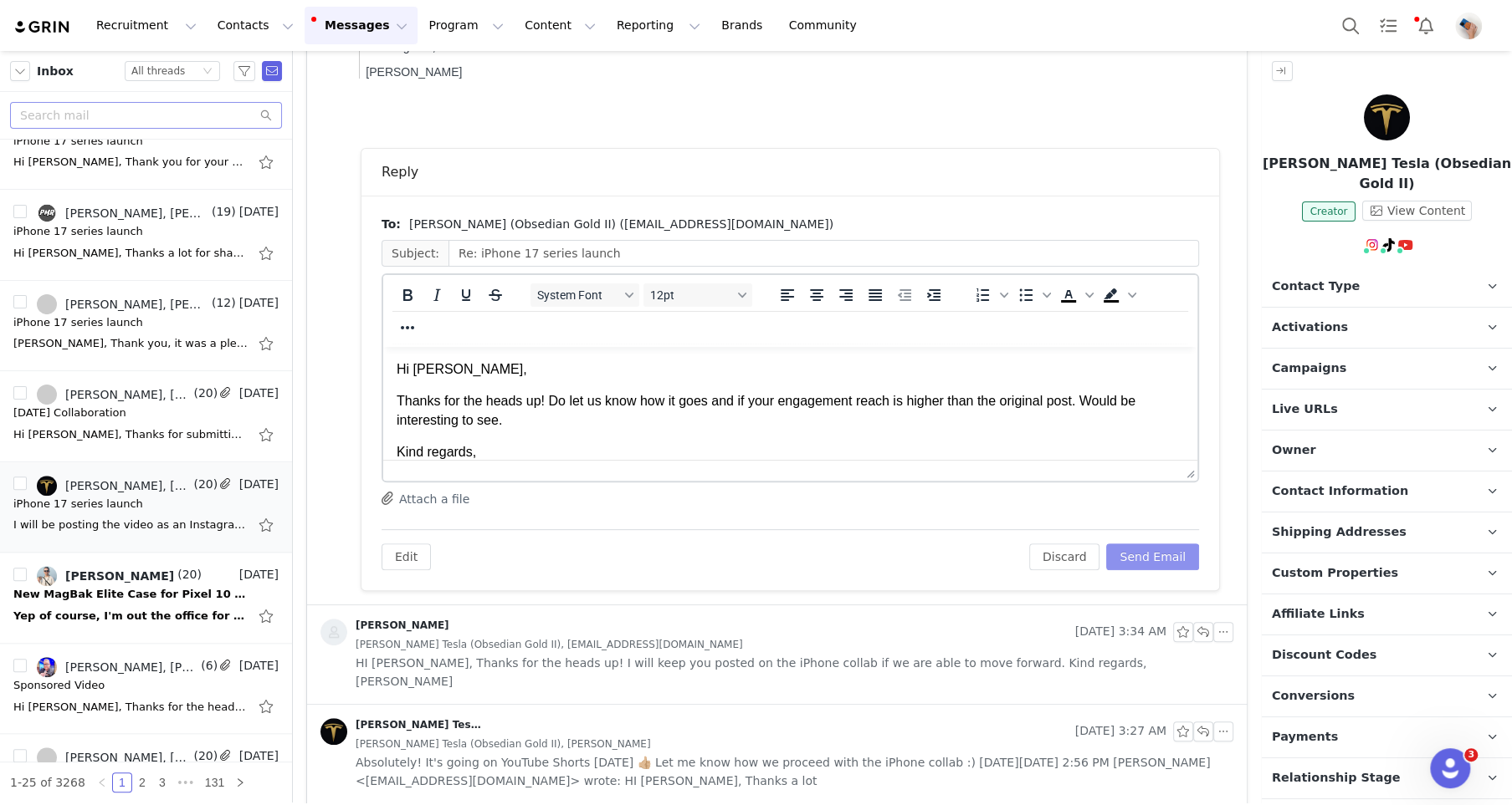
click at [1144, 544] on button "Send Email" at bounding box center [1153, 557] width 93 height 27
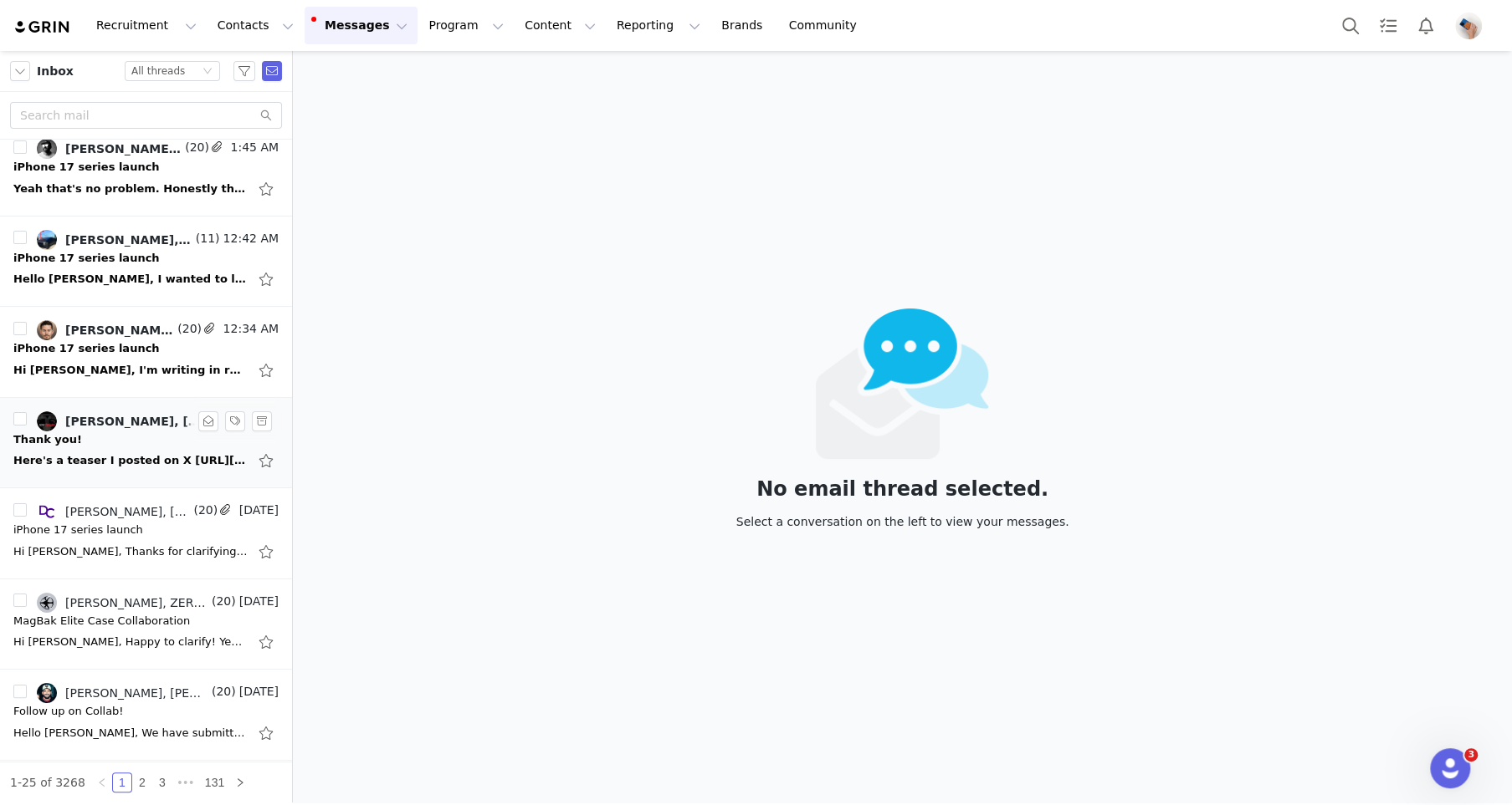
scroll to position [22, 0]
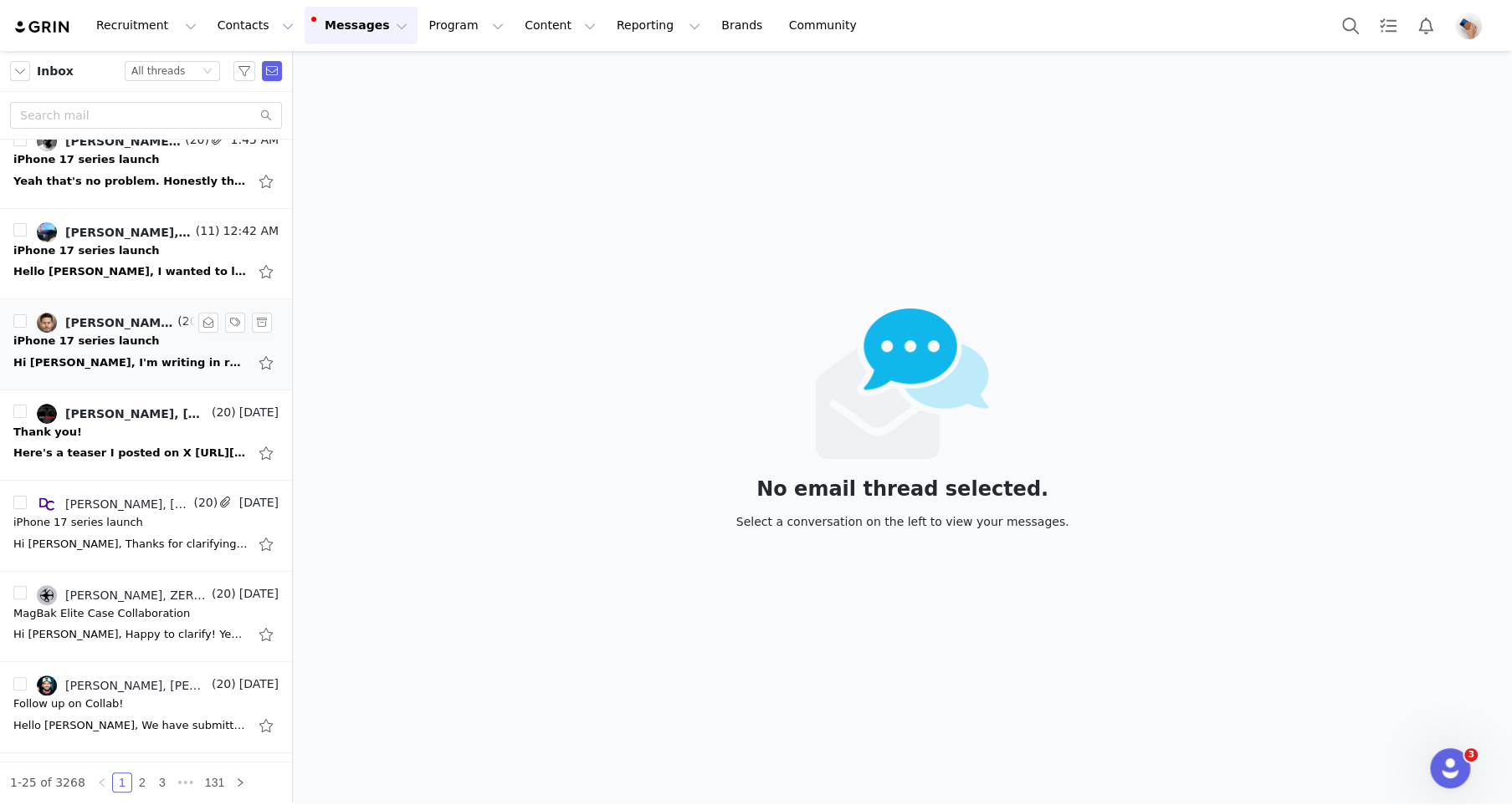
click at [119, 365] on div "Hi [PERSON_NAME], I'm writing in regards to our video collaboration with the iP…" at bounding box center [130, 364] width 235 height 17
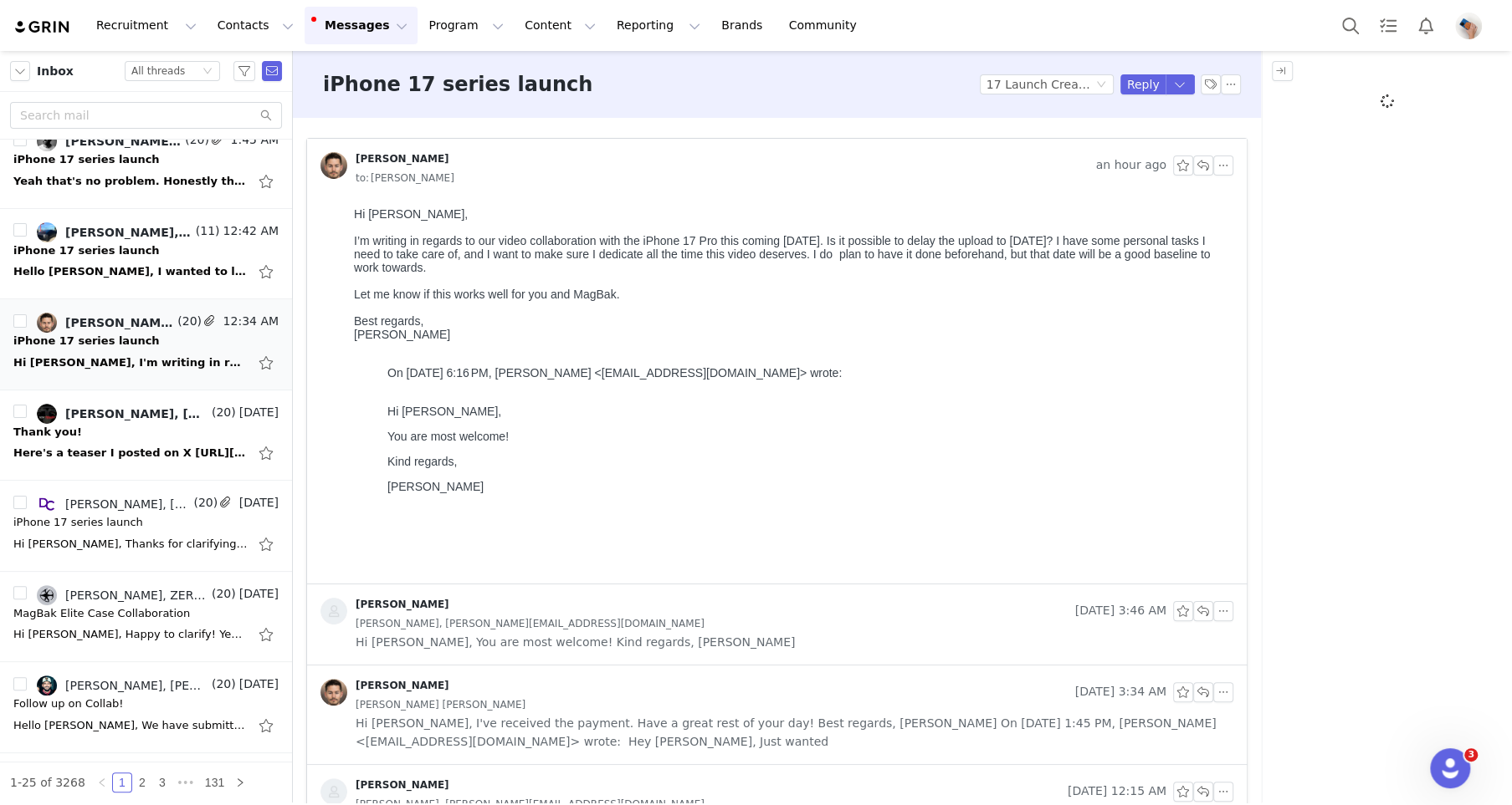
scroll to position [0, 0]
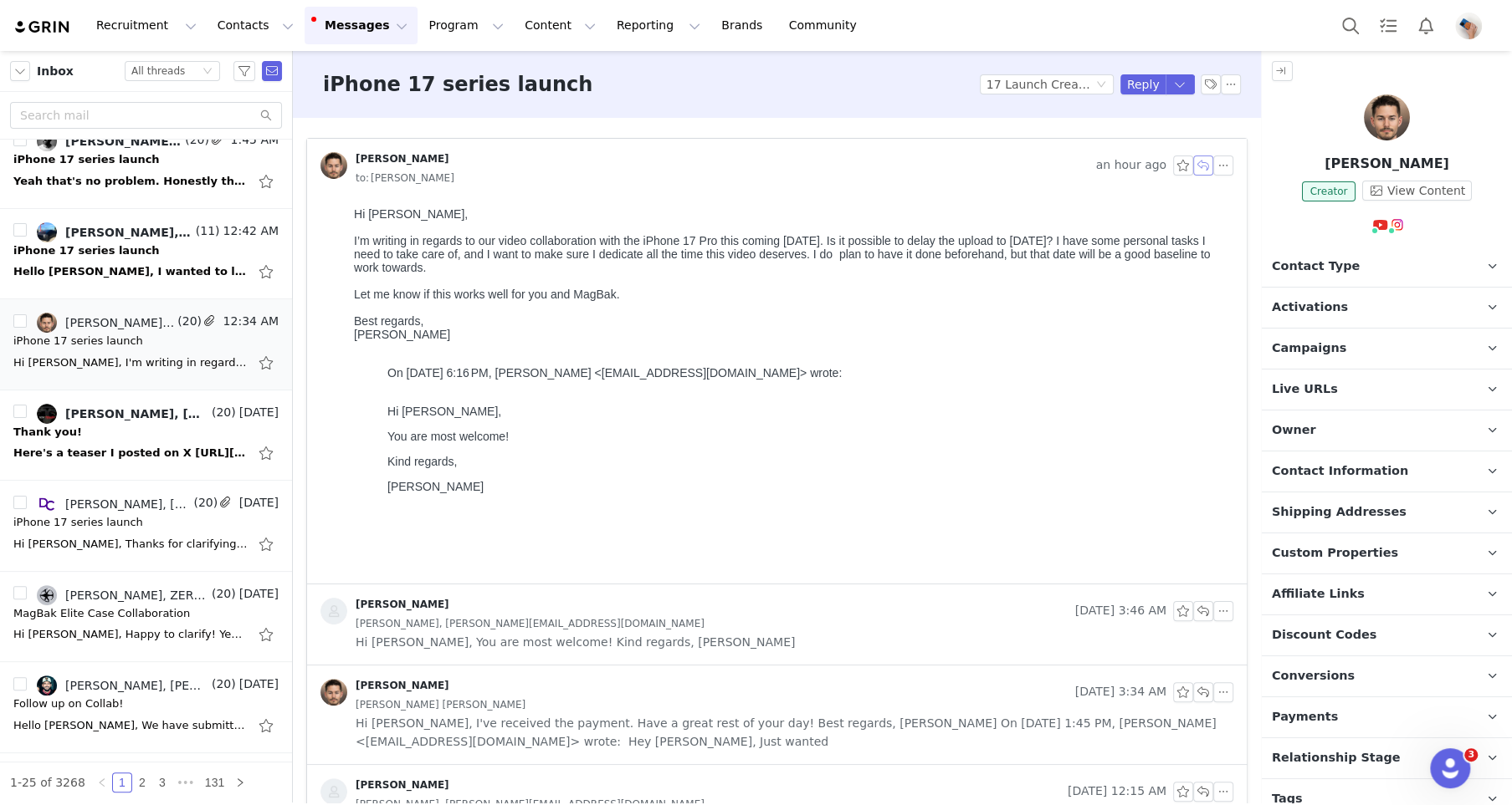
click at [1199, 162] on button "button" at bounding box center [1202, 165] width 20 height 20
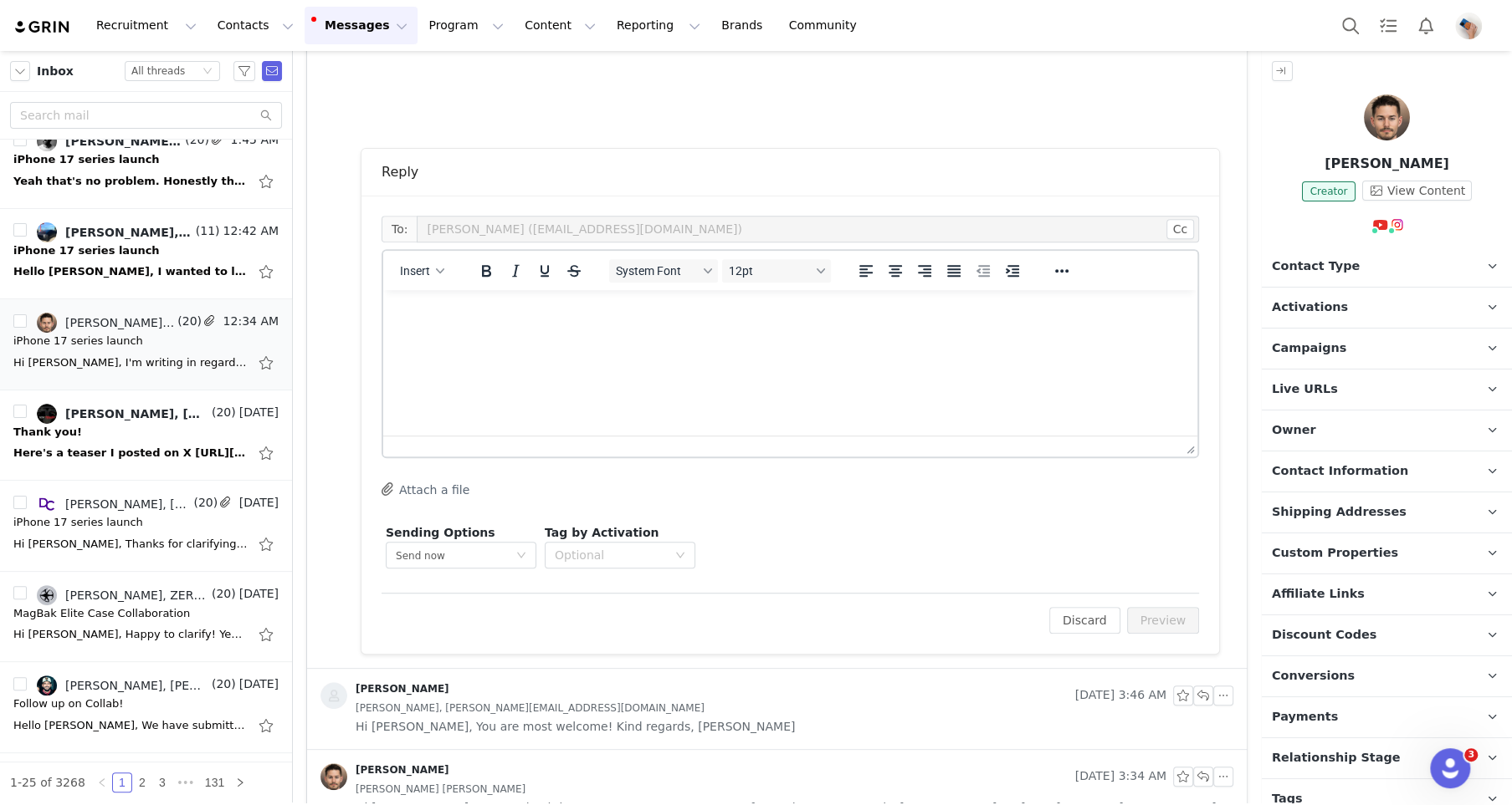
click at [554, 335] on html at bounding box center [790, 313] width 814 height 46
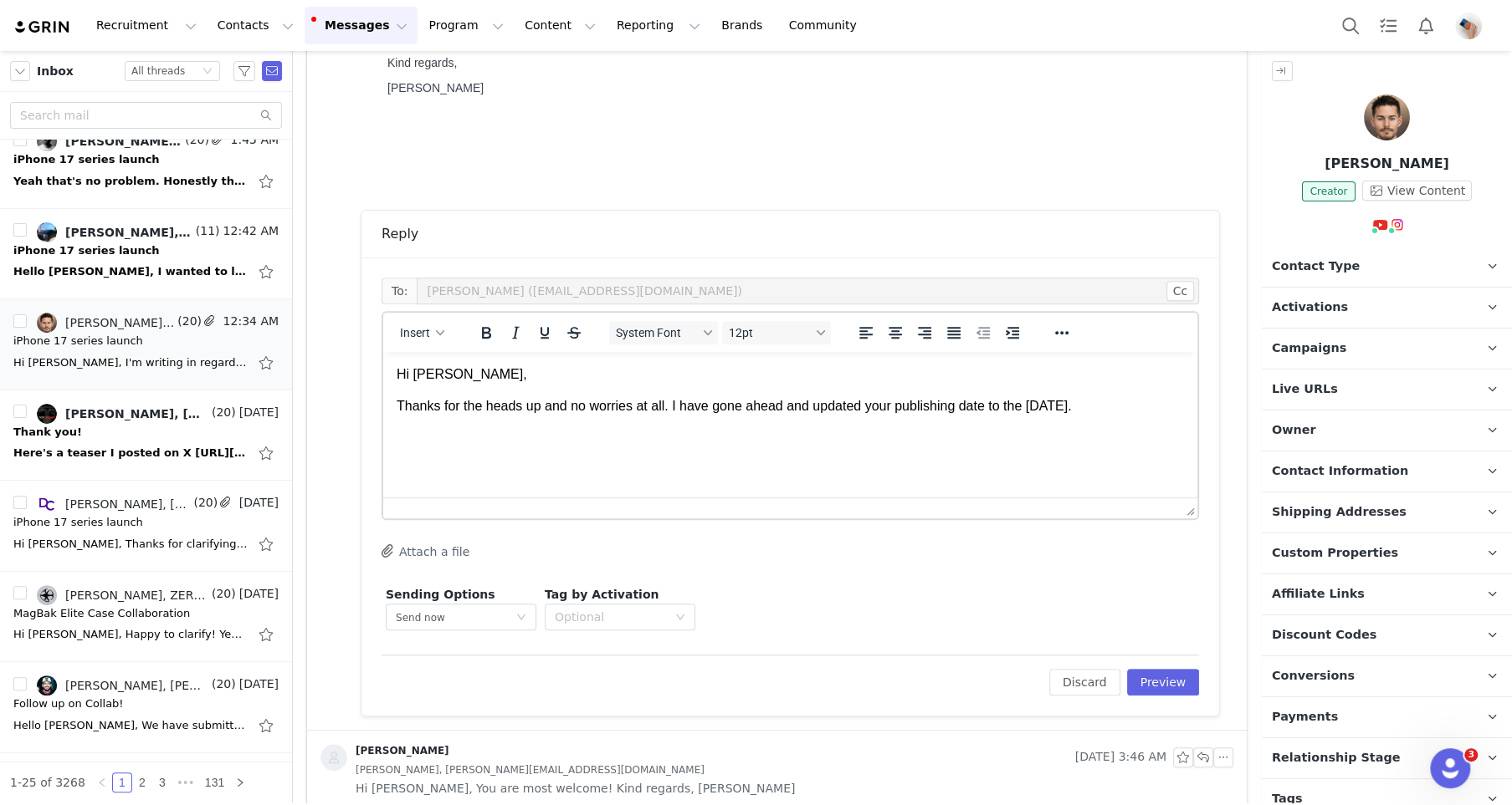
scroll to position [405, 0]
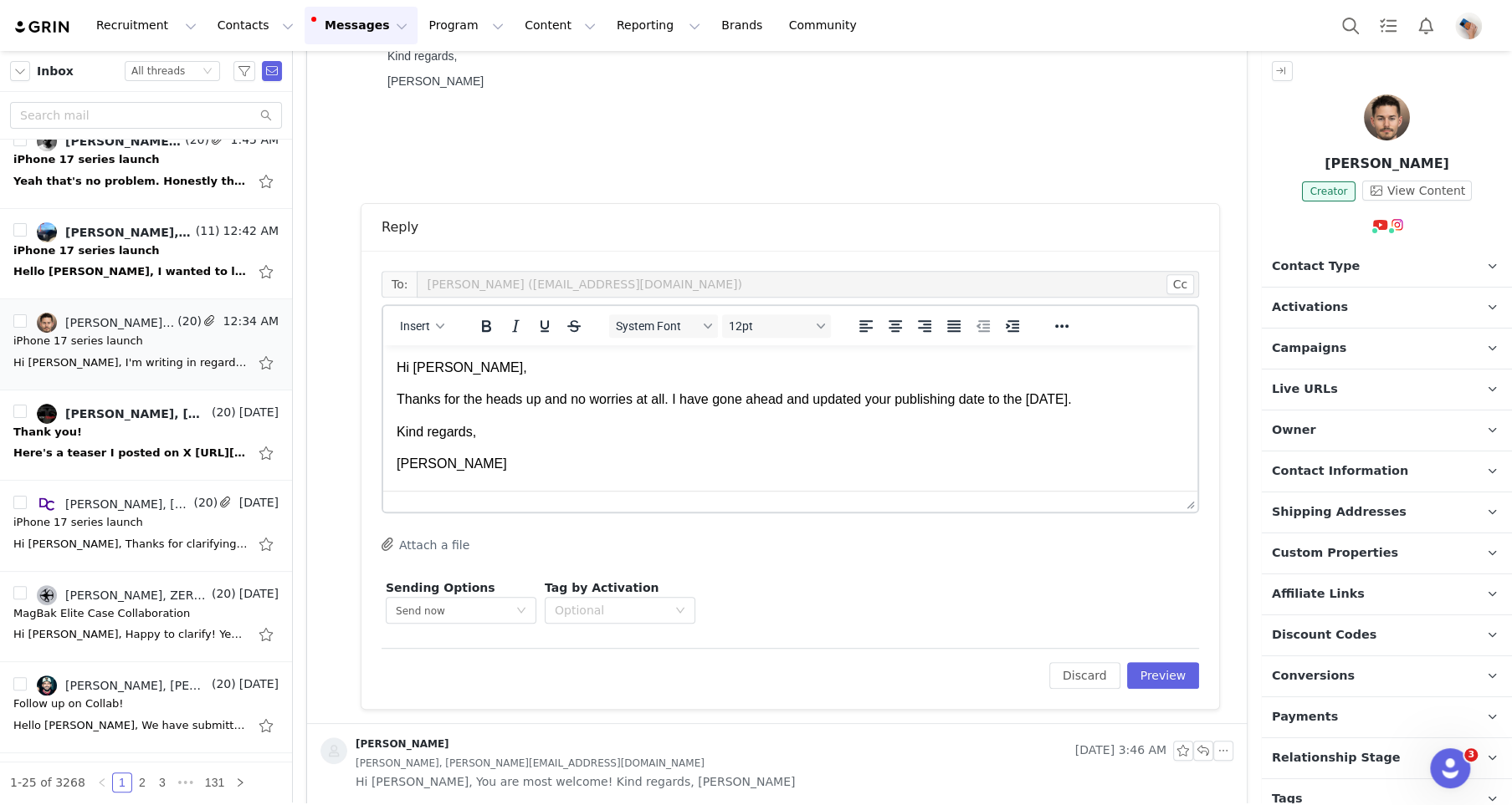
click at [443, 364] on p "Hi [PERSON_NAME]," at bounding box center [790, 367] width 787 height 18
click at [1155, 667] on button "Preview" at bounding box center [1163, 676] width 73 height 27
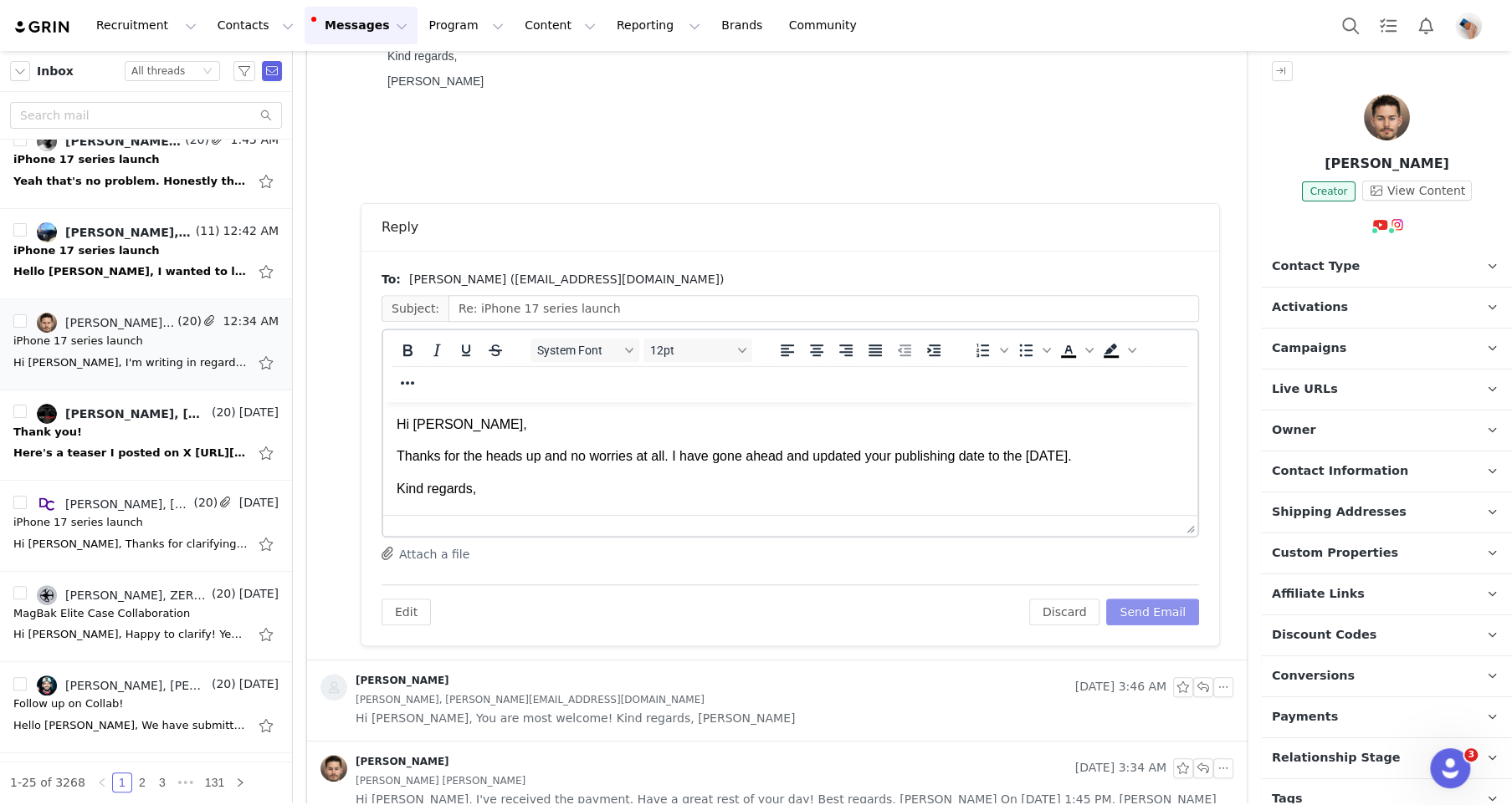
scroll to position [0, 0]
click at [1145, 608] on button "Send Email" at bounding box center [1153, 612] width 93 height 27
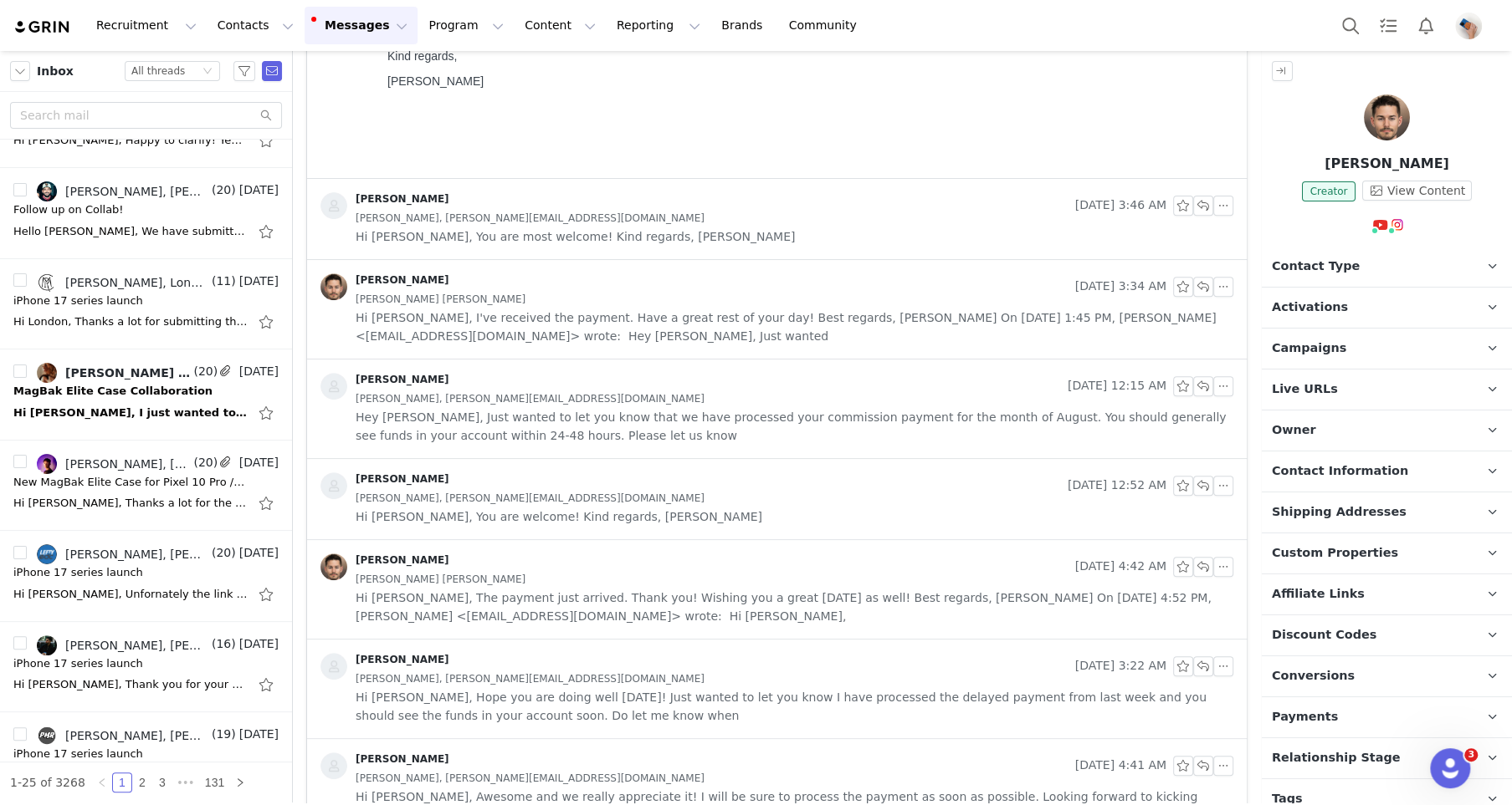
scroll to position [496, 0]
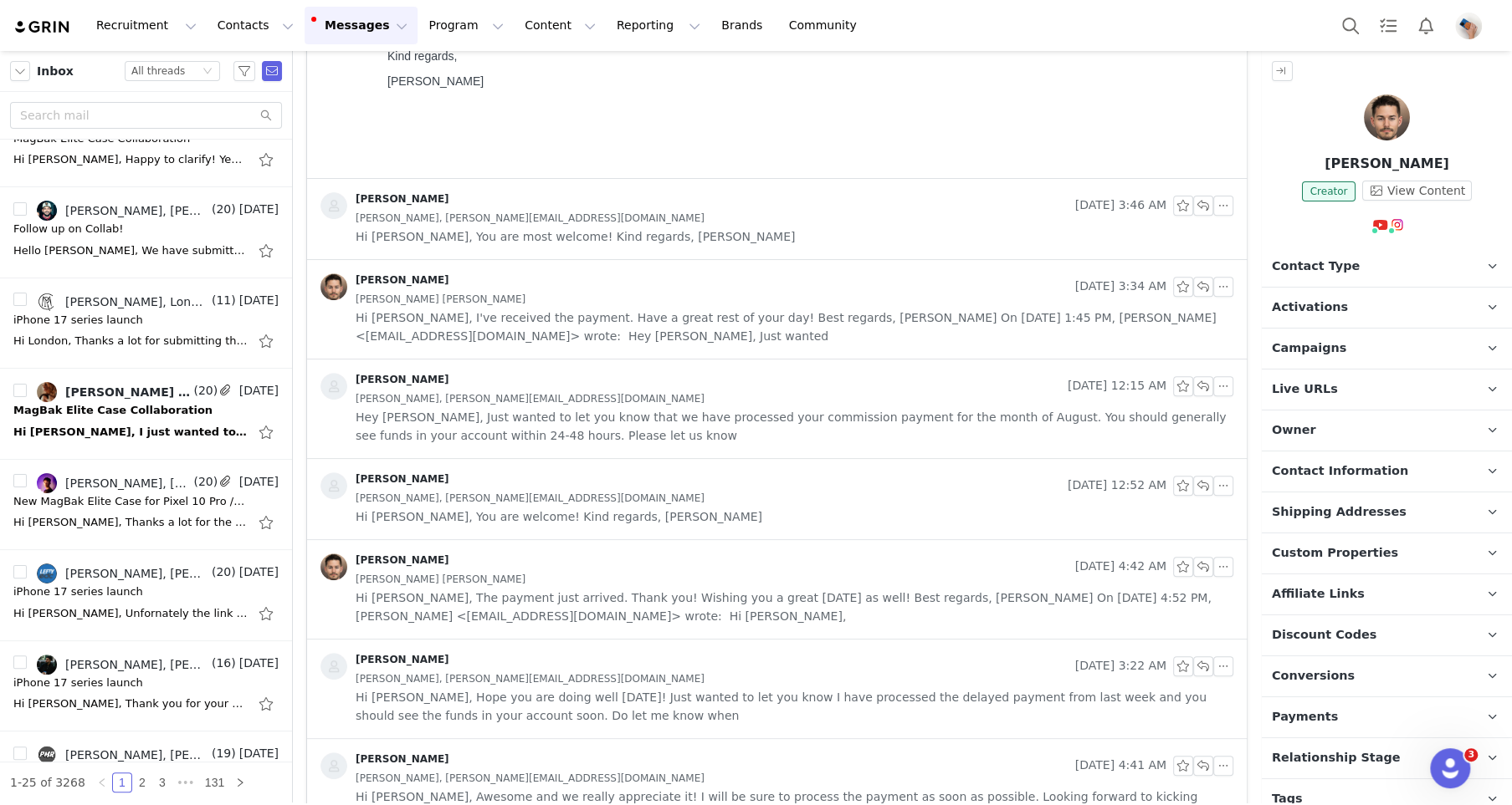
click at [354, 13] on button "Messages Messages" at bounding box center [361, 26] width 113 height 38
click at [502, 75] on div "Hi [PERSON_NAME], You are most welcome! Kind regards, [PERSON_NAME]" at bounding box center [790, 43] width 805 height 88
click at [123, 408] on div "MagBak Elite Case Collaboration" at bounding box center [113, 411] width 199 height 17
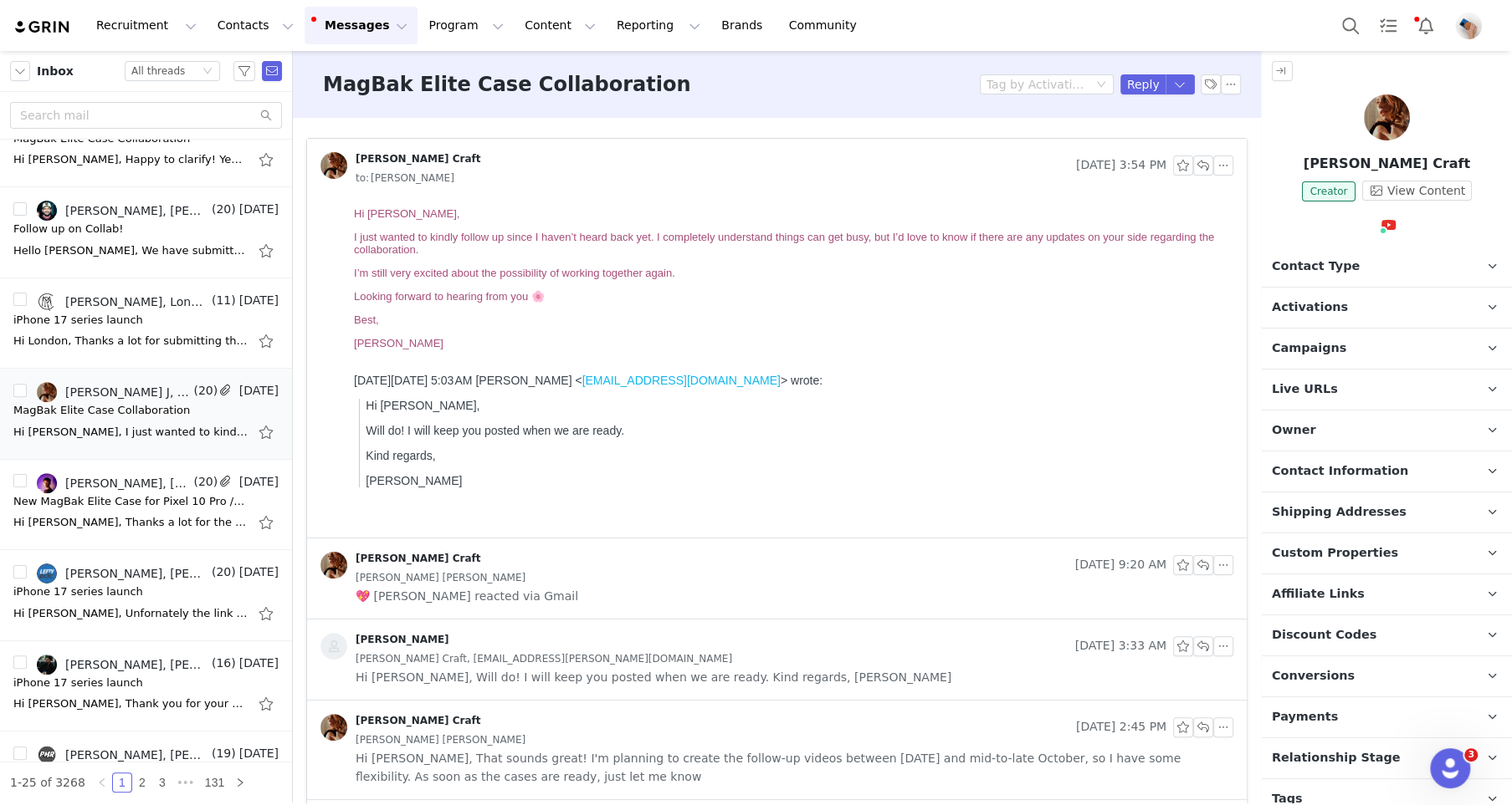
scroll to position [0, 0]
click at [1333, 351] on span "Campaigns" at bounding box center [1309, 348] width 74 height 18
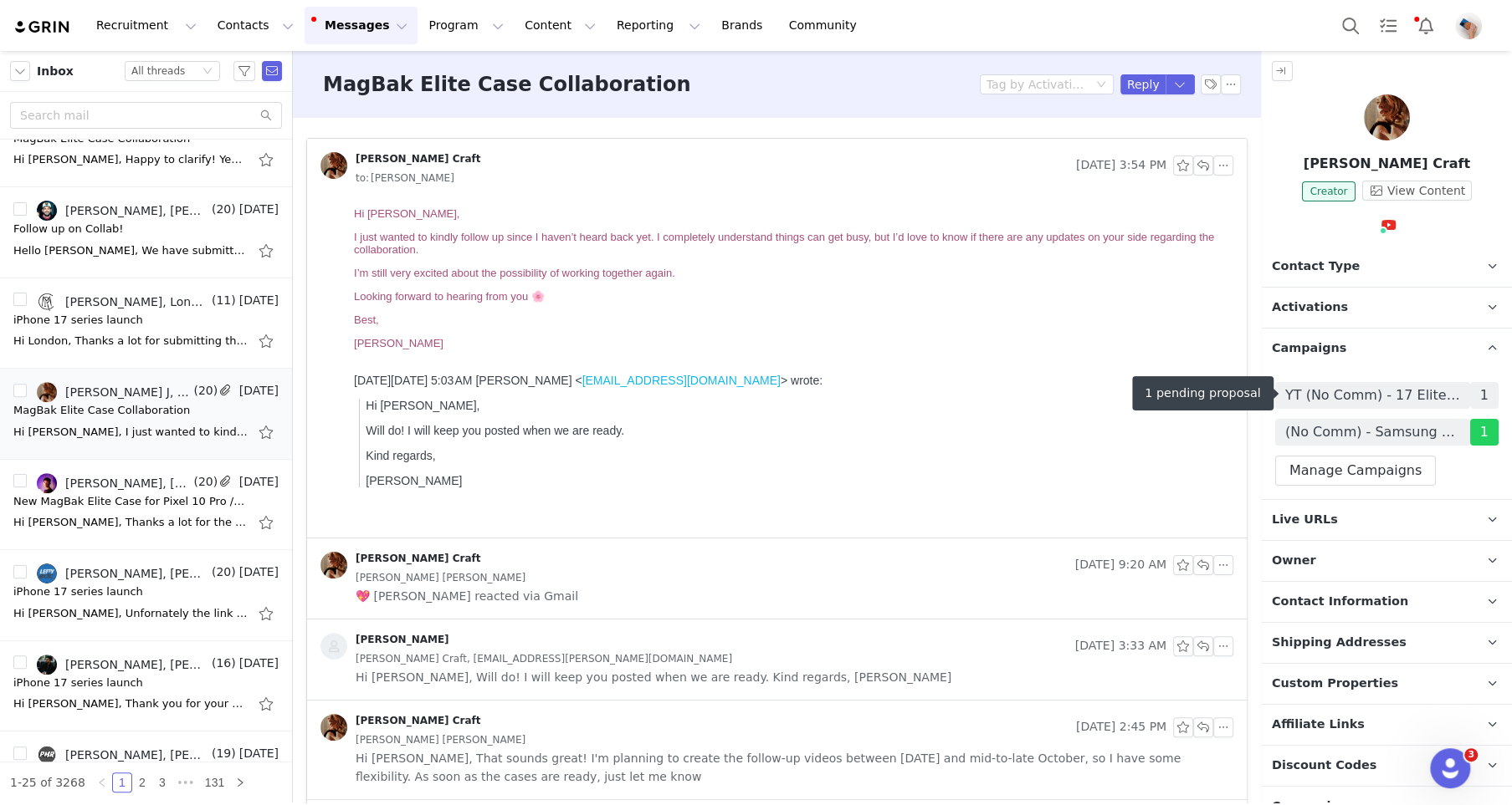
click at [1339, 386] on span "YT (No Comm) - 17 Elite Case - 06/2025" at bounding box center [1372, 395] width 175 height 20
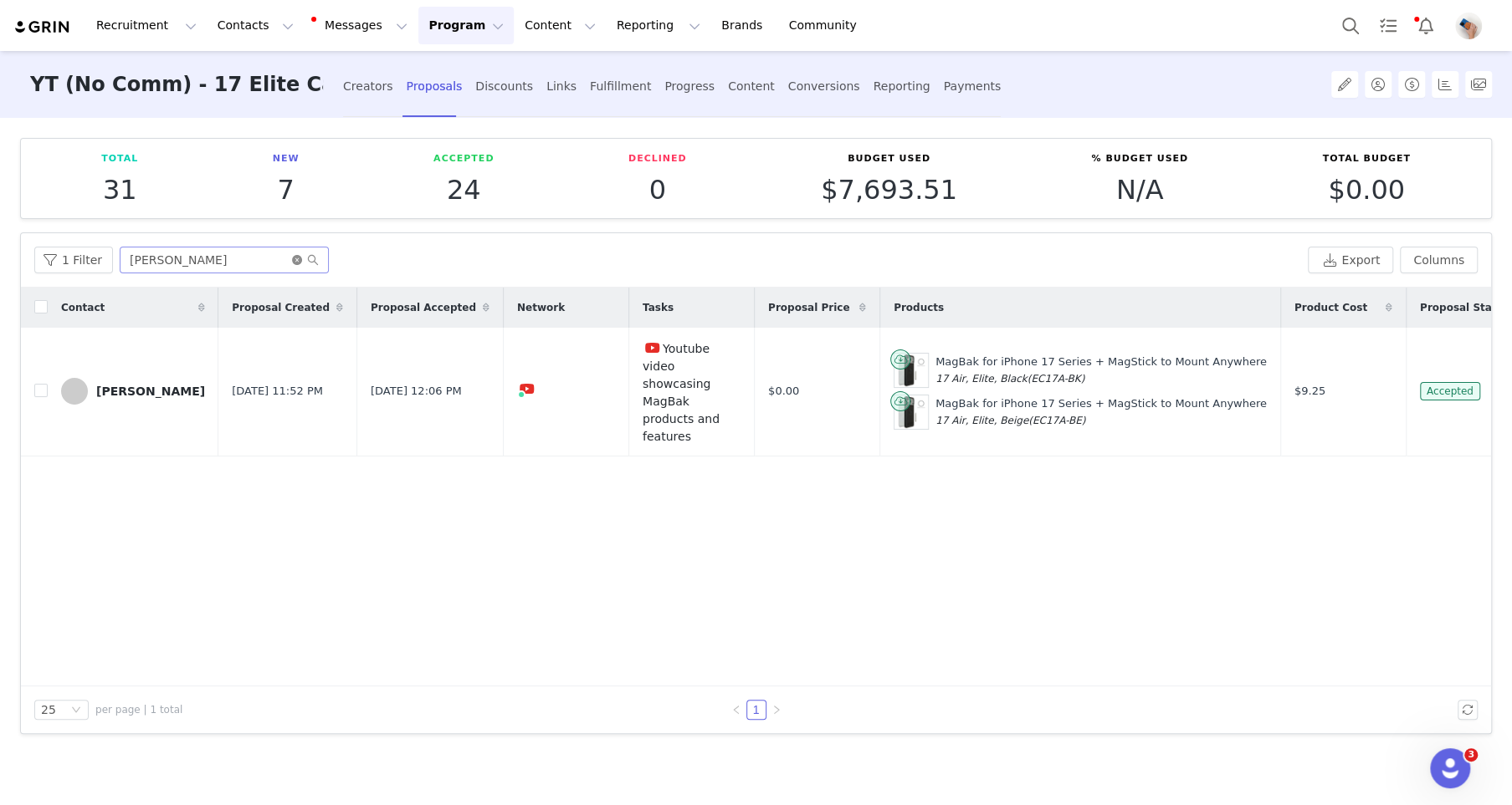
click at [292, 260] on icon "icon: close-circle" at bounding box center [296, 260] width 10 height 10
click at [281, 260] on input "text" at bounding box center [224, 260] width 209 height 27
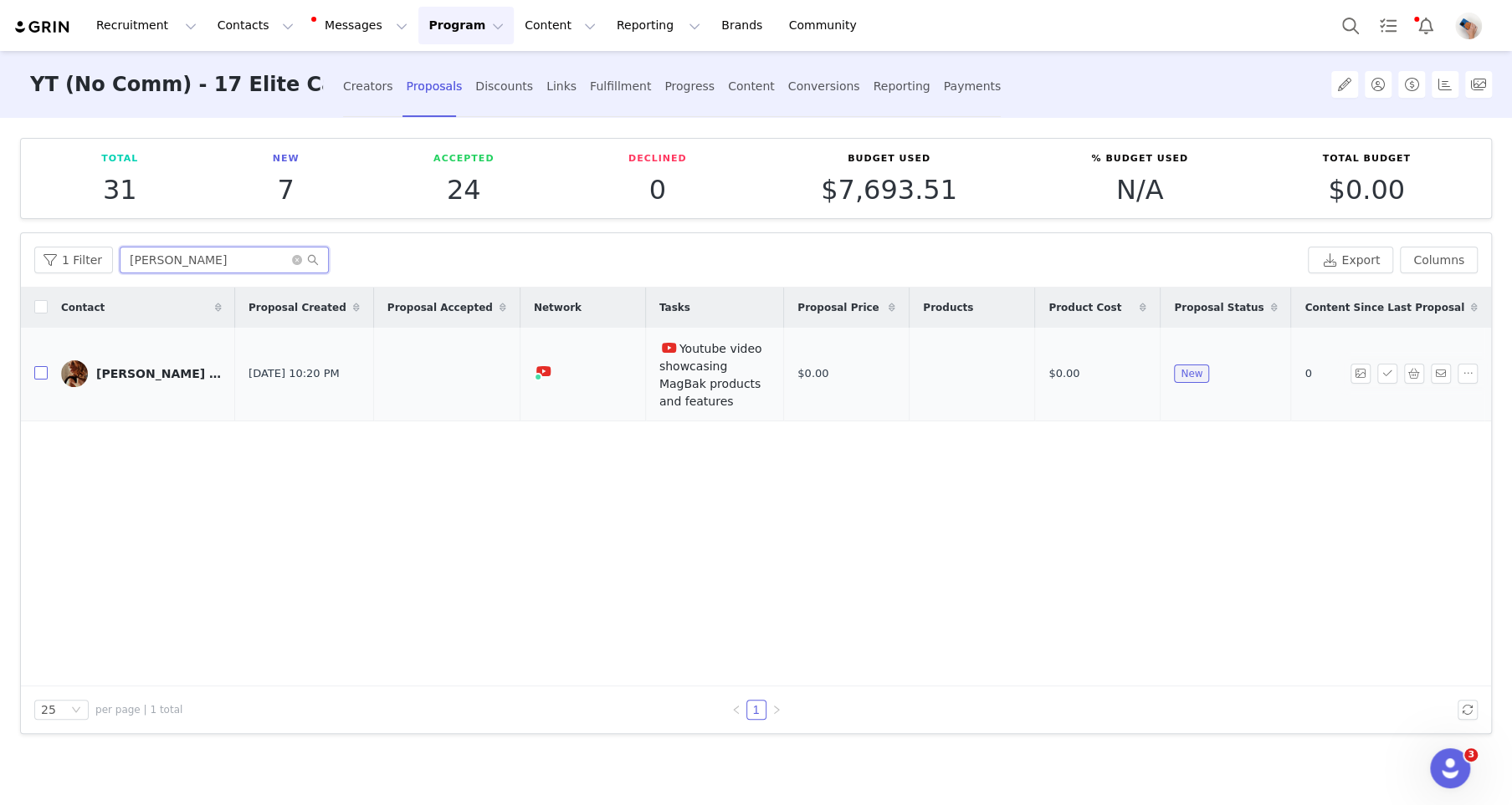
type input "[PERSON_NAME]"
click at [36, 366] on input "checkbox" at bounding box center [41, 373] width 13 height 13
checkbox input "true"
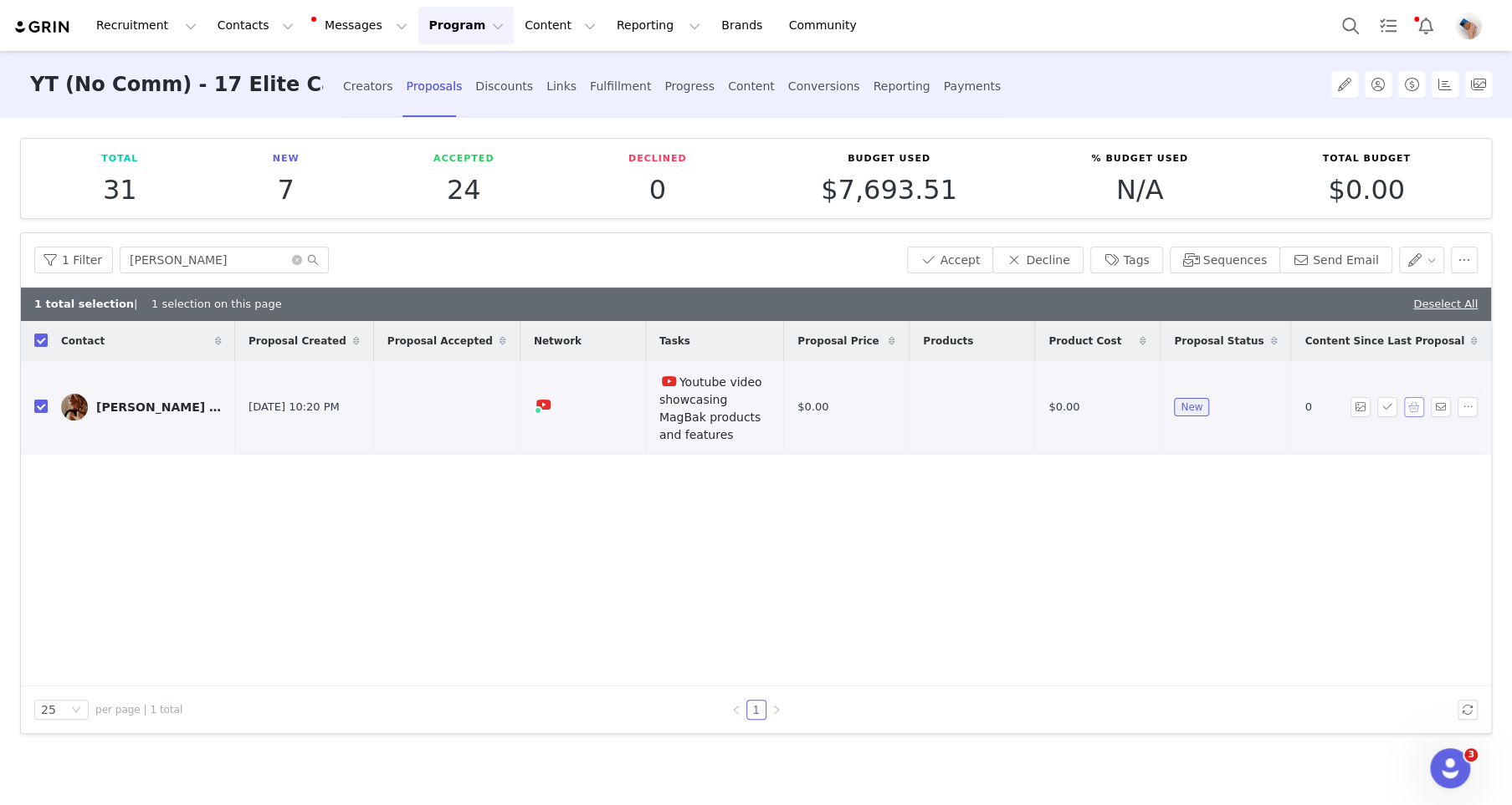
click at [1415, 398] on button "button" at bounding box center [1413, 407] width 20 height 20
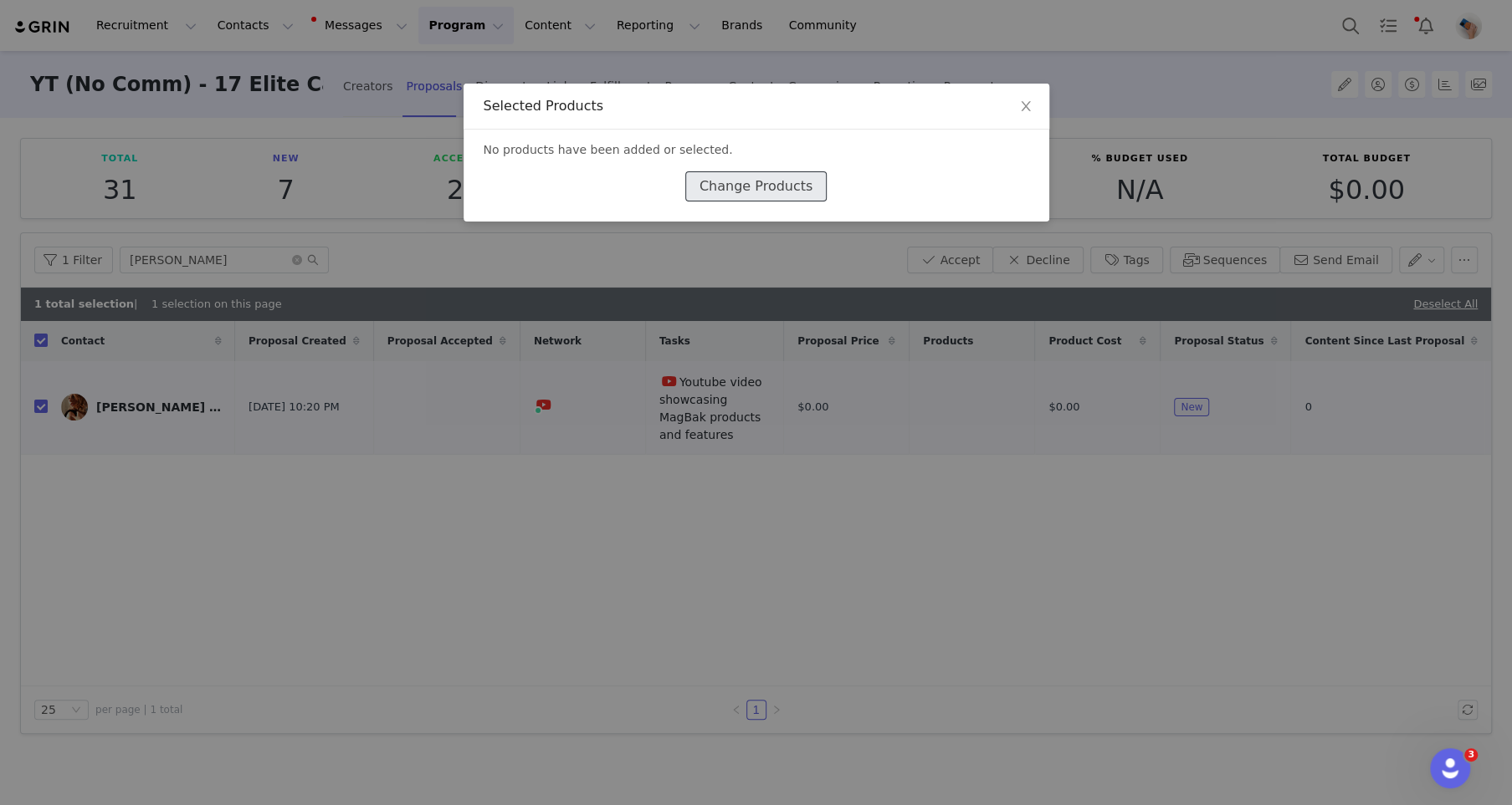
click at [754, 182] on button "Change Products" at bounding box center [756, 187] width 142 height 30
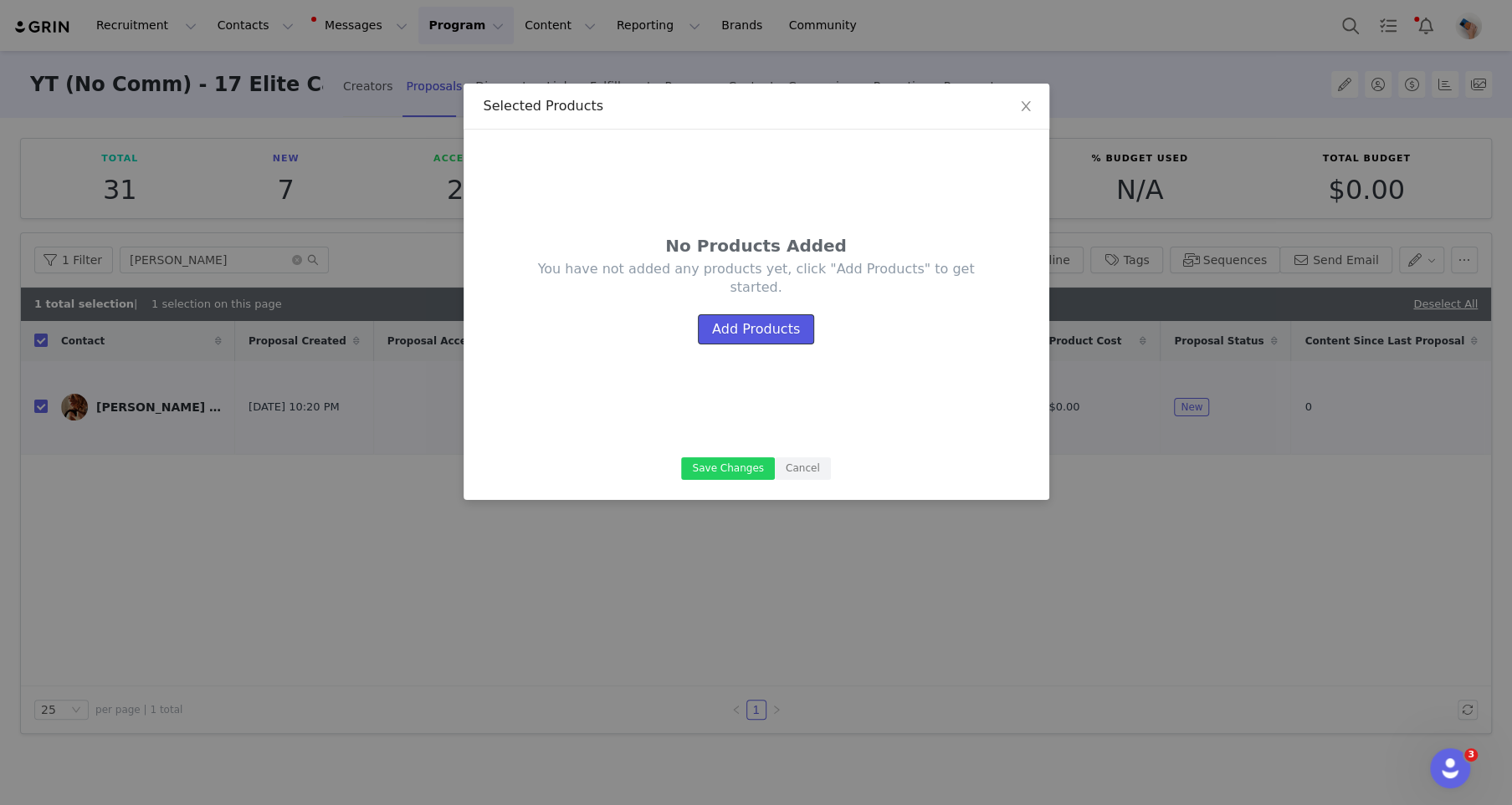
click at [740, 333] on button "Add Products" at bounding box center [756, 329] width 116 height 30
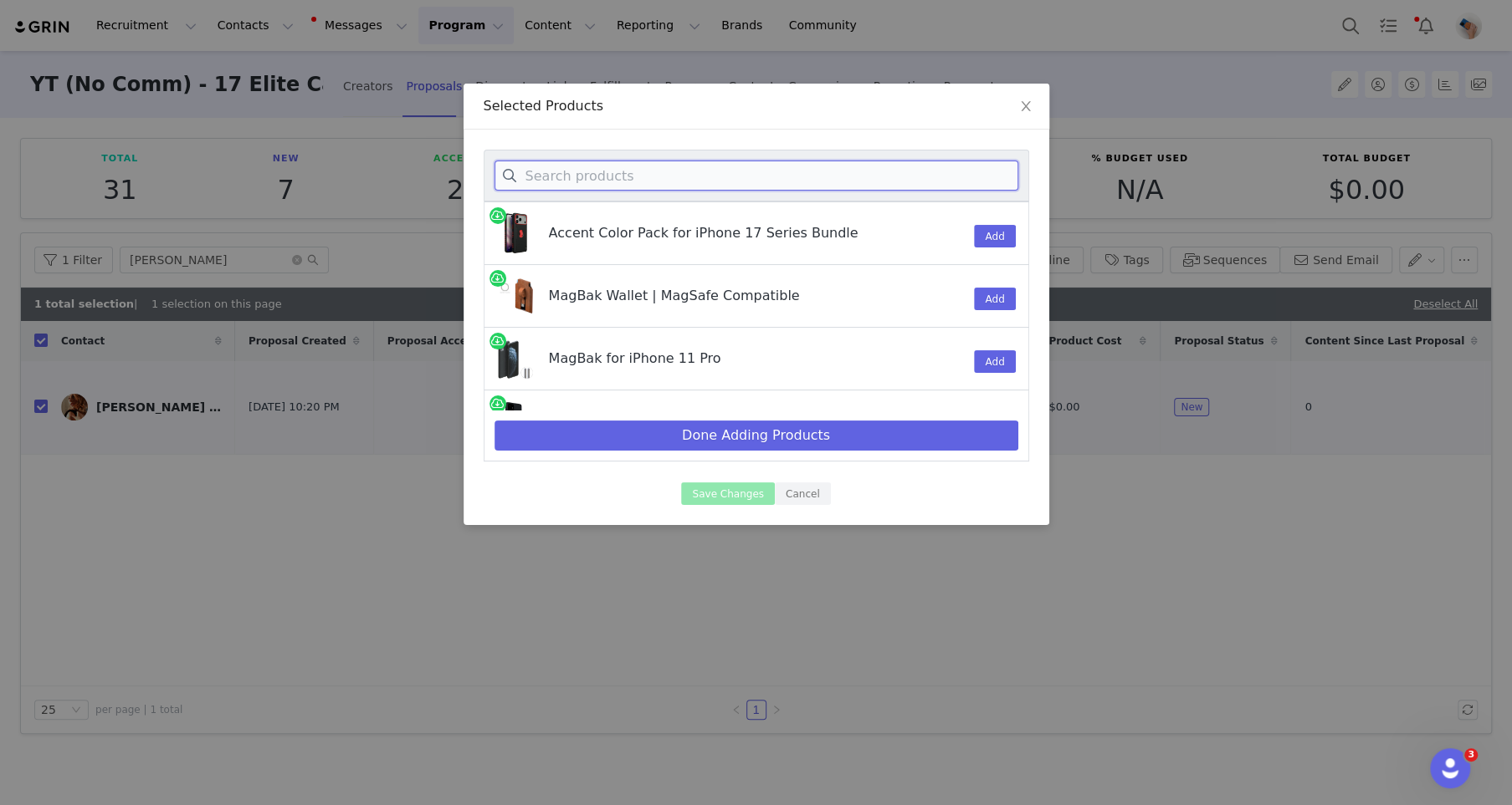
click at [693, 168] on input at bounding box center [757, 176] width 524 height 30
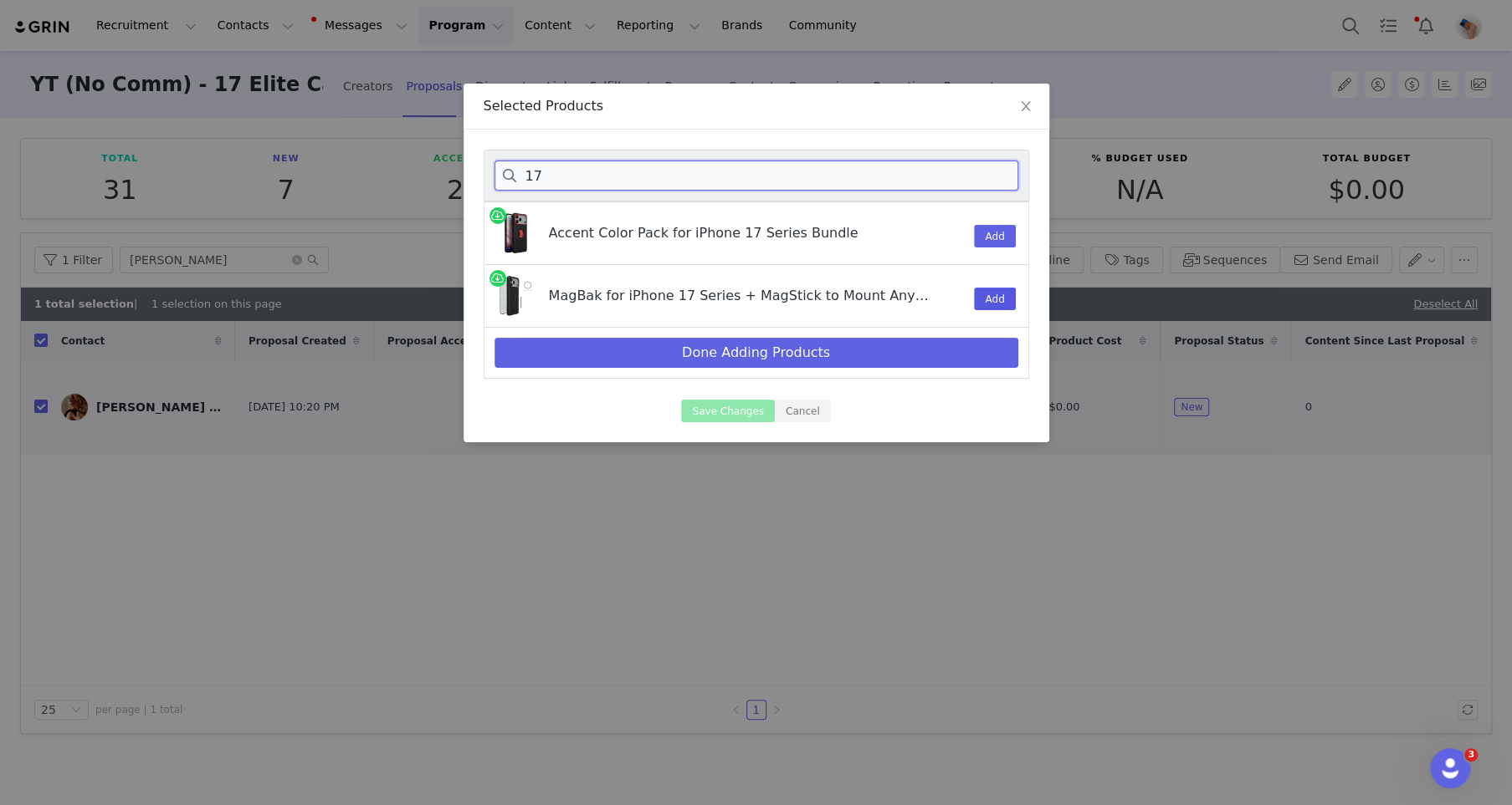
type input "17"
click at [987, 297] on button "Add" at bounding box center [994, 299] width 41 height 23
click at [861, 351] on button "Done Adding Products" at bounding box center [757, 353] width 524 height 30
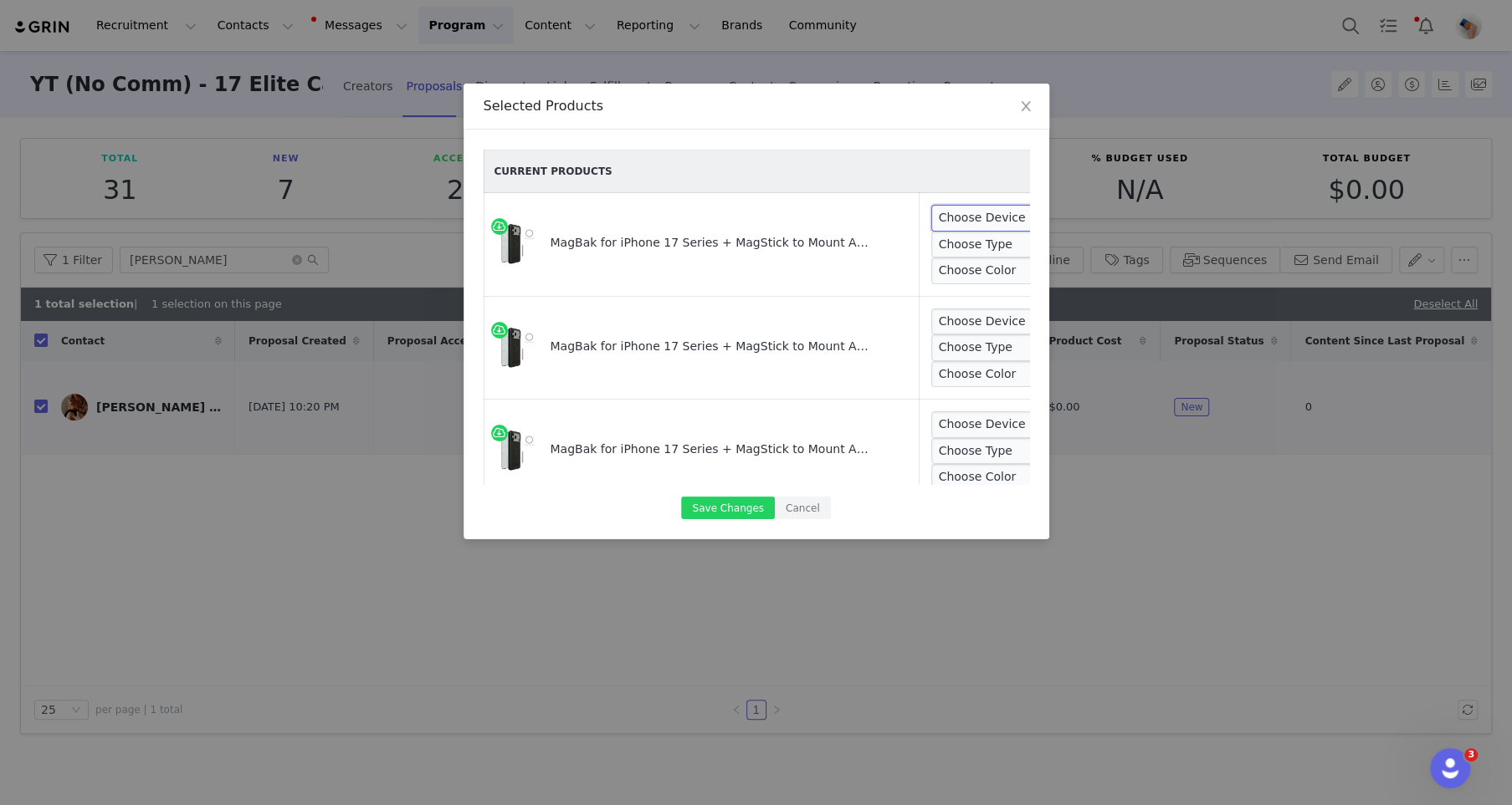
click at [982, 222] on select "Choose Device 17 Pro Max 17 Pro 17 Air 17" at bounding box center [994, 218] width 125 height 27
select select "28628388"
click at [932, 205] on select "Choose Device 17 Pro Max 17 Pro 17 Air 17" at bounding box center [994, 218] width 125 height 27
click at [969, 238] on select "Choose Type Elite Classic" at bounding box center [988, 245] width 112 height 27
select select "28628390"
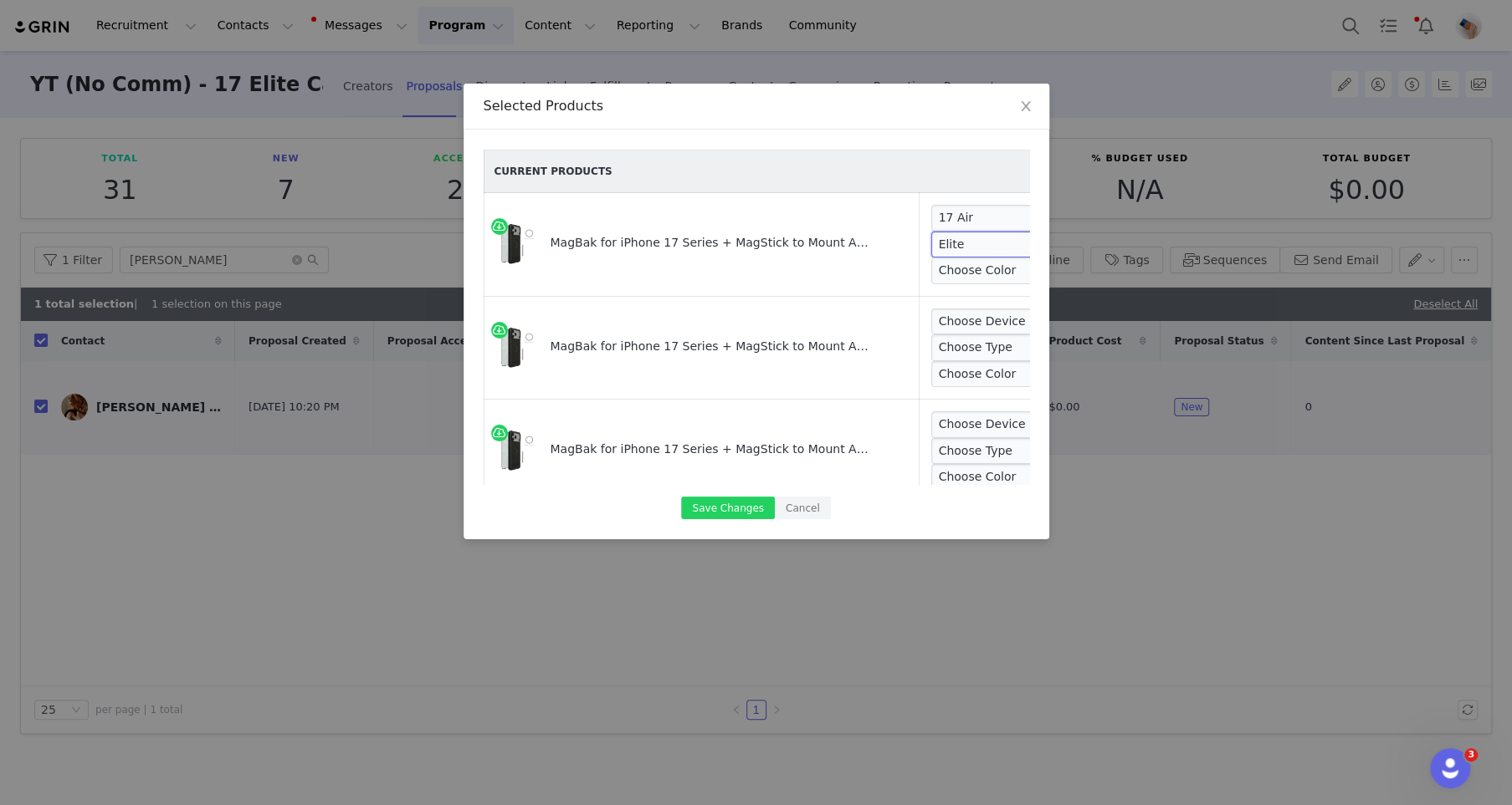
click at [932, 232] on select "Choose Type Elite Classic" at bounding box center [988, 245] width 112 height 27
click at [962, 272] on select "Choose Color Black Beige Blue Red Purple Clear" at bounding box center [990, 271] width 116 height 27
select select "28628392"
click at [932, 257] on select "Choose Color Black Beige Blue Red Purple Clear" at bounding box center [990, 271] width 116 height 27
click at [954, 321] on select "Choose Device 17 Pro Max 17 Pro 17 Air 17" at bounding box center [994, 322] width 125 height 27
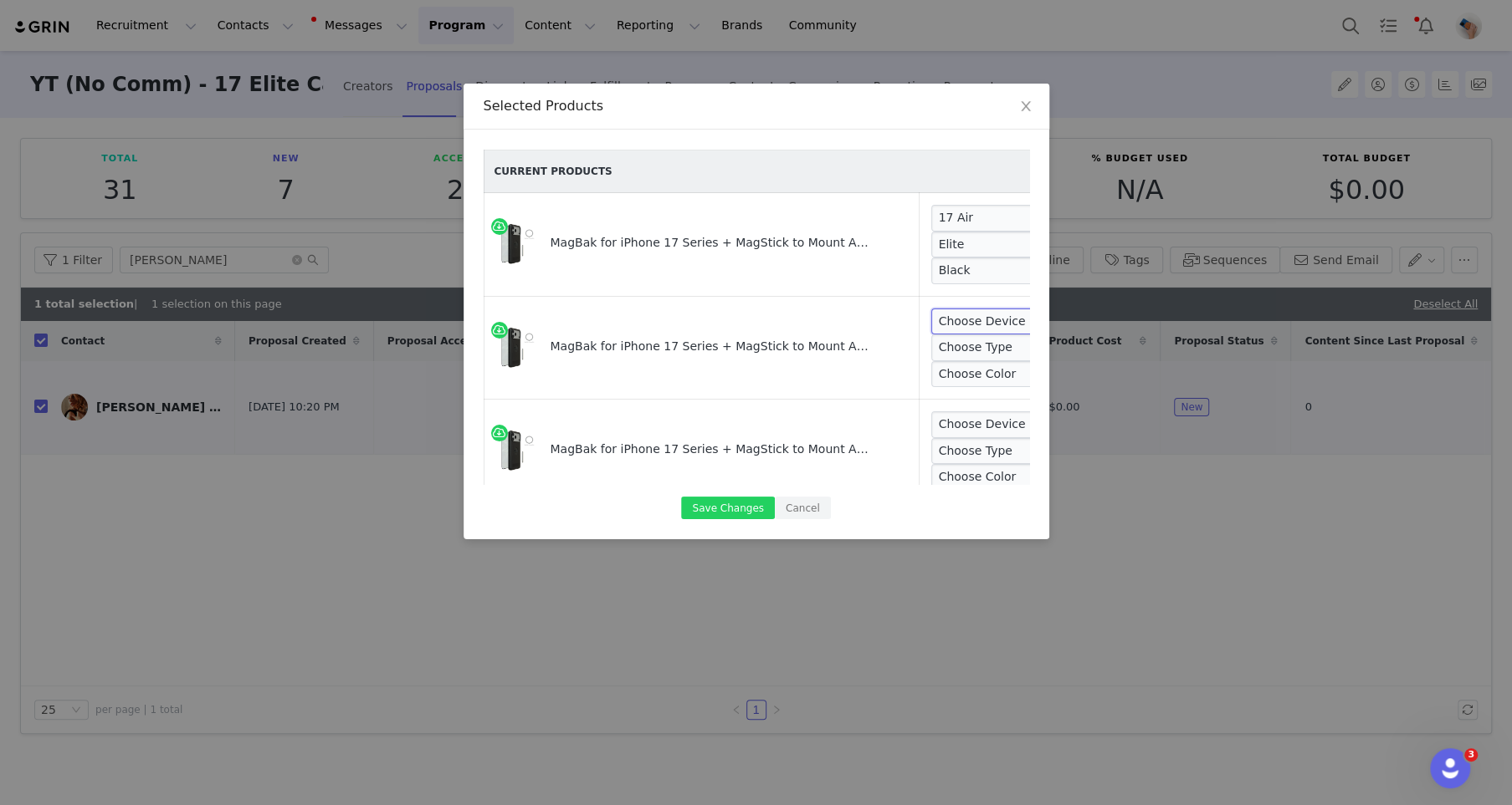
select select "28628388"
click at [932, 309] on select "Choose Device 17 Pro Max 17 Pro 17 Air 17" at bounding box center [994, 322] width 125 height 27
click at [946, 336] on select "Choose Type Elite Classic" at bounding box center [988, 347] width 112 height 27
select select "28628390"
click at [932, 334] on select "Choose Type Elite Classic" at bounding box center [988, 347] width 112 height 27
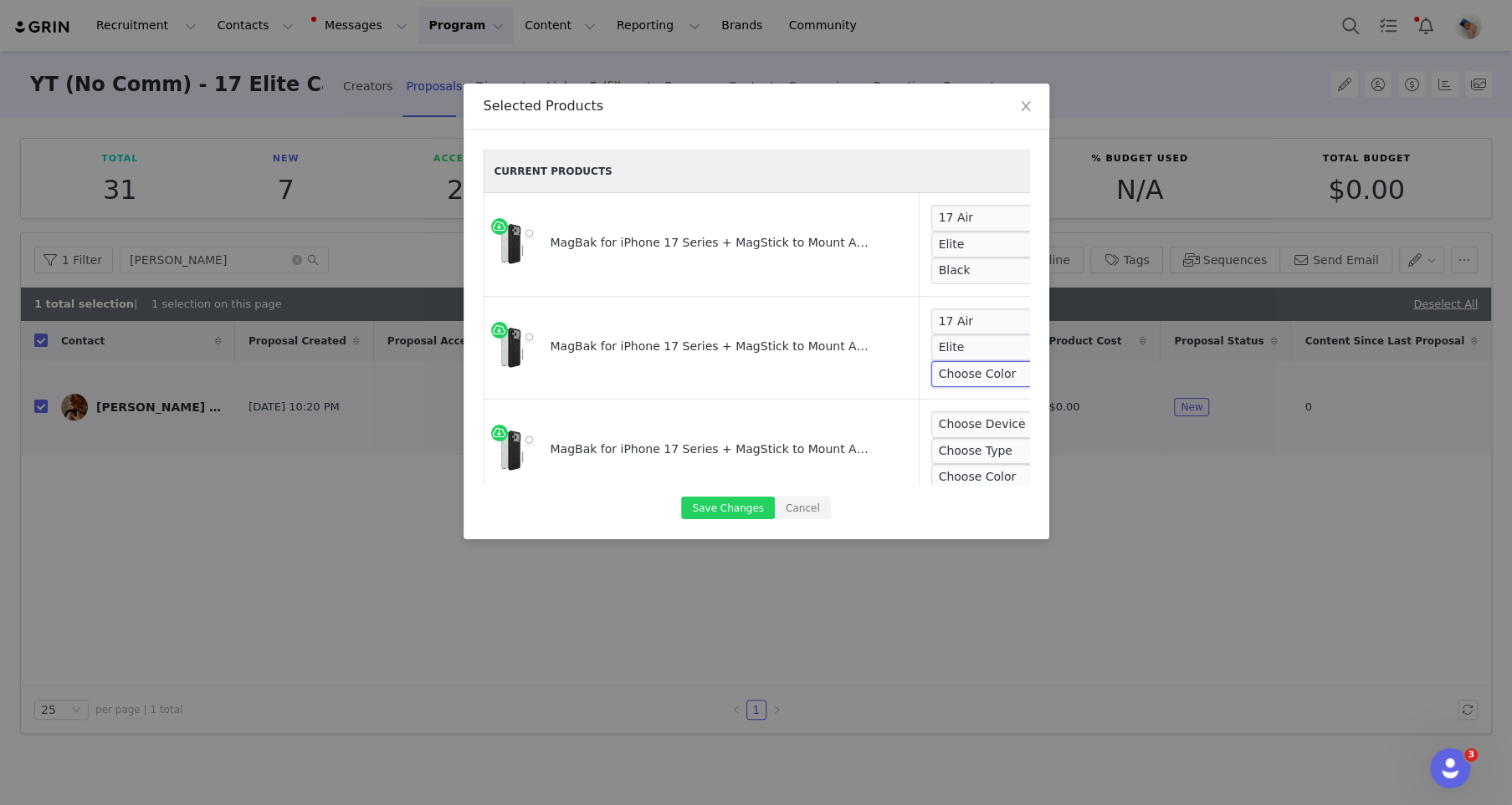
click at [946, 370] on select "Choose Color Black Beige Blue Red Purple Clear" at bounding box center [990, 375] width 116 height 27
select select "28628393"
click at [932, 362] on select "Choose Color Black Beige Blue Red Purple Clear" at bounding box center [990, 375] width 116 height 27
click at [945, 426] on select "Choose Device 17 Pro Max 17 Pro 17 Air 17" at bounding box center [994, 424] width 125 height 27
select select "28628389"
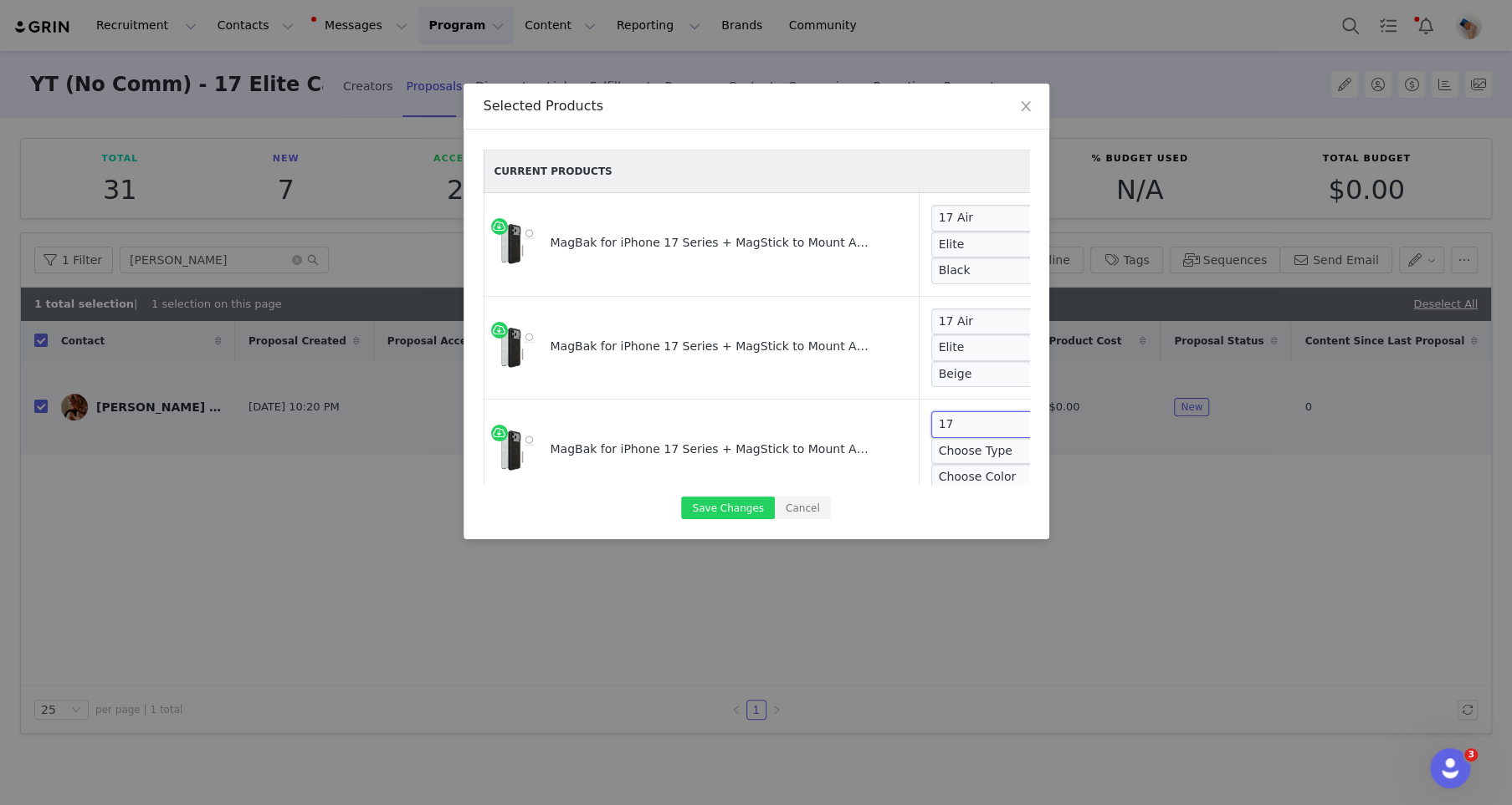
click at [932, 411] on select "Choose Device 17 Pro Max 17 Pro 17 Air 17" at bounding box center [994, 424] width 125 height 27
click at [938, 448] on select "Choose Type Elite Classic" at bounding box center [988, 452] width 112 height 27
select select "28628390"
click at [932, 439] on select "Choose Type Elite Classic" at bounding box center [988, 452] width 112 height 27
click at [936, 476] on div "Current Products MagBak for iPhone 17 Series + MagStick to Mount Anywhere Choos…" at bounding box center [756, 317] width 545 height 334
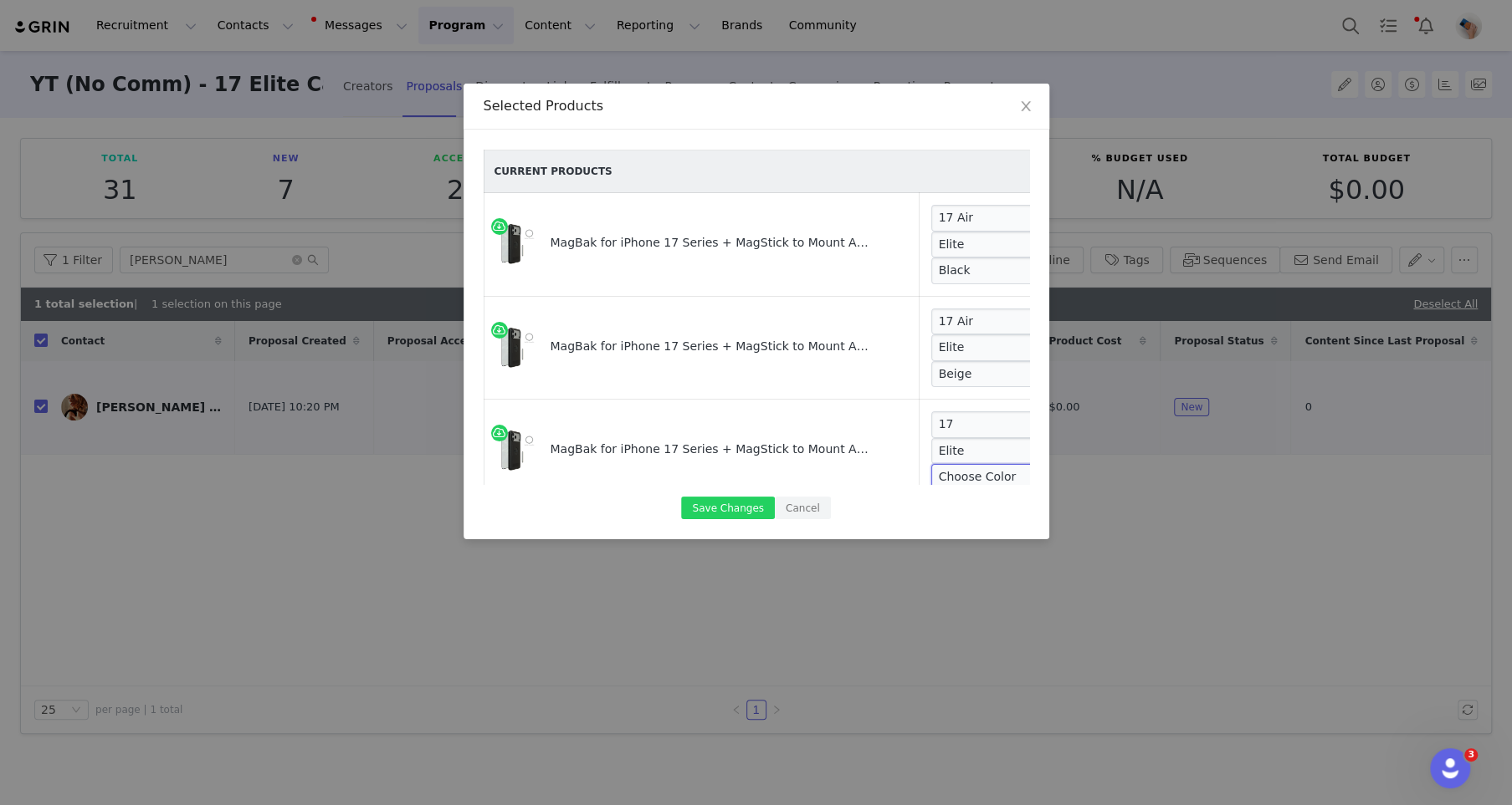
scroll to position [5, 0]
select select "28628392"
click at [932, 459] on select "Choose Color Black Beige Blue Red Purple Clear" at bounding box center [990, 473] width 116 height 27
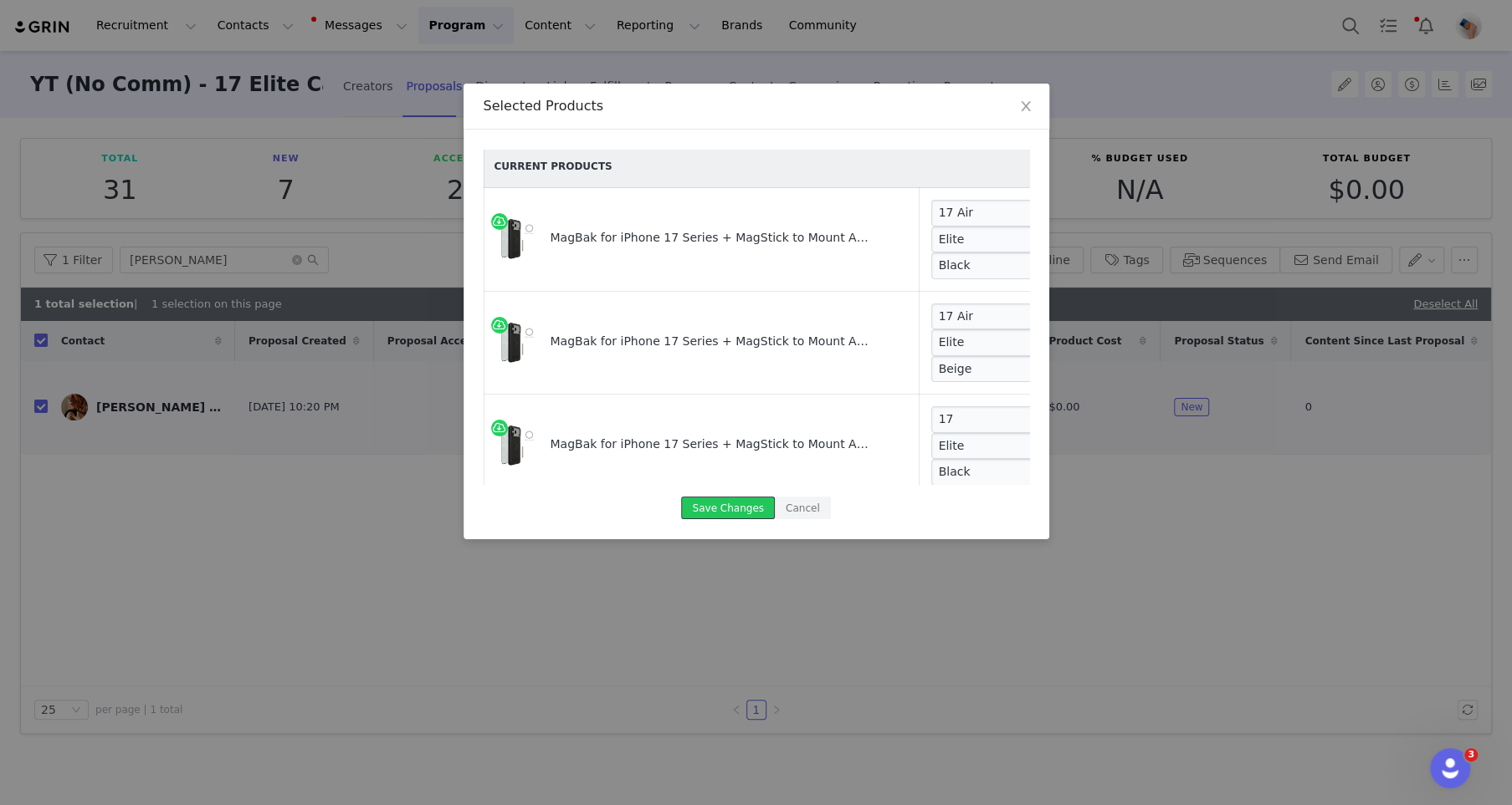
click at [748, 515] on button "Save Changes" at bounding box center [728, 508] width 93 height 23
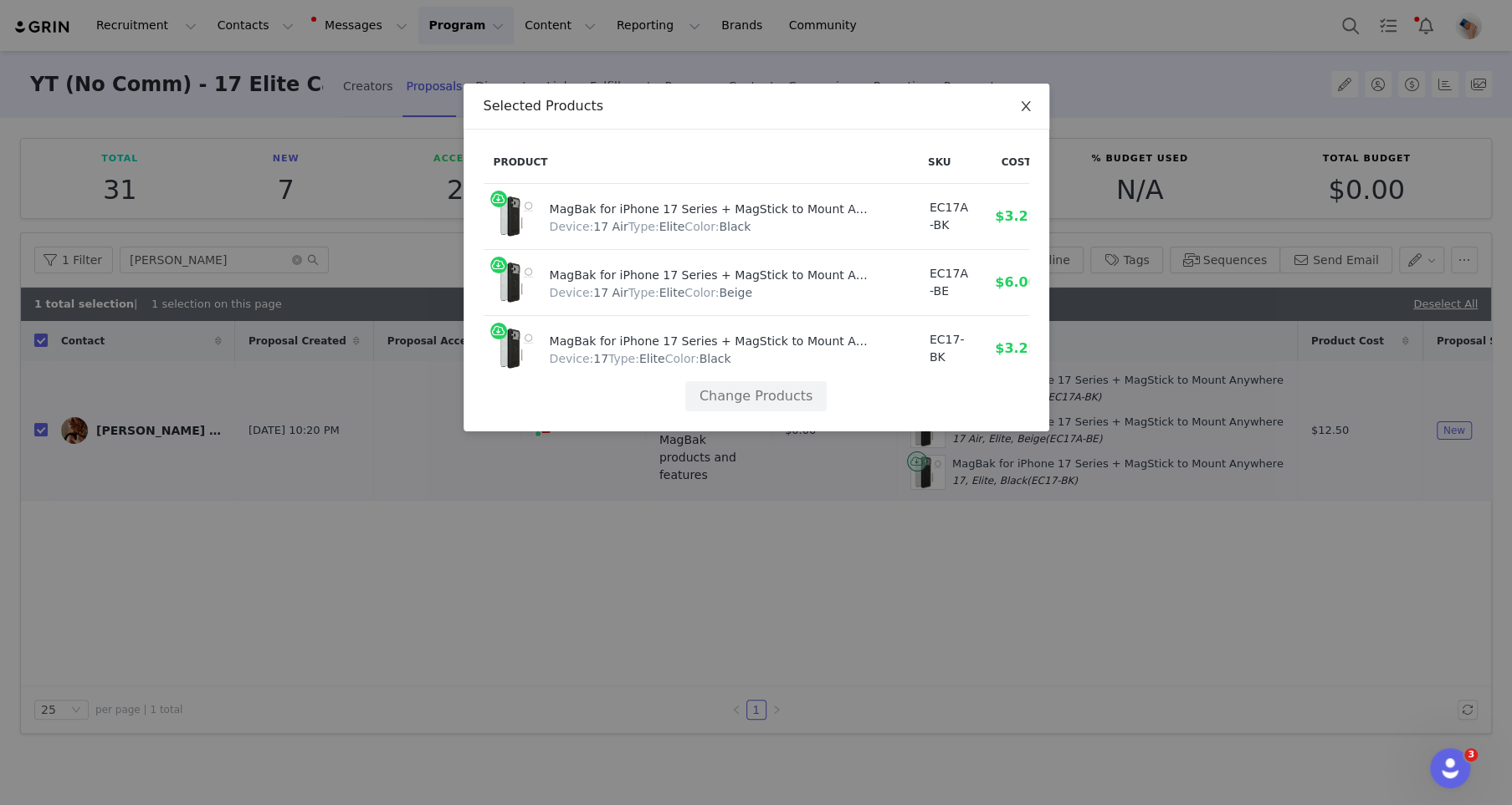
click at [1023, 110] on icon "icon: close" at bounding box center [1026, 106] width 13 height 13
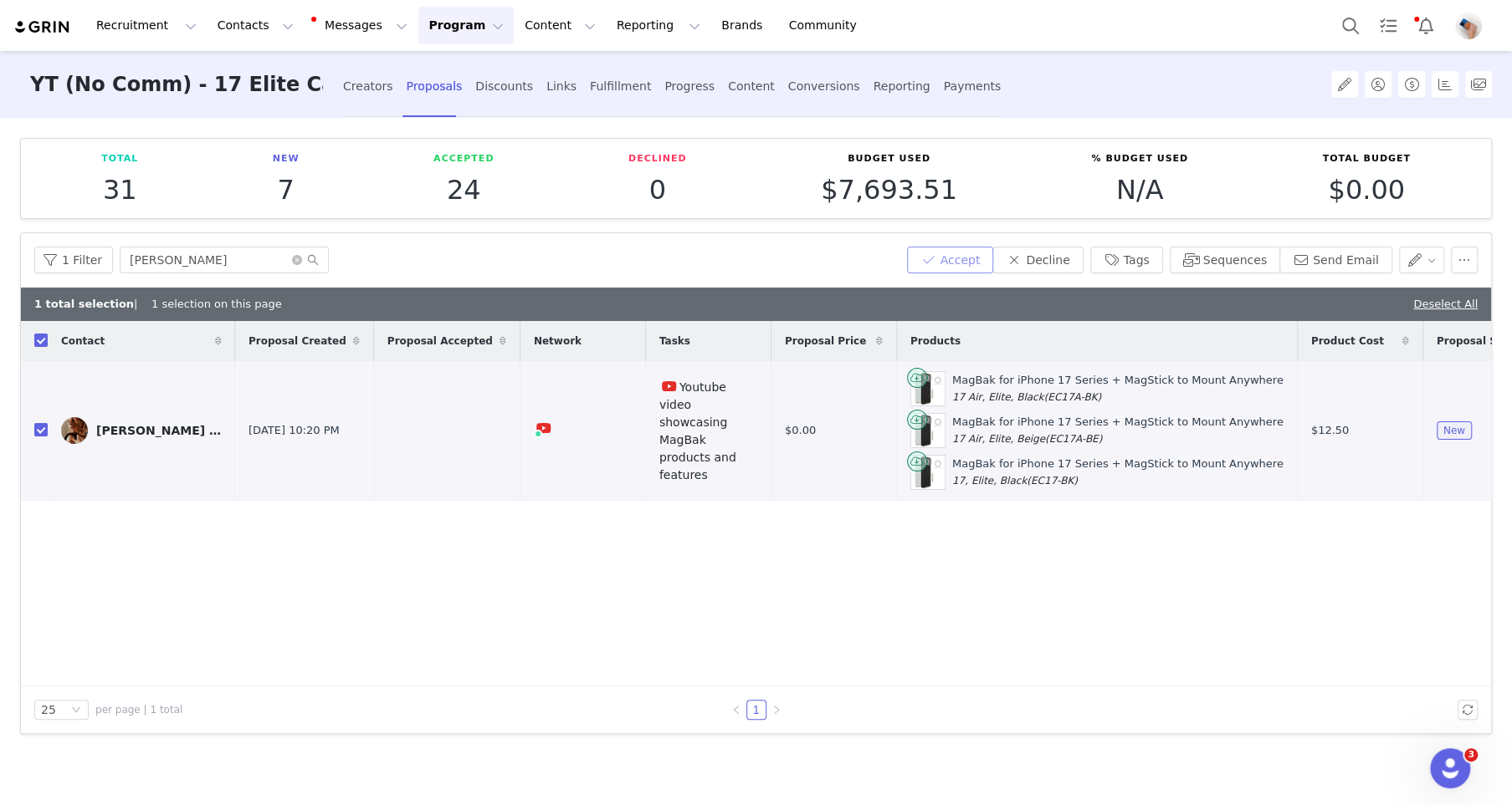
click at [966, 265] on button "Accept" at bounding box center [951, 260] width 87 height 27
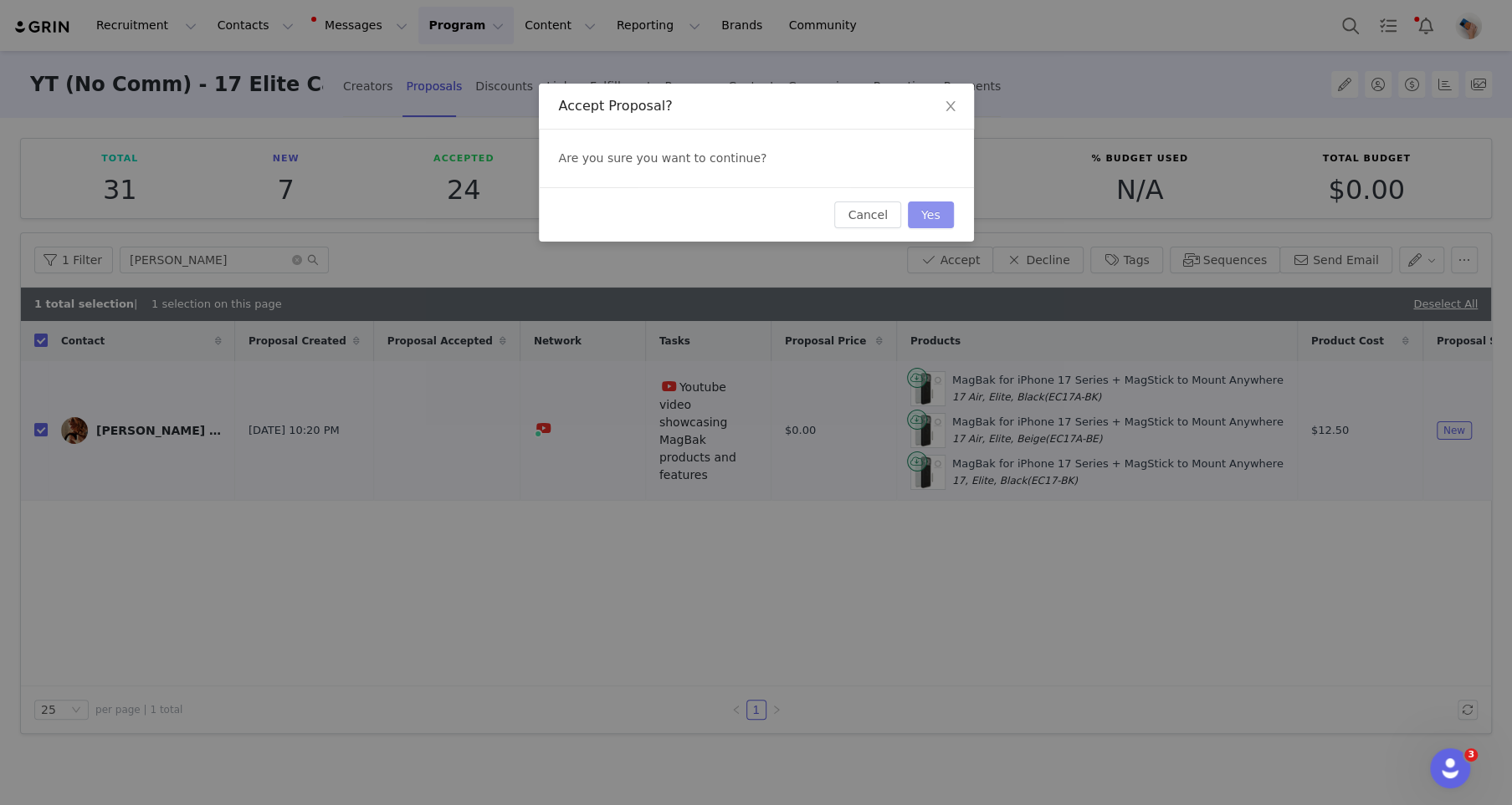
click at [941, 220] on button "Yes" at bounding box center [931, 215] width 46 height 27
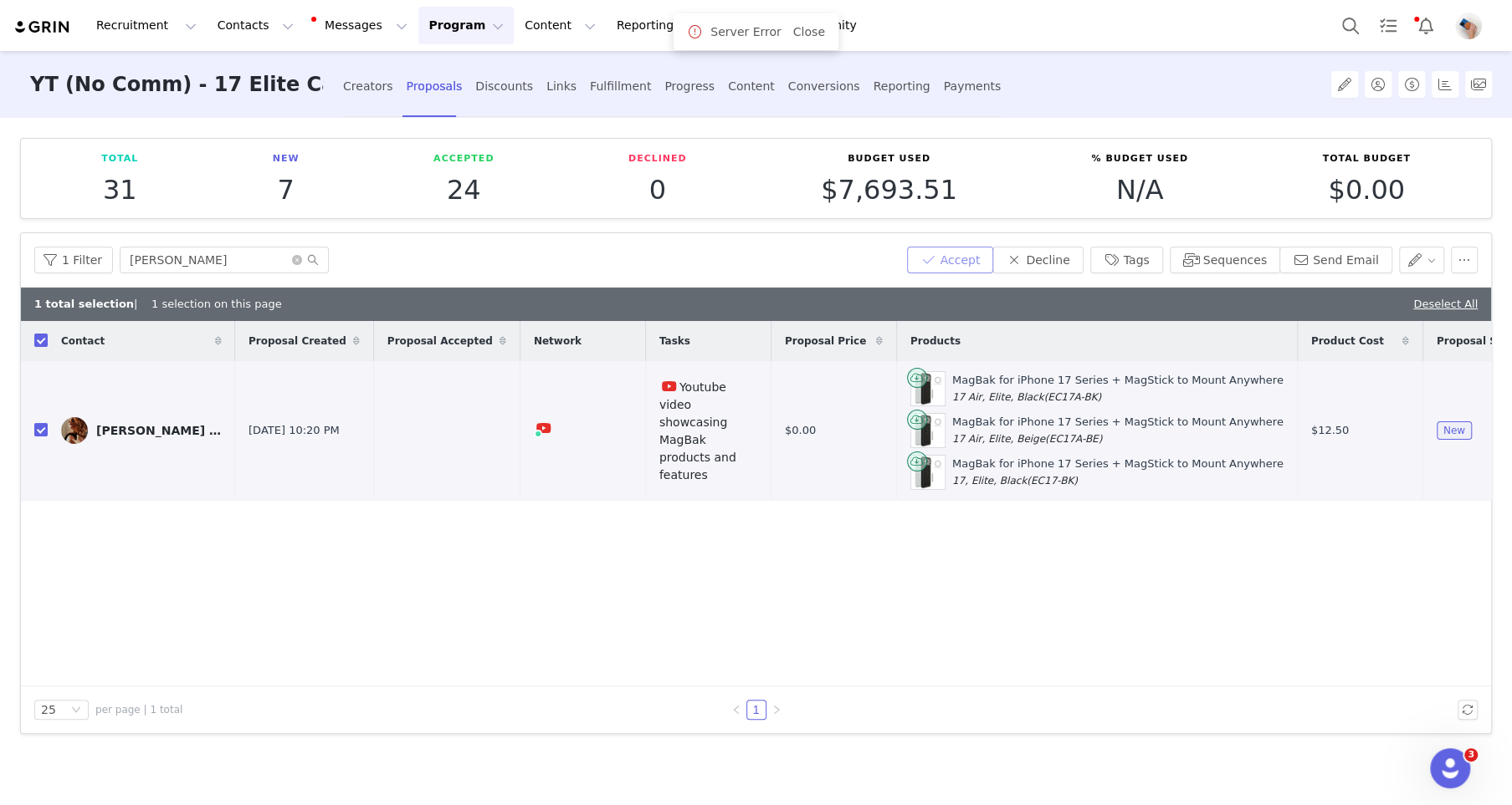
click at [962, 254] on button "Accept" at bounding box center [951, 260] width 87 height 27
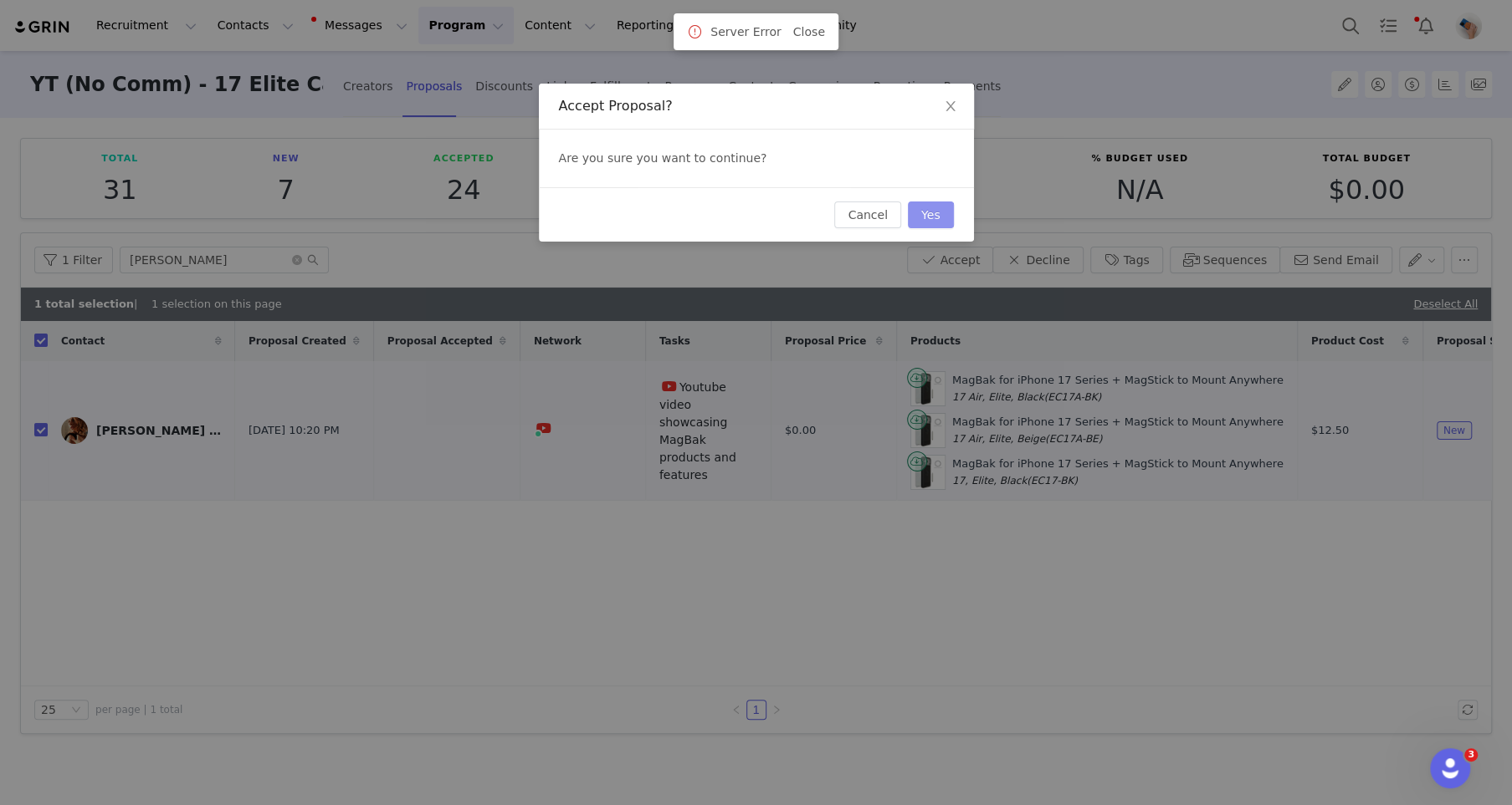
click at [946, 217] on button "Yes" at bounding box center [931, 215] width 46 height 27
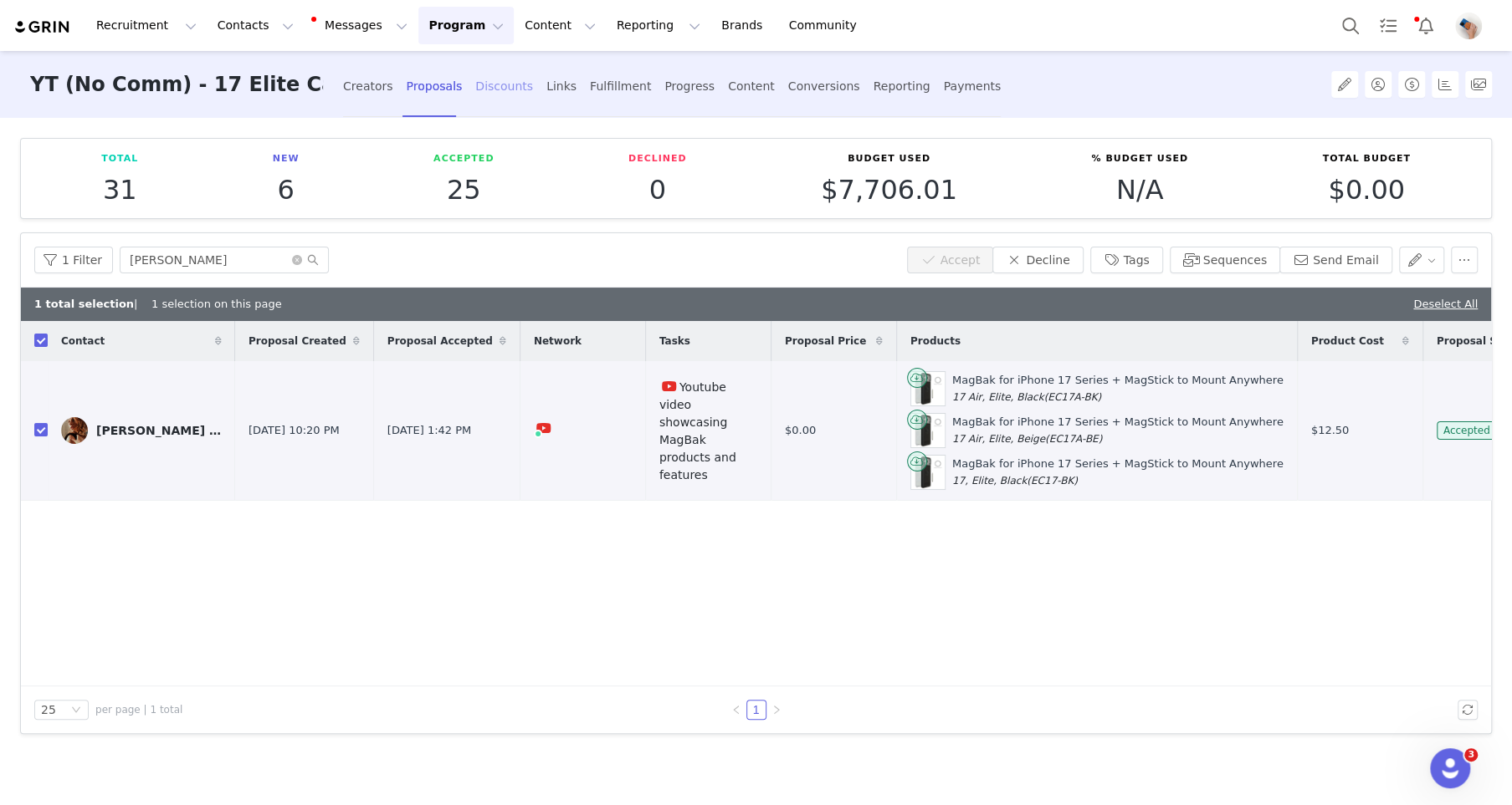
click at [509, 90] on div "Discounts" at bounding box center [503, 86] width 58 height 45
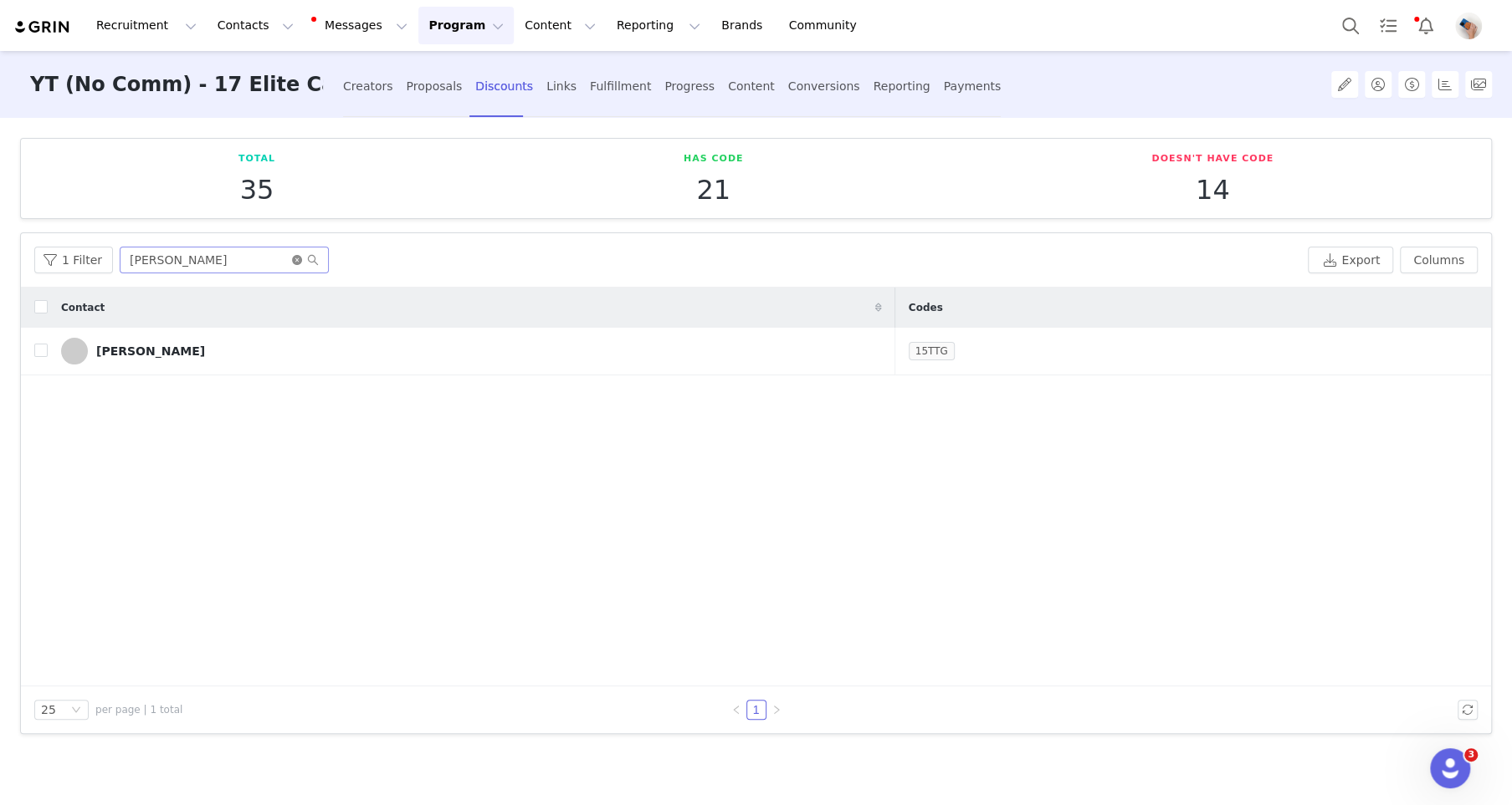
click at [294, 263] on icon "icon: close-circle" at bounding box center [296, 260] width 10 height 10
click at [272, 263] on input "text" at bounding box center [224, 260] width 209 height 27
type input "[PERSON_NAME]"
click at [36, 353] on input "checkbox" at bounding box center [41, 350] width 13 height 13
checkbox input "true"
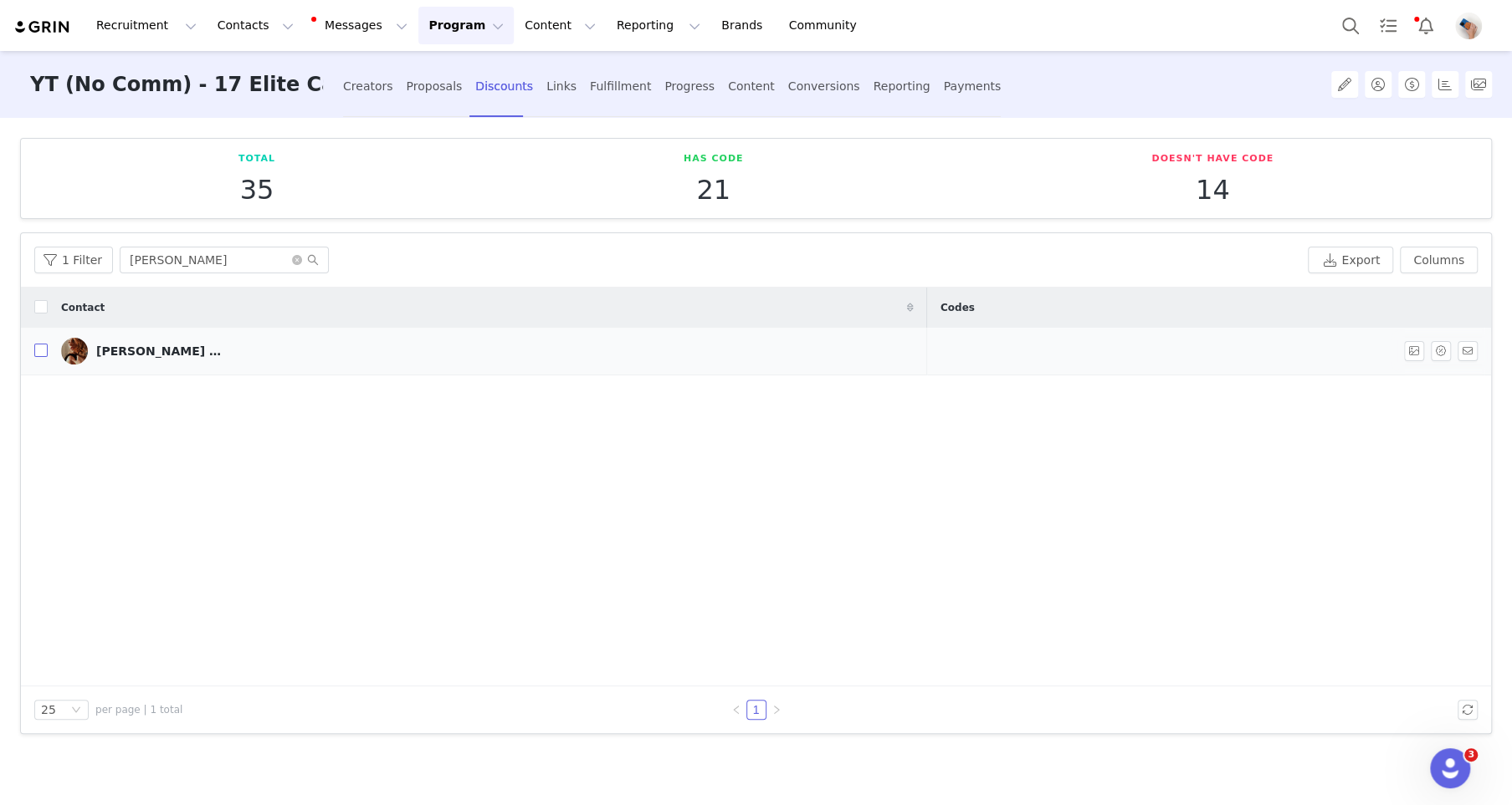
checkbox input "true"
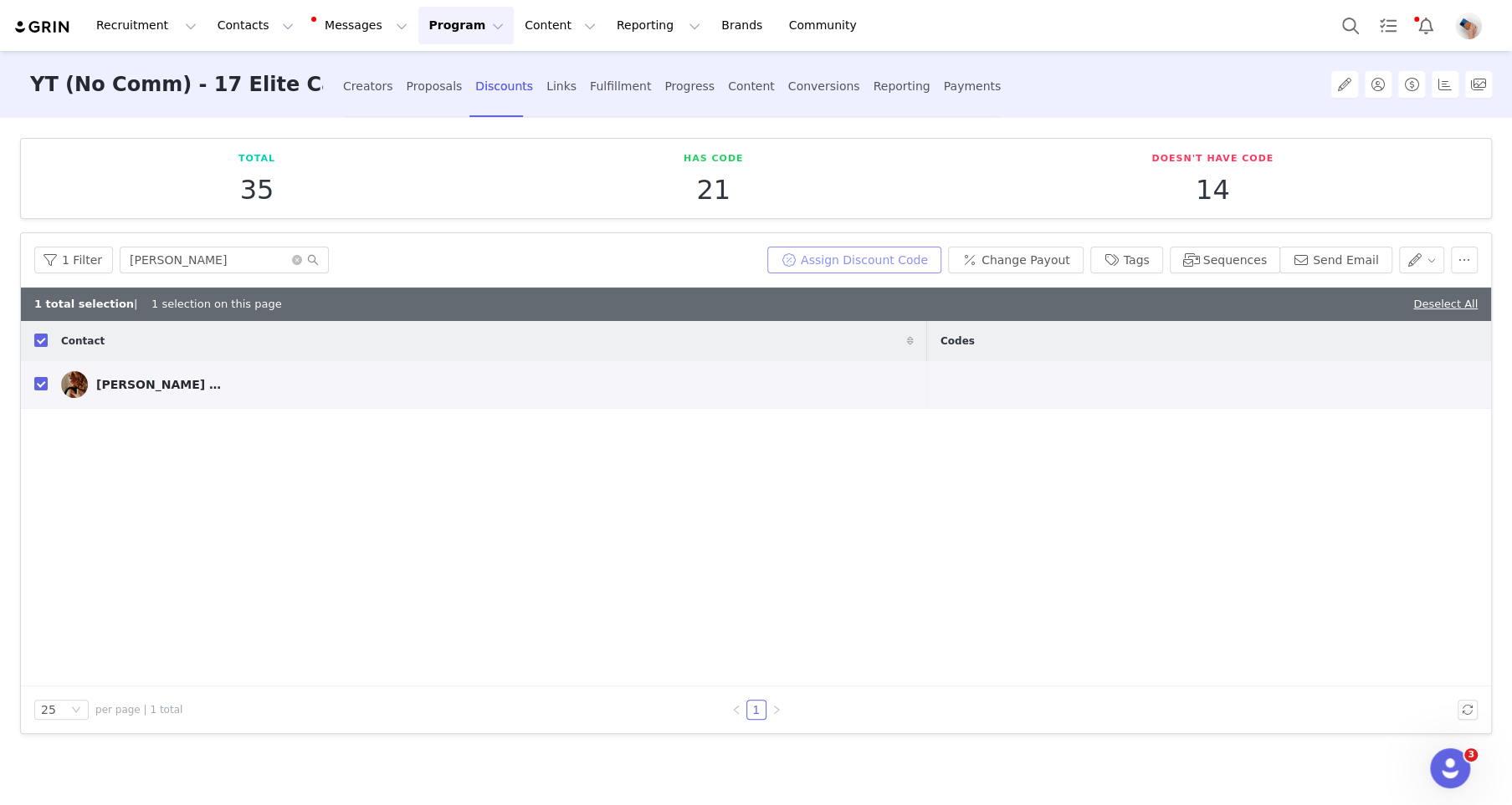
click at [844, 267] on button "Assign Discount Code" at bounding box center [854, 260] width 174 height 27
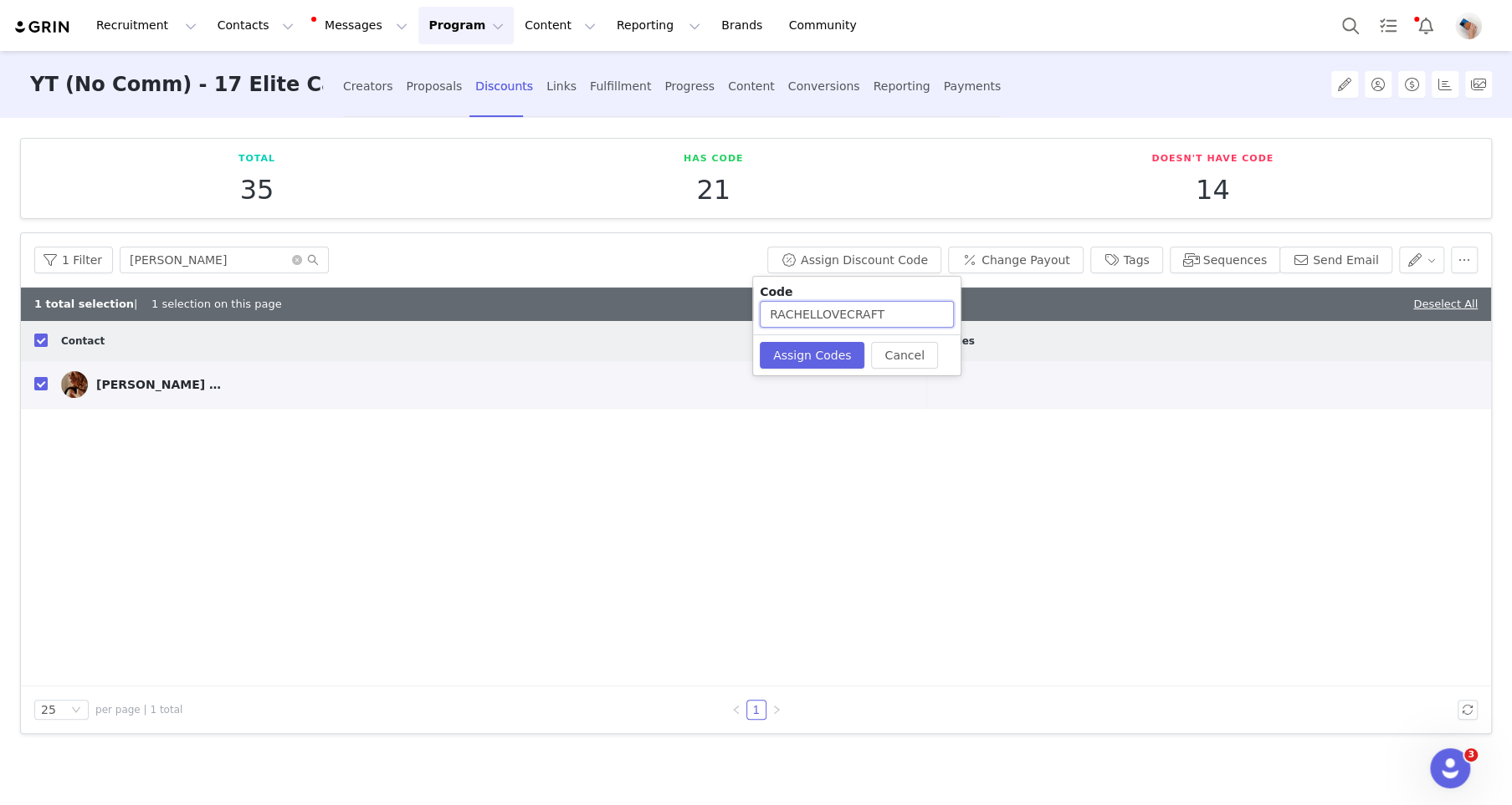
click at [816, 313] on input "RACHELLOVECRAFT" at bounding box center [857, 314] width 194 height 27
click at [798, 350] on button "Assign Codes" at bounding box center [812, 355] width 104 height 27
drag, startPoint x: 792, startPoint y: 309, endPoint x: 834, endPoint y: 309, distance: 42.0
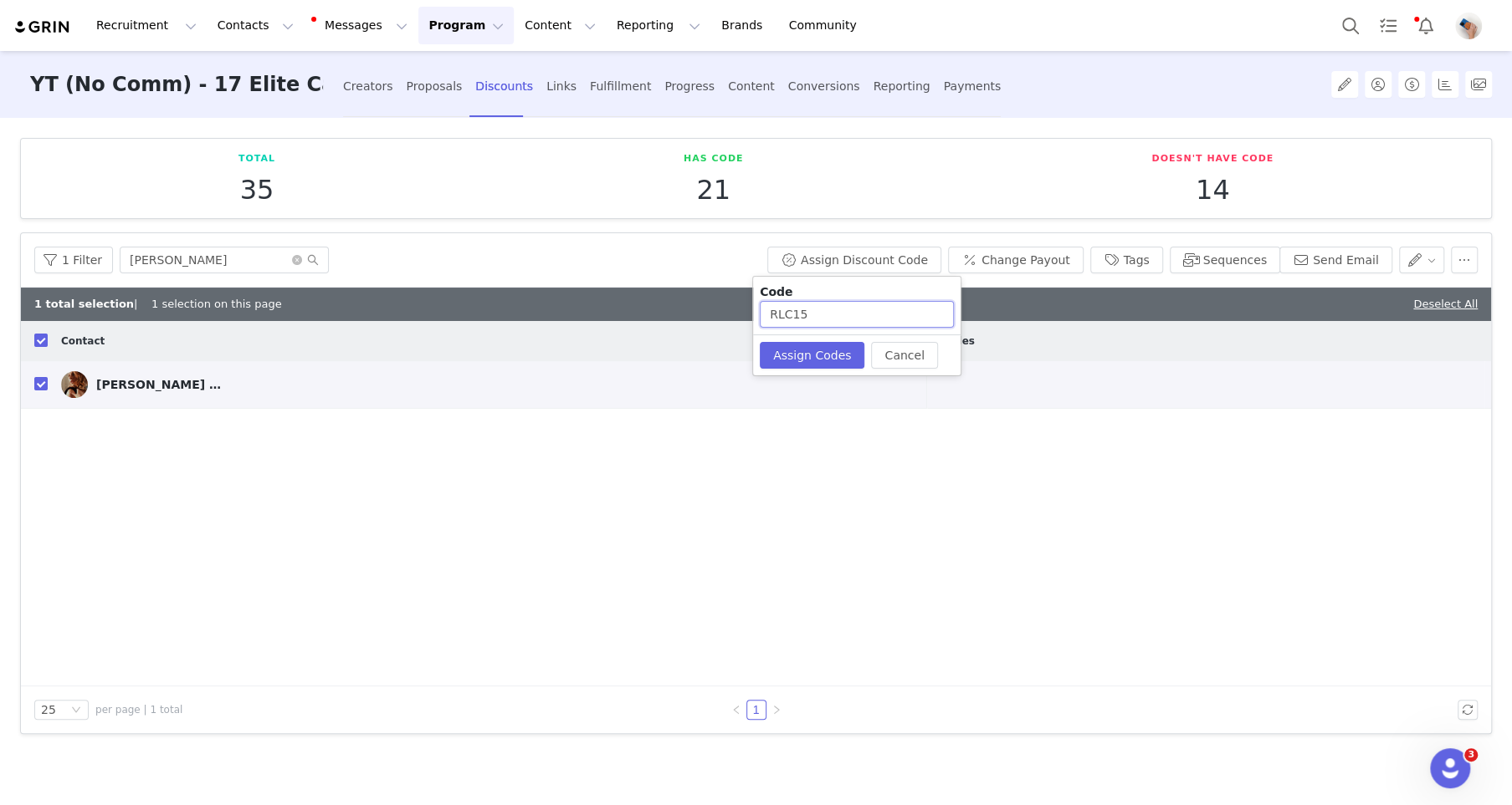
click at [834, 309] on input "RLC15" at bounding box center [857, 314] width 194 height 27
paste input "15"
type input "15RLC"
click at [819, 362] on button "Assign Codes" at bounding box center [812, 355] width 104 height 27
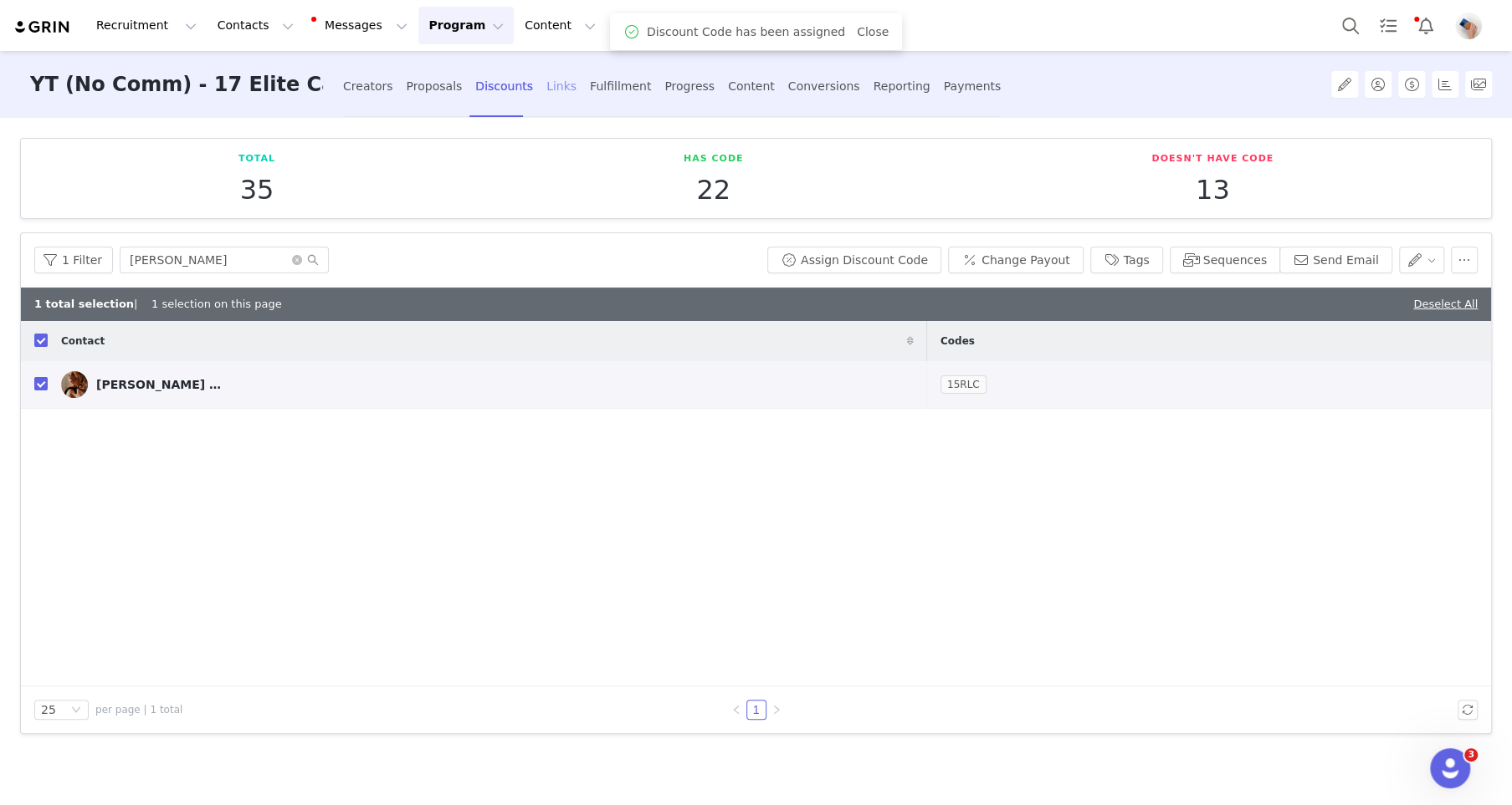
click at [551, 88] on div "Links" at bounding box center [561, 86] width 30 height 45
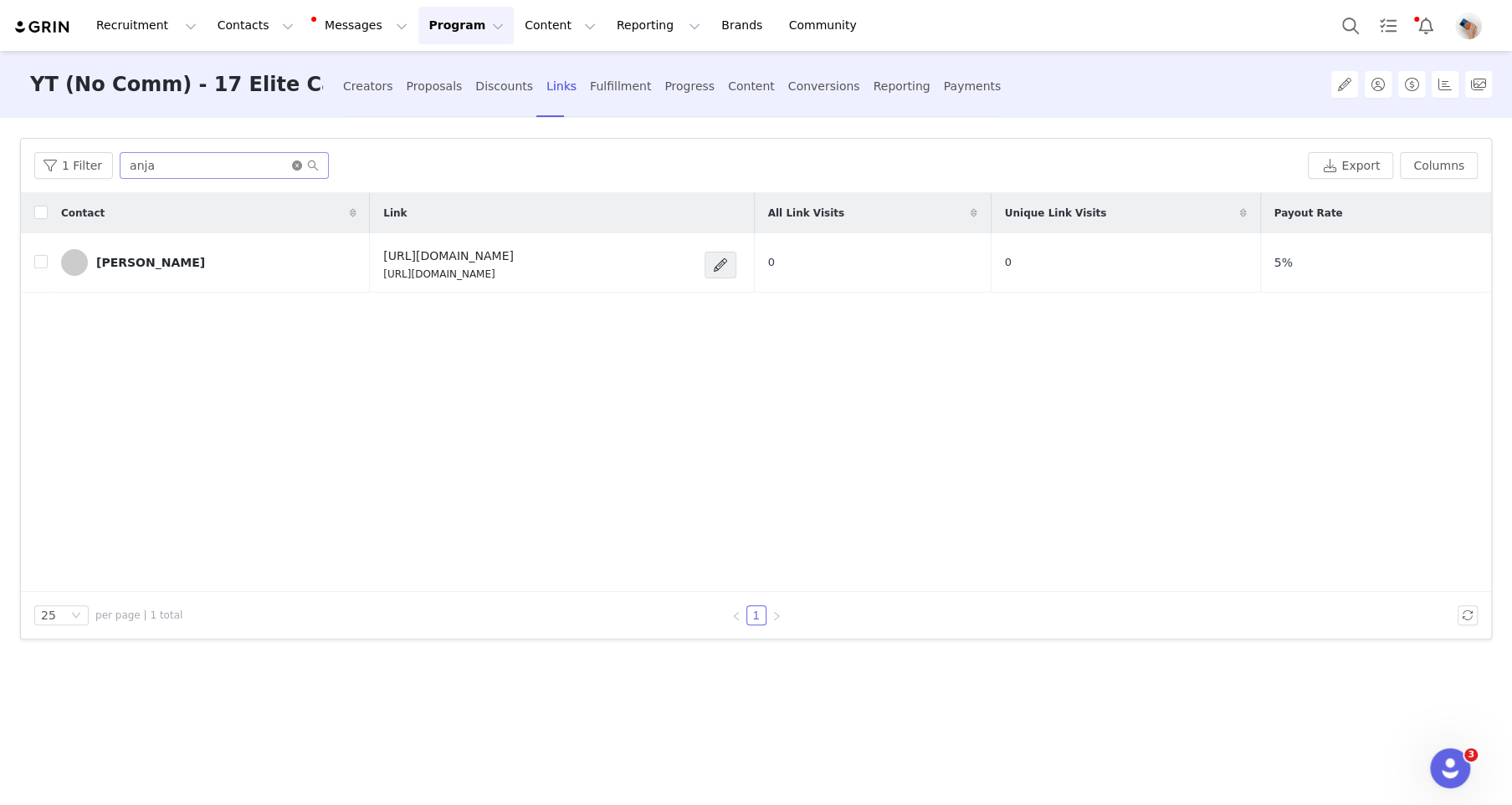
click at [292, 160] on icon "icon: close-circle" at bounding box center [296, 165] width 10 height 10
click at [287, 163] on input "text" at bounding box center [224, 165] width 209 height 27
type input "rache"
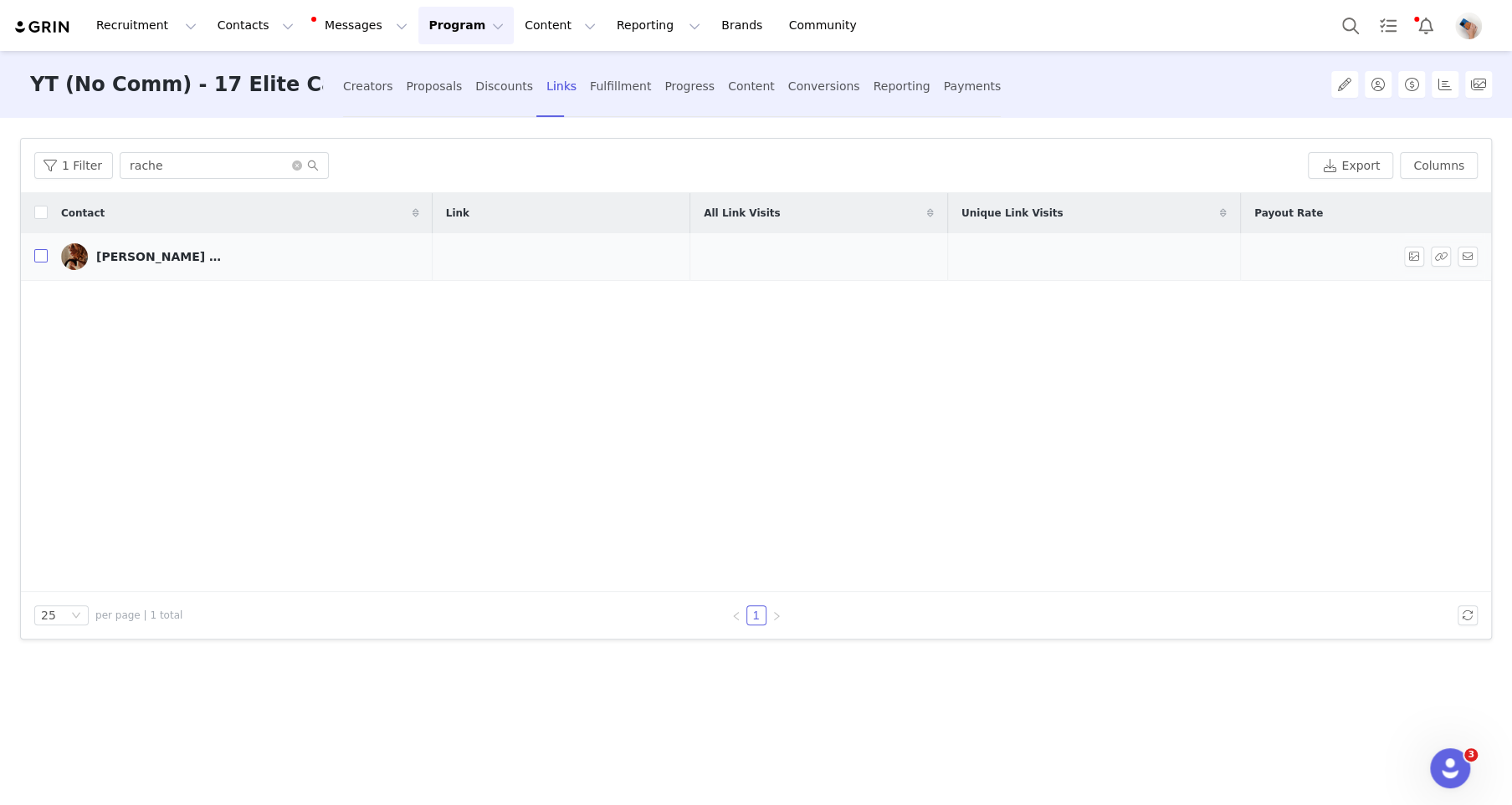
click at [42, 255] on input "checkbox" at bounding box center [41, 256] width 13 height 13
checkbox input "true"
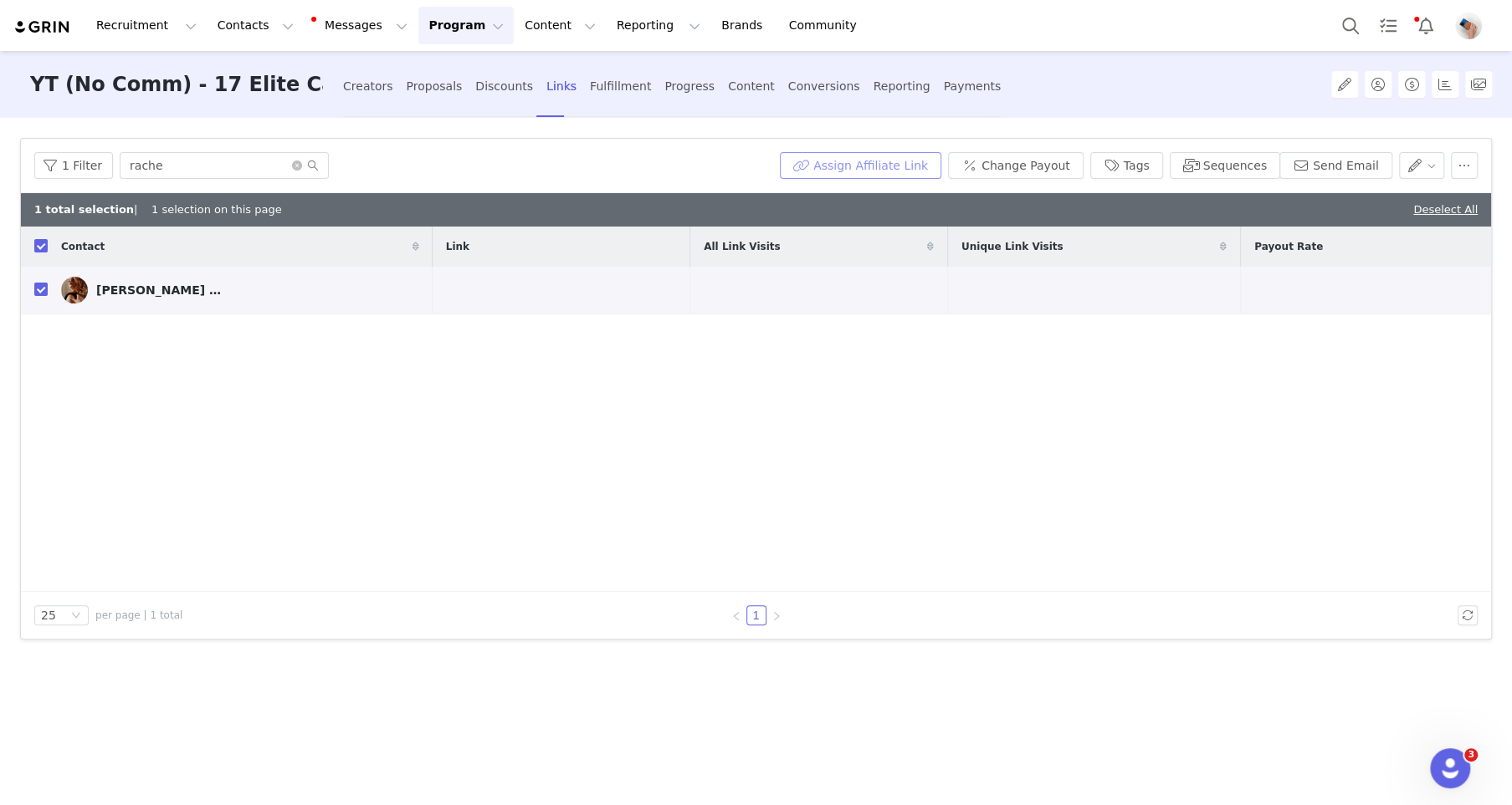
click at [862, 165] on button "Assign Affiliate Link" at bounding box center [860, 165] width 161 height 27
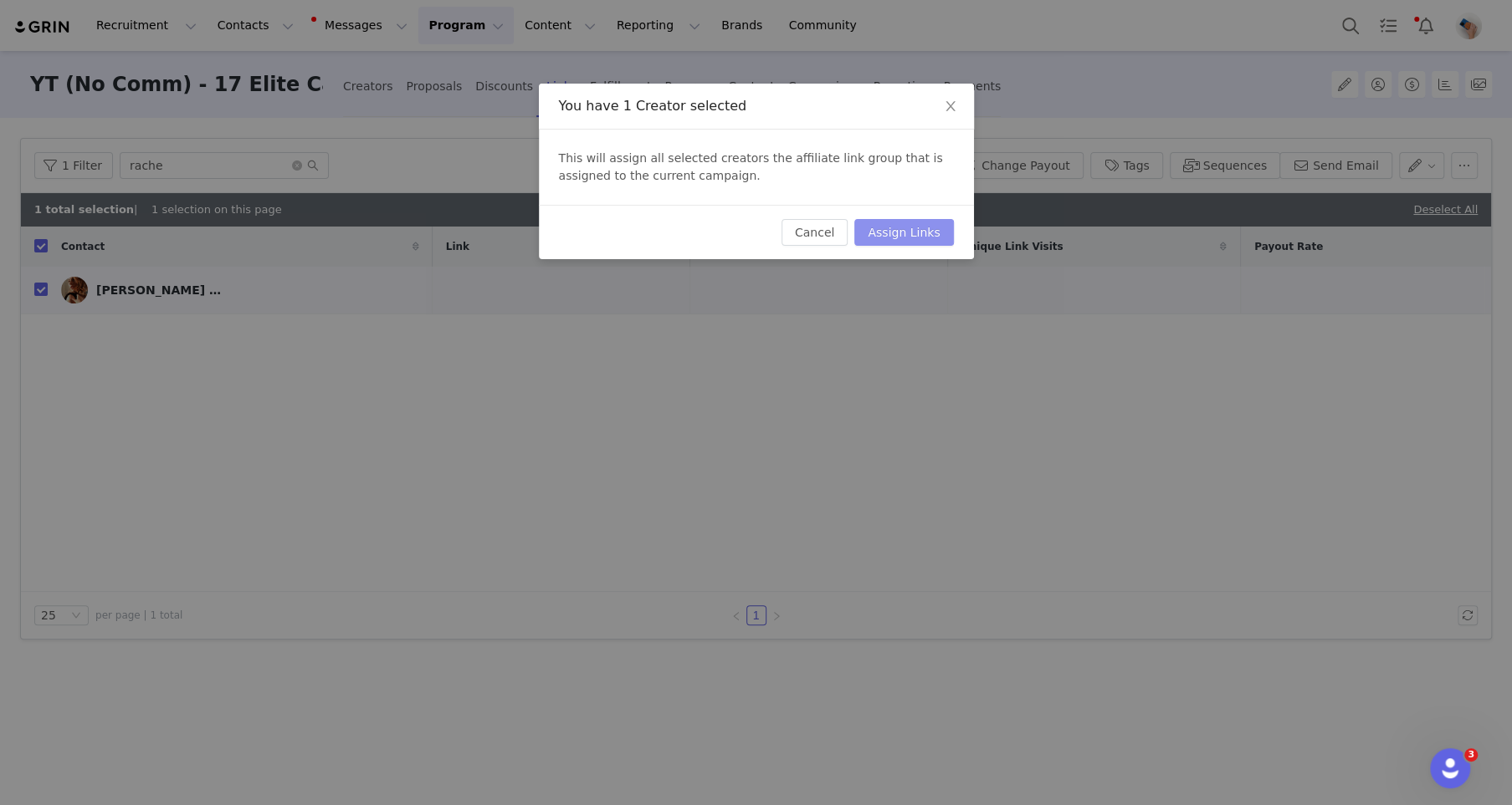
click at [911, 232] on button "Assign Links" at bounding box center [904, 233] width 99 height 27
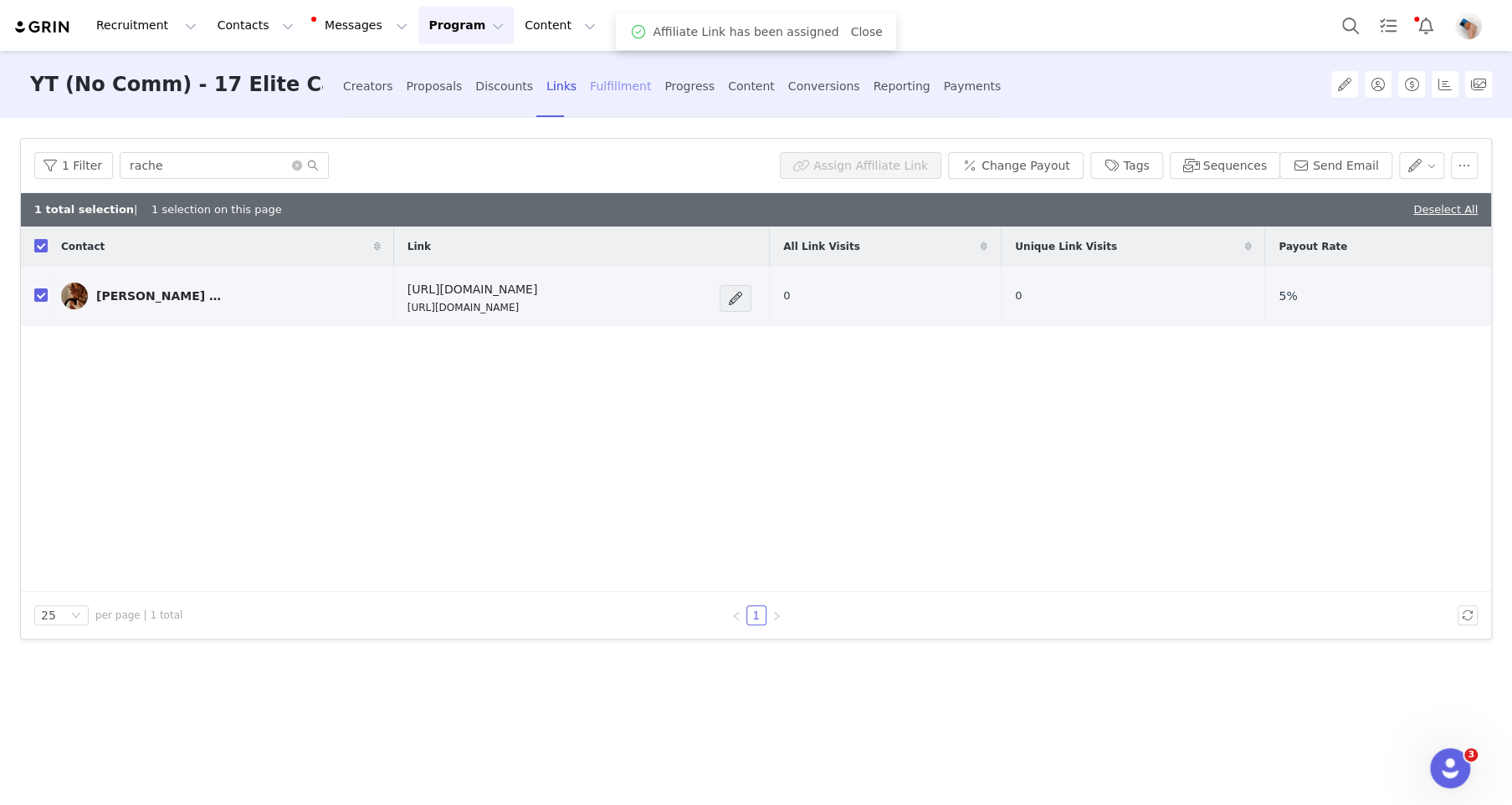
click at [601, 101] on div "Fulfillment" at bounding box center [620, 86] width 61 height 45
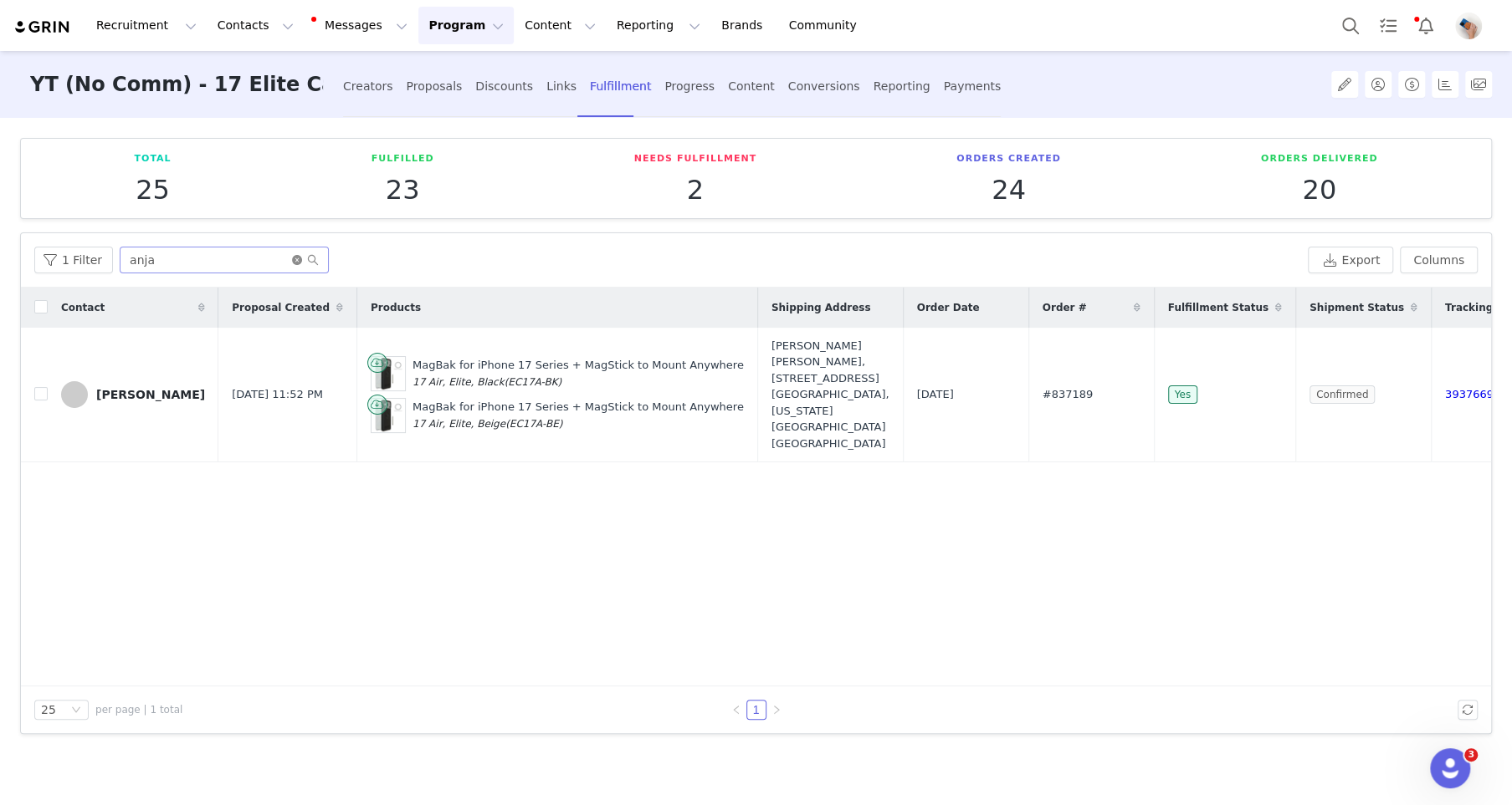
click at [292, 256] on icon "icon: close-circle" at bounding box center [296, 260] width 10 height 10
click at [279, 256] on input "text" at bounding box center [224, 260] width 209 height 27
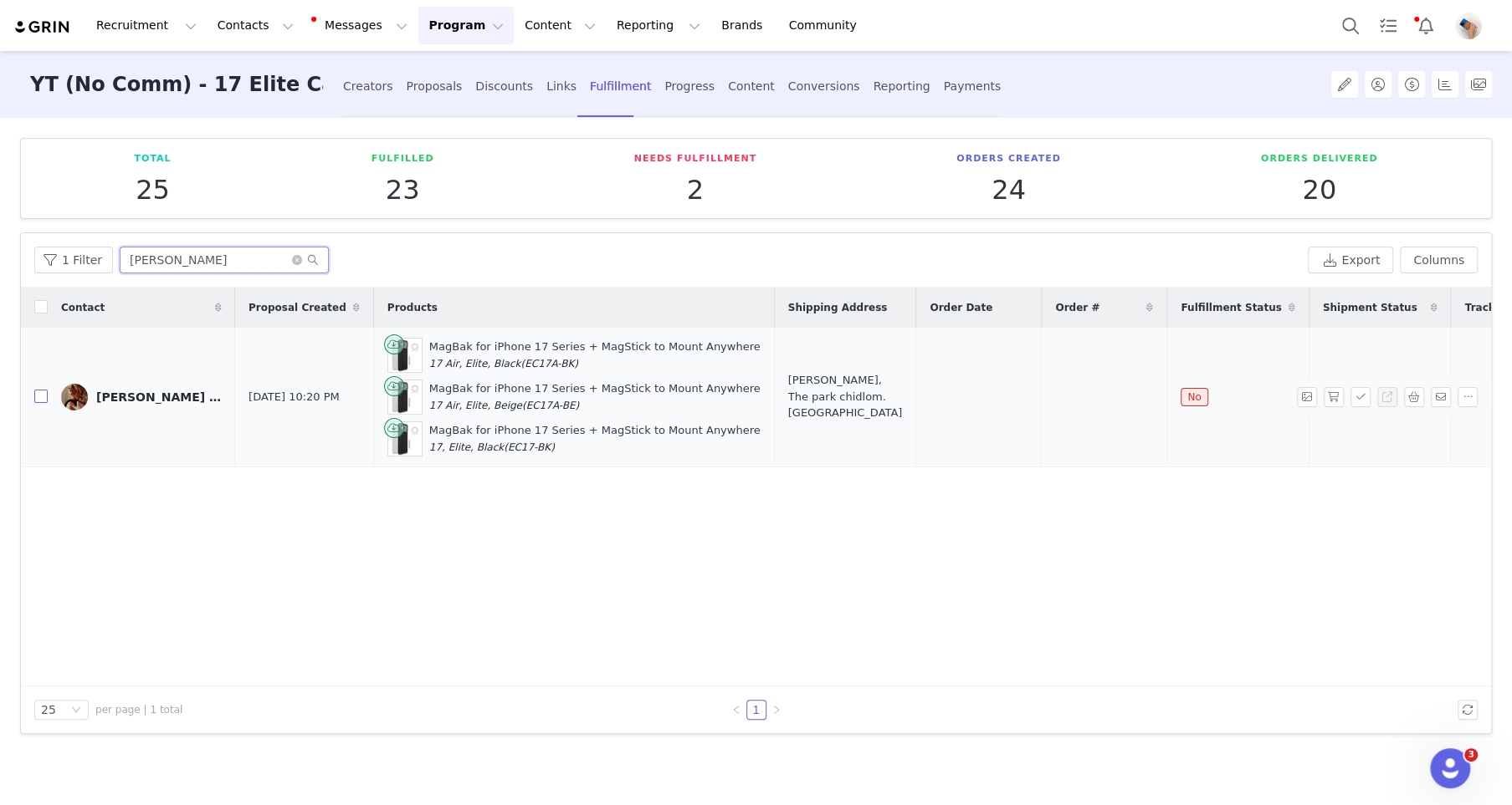
type input "[PERSON_NAME]"
click at [34, 399] on input "checkbox" at bounding box center [41, 397] width 13 height 13
checkbox input "true"
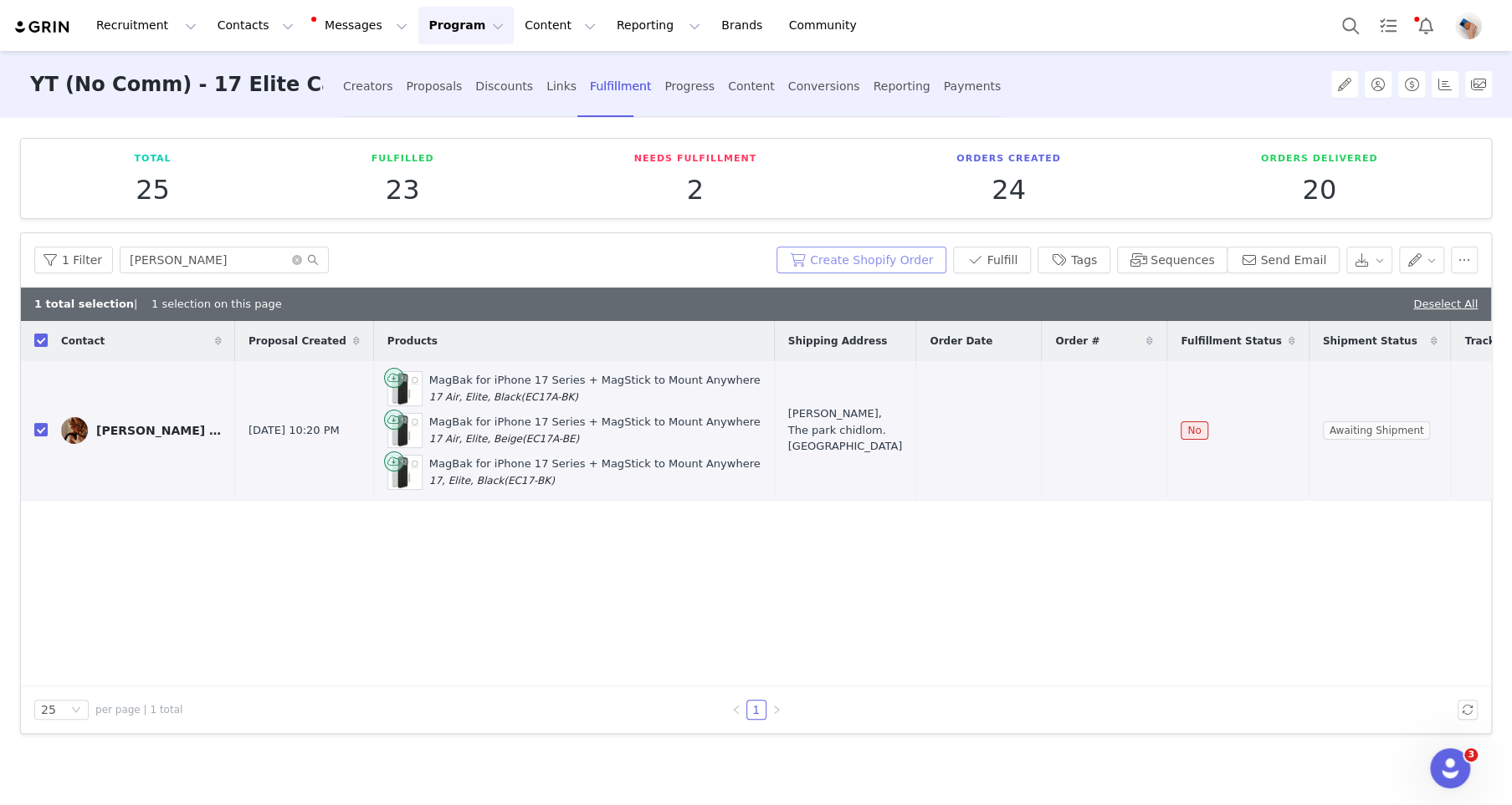
click at [885, 250] on button "Create Shopify Order" at bounding box center [861, 260] width 170 height 27
drag, startPoint x: 1062, startPoint y: 425, endPoint x: 987, endPoint y: 426, distance: 75.0
click at [1042, 426] on td "#837247" at bounding box center [1105, 431] width 125 height 140
copy span "#837247"
click at [151, 428] on div "[PERSON_NAME] Craft" at bounding box center [159, 431] width 125 height 13
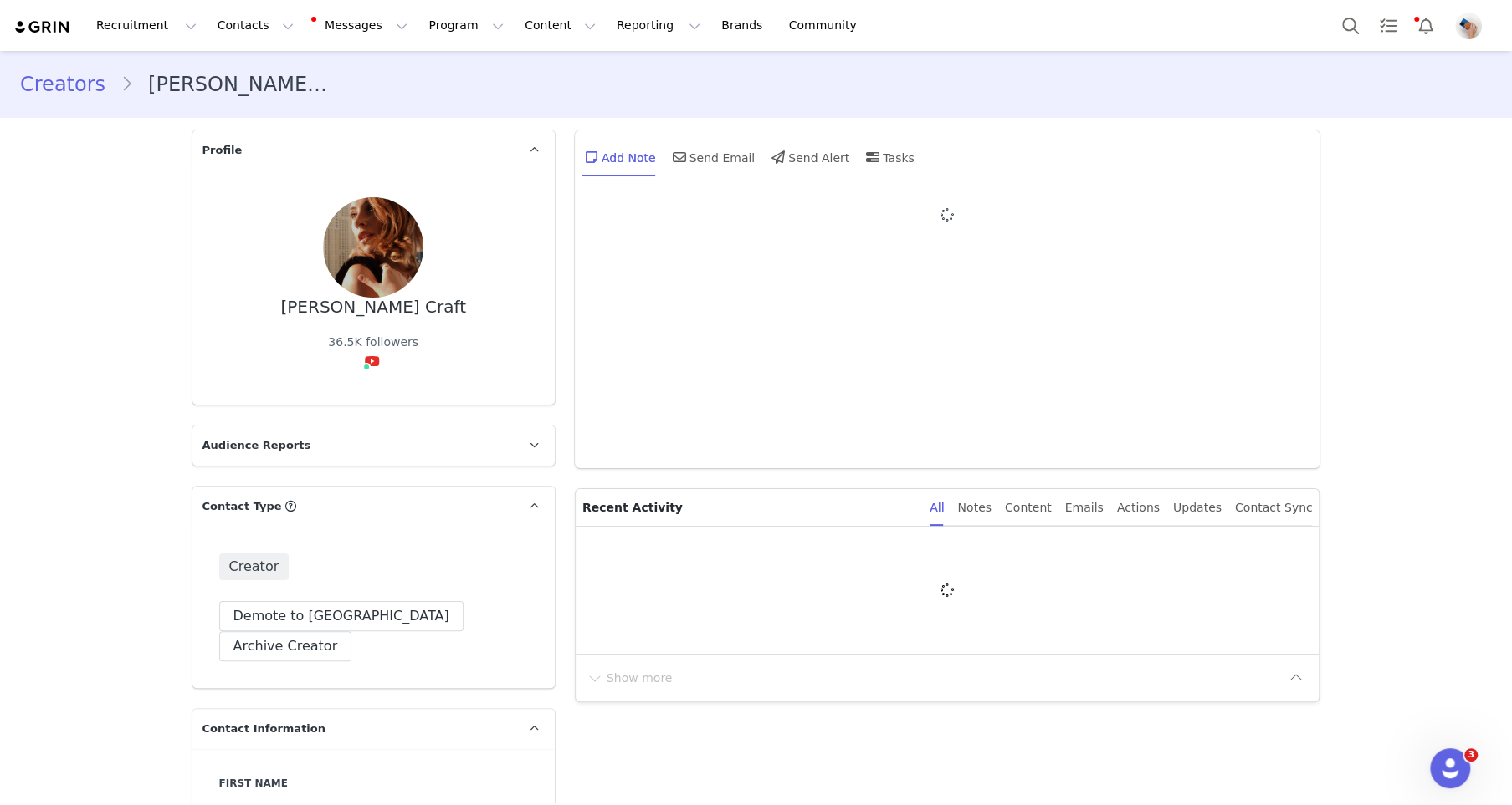
type input "+1 ([GEOGRAPHIC_DATA])"
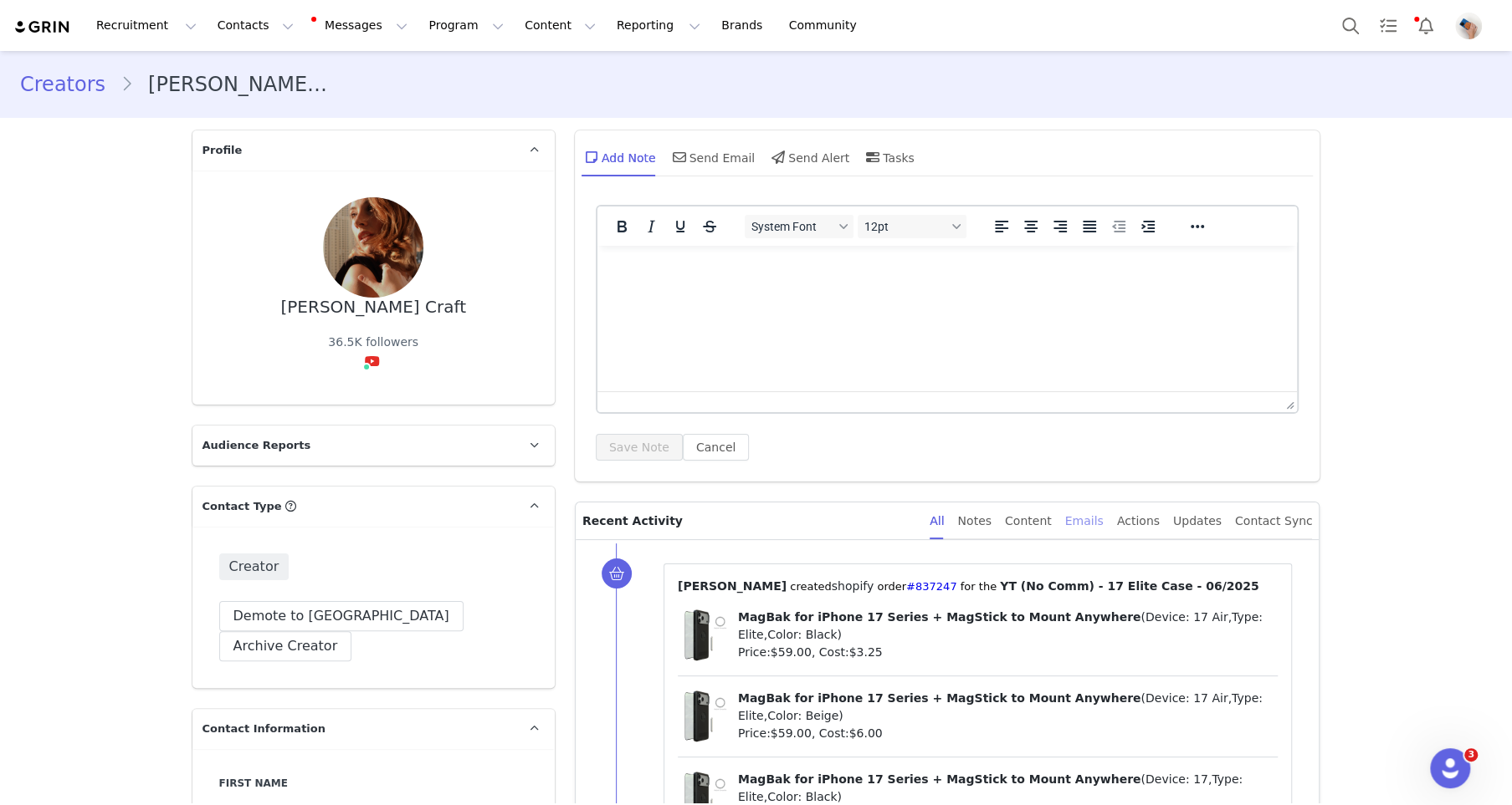
click at [1091, 515] on div "Emails" at bounding box center [1085, 522] width 39 height 38
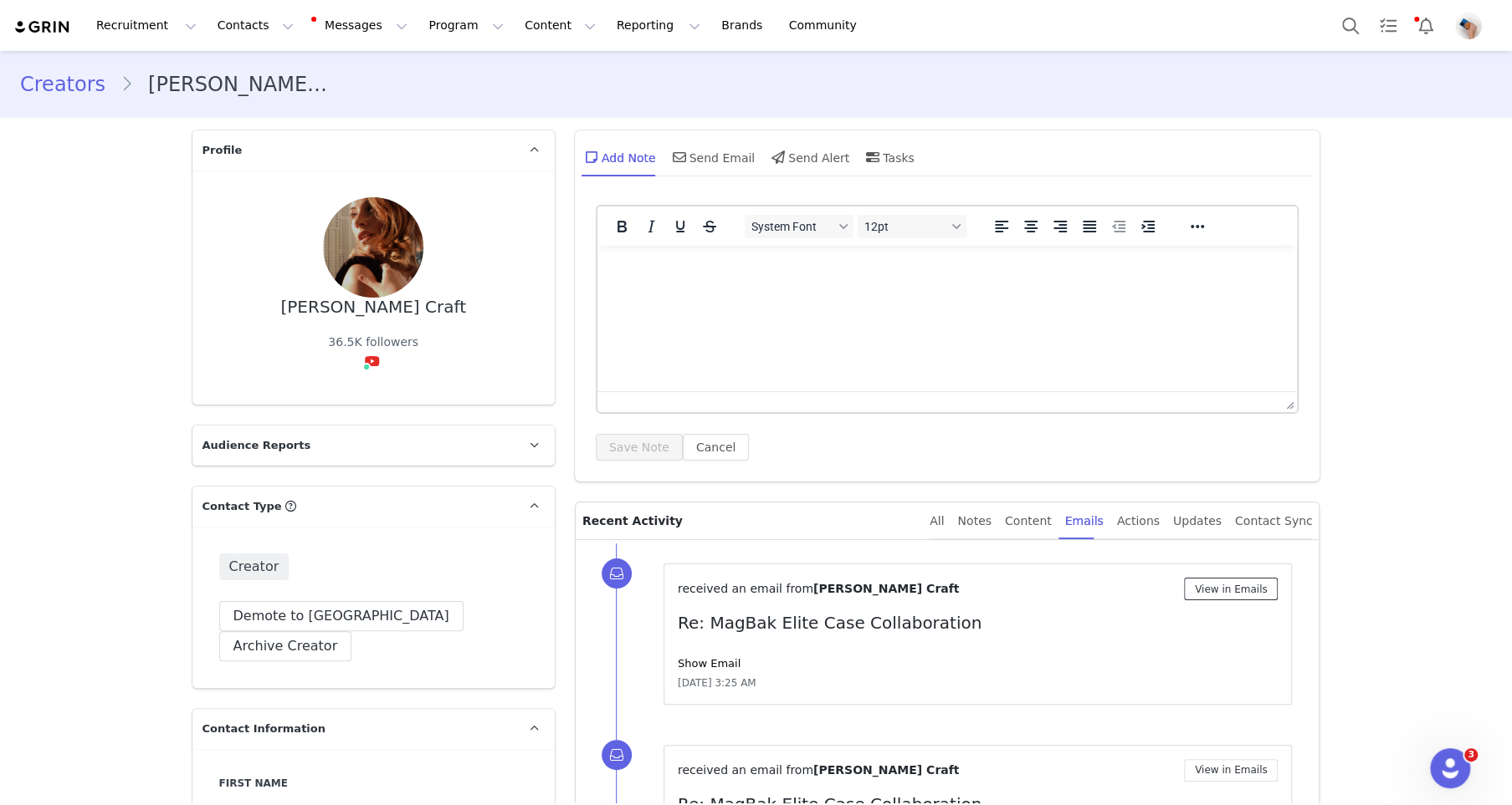
click at [1219, 580] on button "View in Emails" at bounding box center [1232, 590] width 95 height 23
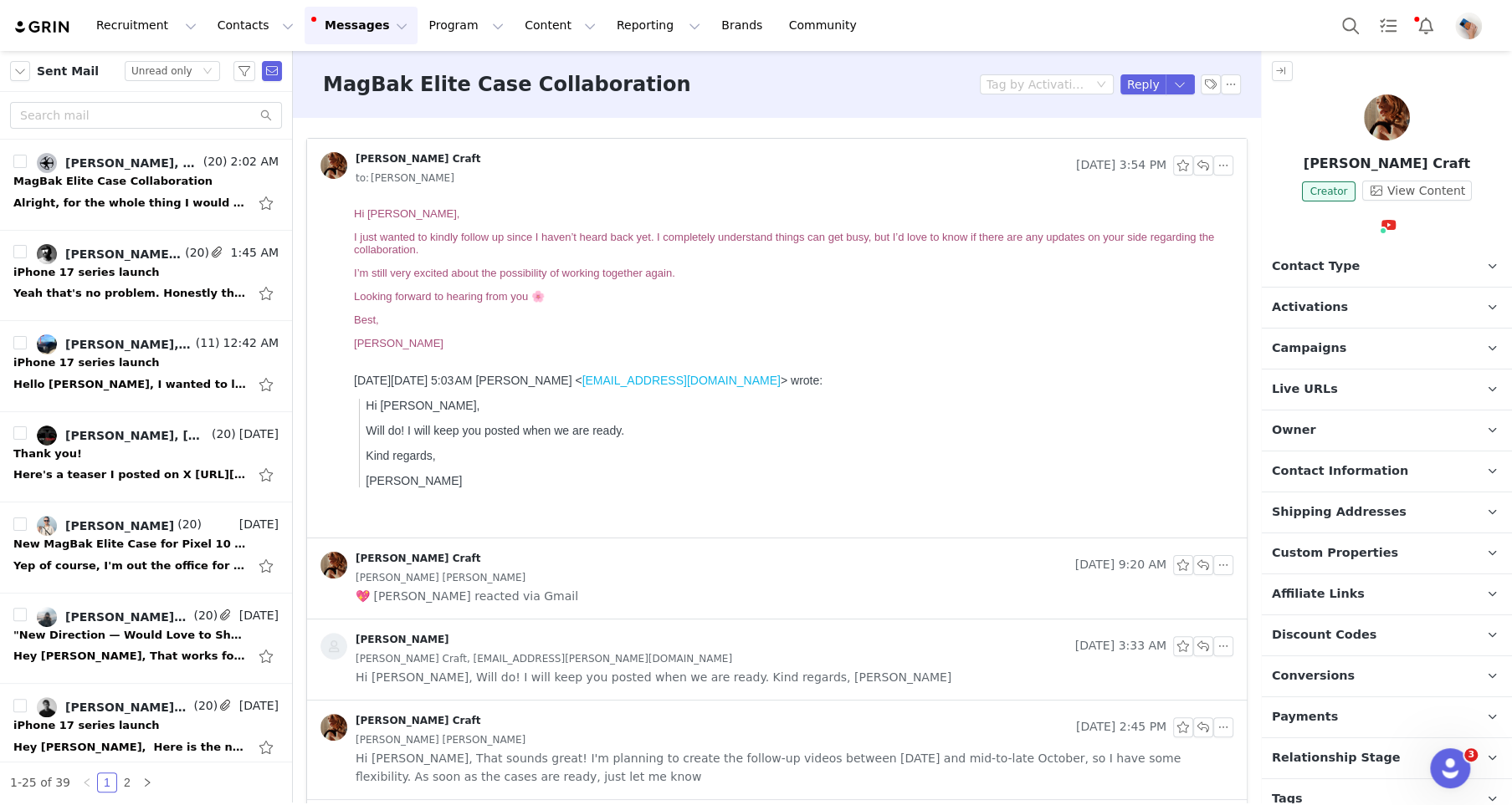
click at [344, 32] on button "Messages Messages" at bounding box center [361, 26] width 113 height 38
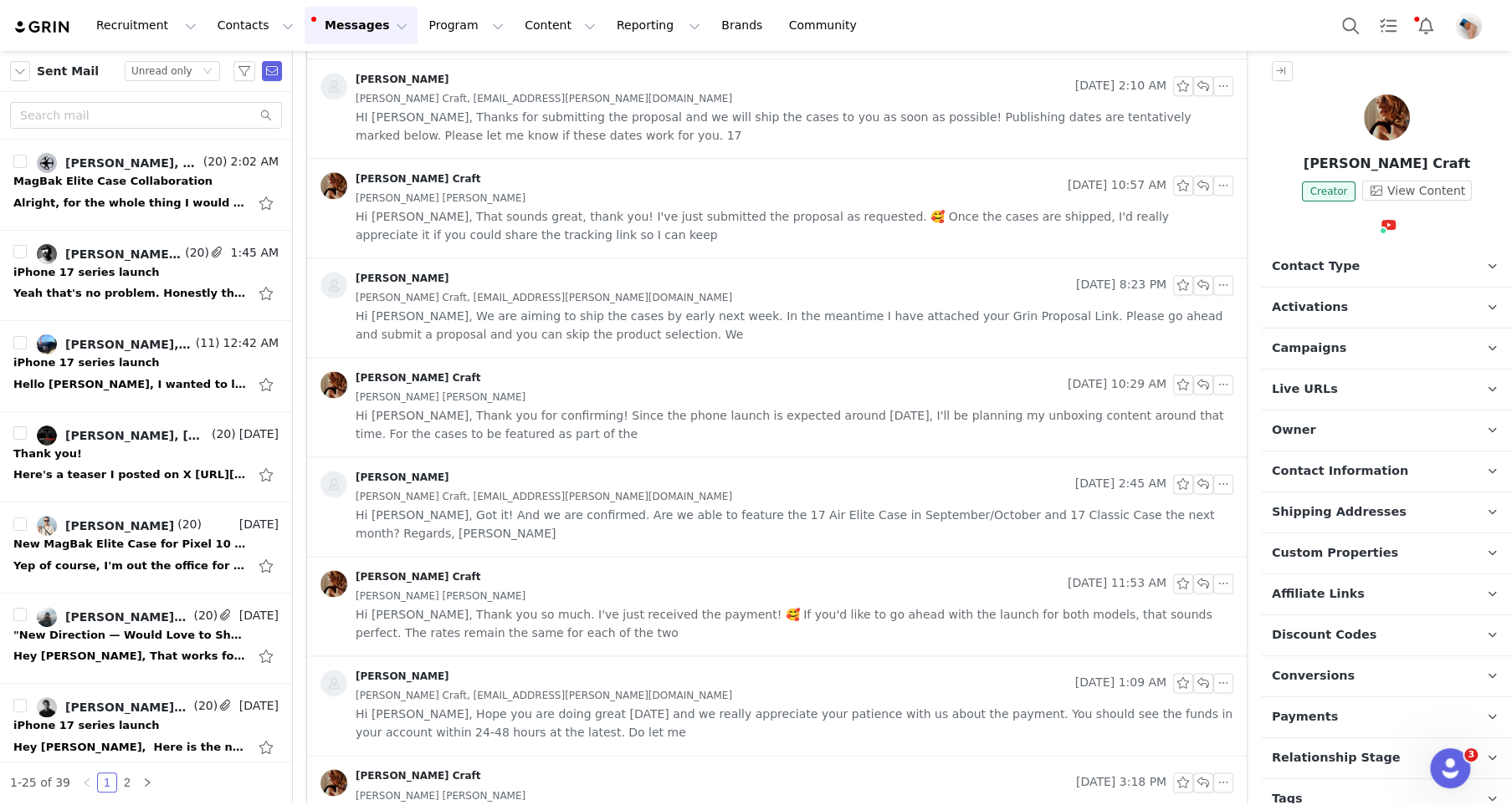
scroll to position [1543, 0]
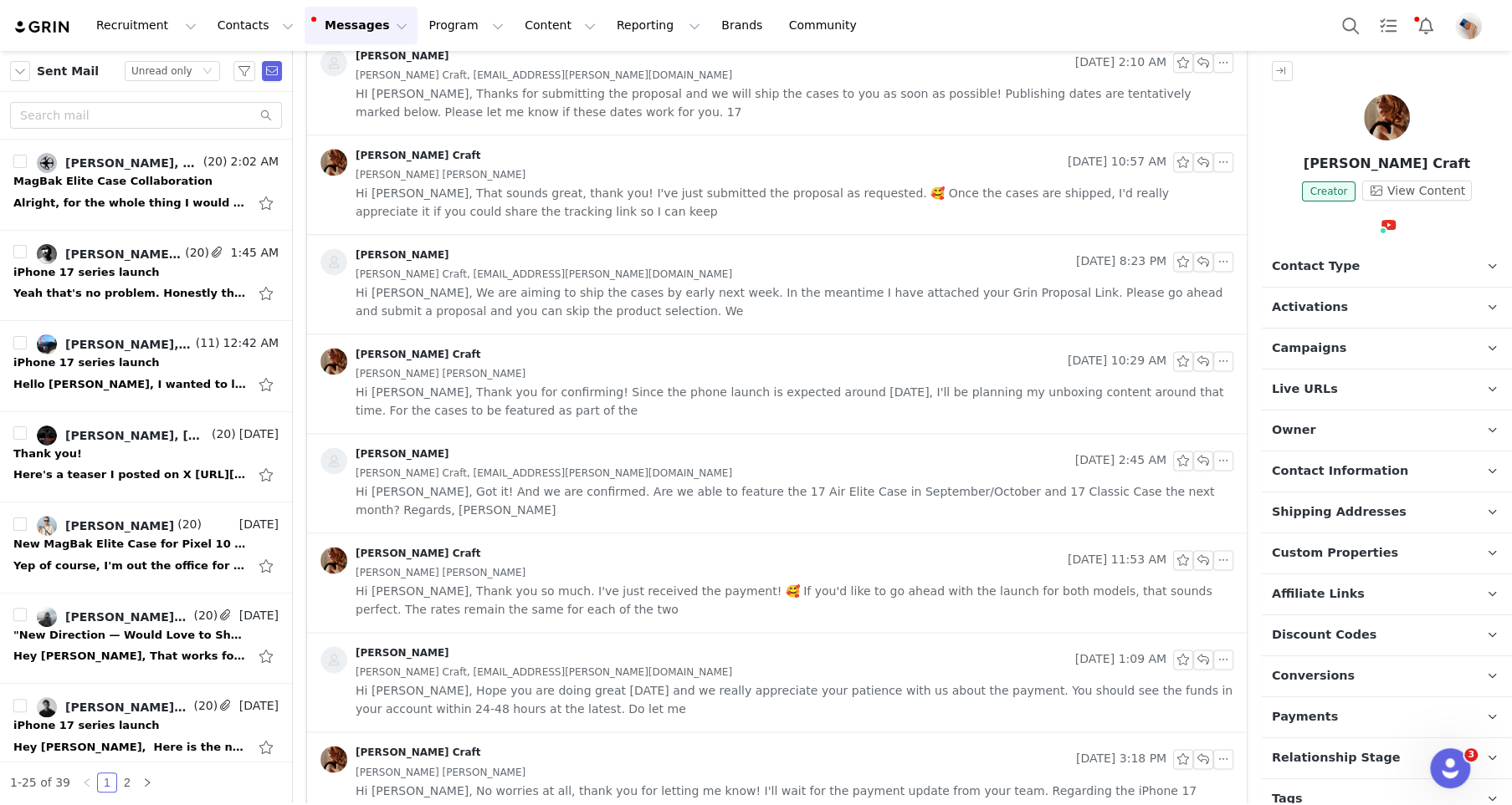
click at [554, 464] on span "[PERSON_NAME] Craft, [EMAIL_ADDRESS][PERSON_NAME][DOMAIN_NAME]" at bounding box center [543, 473] width 376 height 18
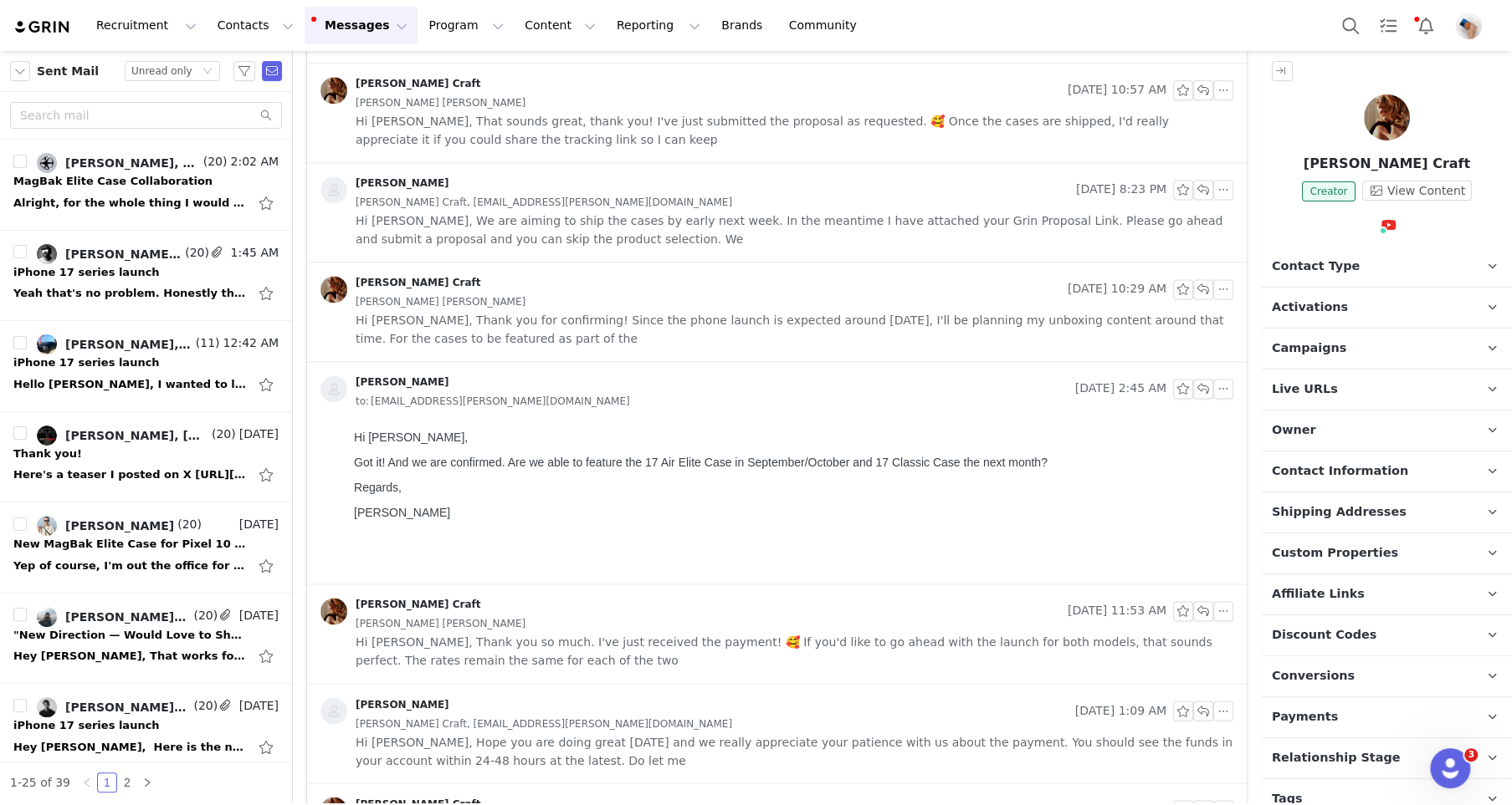
scroll to position [1684, 0]
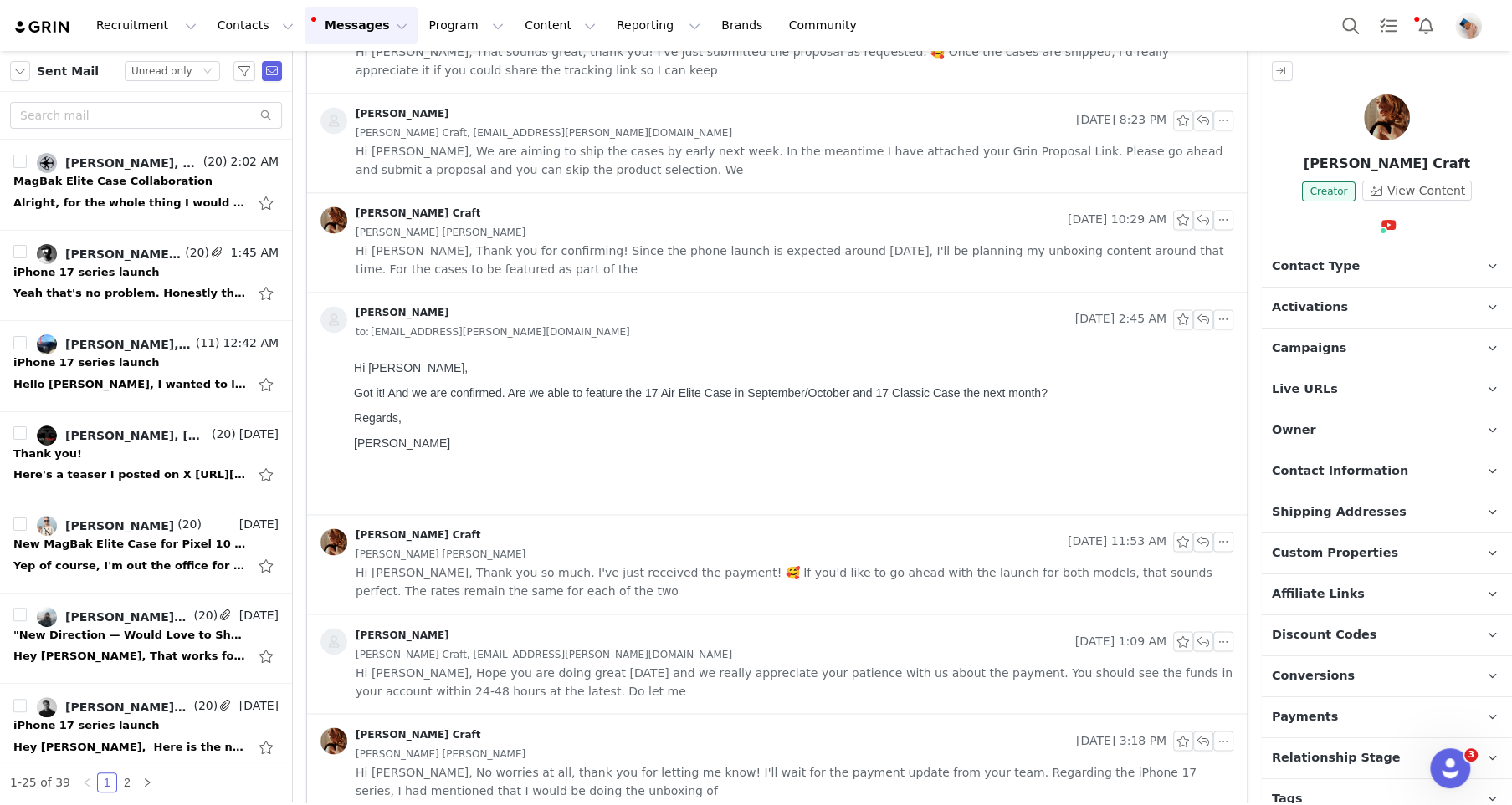
click at [591, 728] on div "[PERSON_NAME] Craft" at bounding box center [694, 741] width 749 height 27
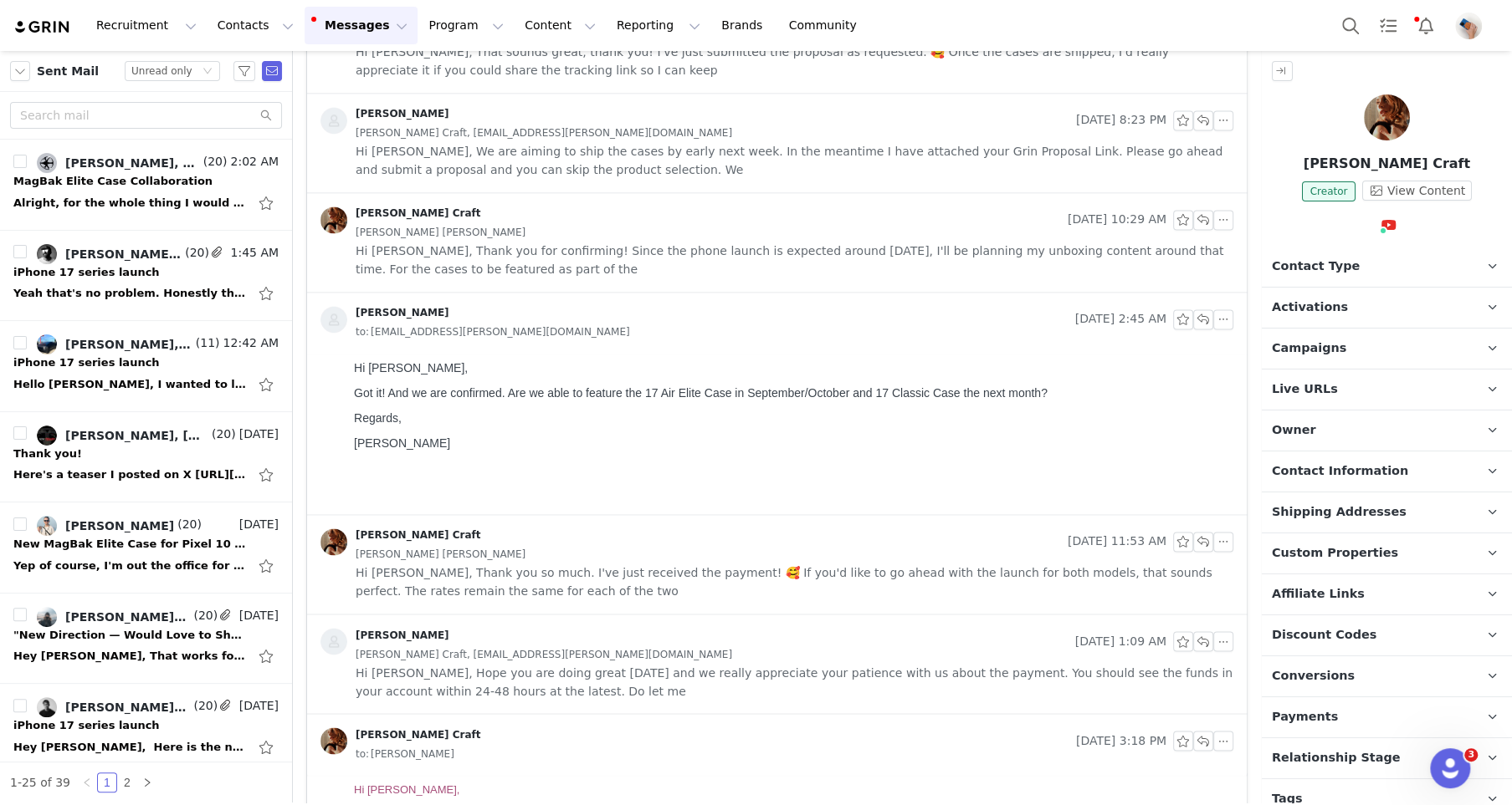
scroll to position [0, 0]
click at [576, 645] on span "[PERSON_NAME] Craft, [EMAIL_ADDRESS][PERSON_NAME][DOMAIN_NAME]" at bounding box center [543, 653] width 376 height 18
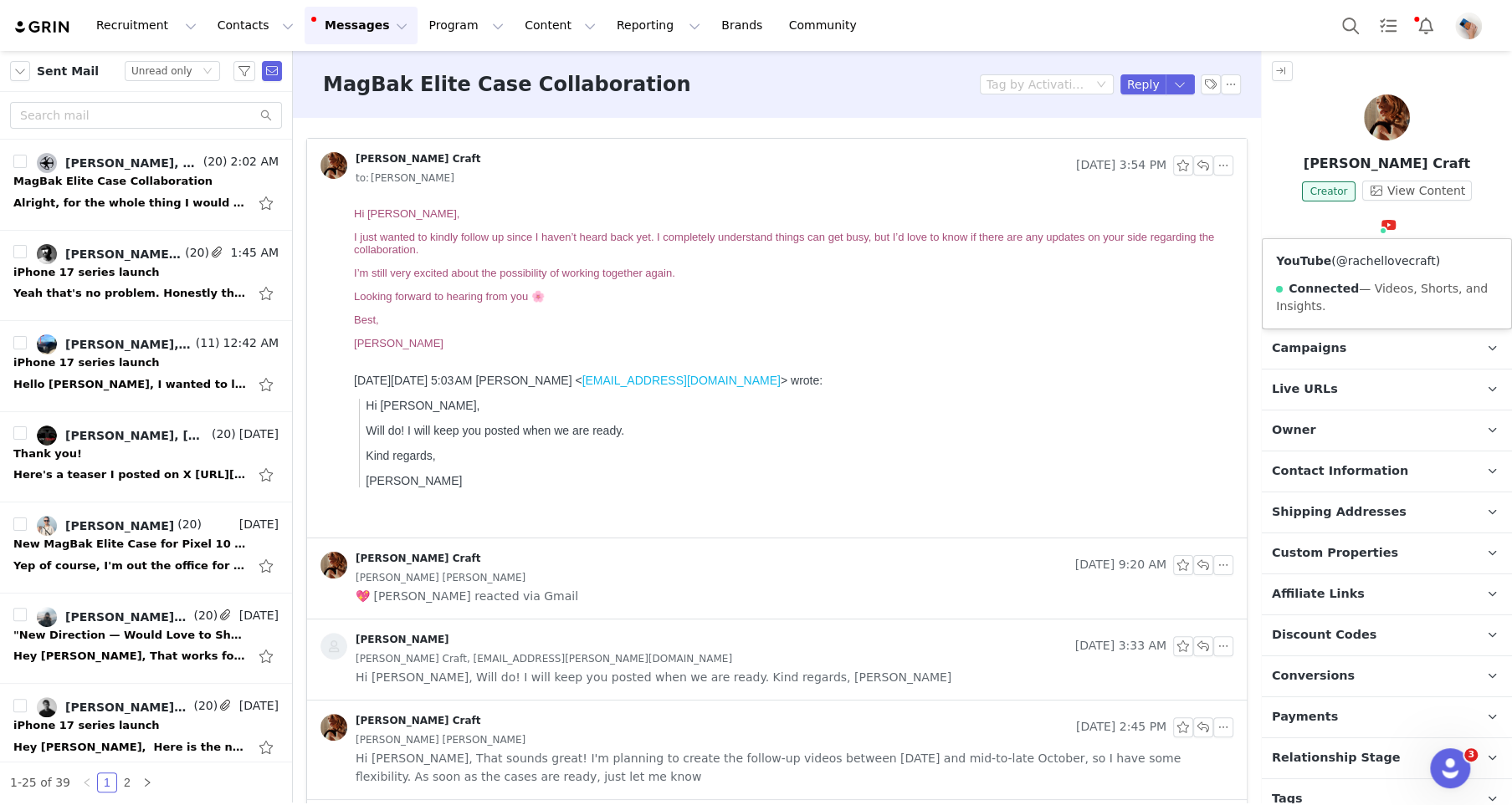
click at [1374, 263] on link "@rachellovecraft" at bounding box center [1386, 261] width 100 height 13
click at [1204, 169] on button "button" at bounding box center [1202, 165] width 20 height 20
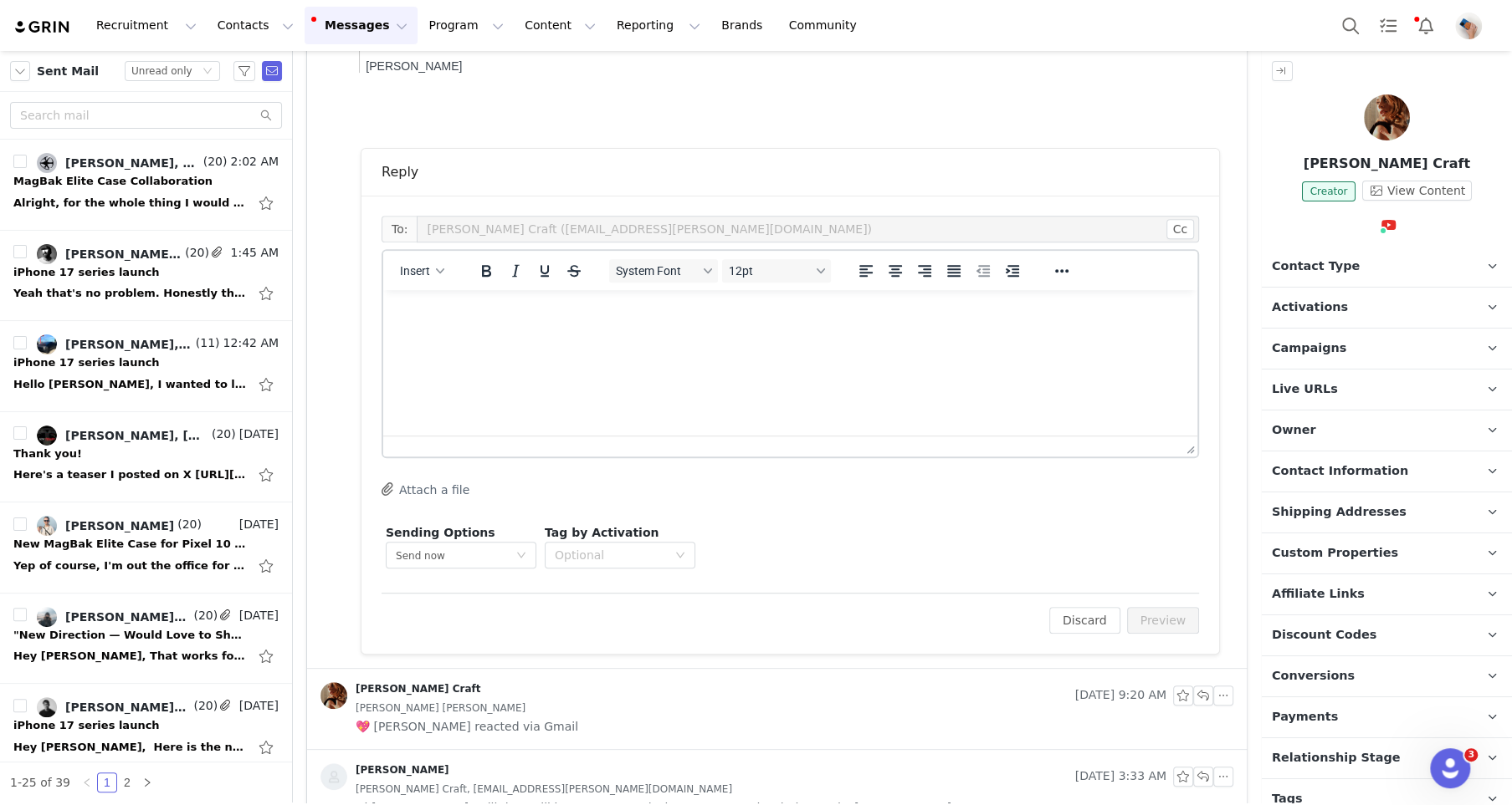
click at [510, 335] on html at bounding box center [790, 313] width 814 height 46
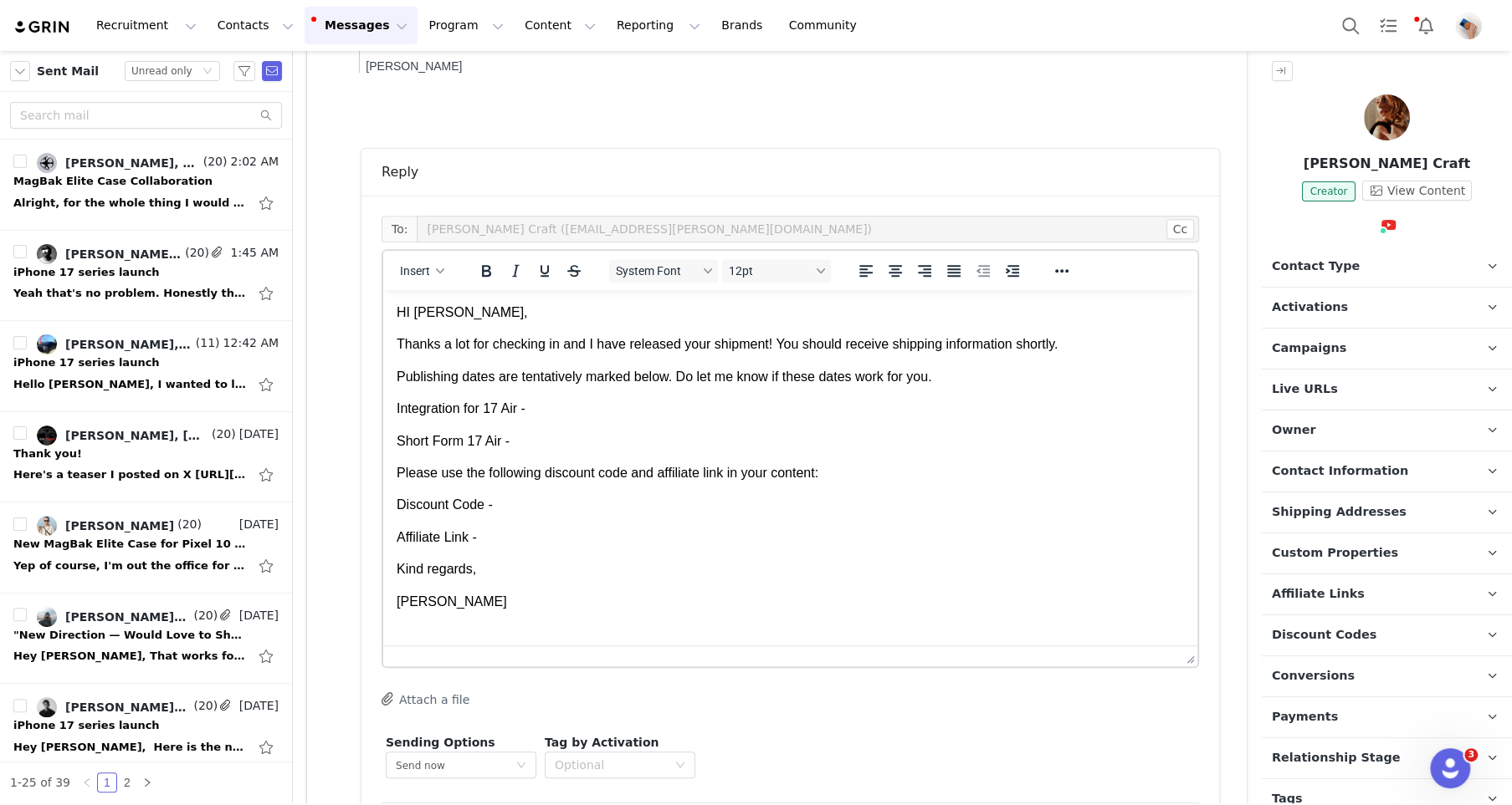
drag, startPoint x: 1185, startPoint y: 448, endPoint x: 1116, endPoint y: 673, distance: 235.3
click at [493, 472] on p "Please use the following discount code and affiliate link in your content:" at bounding box center [790, 473] width 787 height 18
drag, startPoint x: 549, startPoint y: 267, endPoint x: 166, endPoint y: 27, distance: 452.0
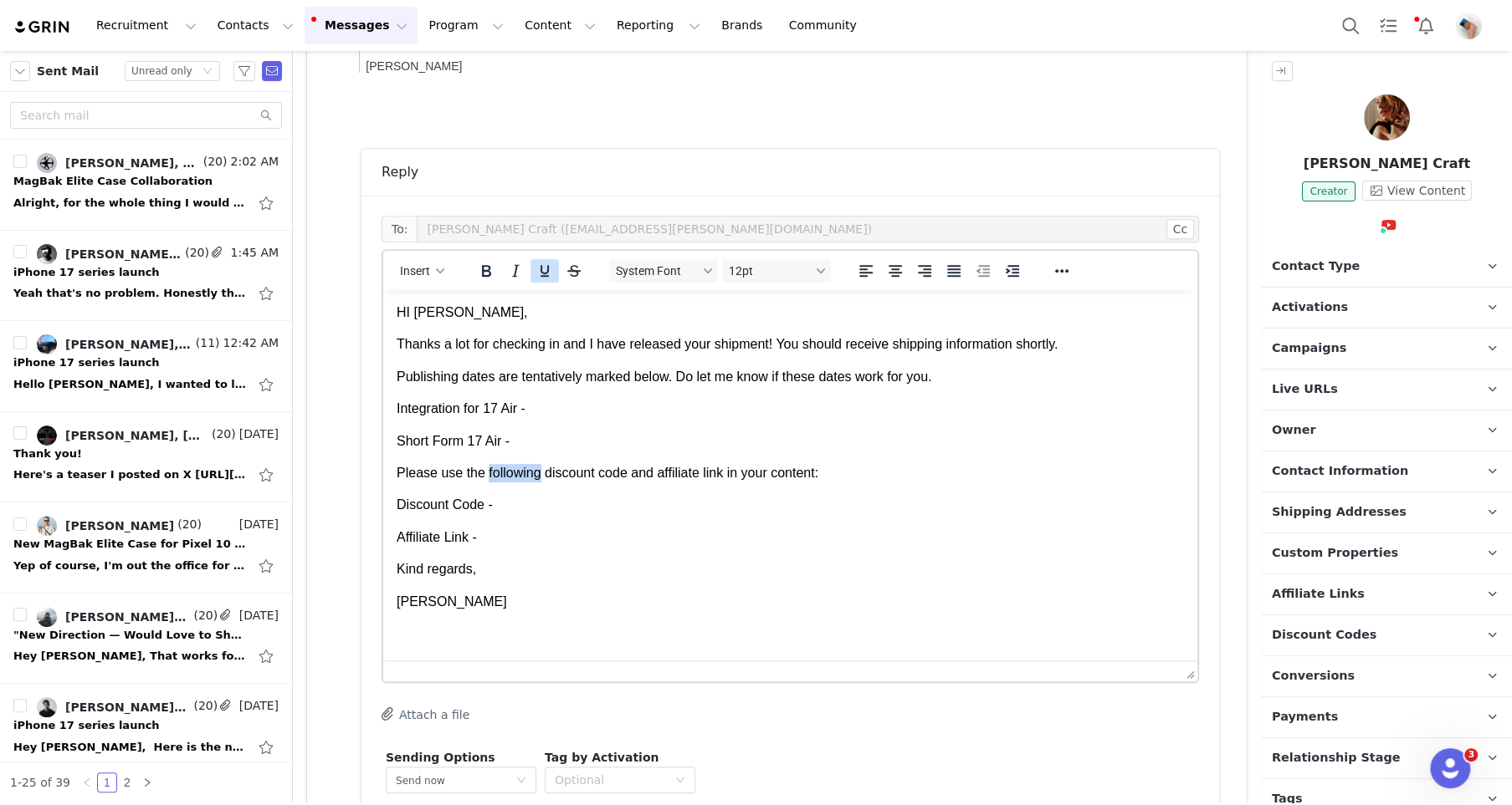
click at [549, 267] on icon "Underline" at bounding box center [544, 271] width 20 height 20
click at [531, 376] on p "Publishing dates are tentatively marked below. Do let me know if these dates wo…" at bounding box center [790, 377] width 787 height 18
click at [546, 275] on icon "Underline" at bounding box center [544, 271] width 9 height 11
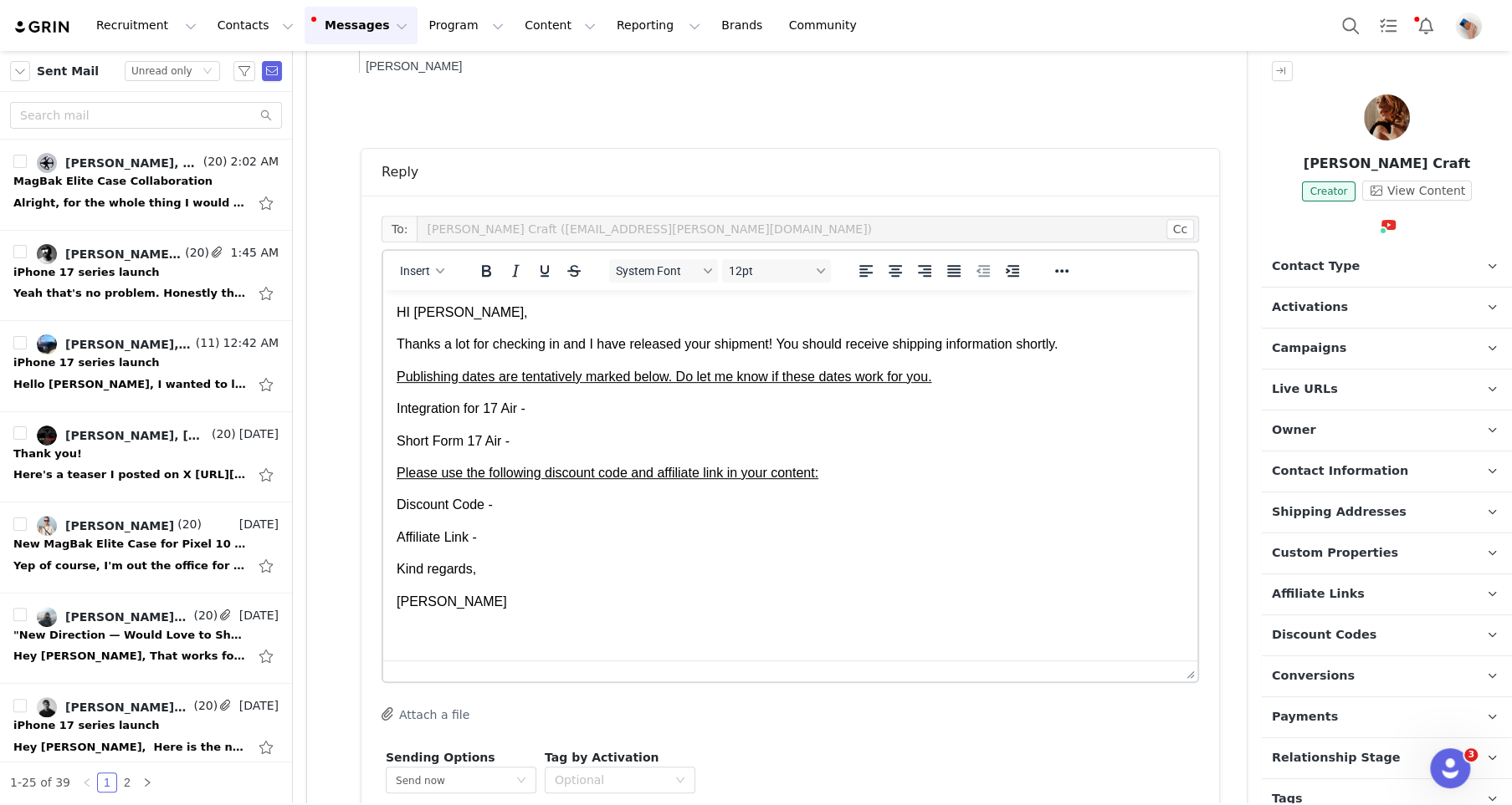
click at [579, 416] on p "Integration for 17 Air -" at bounding box center [790, 408] width 787 height 18
click at [559, 435] on p "Short Form 17 Air -" at bounding box center [790, 441] width 787 height 18
drag, startPoint x: 531, startPoint y: 406, endPoint x: 732, endPoint y: 421, distance: 201.6
click at [732, 421] on body "HI [PERSON_NAME], Thanks a lot for checking in and I have released your shipmen…" at bounding box center [790, 458] width 787 height 308
click at [485, 279] on button "Bold" at bounding box center [486, 271] width 28 height 24
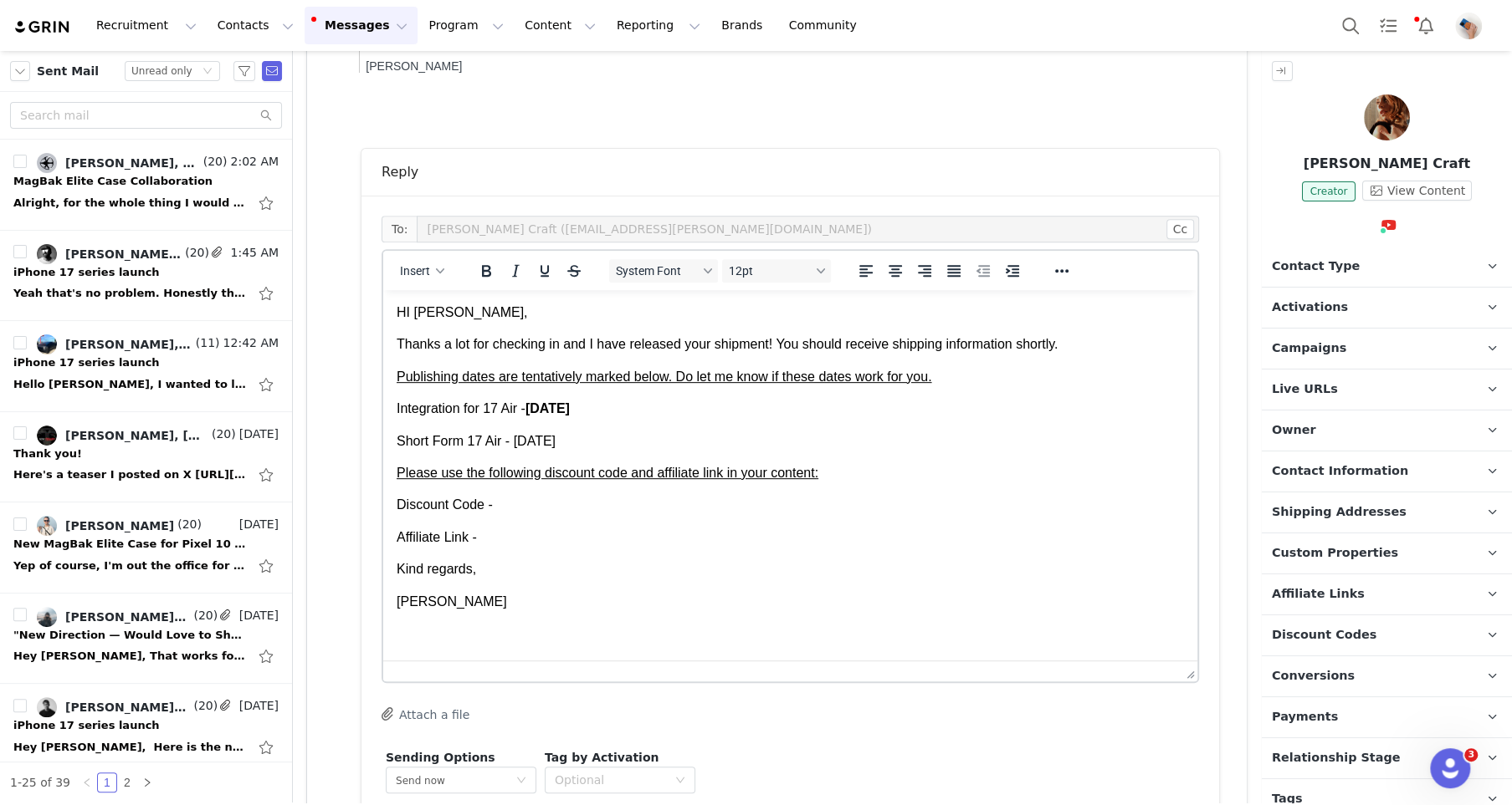
drag, startPoint x: 515, startPoint y: 439, endPoint x: 680, endPoint y: 447, distance: 165.2
click at [680, 447] on p "Short Form 17 Air - [DATE]" at bounding box center [790, 441] width 787 height 18
click at [485, 270] on icon "Bold" at bounding box center [486, 271] width 9 height 11
click at [539, 501] on p "Discount Code -" at bounding box center [790, 504] width 787 height 18
click at [1319, 632] on span "Discount Codes" at bounding box center [1324, 635] width 104 height 18
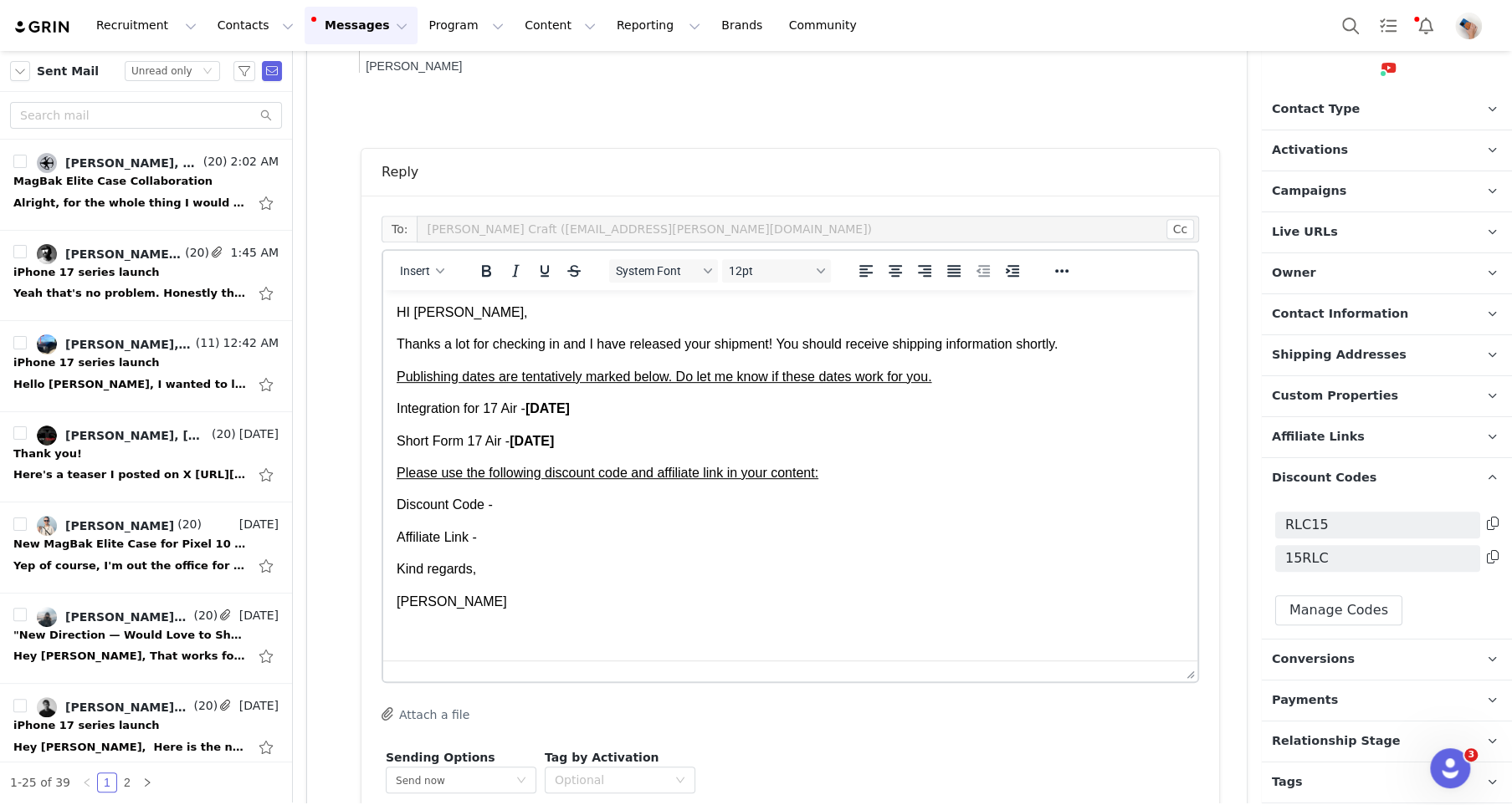
scroll to position [162, 0]
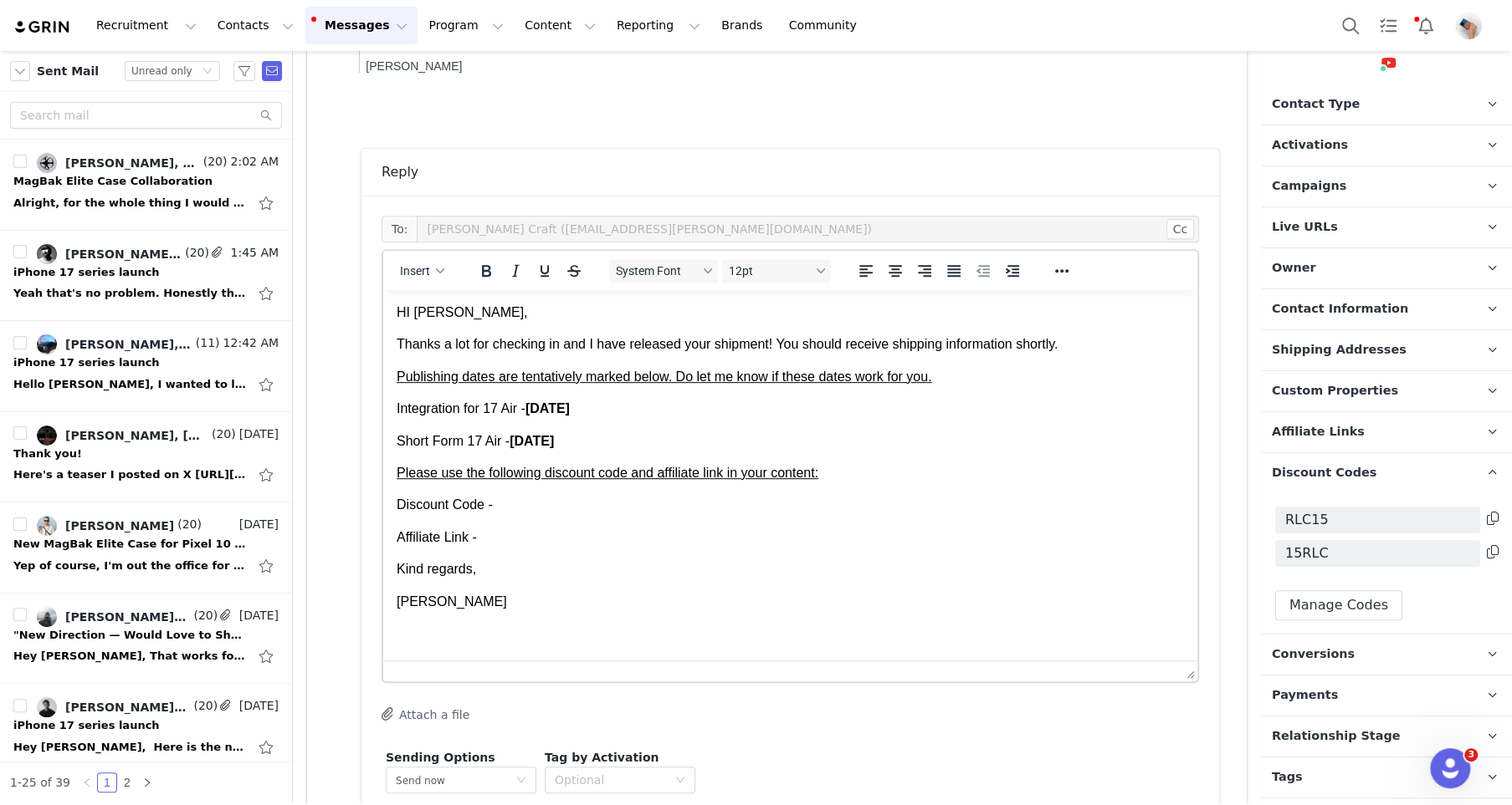
click at [1495, 553] on icon at bounding box center [1493, 552] width 11 height 13
click at [576, 503] on p "Discount Code -" at bounding box center [790, 504] width 787 height 18
click at [1367, 433] on p "Affiliate Links Affiliate links associated with this Creator" at bounding box center [1367, 432] width 210 height 40
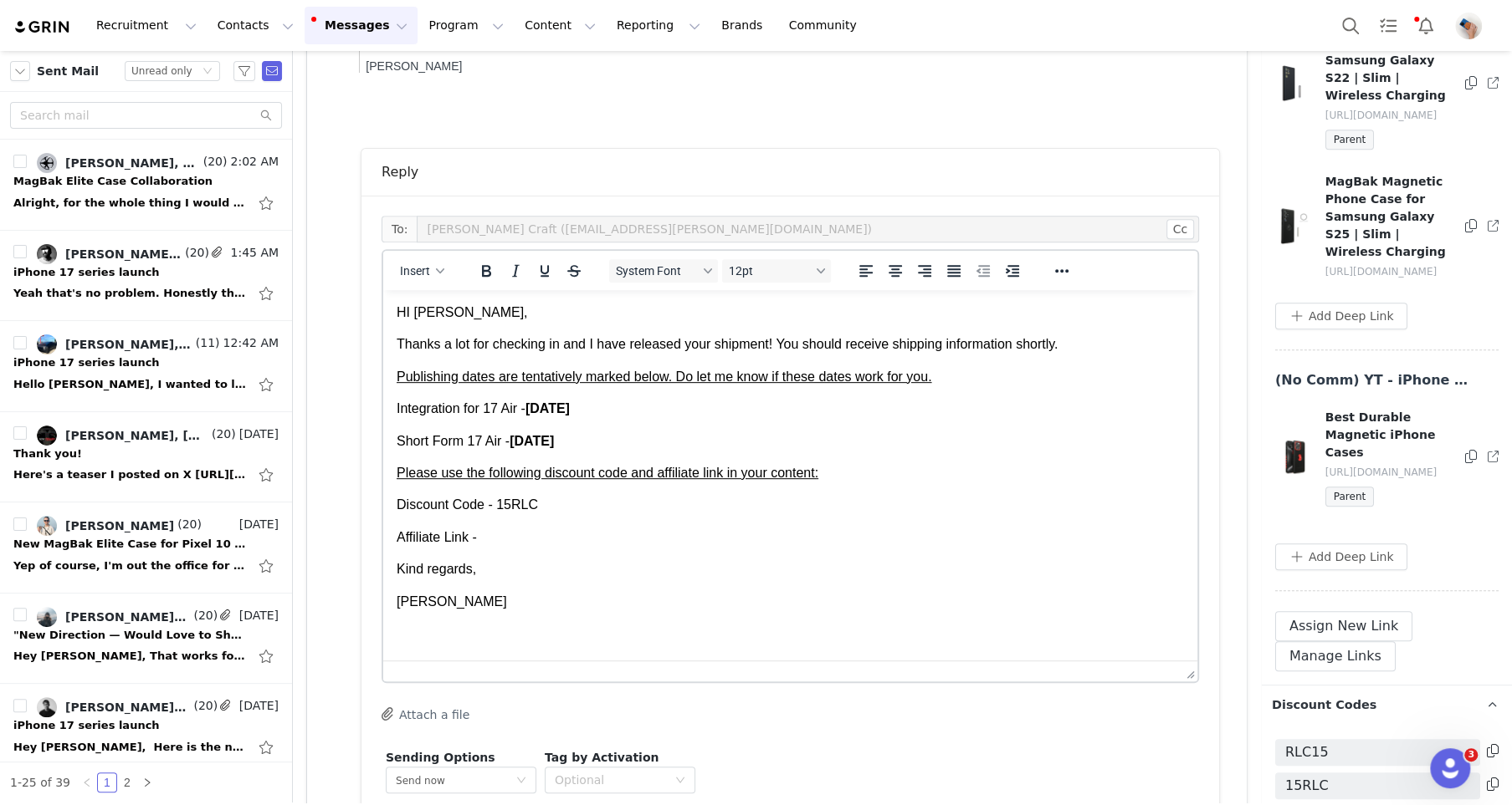
scroll to position [652, 0]
click at [1344, 503] on span "Parent" at bounding box center [1350, 493] width 48 height 20
click at [1326, 567] on button "Add Deep Link" at bounding box center [1341, 553] width 132 height 27
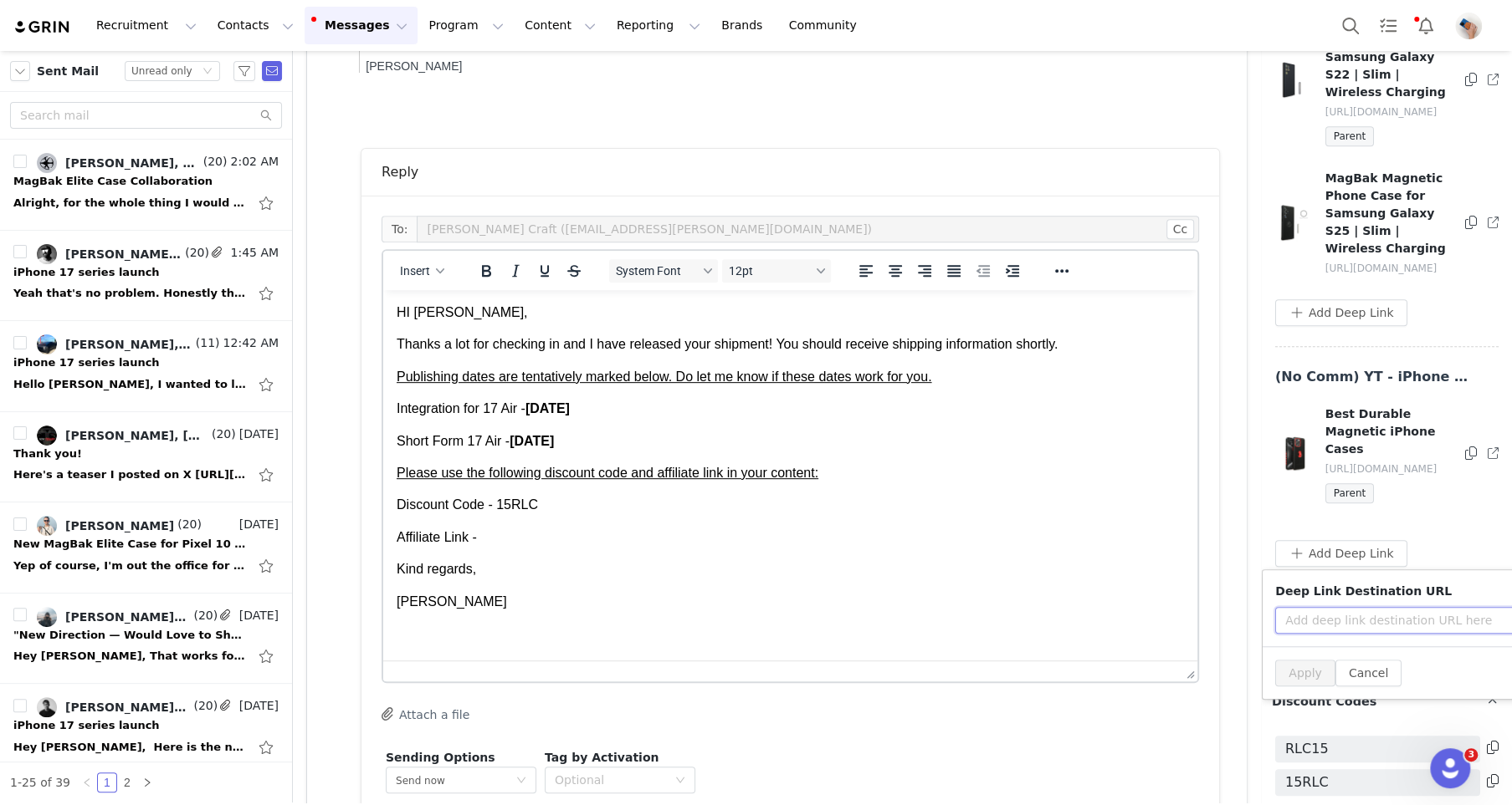
click at [1306, 634] on input "text" at bounding box center [1409, 621] width 268 height 27
paste input "[URL][DOMAIN_NAME]"
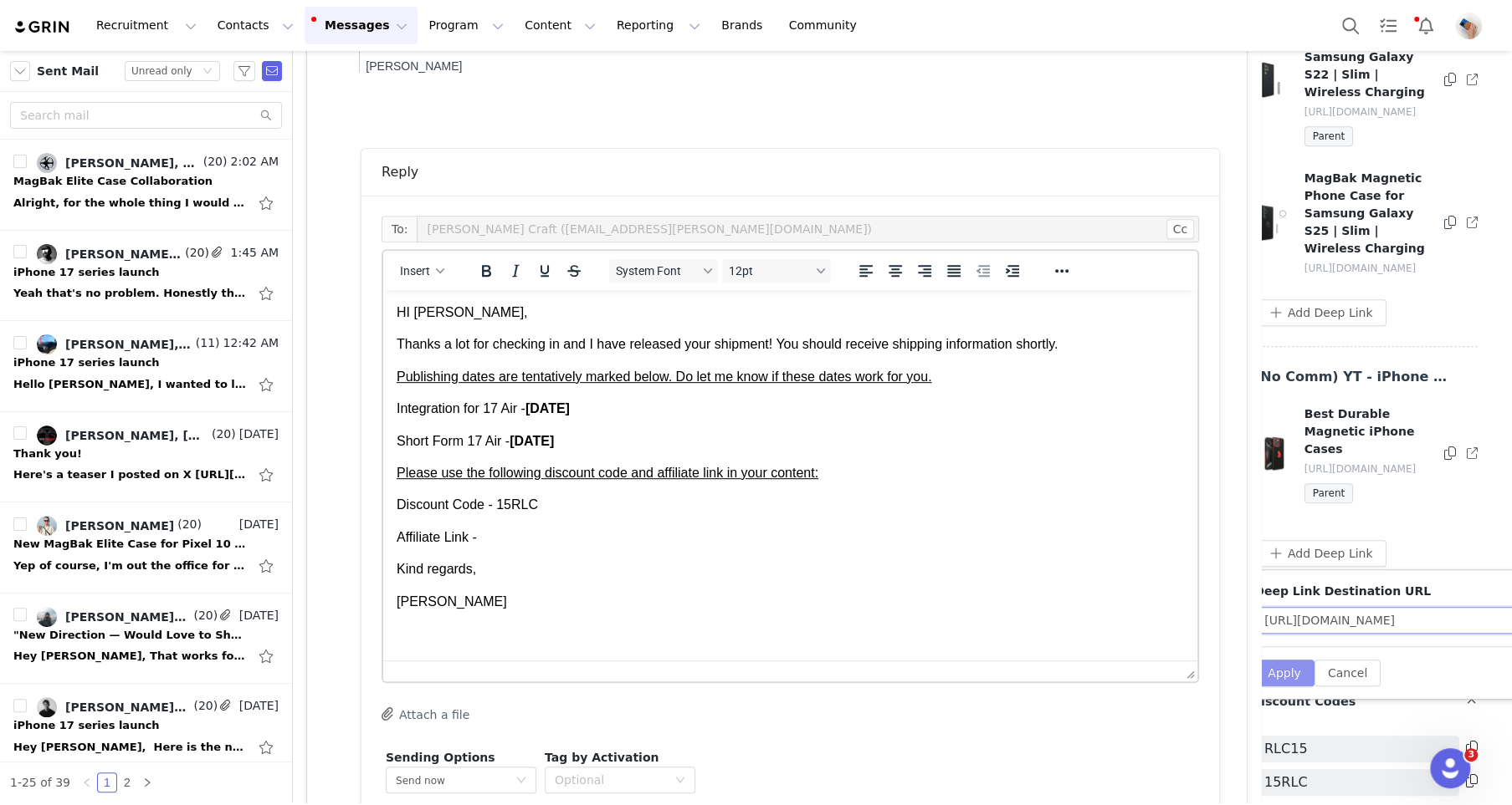
type input "[URL][DOMAIN_NAME]"
click at [1284, 686] on button "Apply" at bounding box center [1284, 673] width 60 height 27
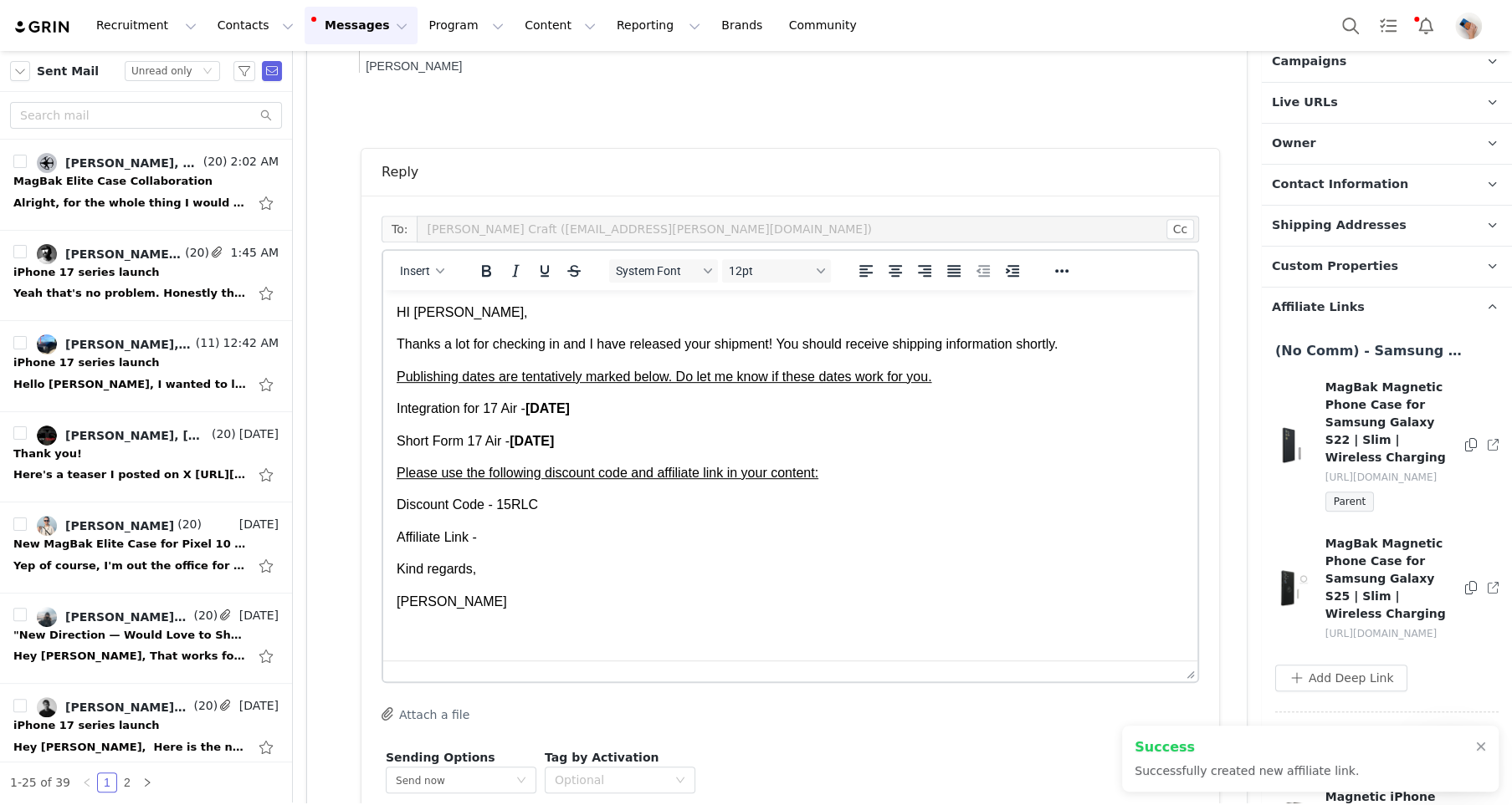
scroll to position [652, 0]
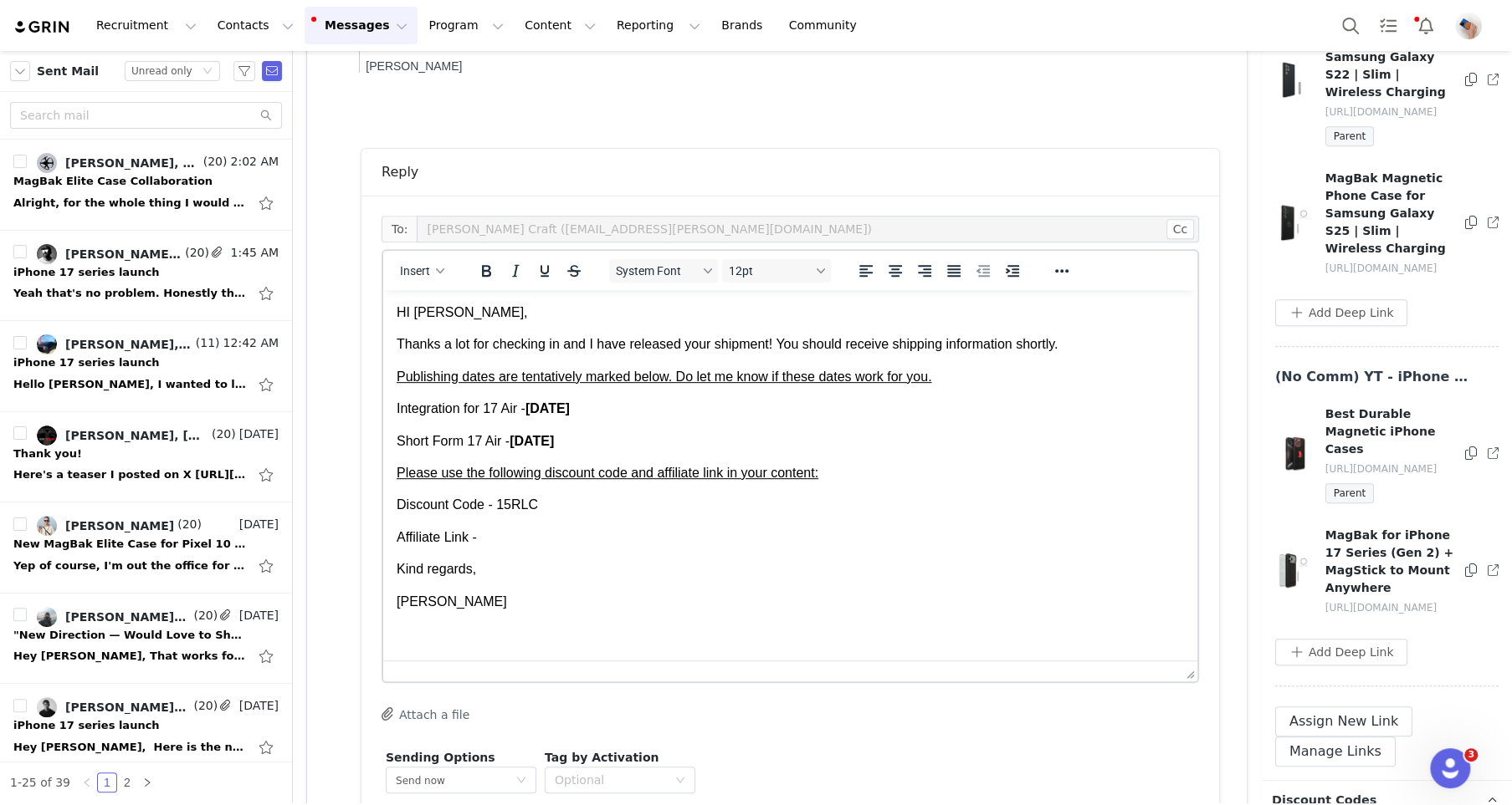
click at [1468, 577] on icon at bounding box center [1471, 571] width 11 height 13
click at [514, 549] on body "HI [PERSON_NAME], Thanks a lot for checking in and I have released your shipmen…" at bounding box center [790, 458] width 787 height 308
click at [514, 536] on p "Affiliate Link -" at bounding box center [790, 537] width 787 height 18
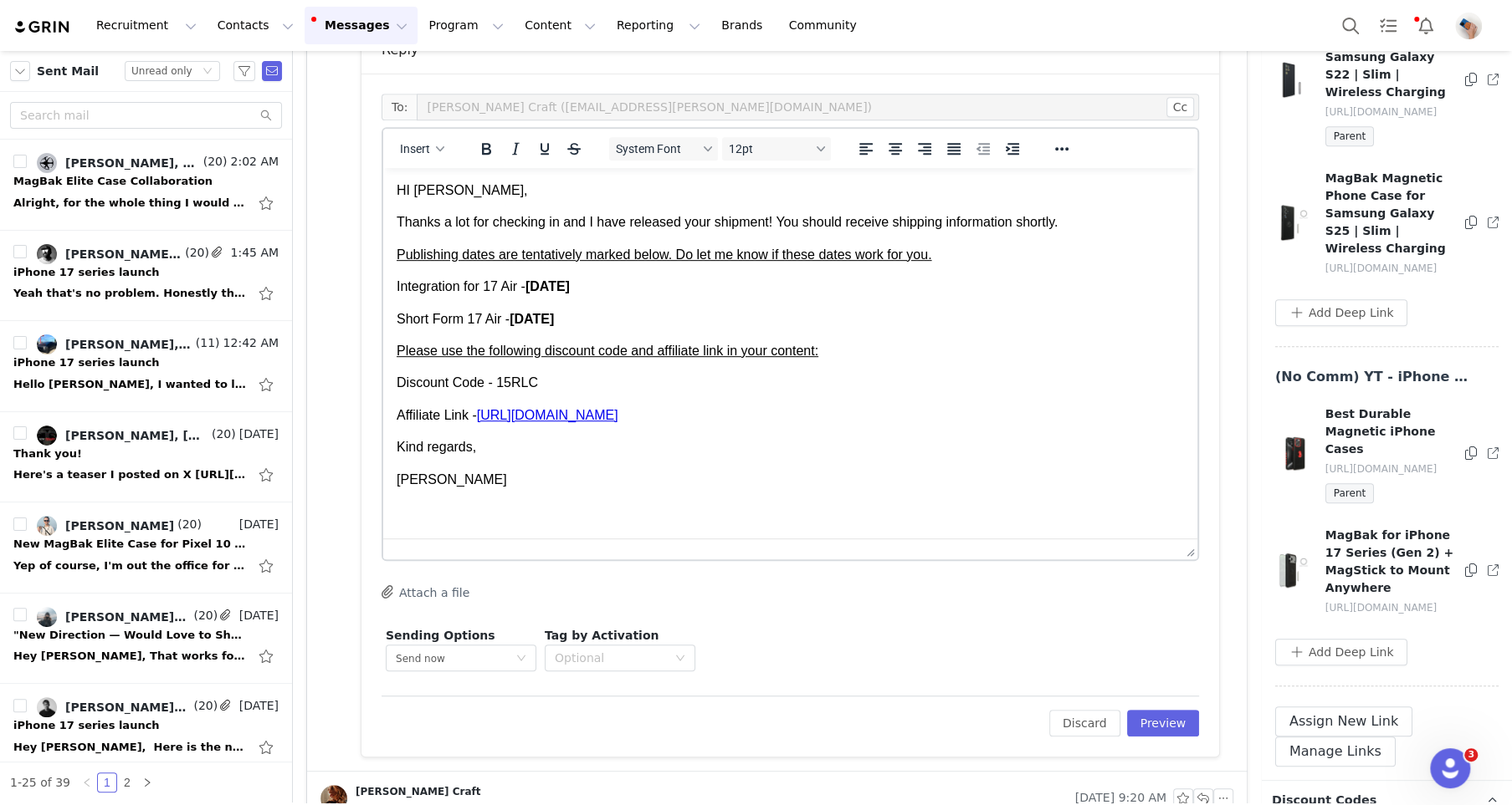
scroll to position [552, 0]
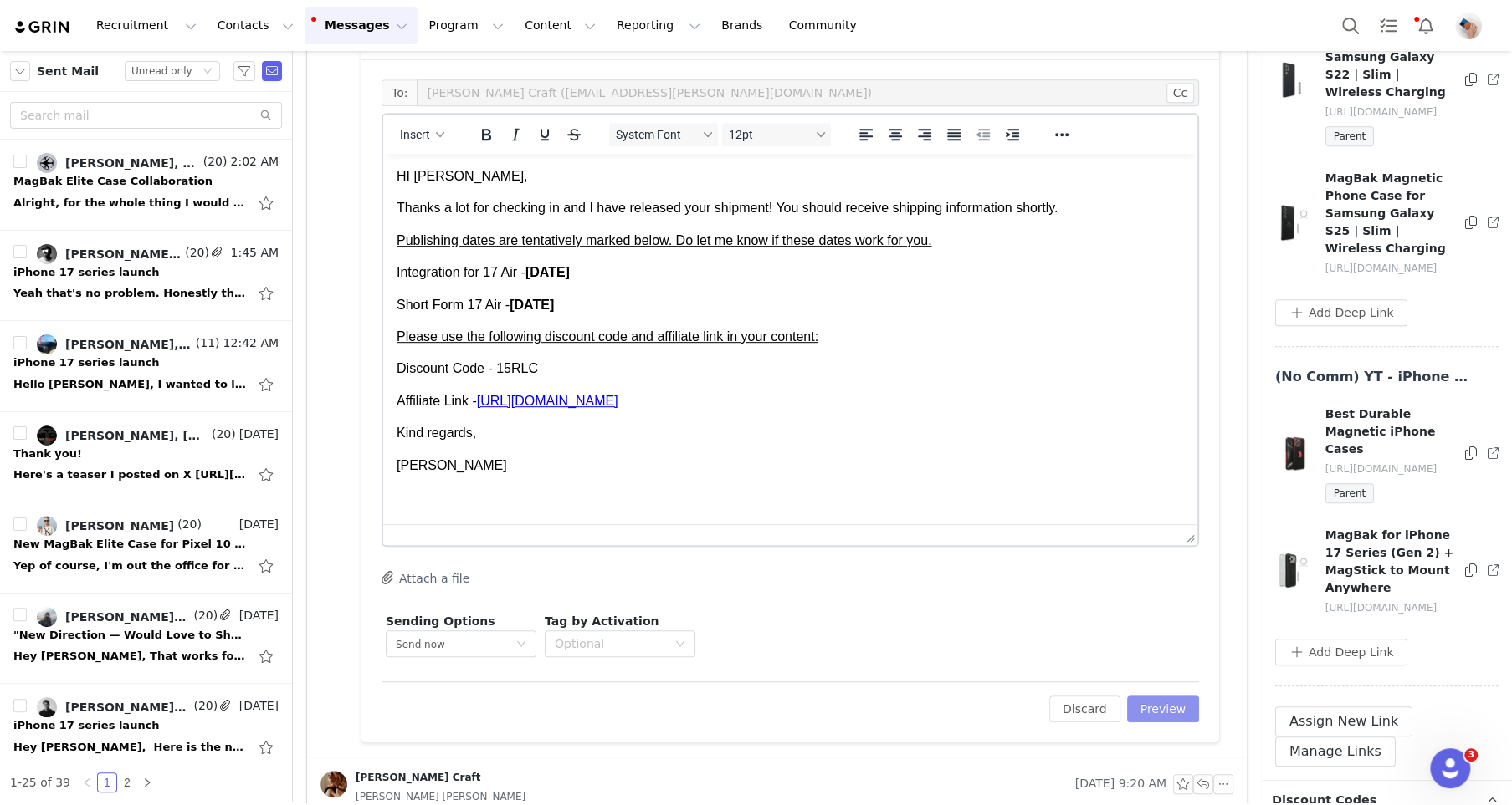
click at [1134, 699] on button "Preview" at bounding box center [1163, 709] width 73 height 27
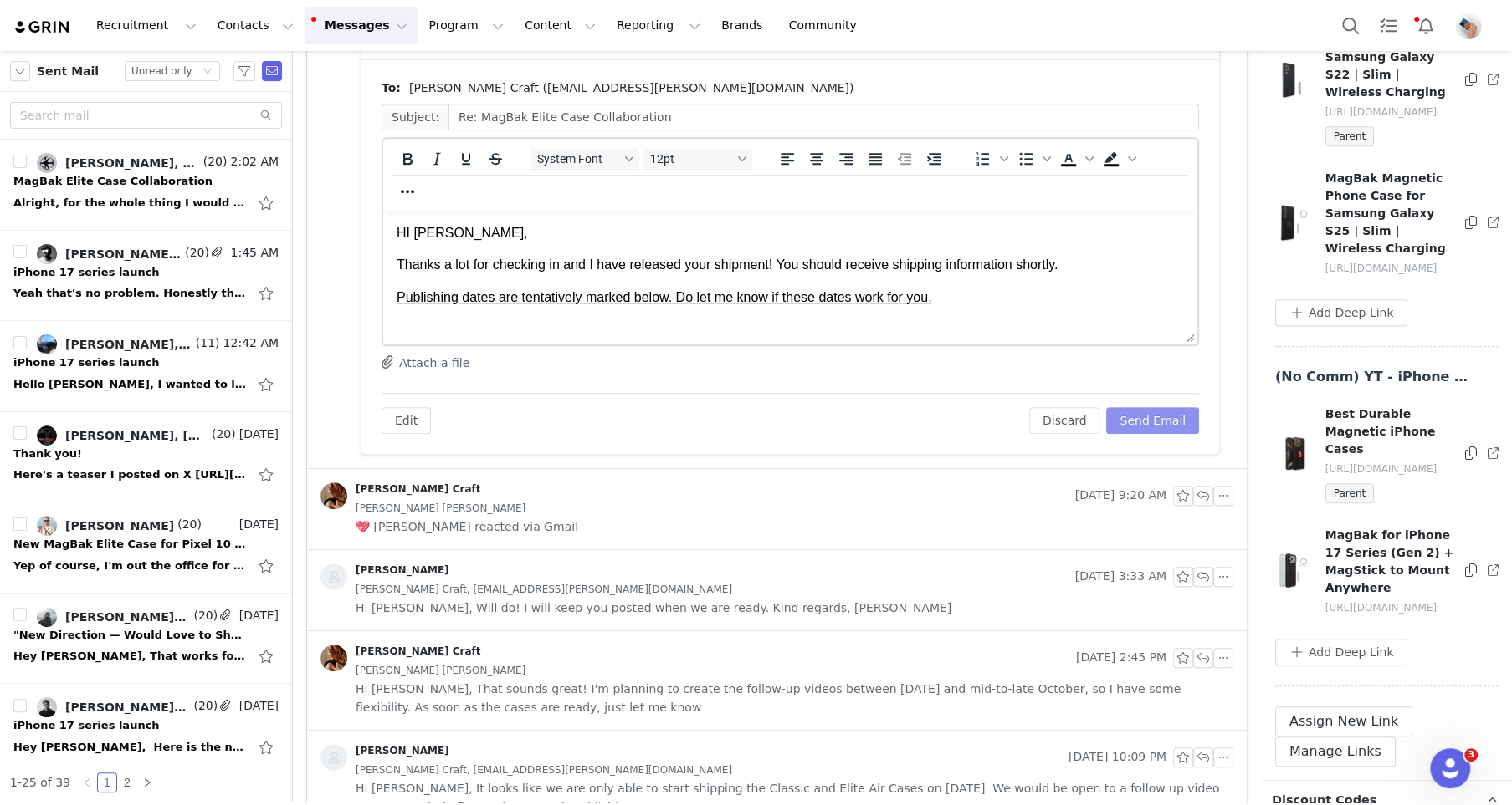
scroll to position [0, 0]
click at [1143, 413] on button "Send Email" at bounding box center [1153, 421] width 93 height 27
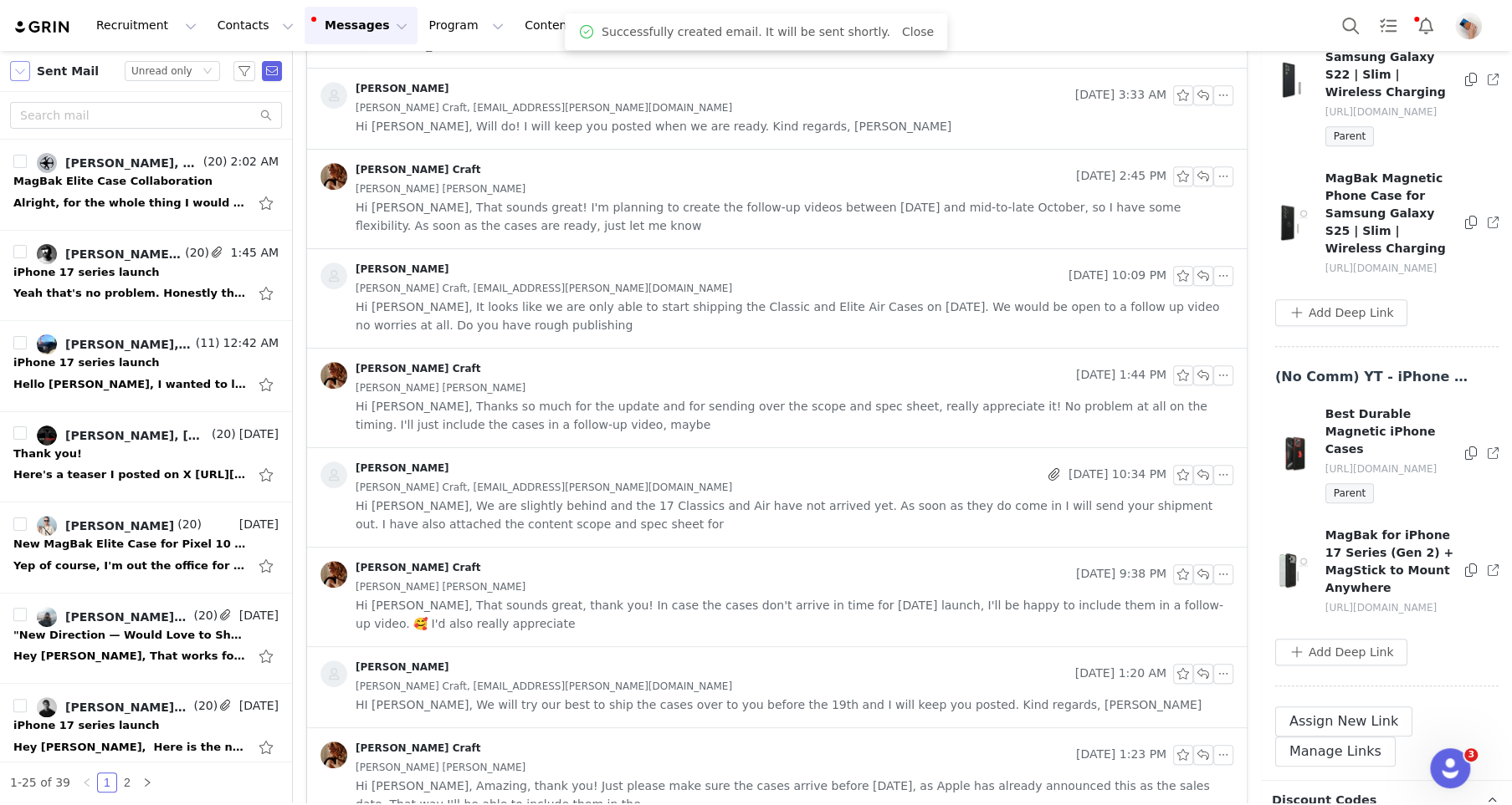
click at [19, 77] on button "button" at bounding box center [20, 70] width 20 height 20
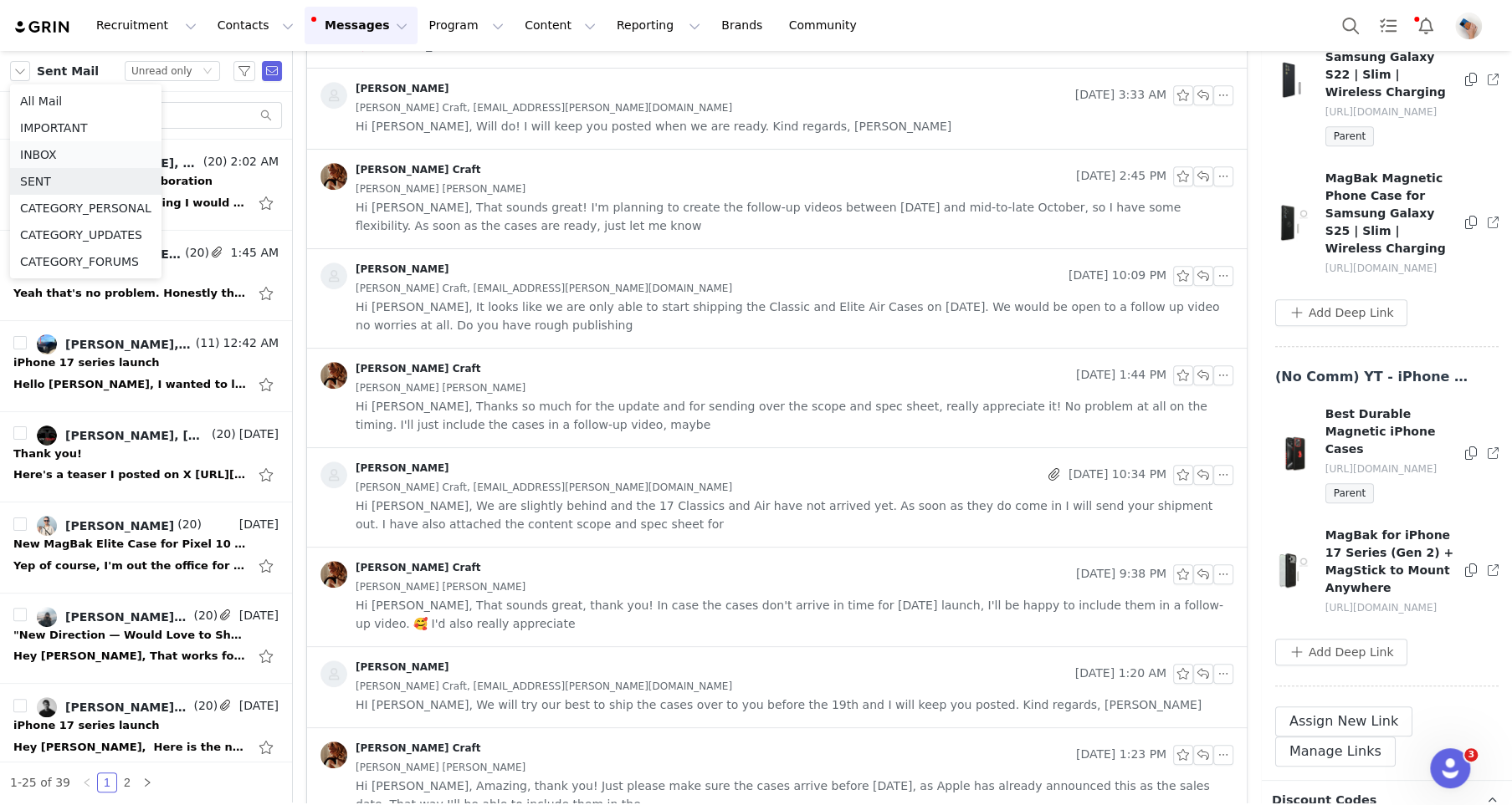
click at [55, 152] on li "INBOX" at bounding box center [85, 155] width 151 height 27
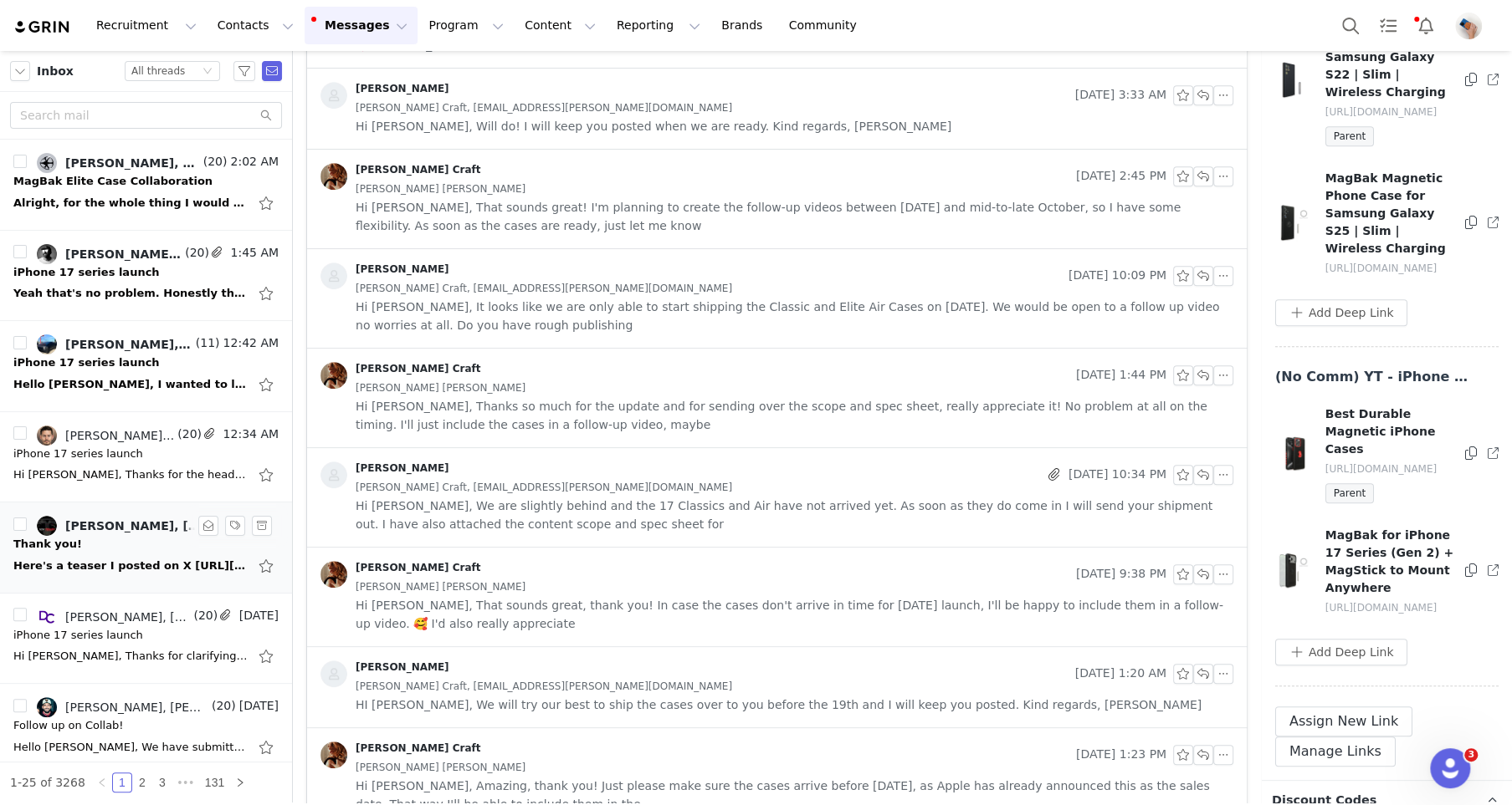
click at [105, 558] on div "Here's a teaser I posted on X [URL][DOMAIN_NAME] [DATE][DATE] 10:42 [PERSON_NAM…" at bounding box center [130, 567] width 235 height 17
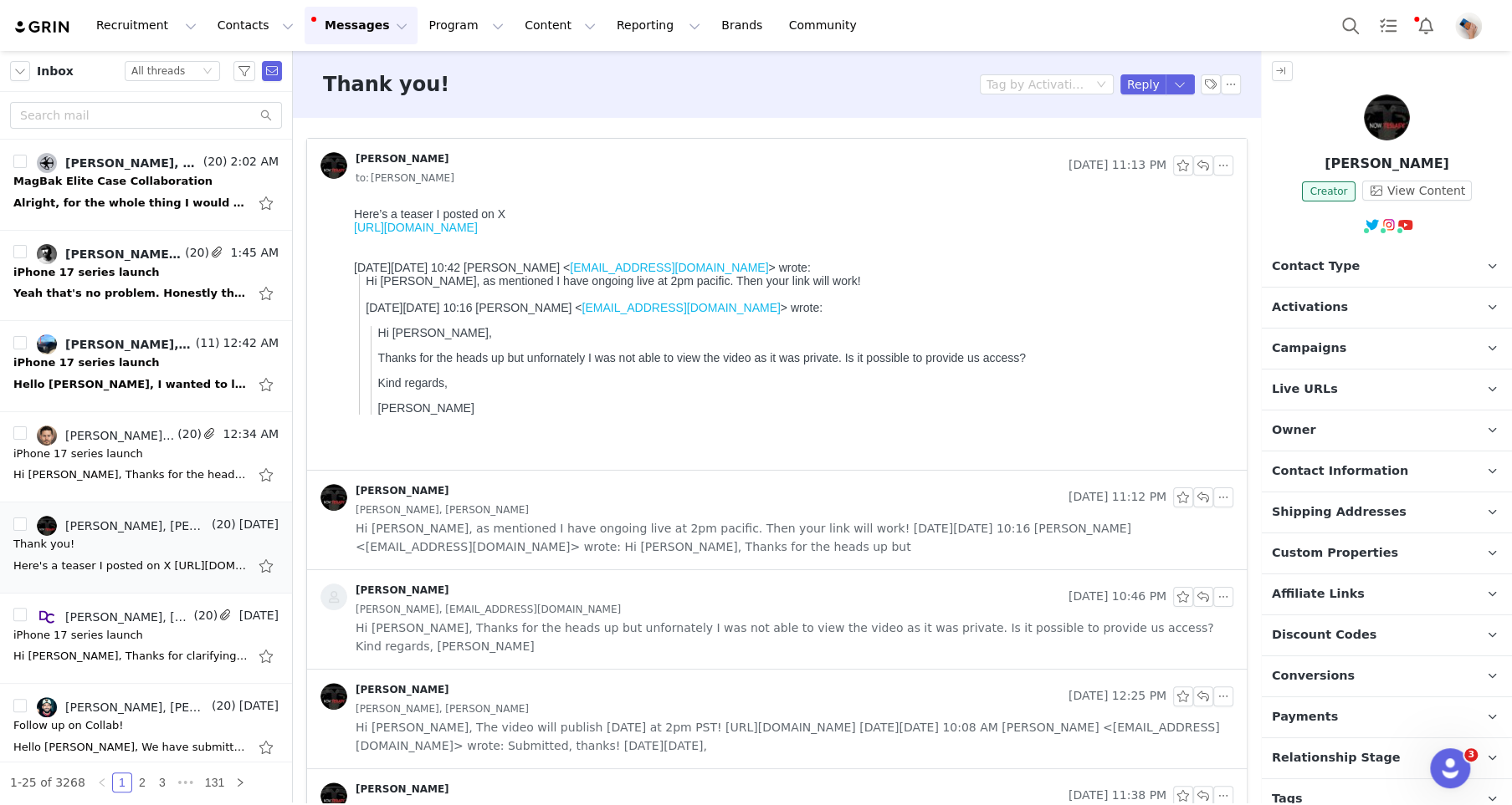
click at [478, 226] on link "[URL][DOMAIN_NAME]" at bounding box center [416, 228] width 123 height 13
click at [1199, 168] on button "button" at bounding box center [1202, 165] width 20 height 20
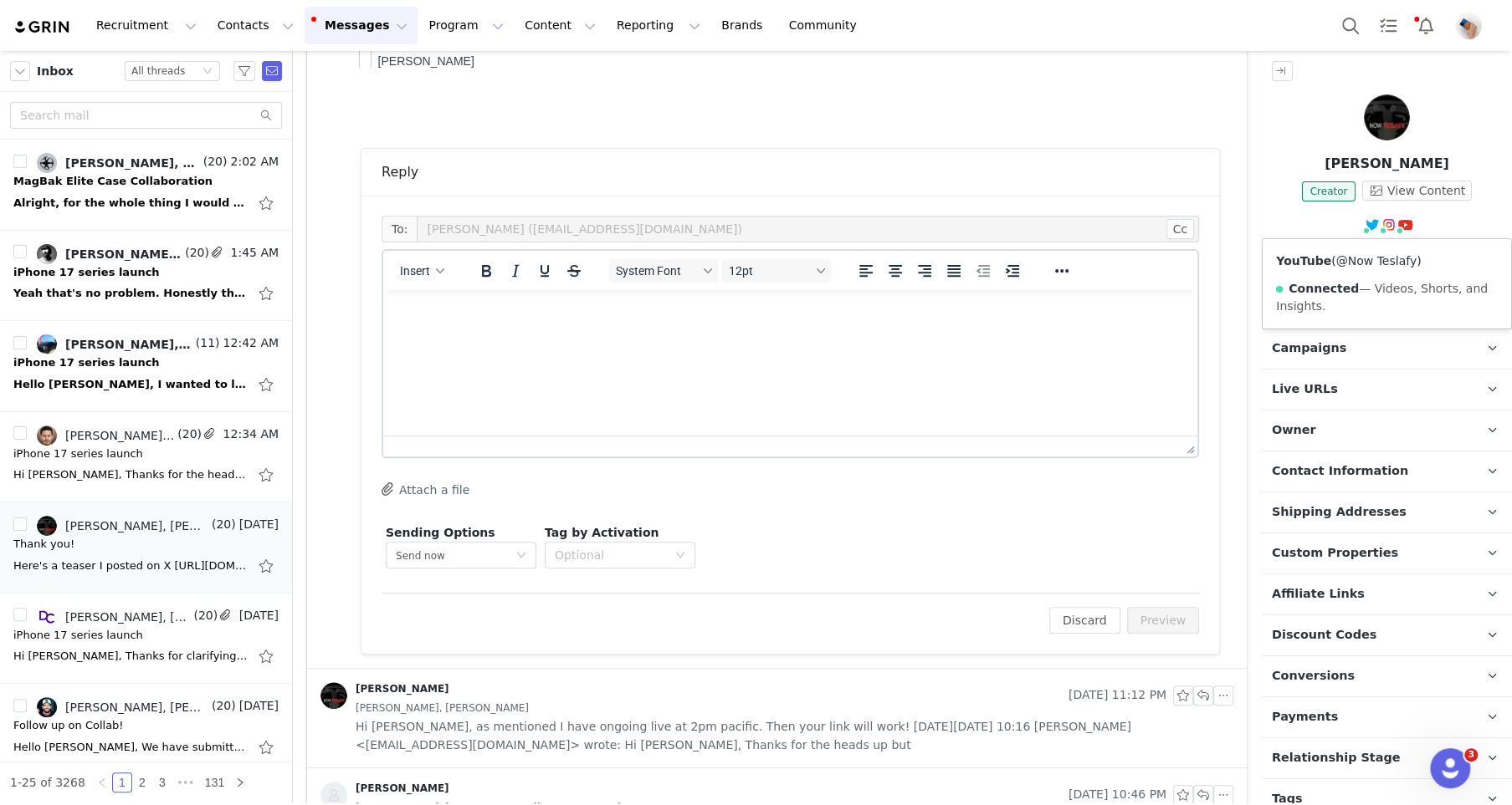
click at [1389, 261] on link "@Now Teslafy" at bounding box center [1376, 261] width 81 height 13
click at [482, 309] on p "Rich Text Area. Press ALT-0 for help." at bounding box center [790, 312] width 787 height 18
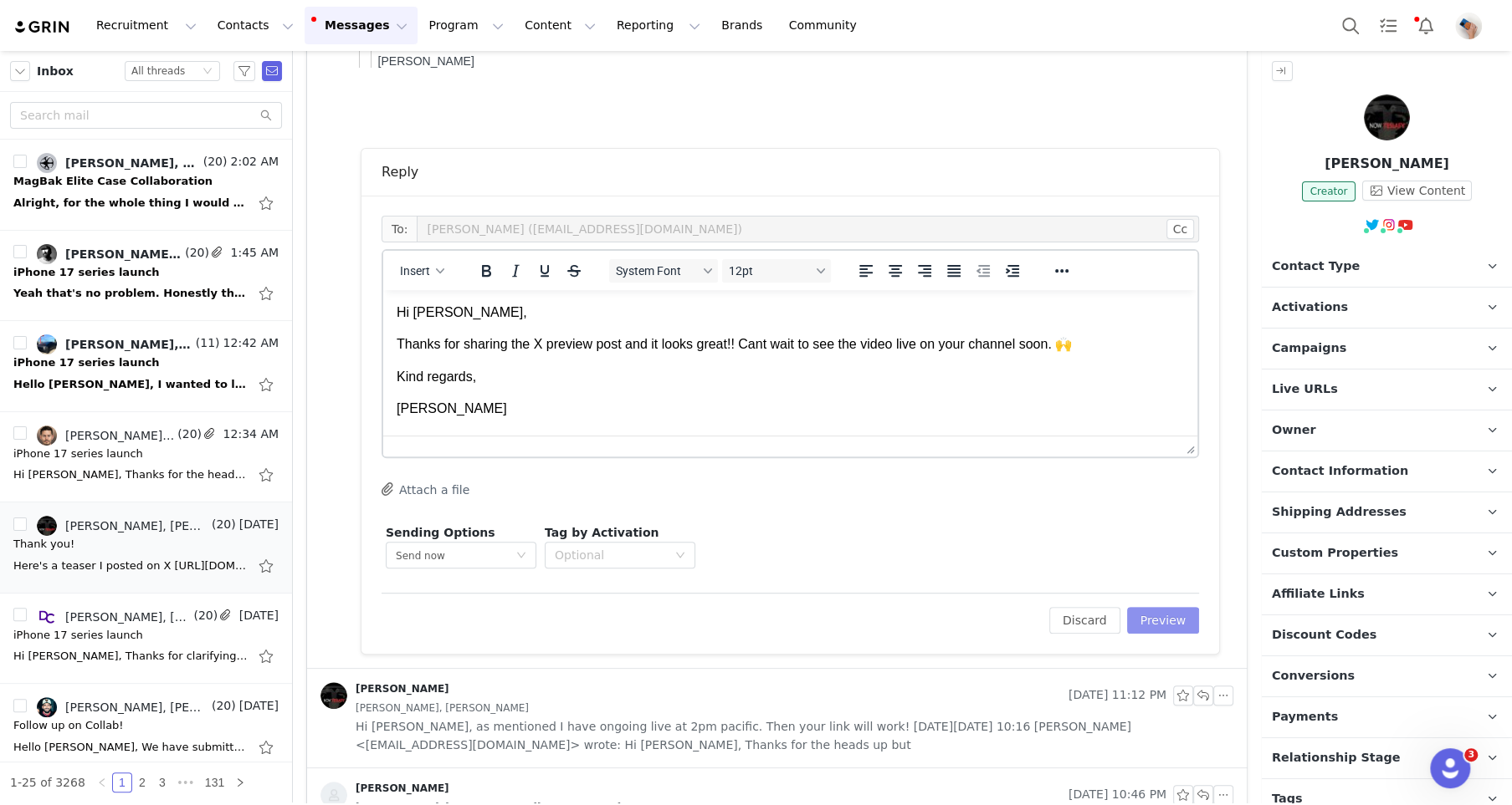
click at [1166, 617] on button "Preview" at bounding box center [1163, 621] width 73 height 27
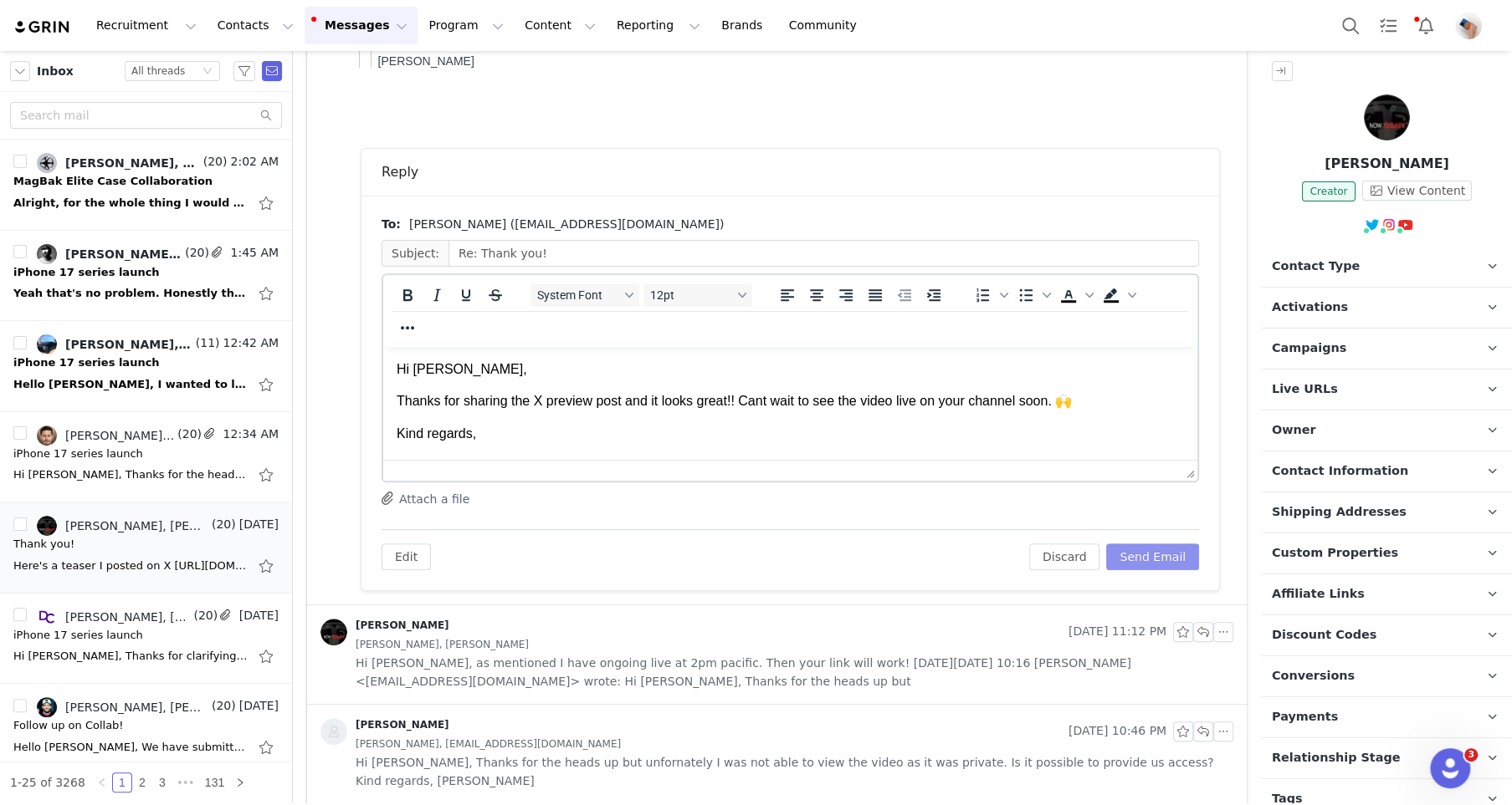
click at [1161, 560] on button "Send Email" at bounding box center [1153, 557] width 93 height 27
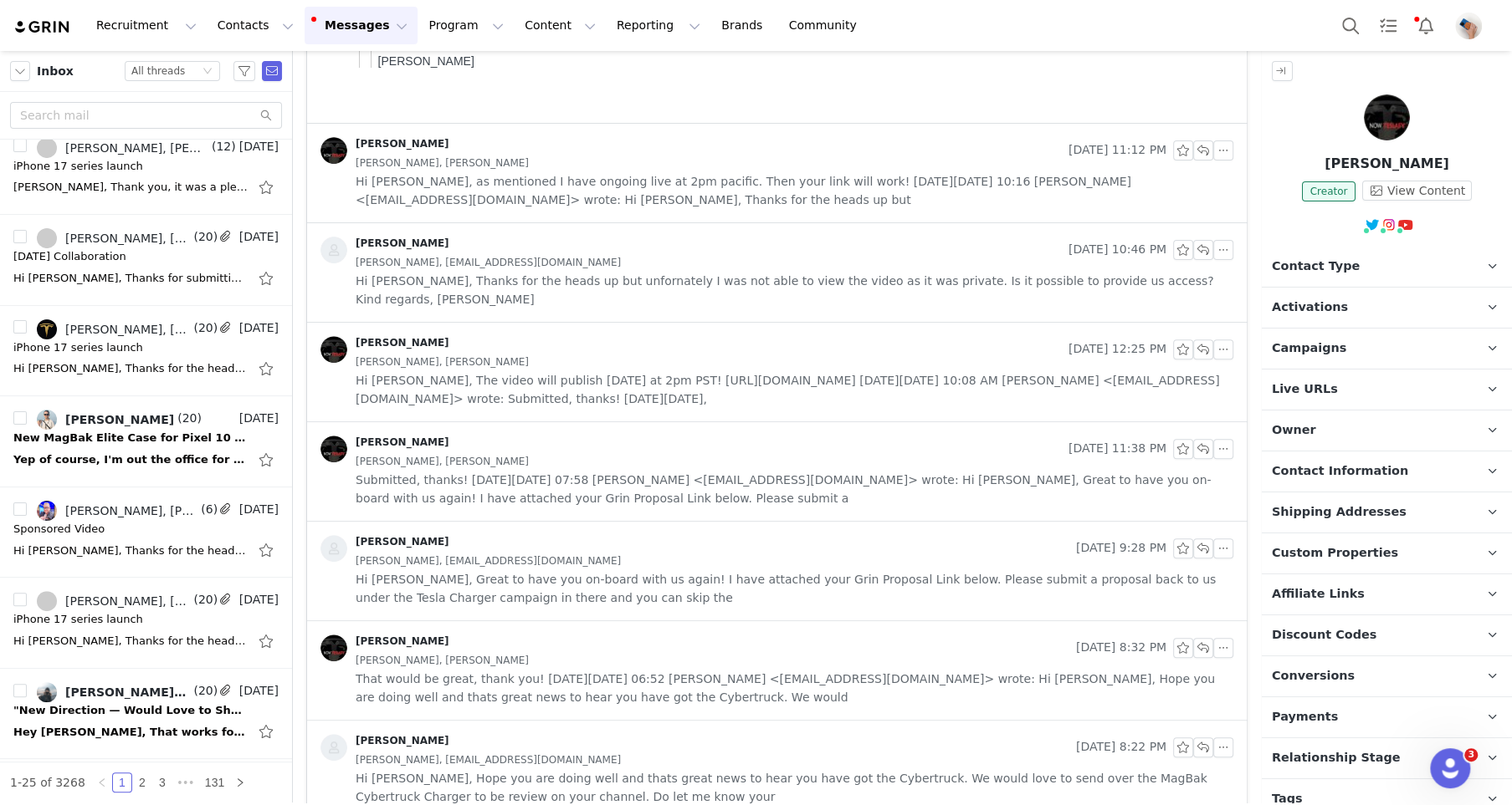
scroll to position [1203, 0]
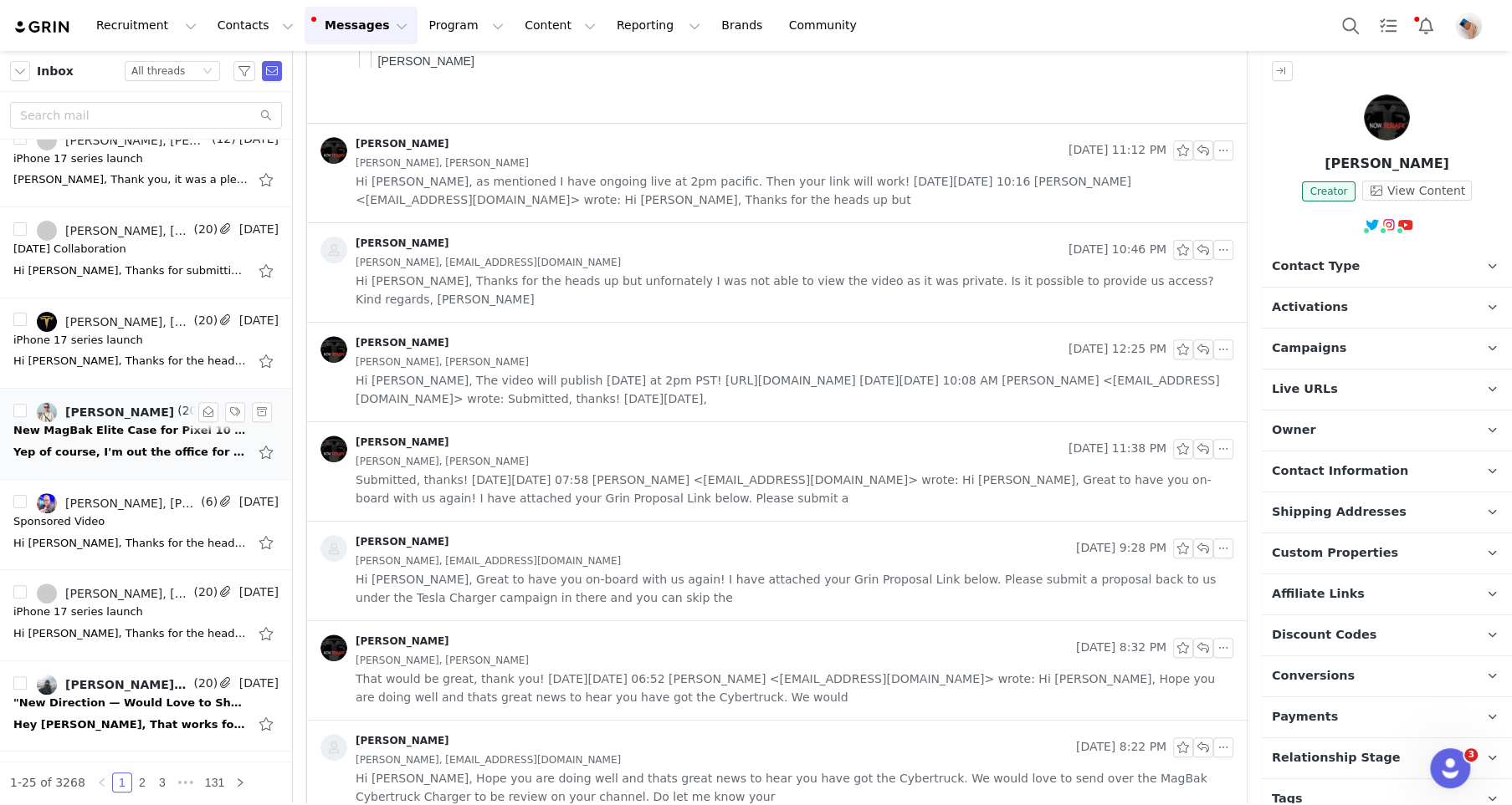
click at [85, 440] on div "Yep of course, I'm out the office for most of this week but I'll have a link fo…" at bounding box center [145, 453] width 265 height 27
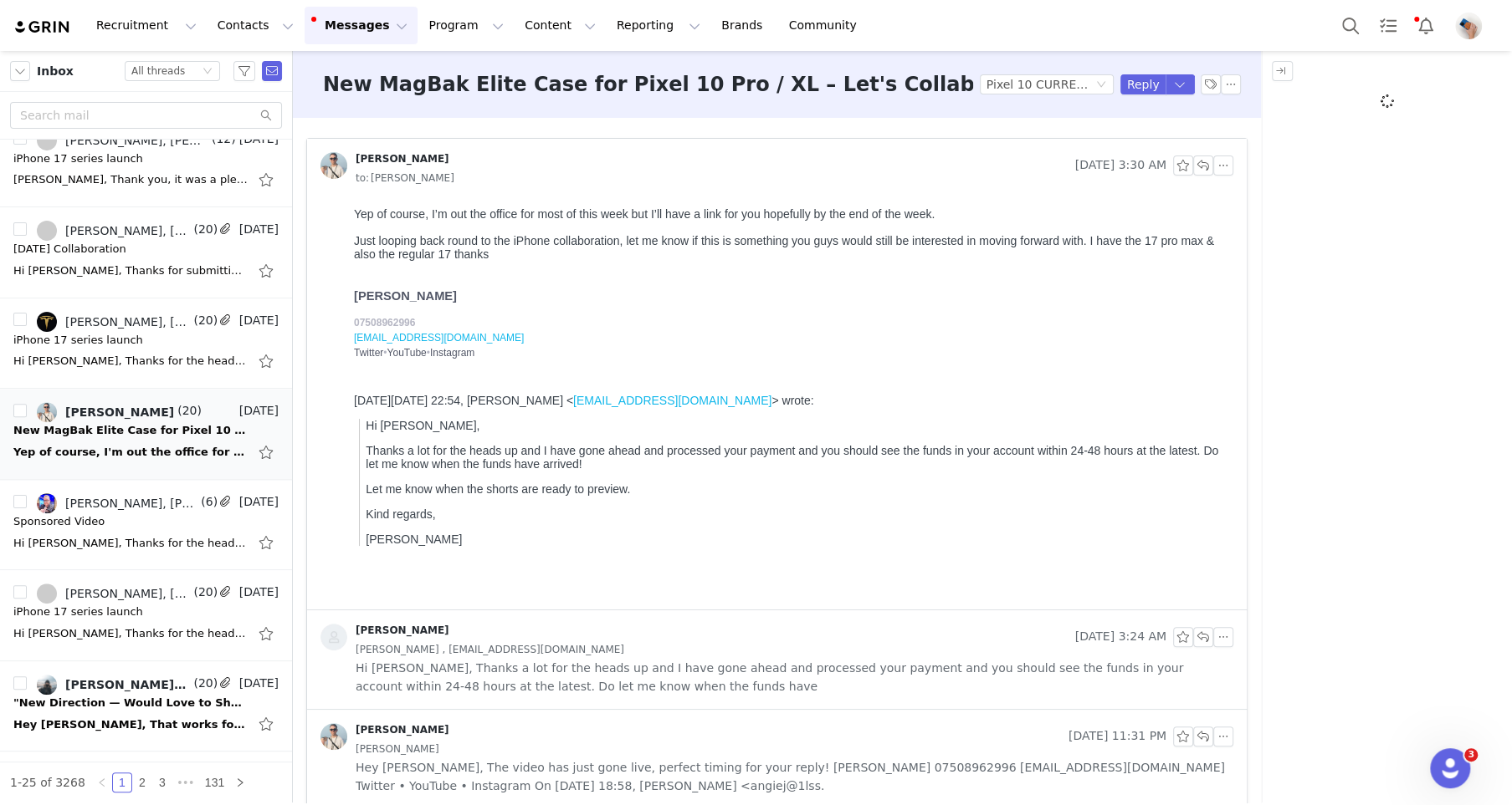
scroll to position [0, 0]
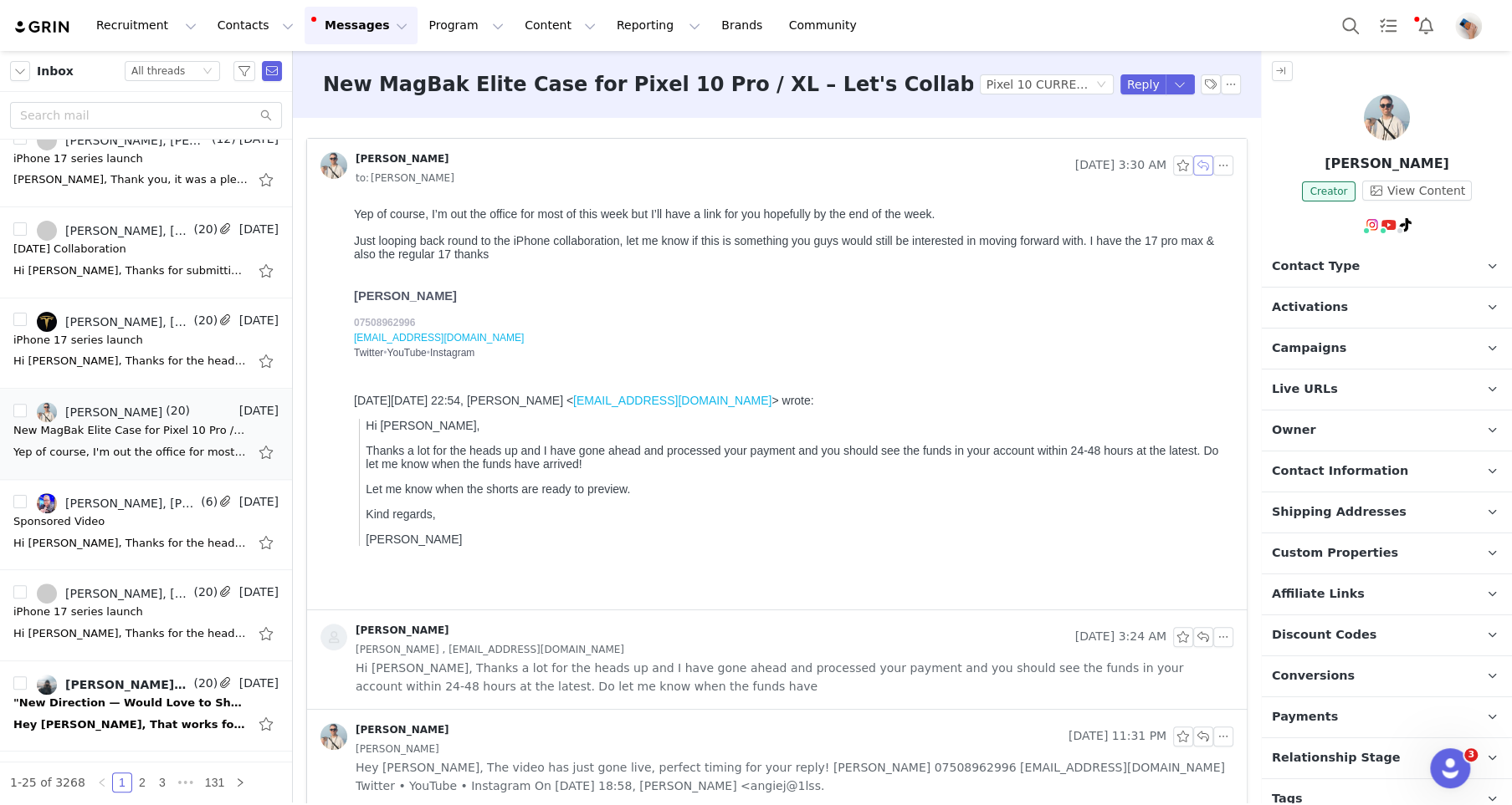
click at [1204, 167] on button "button" at bounding box center [1202, 165] width 20 height 20
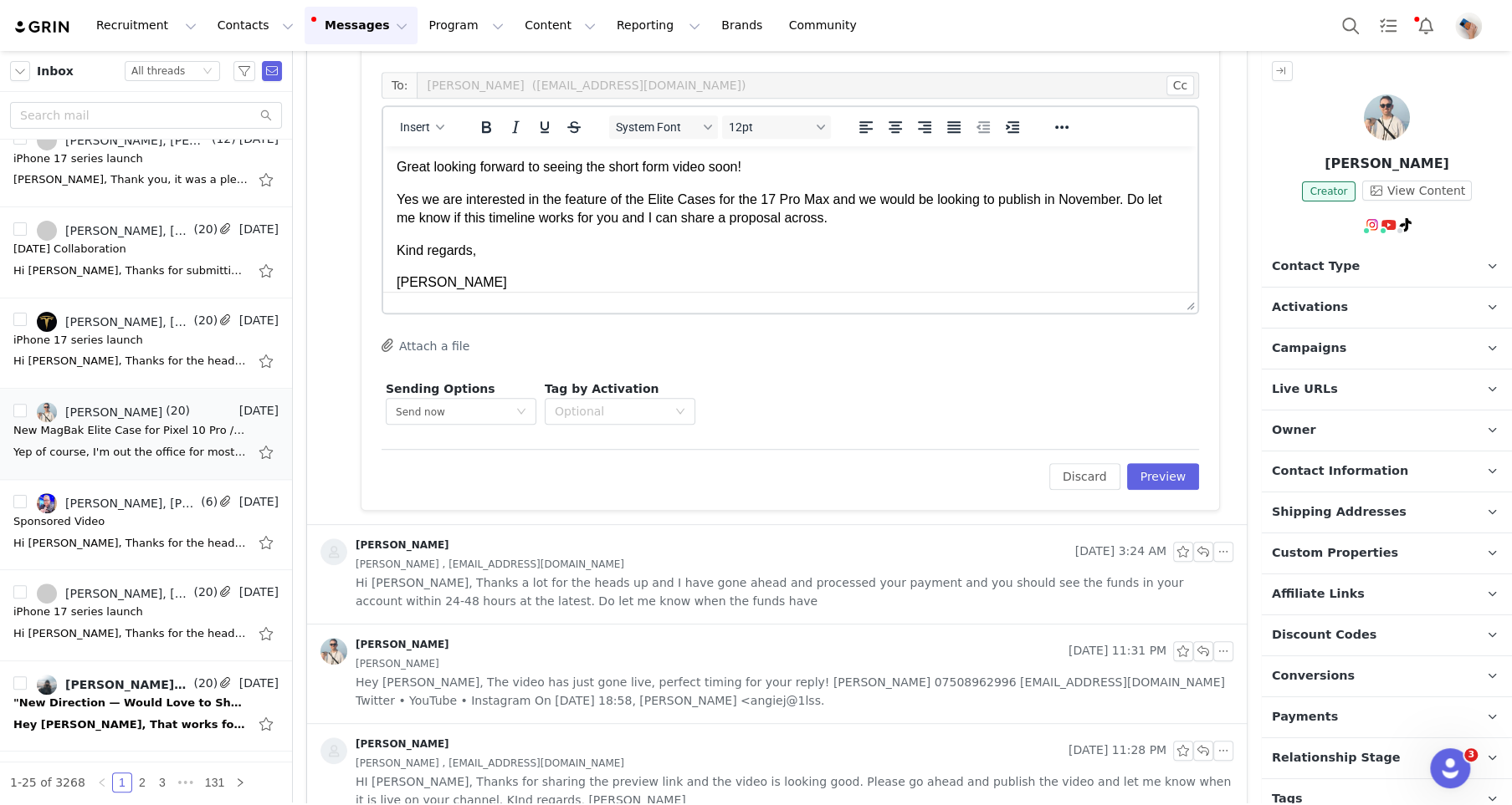
scroll to position [634, 0]
click at [1165, 457] on div "Edit Discard Preview" at bounding box center [790, 466] width 818 height 41
click at [1164, 460] on button "Preview" at bounding box center [1163, 474] width 73 height 27
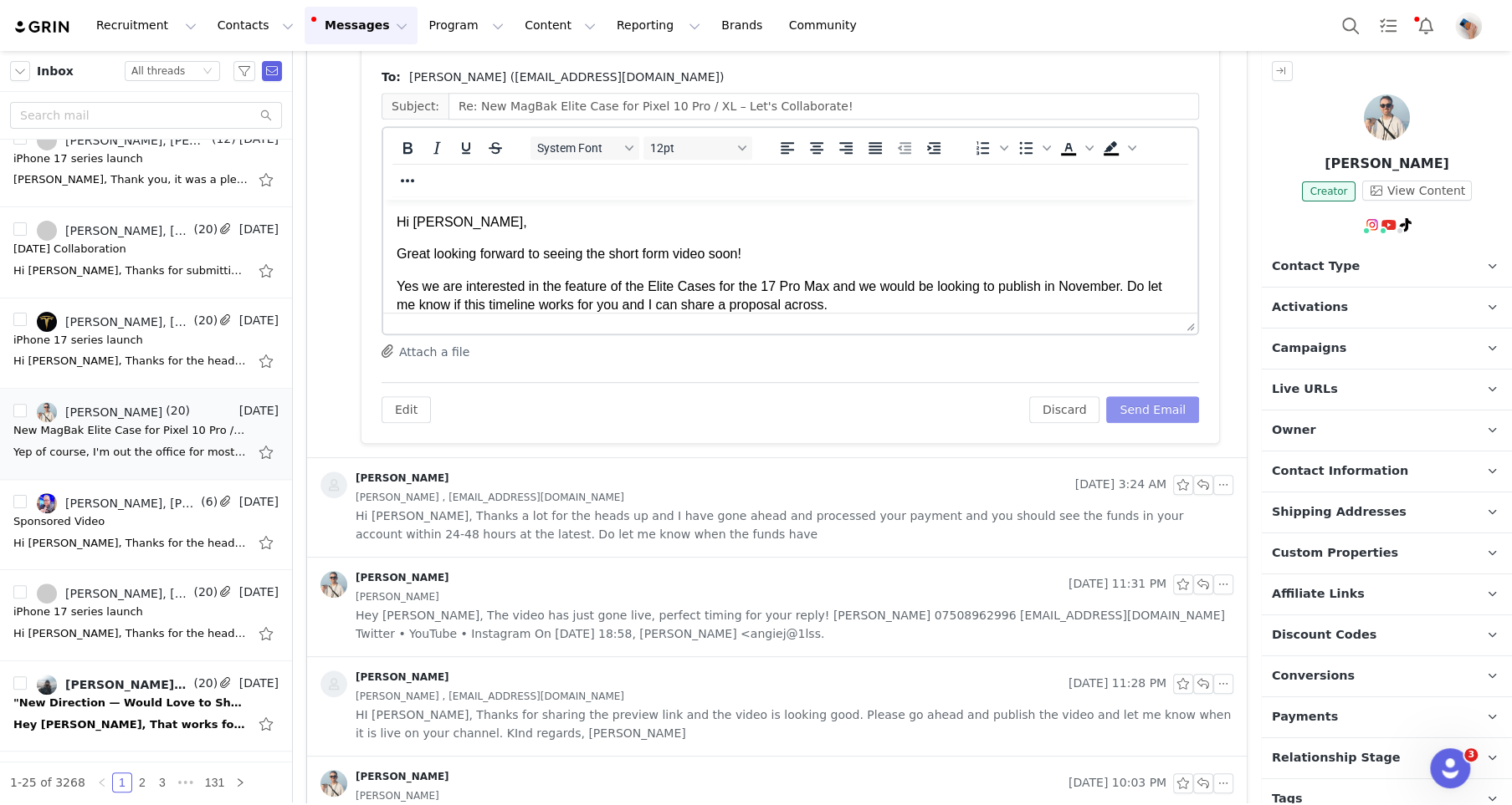
scroll to position [0, 0]
click at [1149, 411] on button "Send Email" at bounding box center [1153, 410] width 93 height 27
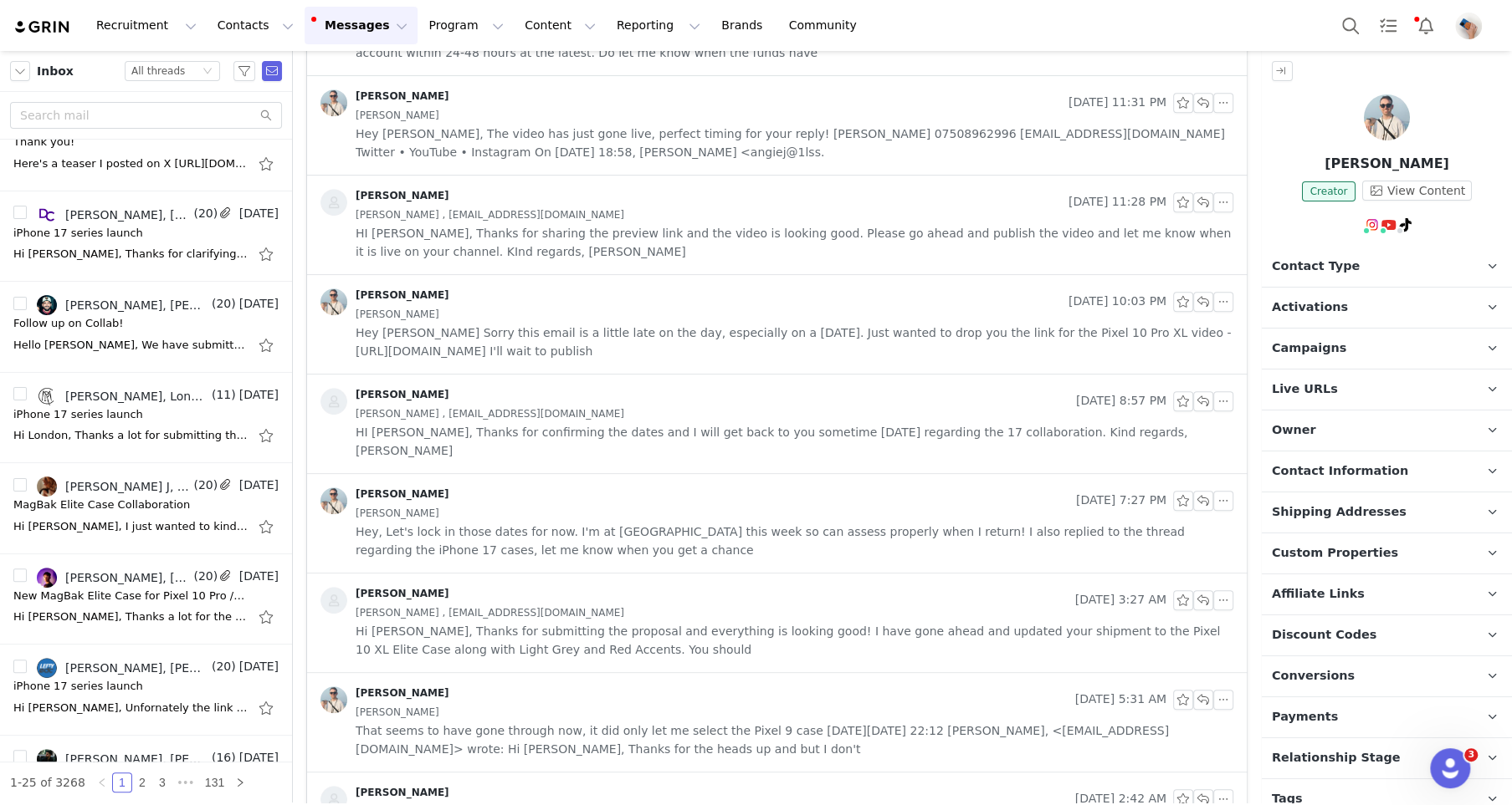
scroll to position [437, 0]
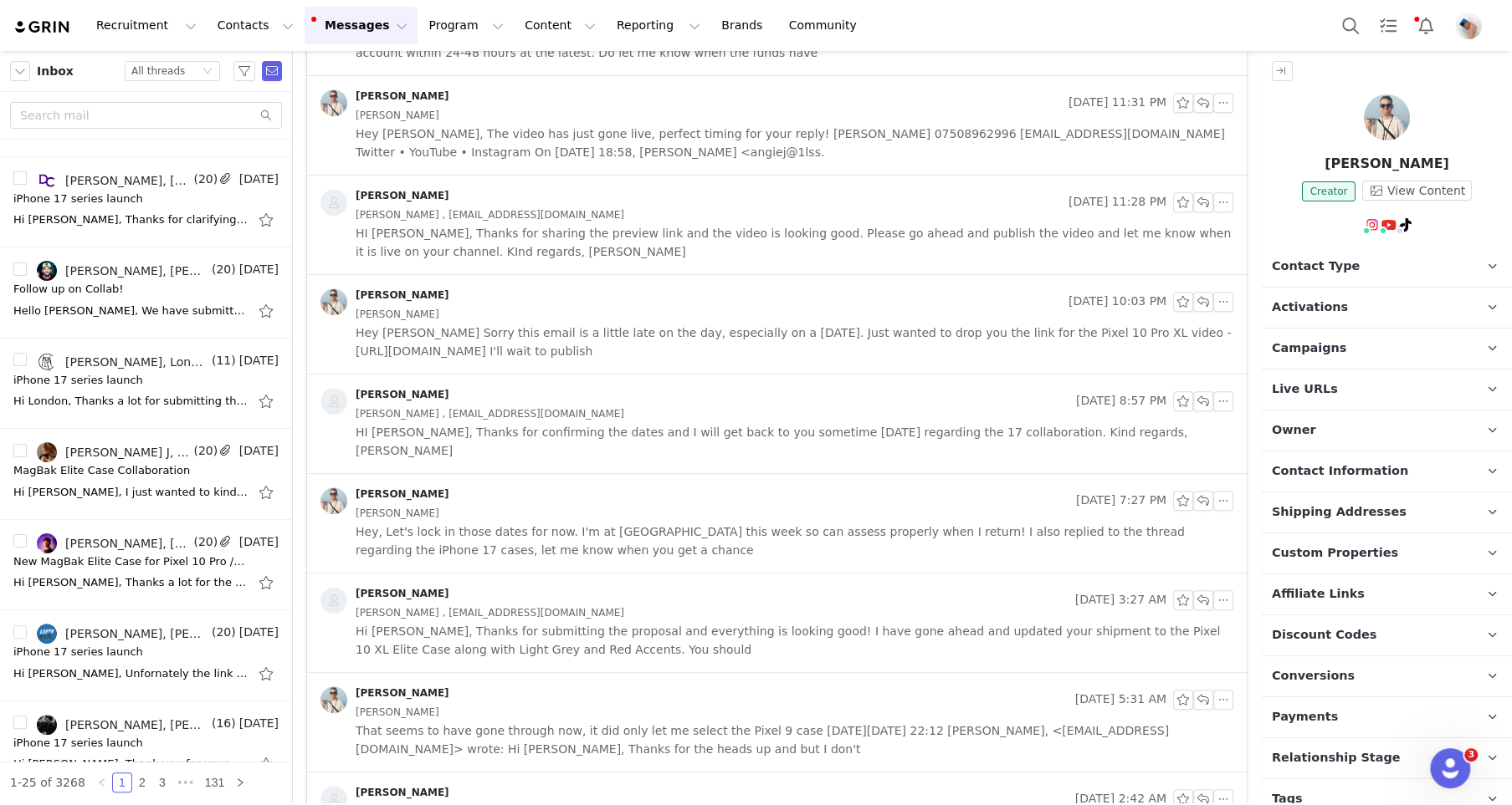
click at [362, 25] on button "Messages Messages" at bounding box center [361, 26] width 113 height 38
click at [55, 115] on input "text" at bounding box center [146, 115] width 272 height 27
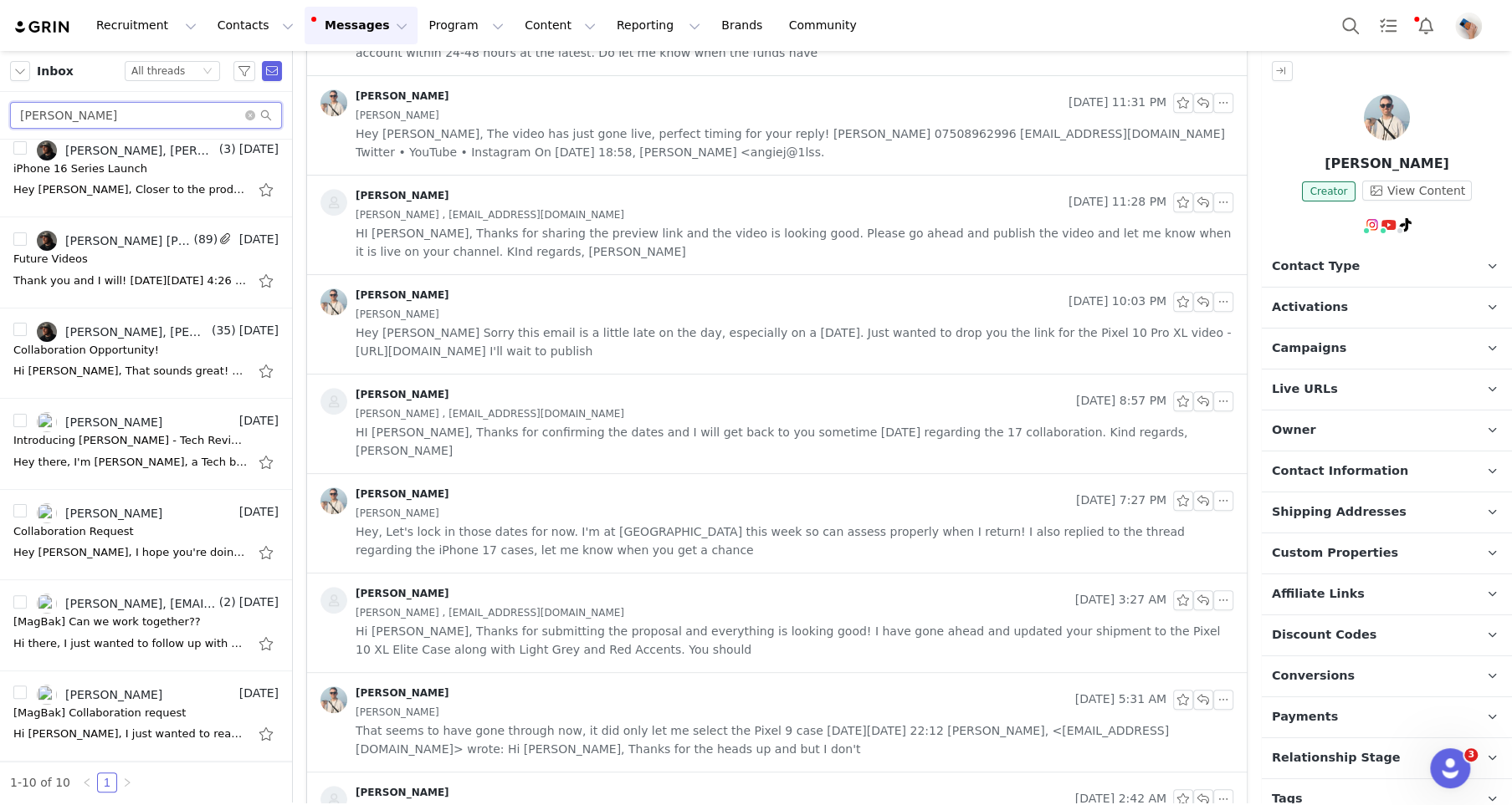
scroll to position [0, 0]
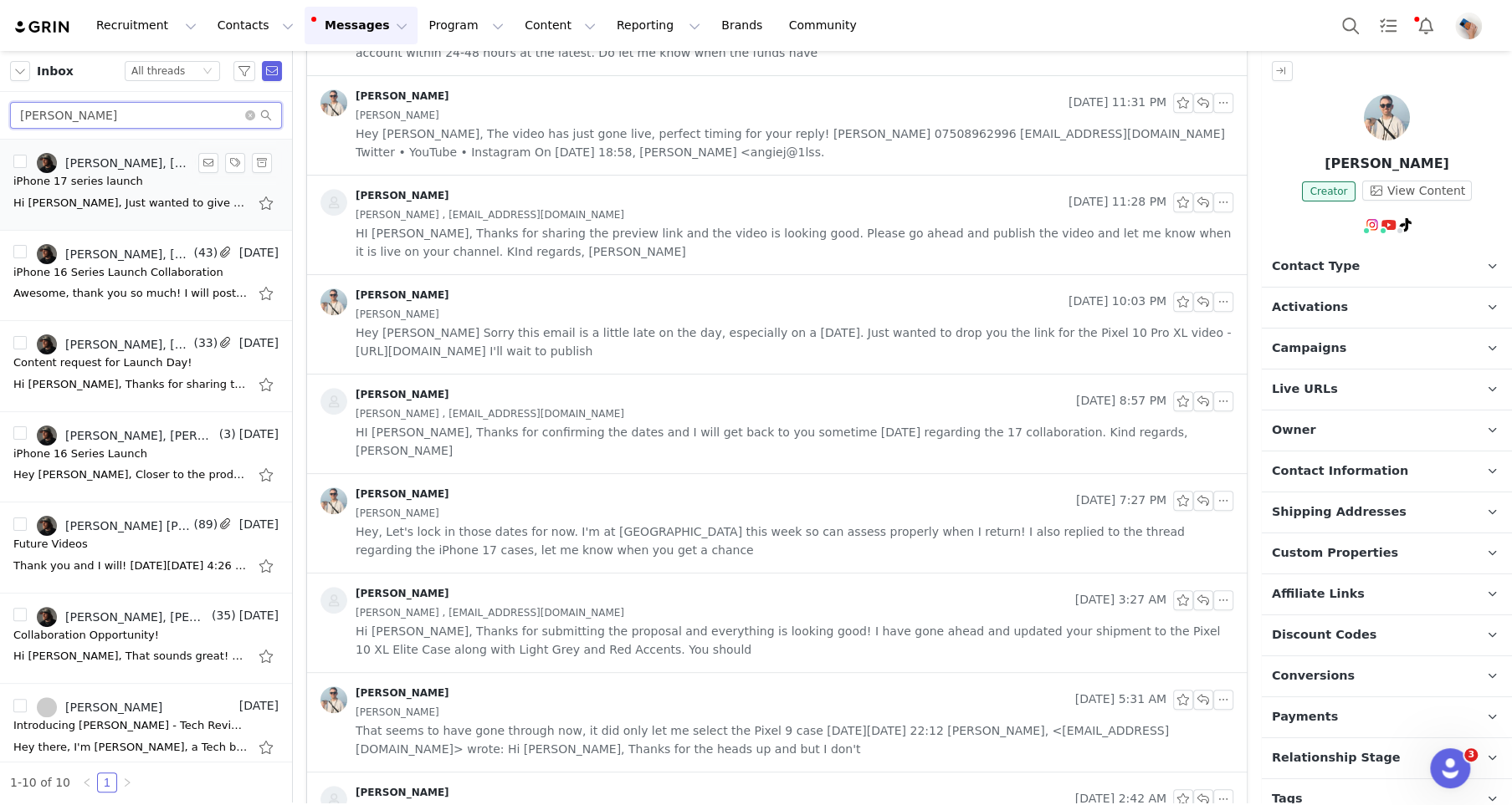
type input "[PERSON_NAME]"
click at [87, 190] on div "Hi [PERSON_NAME], Just wanted to give you an update that we have processed the …" at bounding box center [145, 203] width 265 height 27
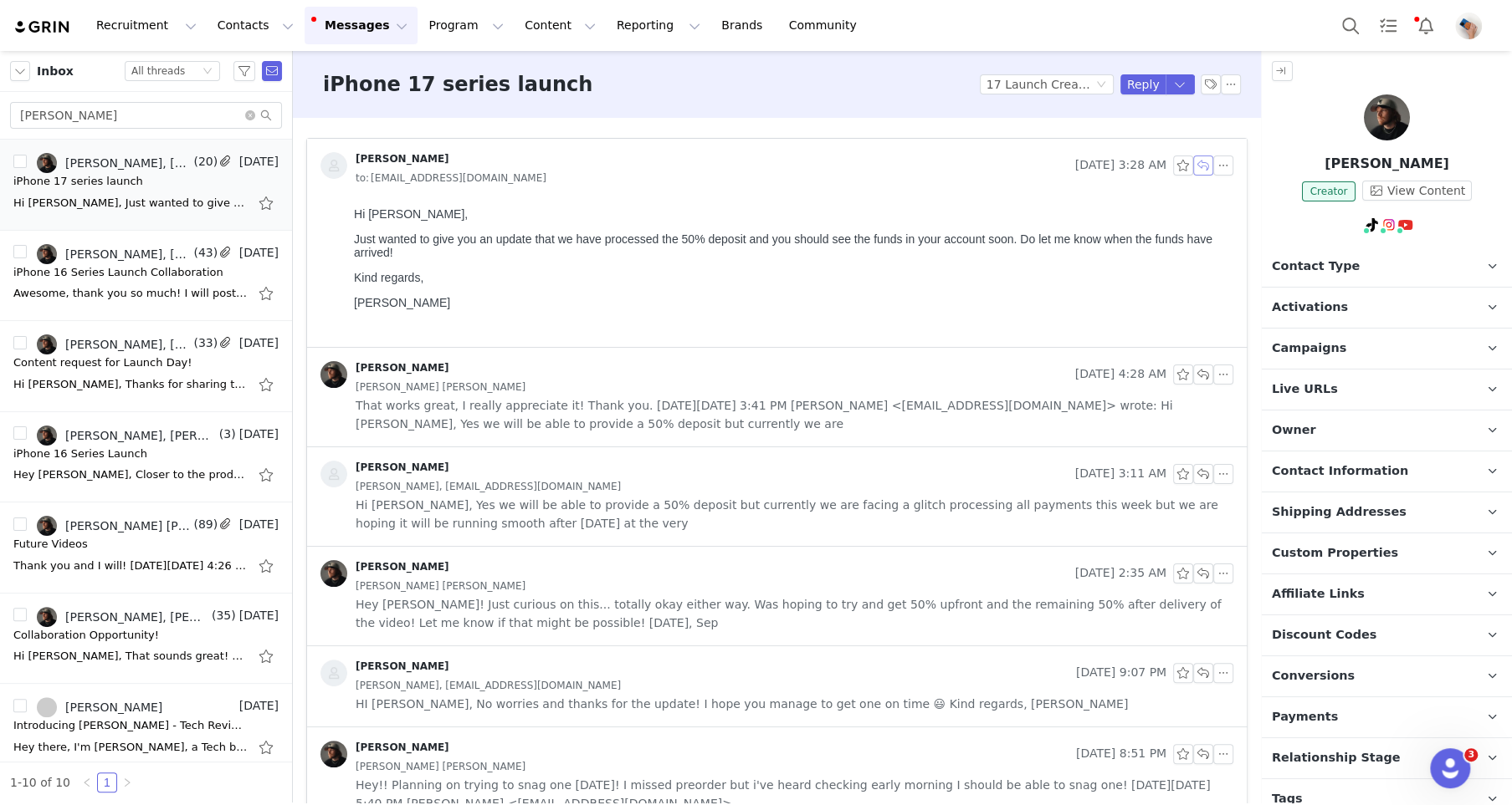
click at [1198, 169] on button "button" at bounding box center [1202, 165] width 20 height 20
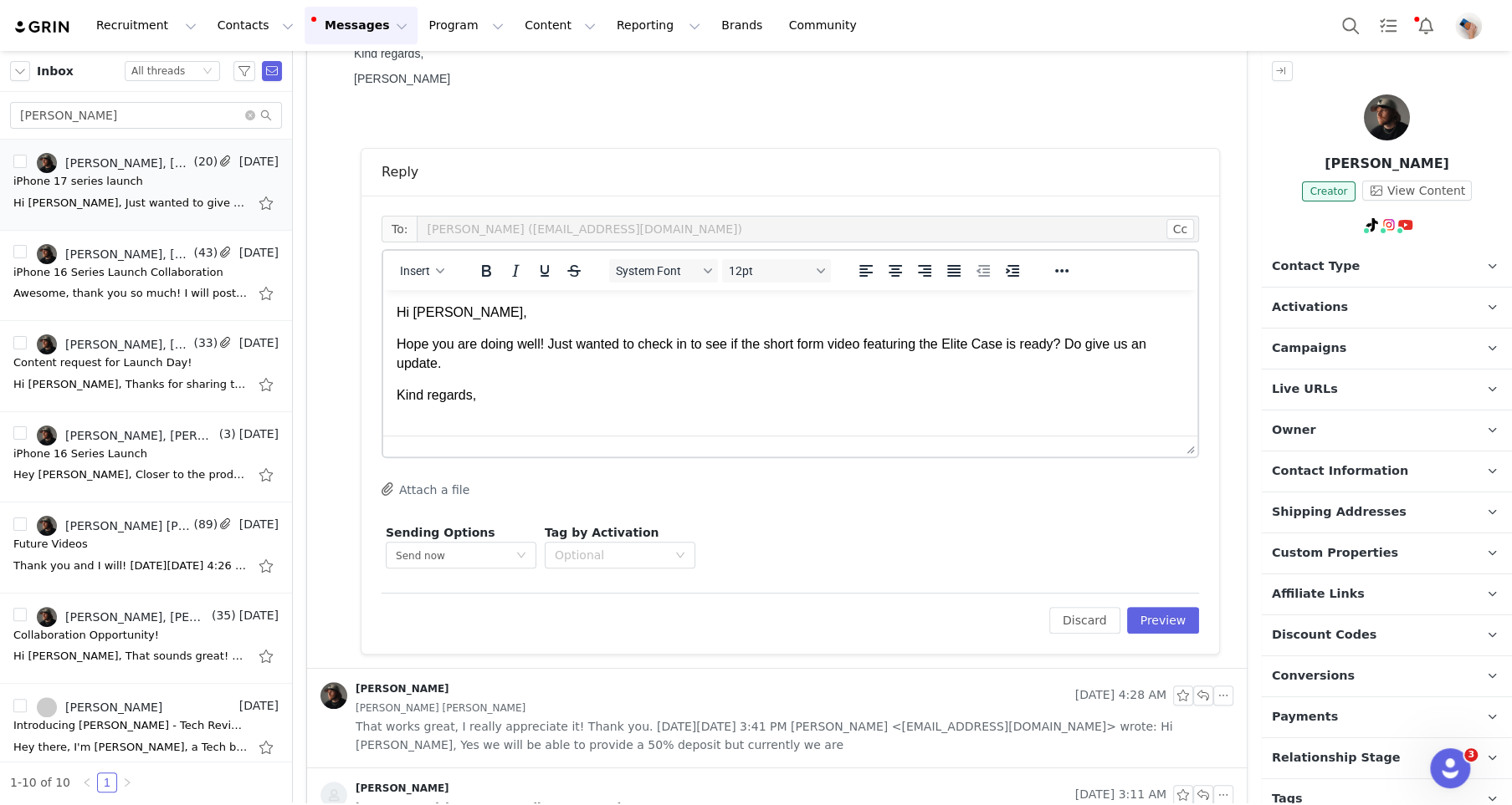
scroll to position [2, 0]
click at [1152, 608] on button "Preview" at bounding box center [1163, 621] width 73 height 27
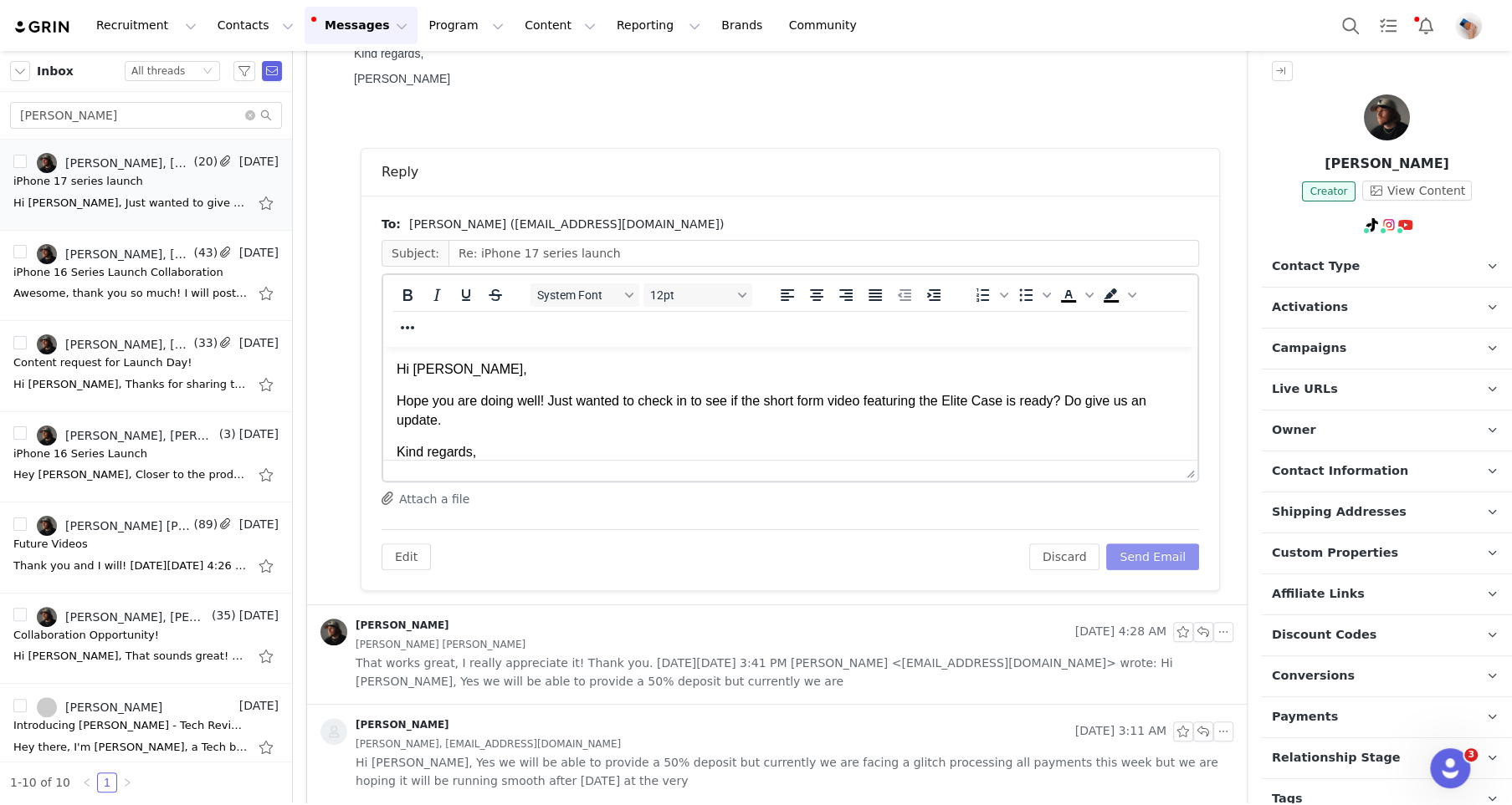
click at [1143, 559] on button "Send Email" at bounding box center [1153, 557] width 93 height 27
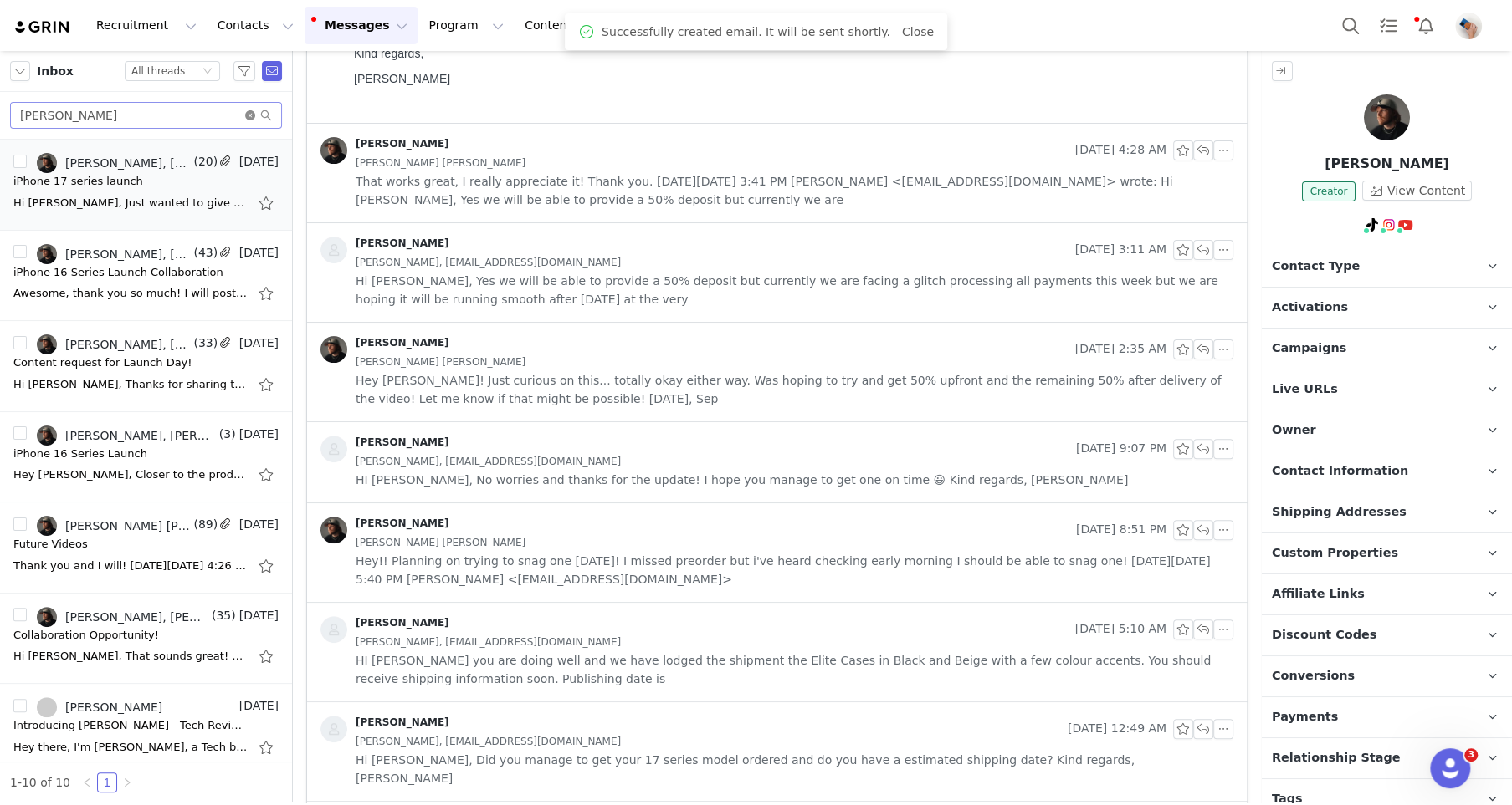
click at [245, 111] on icon "icon: close-circle" at bounding box center [250, 115] width 10 height 10
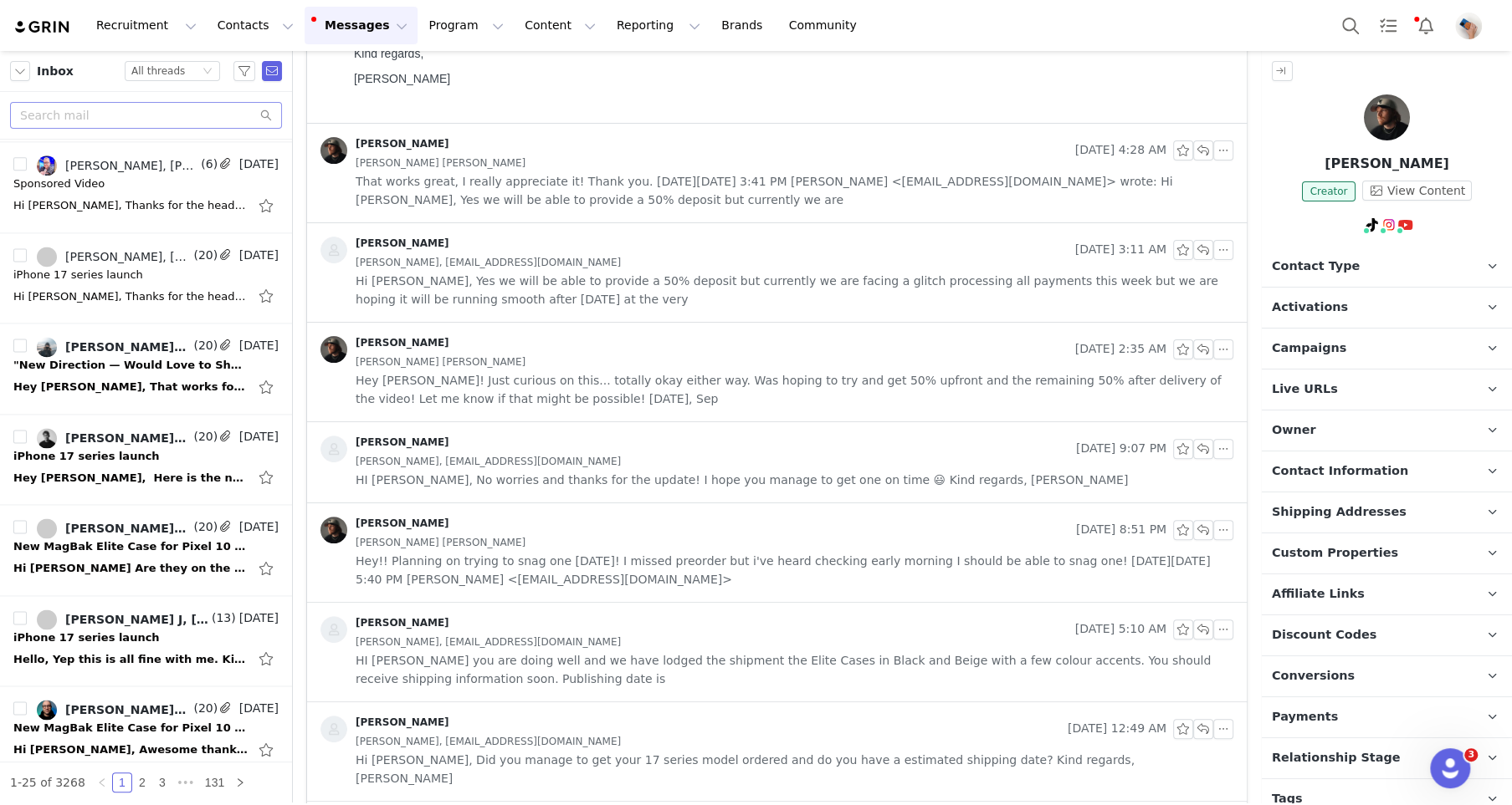
scroll to position [1639, 0]
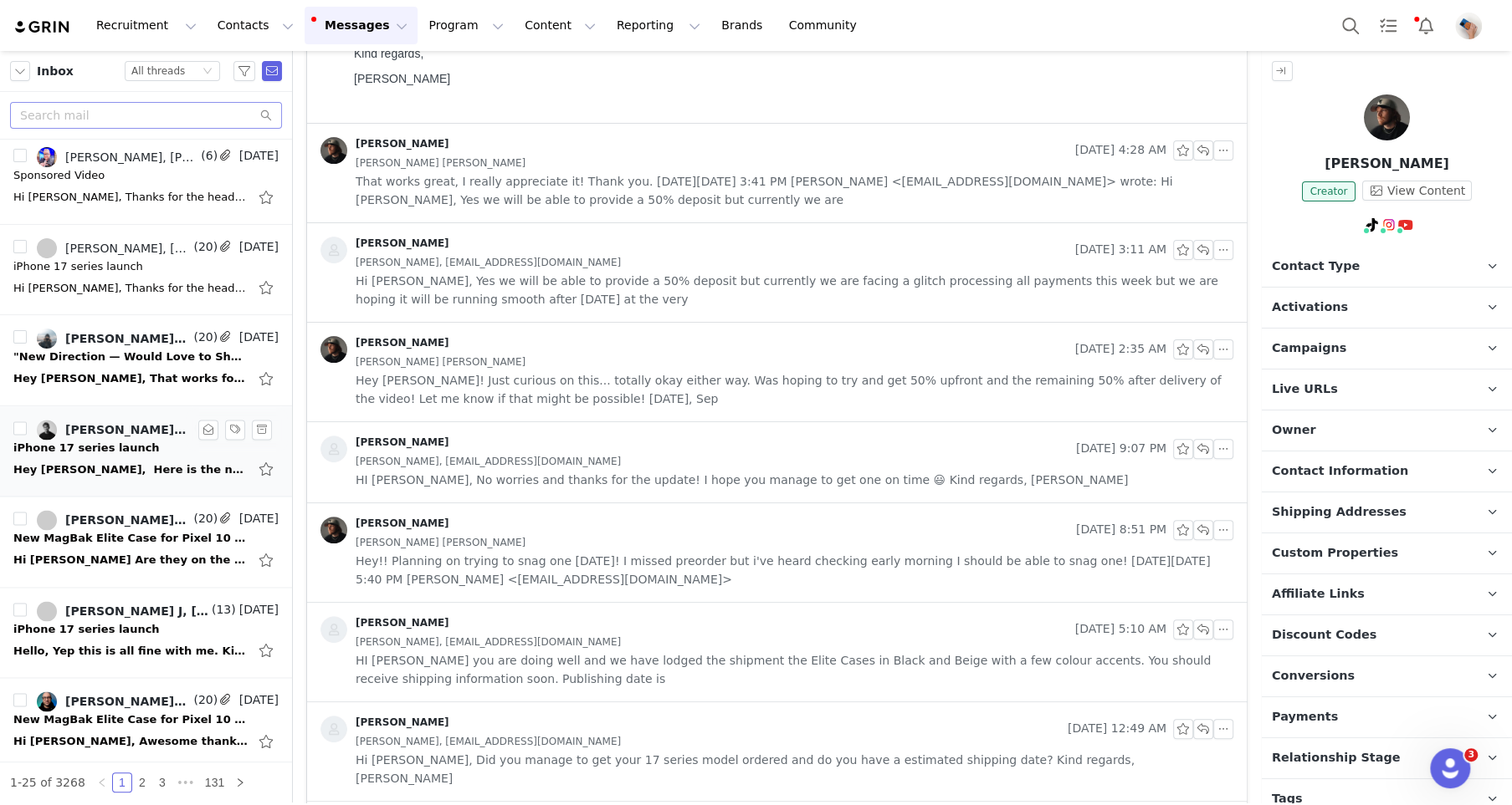
click at [108, 440] on div "iPhone 17 series launch" at bounding box center [86, 448] width 146 height 17
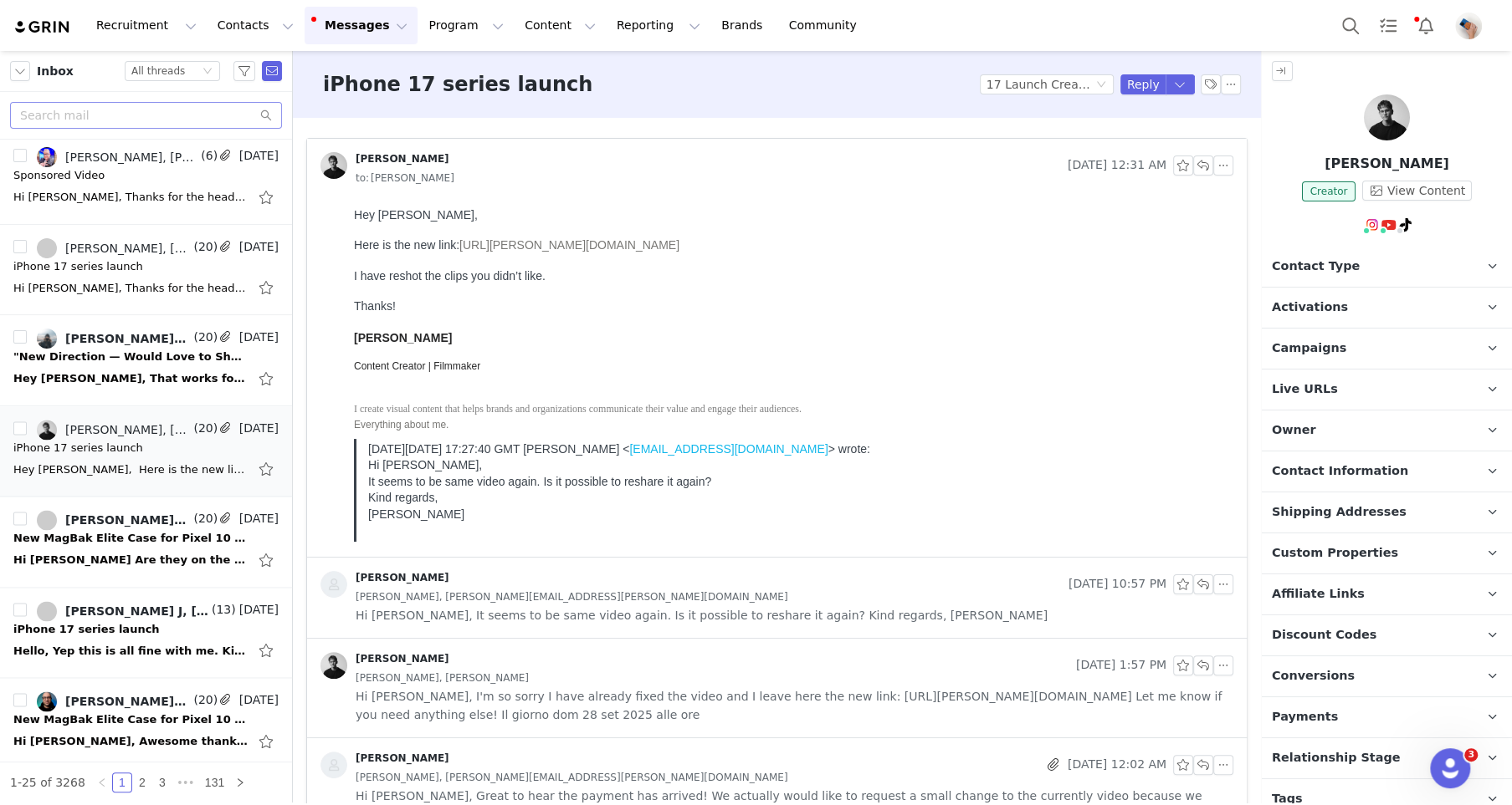
scroll to position [0, 0]
click at [573, 243] on link "[URL][PERSON_NAME][DOMAIN_NAME]" at bounding box center [570, 245] width 220 height 13
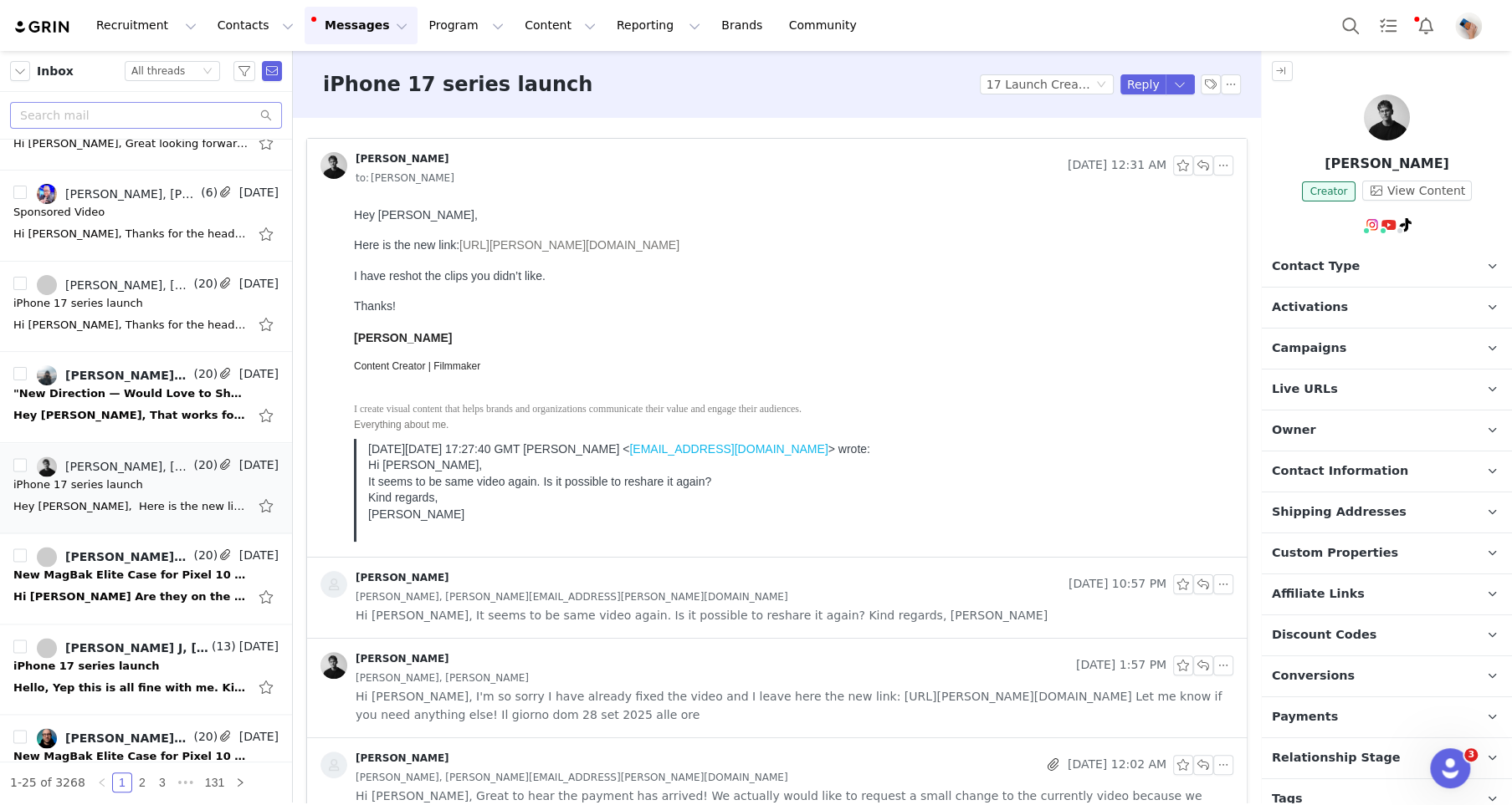
scroll to position [1639, 0]
